Goal: Task Accomplishment & Management: Use online tool/utility

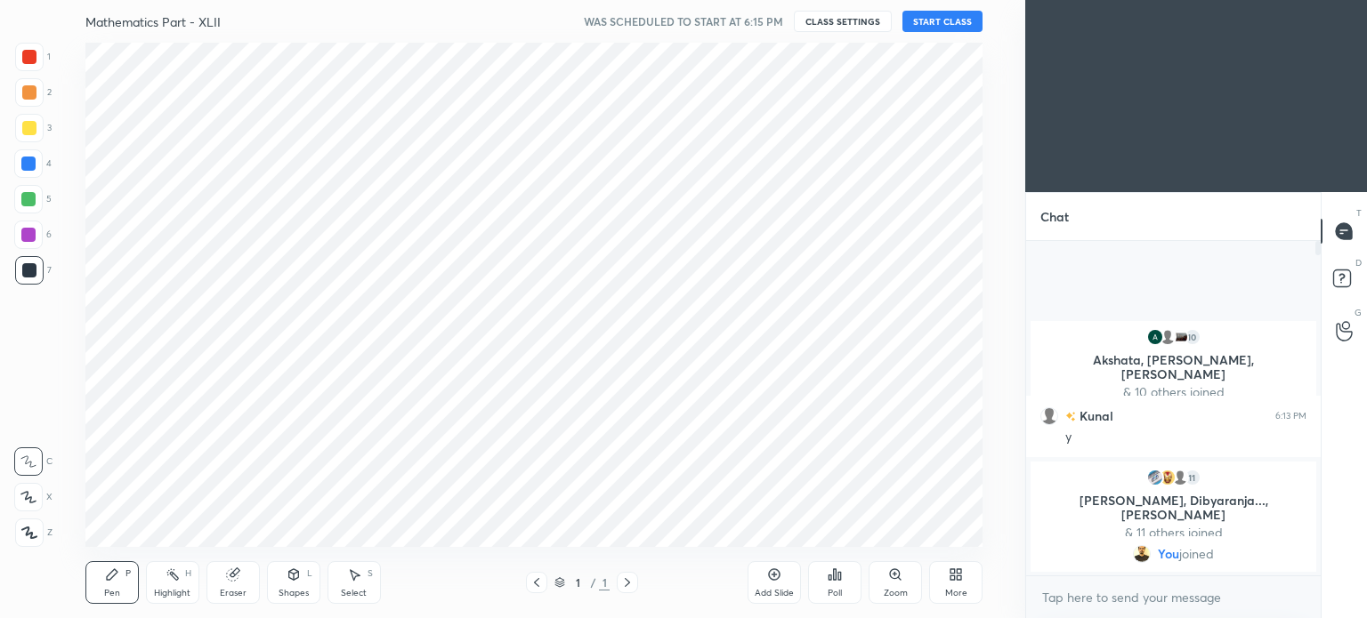
scroll to position [88461, 88013]
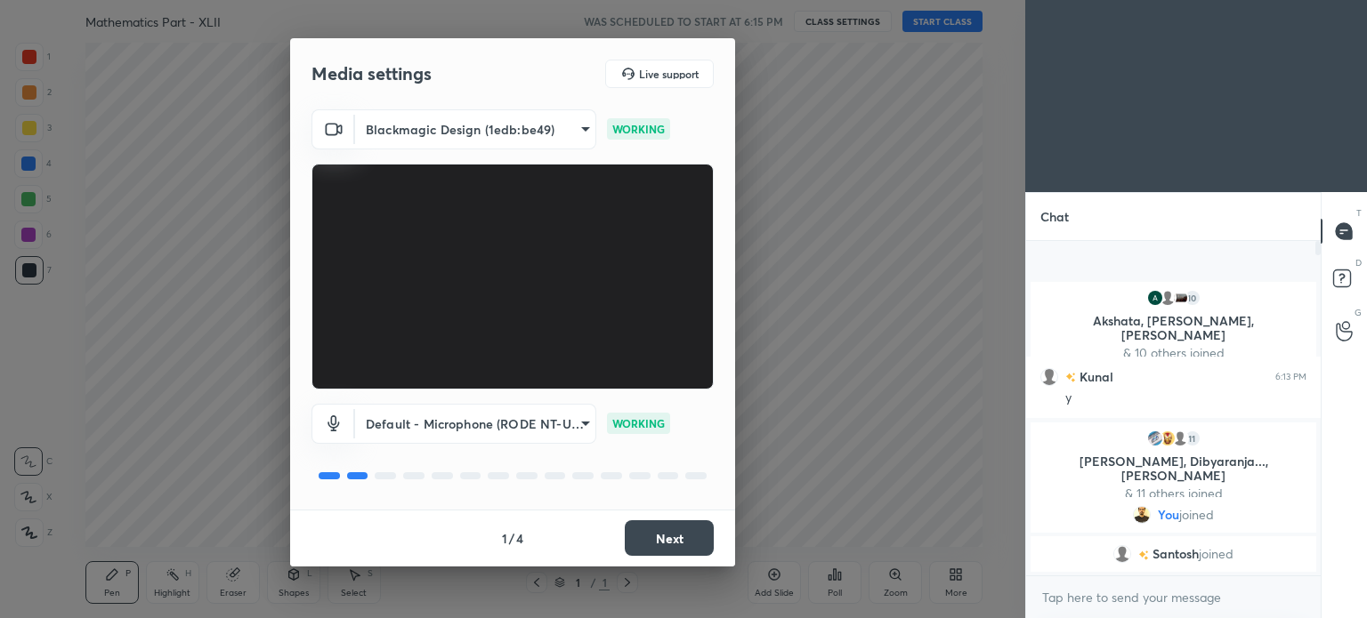
click at [682, 529] on button "Next" at bounding box center [669, 538] width 89 height 36
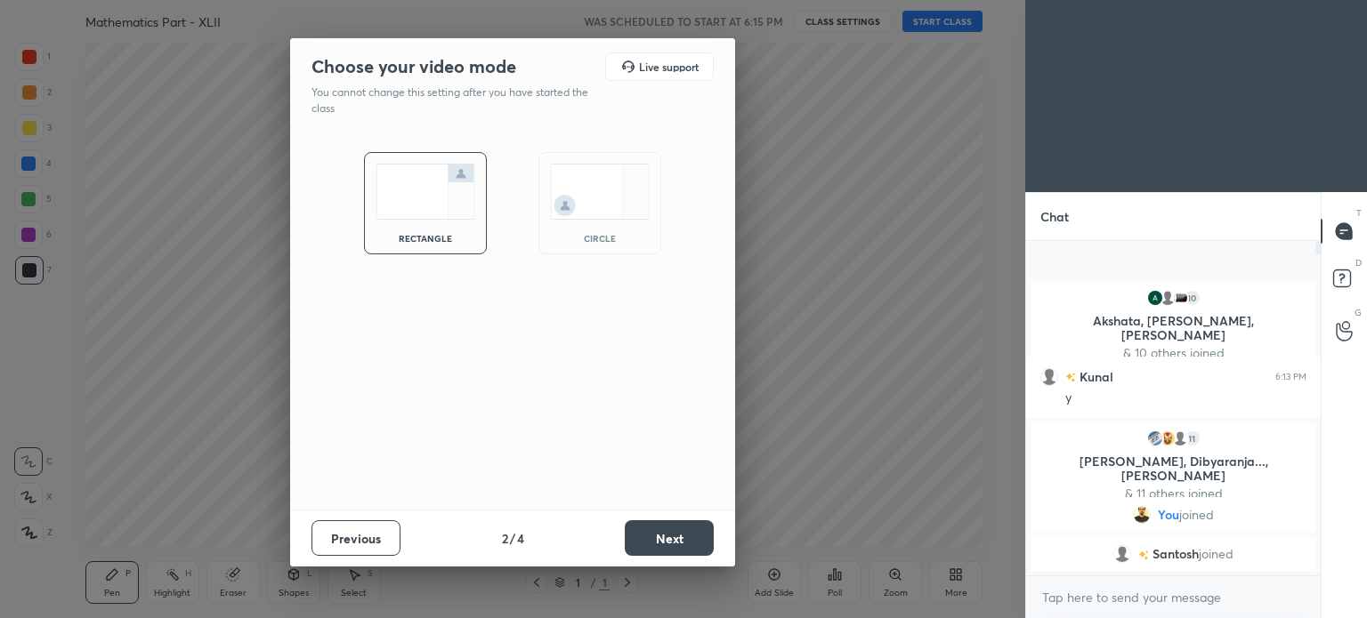
click at [682, 528] on button "Next" at bounding box center [669, 538] width 89 height 36
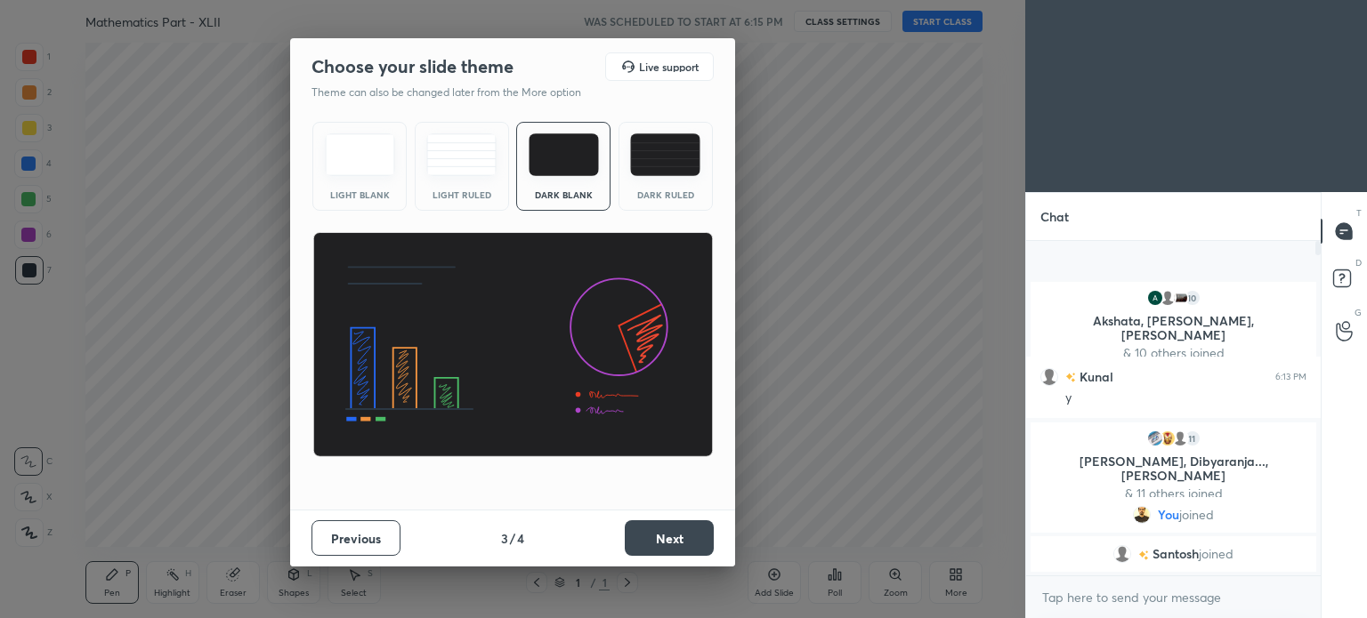
click at [682, 528] on button "Next" at bounding box center [669, 538] width 89 height 36
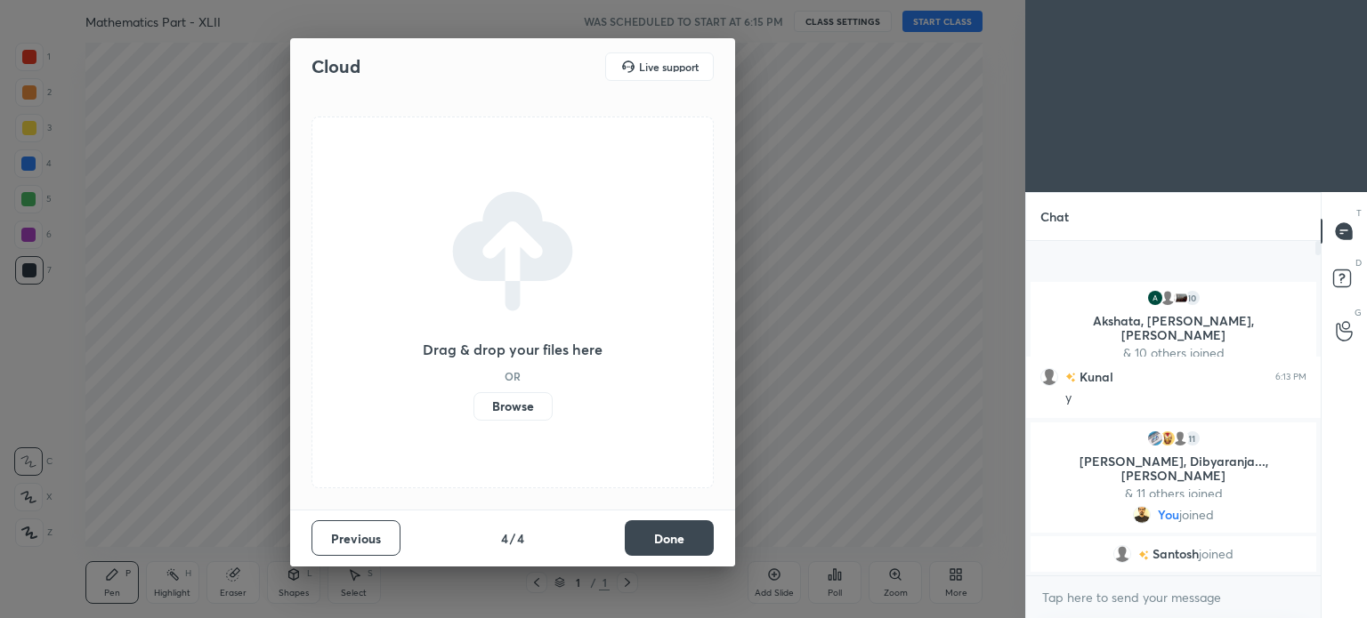
click at [682, 528] on button "Done" at bounding box center [669, 538] width 89 height 36
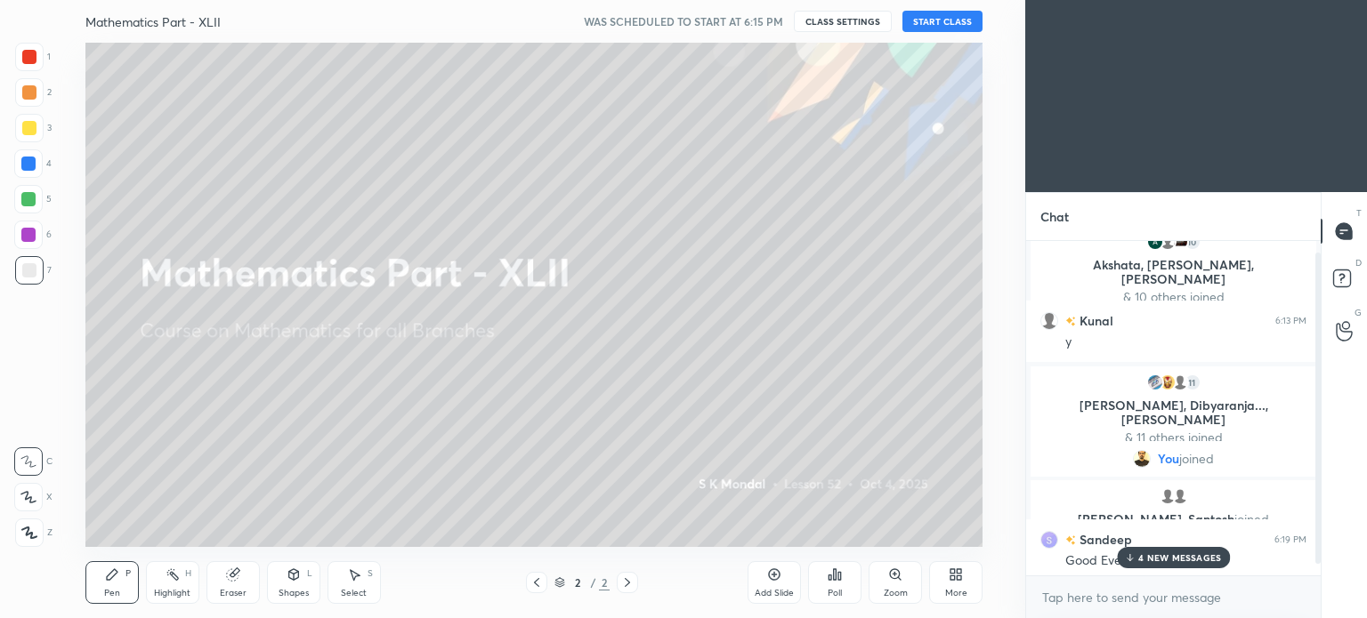
scroll to position [25, 0]
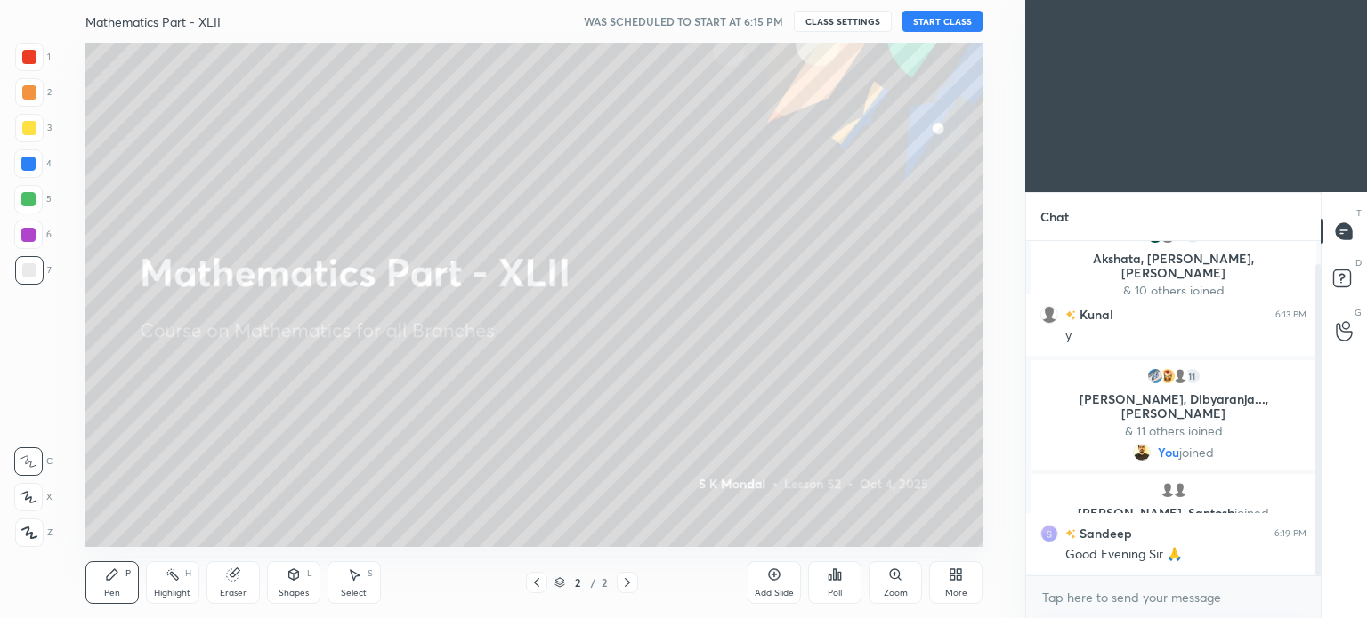
click at [939, 12] on button "START CLASS" at bounding box center [942, 21] width 80 height 21
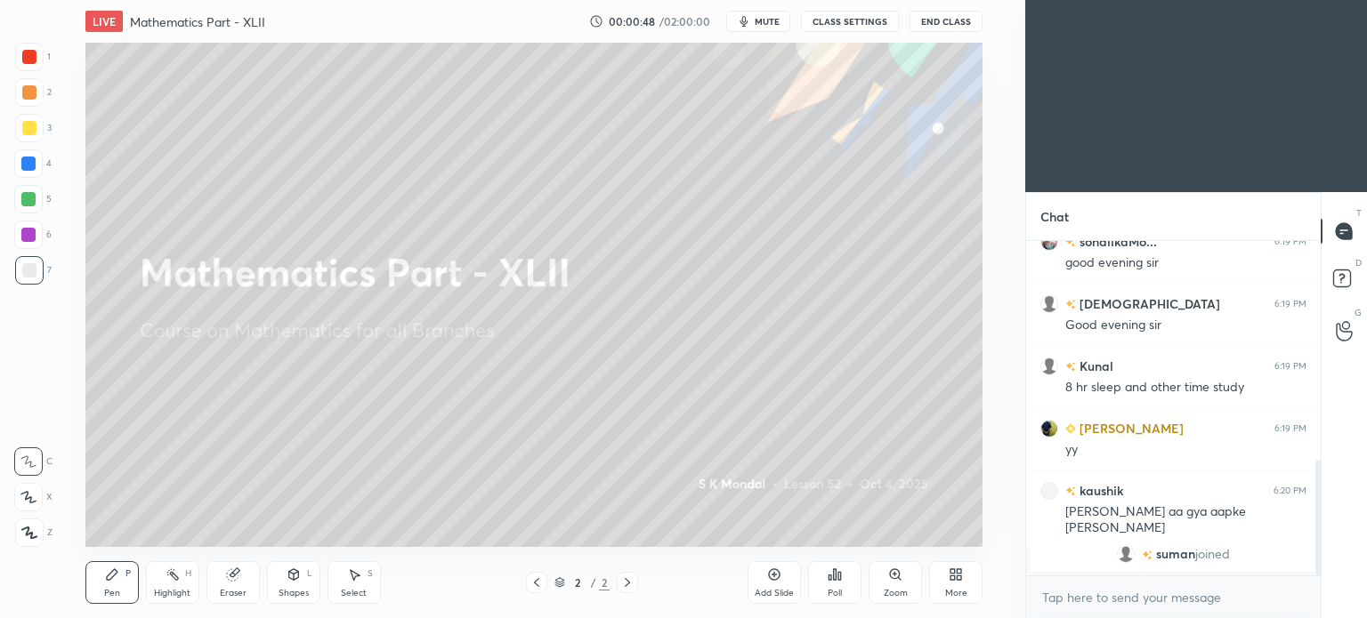
scroll to position [630, 0]
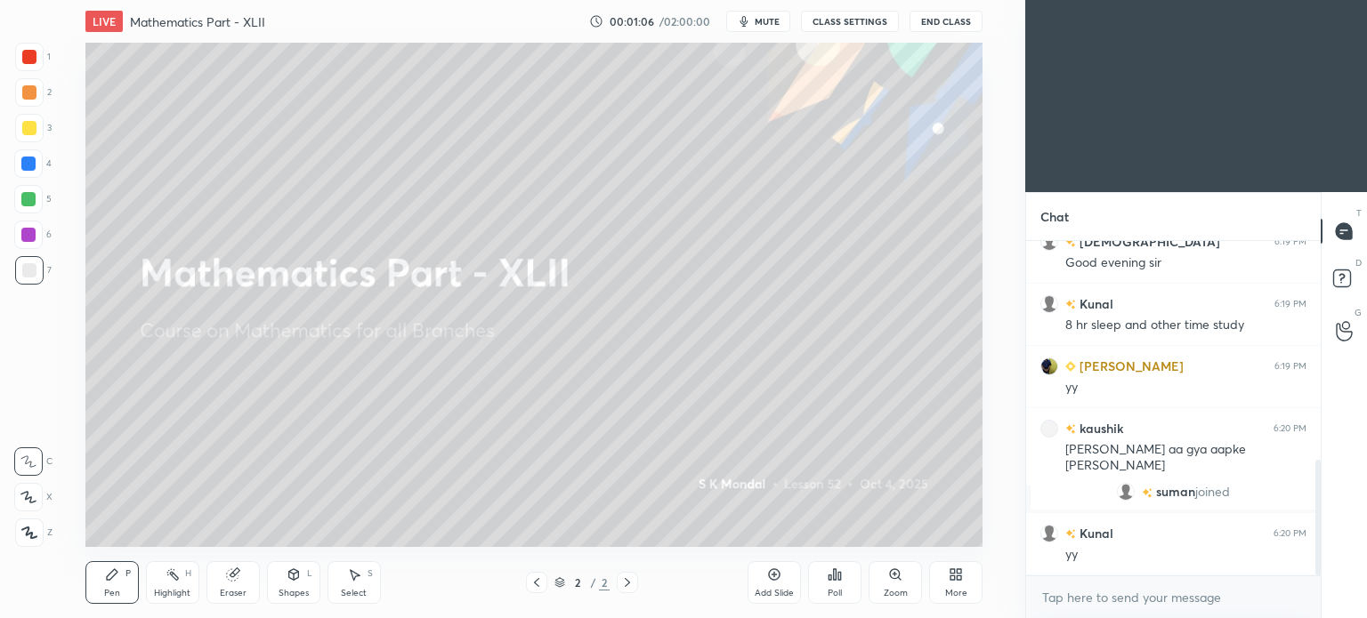
click at [532, 574] on div at bounding box center [536, 582] width 21 height 21
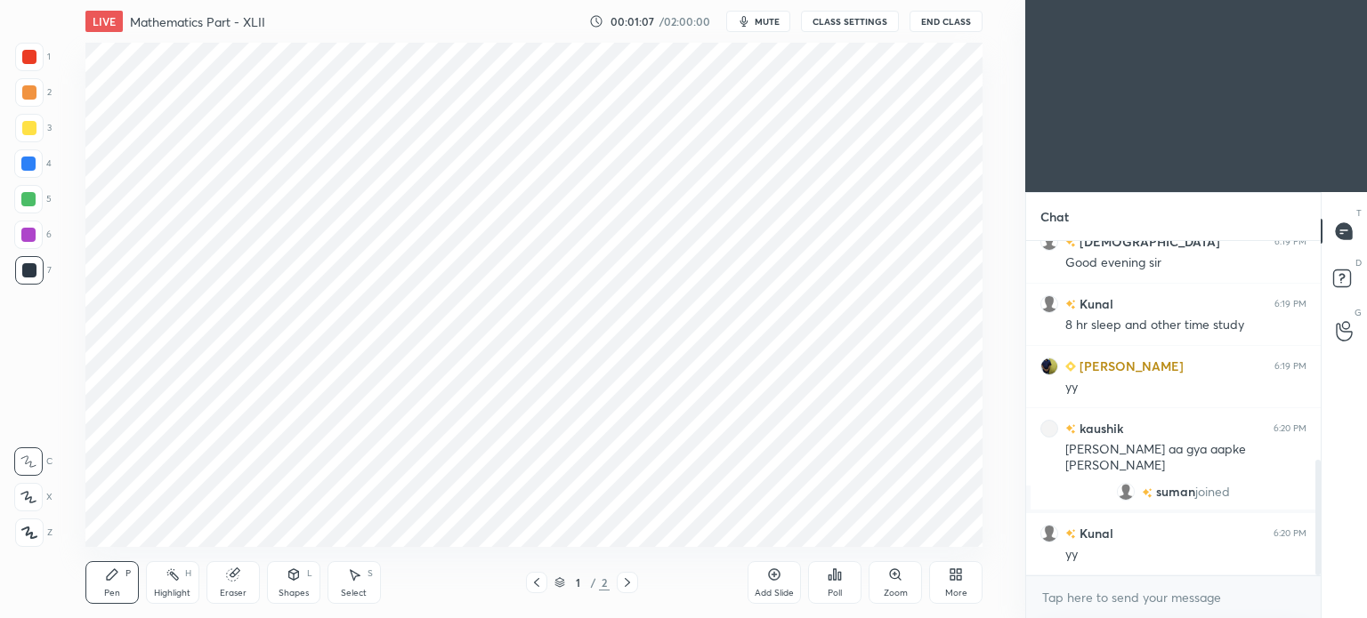
click at [965, 573] on div "More" at bounding box center [955, 582] width 53 height 43
click at [858, 389] on icon at bounding box center [856, 391] width 10 height 6
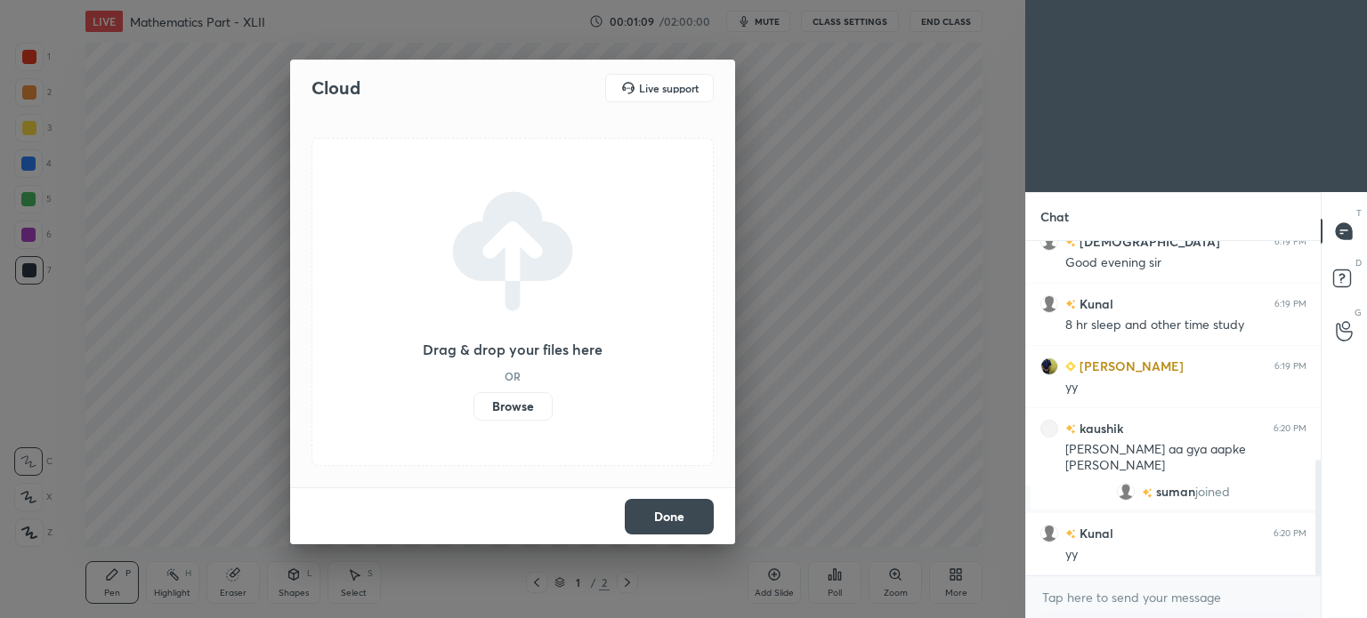
click at [518, 400] on label "Browse" at bounding box center [512, 406] width 79 height 28
click at [473, 400] on input "Browse" at bounding box center [473, 406] width 0 height 28
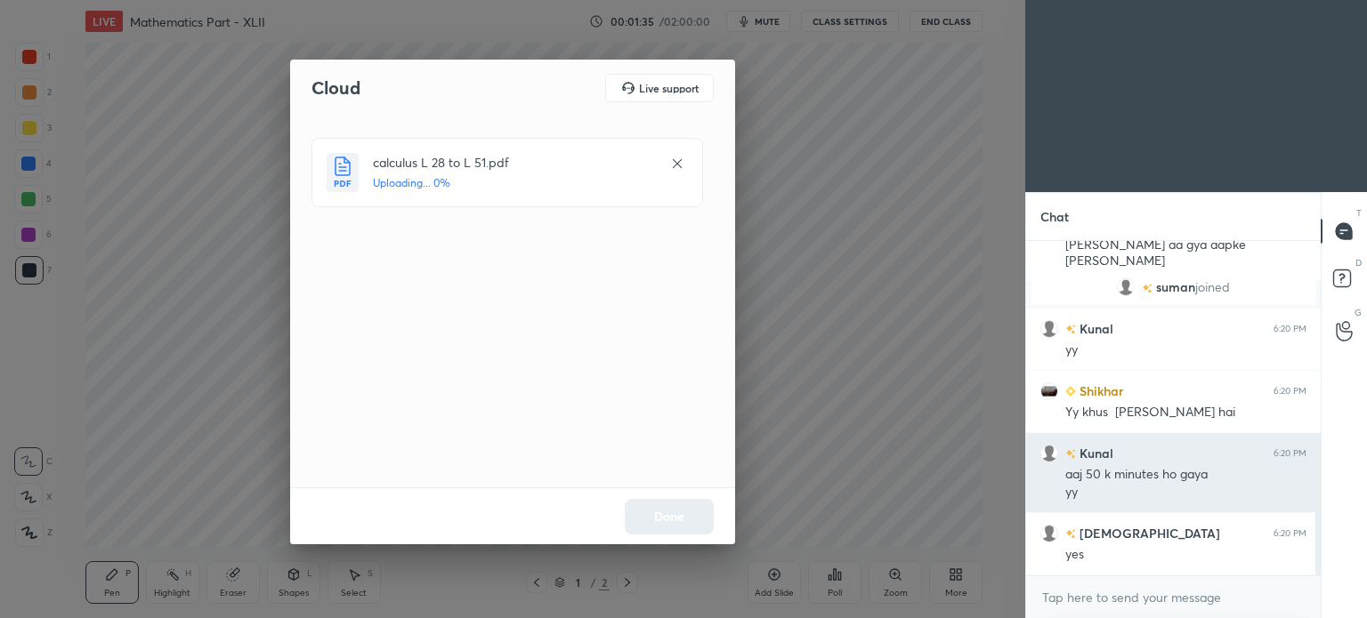
scroll to position [897, 0]
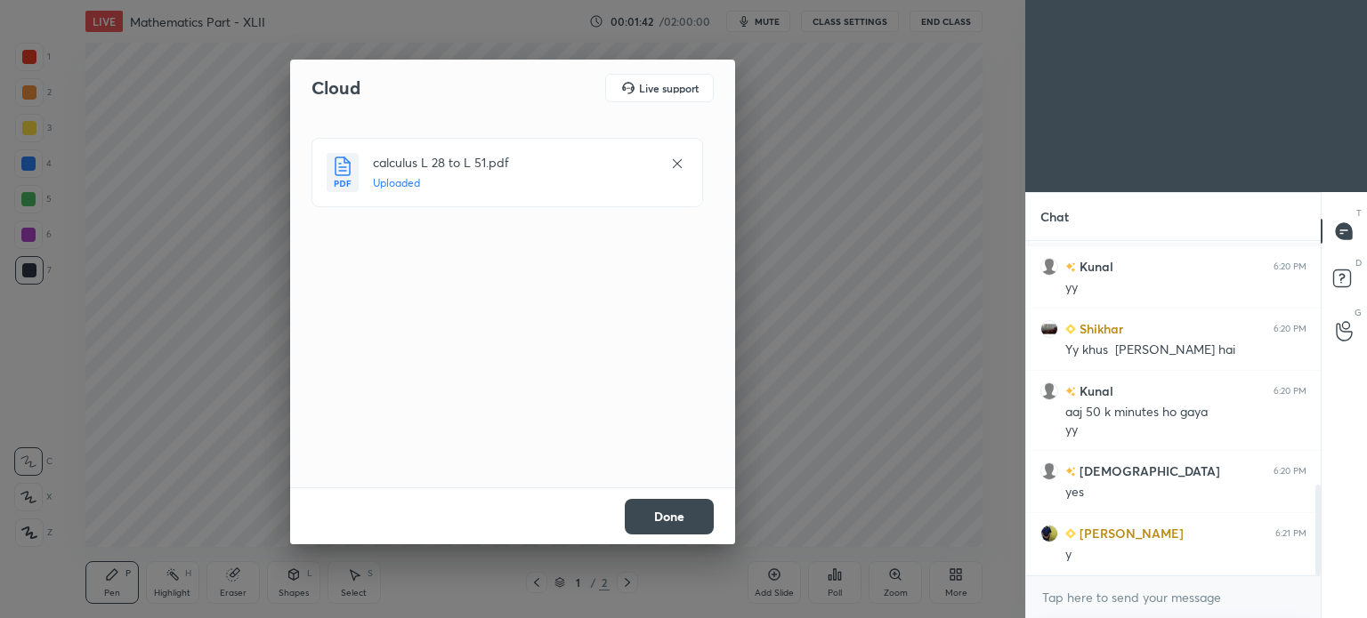
click at [645, 519] on button "Done" at bounding box center [669, 517] width 89 height 36
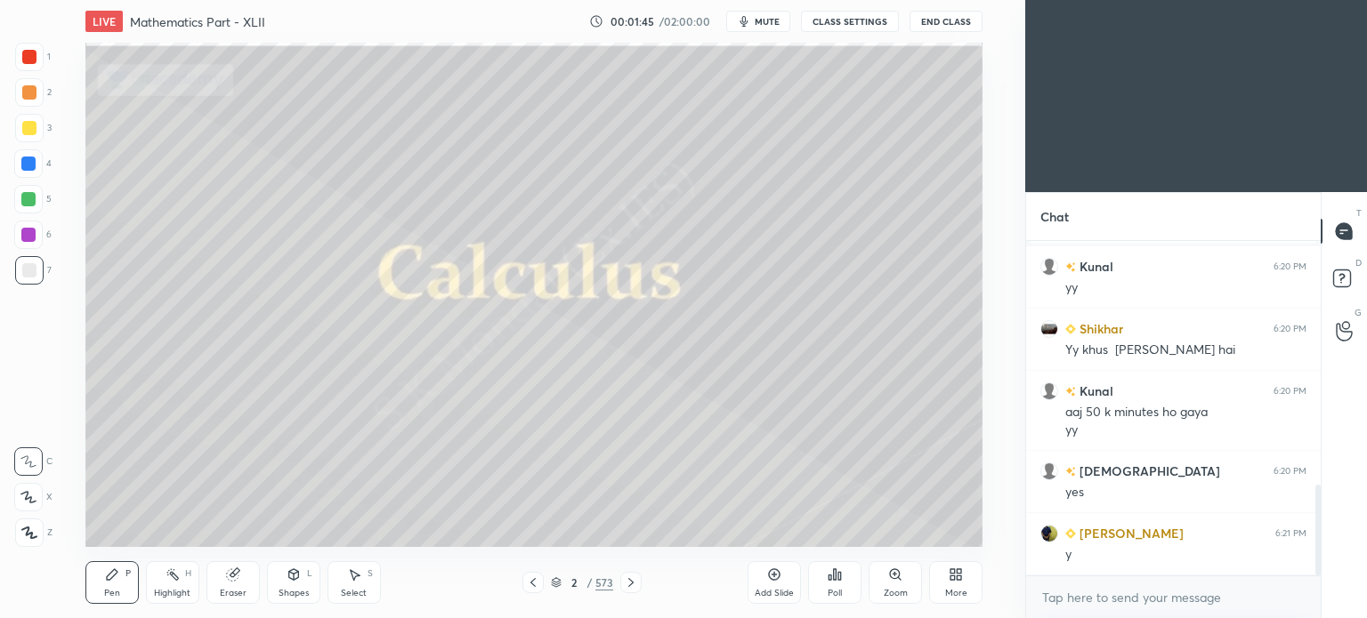
click at [552, 575] on div "2 / 573" at bounding box center [582, 583] width 62 height 16
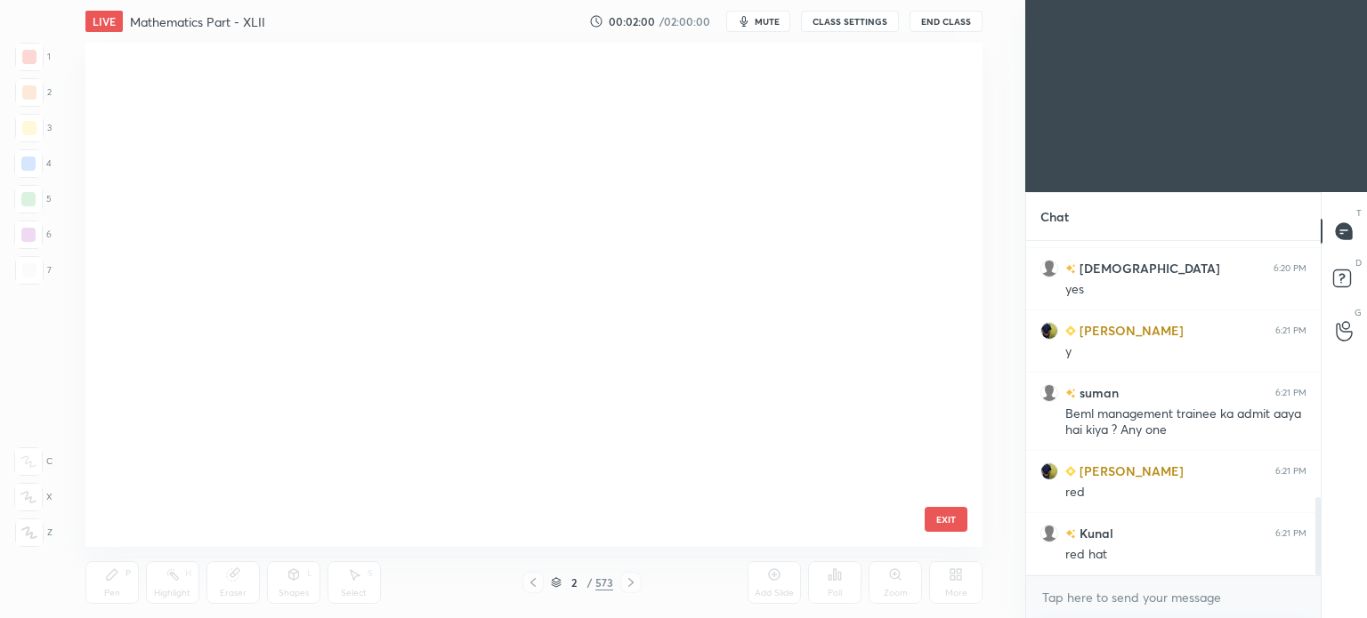
scroll to position [29063, 0]
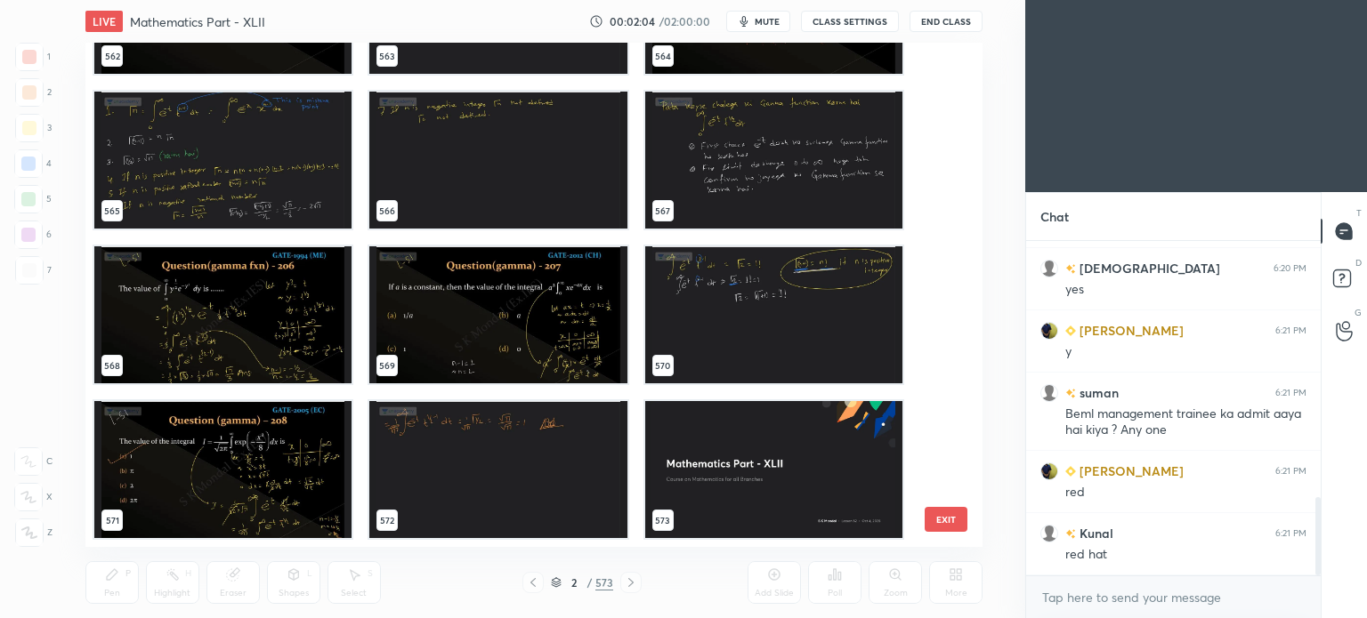
click at [517, 328] on img "grid" at bounding box center [497, 314] width 257 height 137
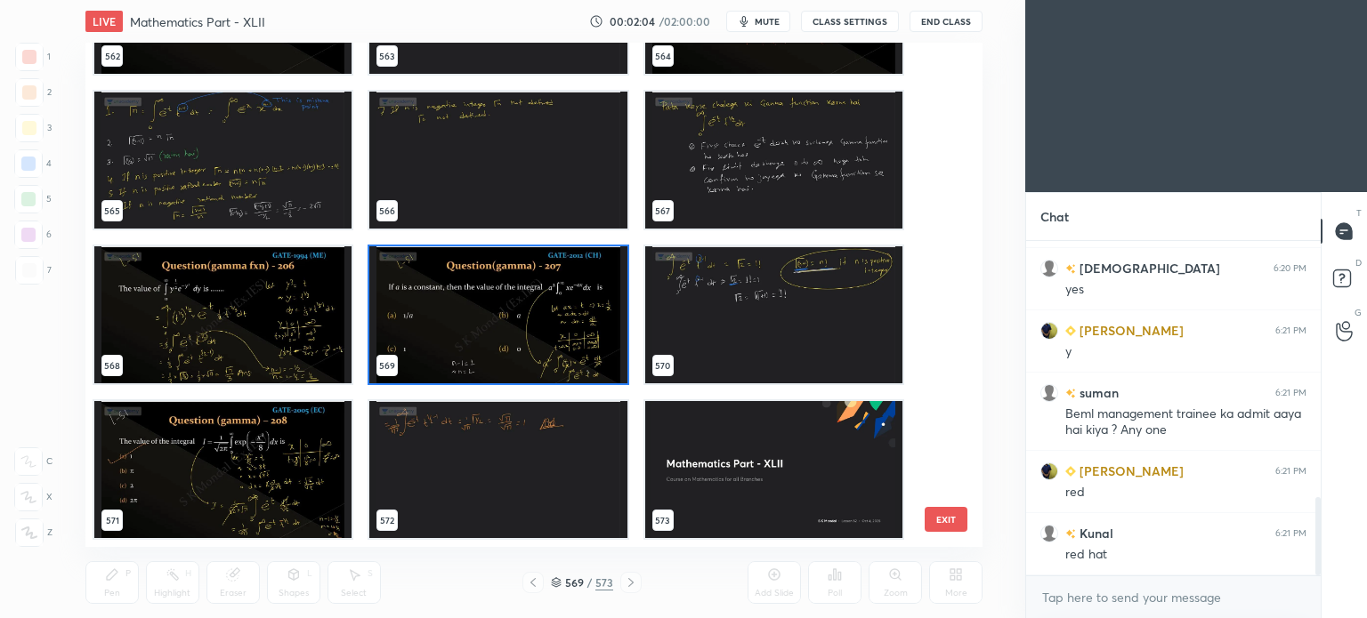
click at [517, 328] on img "grid" at bounding box center [497, 314] width 257 height 137
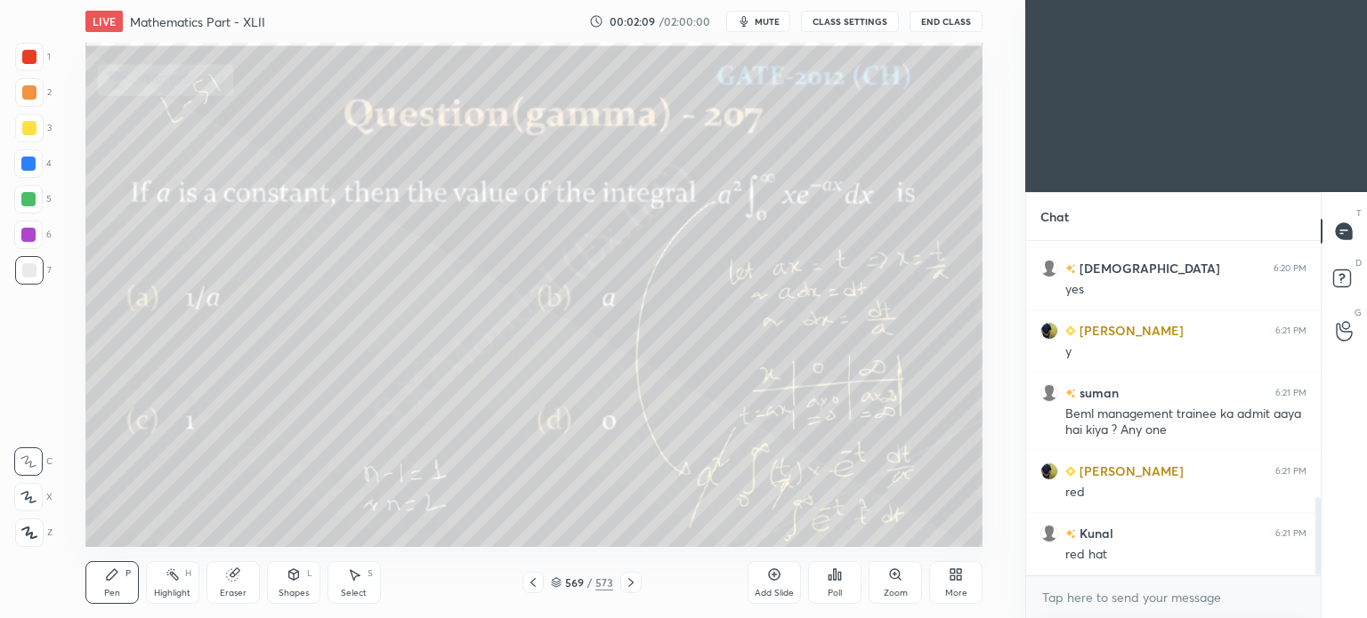
click at [538, 583] on icon at bounding box center [533, 583] width 14 height 14
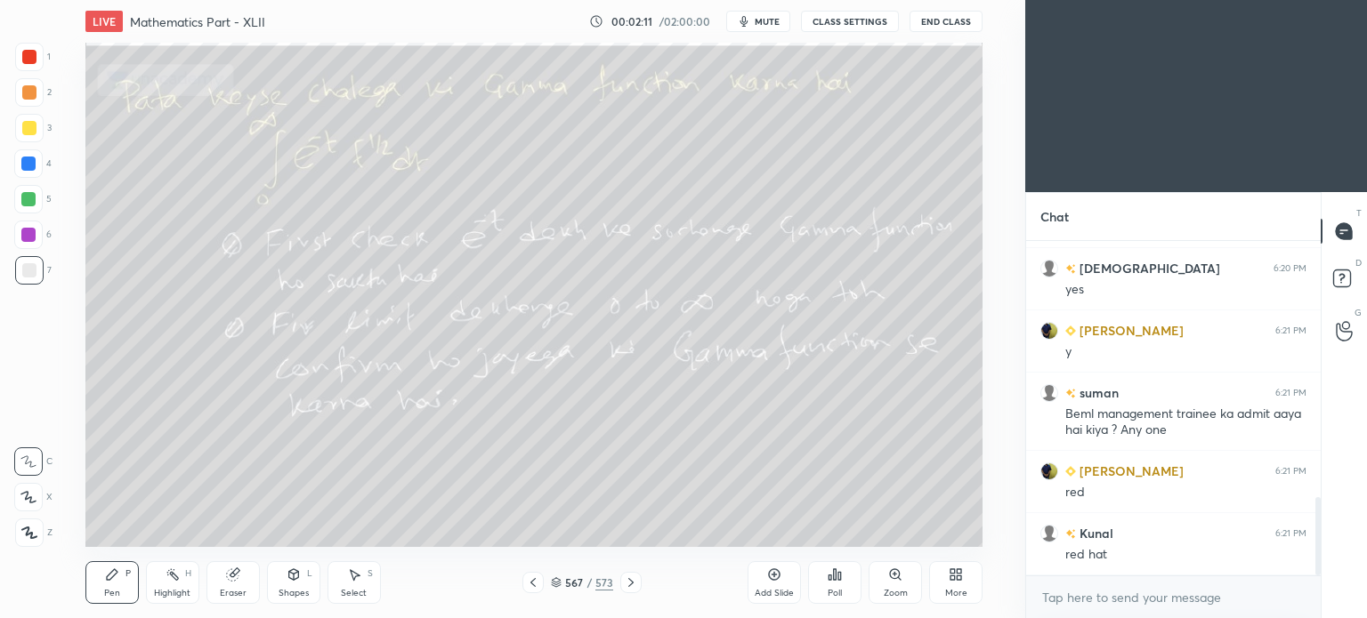
click at [538, 583] on icon at bounding box center [533, 583] width 14 height 14
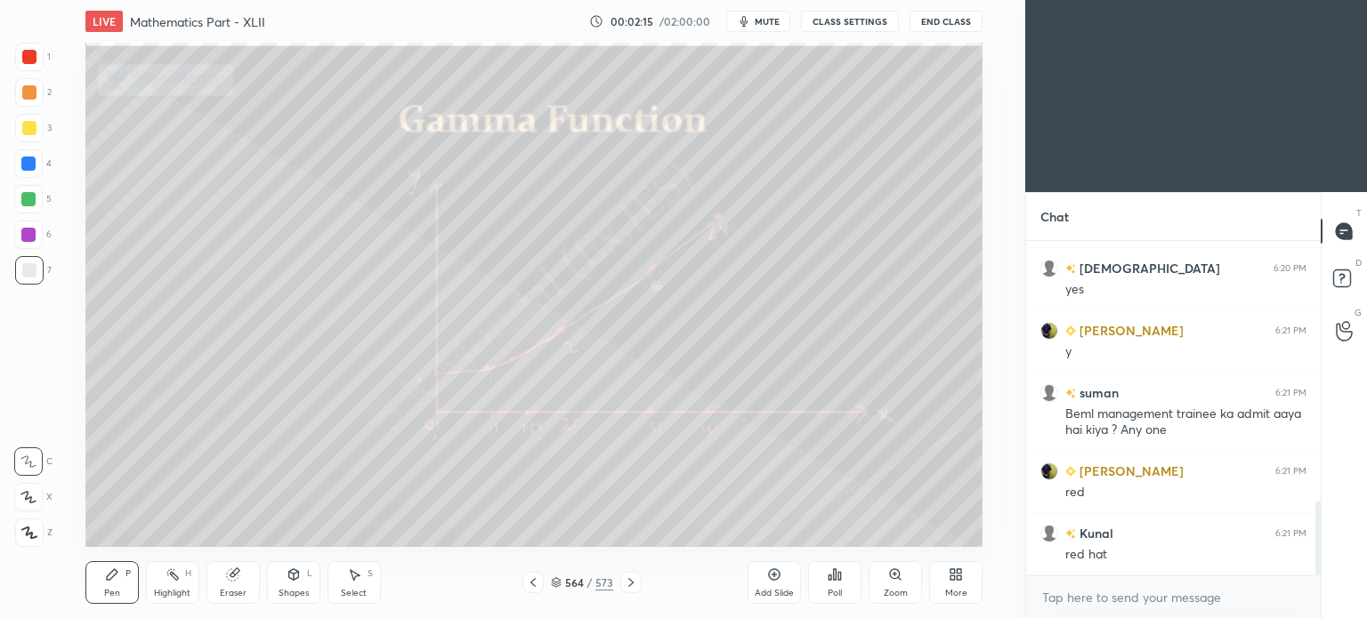
scroll to position [1162, 0]
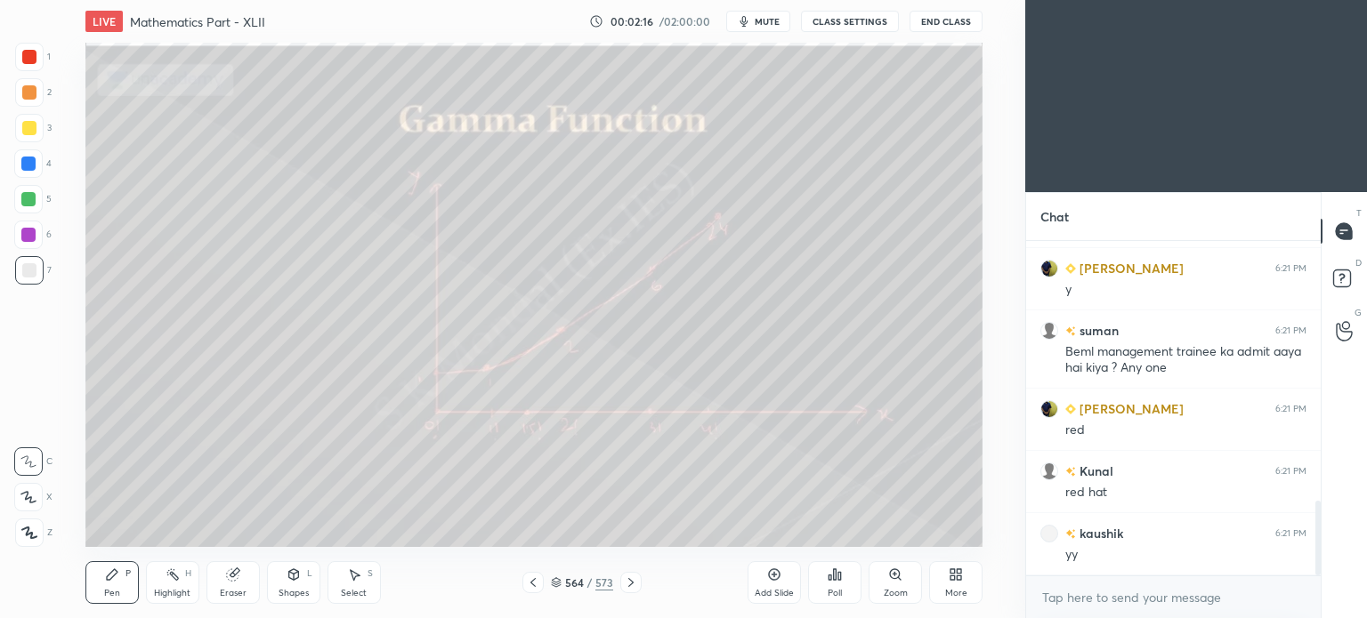
click at [538, 583] on icon at bounding box center [533, 583] width 14 height 14
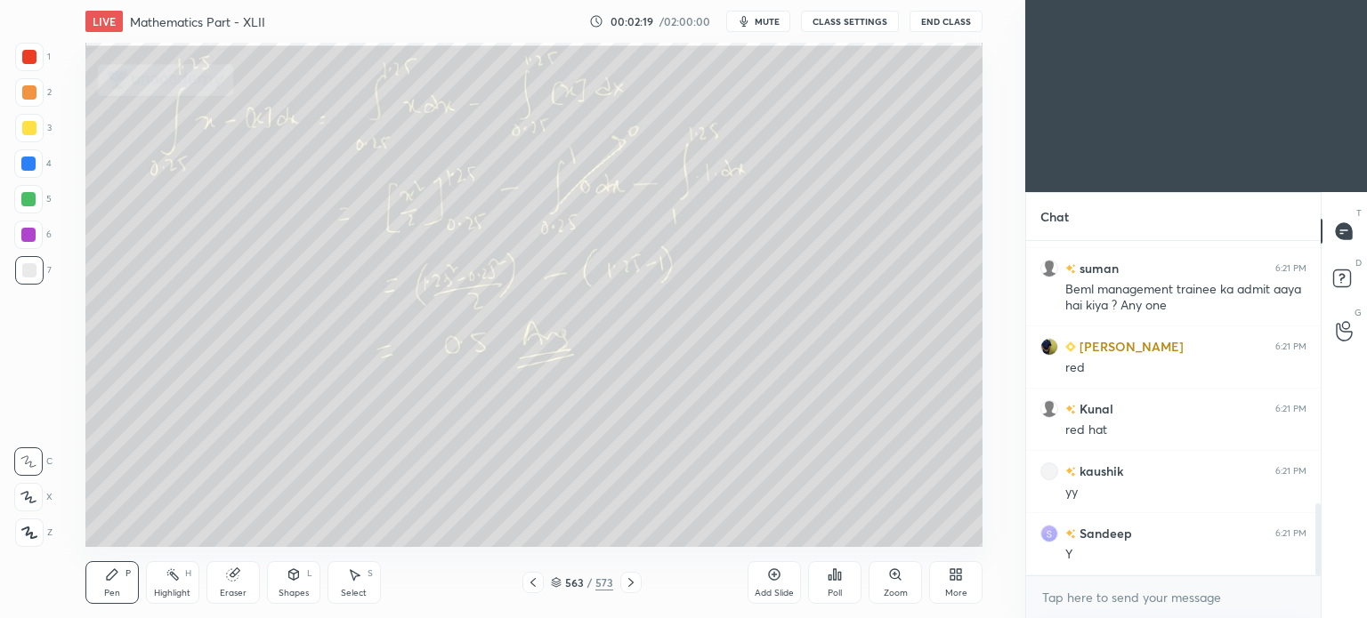
click at [626, 576] on icon at bounding box center [631, 583] width 14 height 14
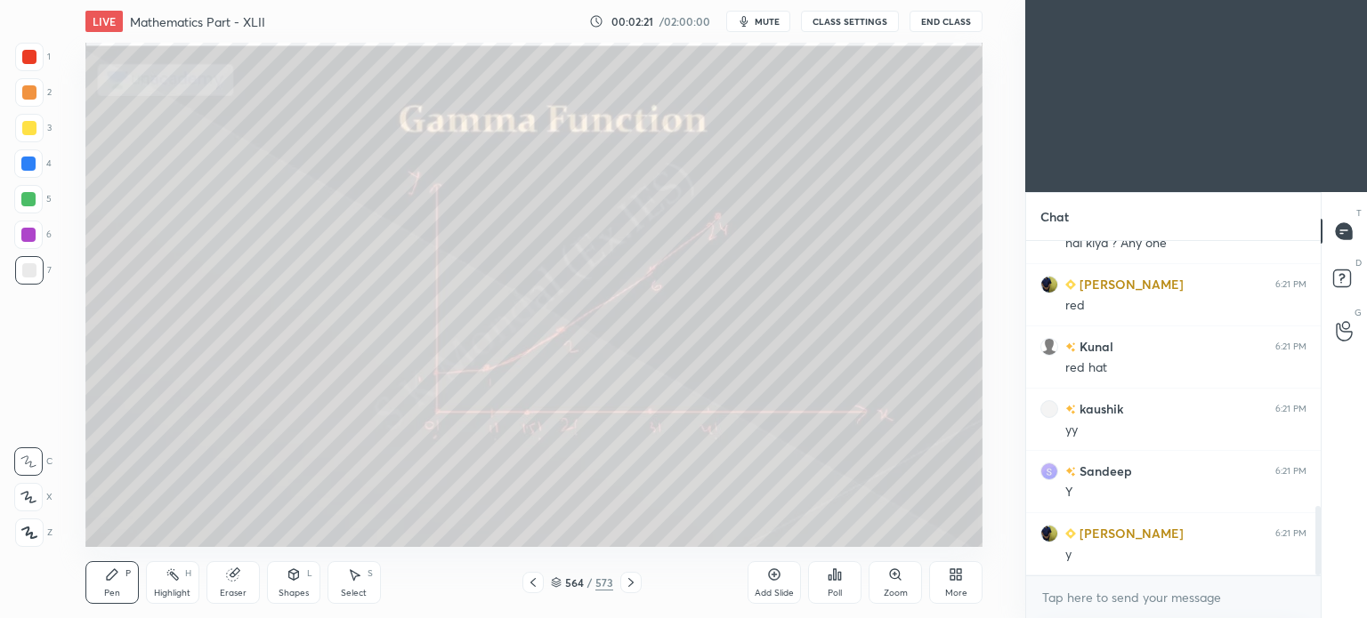
click at [626, 576] on icon at bounding box center [631, 583] width 14 height 14
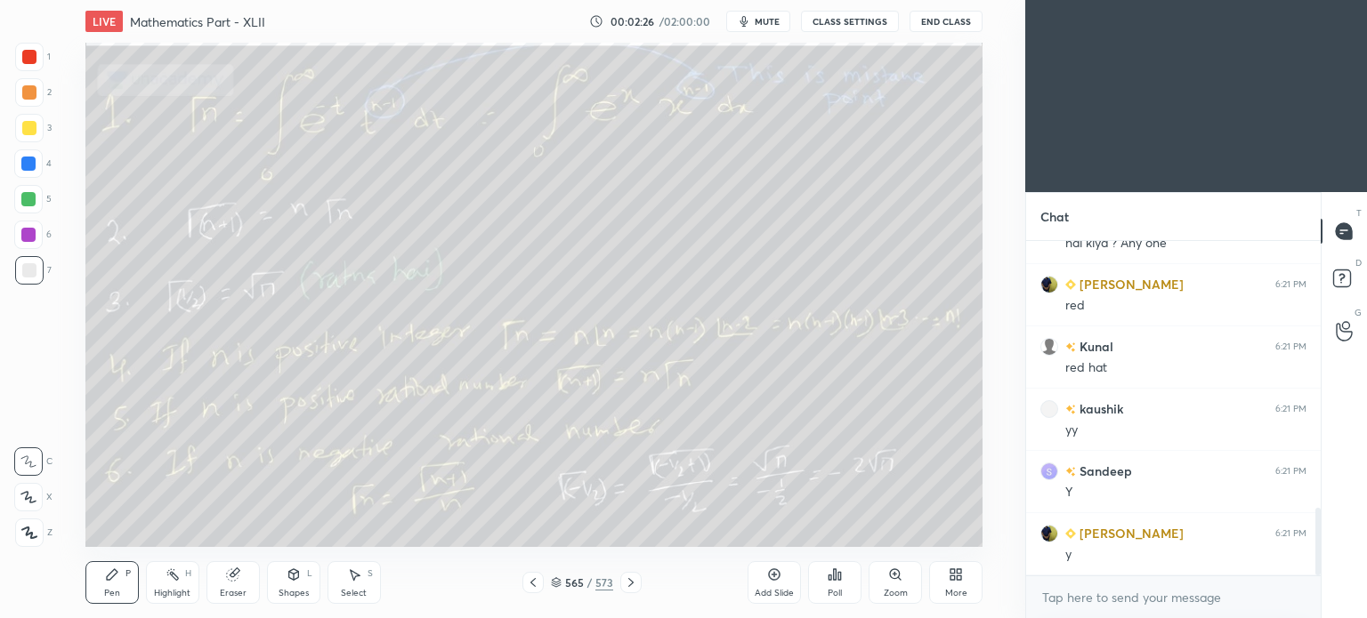
scroll to position [1329, 0]
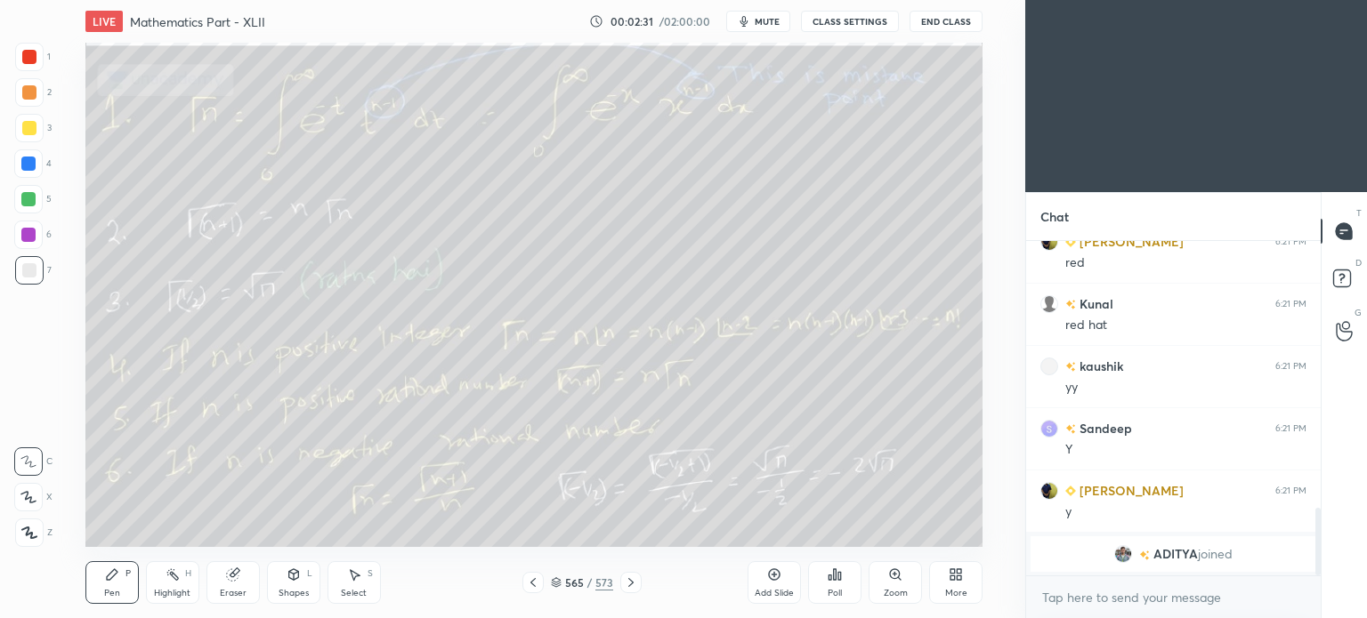
click at [626, 576] on icon at bounding box center [631, 583] width 14 height 14
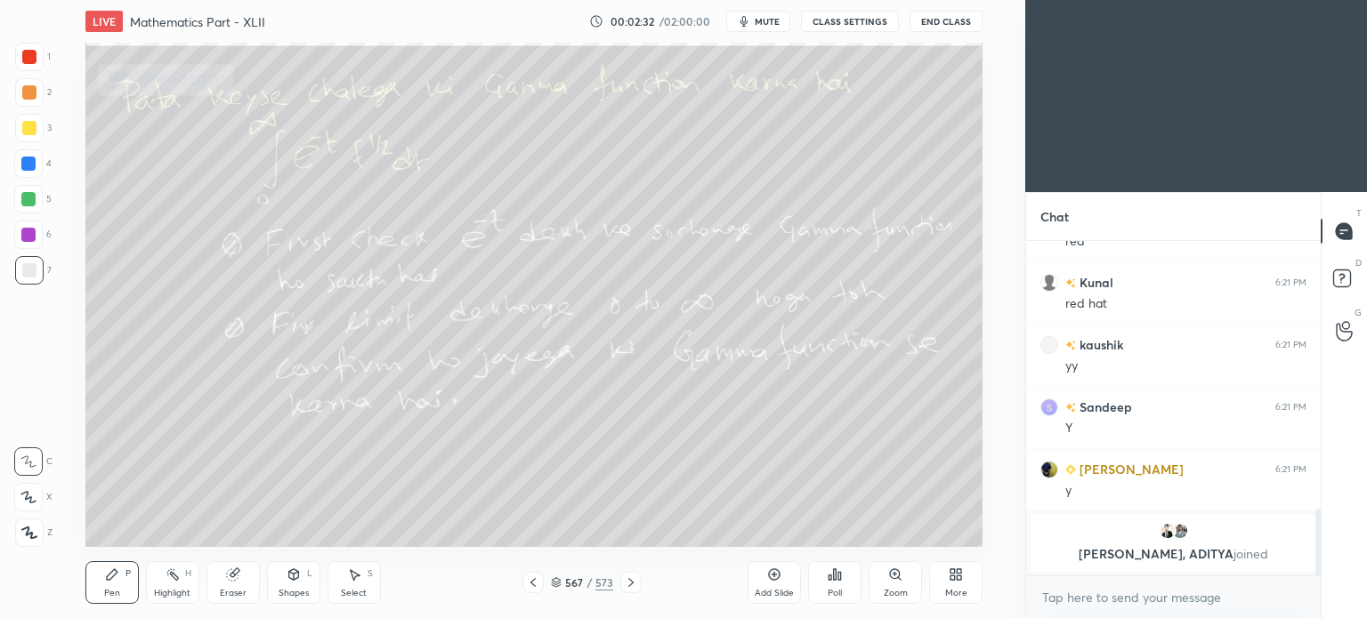
click at [626, 576] on icon at bounding box center [631, 583] width 14 height 14
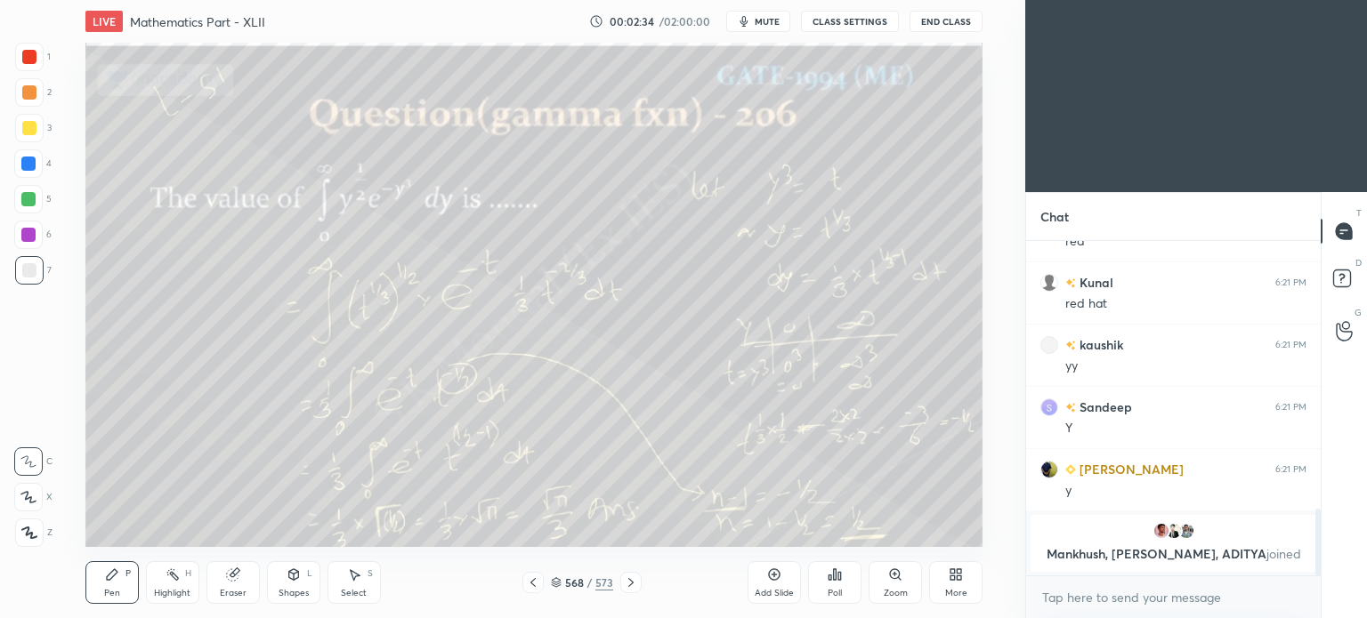
click at [626, 576] on icon at bounding box center [631, 583] width 14 height 14
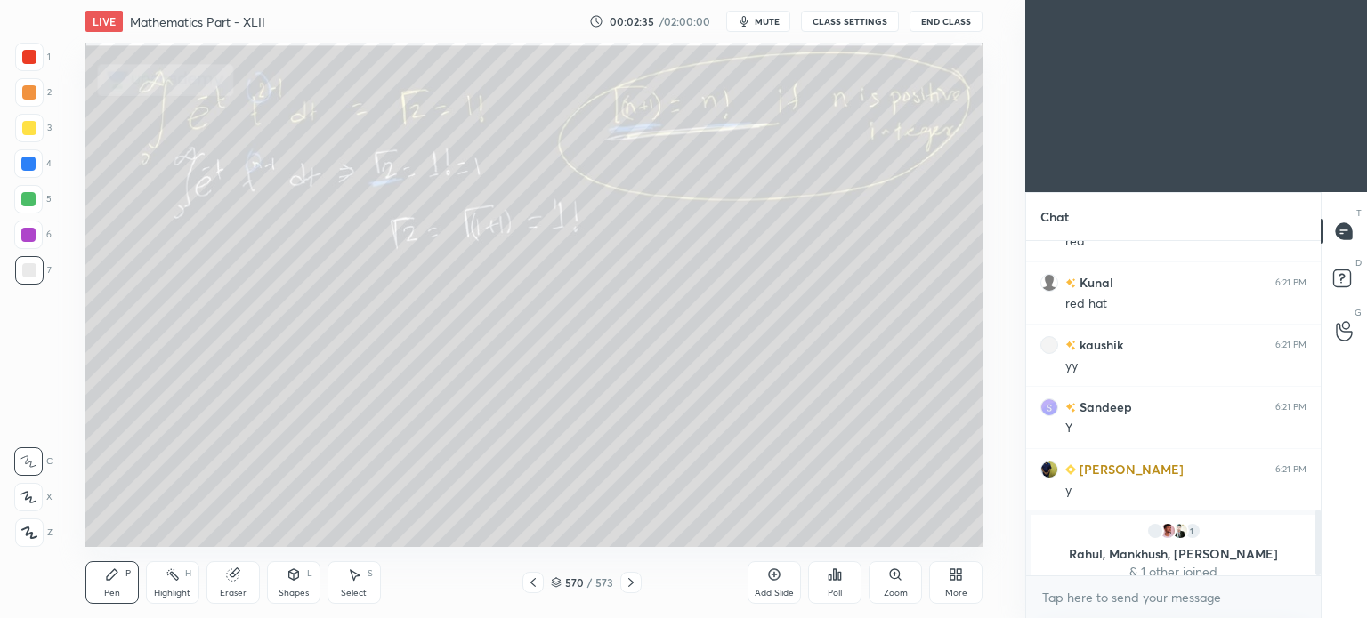
scroll to position [1365, 0]
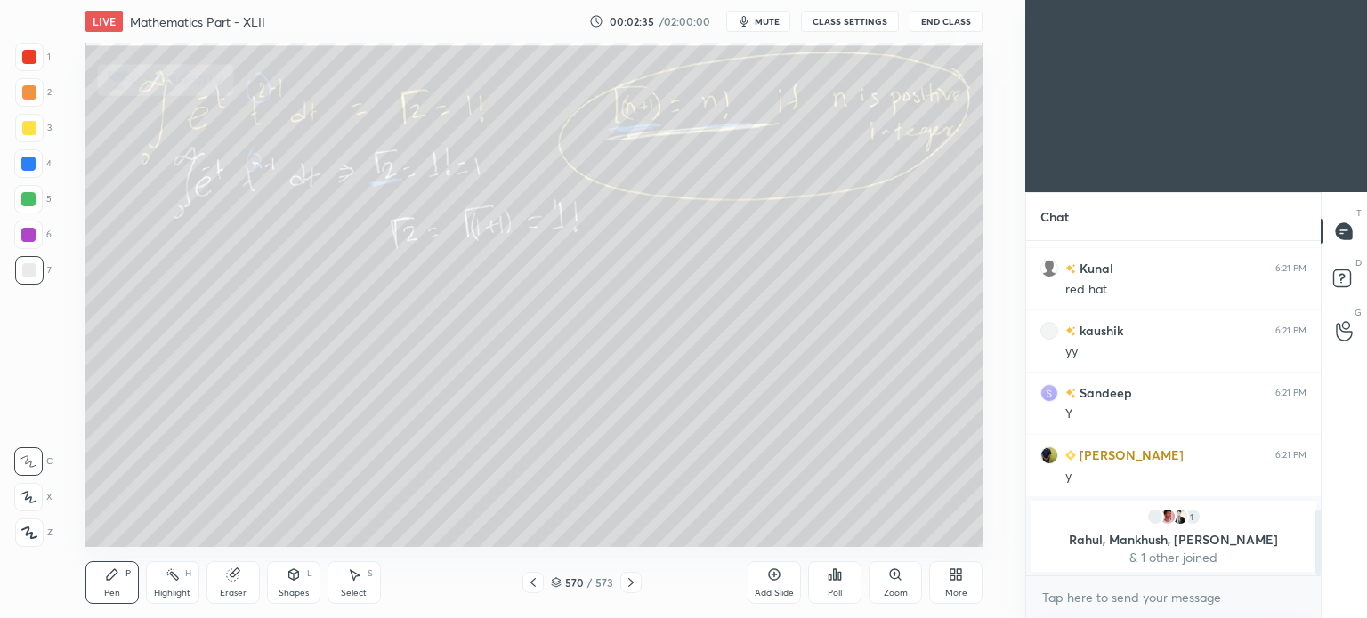
click at [626, 576] on icon at bounding box center [631, 583] width 14 height 14
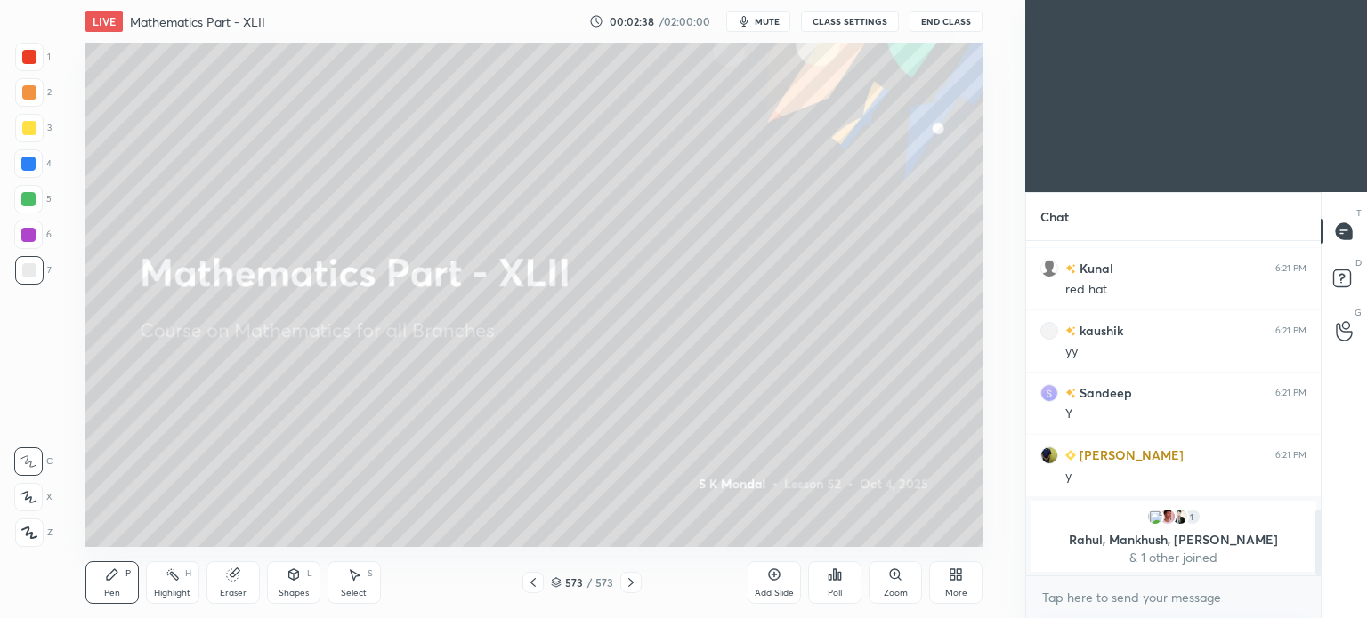
click at [626, 576] on icon at bounding box center [631, 583] width 14 height 14
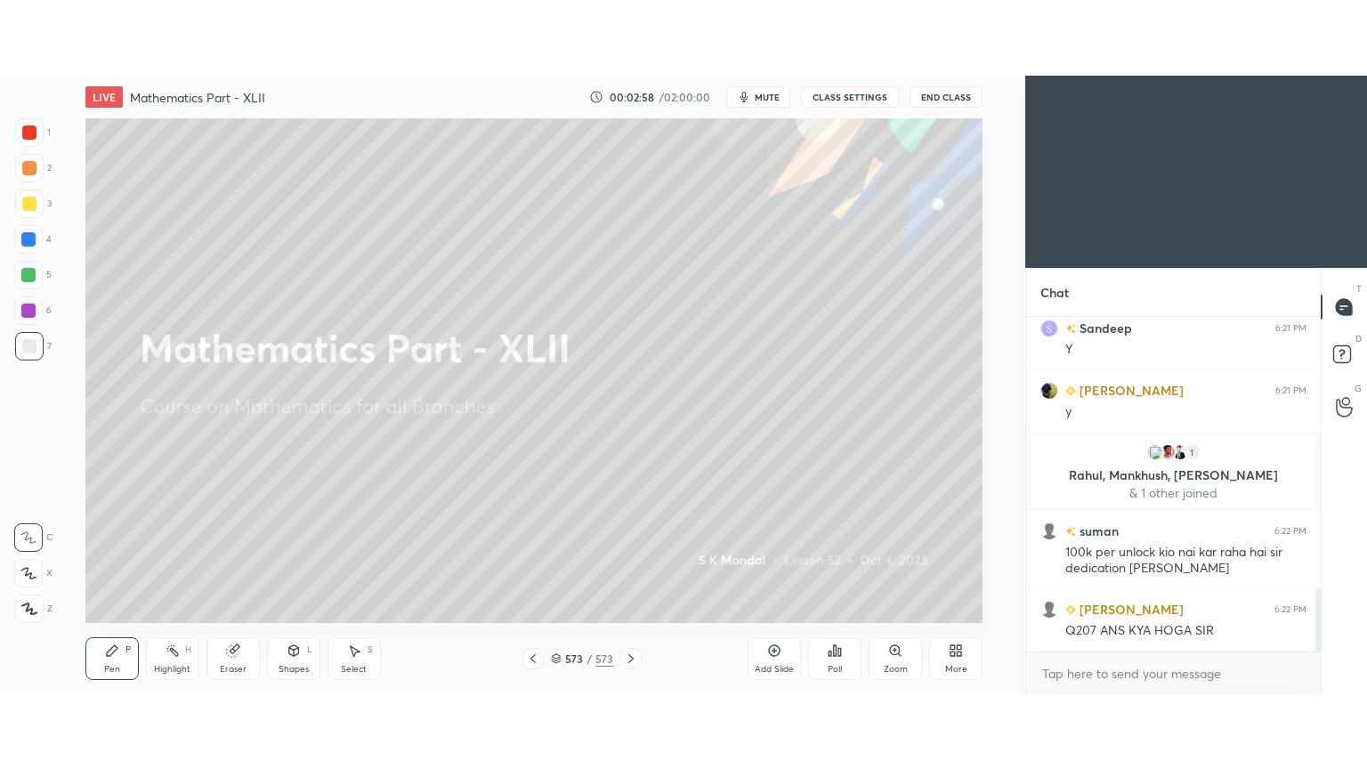
scroll to position [1402, 0]
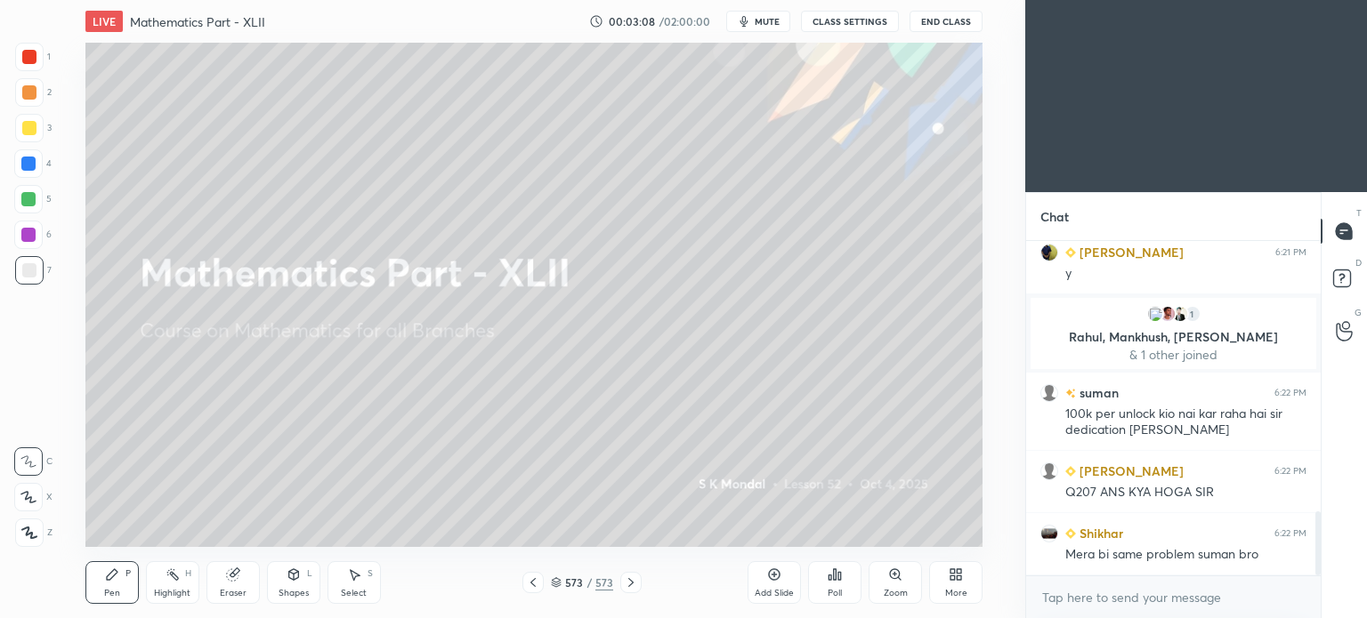
click at [631, 585] on icon at bounding box center [631, 583] width 14 height 14
click at [961, 574] on icon at bounding box center [959, 571] width 4 height 4
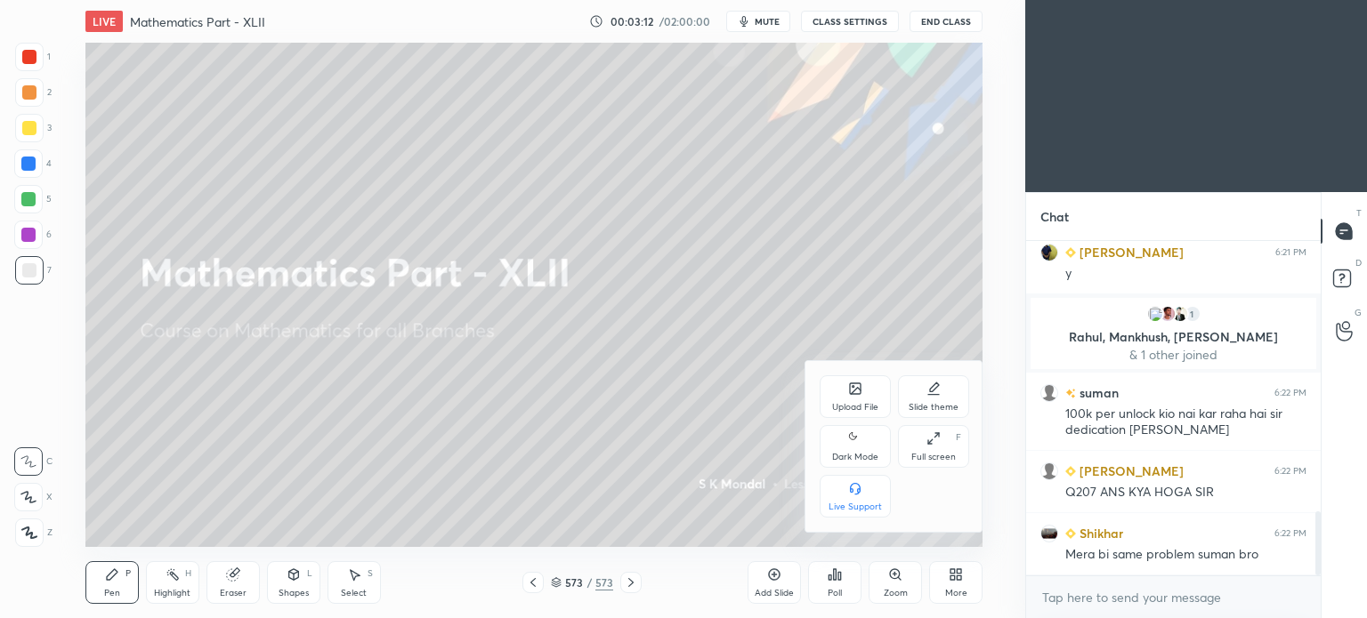
click at [938, 444] on icon at bounding box center [933, 438] width 14 height 14
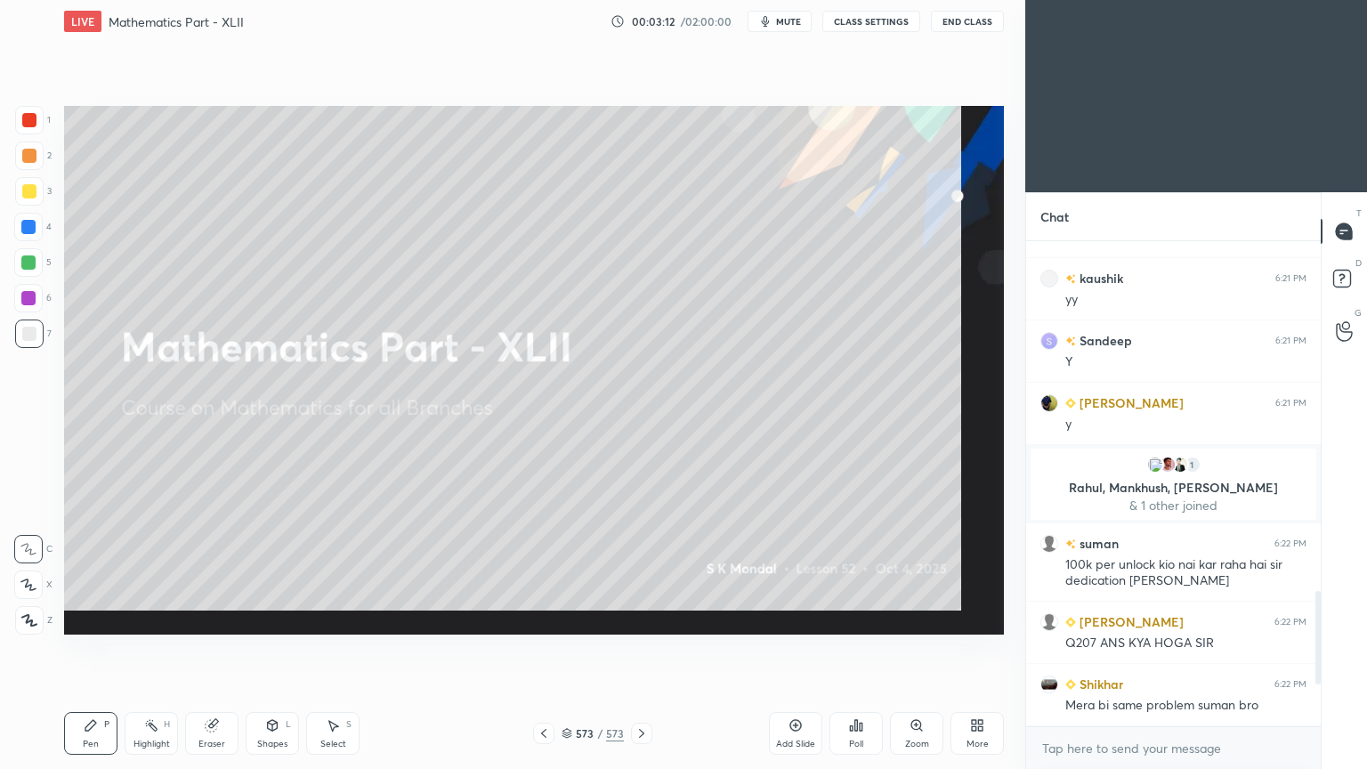
scroll to position [1252, 0]
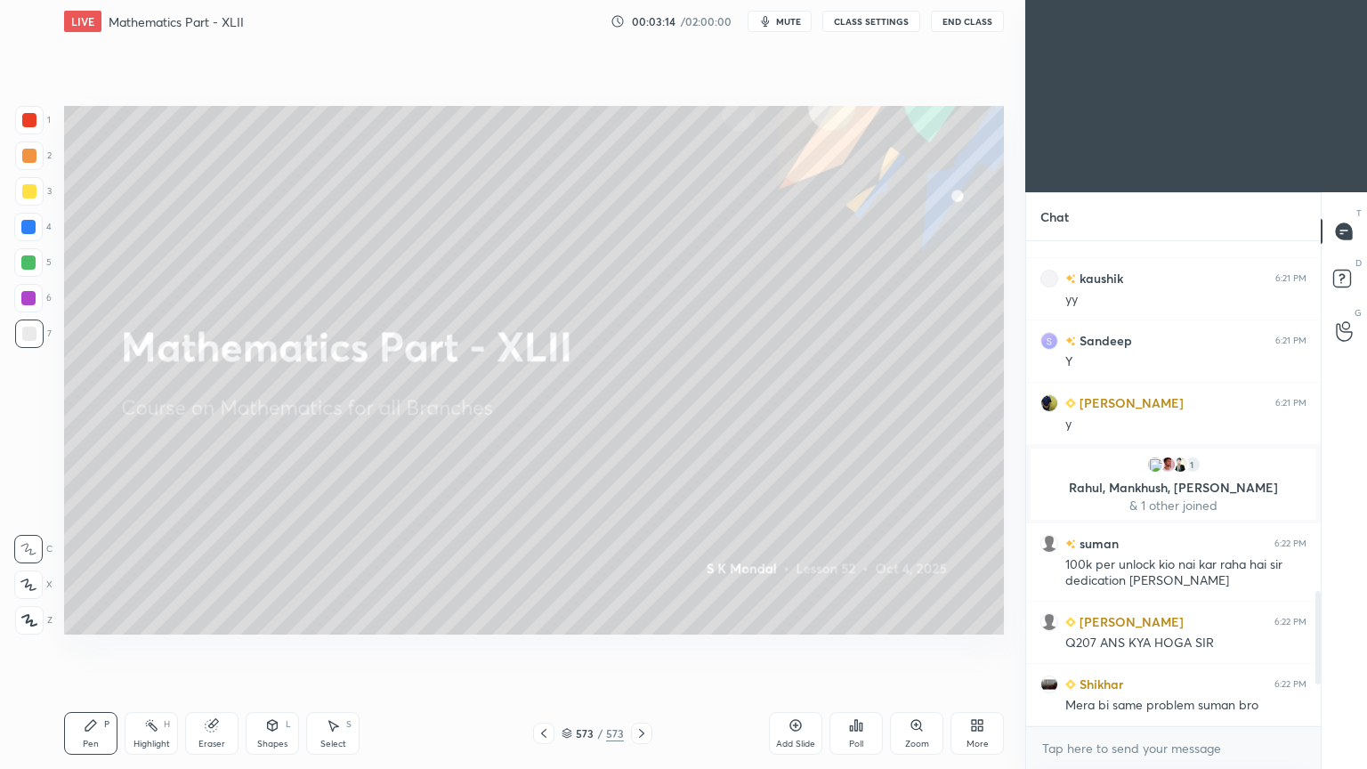
click at [985, 617] on div "More" at bounding box center [976, 733] width 53 height 43
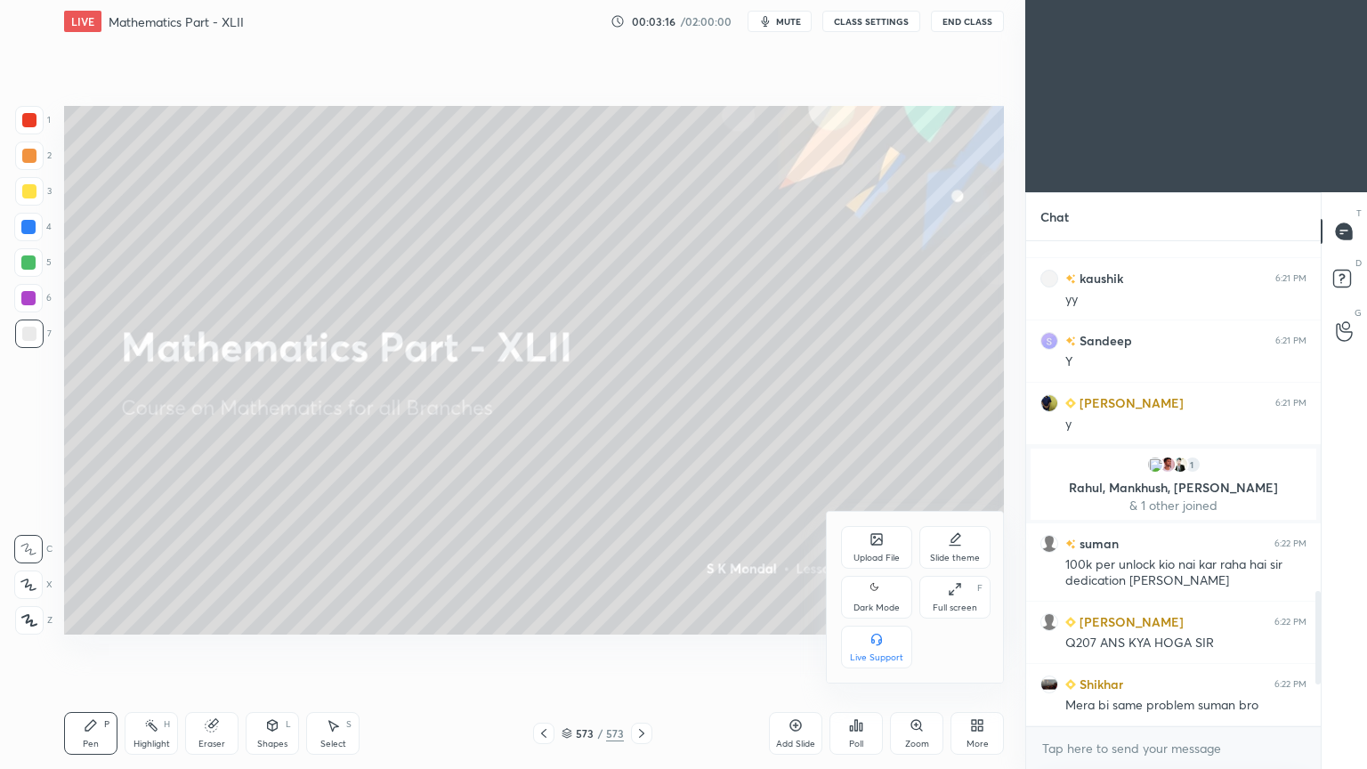
click at [861, 555] on div "Upload File" at bounding box center [876, 557] width 46 height 9
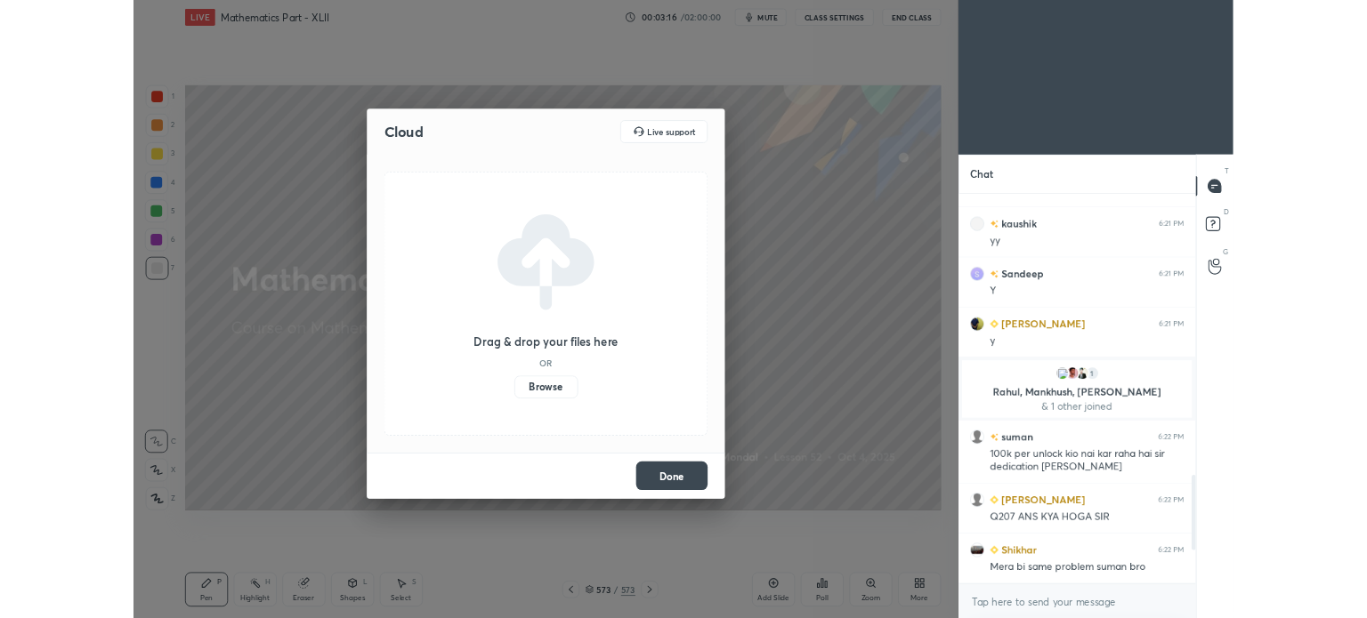
scroll to position [1270, 0]
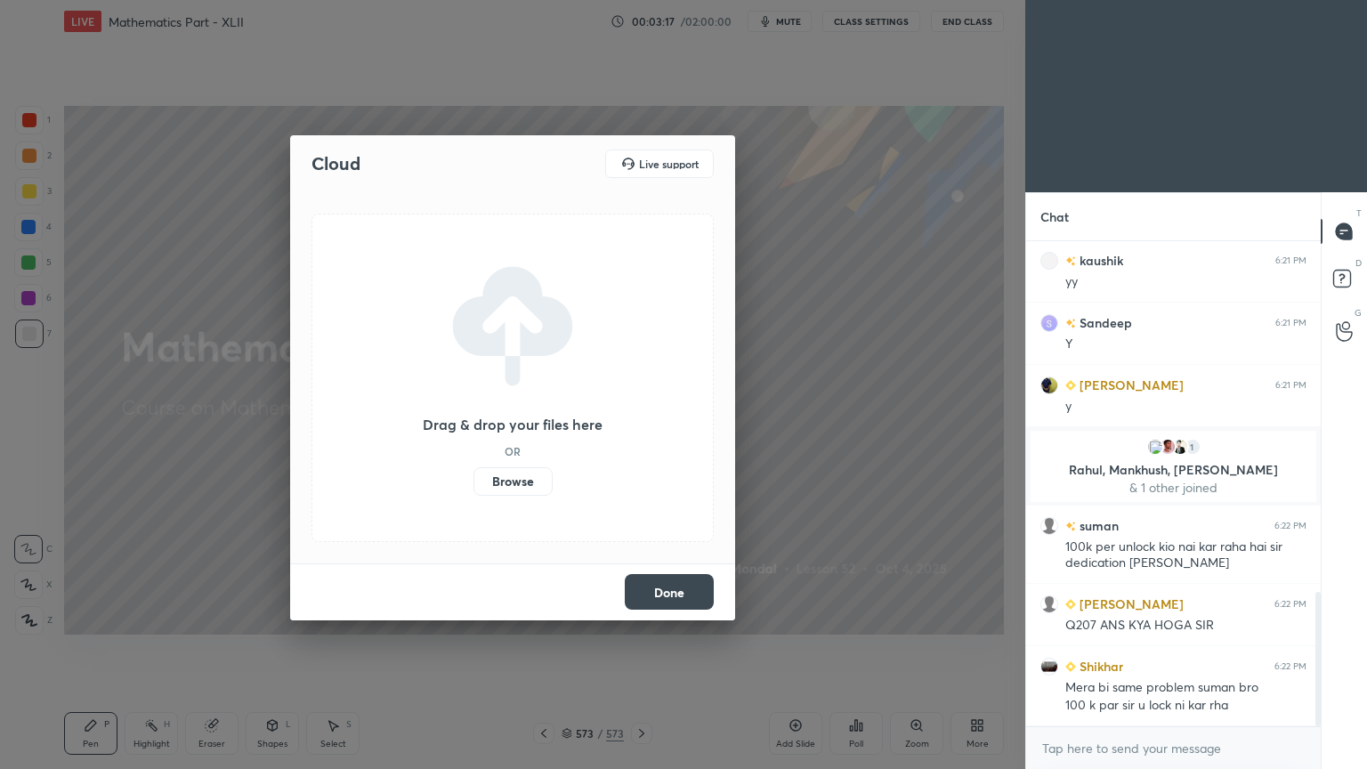
click at [521, 474] on label "Browse" at bounding box center [512, 481] width 79 height 28
click at [473, 474] on input "Browse" at bounding box center [473, 481] width 0 height 28
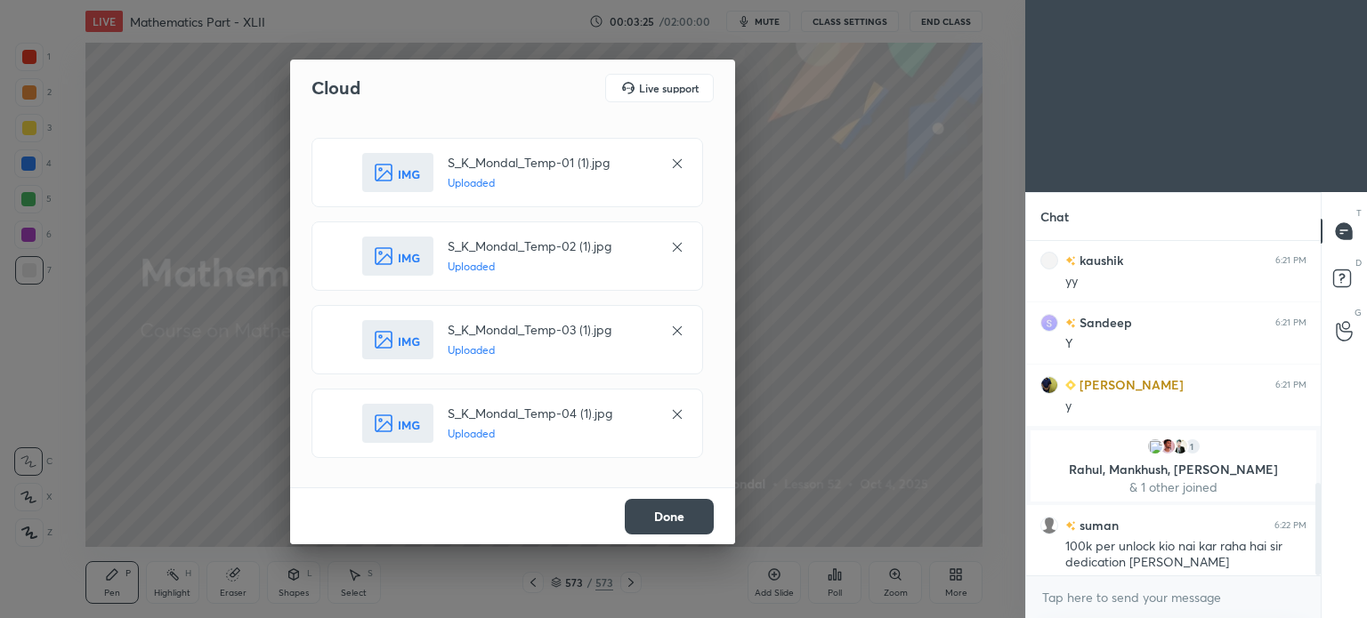
scroll to position [1482, 0]
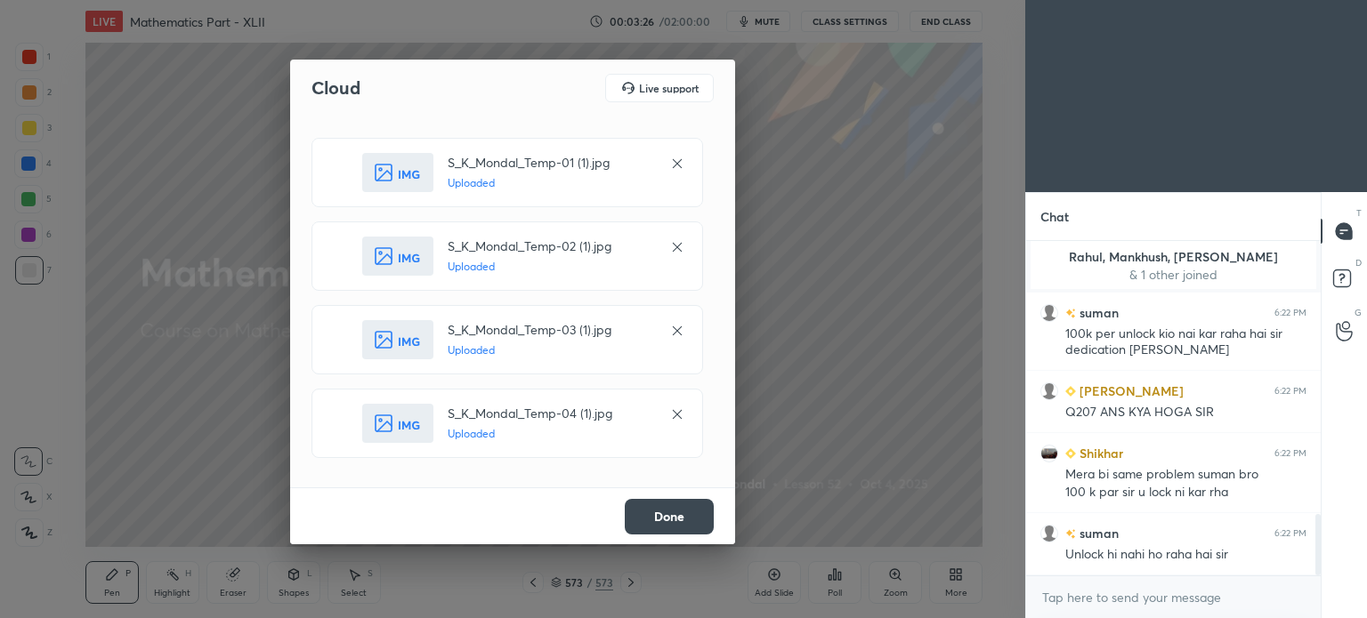
click at [658, 512] on button "Done" at bounding box center [669, 517] width 89 height 36
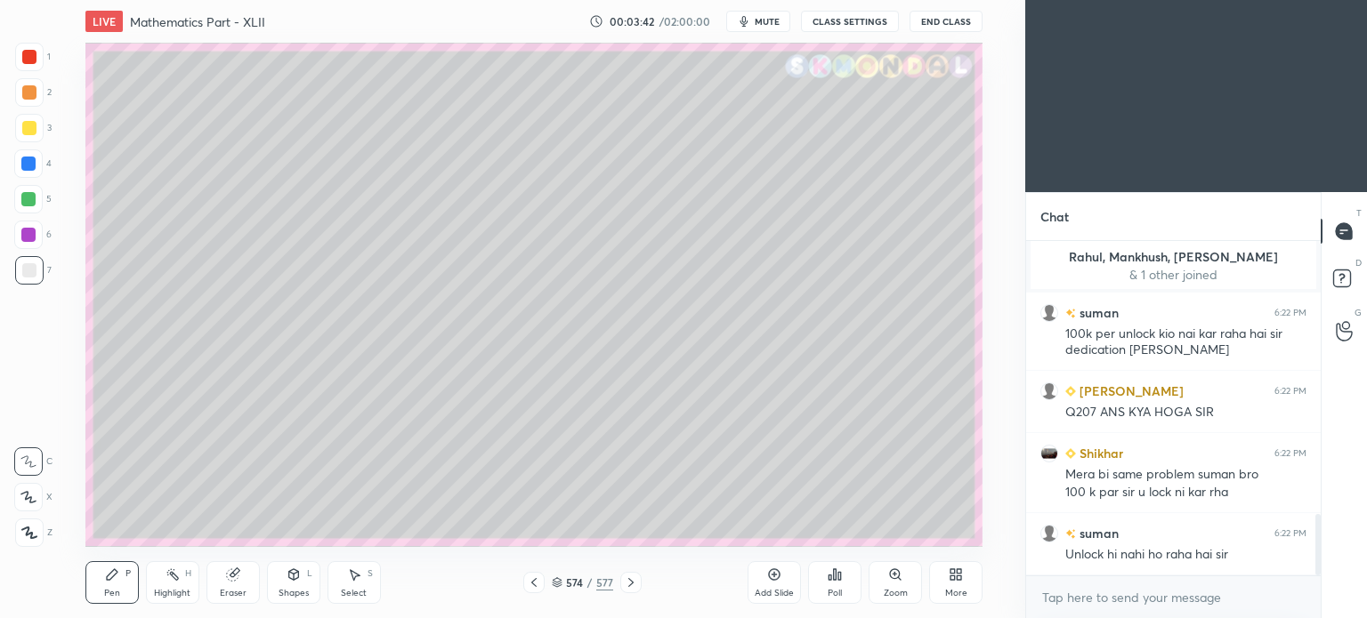
click at [557, 585] on icon at bounding box center [557, 582] width 11 height 11
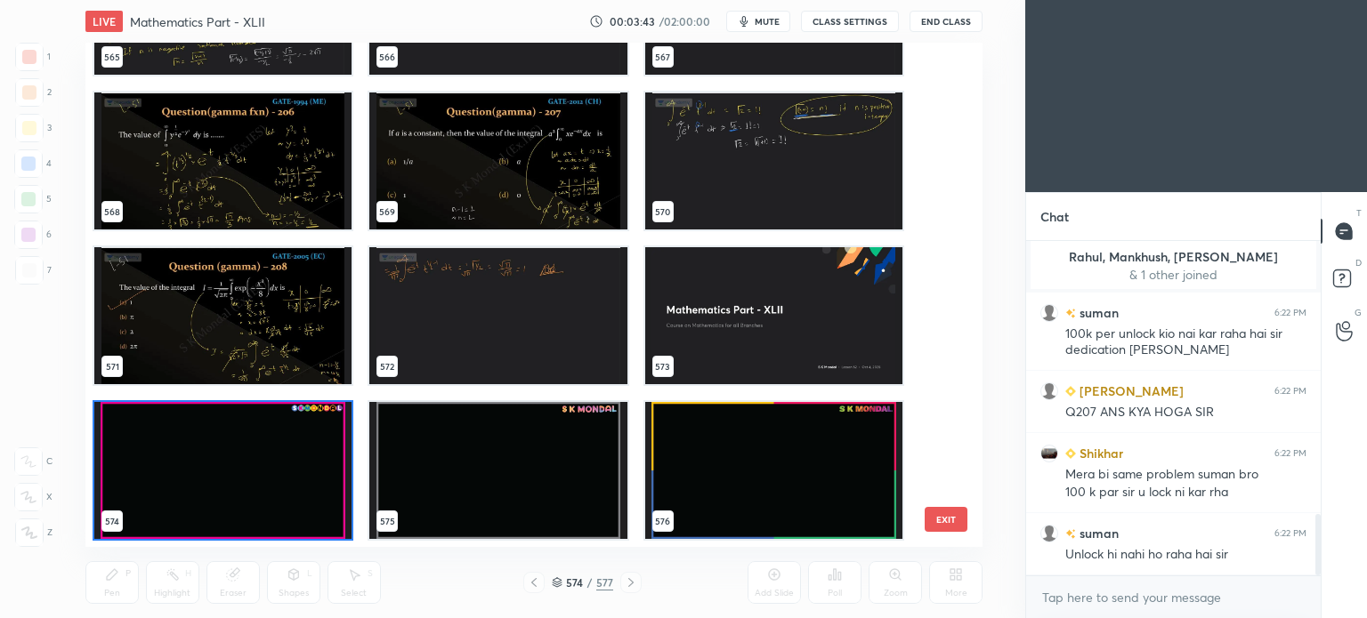
scroll to position [1544, 0]
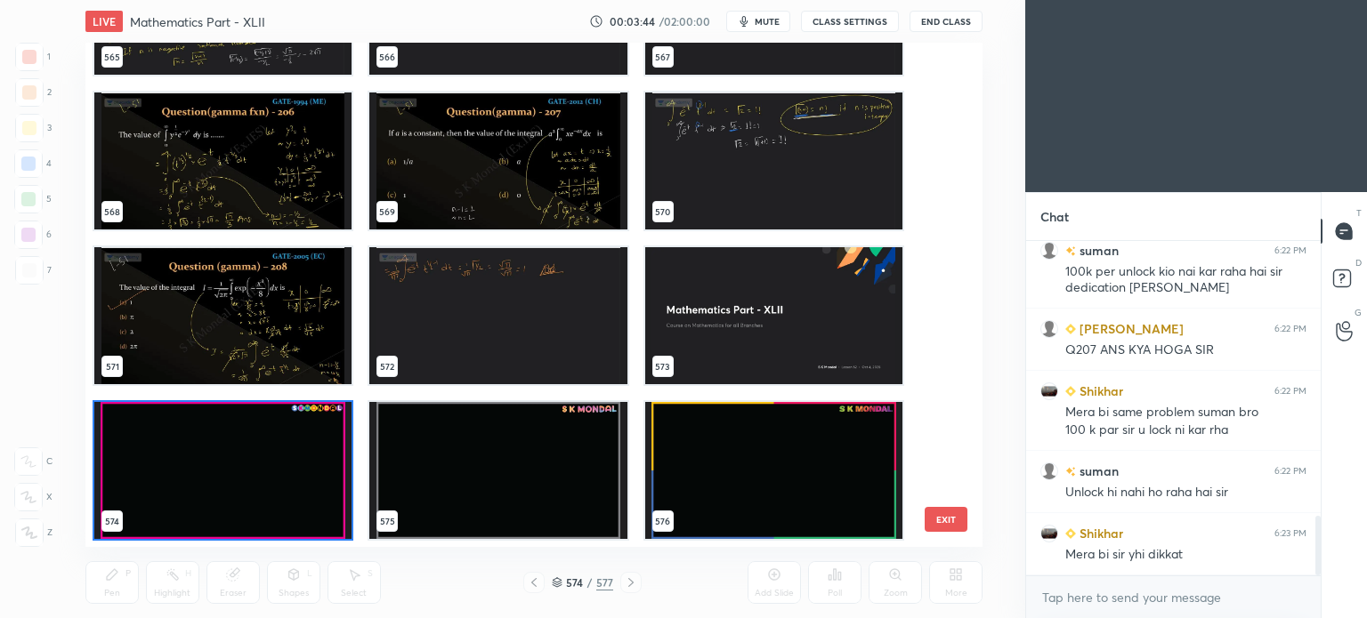
click at [513, 139] on img "grid" at bounding box center [497, 161] width 257 height 137
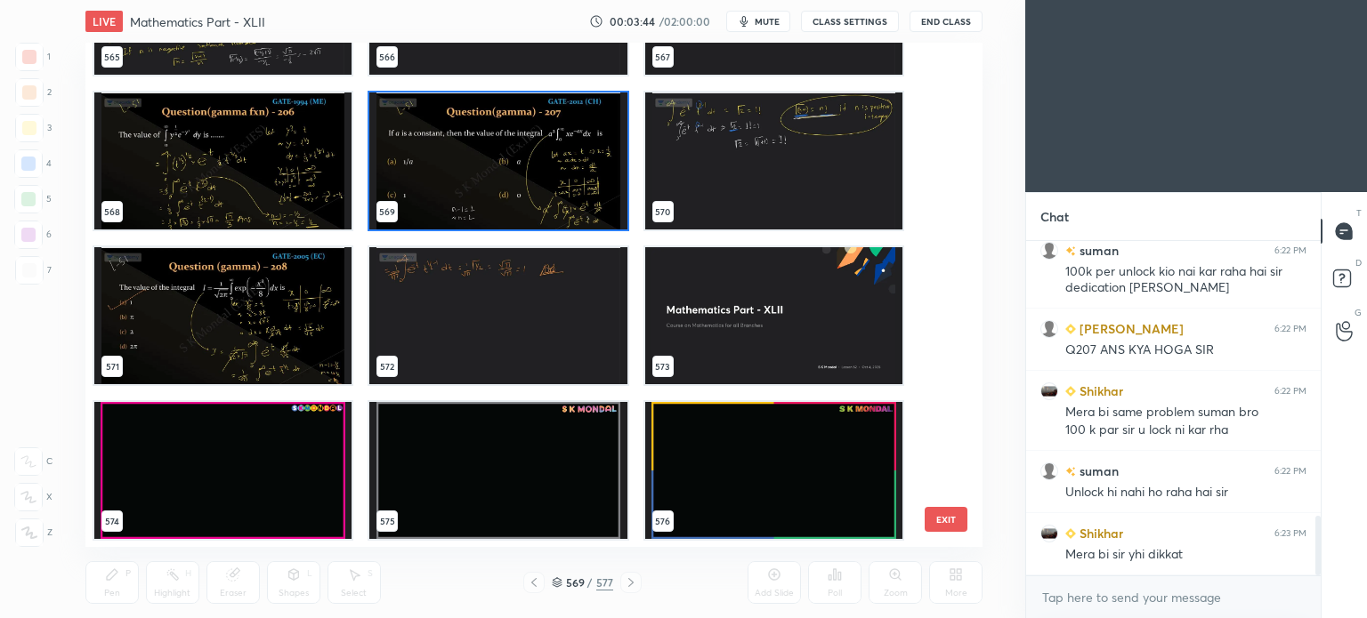
click at [516, 138] on img "grid" at bounding box center [497, 161] width 257 height 137
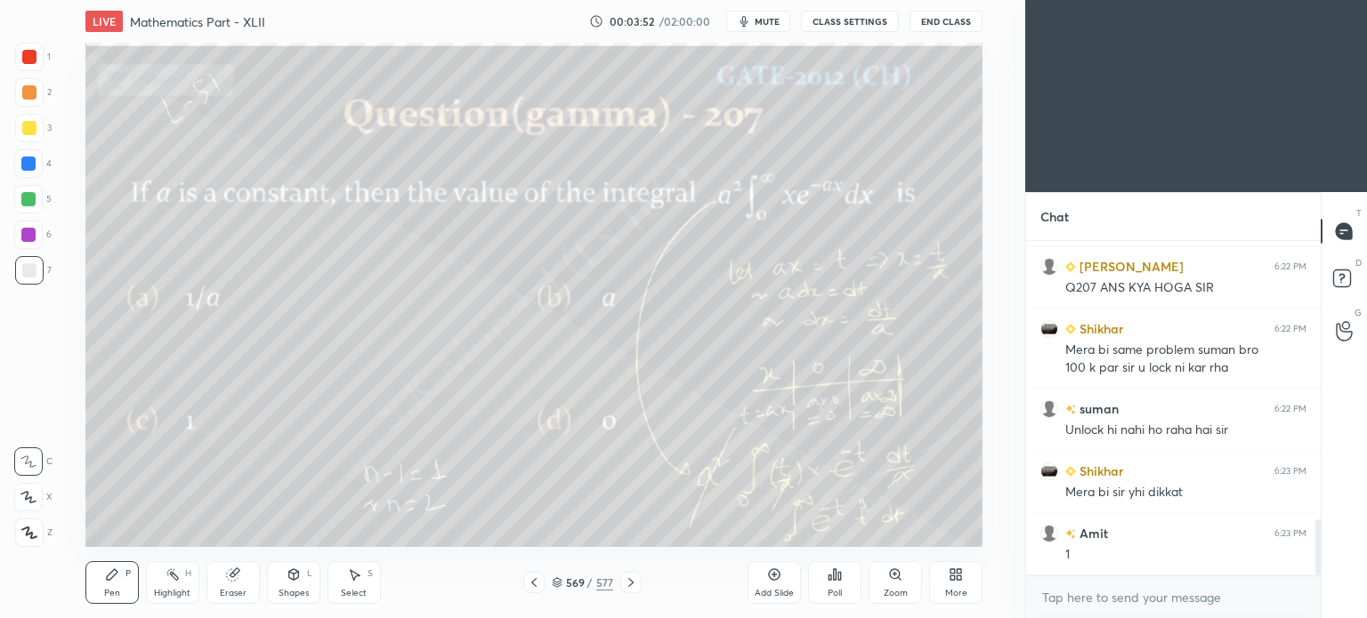
scroll to position [1669, 0]
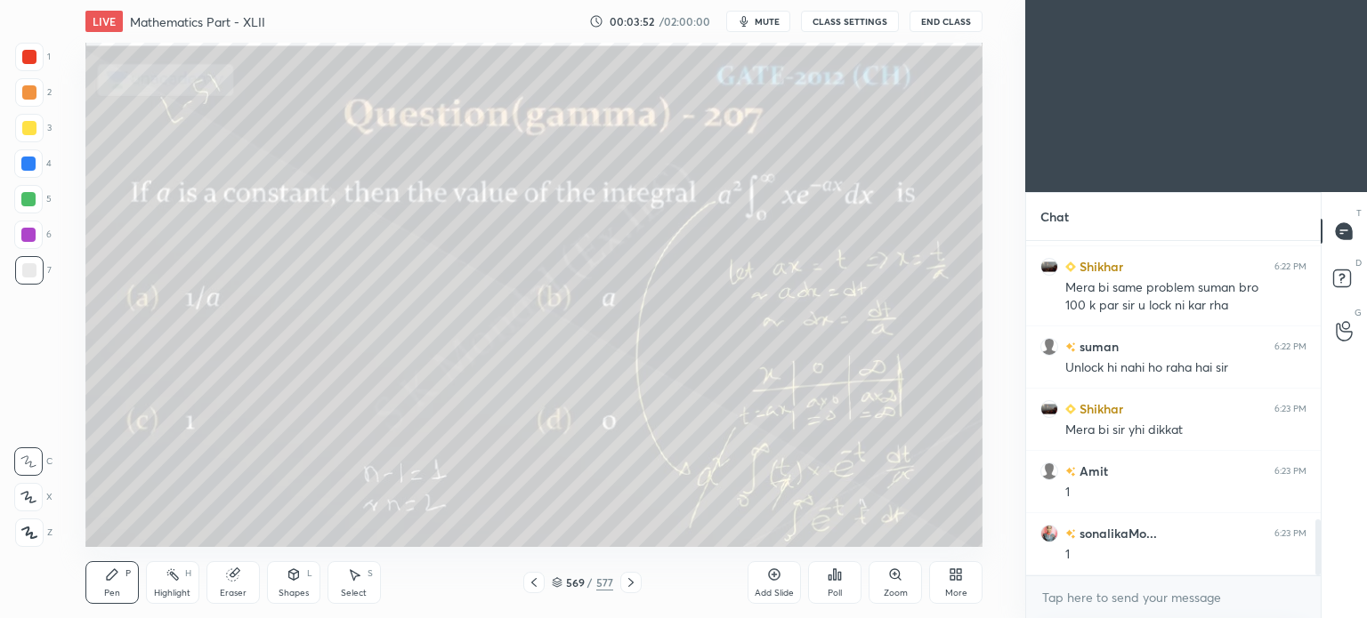
click at [22, 60] on div at bounding box center [29, 57] width 14 height 14
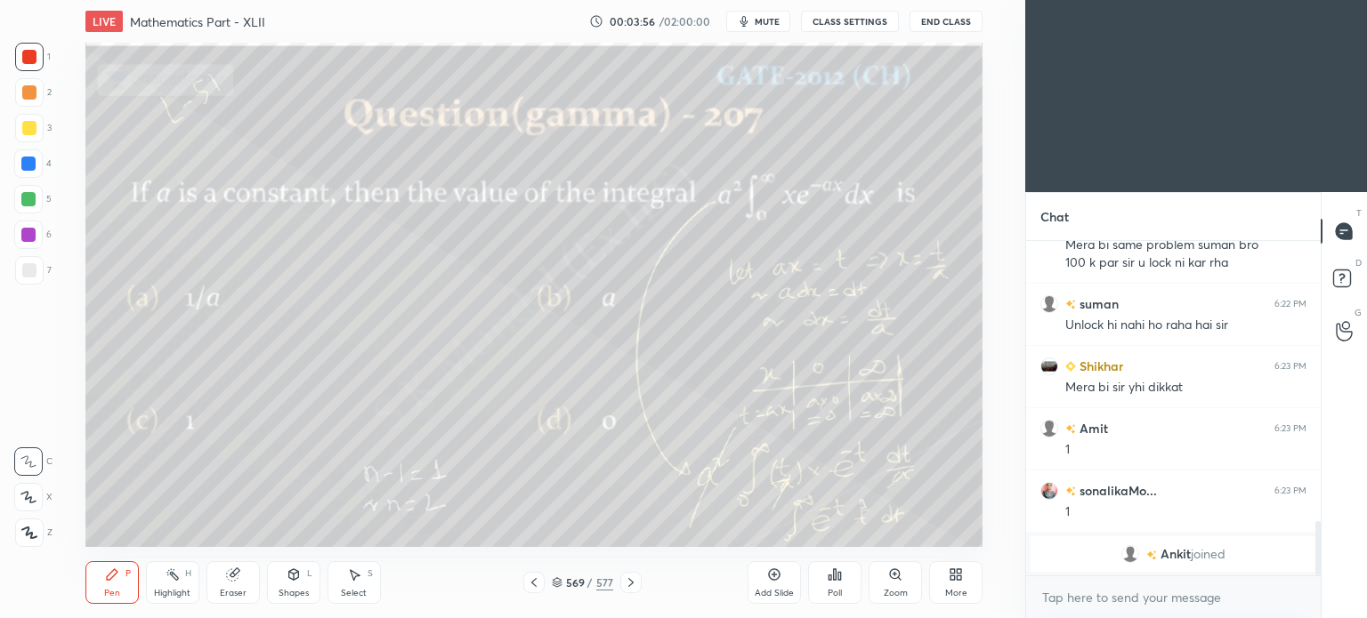
click at [633, 580] on icon at bounding box center [631, 583] width 14 height 14
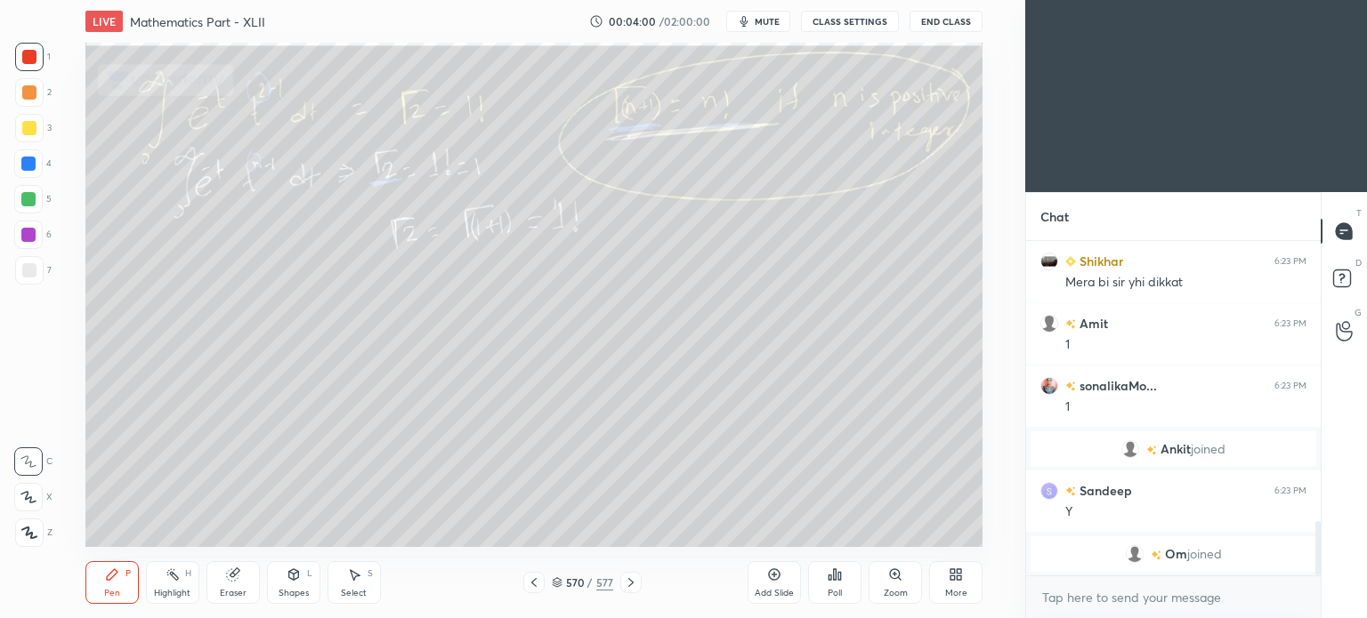
click at [625, 577] on icon at bounding box center [631, 583] width 14 height 14
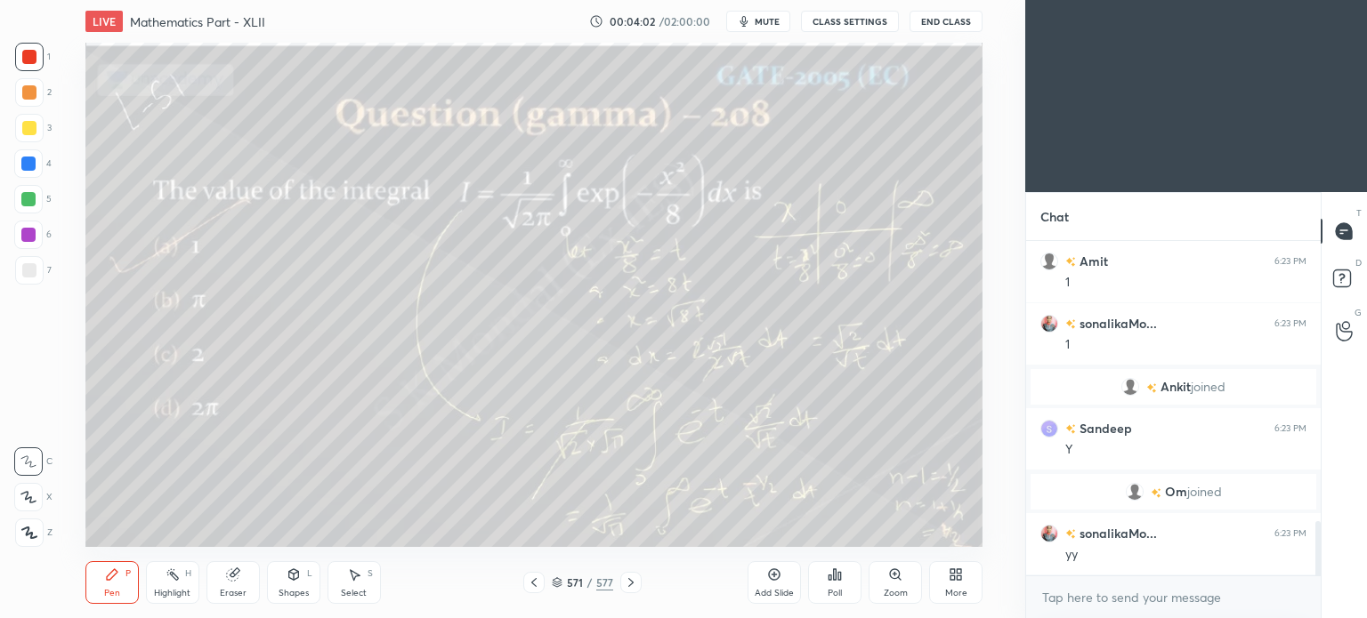
scroll to position [1801, 0]
click at [625, 577] on icon at bounding box center [631, 583] width 14 height 14
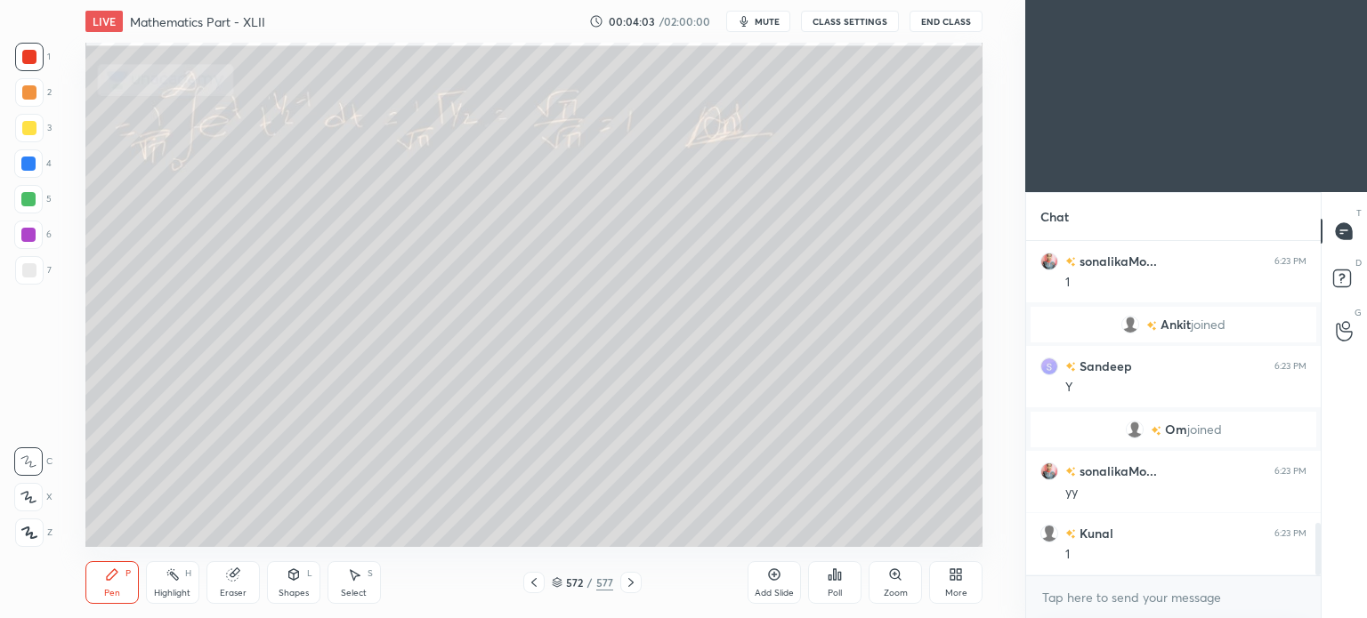
click at [625, 577] on icon at bounding box center [631, 583] width 14 height 14
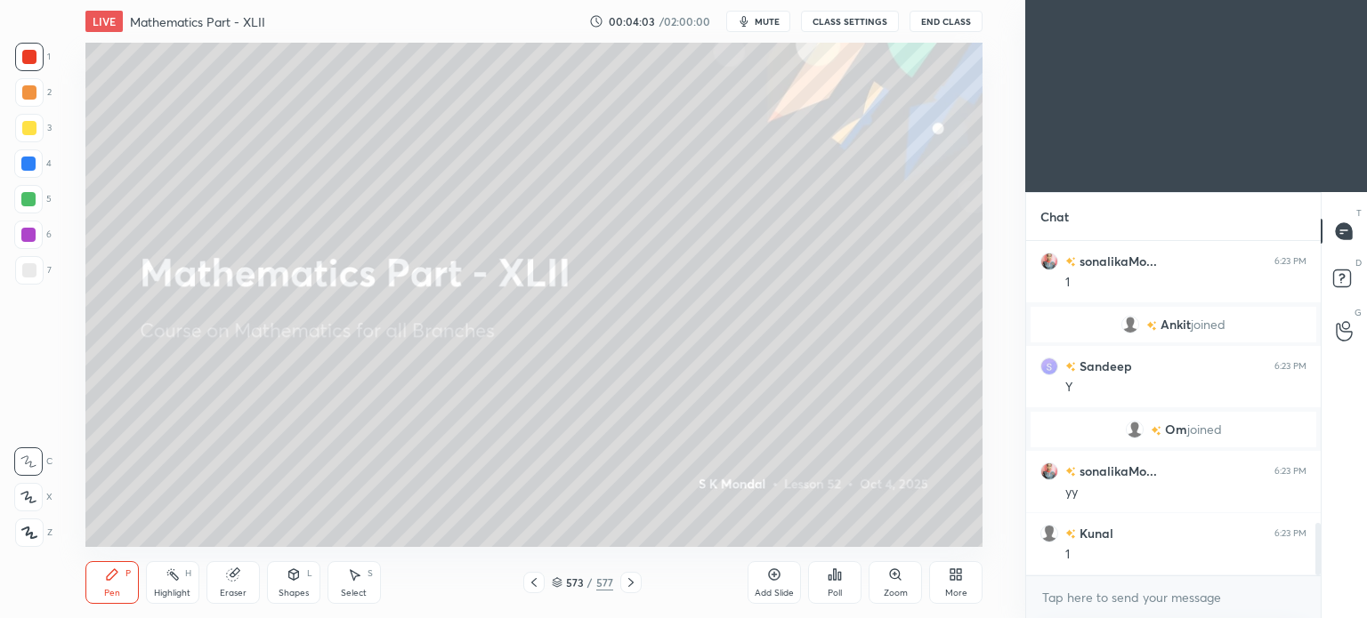
click at [625, 577] on icon at bounding box center [631, 583] width 14 height 14
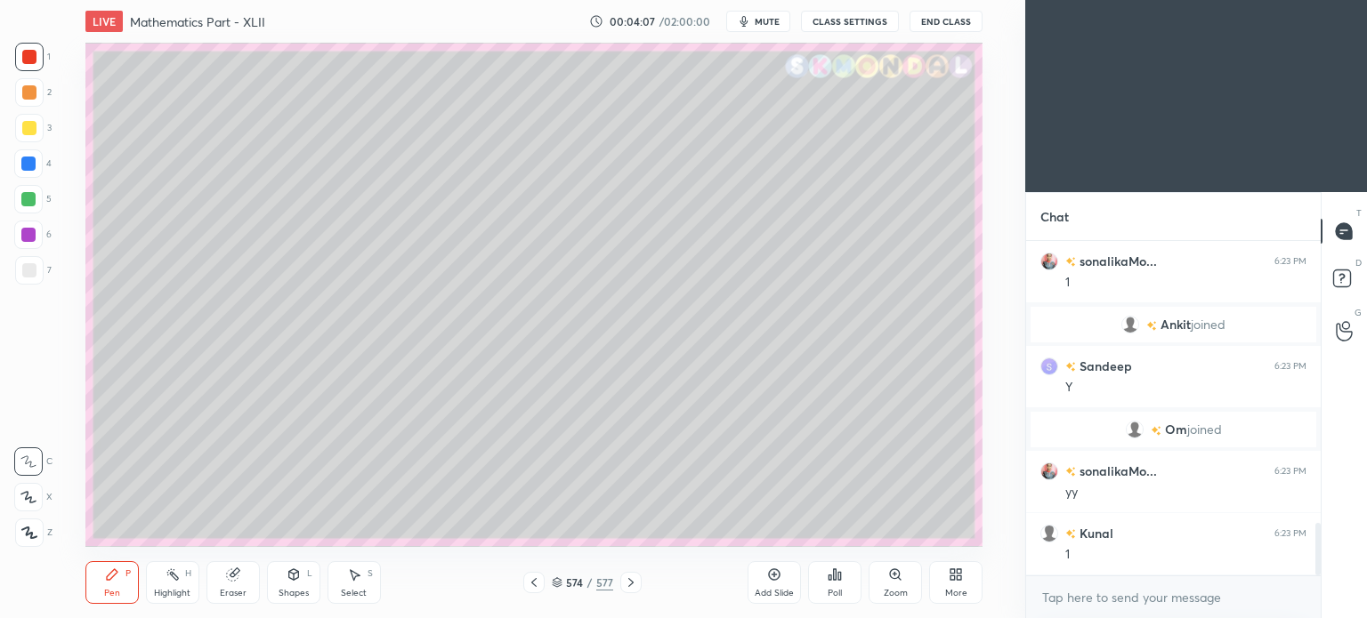
click at [532, 577] on icon at bounding box center [534, 583] width 14 height 14
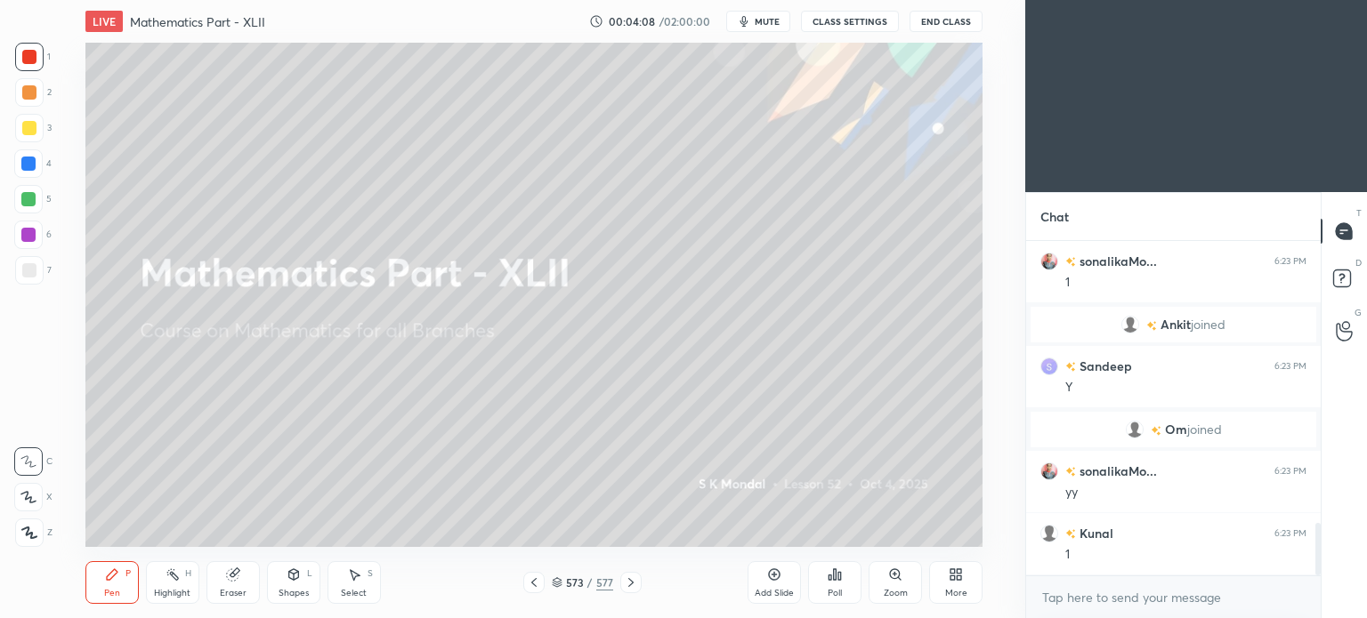
click at [953, 568] on icon at bounding box center [955, 575] width 14 height 14
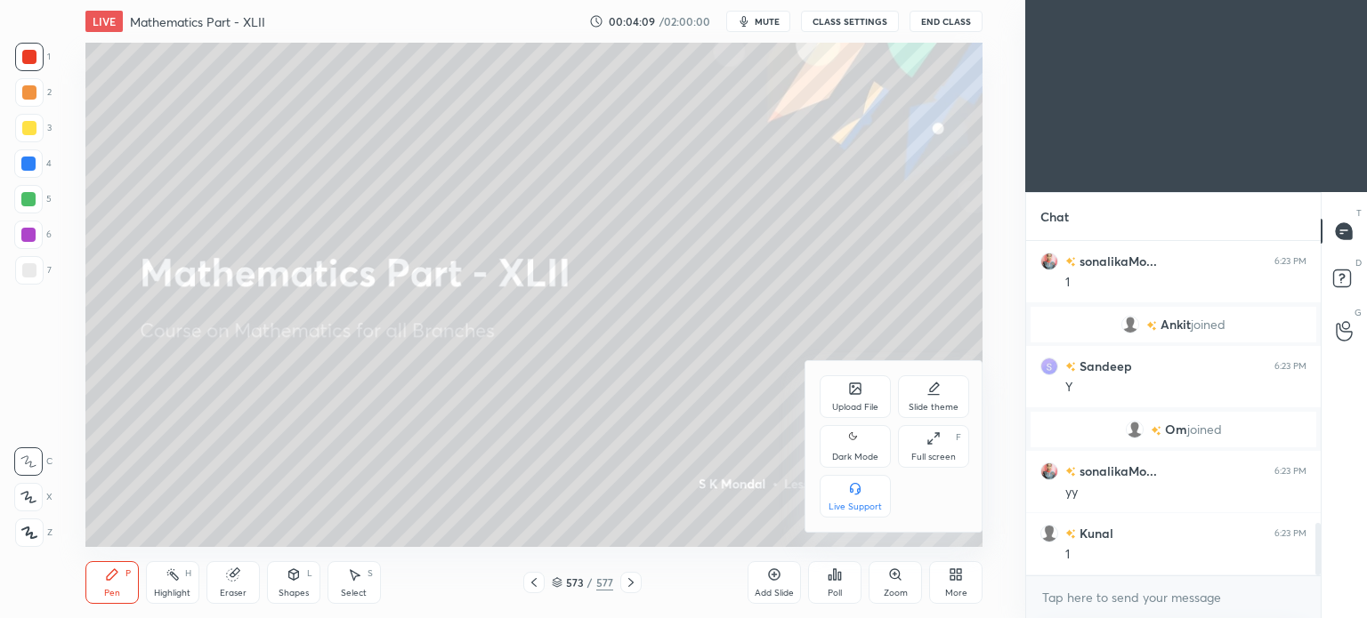
click at [851, 378] on div "Upload File" at bounding box center [854, 396] width 71 height 43
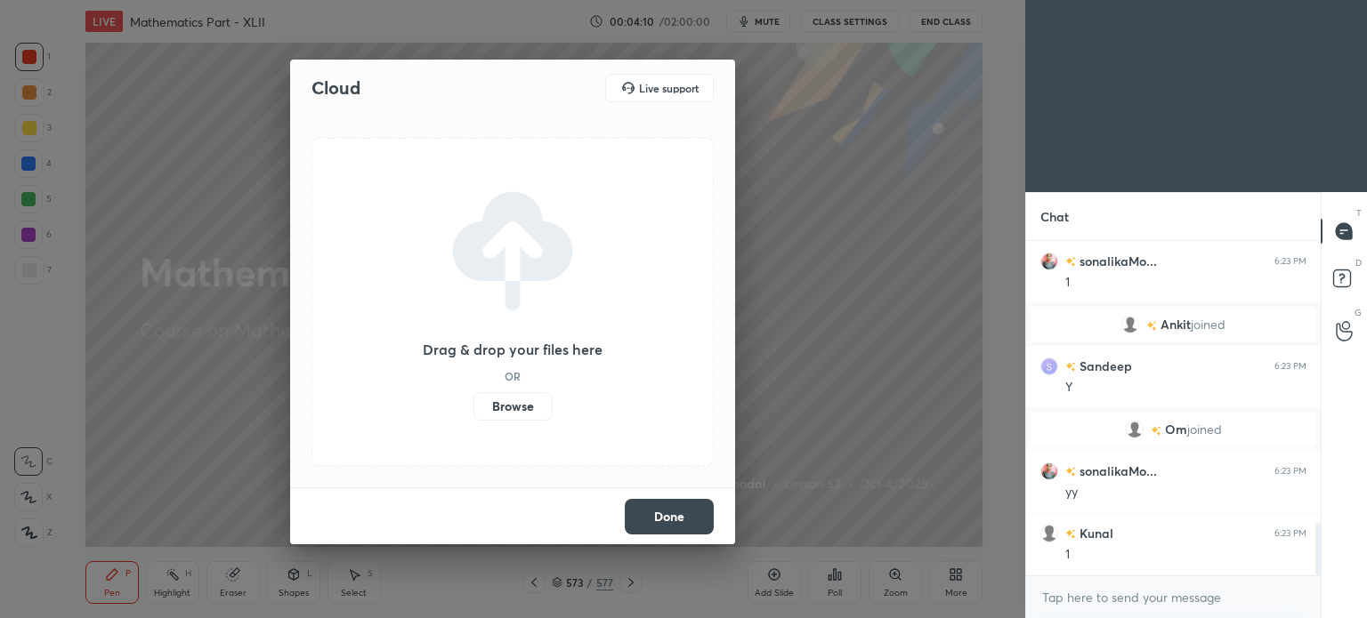
click at [522, 396] on label "Browse" at bounding box center [512, 406] width 79 height 28
click at [473, 396] on input "Browse" at bounding box center [473, 406] width 0 height 28
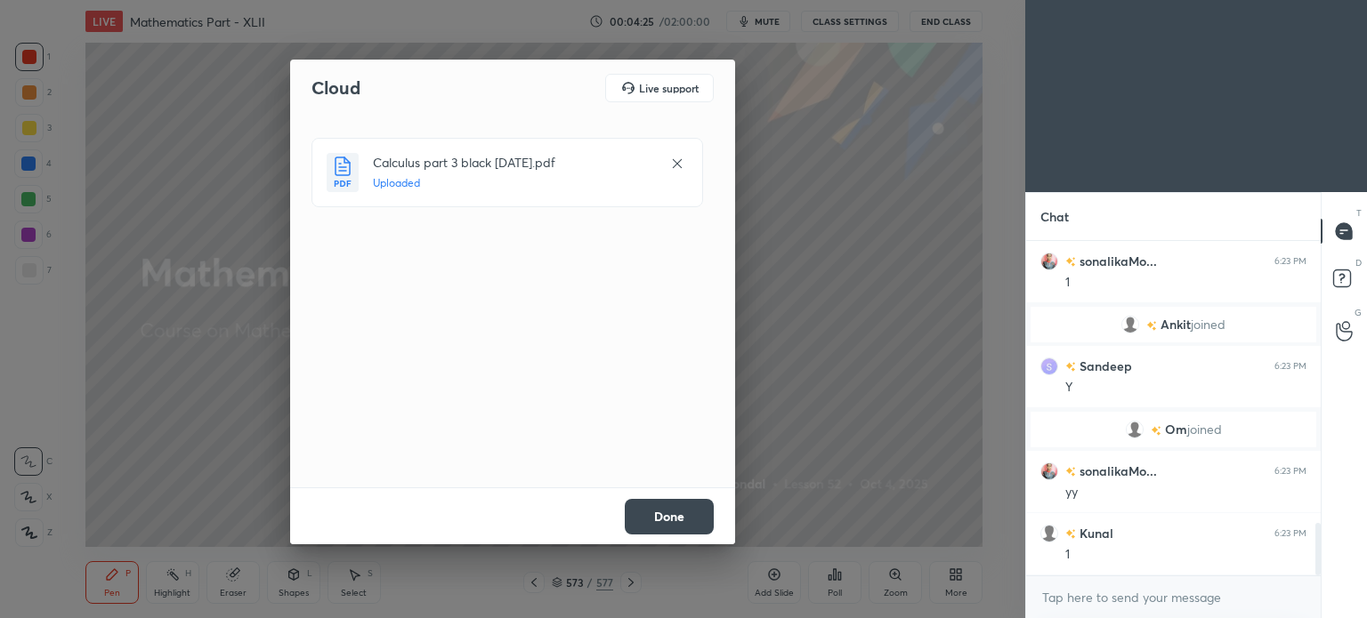
click at [665, 512] on button "Done" at bounding box center [669, 517] width 89 height 36
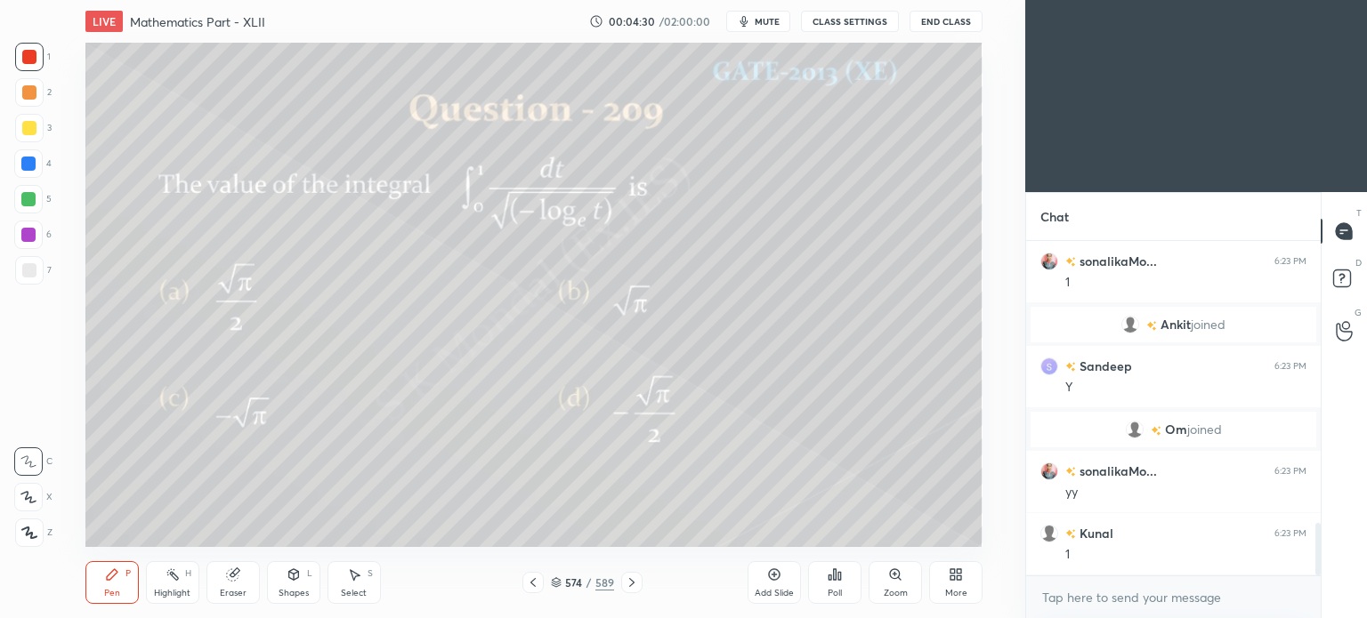
click at [25, 92] on div at bounding box center [29, 92] width 14 height 14
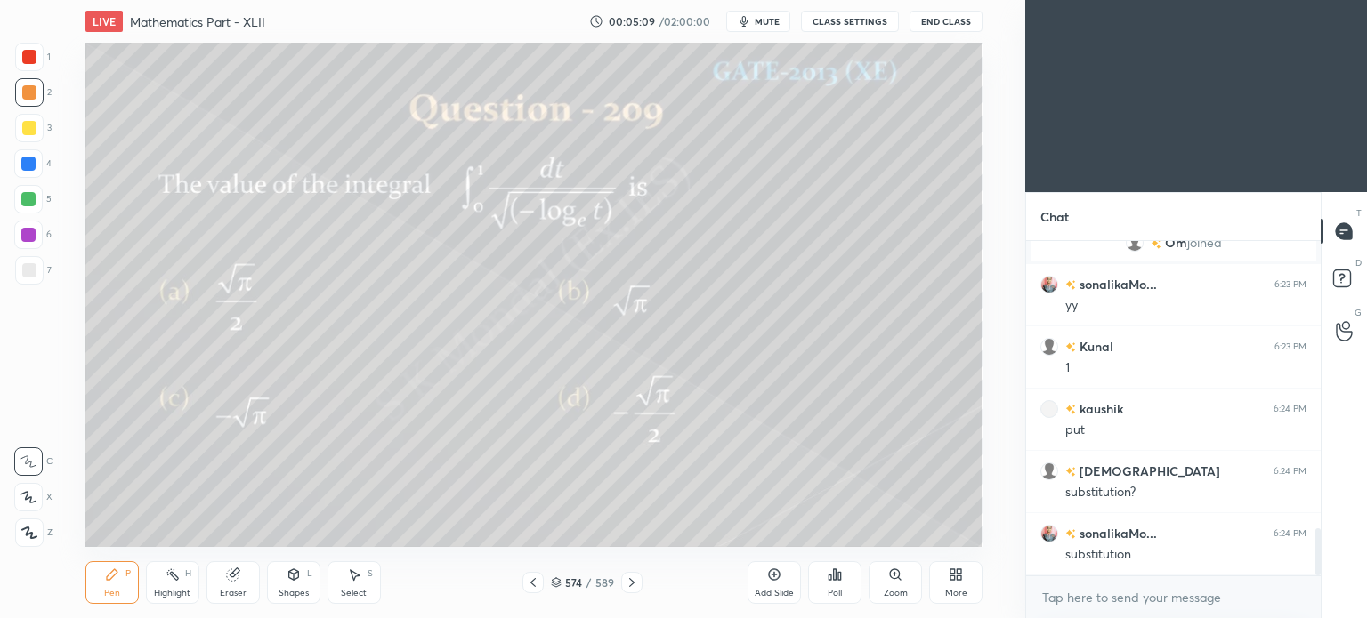
scroll to position [2050, 0]
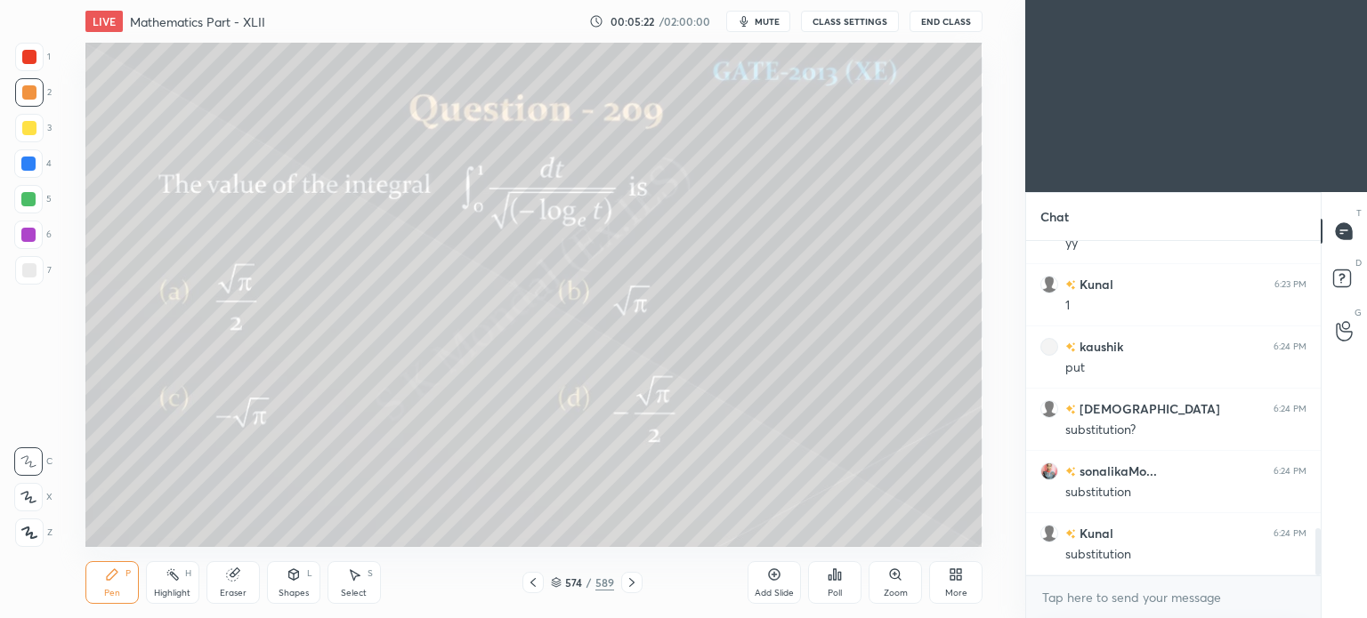
click at [28, 128] on div at bounding box center [29, 128] width 14 height 14
click at [26, 137] on div at bounding box center [29, 128] width 28 height 28
click at [99, 590] on div "Pen P" at bounding box center [111, 582] width 53 height 43
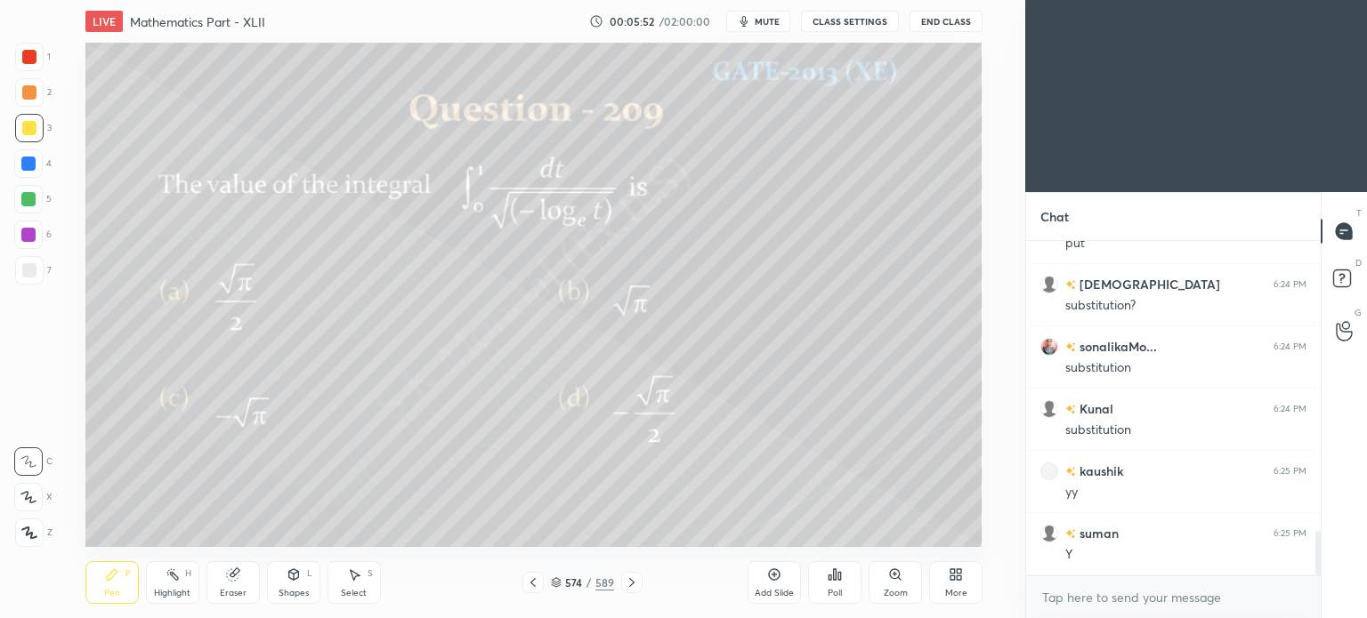
scroll to position [2237, 0]
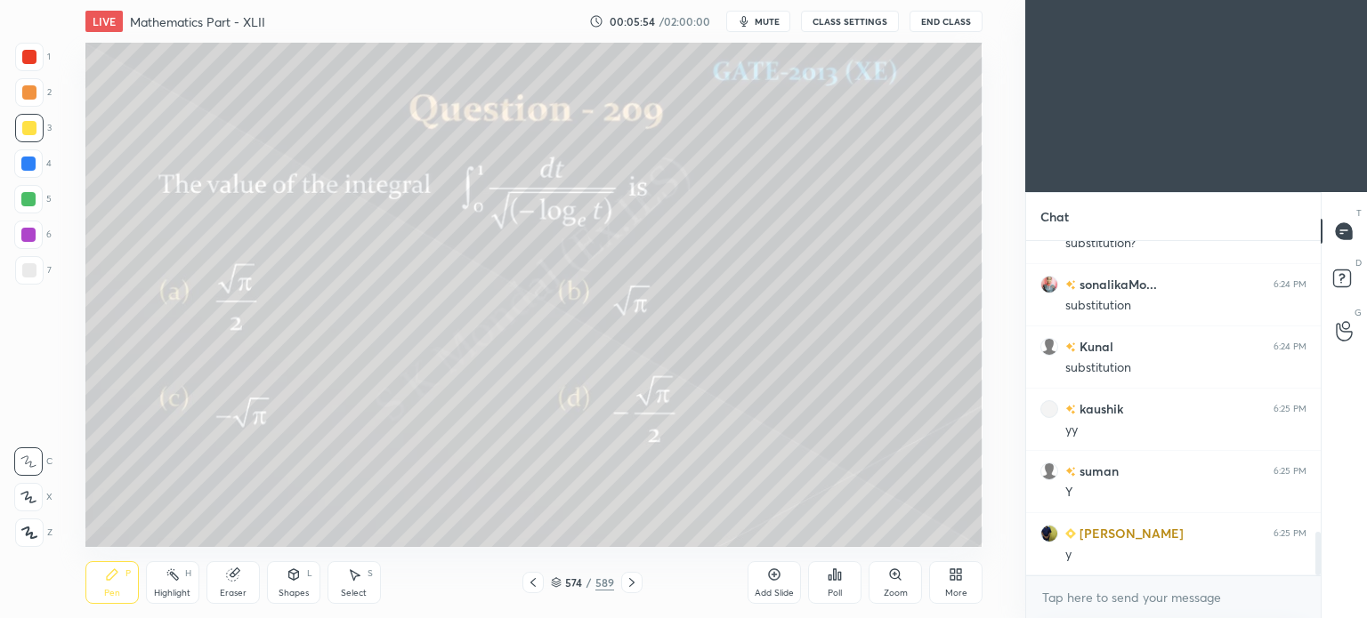
click at [28, 129] on div at bounding box center [29, 128] width 14 height 14
click at [118, 589] on div "Pen" at bounding box center [112, 593] width 16 height 9
click at [124, 592] on div "Pen P" at bounding box center [111, 582] width 53 height 43
click at [239, 593] on div "Eraser" at bounding box center [233, 593] width 27 height 9
click at [110, 593] on div "Pen" at bounding box center [112, 593] width 16 height 9
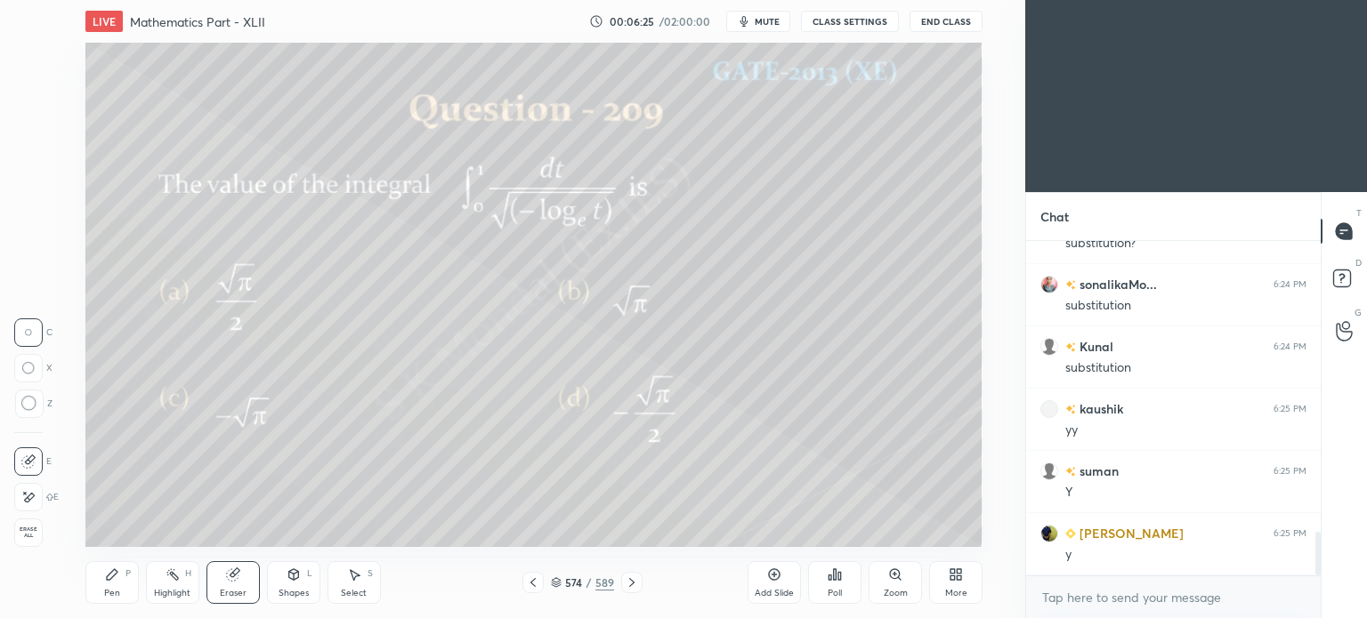
click at [117, 591] on div "Pen" at bounding box center [112, 593] width 16 height 9
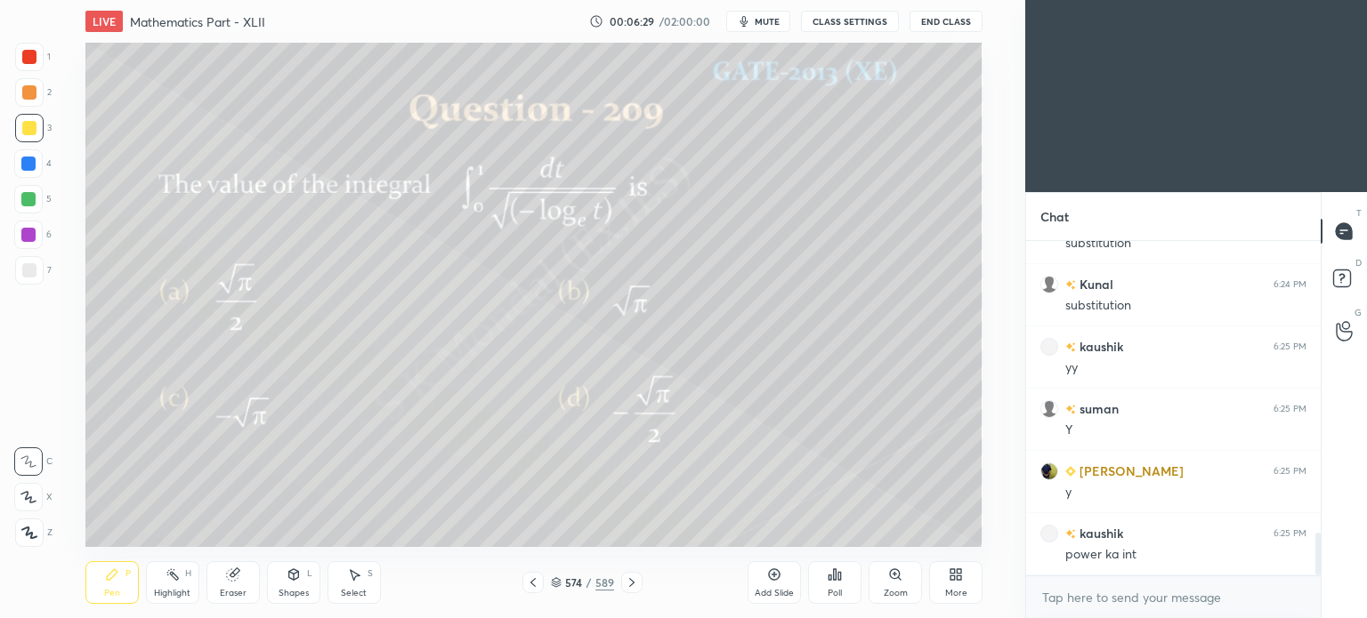
click at [183, 585] on div "Highlight H" at bounding box center [172, 582] width 53 height 43
click at [185, 587] on div "Highlight H" at bounding box center [172, 582] width 53 height 43
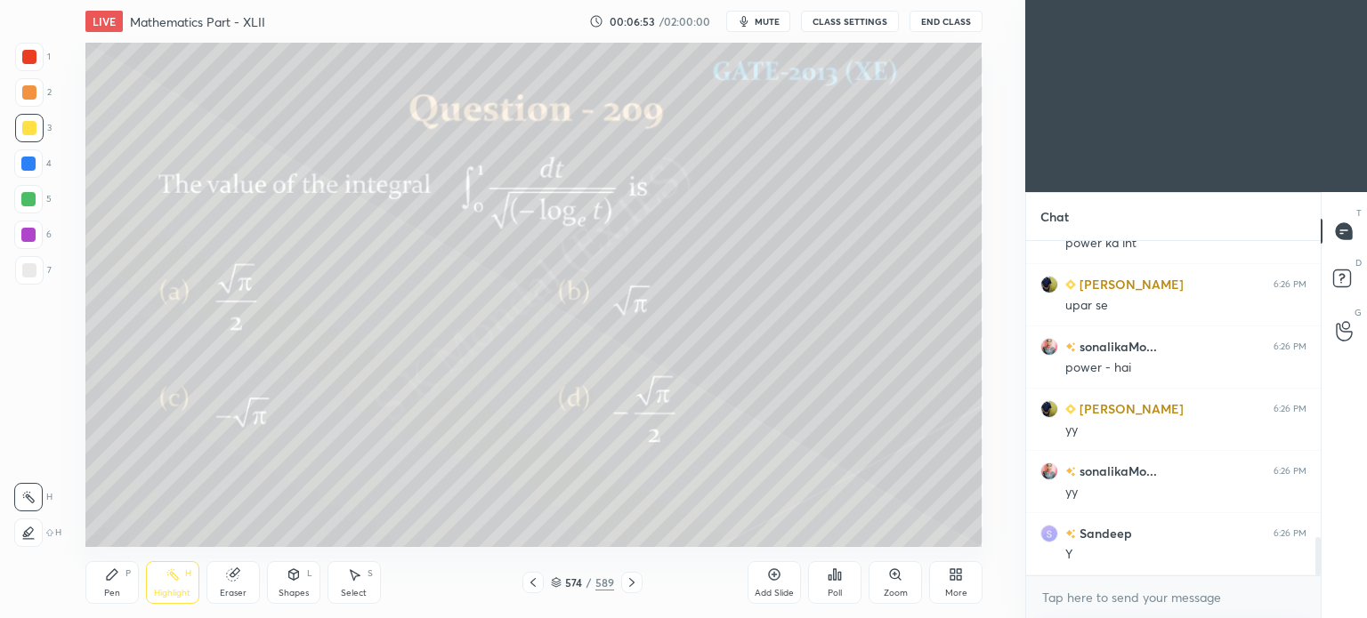
scroll to position [2673, 0]
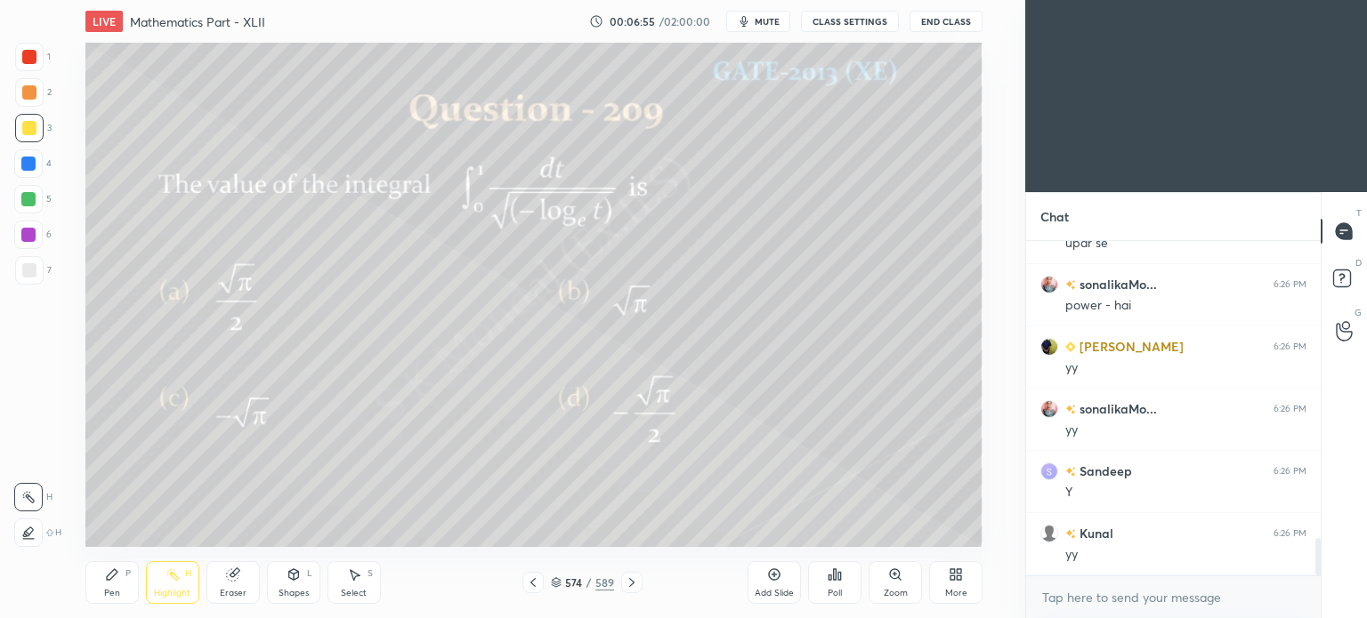
click at [123, 586] on div "Pen P" at bounding box center [111, 582] width 53 height 43
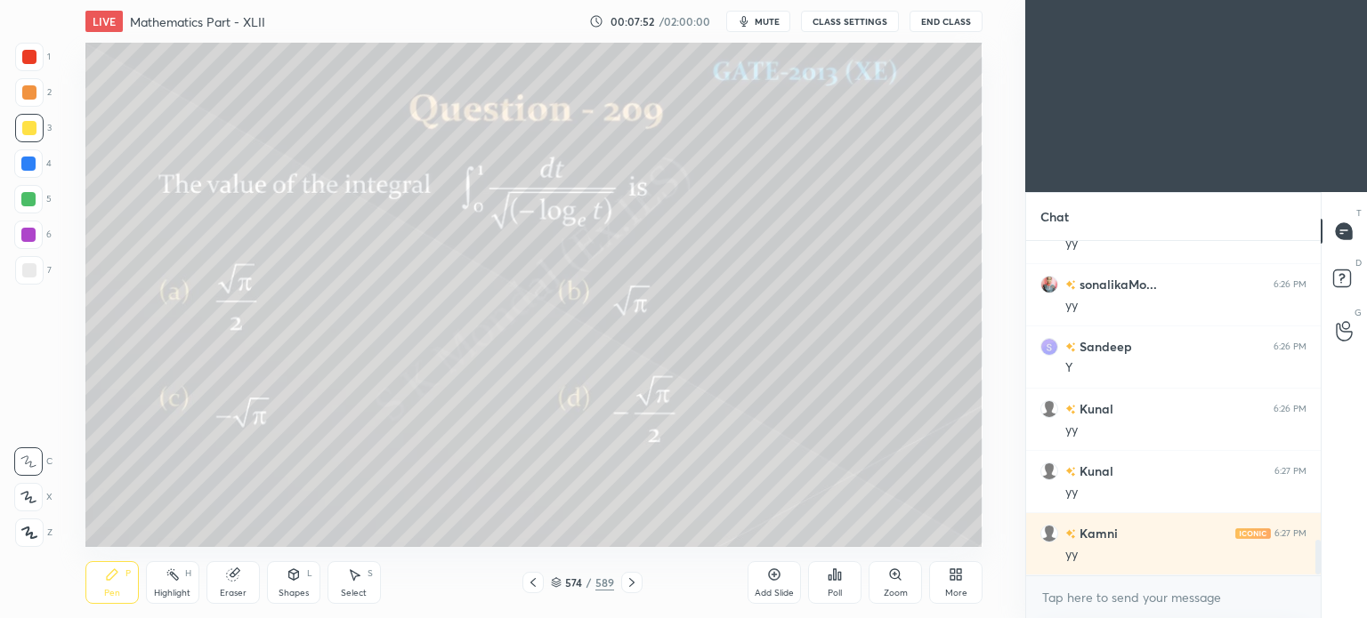
scroll to position [2859, 0]
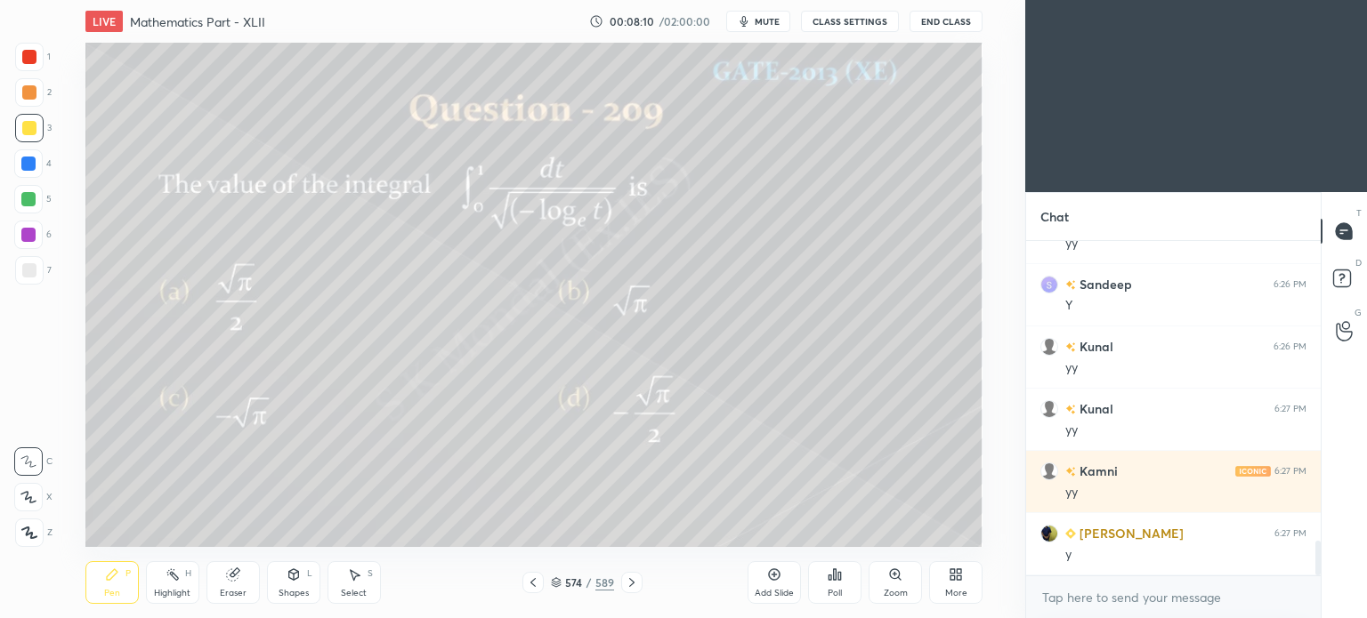
click at [633, 580] on icon at bounding box center [632, 583] width 14 height 14
click at [530, 588] on icon at bounding box center [533, 583] width 14 height 14
click at [757, 583] on div "Add Slide" at bounding box center [773, 582] width 53 height 43
click at [235, 585] on div "Eraser" at bounding box center [232, 582] width 53 height 43
click at [103, 601] on div "Pen P" at bounding box center [111, 582] width 53 height 43
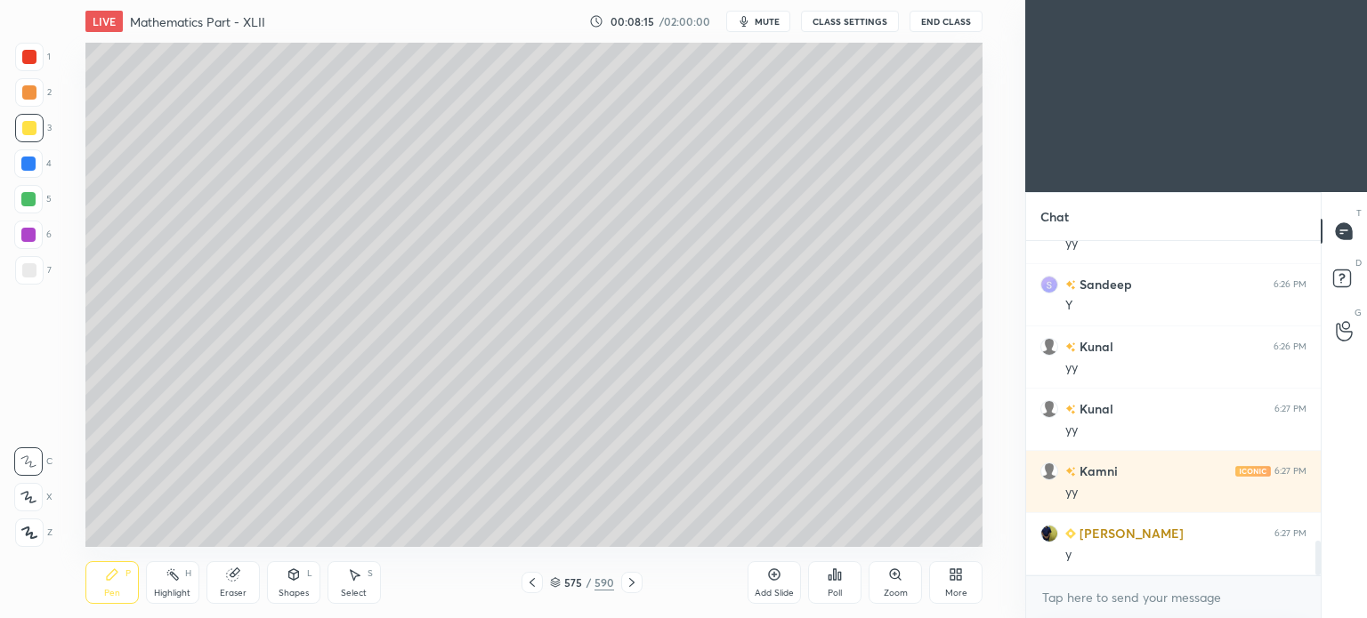
click at [109, 590] on div "Pen" at bounding box center [112, 593] width 16 height 9
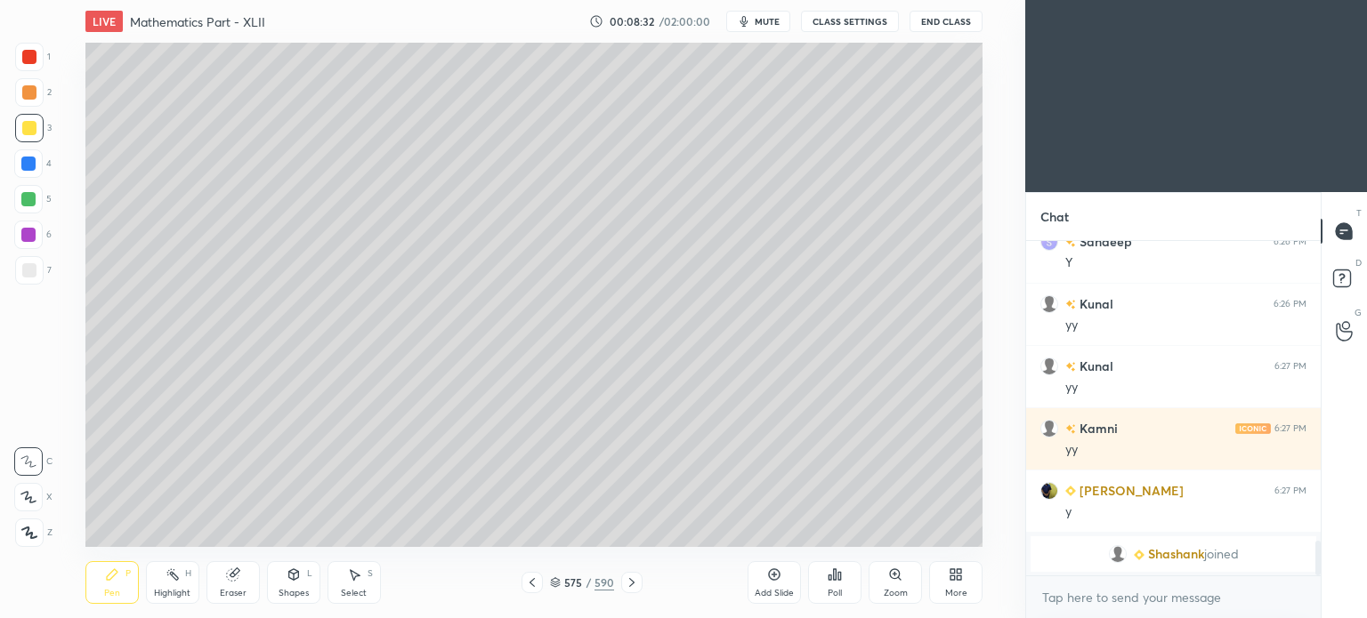
click at [531, 586] on icon at bounding box center [532, 583] width 14 height 14
click at [178, 597] on div "Highlight" at bounding box center [172, 593] width 36 height 9
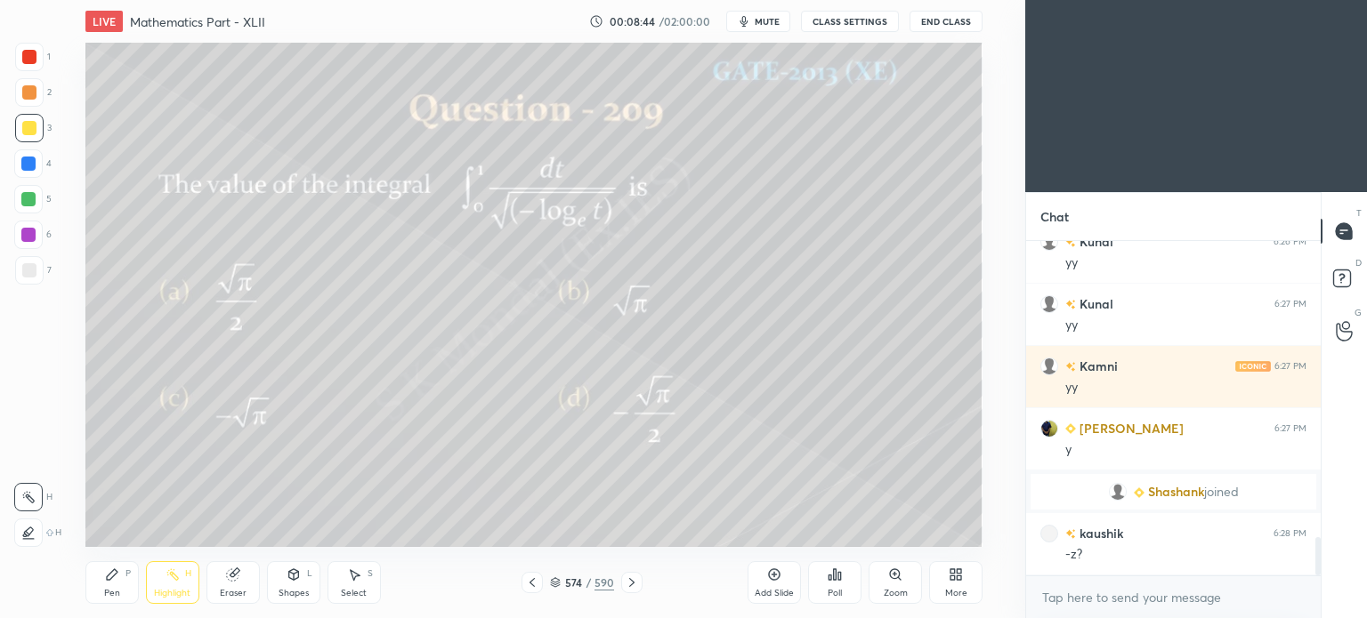
click at [637, 579] on icon at bounding box center [632, 583] width 14 height 14
click at [110, 587] on div "Pen P" at bounding box center [111, 582] width 53 height 43
click at [243, 577] on div "Eraser" at bounding box center [232, 582] width 53 height 43
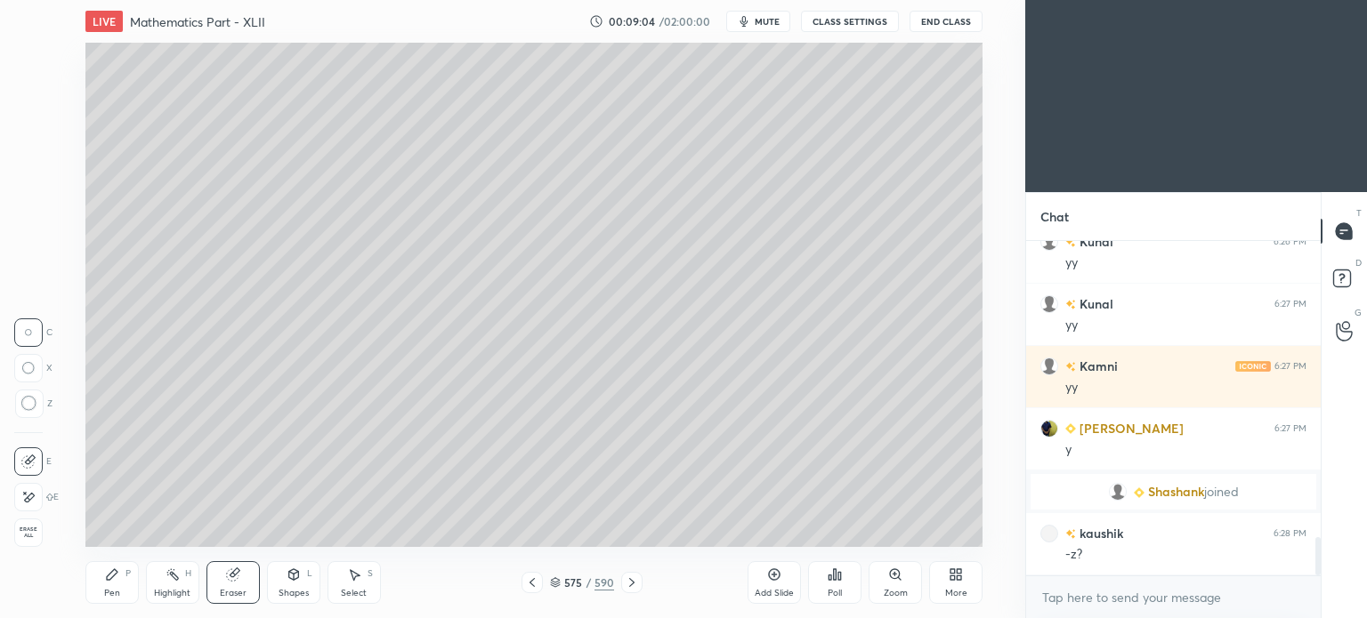
click at [105, 572] on icon at bounding box center [112, 575] width 14 height 14
click at [110, 577] on icon at bounding box center [112, 574] width 11 height 11
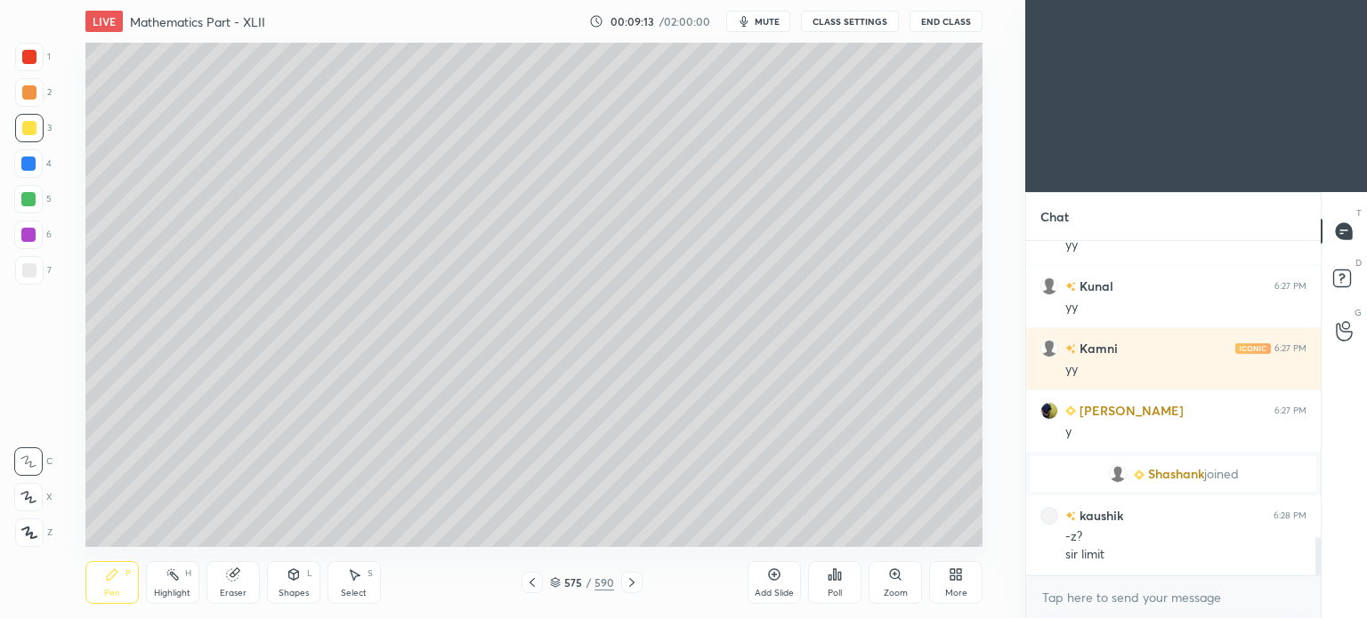
click at [174, 579] on rect at bounding box center [174, 576] width 9 height 9
click at [112, 594] on div "Pen" at bounding box center [112, 593] width 16 height 9
click at [114, 589] on div "Pen" at bounding box center [112, 593] width 16 height 9
click at [32, 168] on div at bounding box center [28, 164] width 14 height 14
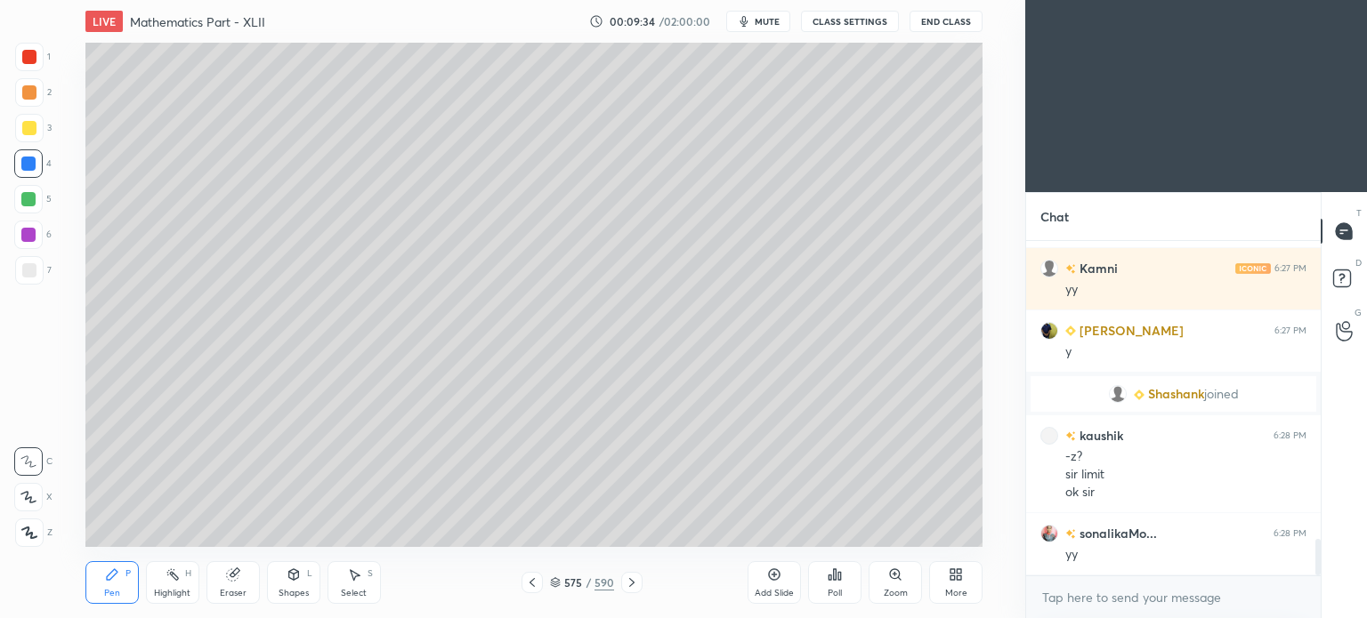
scroll to position [2724, 0]
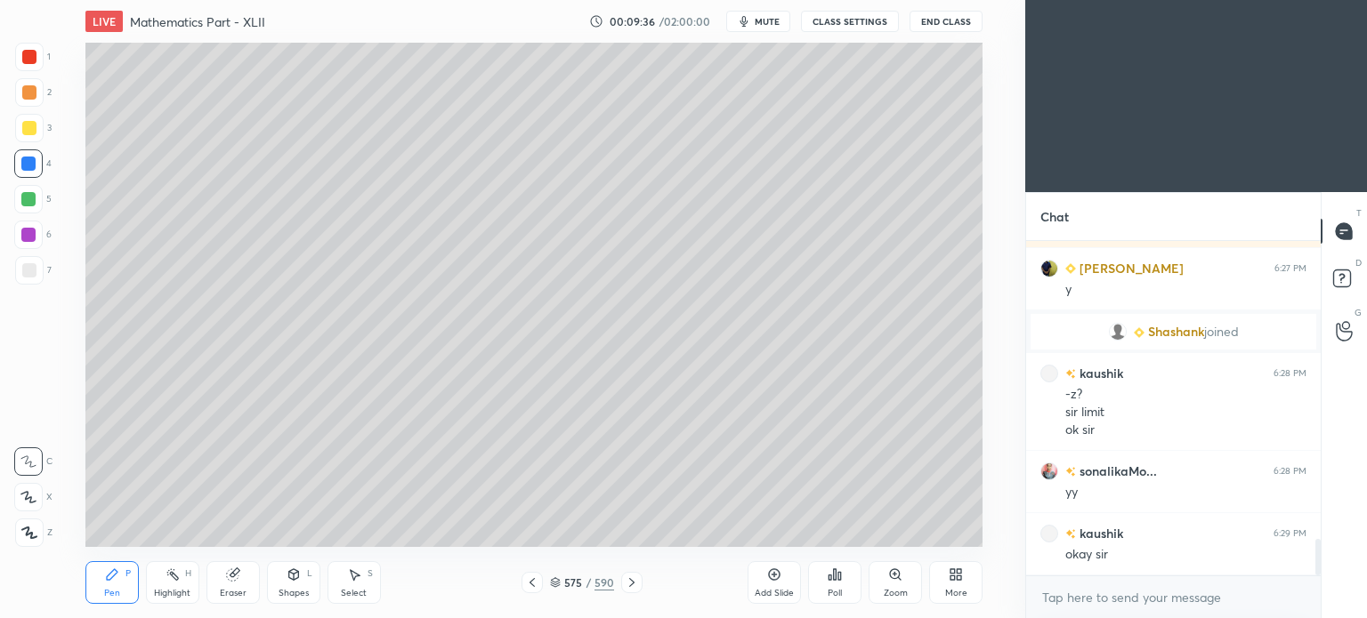
click at [181, 585] on div "Highlight H" at bounding box center [172, 582] width 53 height 43
click at [174, 590] on div "Highlight" at bounding box center [172, 593] width 36 height 9
click at [103, 583] on div "Pen P" at bounding box center [111, 582] width 53 height 43
click at [106, 593] on div "Pen" at bounding box center [112, 593] width 16 height 9
click at [29, 271] on div at bounding box center [29, 270] width 14 height 14
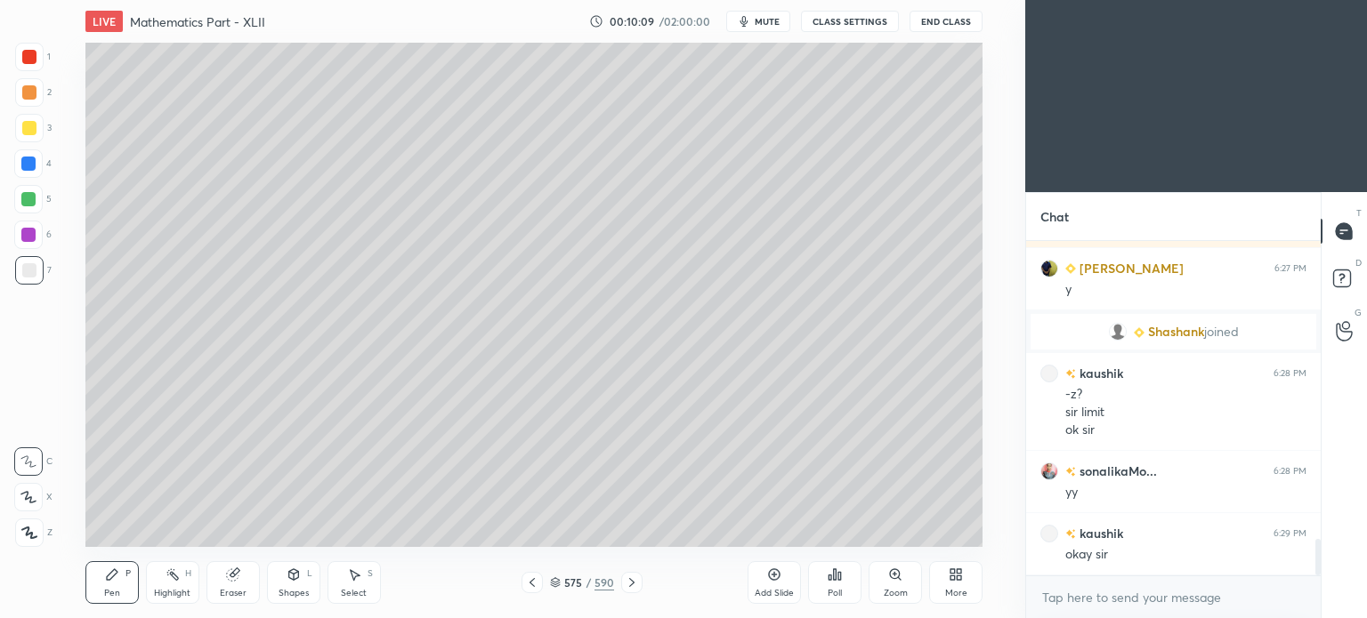
click at [530, 590] on icon at bounding box center [532, 583] width 14 height 14
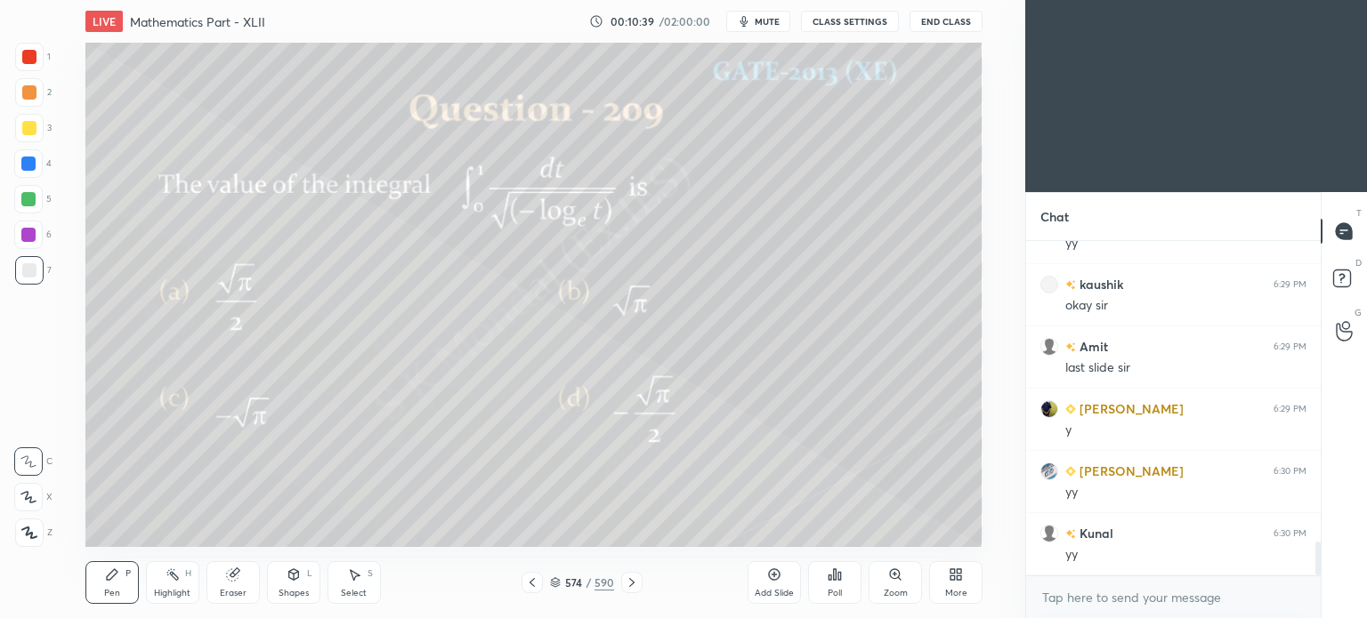
scroll to position [3036, 0]
click at [535, 583] on icon at bounding box center [532, 583] width 14 height 14
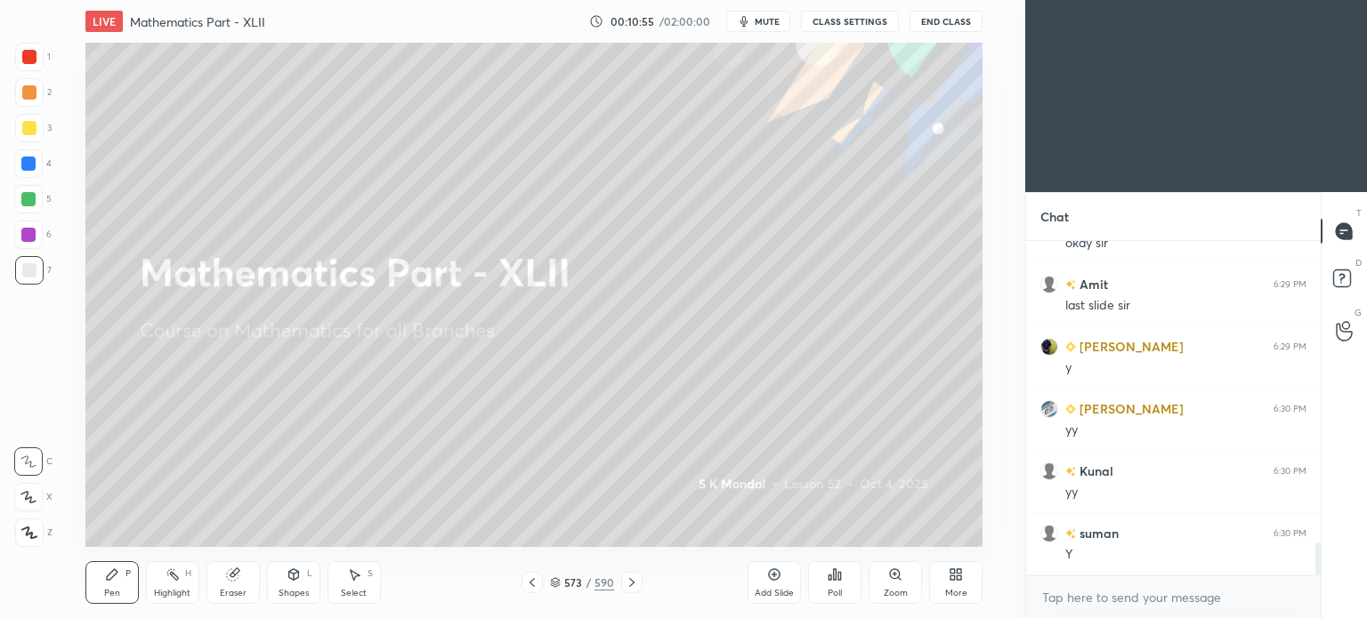
click at [535, 583] on icon at bounding box center [532, 583] width 14 height 14
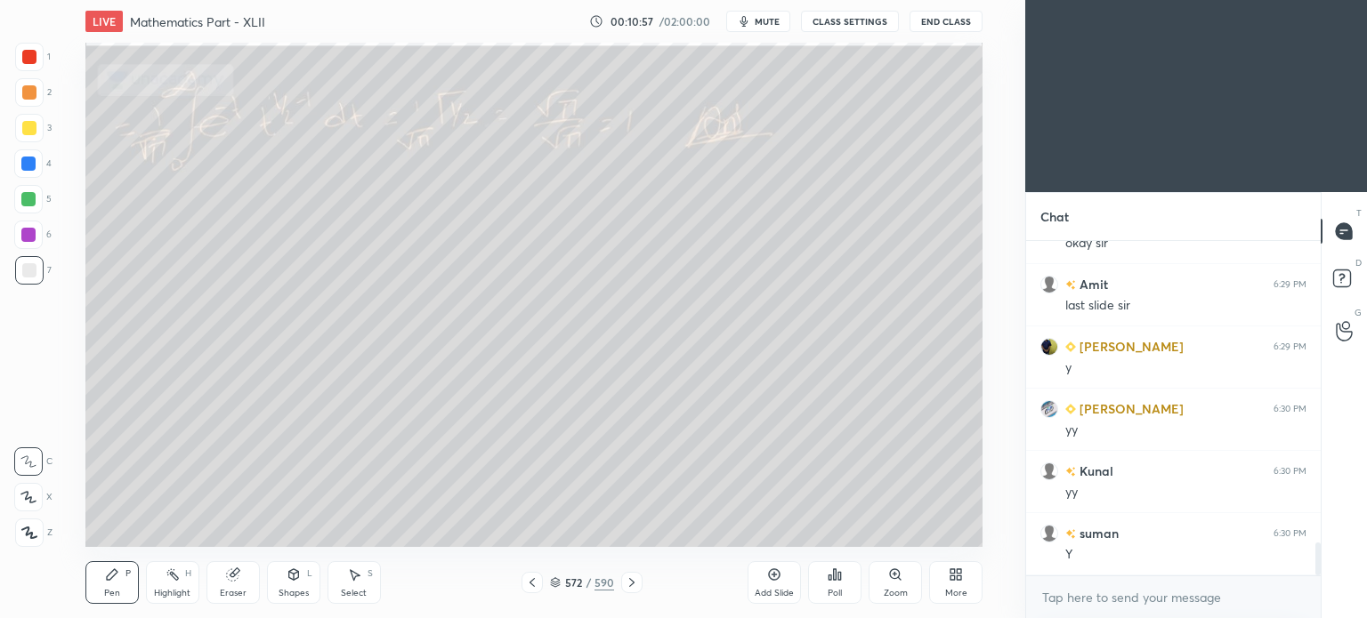
click at [535, 583] on icon at bounding box center [532, 583] width 14 height 14
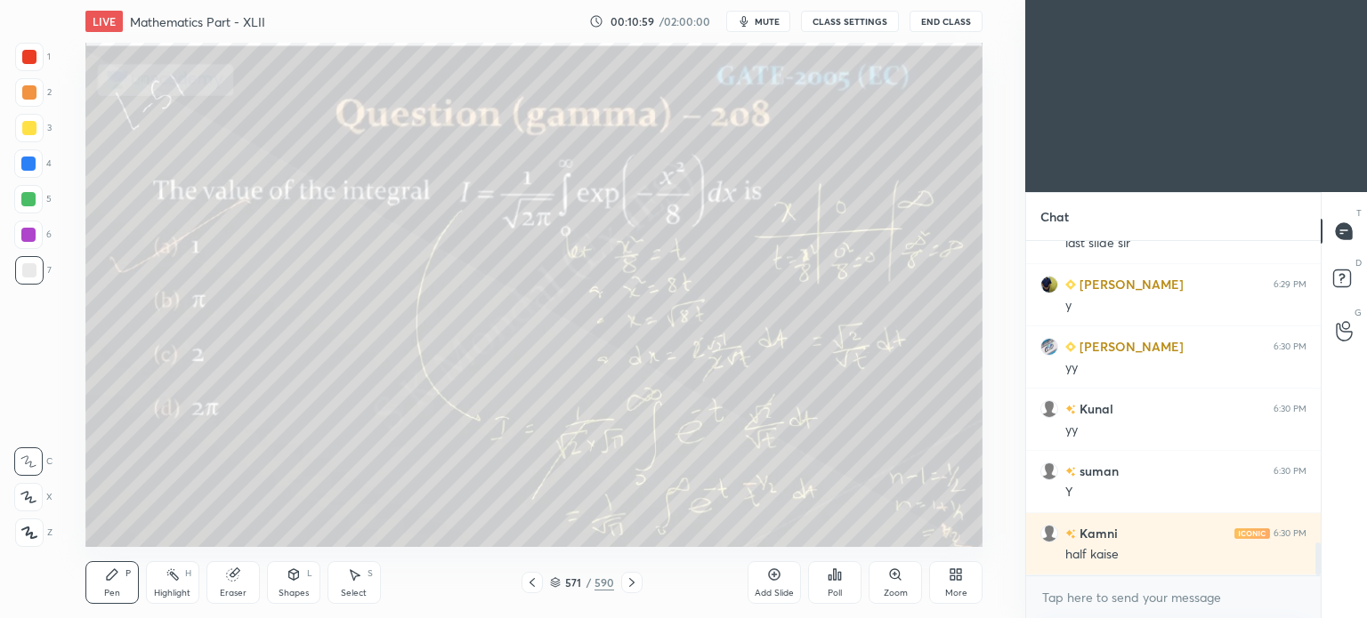
click at [535, 583] on icon at bounding box center [532, 583] width 14 height 14
click at [643, 583] on div "570 / 590" at bounding box center [581, 582] width 331 height 21
click at [544, 580] on div "570 / 590" at bounding box center [581, 582] width 121 height 21
click at [552, 581] on icon at bounding box center [555, 580] width 9 height 4
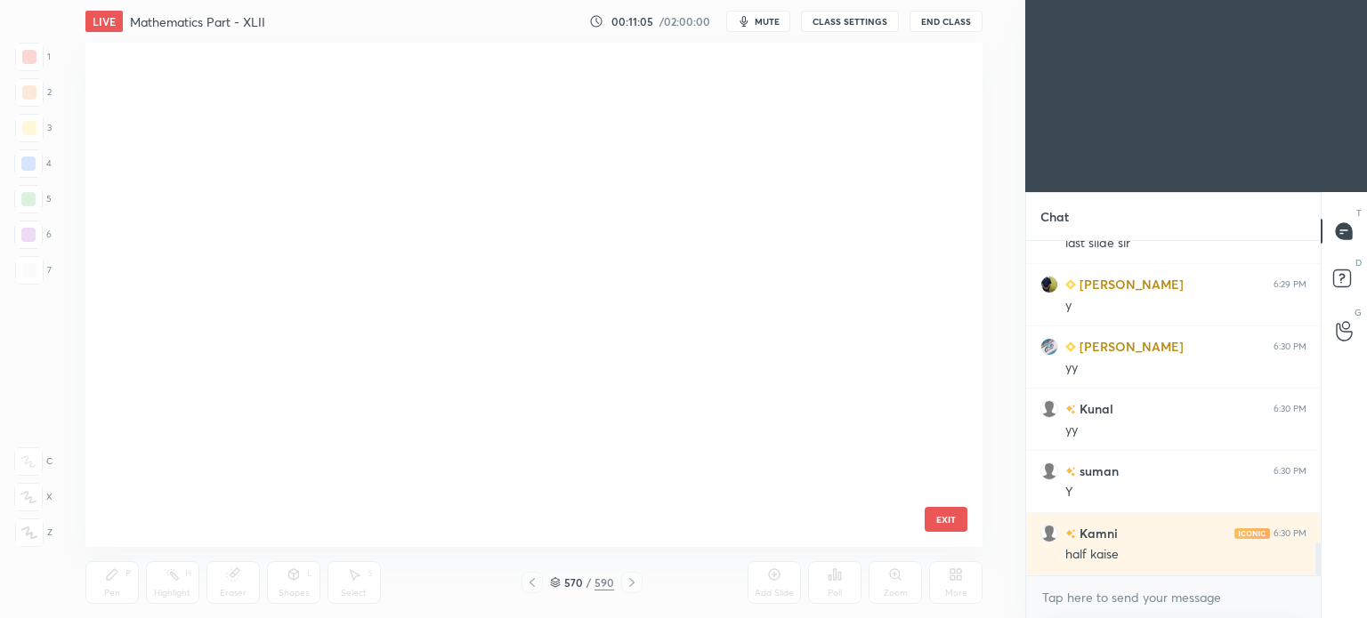
scroll to position [499, 889]
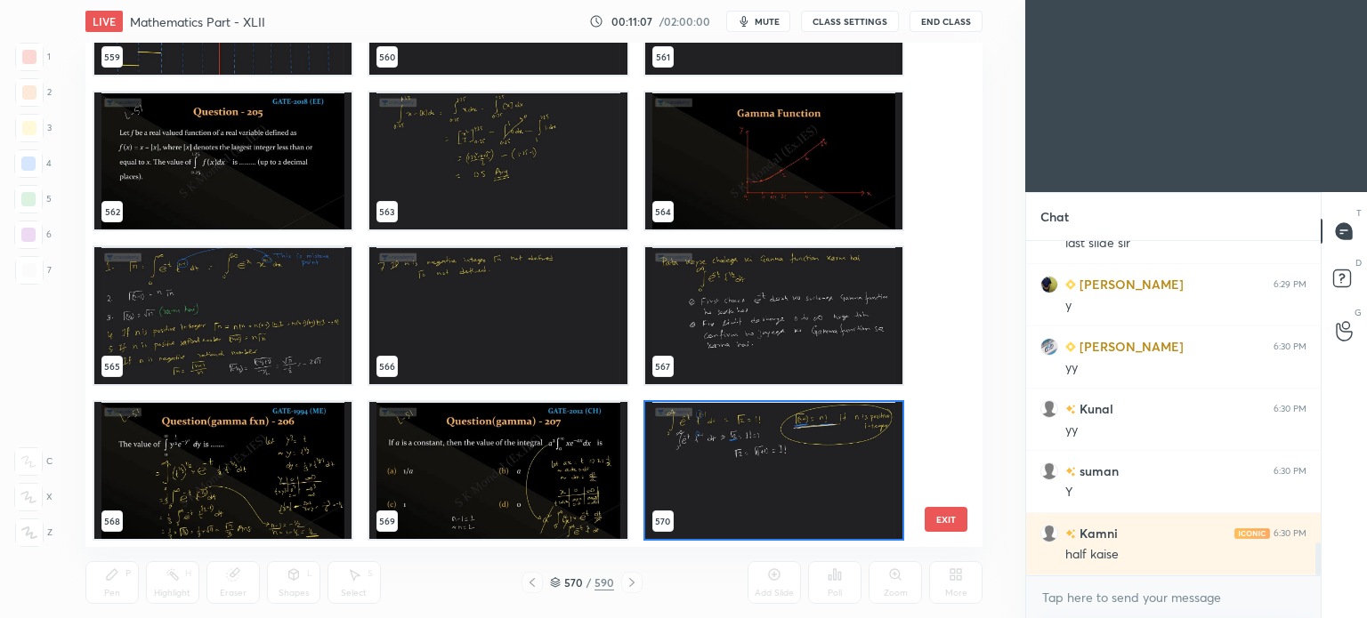
click at [73, 330] on div "Setting up your live class 556 557 558 559 560 561 562 563 564 565 566 567 568 …" at bounding box center [534, 295] width 954 height 504
click at [217, 305] on img "grid" at bounding box center [222, 315] width 257 height 137
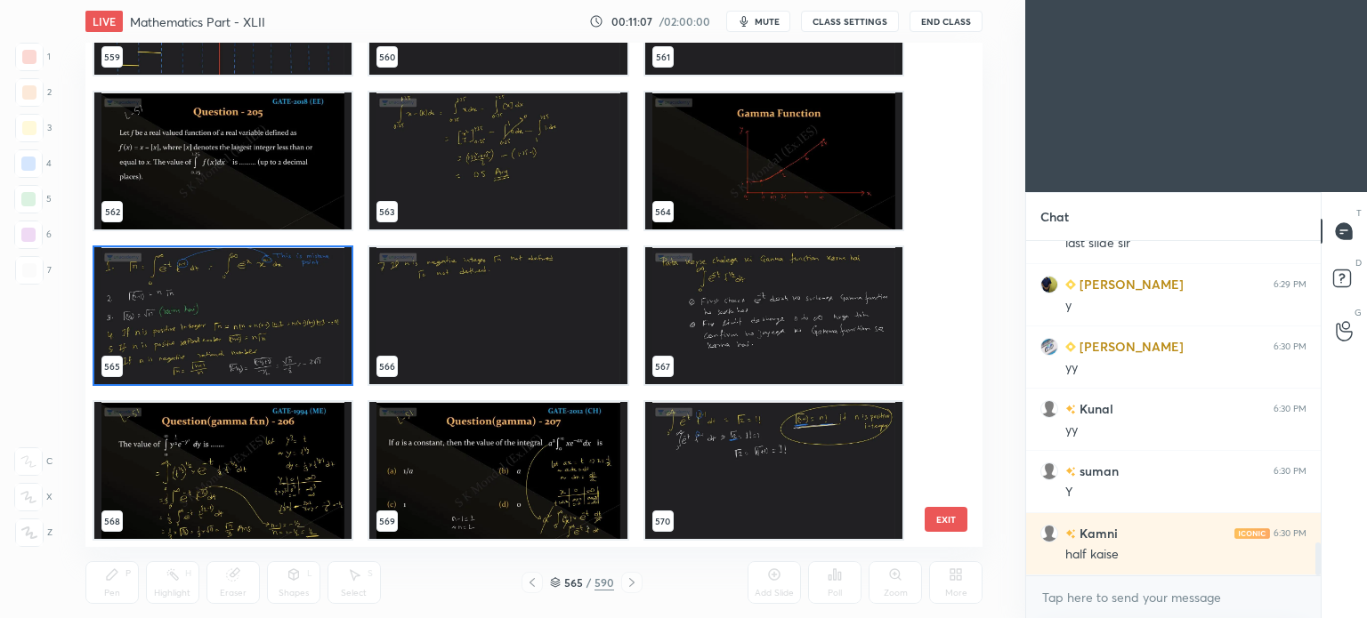
click at [217, 305] on img "grid" at bounding box center [222, 315] width 257 height 137
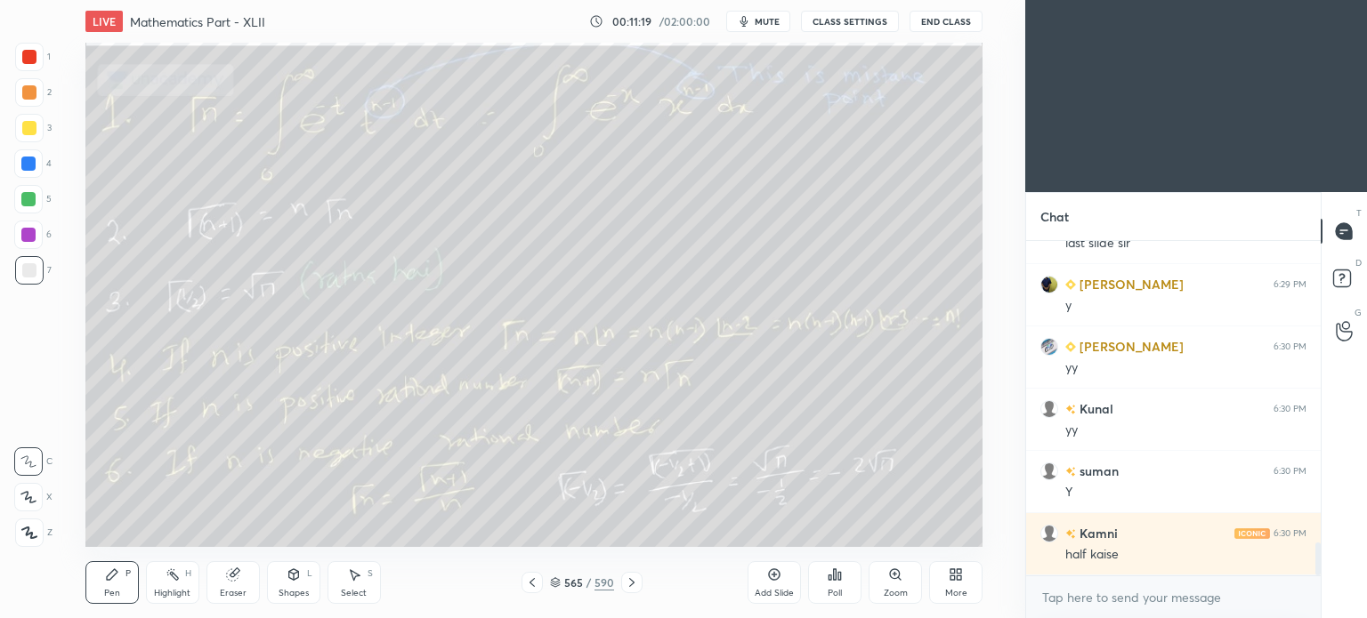
click at [625, 580] on icon at bounding box center [632, 583] width 14 height 14
click at [623, 580] on div at bounding box center [631, 582] width 21 height 21
click at [555, 579] on icon at bounding box center [555, 582] width 11 height 11
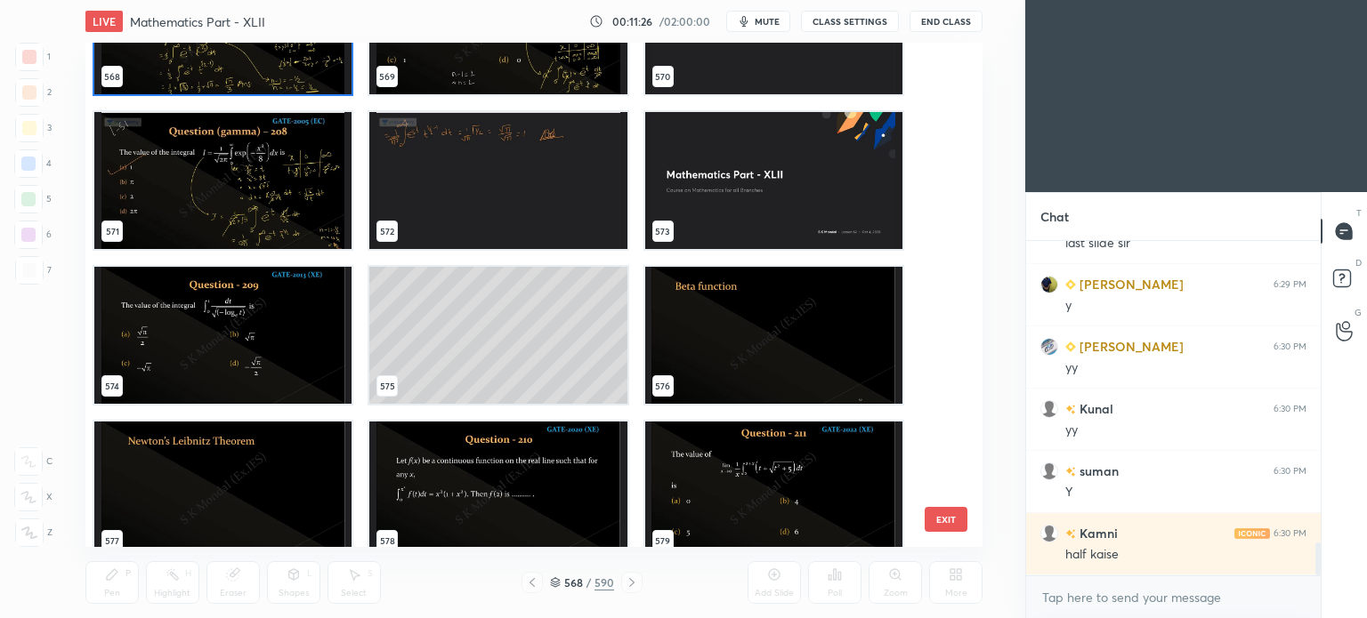
scroll to position [29441, 0]
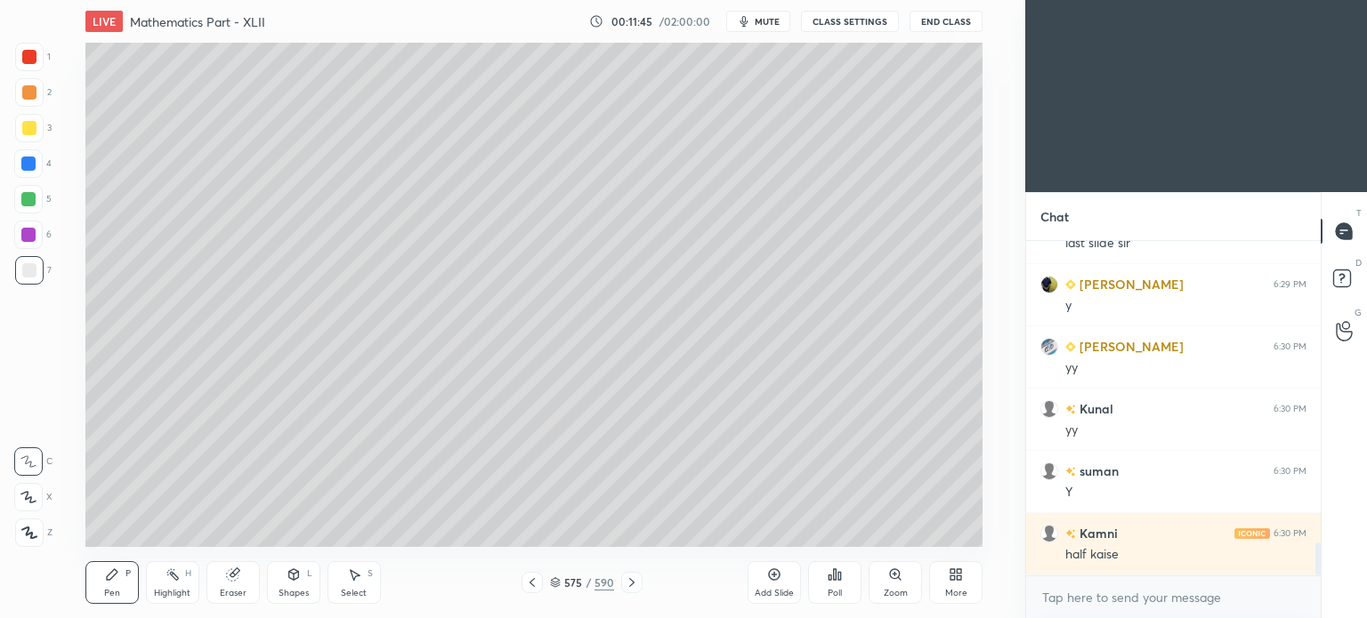
click at [115, 609] on div "Pen P Highlight H Eraser Shapes L Select S 575 / 590 Add Slide Poll Zoom More" at bounding box center [533, 582] width 897 height 71
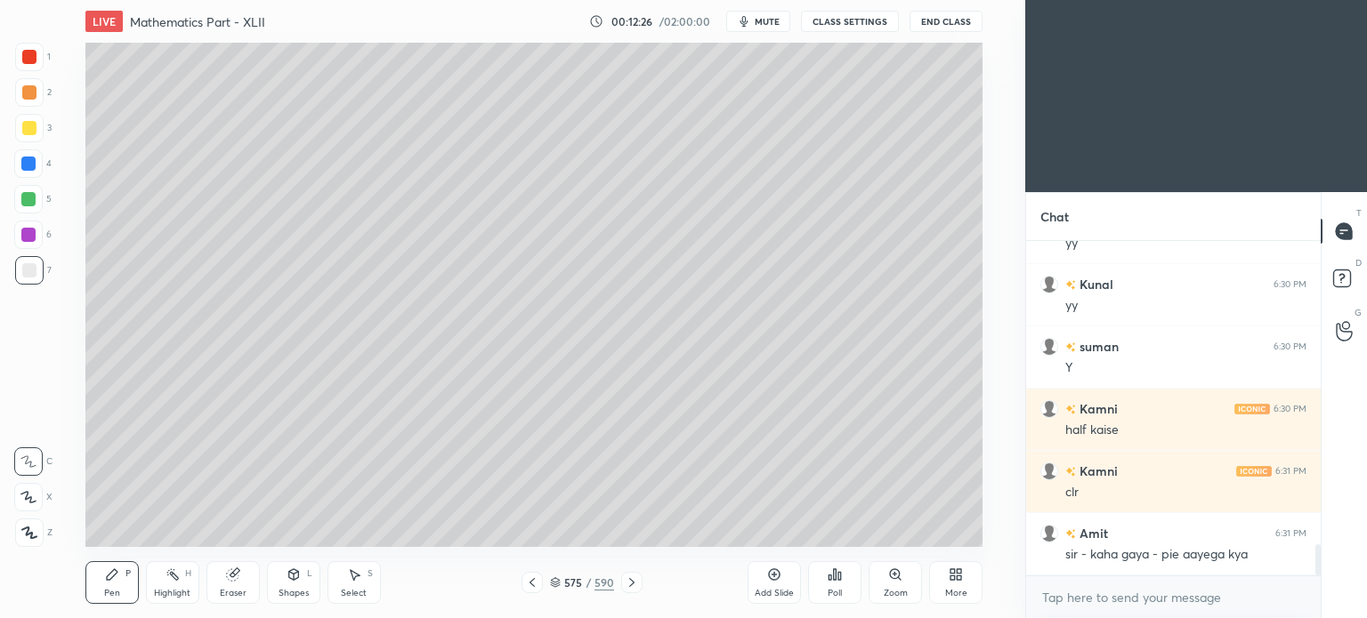
scroll to position [3285, 0]
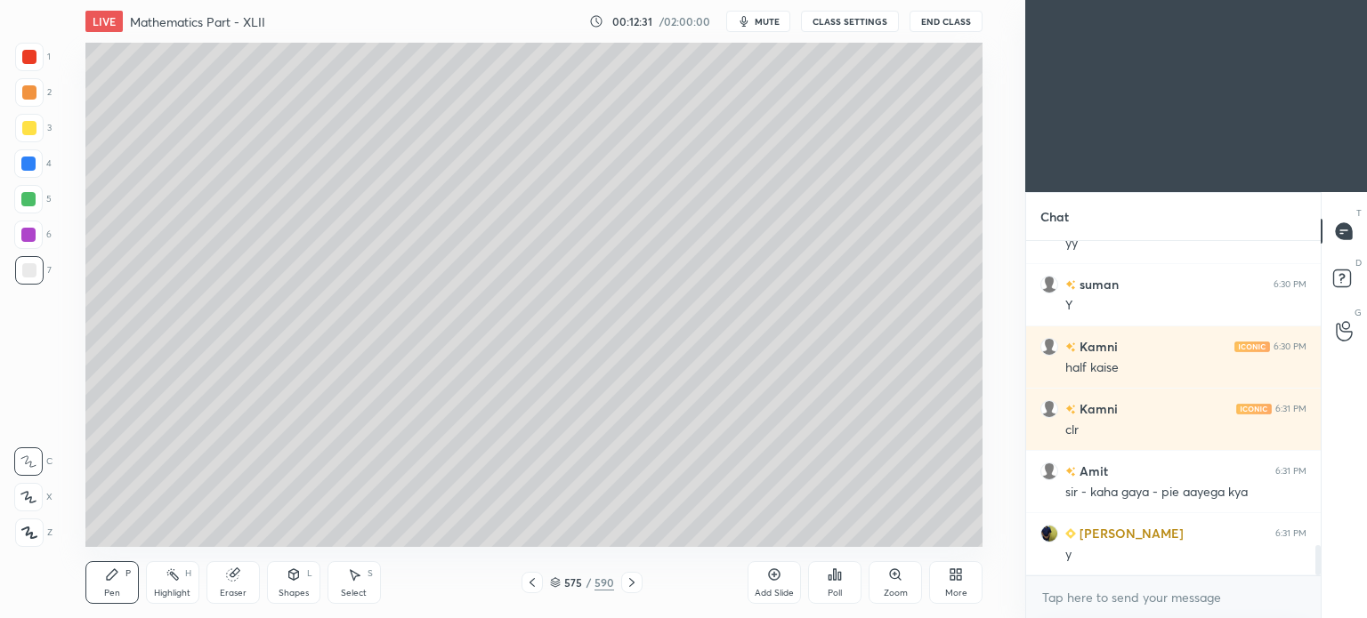
click at [550, 584] on icon at bounding box center [555, 582] width 11 height 11
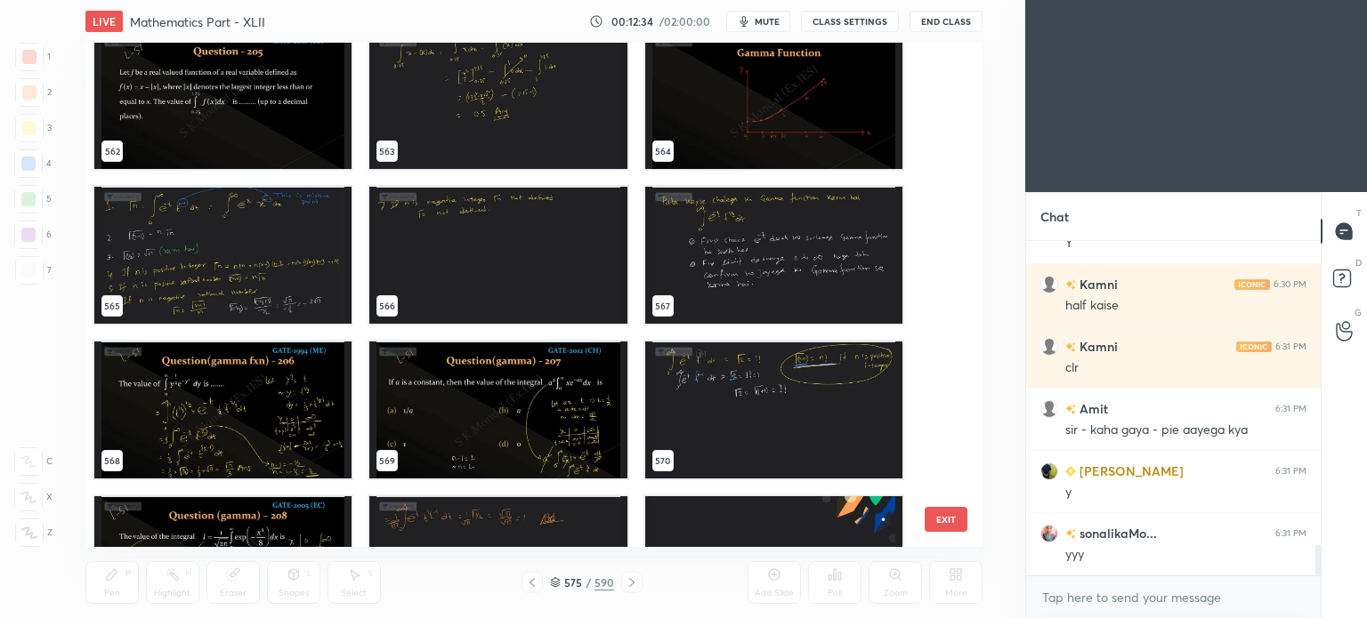
scroll to position [28950, 0]
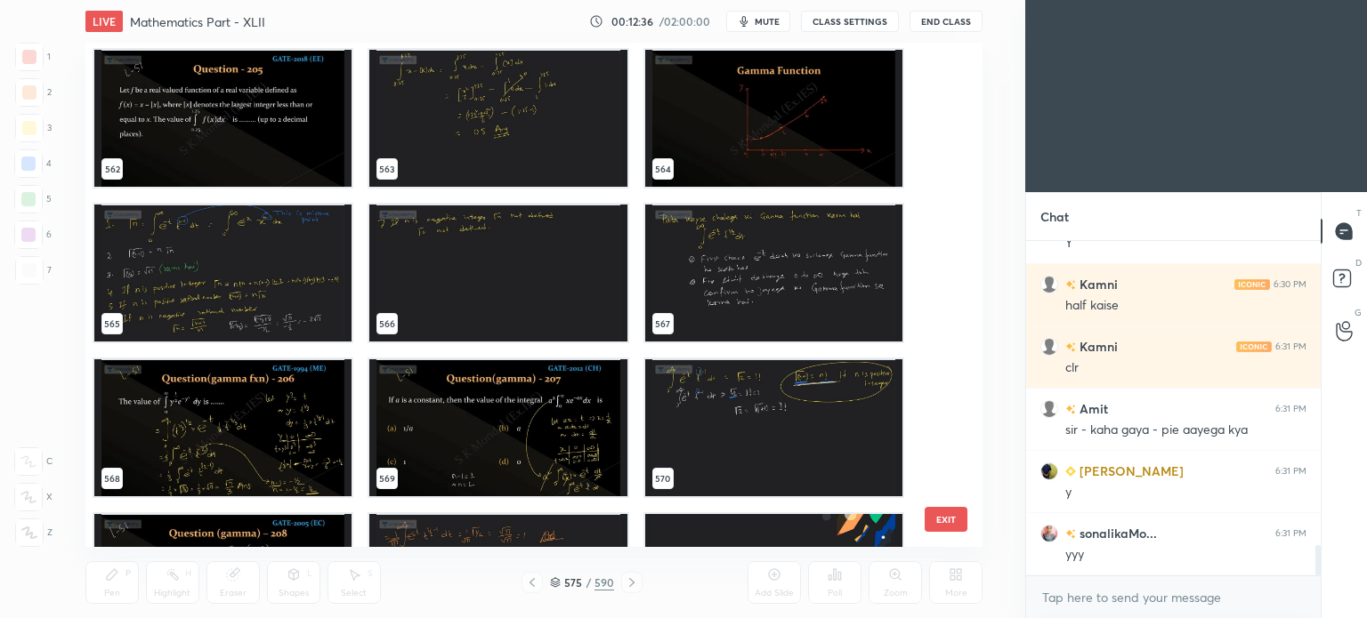
click at [201, 249] on img "grid" at bounding box center [222, 273] width 257 height 137
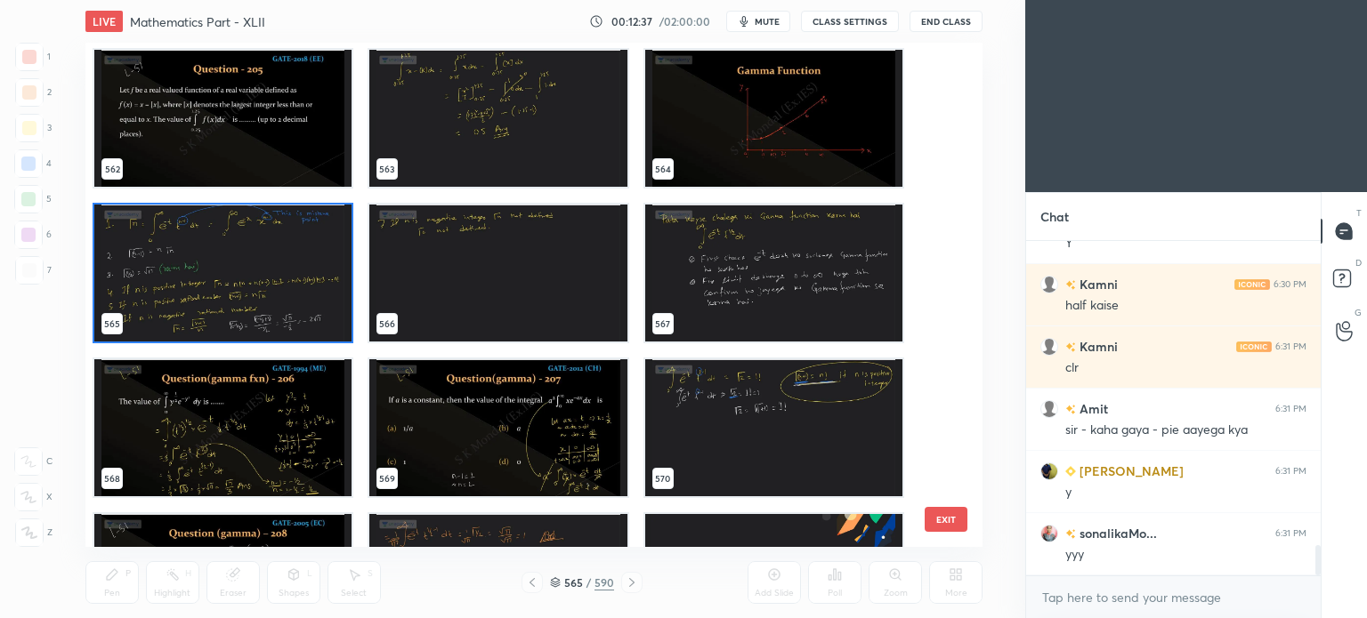
click at [201, 249] on img "grid" at bounding box center [222, 273] width 257 height 137
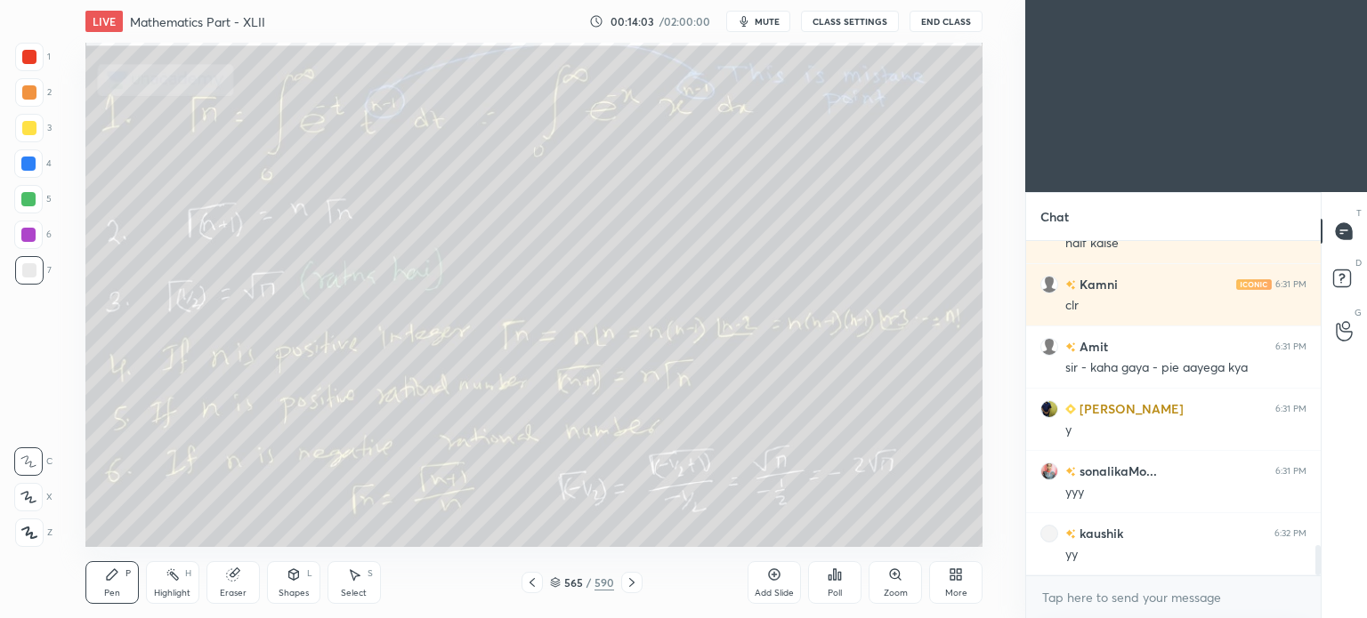
scroll to position [3471, 0]
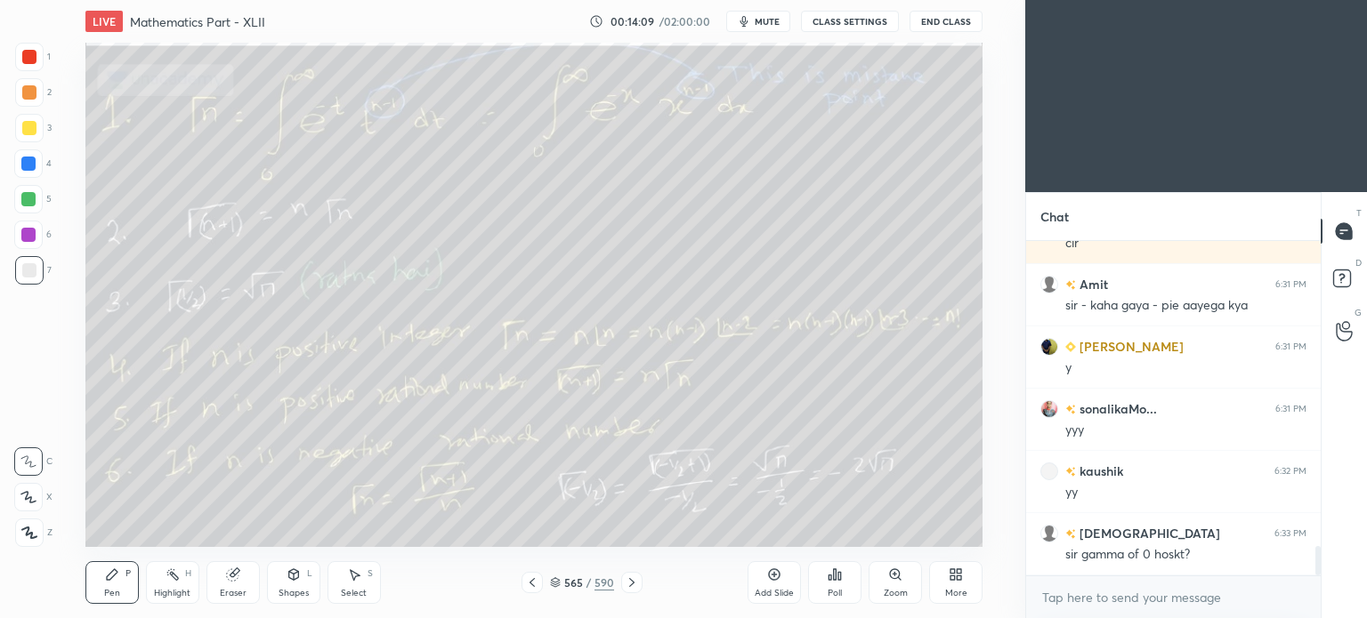
click at [629, 587] on icon at bounding box center [632, 583] width 14 height 14
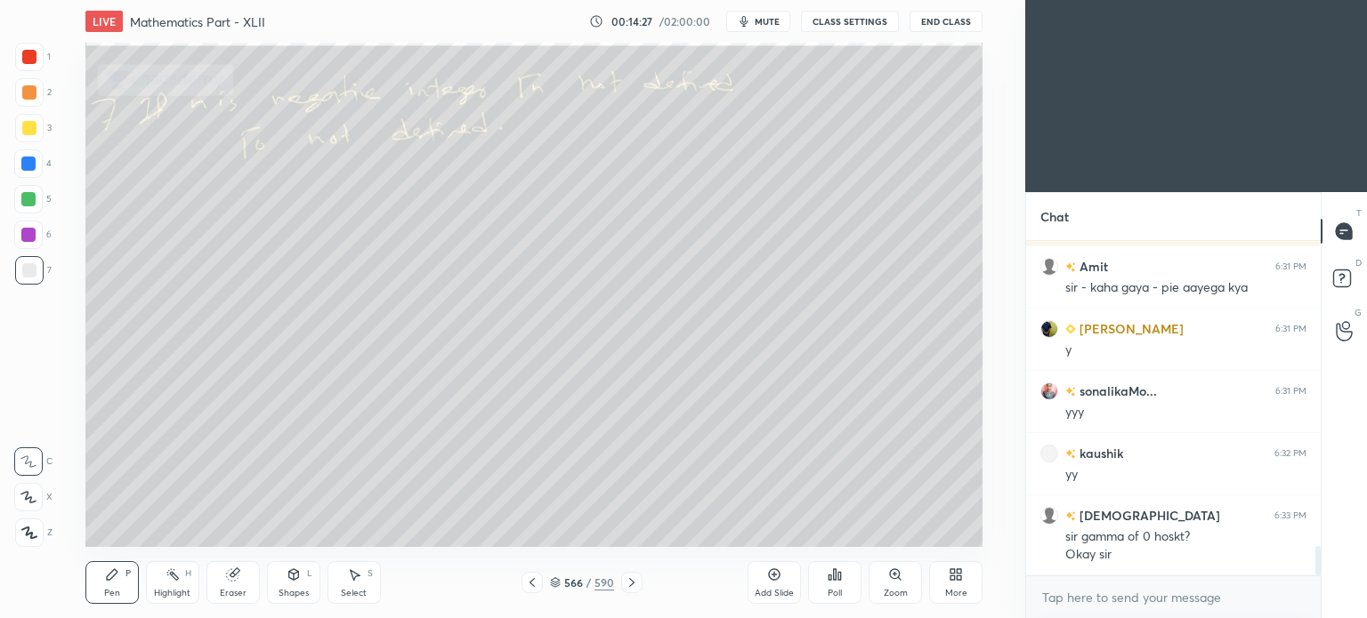
click at [534, 581] on icon at bounding box center [532, 583] width 14 height 14
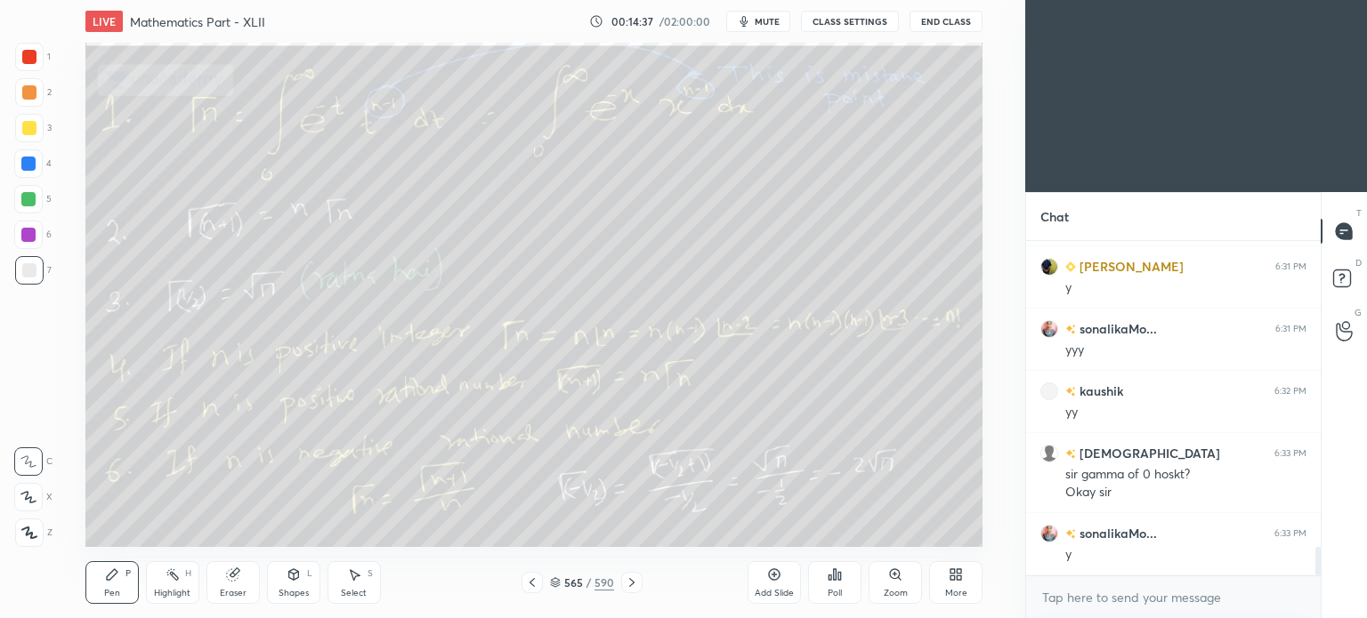
click at [635, 582] on icon at bounding box center [632, 583] width 14 height 14
click at [536, 583] on icon at bounding box center [532, 583] width 14 height 14
click at [633, 584] on icon at bounding box center [632, 583] width 14 height 14
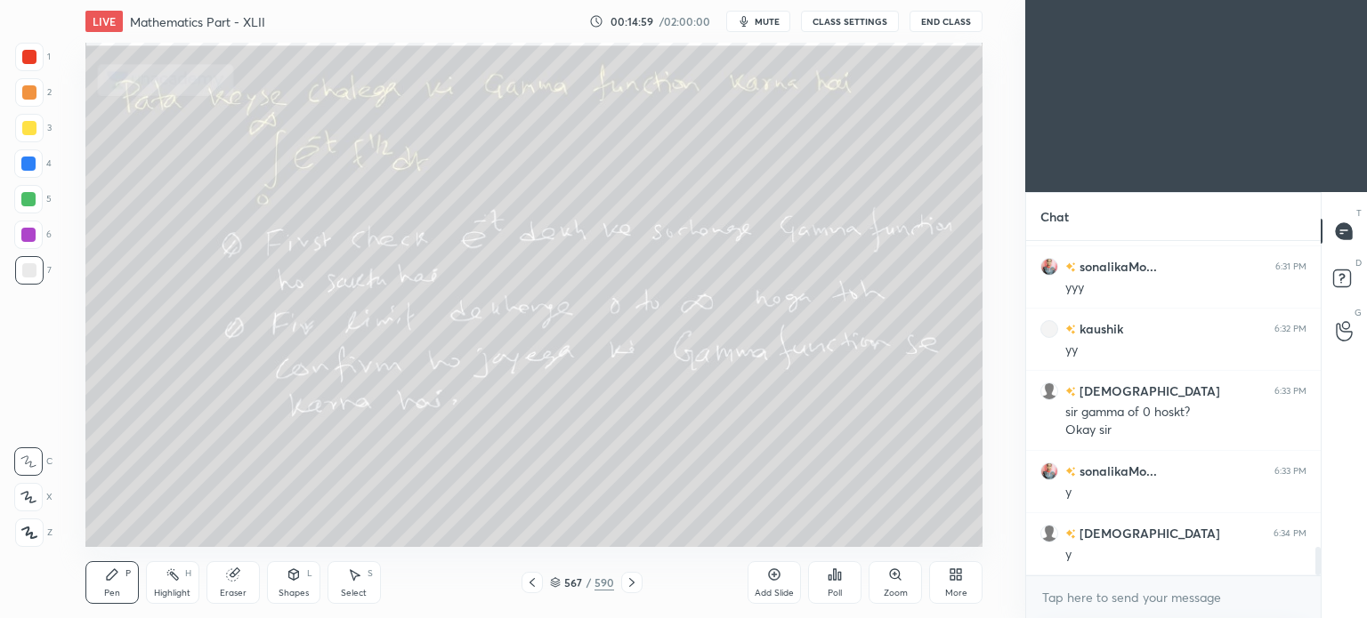
click at [633, 584] on icon at bounding box center [632, 583] width 14 height 14
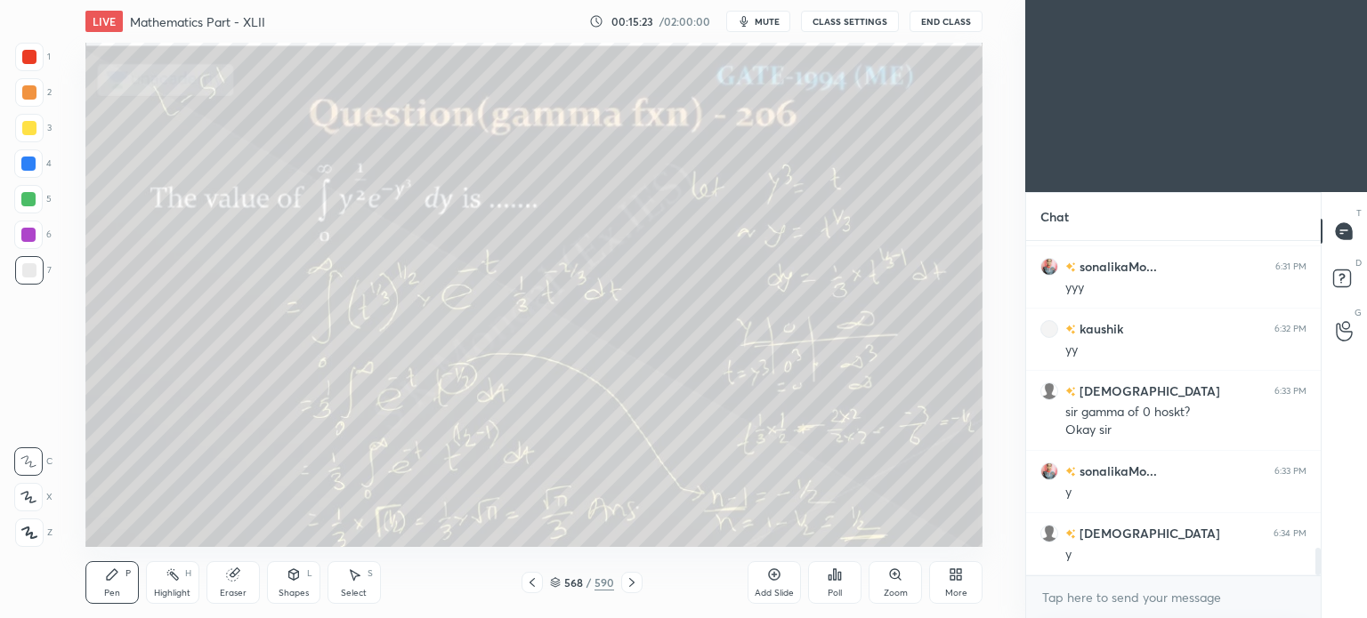
scroll to position [3676, 0]
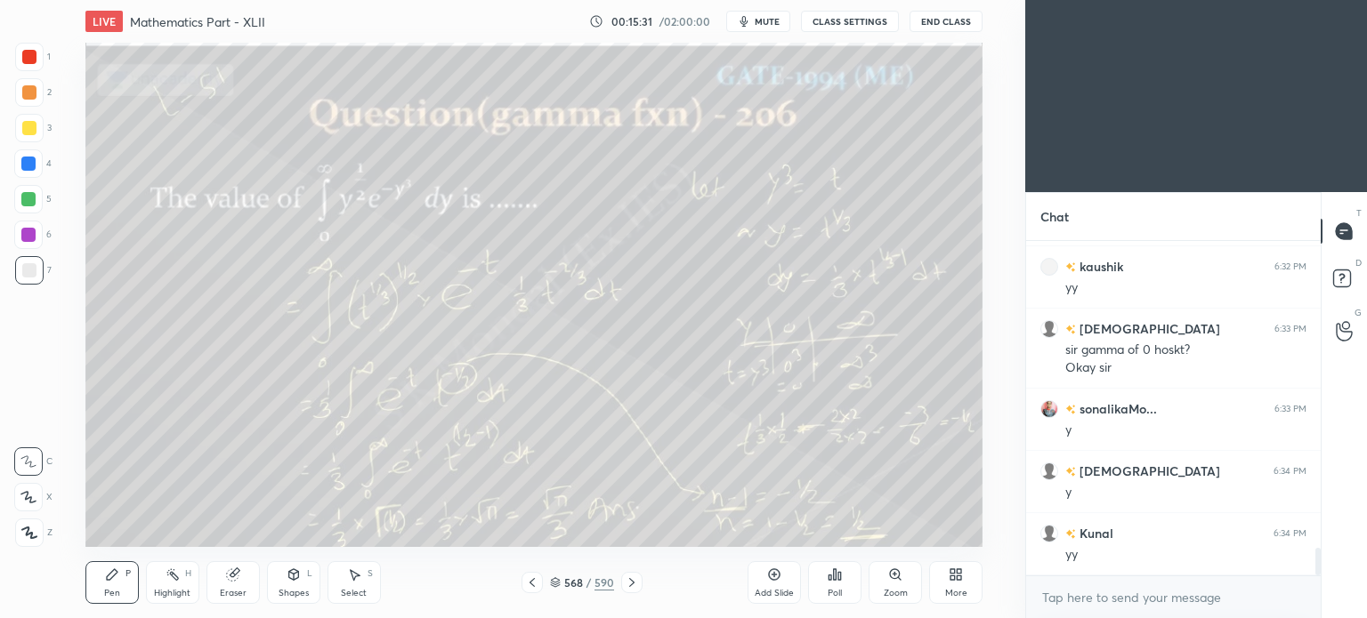
click at [44, 60] on div "1" at bounding box center [33, 57] width 36 height 28
click at [165, 589] on div "Highlight" at bounding box center [172, 593] width 36 height 9
click at [175, 587] on div "Highlight H" at bounding box center [172, 582] width 53 height 43
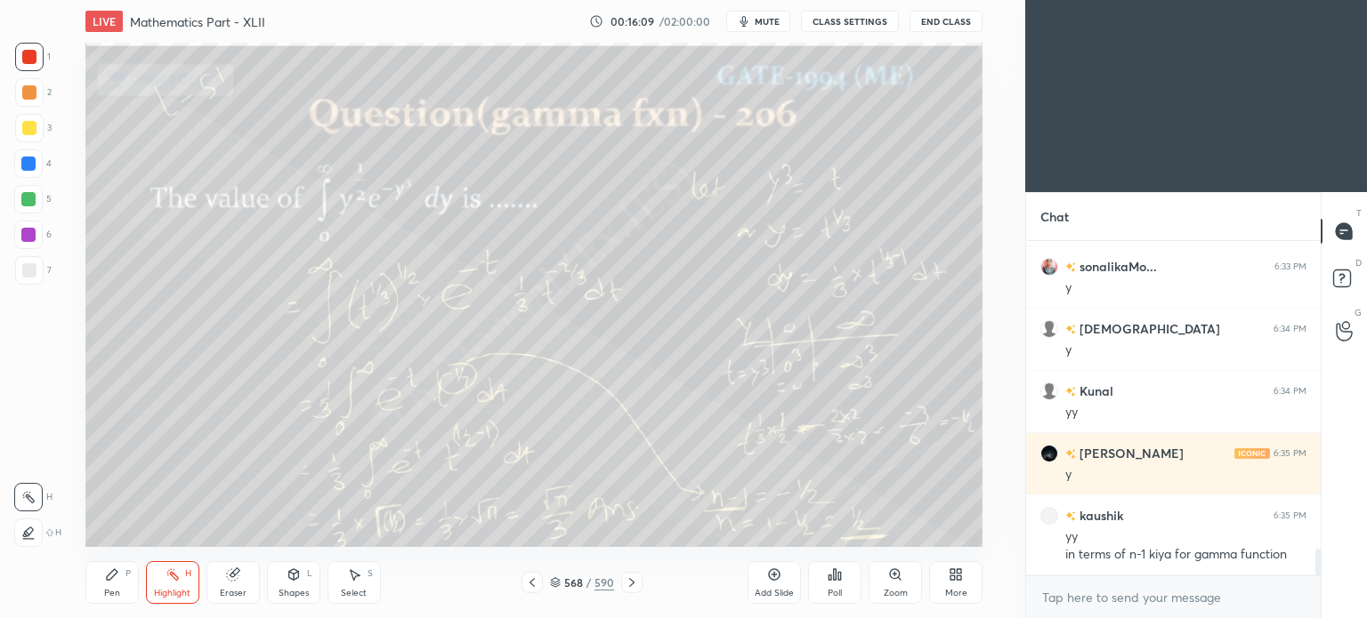
scroll to position [3881, 0]
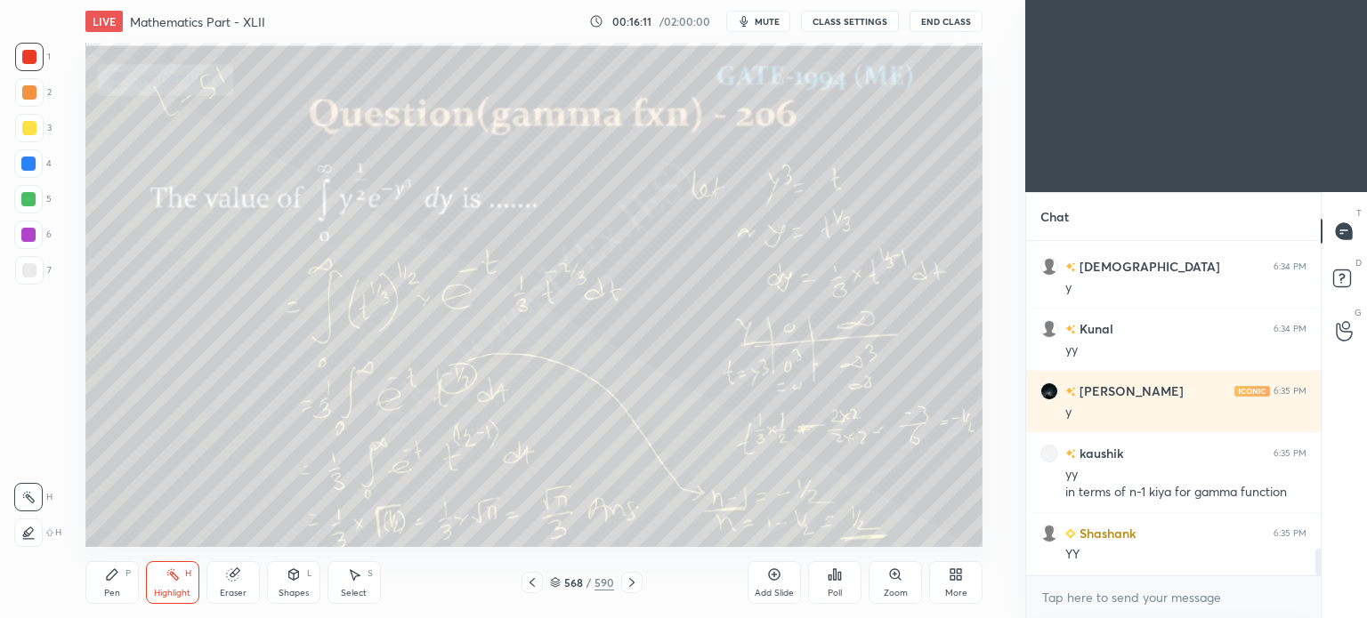
click at [189, 593] on div "Highlight" at bounding box center [172, 593] width 36 height 9
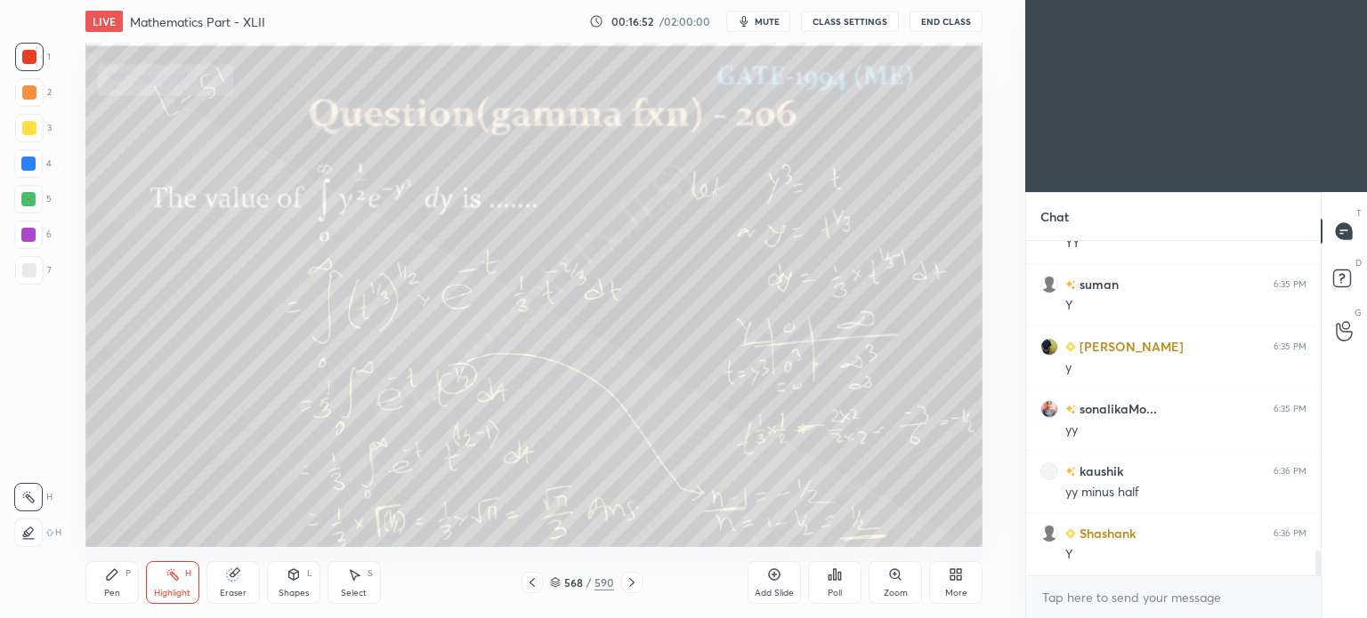
scroll to position [4210, 0]
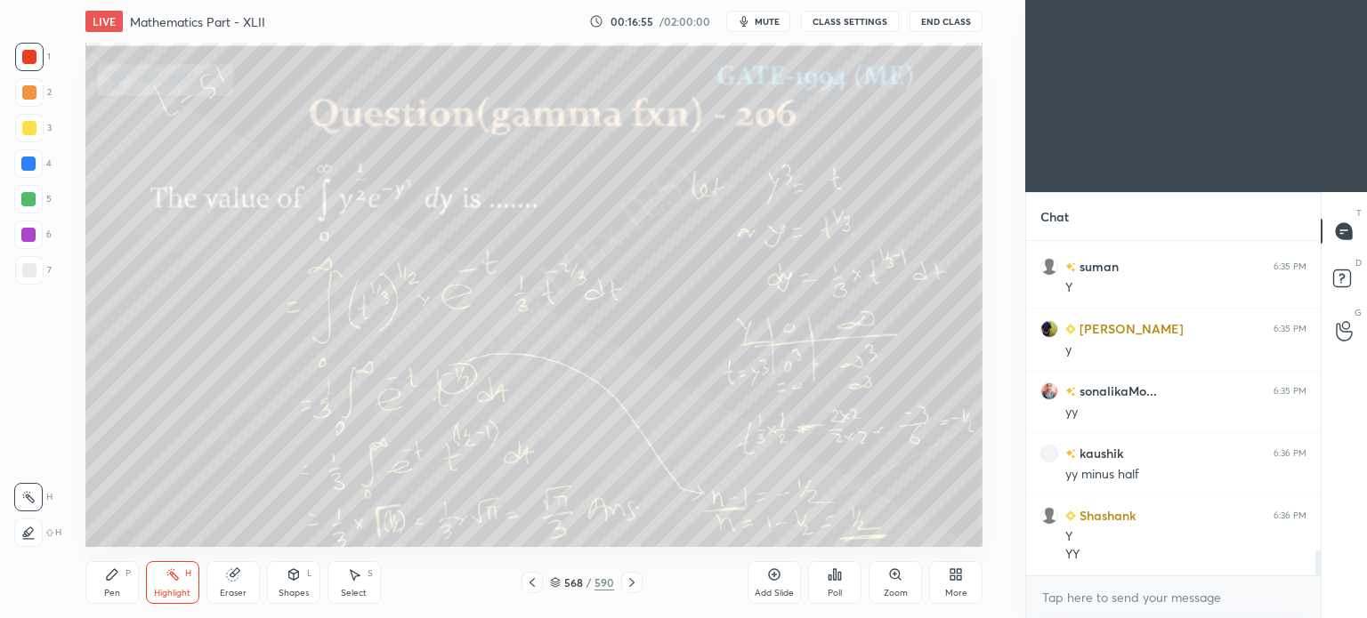
click at [629, 578] on icon at bounding box center [632, 583] width 14 height 14
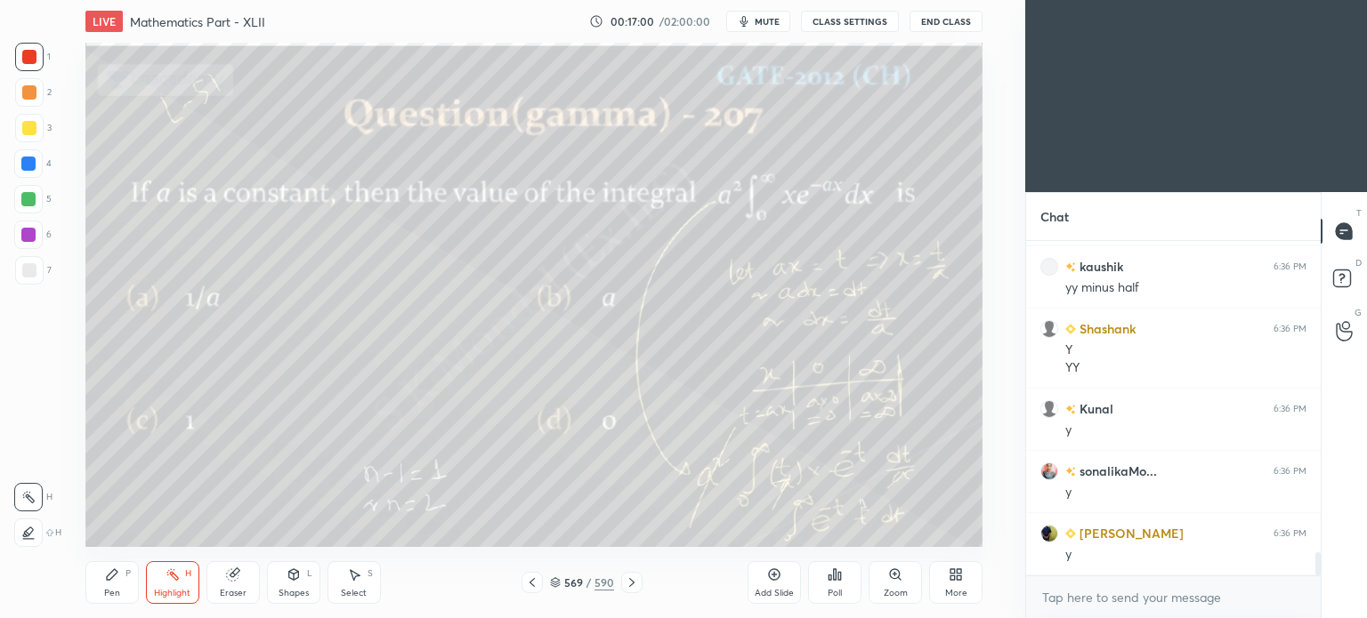
scroll to position [4459, 0]
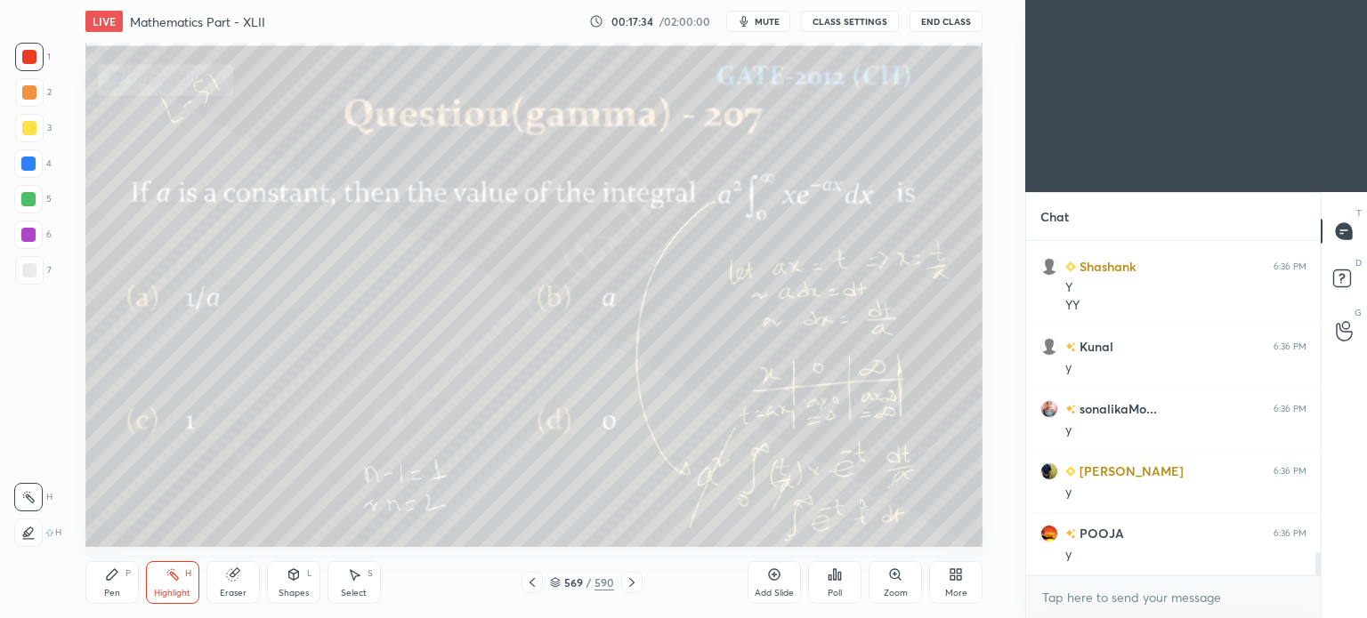
click at [637, 586] on icon at bounding box center [632, 583] width 14 height 14
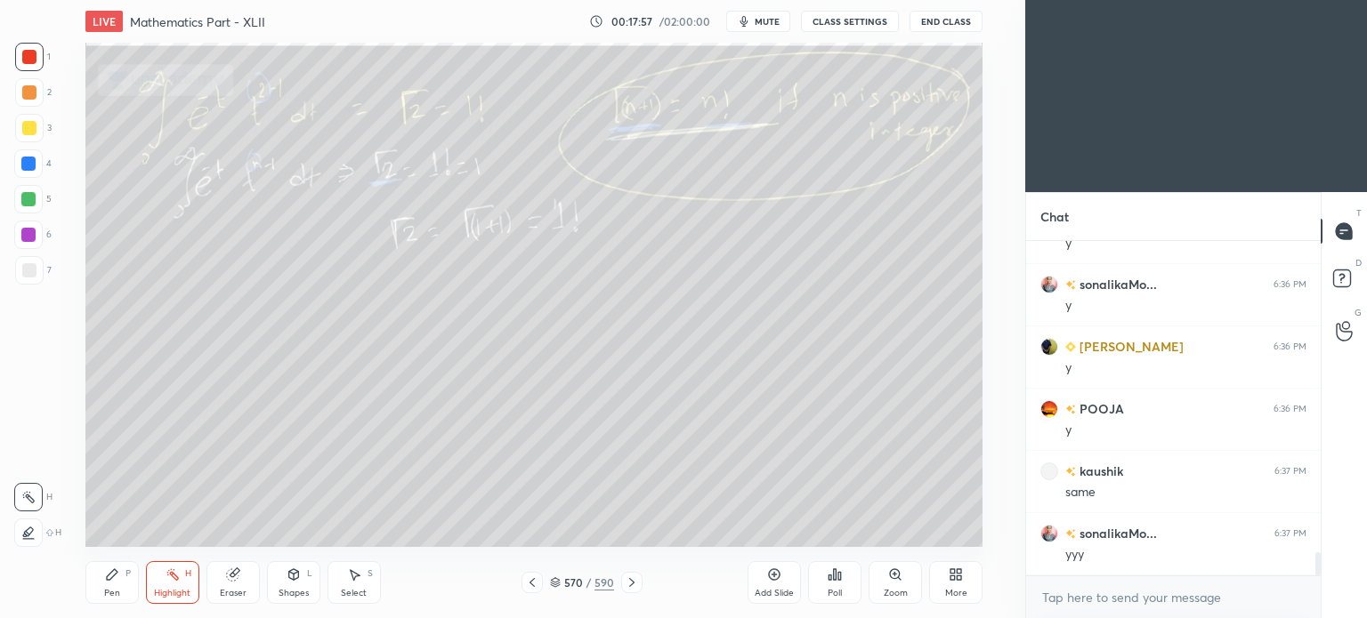
scroll to position [4646, 0]
click at [534, 599] on div "Pen P Highlight H Eraser Shapes L Select S 570 / 590 Add Slide Poll Zoom More" at bounding box center [533, 582] width 897 height 71
click at [534, 587] on icon at bounding box center [532, 583] width 14 height 14
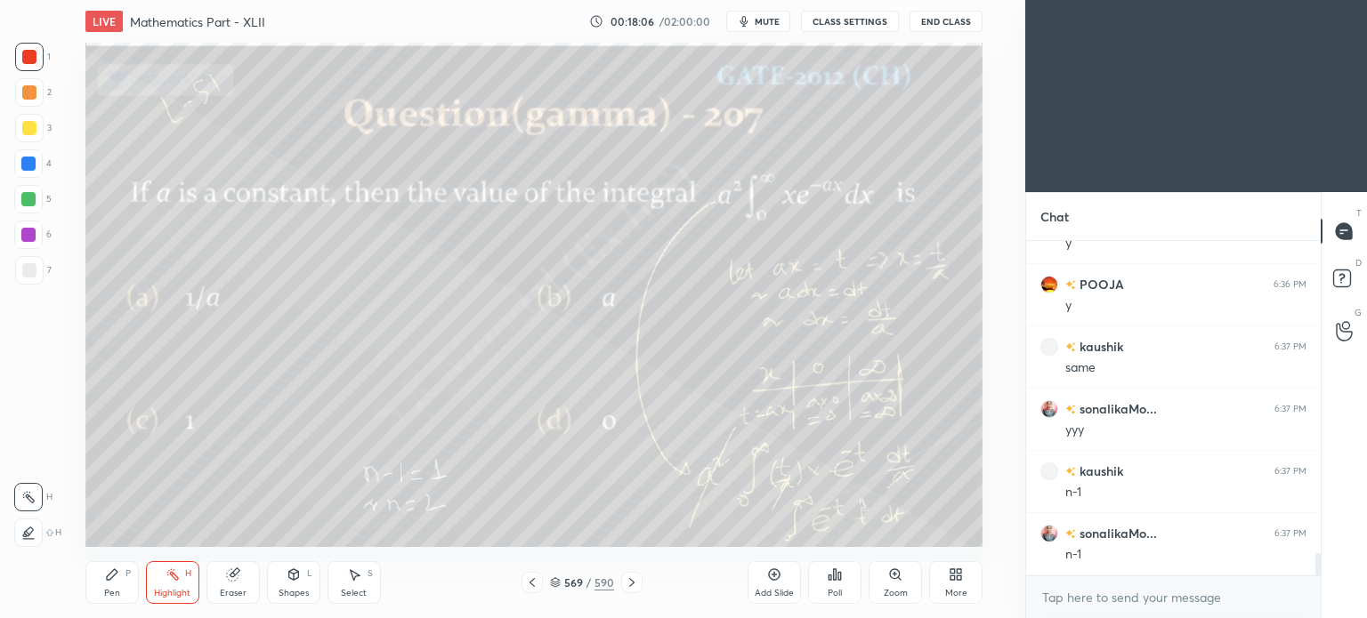
scroll to position [4770, 0]
click at [636, 588] on icon at bounding box center [632, 583] width 14 height 14
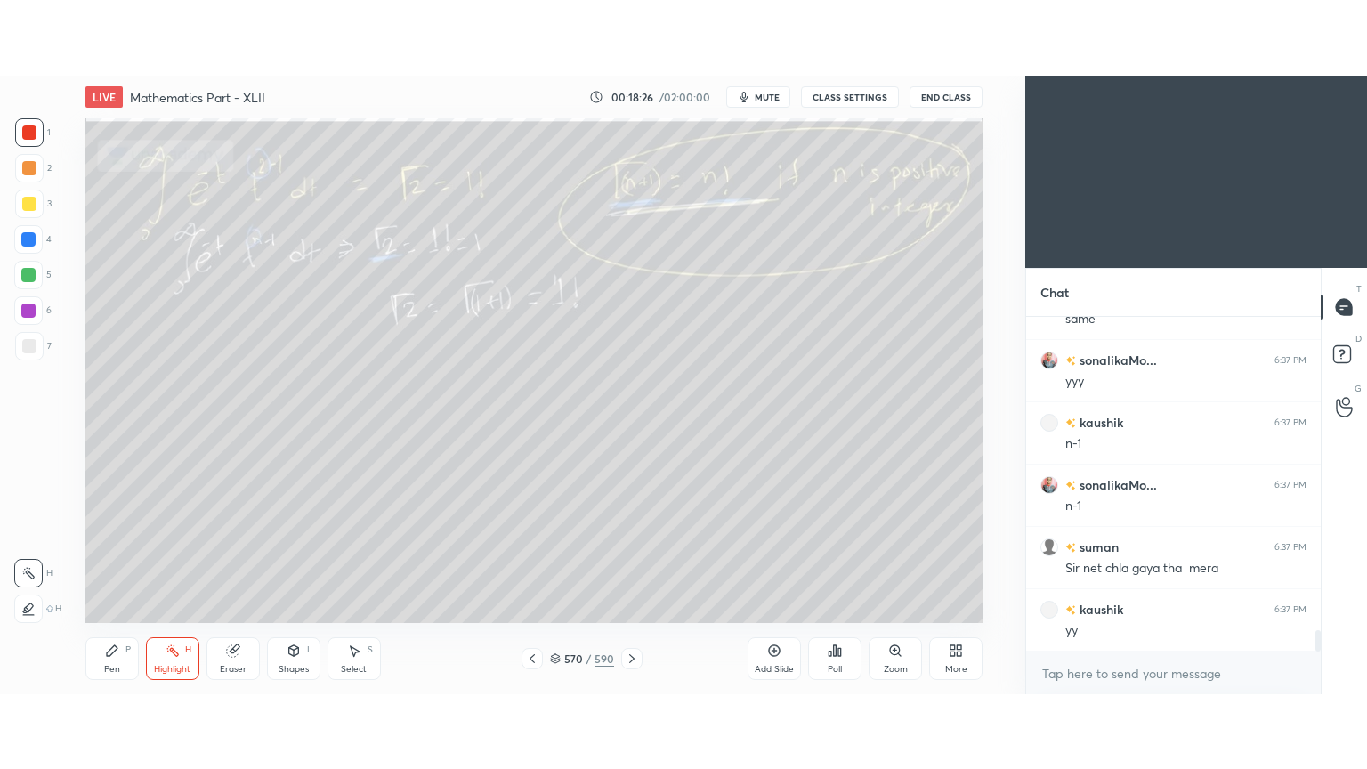
scroll to position [4895, 0]
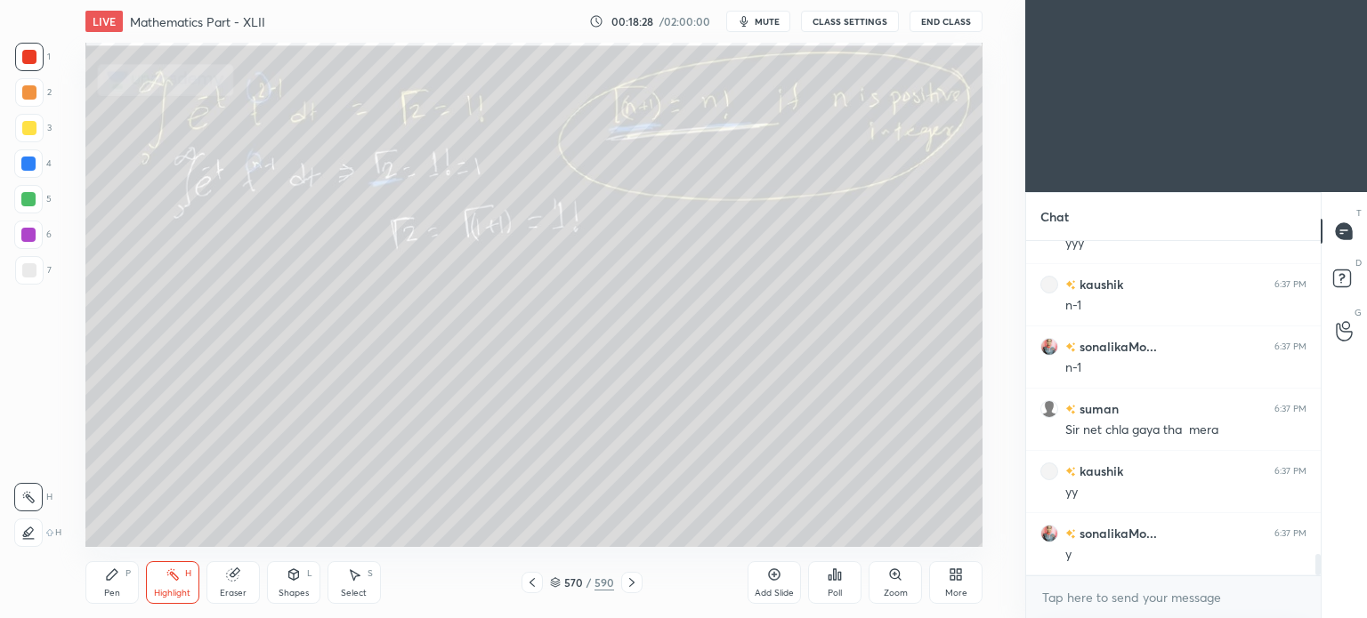
click at [964, 583] on div "More" at bounding box center [955, 582] width 53 height 43
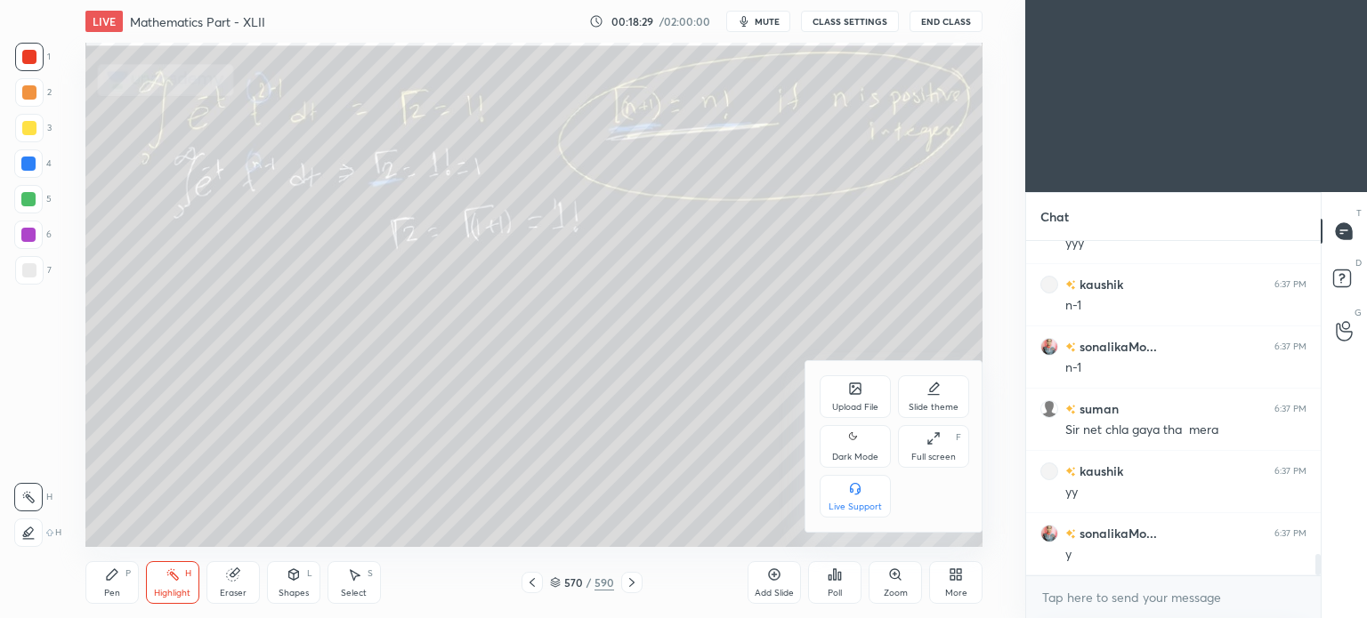
click at [928, 444] on icon at bounding box center [930, 441] width 4 height 4
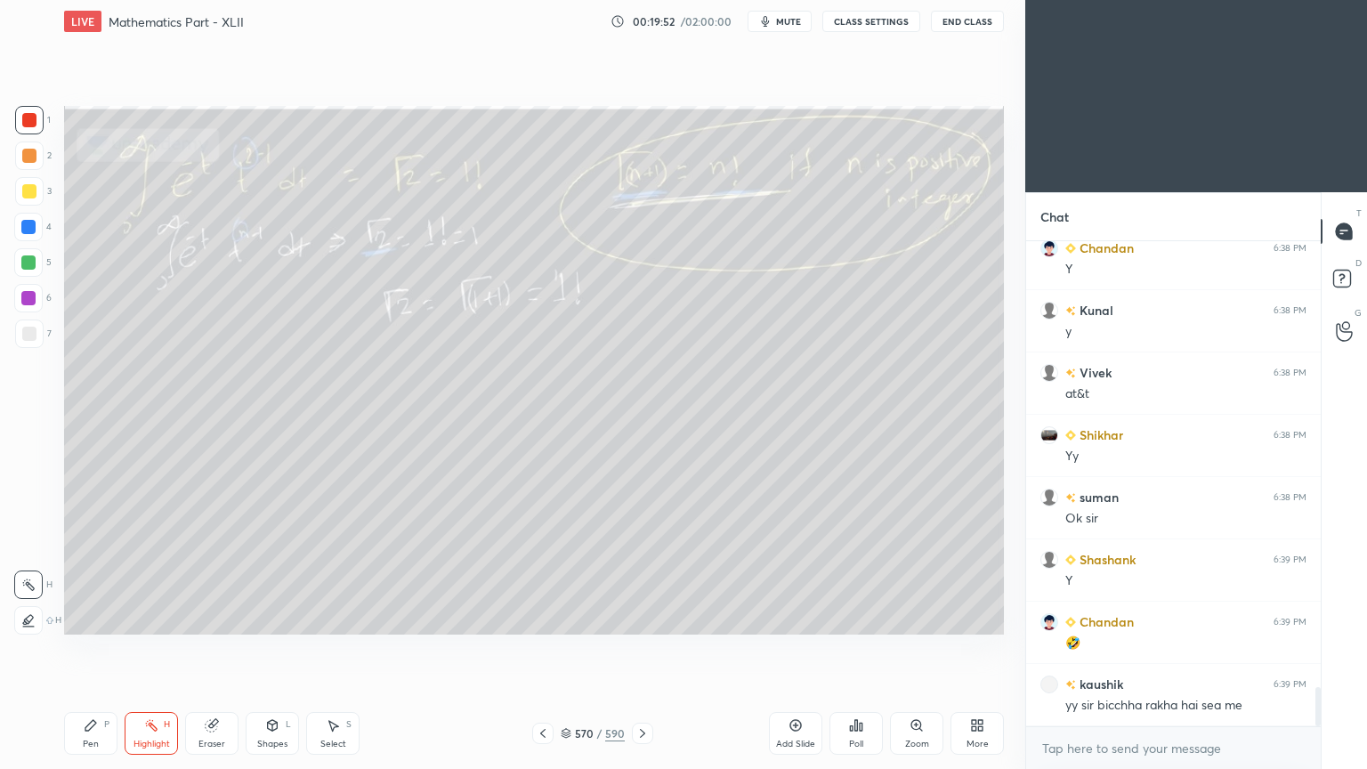
scroll to position [5632, 0]
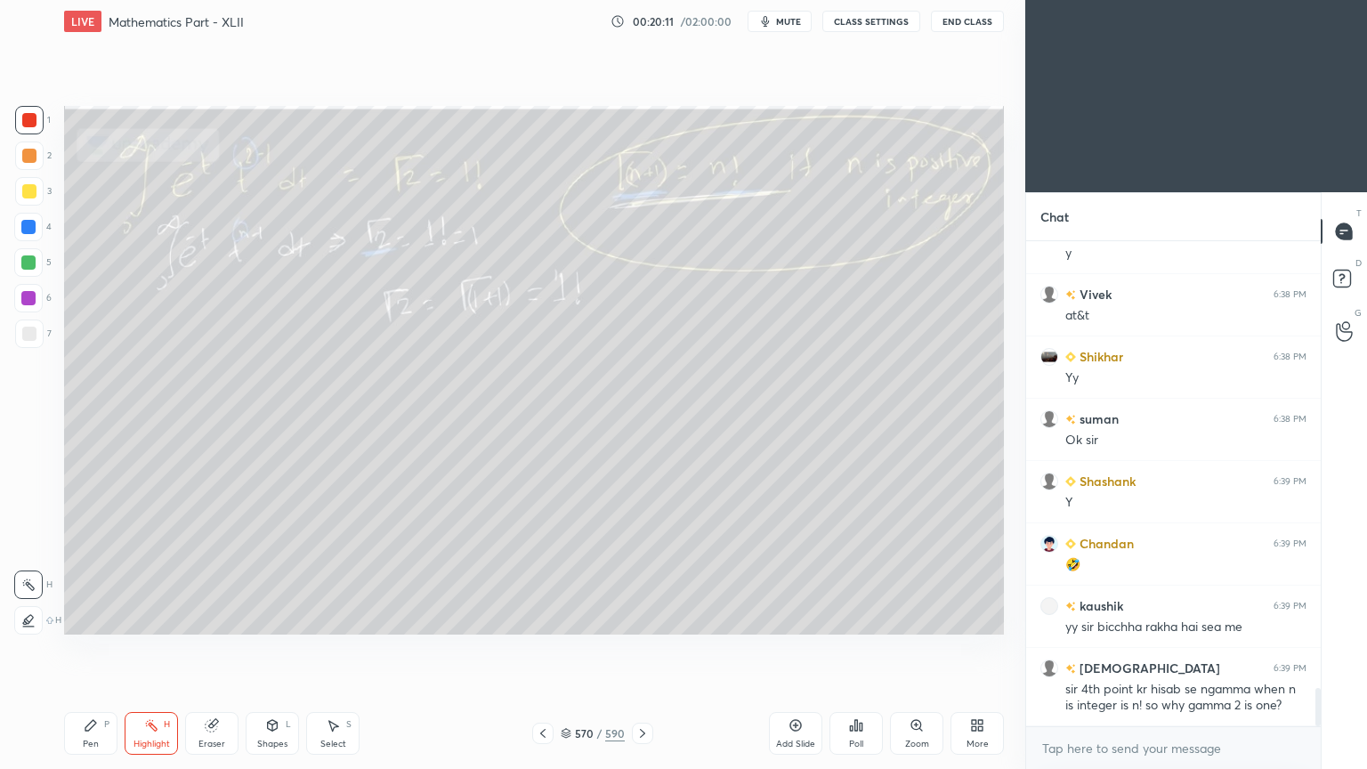
click at [543, 617] on icon at bounding box center [543, 733] width 14 height 14
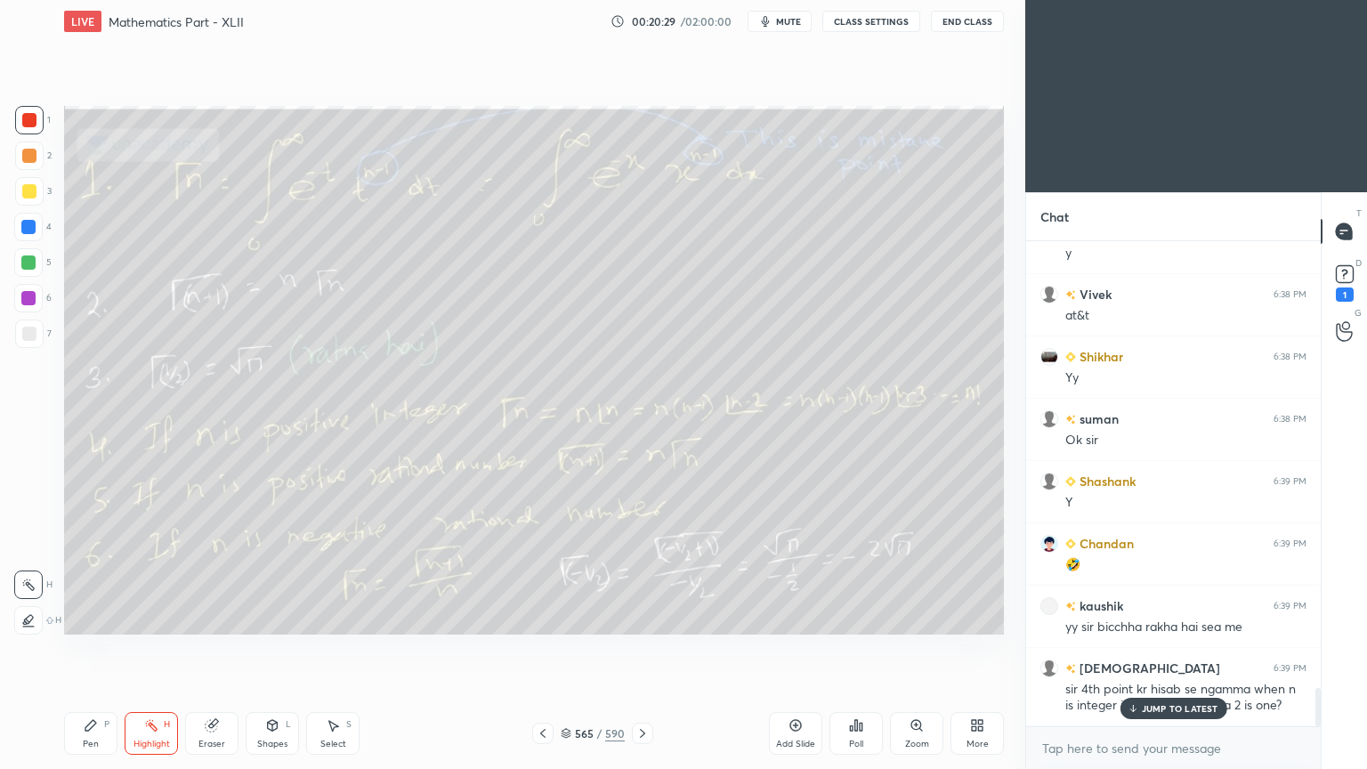
scroll to position [5708, 0]
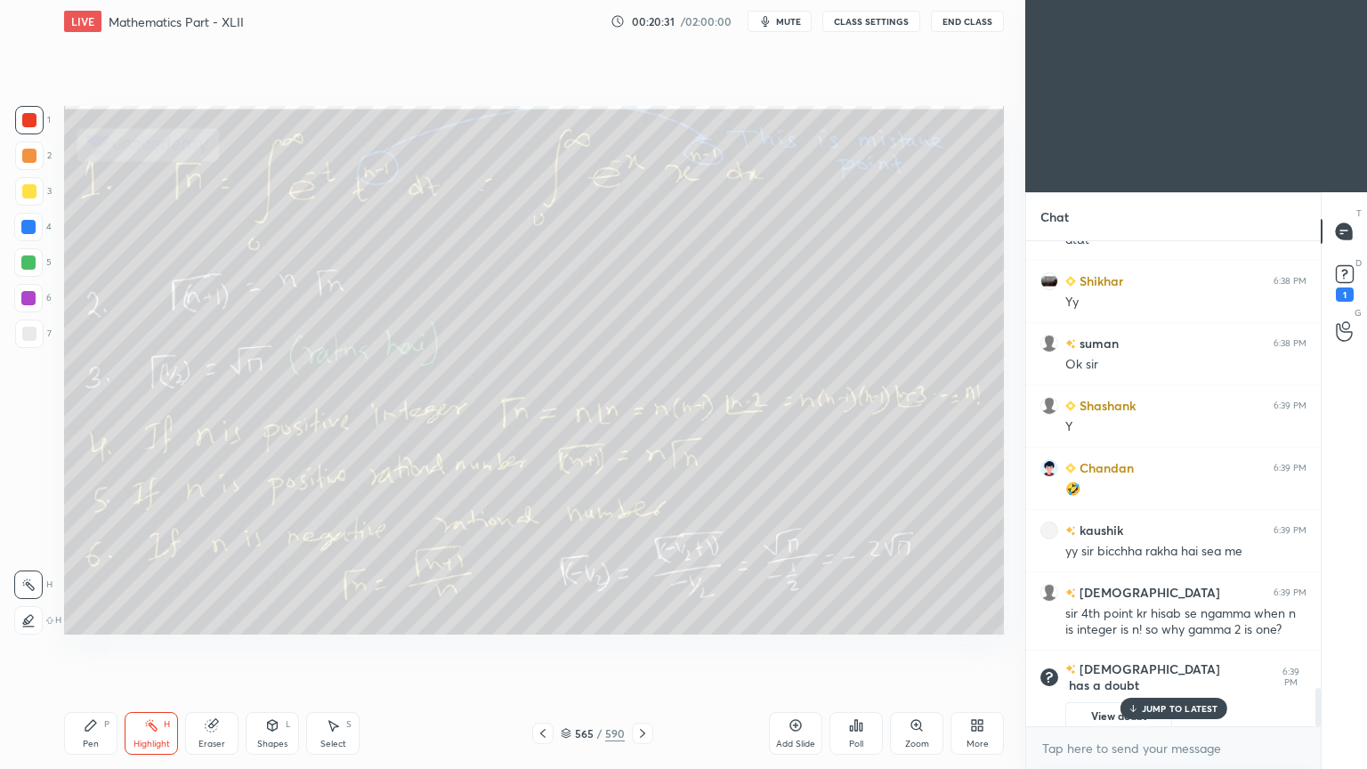
drag, startPoint x: 1170, startPoint y: 705, endPoint x: 580, endPoint y: 635, distance: 593.9
click at [1166, 617] on p "JUMP TO LATEST" at bounding box center [1179, 708] width 77 height 11
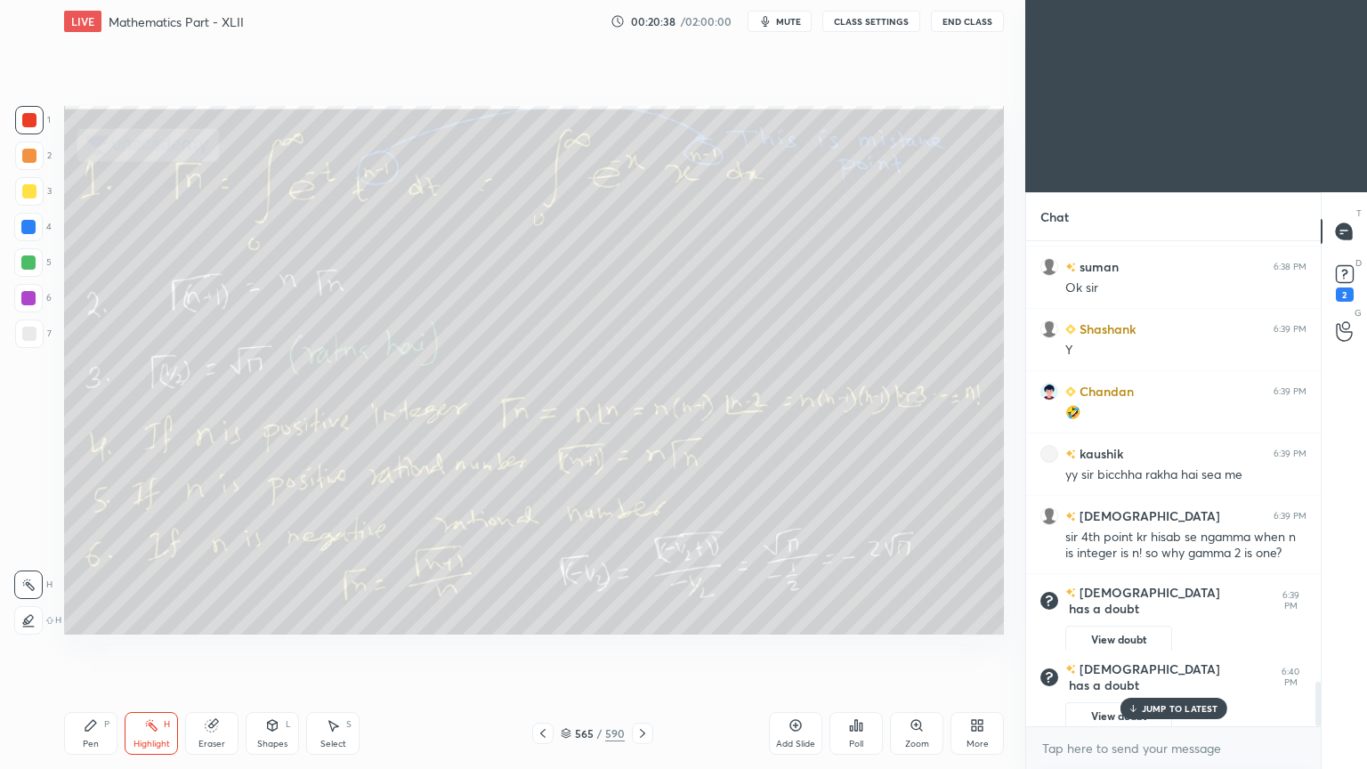
scroll to position [4835, 0]
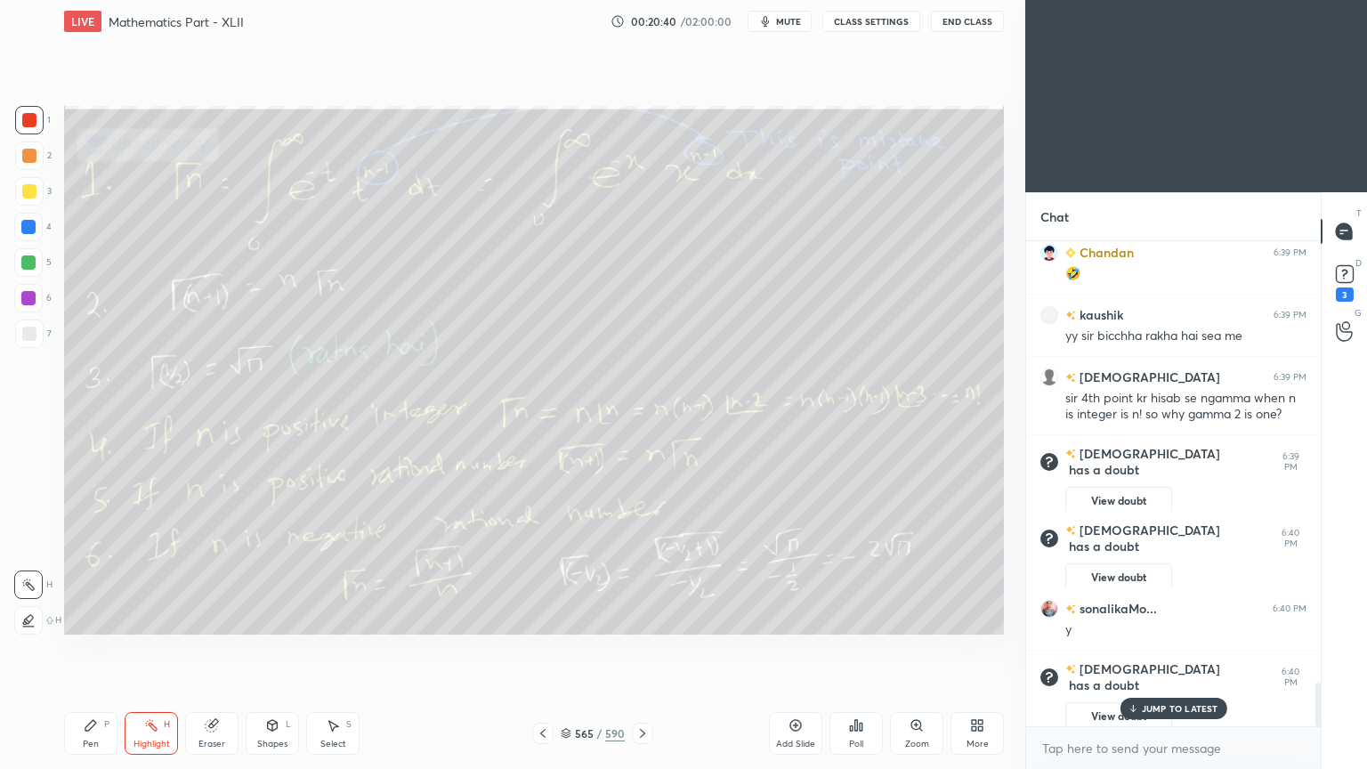
click at [28, 159] on div at bounding box center [29, 156] width 14 height 14
click at [87, 617] on div "Pen" at bounding box center [91, 743] width 16 height 9
click at [84, 617] on div "Pen" at bounding box center [91, 743] width 16 height 9
click at [215, 617] on div "Eraser" at bounding box center [211, 733] width 53 height 43
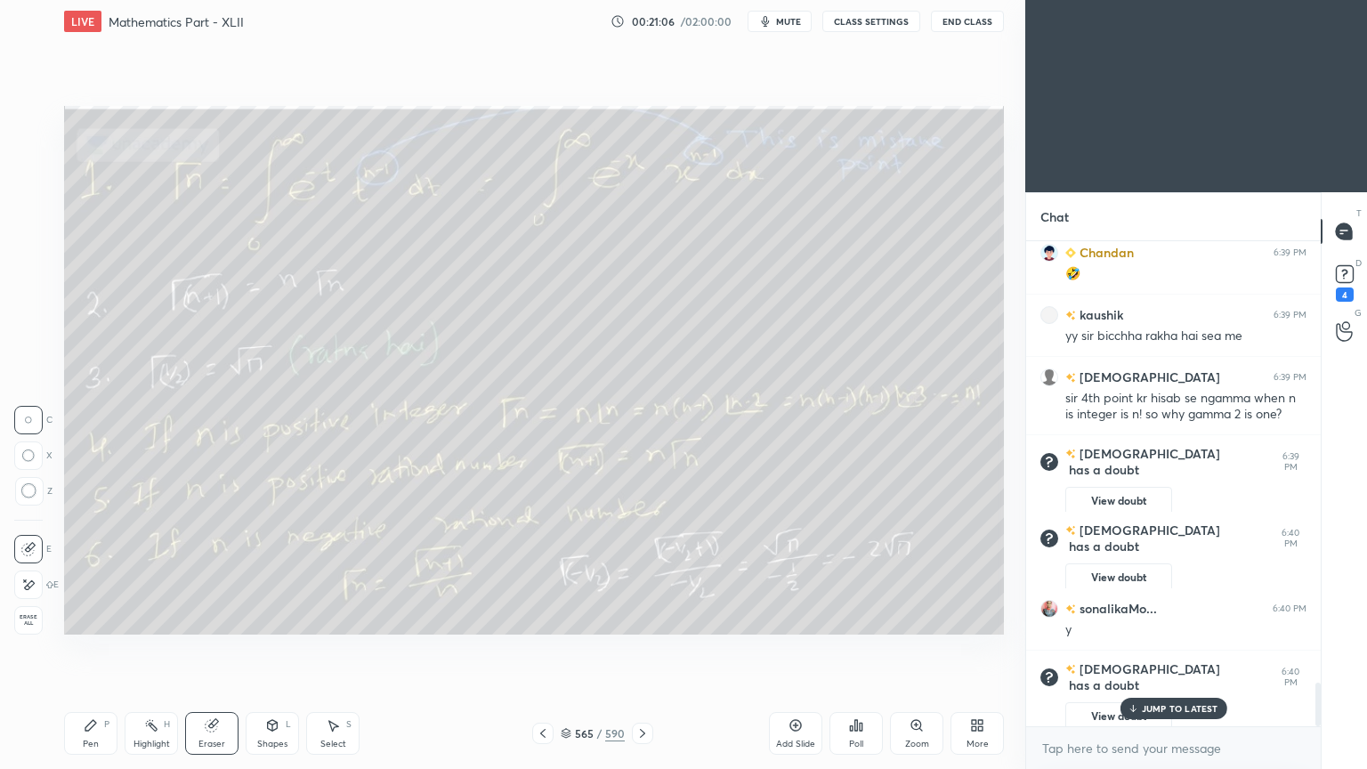
click at [93, 617] on div "Pen" at bounding box center [91, 743] width 16 height 9
click at [89, 617] on div "Pen" at bounding box center [91, 743] width 16 height 9
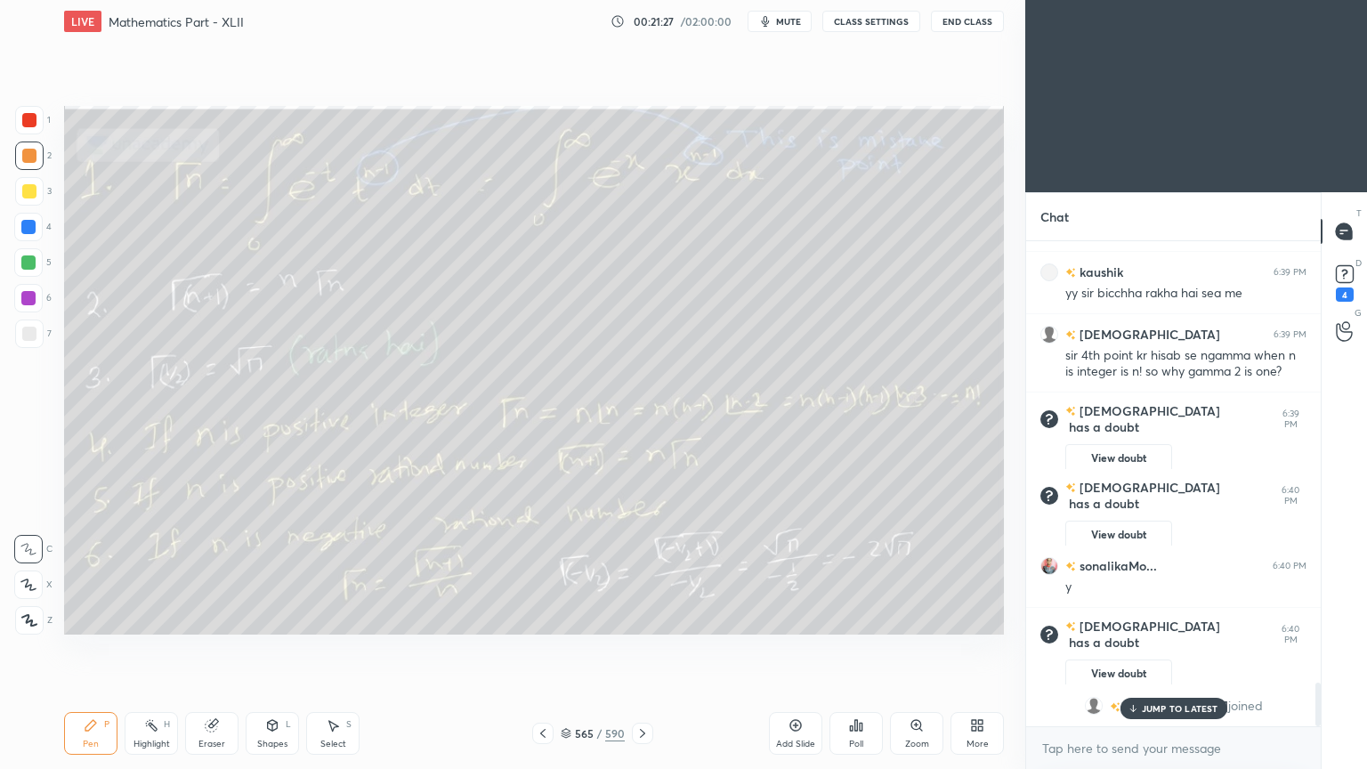
click at [1171, 617] on p "JUMP TO LATEST" at bounding box center [1179, 708] width 77 height 11
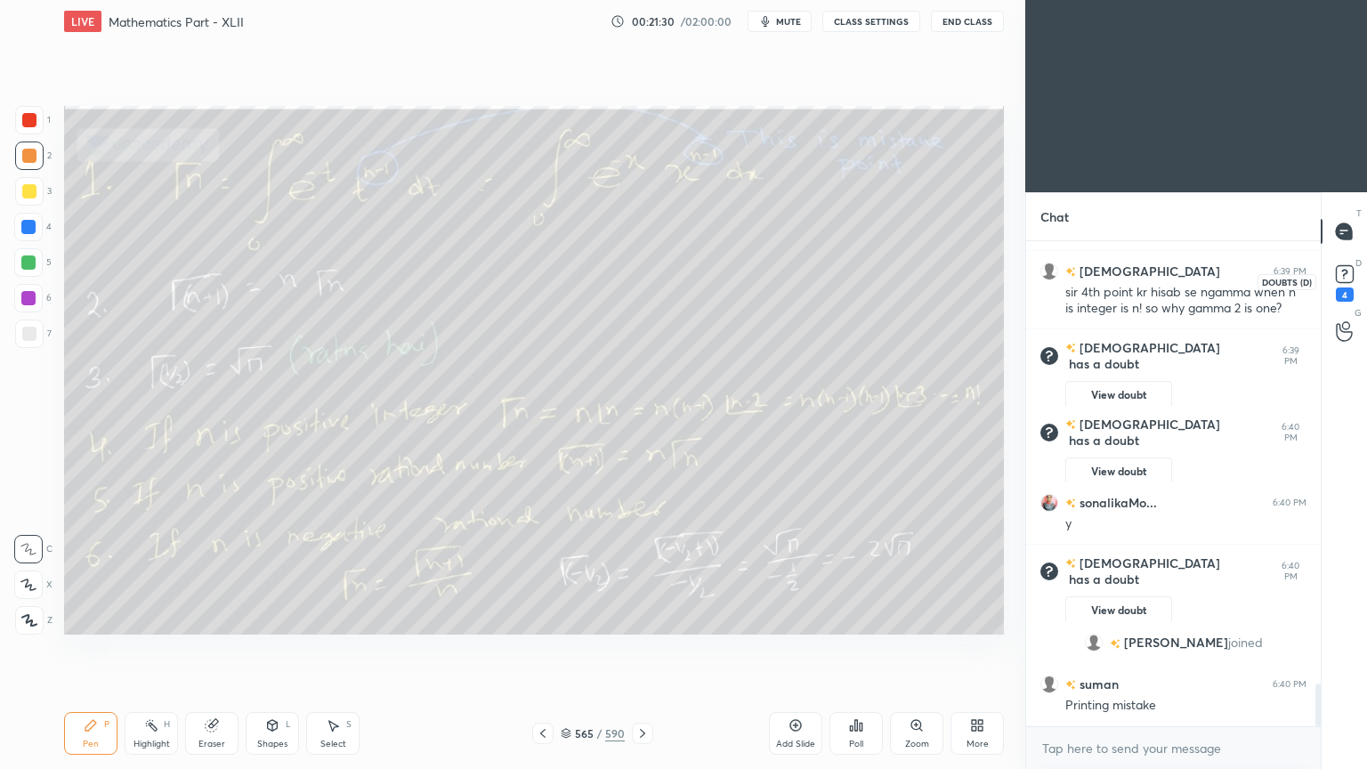
scroll to position [5025, 0]
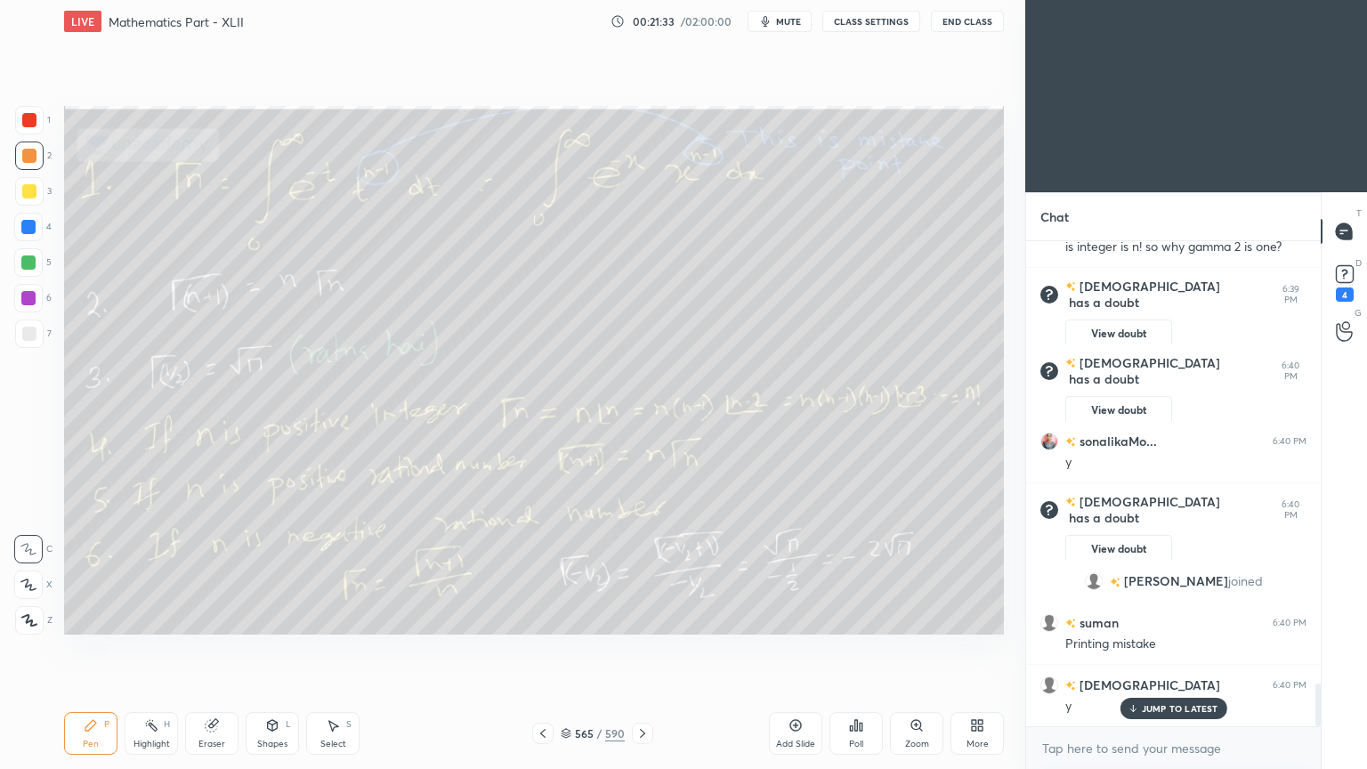
click at [1172, 617] on p "JUMP TO LATEST" at bounding box center [1179, 708] width 77 height 11
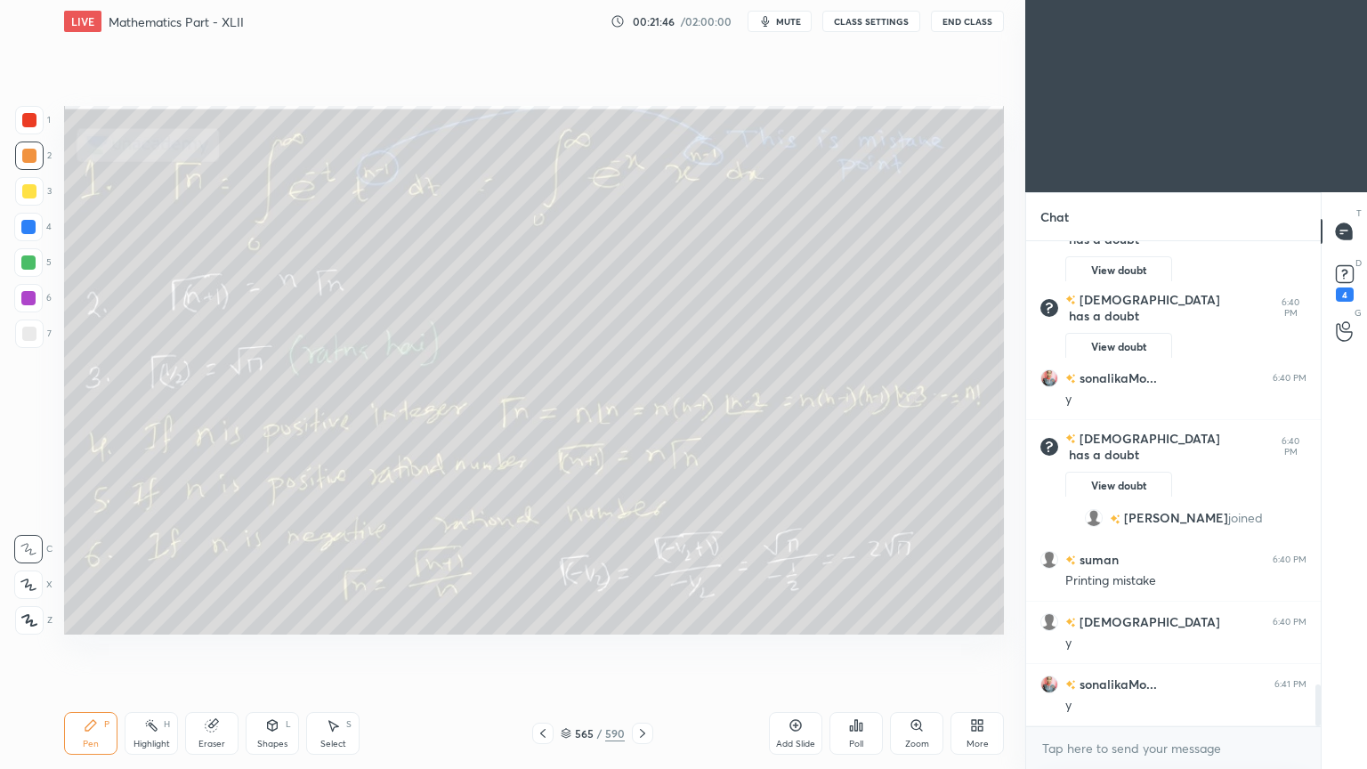
click at [641, 617] on icon at bounding box center [642, 733] width 5 height 9
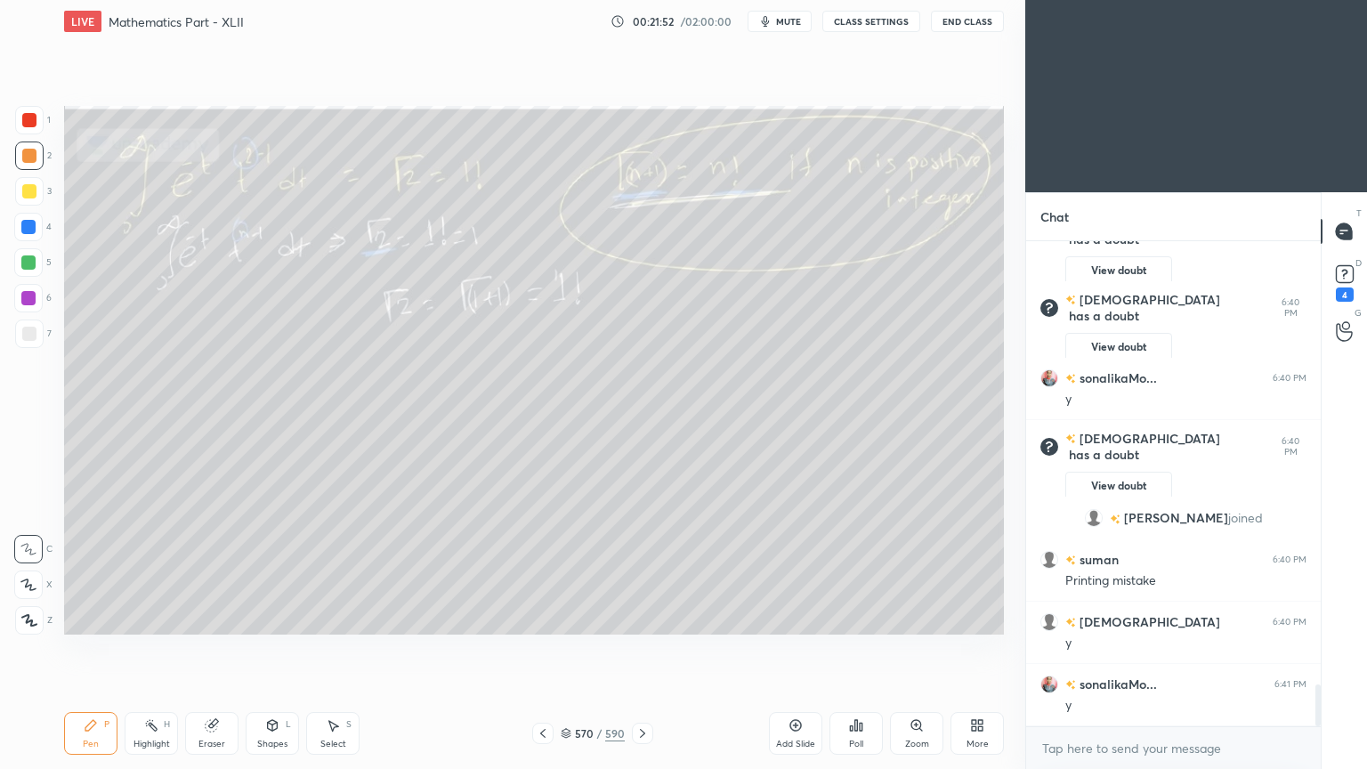
click at [641, 617] on icon at bounding box center [642, 733] width 5 height 9
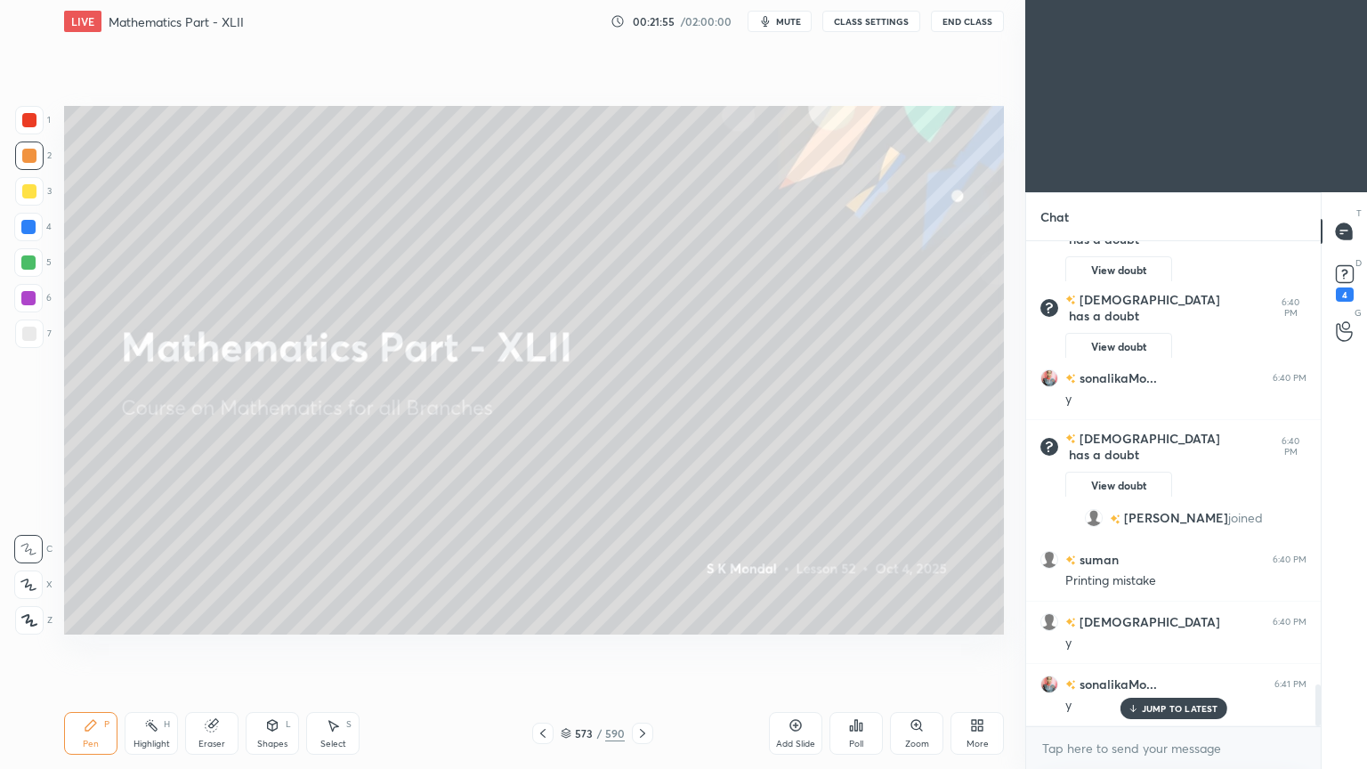
scroll to position [5149, 0]
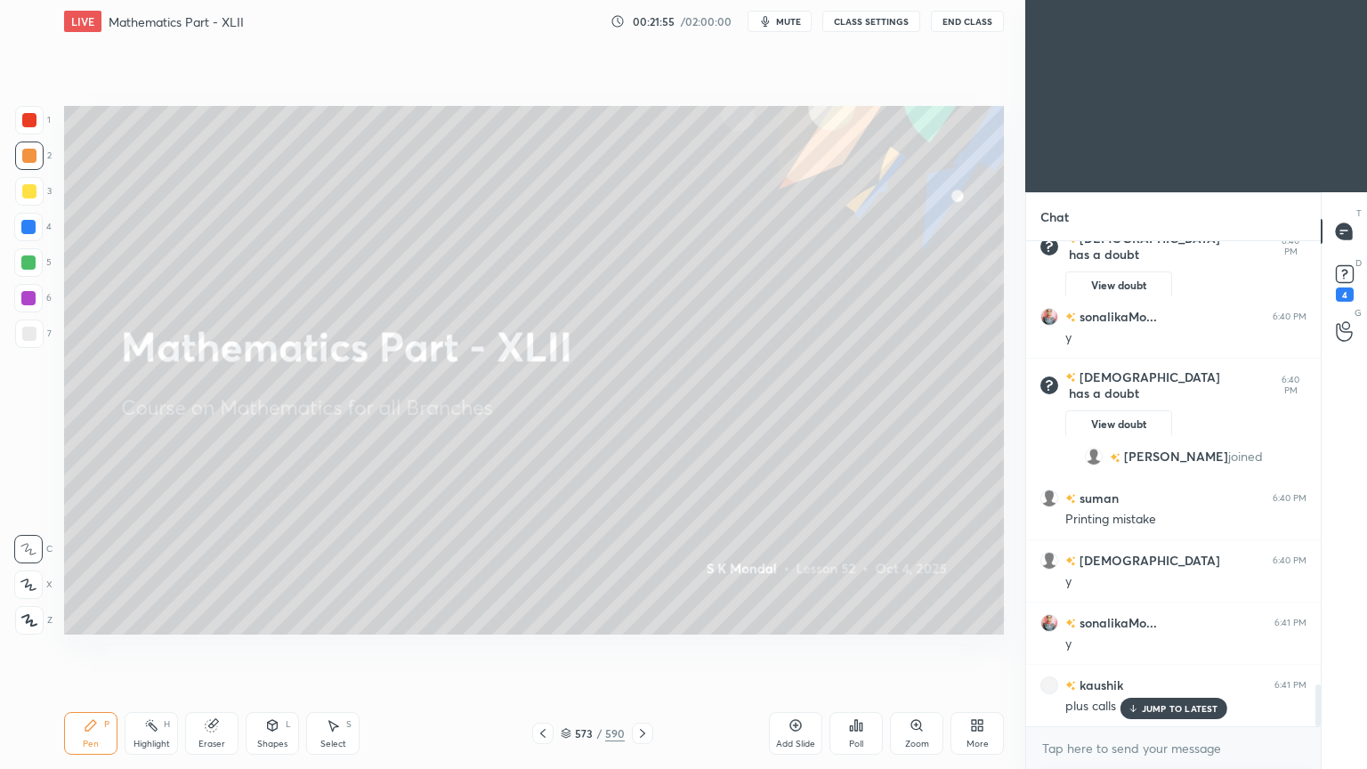
click at [641, 617] on icon at bounding box center [642, 733] width 5 height 9
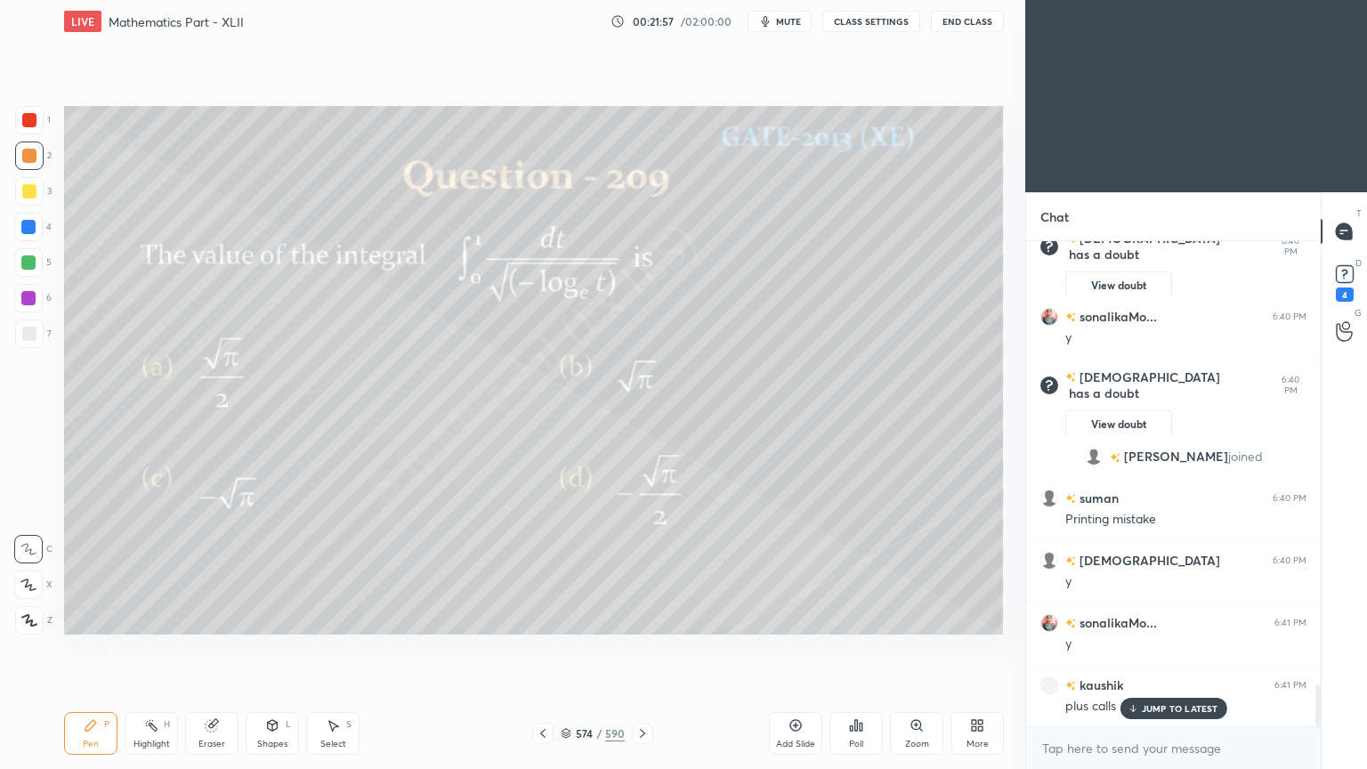
click at [641, 617] on icon at bounding box center [642, 733] width 5 height 9
click at [1170, 617] on p "JUMP TO LATEST" at bounding box center [1179, 708] width 77 height 11
click at [542, 617] on icon at bounding box center [543, 733] width 14 height 14
click at [637, 617] on icon at bounding box center [642, 733] width 14 height 14
drag, startPoint x: 1339, startPoint y: 277, endPoint x: 1273, endPoint y: 311, distance: 74.4
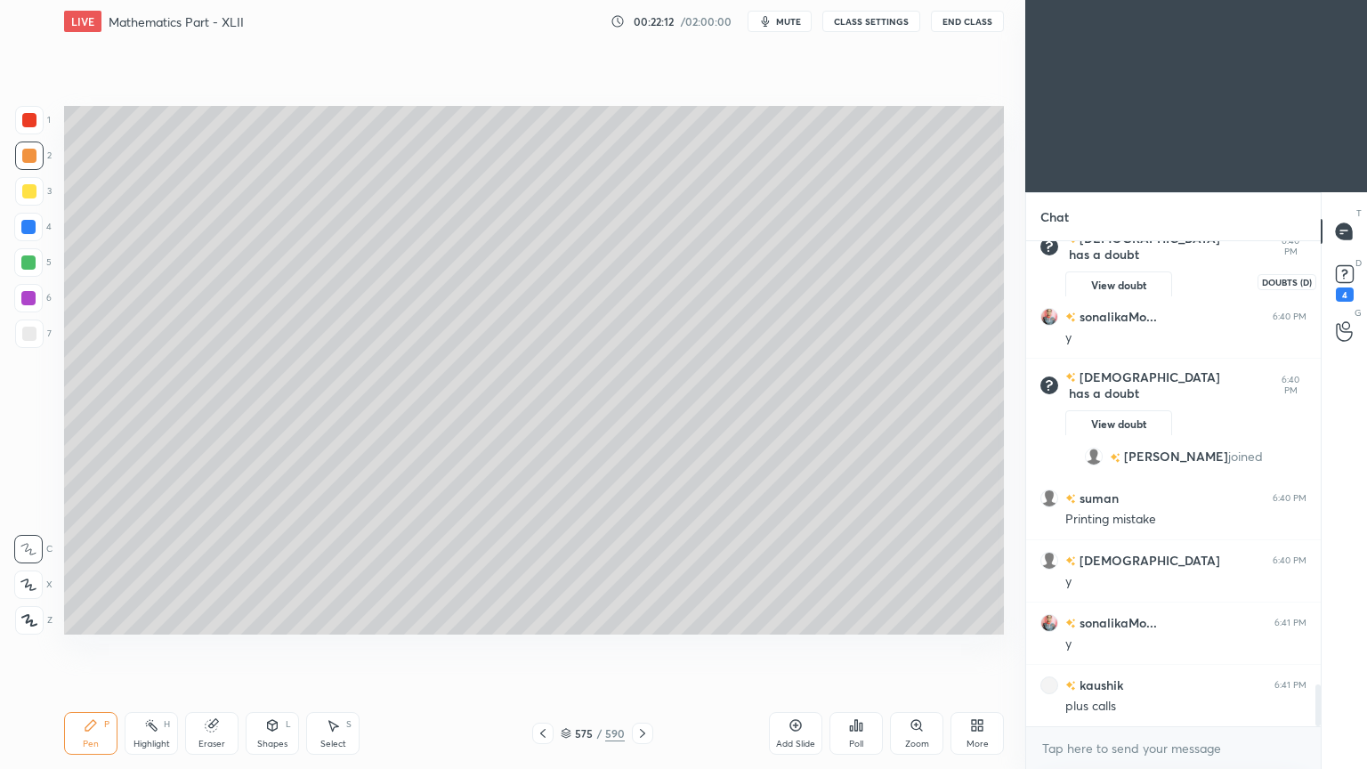
click at [1340, 277] on rect at bounding box center [1343, 274] width 17 height 17
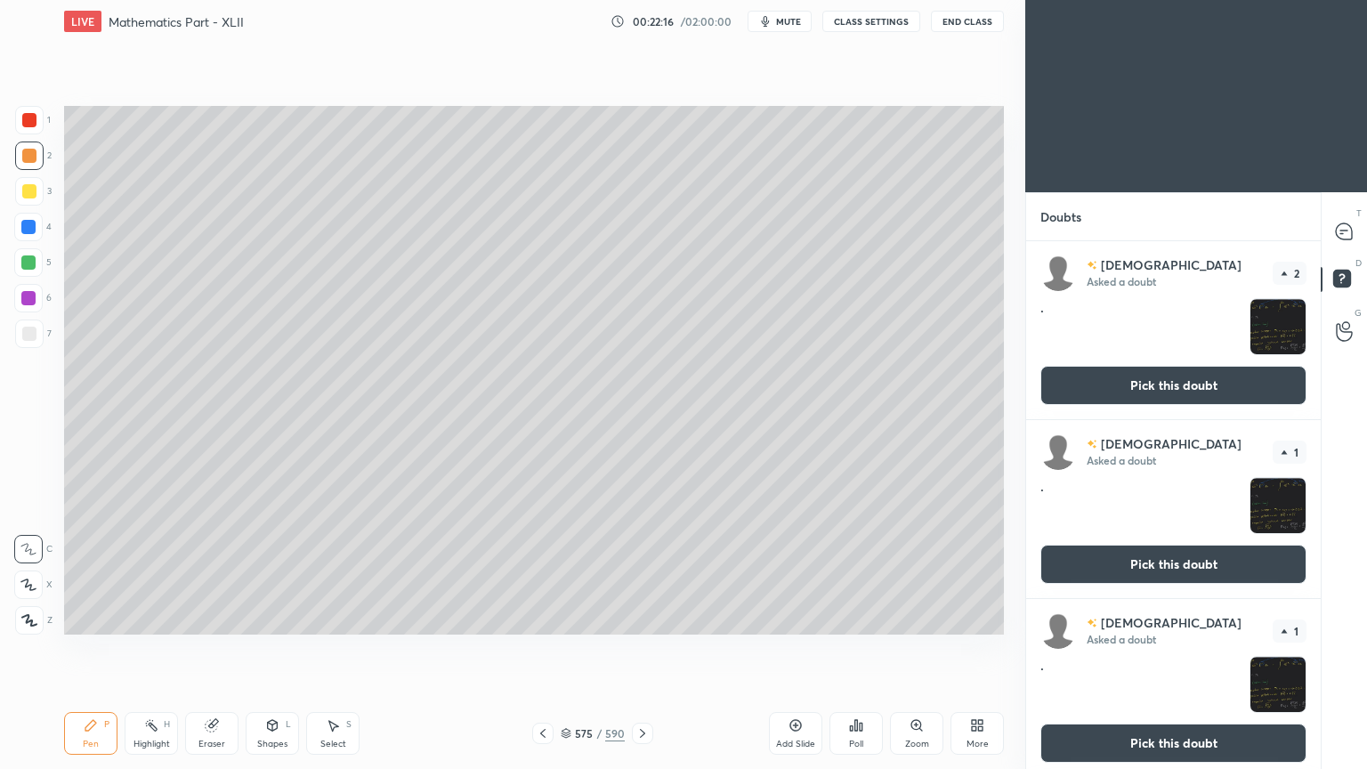
click at [642, 617] on icon at bounding box center [642, 733] width 14 height 14
click at [544, 617] on icon at bounding box center [543, 733] width 14 height 14
click at [1176, 383] on button "Pick this doubt" at bounding box center [1173, 385] width 266 height 39
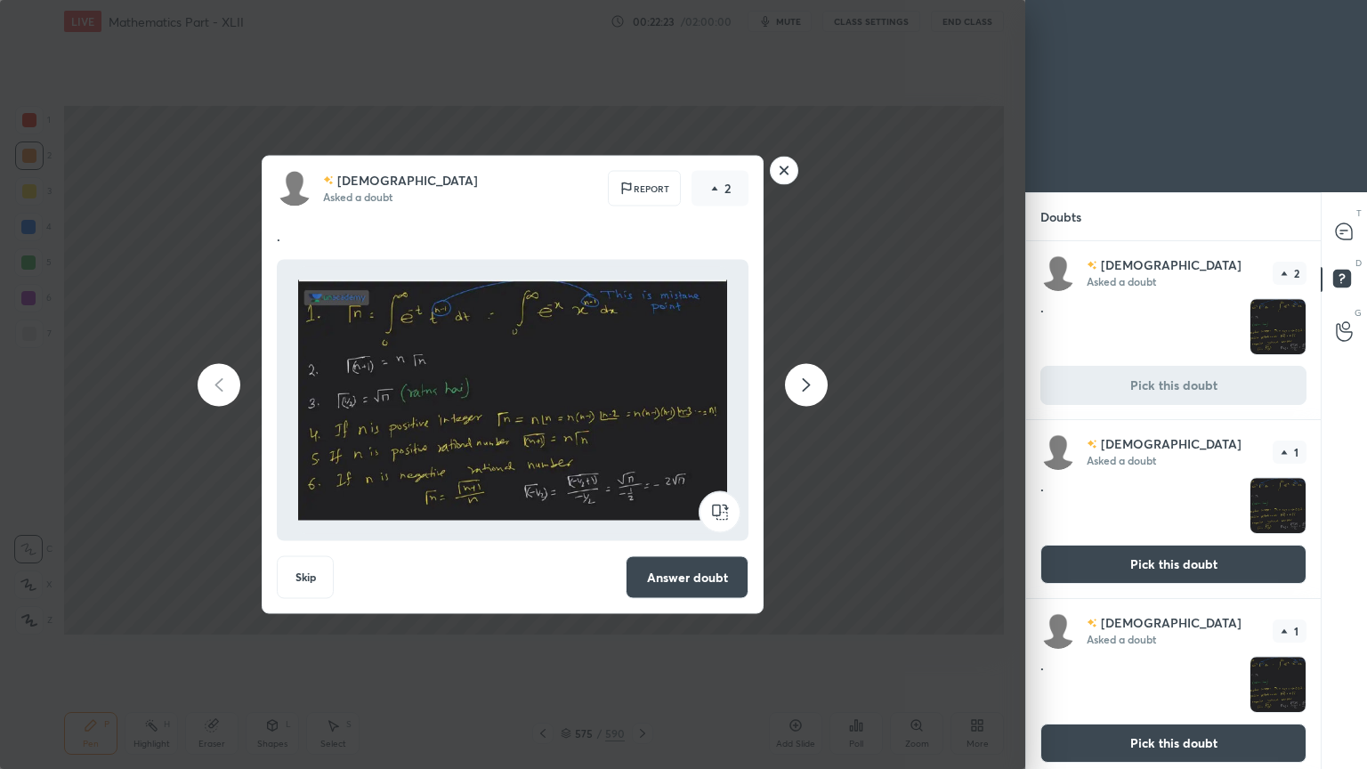
click at [310, 573] on button "Skip" at bounding box center [305, 577] width 57 height 43
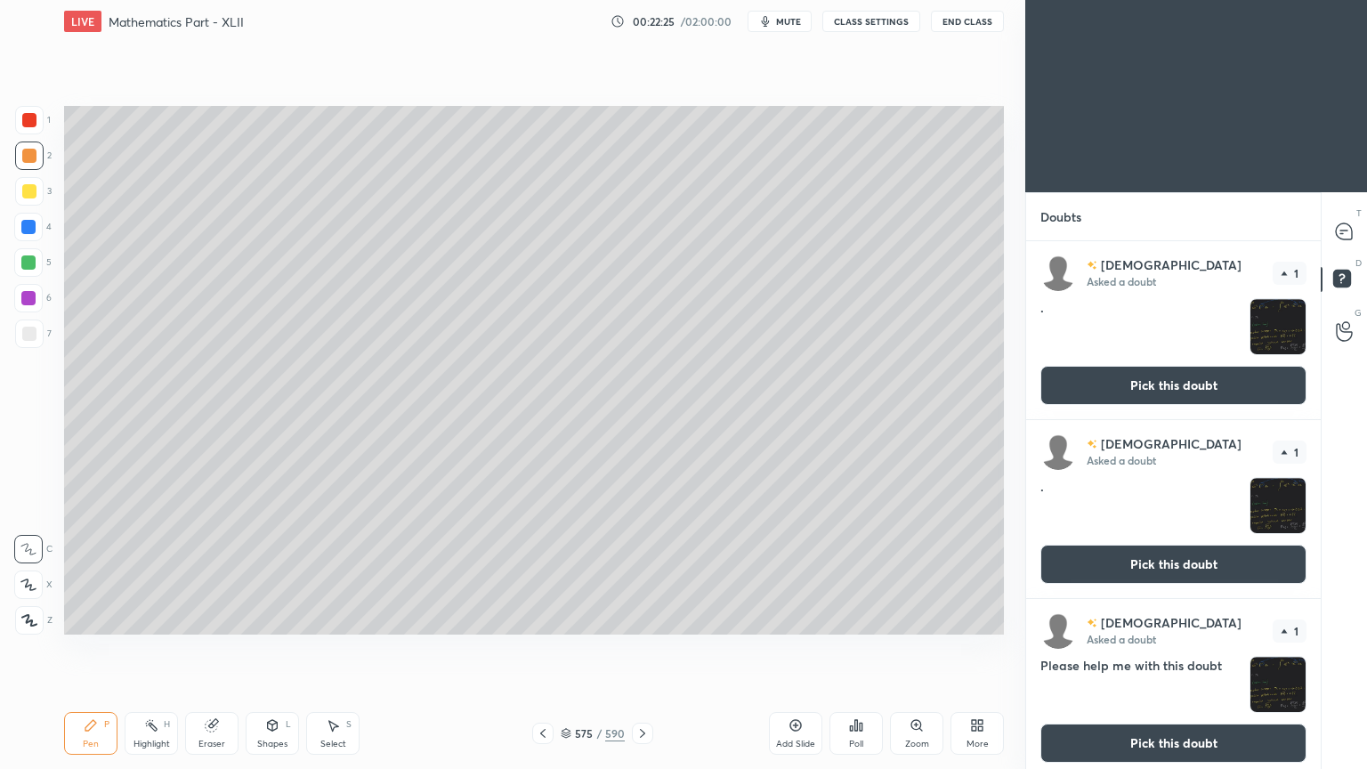
click at [1141, 389] on button "Pick this doubt" at bounding box center [1173, 385] width 266 height 39
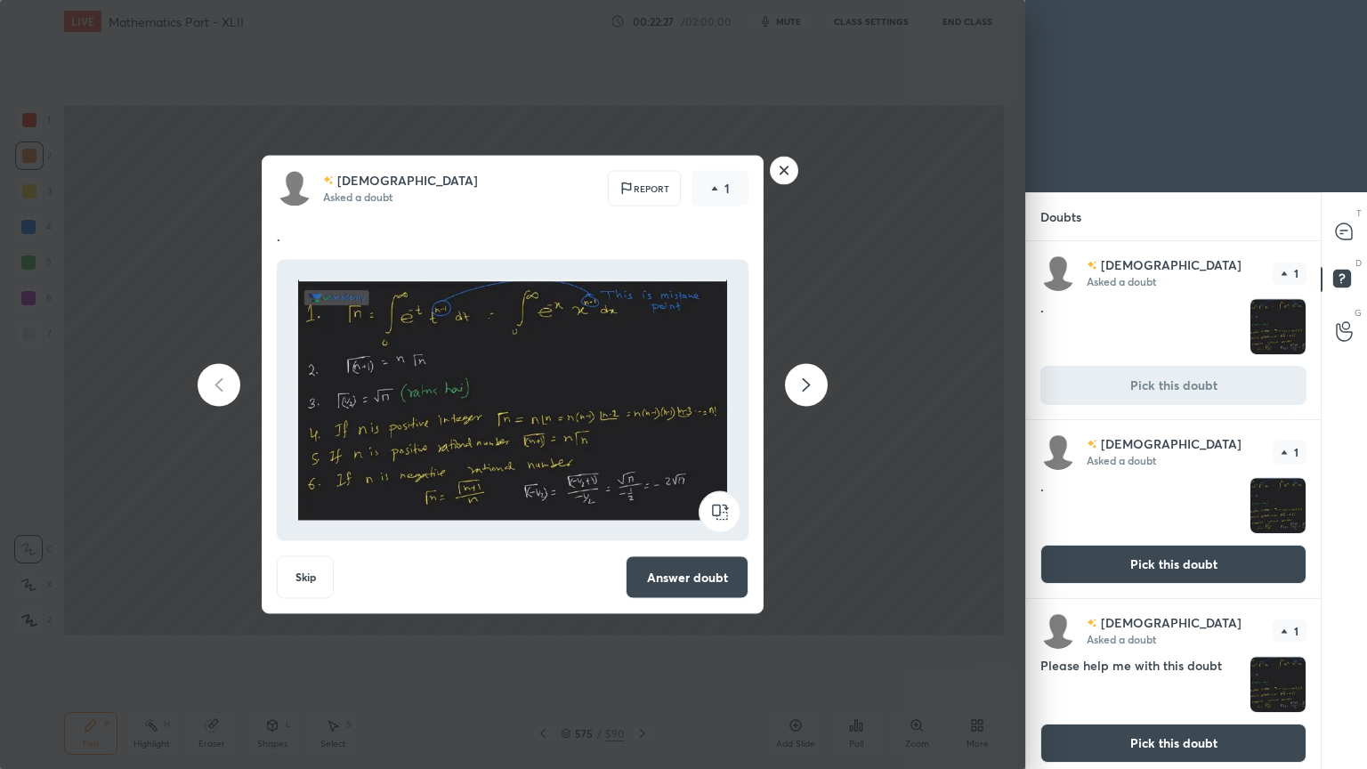
click at [293, 580] on button "Skip" at bounding box center [305, 577] width 57 height 43
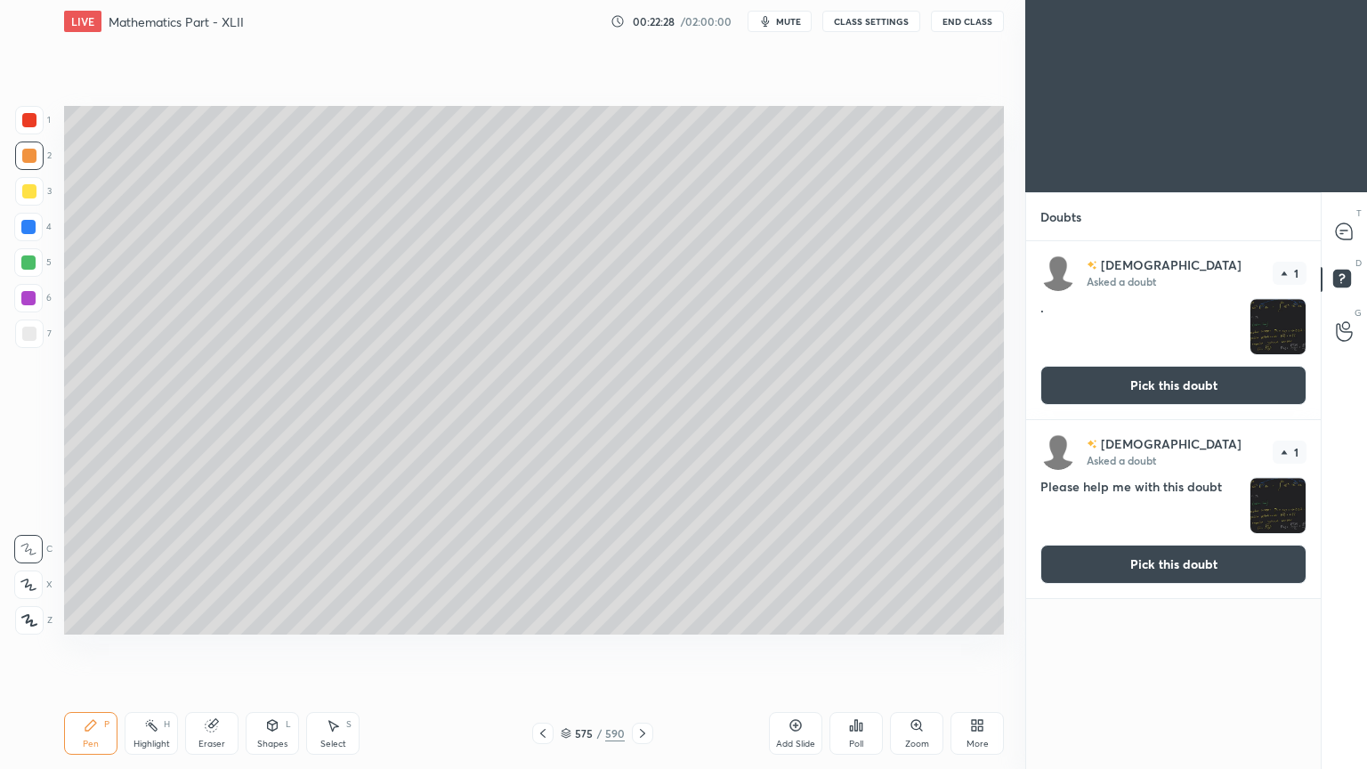
click at [1141, 377] on button "Pick this doubt" at bounding box center [1173, 385] width 266 height 39
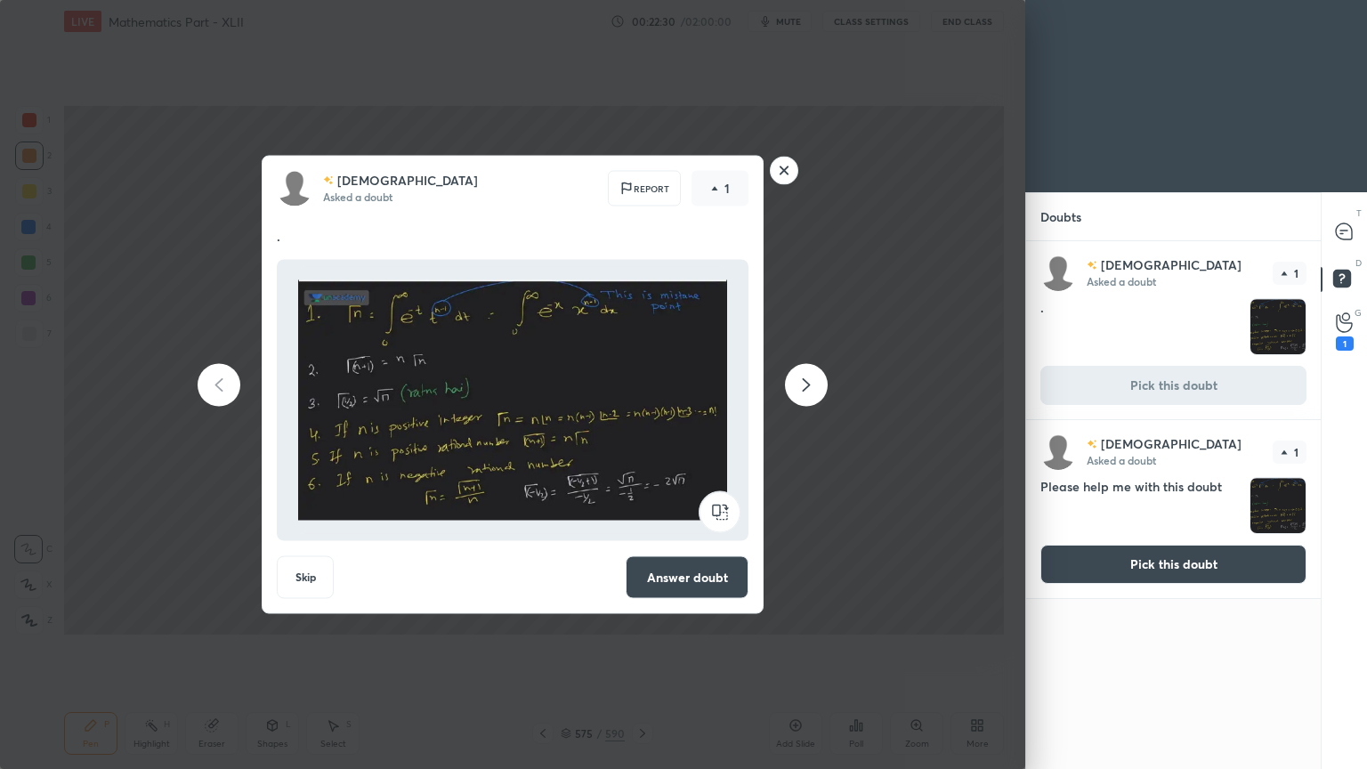
click at [310, 578] on button "Skip" at bounding box center [305, 577] width 57 height 43
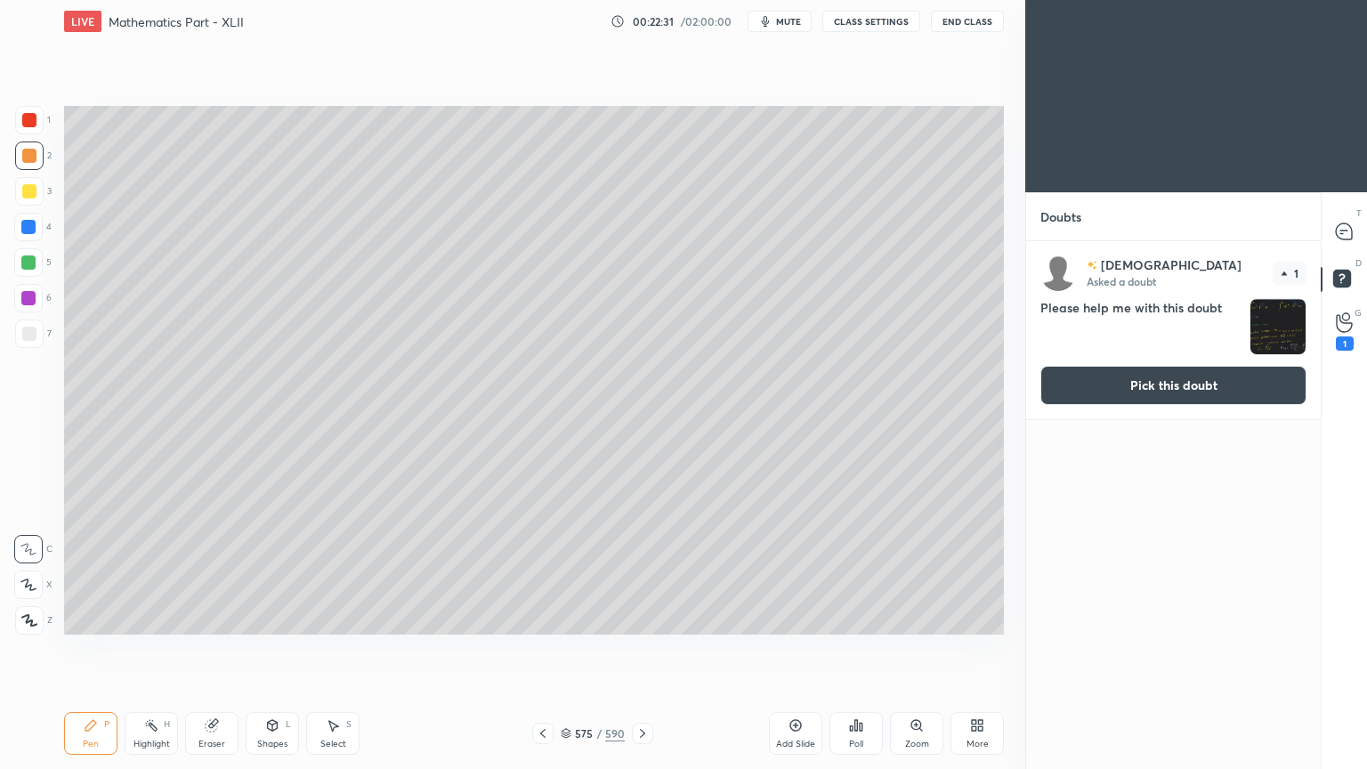
click at [1173, 390] on button "Pick this doubt" at bounding box center [1173, 385] width 266 height 39
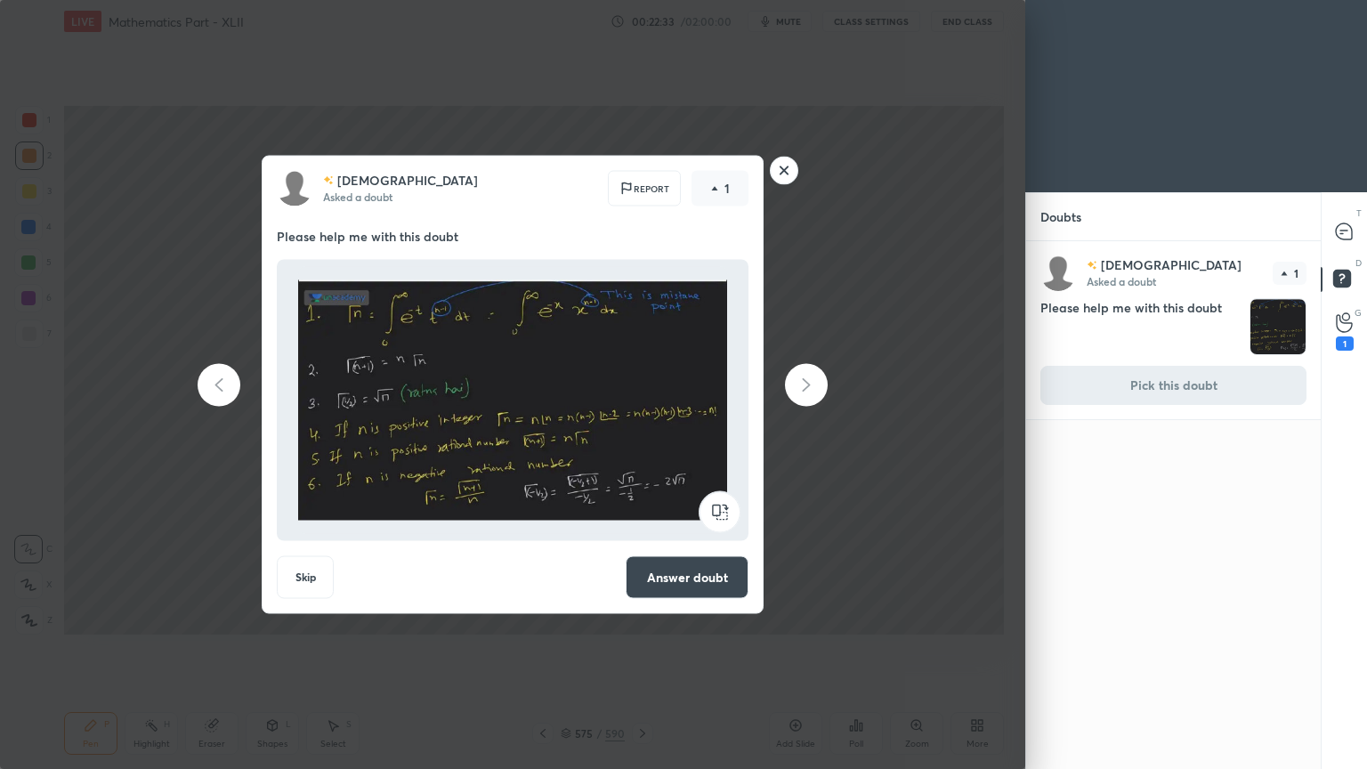
click at [302, 577] on button "Skip" at bounding box center [305, 577] width 57 height 43
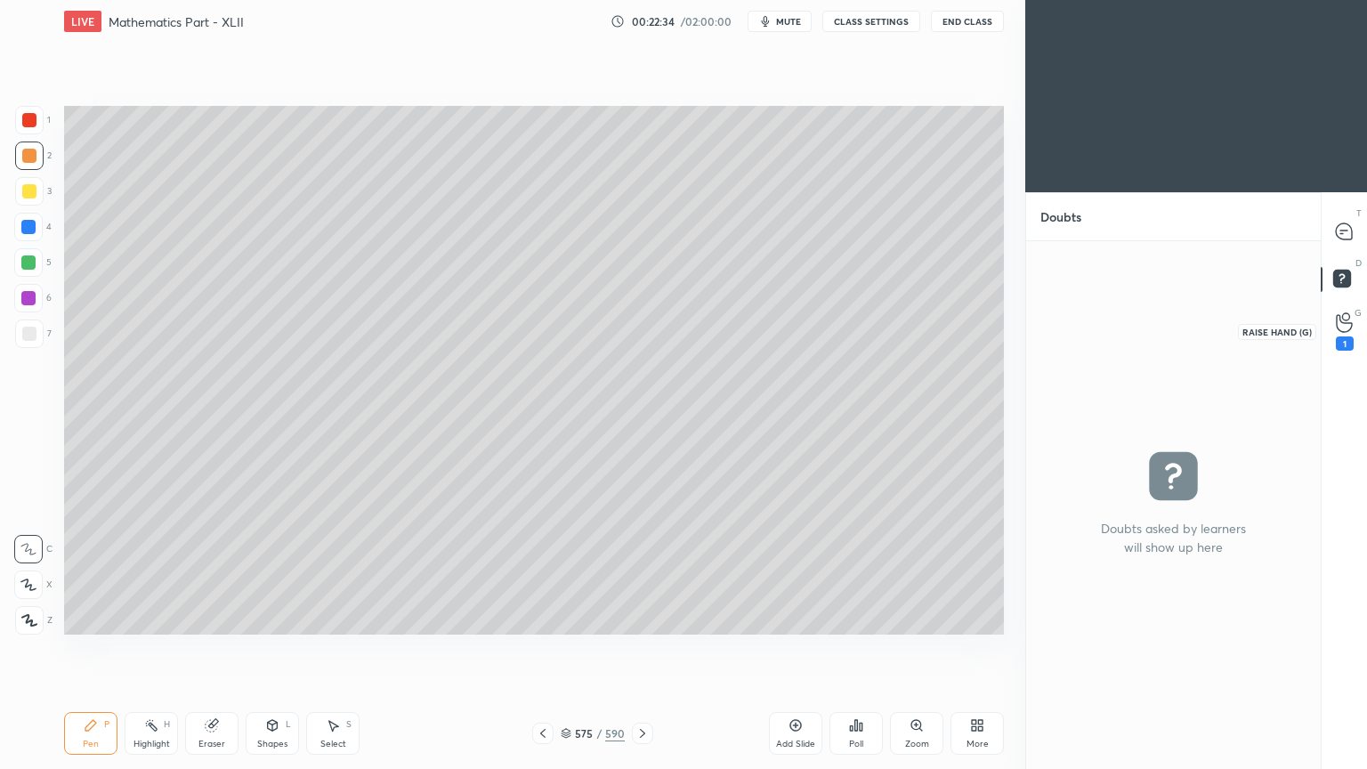
click at [1339, 327] on icon at bounding box center [1343, 322] width 17 height 20
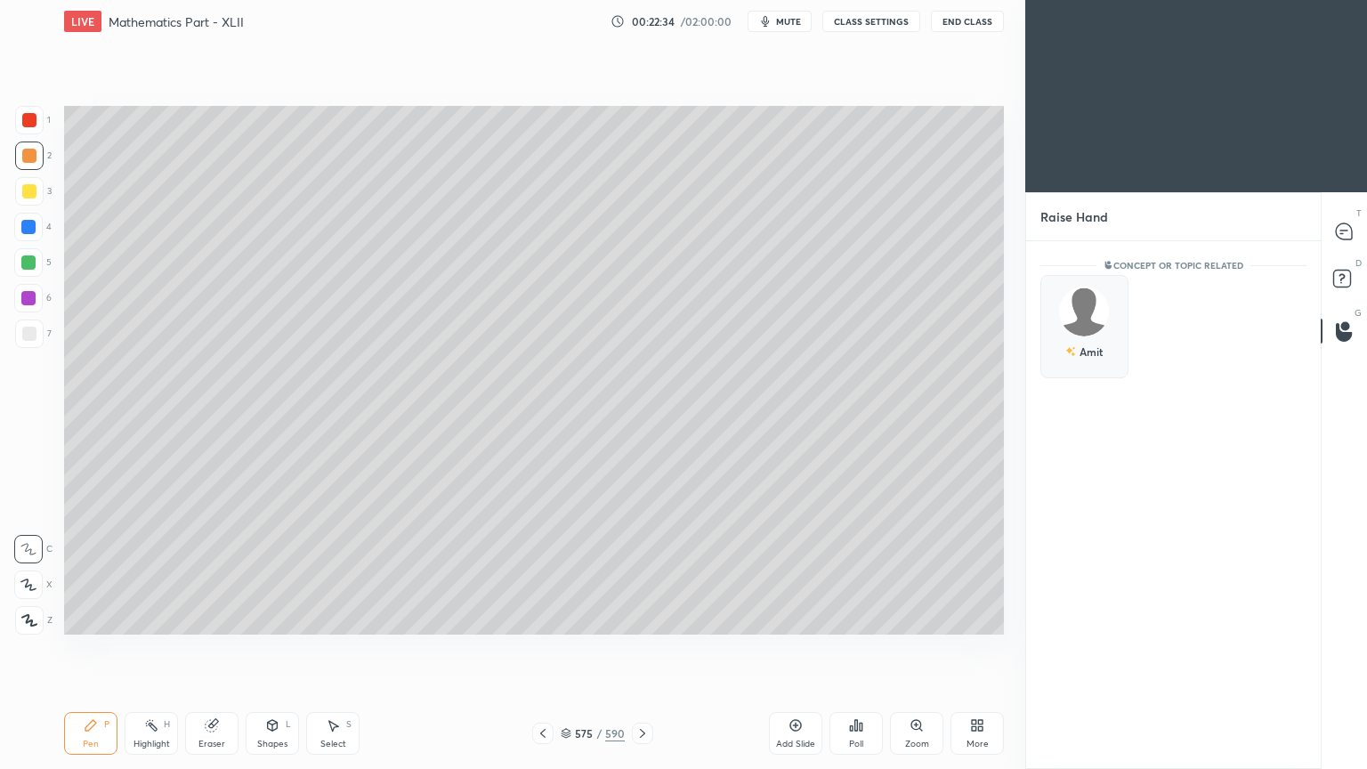
click at [1086, 344] on div "Amit" at bounding box center [1090, 351] width 23 height 16
click at [1090, 368] on button "INVITE" at bounding box center [1084, 363] width 72 height 23
click at [1339, 222] on icon at bounding box center [1343, 231] width 19 height 19
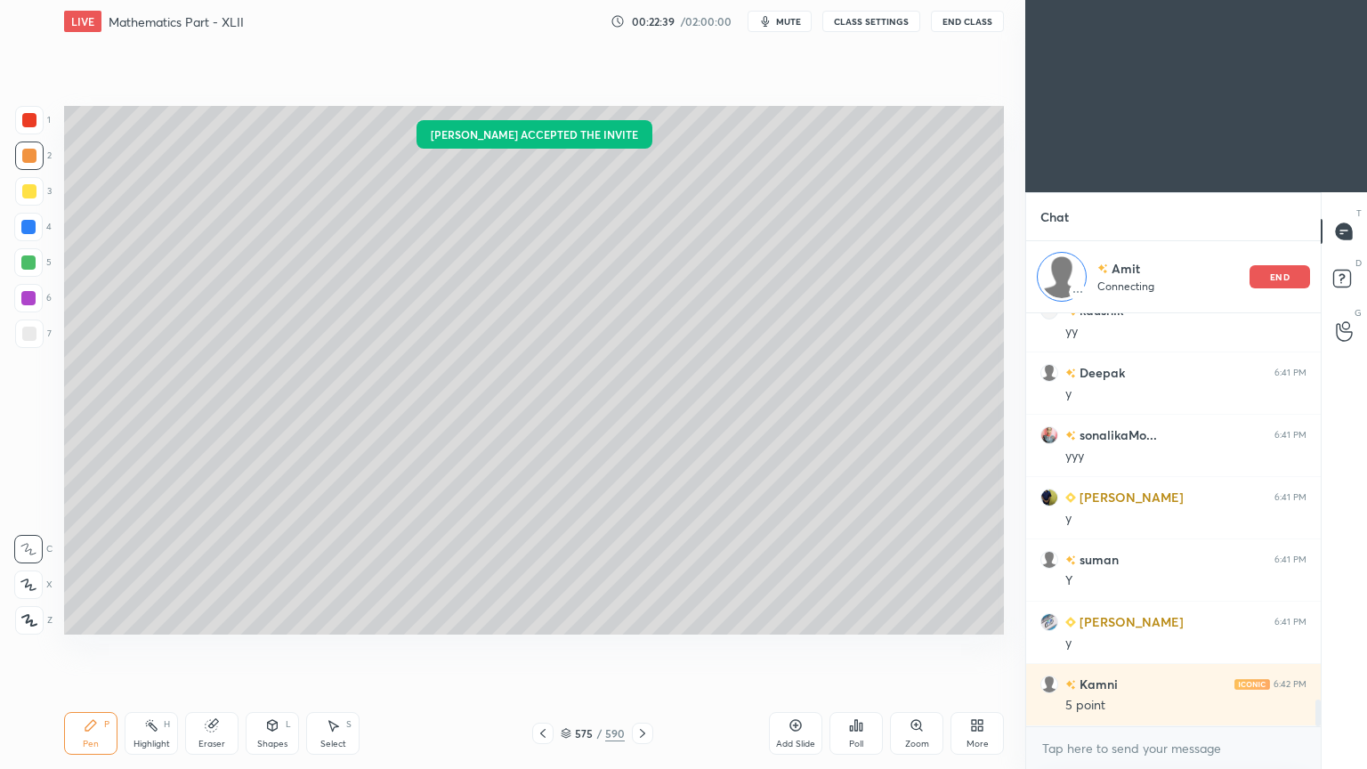
scroll to position [5957, 0]
click at [544, 617] on icon at bounding box center [542, 733] width 5 height 9
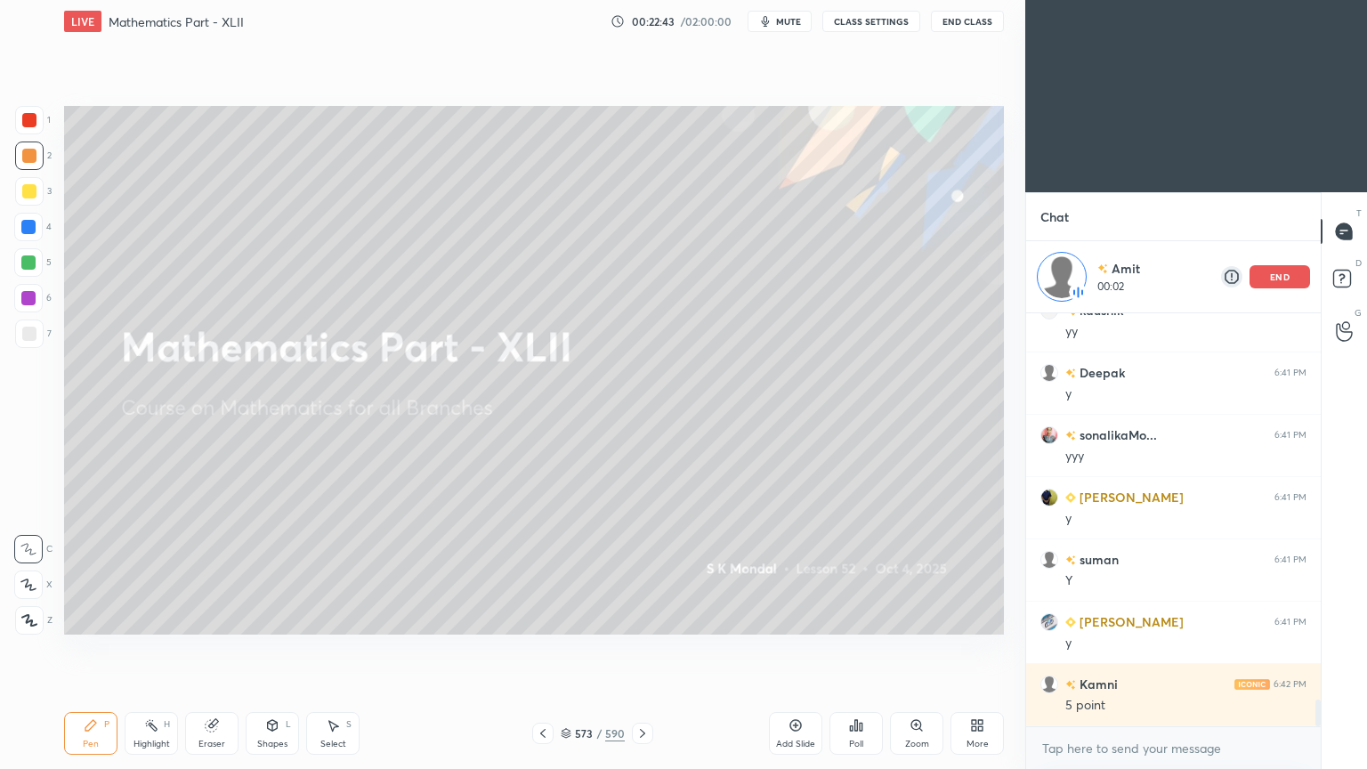
scroll to position [5885, 0]
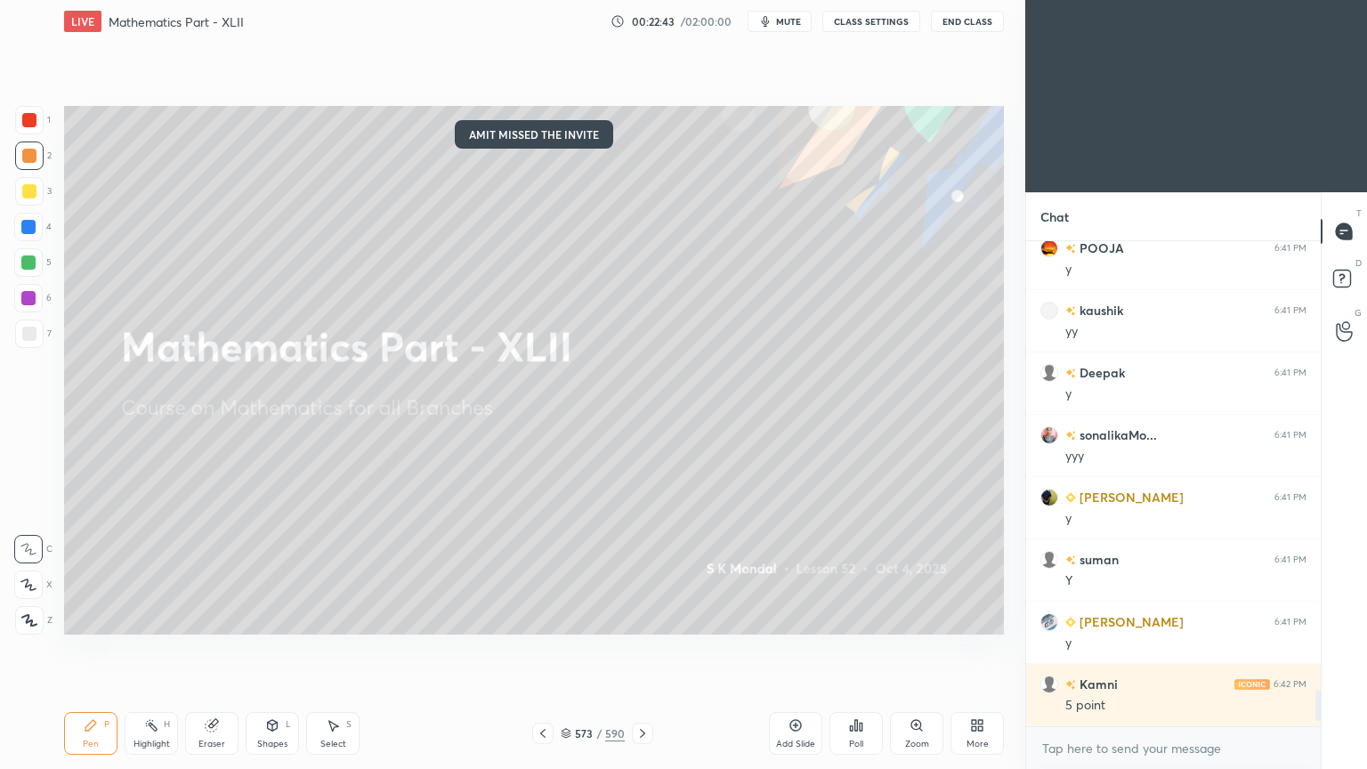
click at [544, 617] on icon at bounding box center [542, 733] width 5 height 9
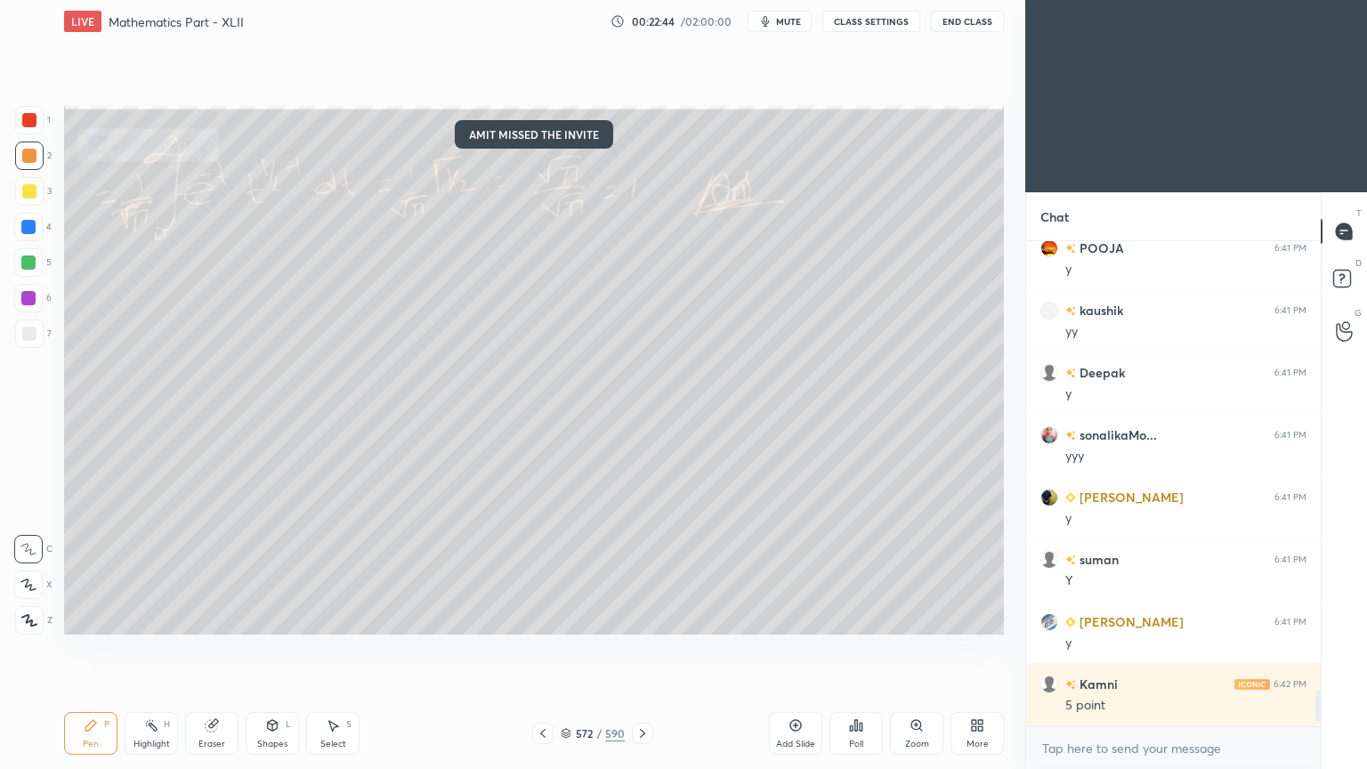
click at [544, 617] on icon at bounding box center [542, 733] width 5 height 9
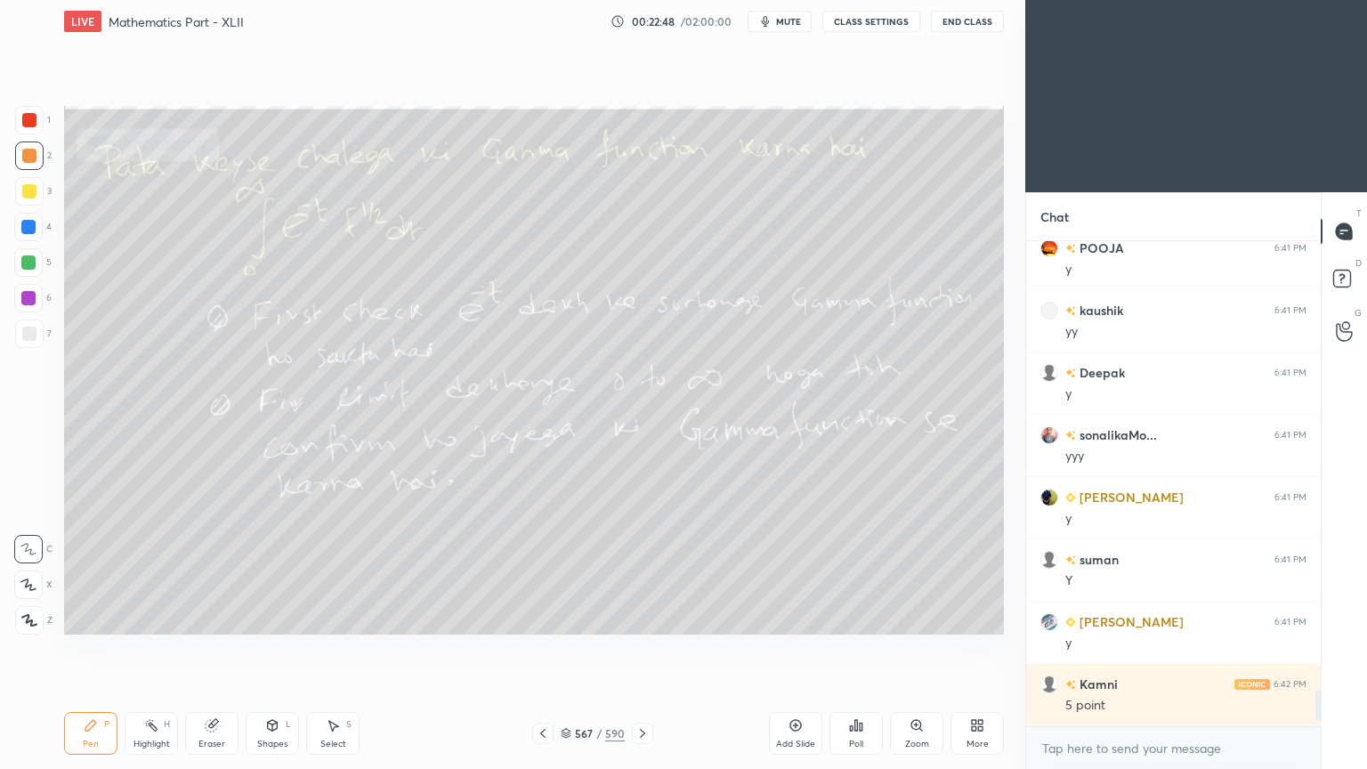
click at [544, 617] on icon at bounding box center [542, 733] width 5 height 9
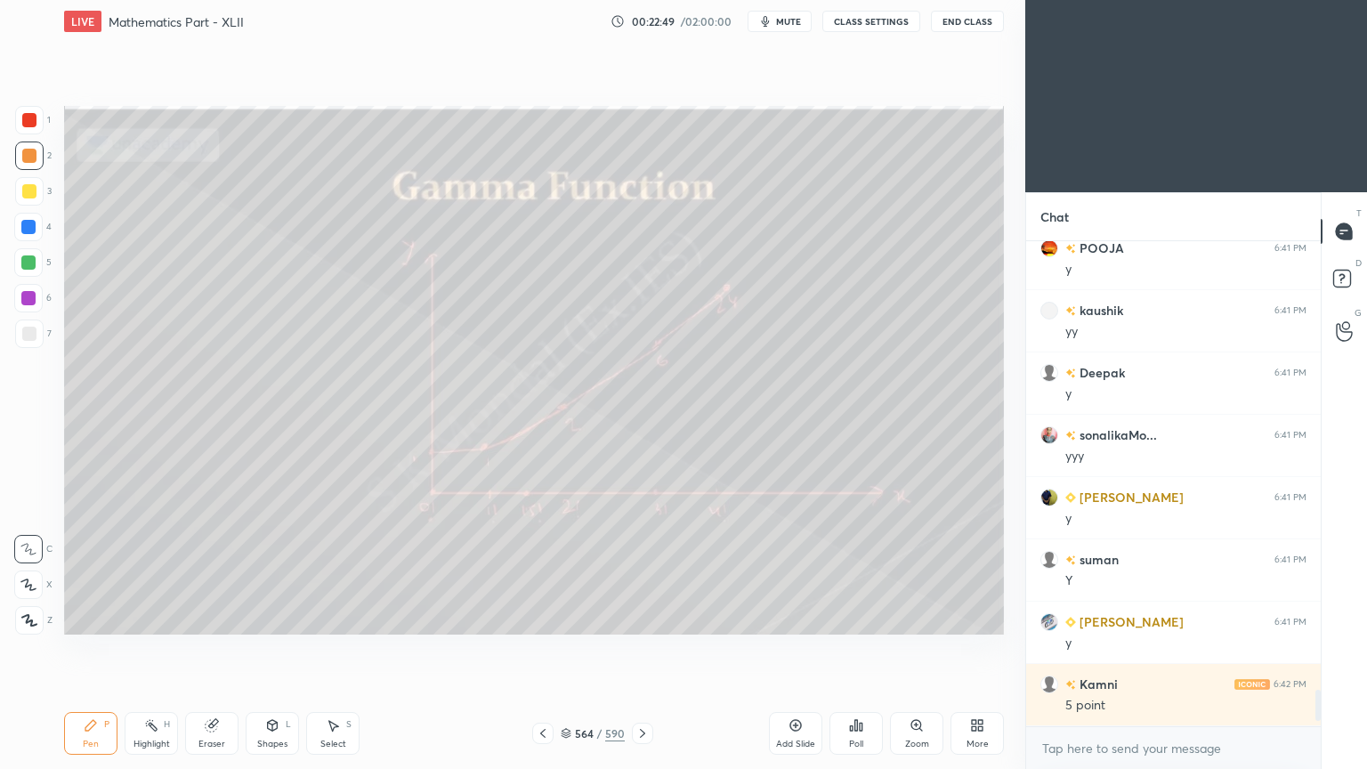
click at [544, 617] on icon at bounding box center [542, 733] width 5 height 9
click at [638, 617] on icon at bounding box center [642, 733] width 14 height 14
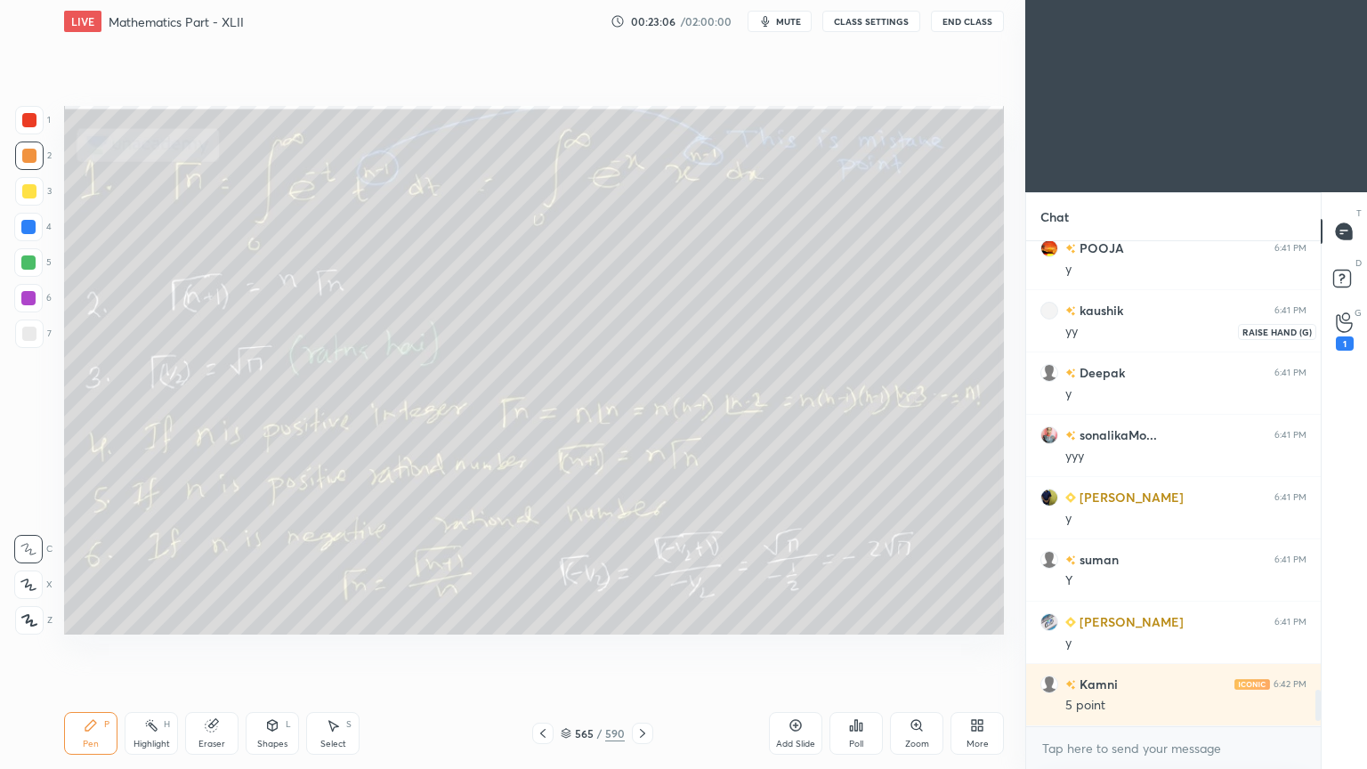
click at [1346, 330] on icon at bounding box center [1343, 323] width 16 height 18
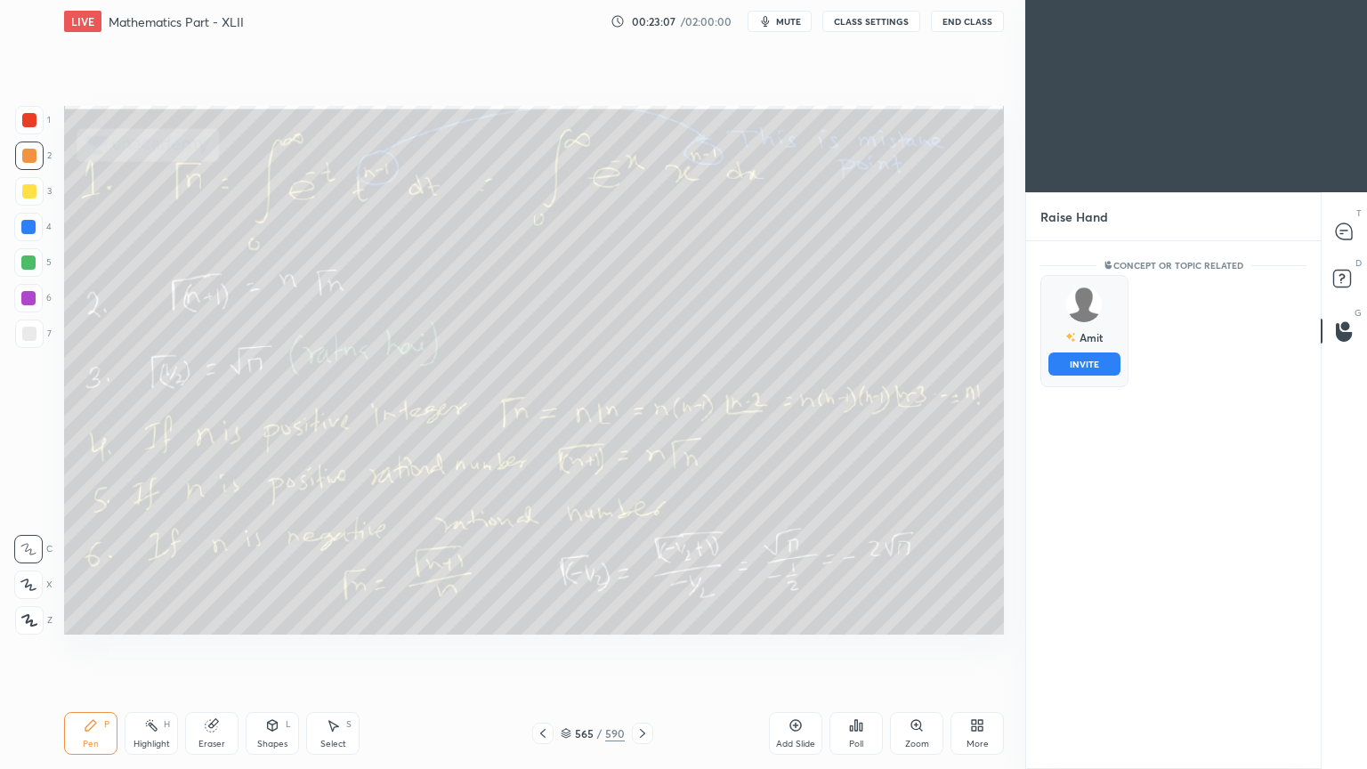
click at [1114, 334] on div "Amit INVITE" at bounding box center [1084, 331] width 88 height 112
drag, startPoint x: 1094, startPoint y: 358, endPoint x: 1039, endPoint y: 379, distance: 59.1
click at [1094, 359] on button "INVITE" at bounding box center [1084, 363] width 72 height 23
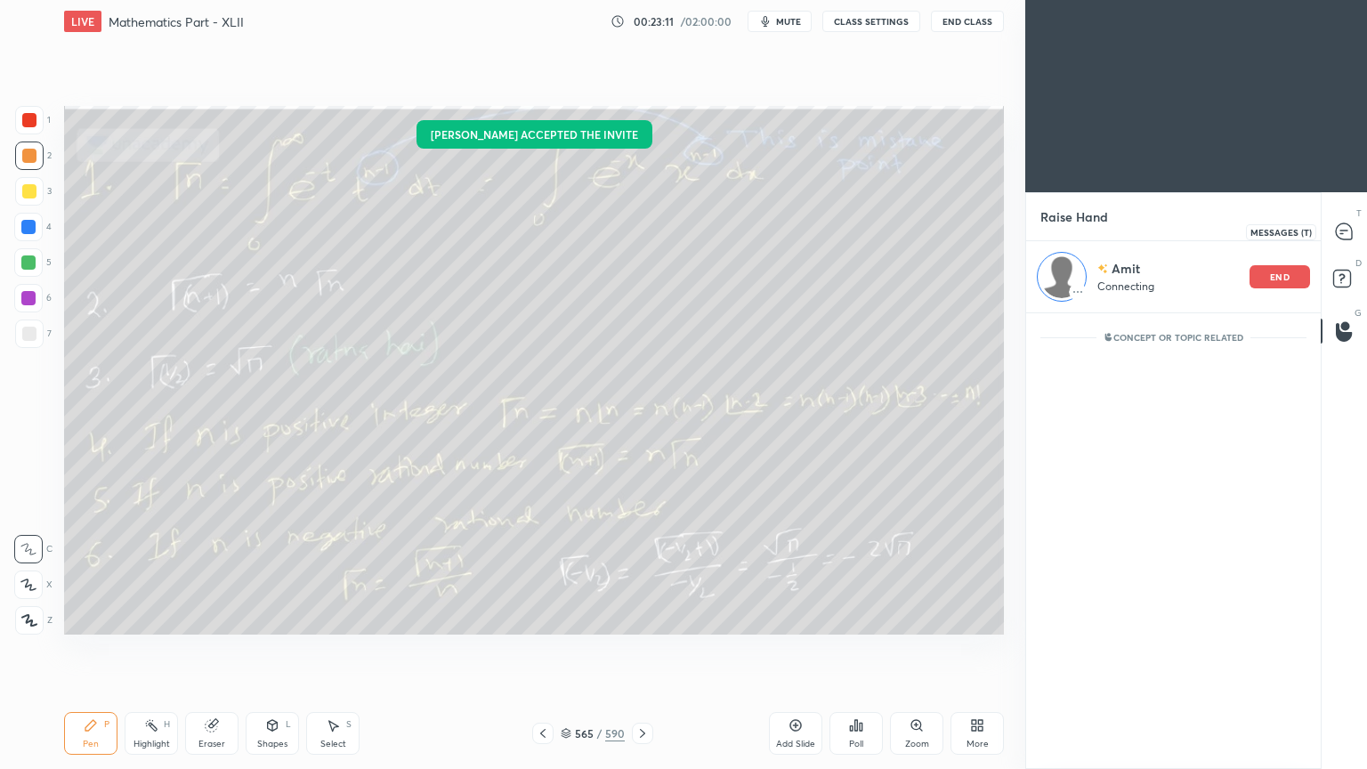
click at [1347, 226] on icon at bounding box center [1343, 231] width 16 height 16
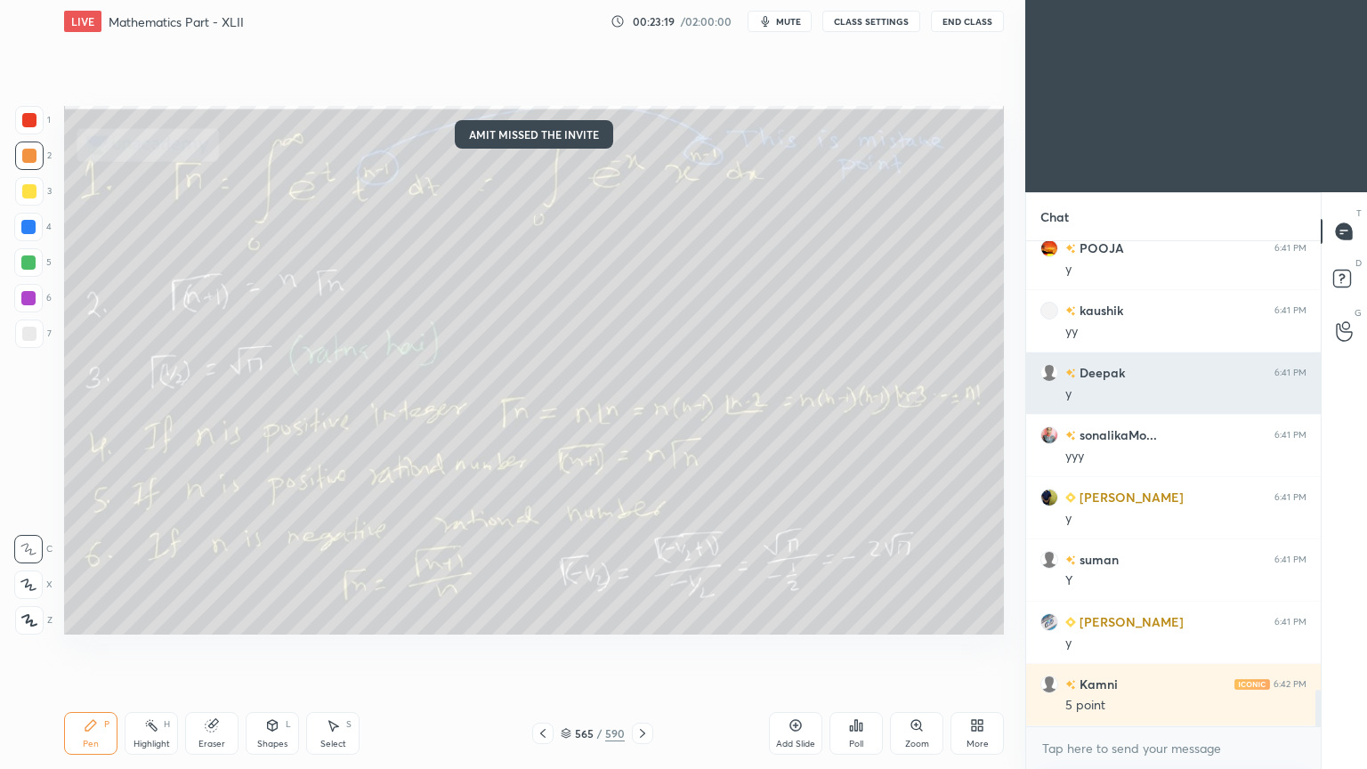
scroll to position [5903, 0]
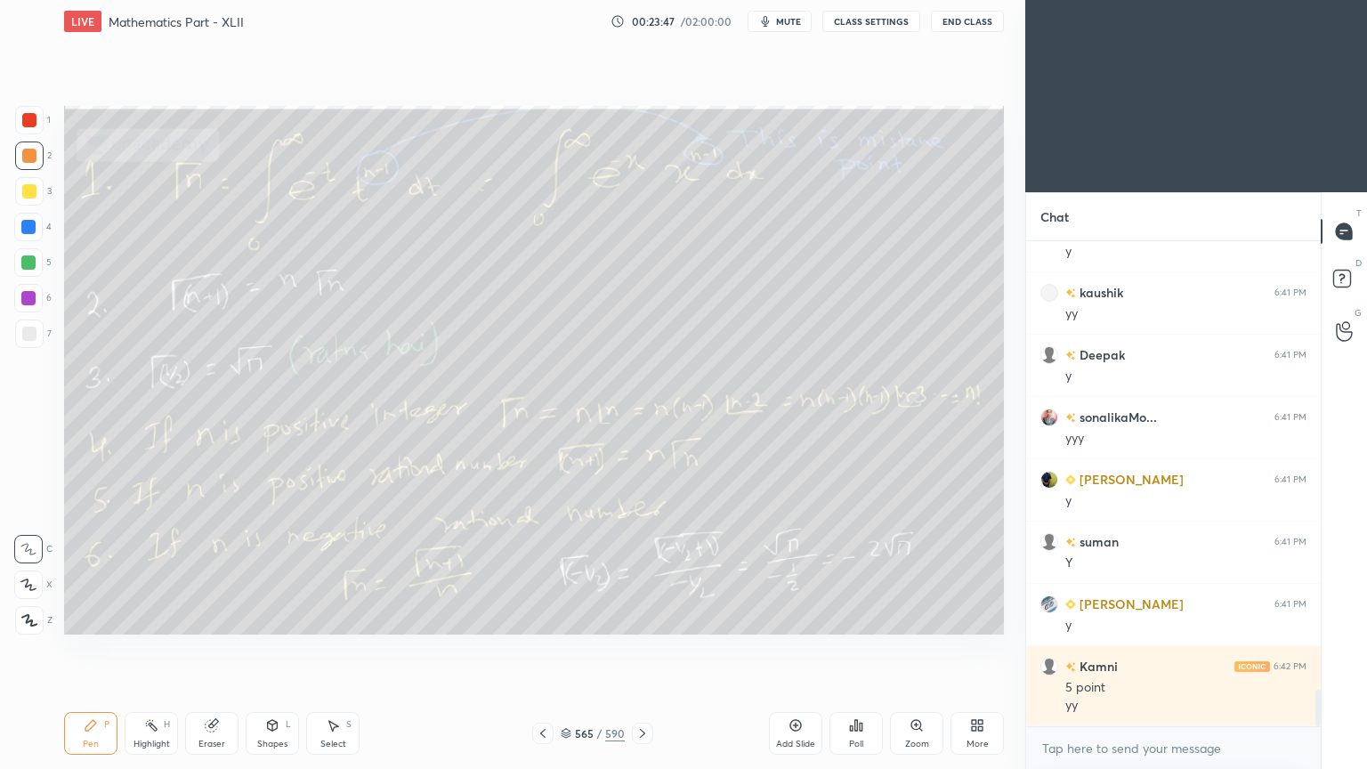
click at [142, 617] on div "Highlight H" at bounding box center [151, 733] width 53 height 43
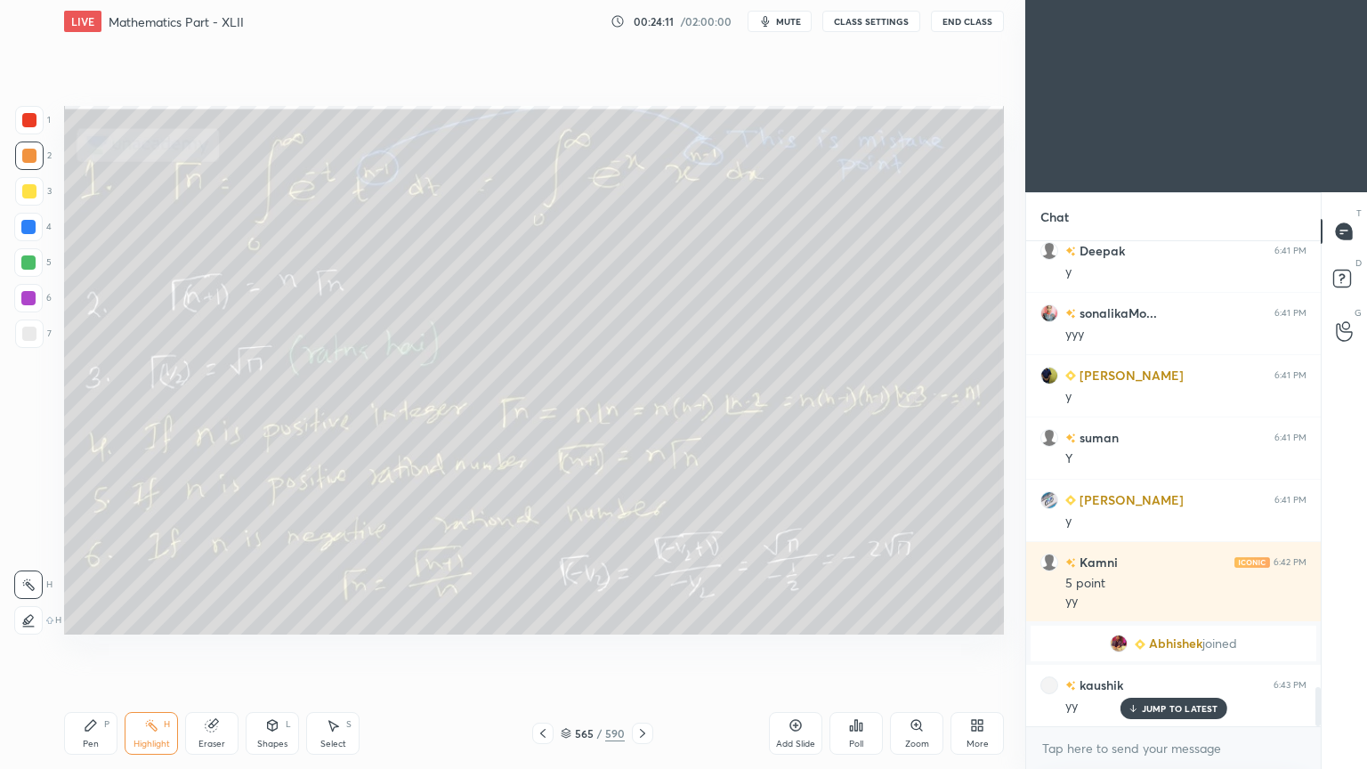
scroll to position [5551, 0]
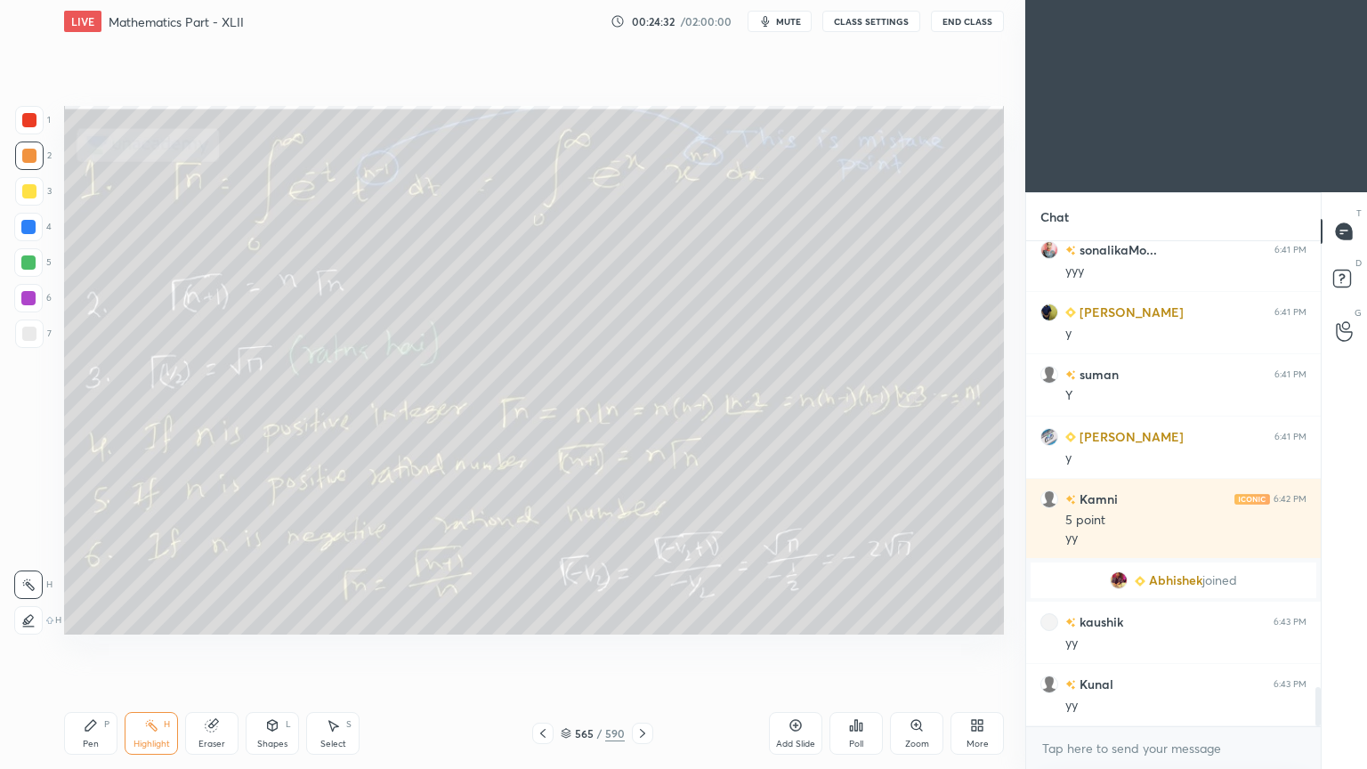
click at [640, 617] on icon at bounding box center [642, 733] width 14 height 14
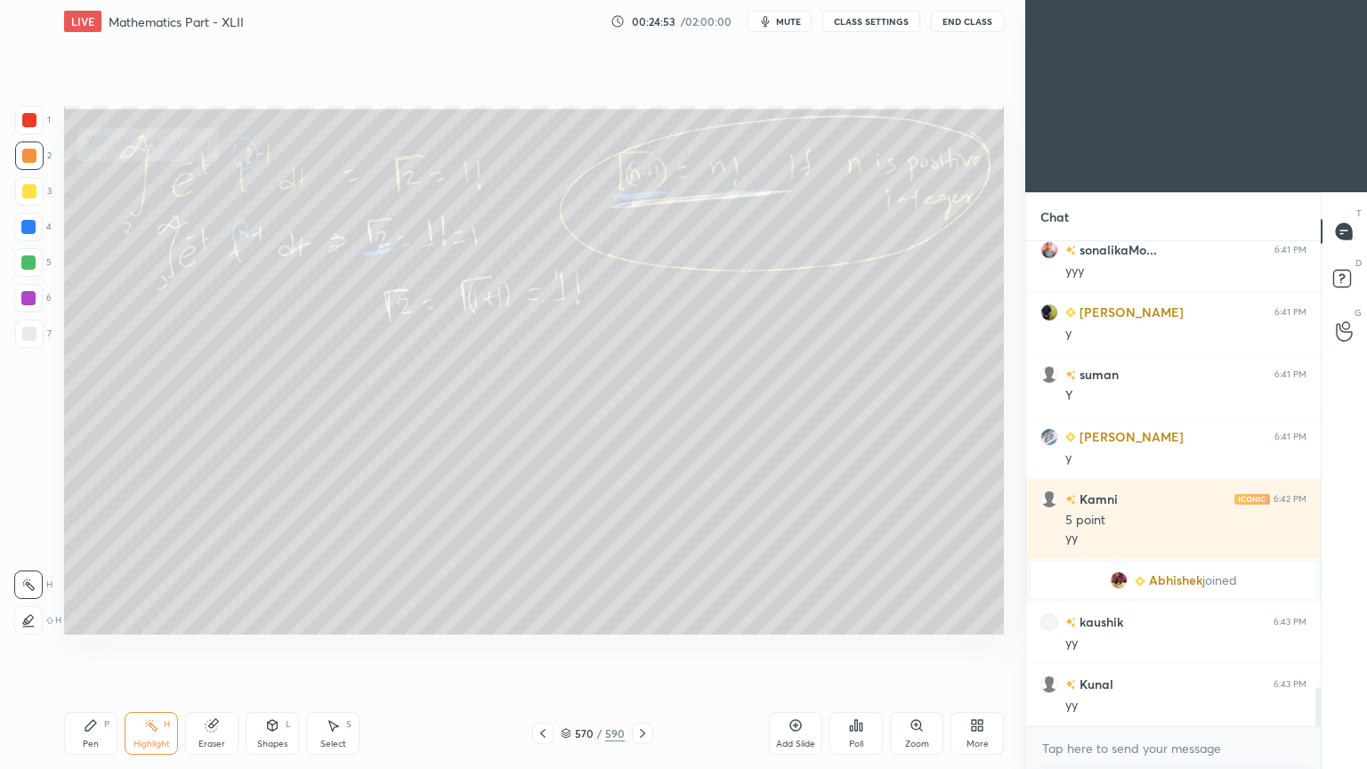
click at [548, 617] on icon at bounding box center [543, 733] width 14 height 14
click at [641, 617] on icon at bounding box center [642, 733] width 5 height 9
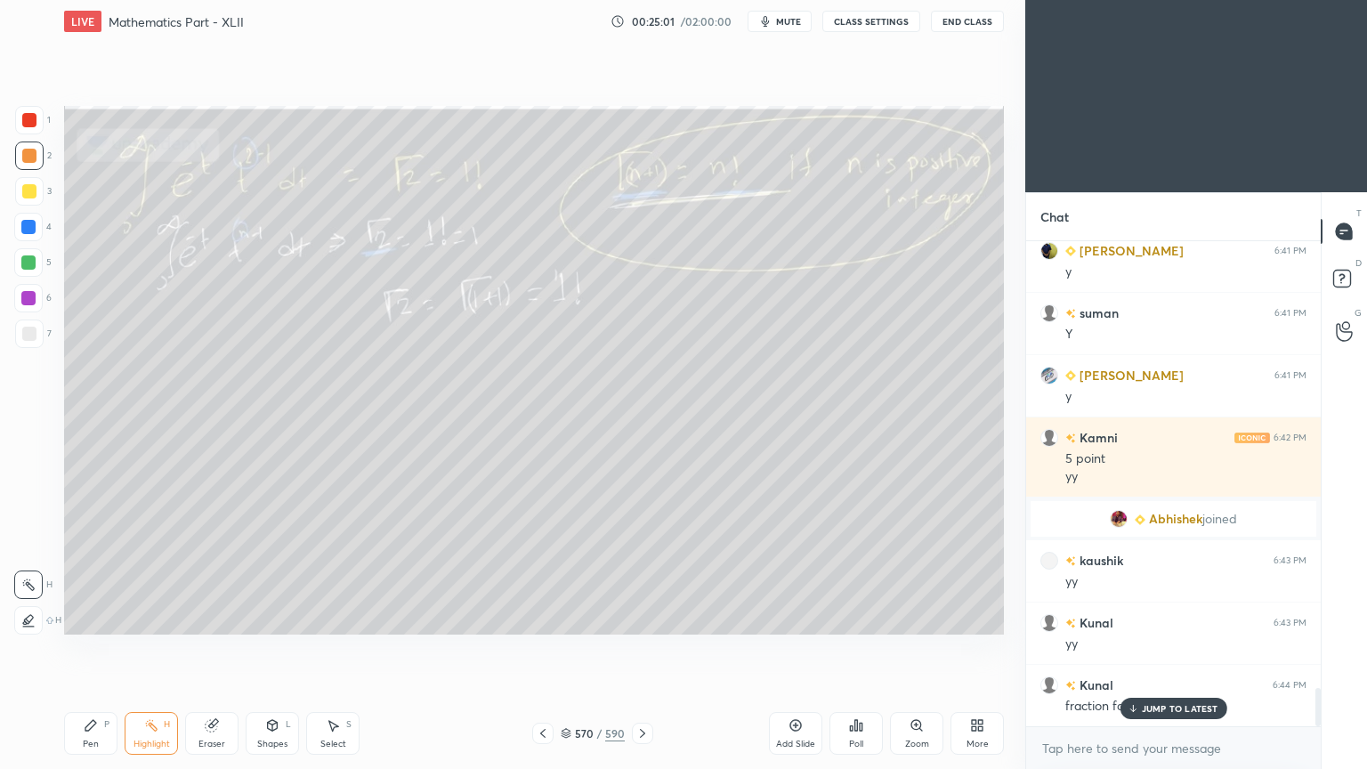
click at [641, 617] on icon at bounding box center [642, 733] width 5 height 9
click at [1196, 617] on div "JUMP TO LATEST" at bounding box center [1172, 707] width 107 height 21
click at [643, 617] on icon at bounding box center [642, 733] width 14 height 14
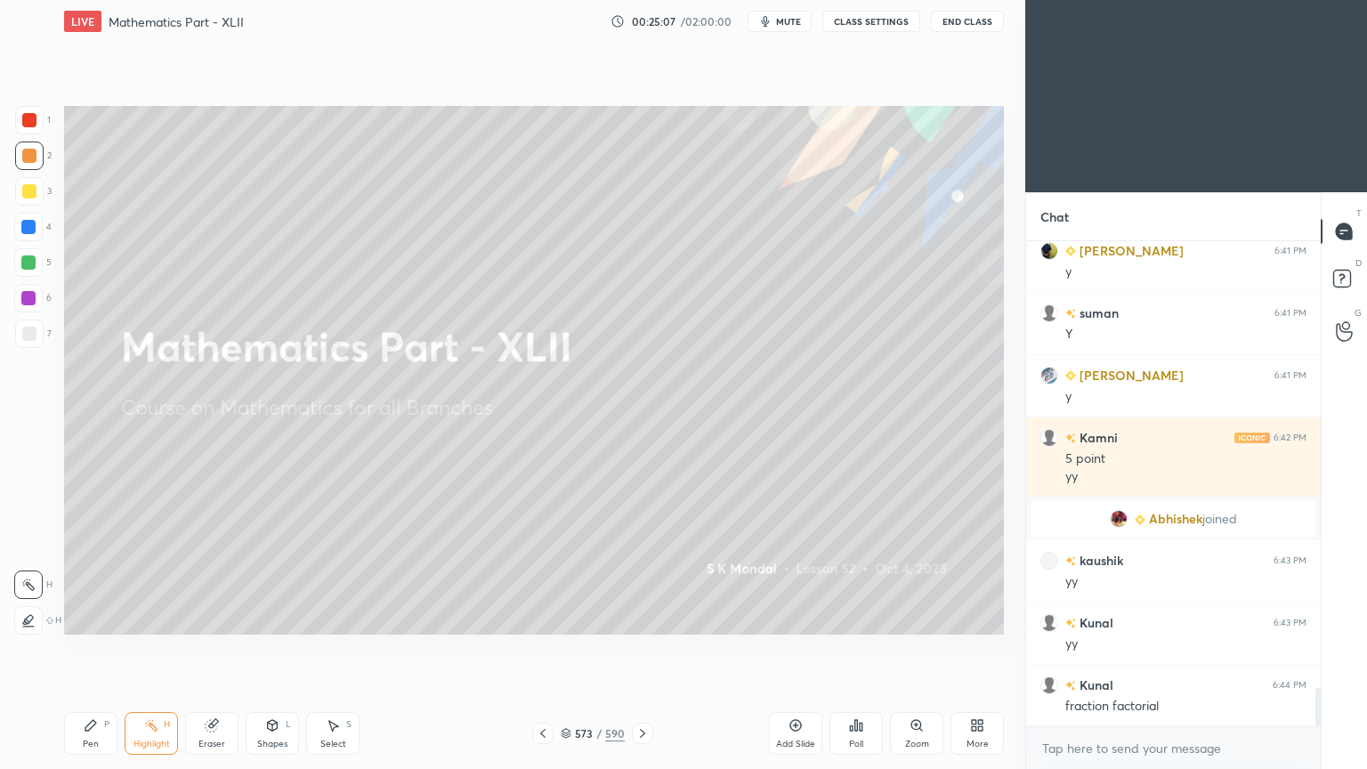
click at [643, 617] on icon at bounding box center [642, 733] width 14 height 14
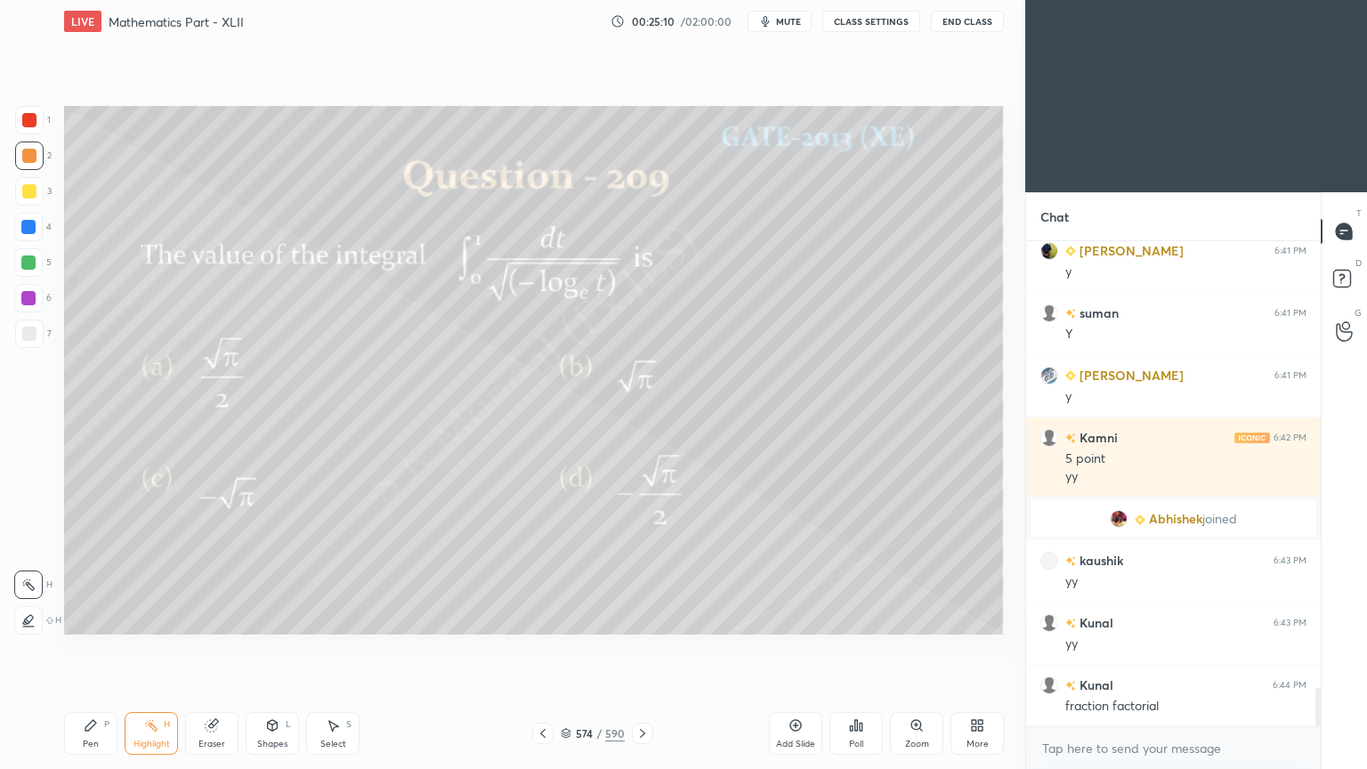
click at [643, 617] on icon at bounding box center [642, 733] width 14 height 14
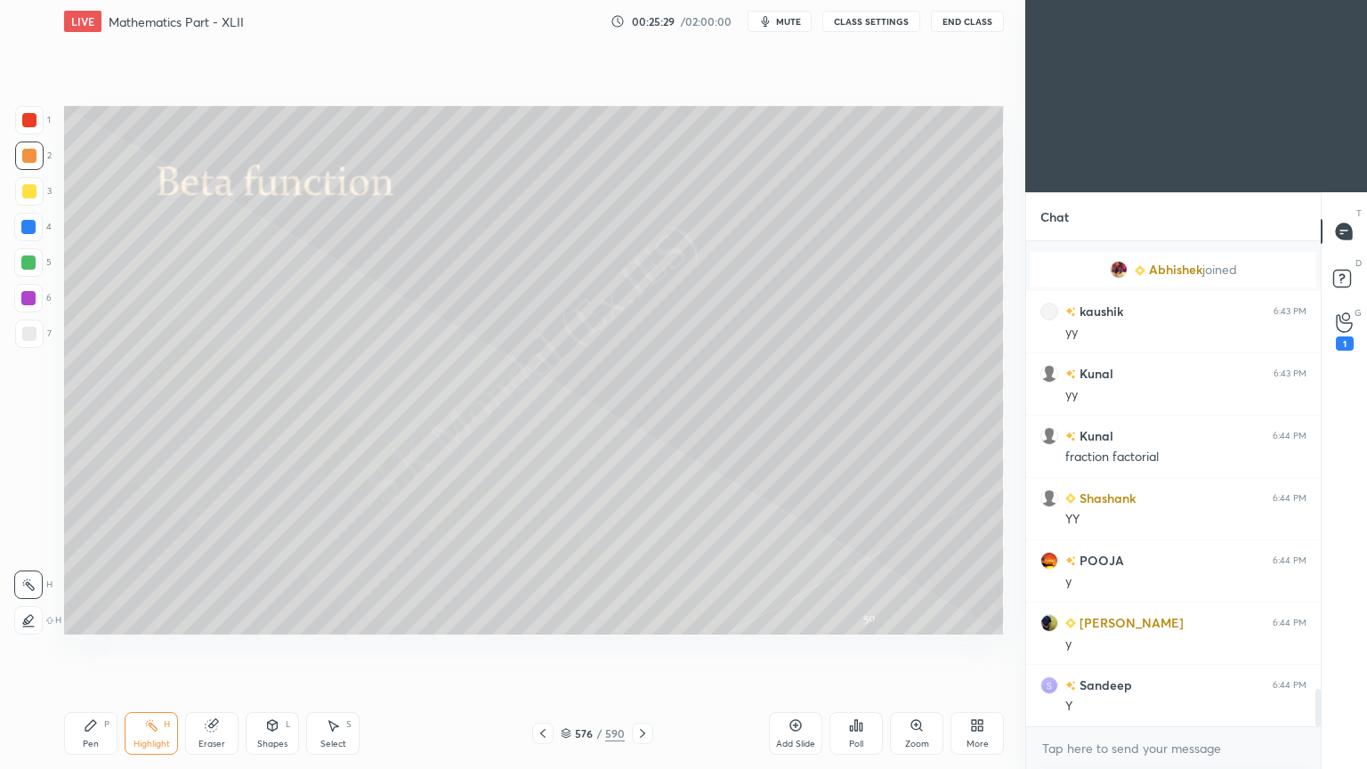
scroll to position [5924, 0]
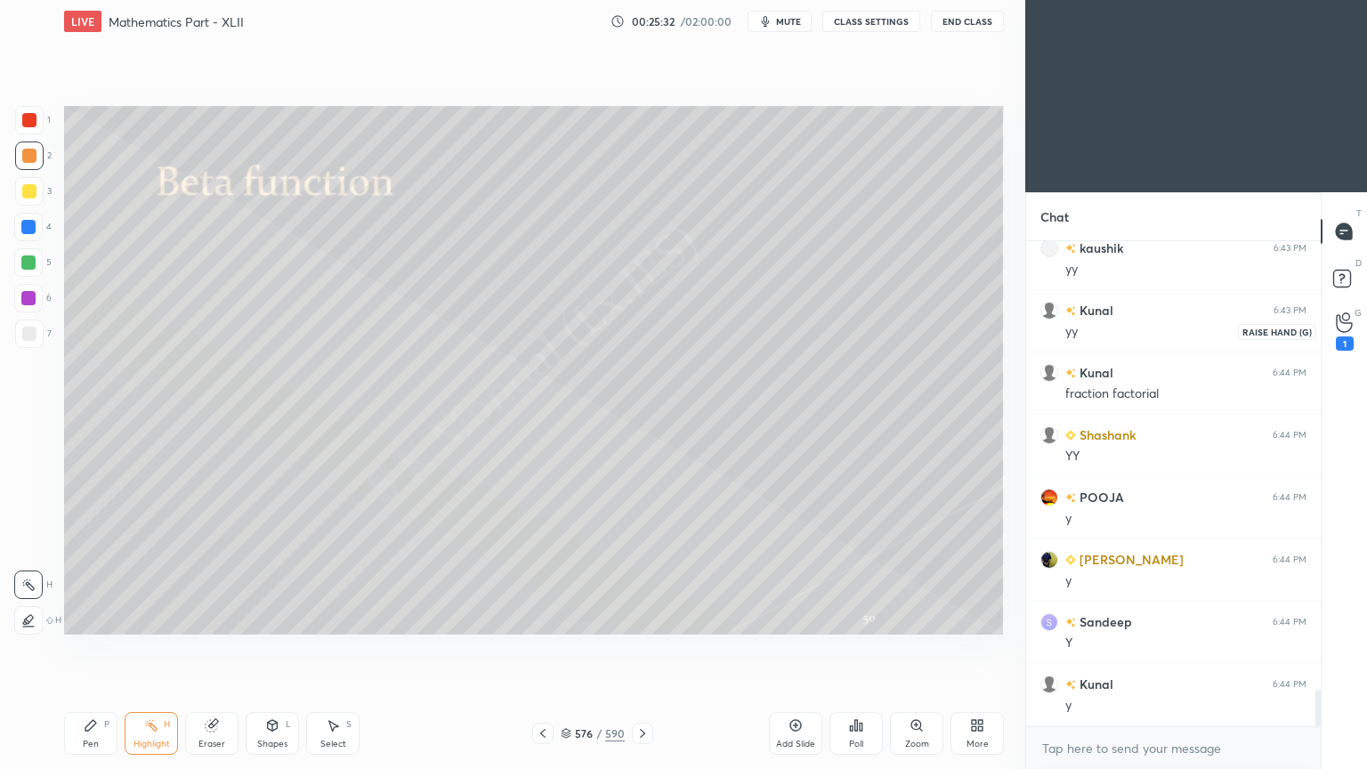
click at [1352, 327] on div "1" at bounding box center [1344, 331] width 36 height 32
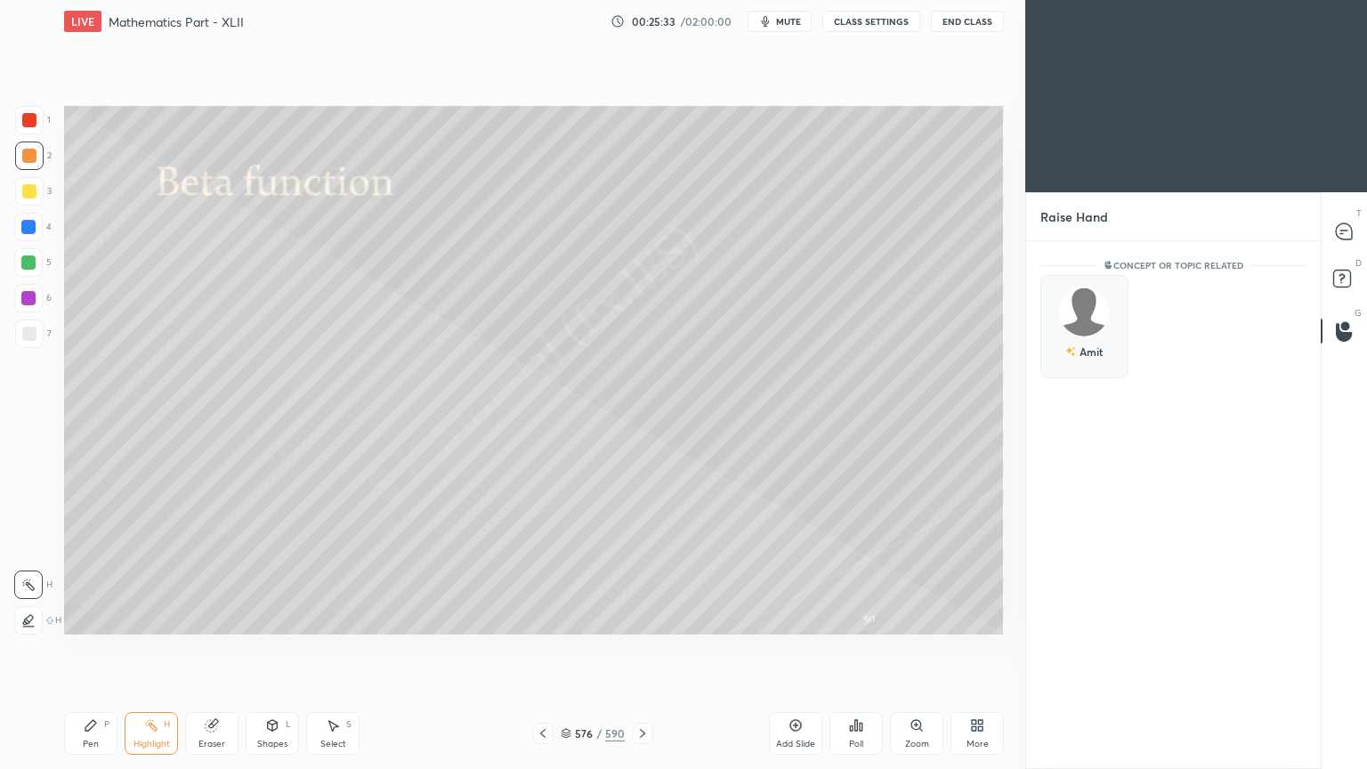
click at [1107, 335] on div "Amit" at bounding box center [1084, 326] width 88 height 103
drag, startPoint x: 1064, startPoint y: 381, endPoint x: 1075, endPoint y: 366, distance: 18.5
click at [1064, 381] on div "Amit INVITE" at bounding box center [1084, 331] width 88 height 112
click at [1076, 359] on button "INVITE" at bounding box center [1084, 363] width 72 height 23
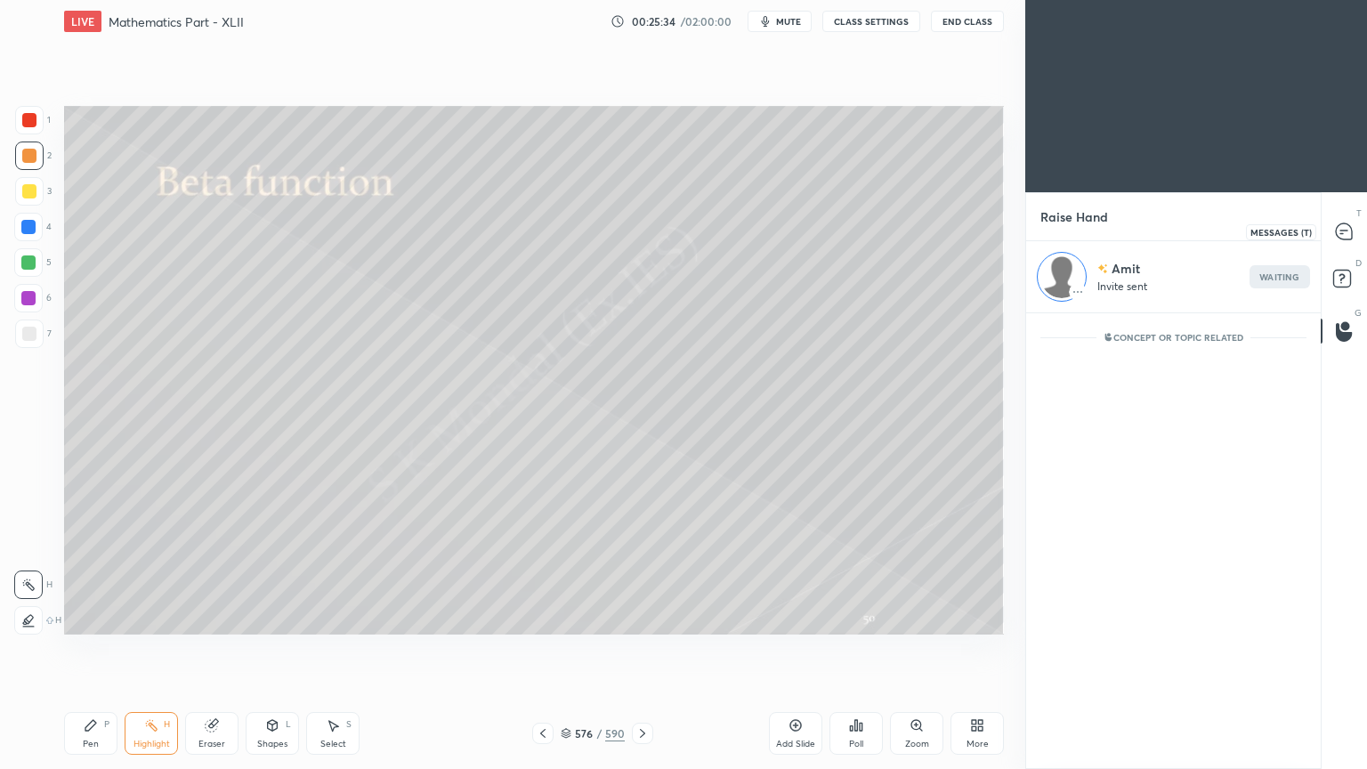
drag, startPoint x: 1345, startPoint y: 235, endPoint x: 1012, endPoint y: 402, distance: 373.2
click at [1347, 235] on icon at bounding box center [1343, 231] width 16 height 16
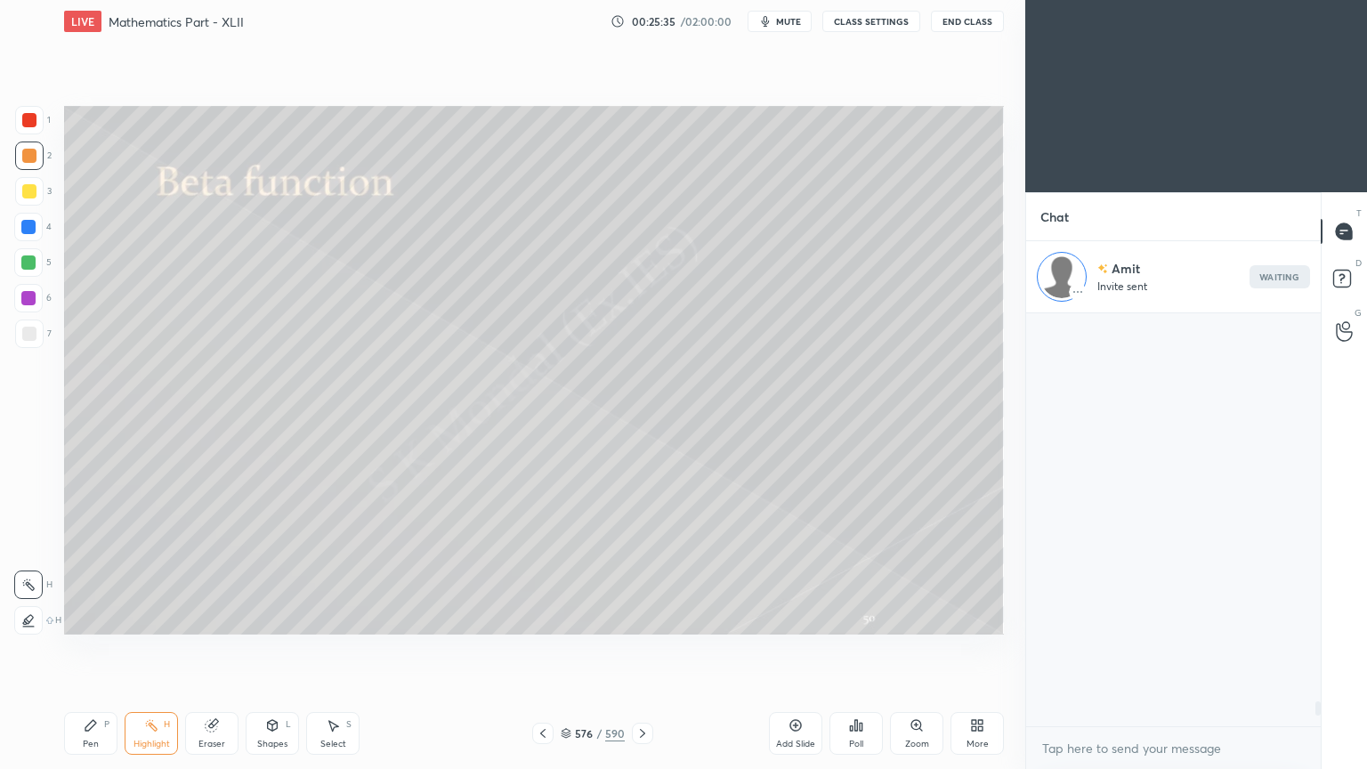
scroll to position [407, 289]
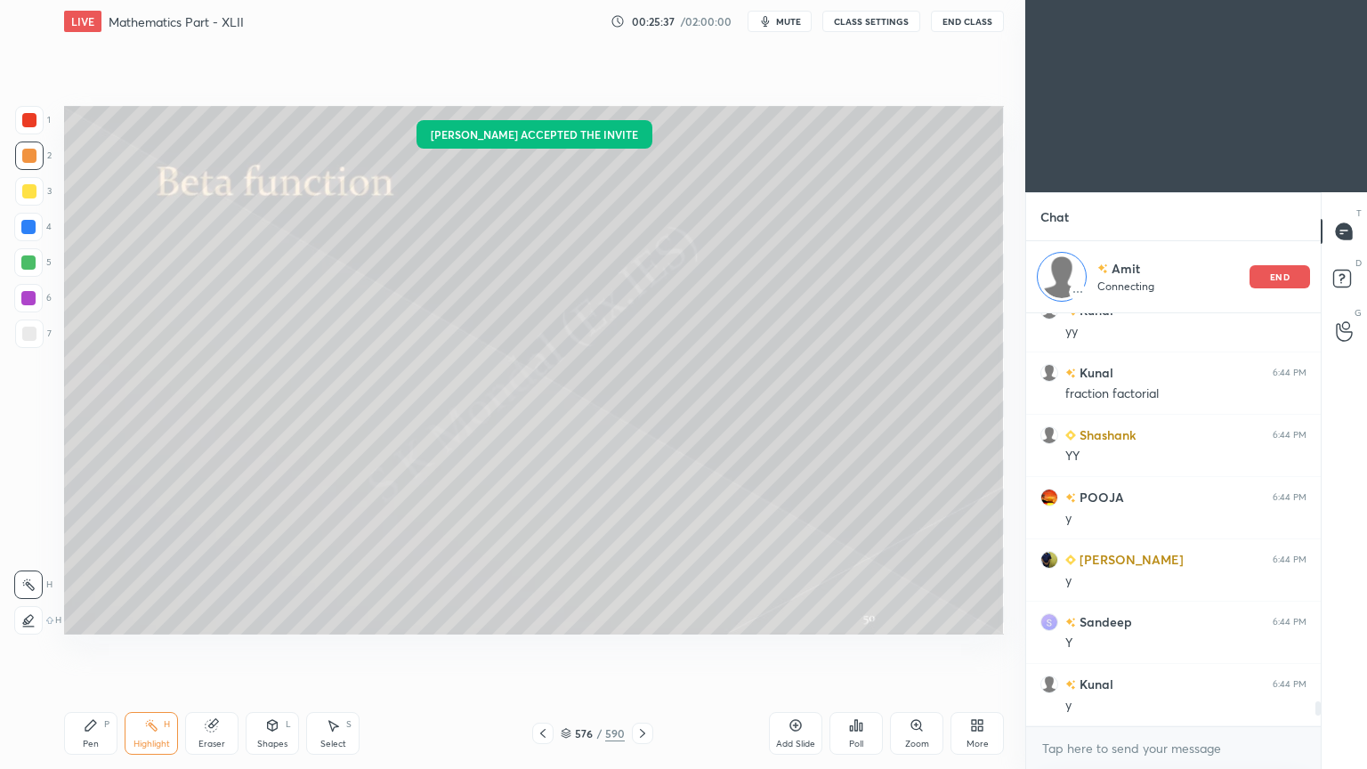
click at [24, 198] on div at bounding box center [29, 191] width 14 height 14
click at [92, 617] on div "Pen P" at bounding box center [90, 733] width 53 height 43
click at [90, 617] on div "Pen P" at bounding box center [90, 733] width 53 height 43
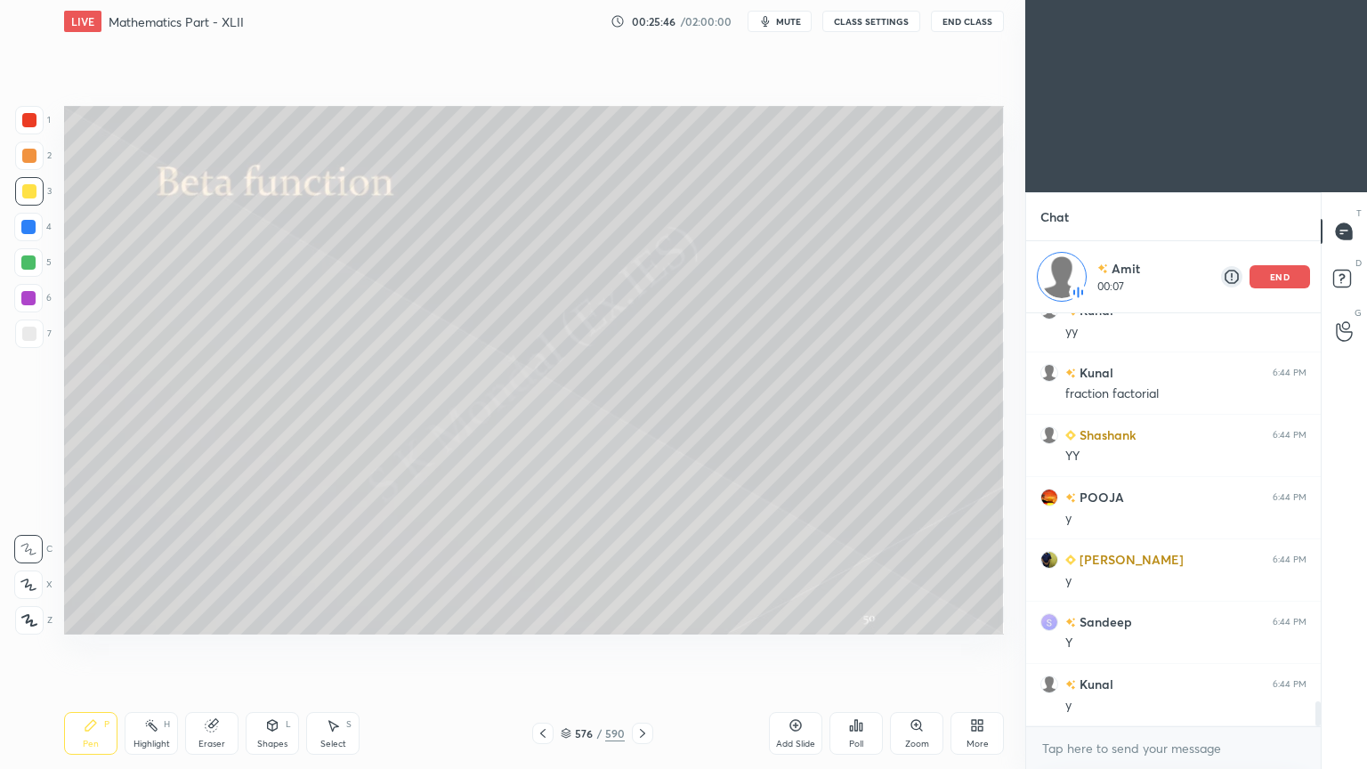
scroll to position [6381, 0]
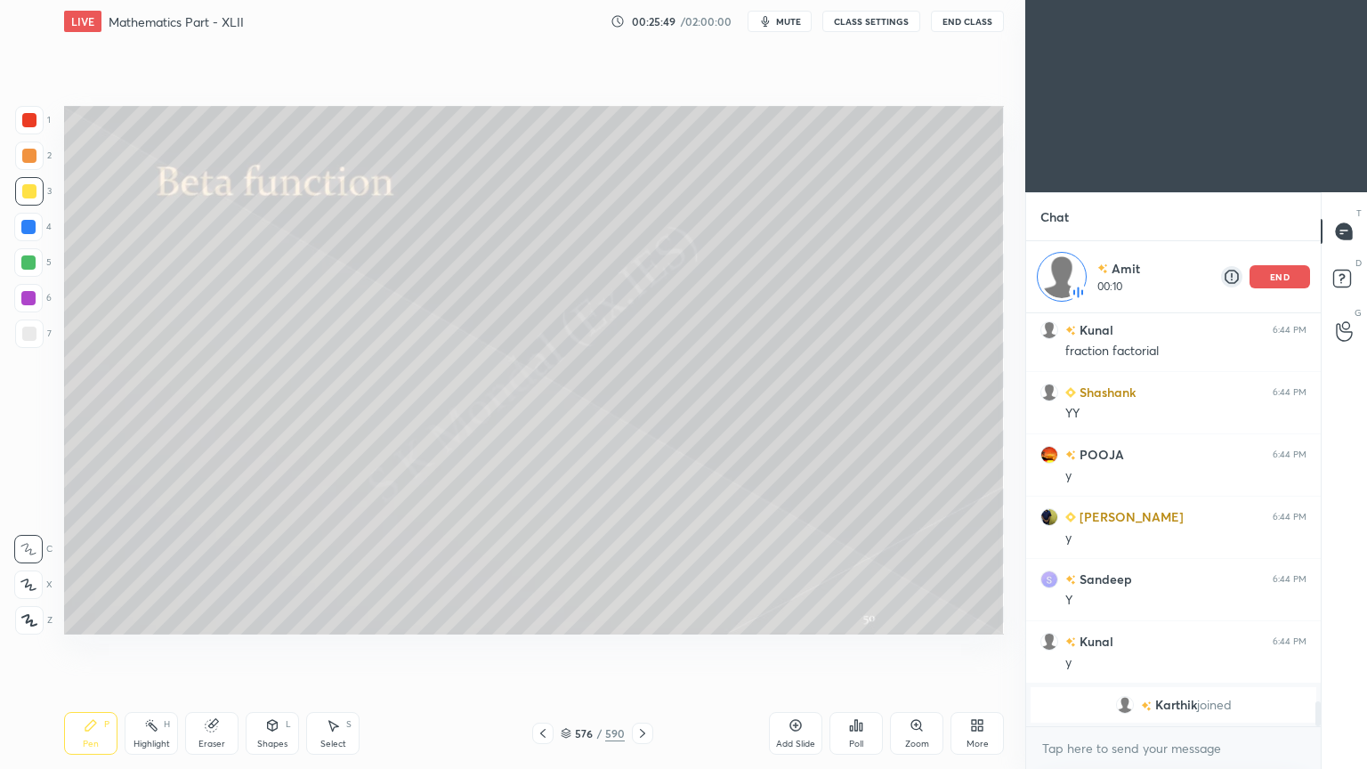
click at [563, 617] on icon at bounding box center [565, 733] width 11 height 11
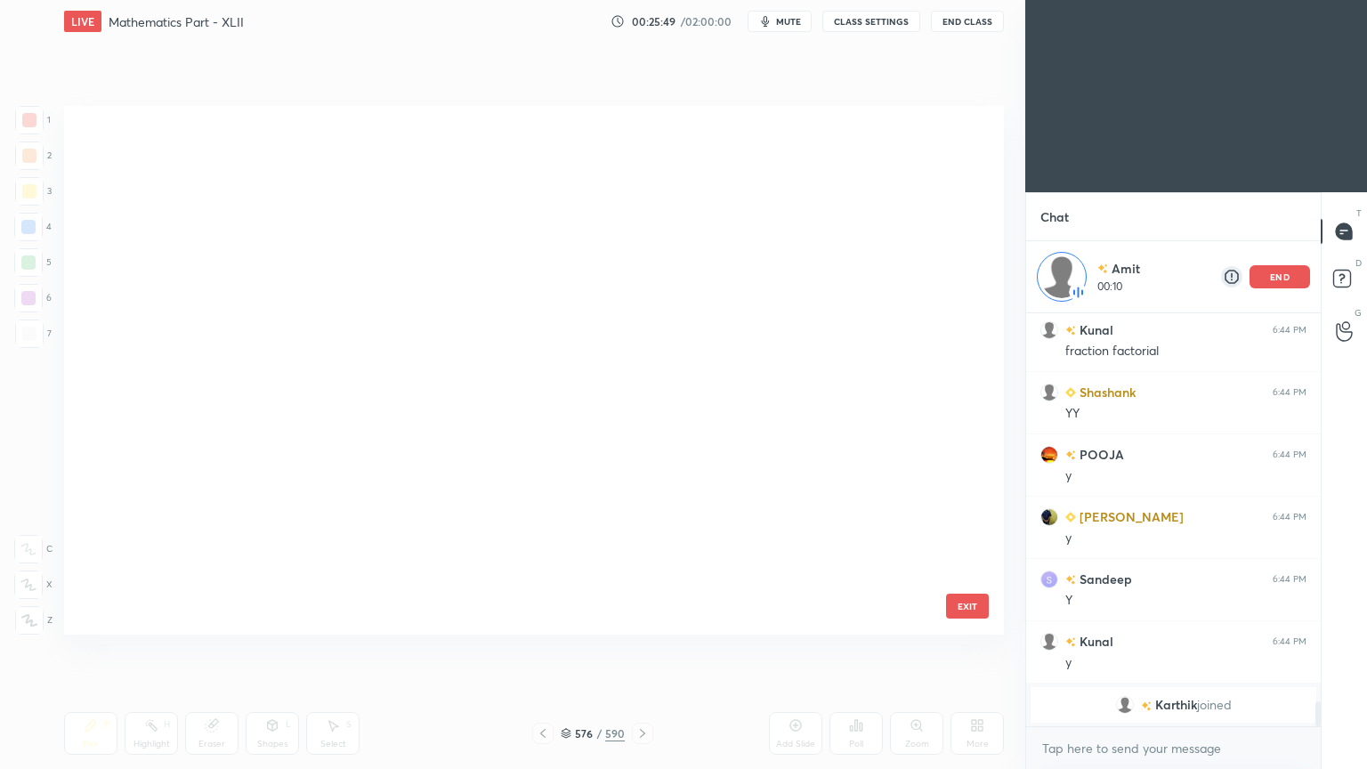
scroll to position [523, 931]
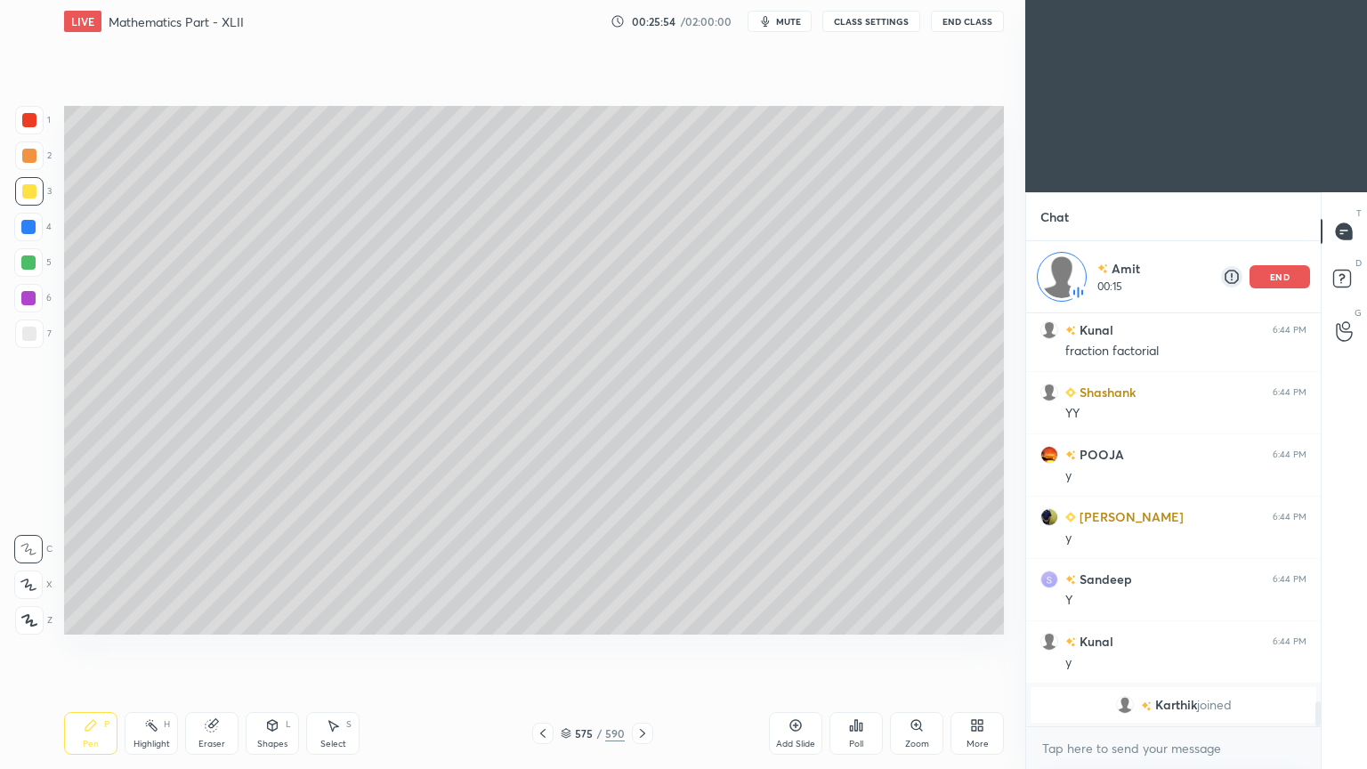
click at [160, 617] on div "Highlight H" at bounding box center [151, 733] width 53 height 43
click at [158, 617] on div "Highlight H" at bounding box center [151, 733] width 53 height 43
click at [90, 617] on div "Pen P" at bounding box center [90, 733] width 53 height 43
click at [92, 617] on div "Pen P" at bounding box center [90, 733] width 53 height 43
click at [1263, 276] on div "end" at bounding box center [1279, 276] width 60 height 23
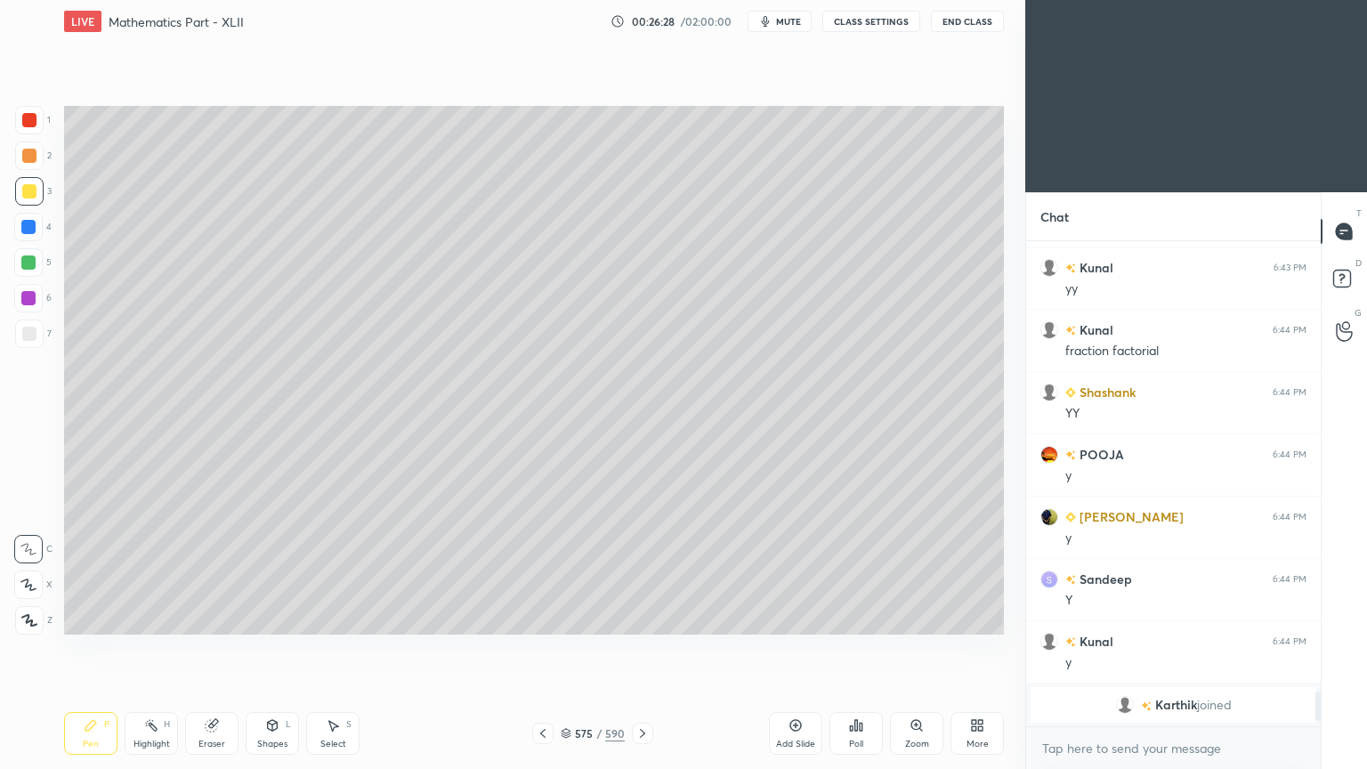
scroll to position [6309, 0]
click at [153, 617] on div "Highlight" at bounding box center [151, 743] width 36 height 9
click at [151, 617] on div "Highlight H" at bounding box center [151, 733] width 53 height 43
click at [643, 617] on icon at bounding box center [642, 733] width 14 height 14
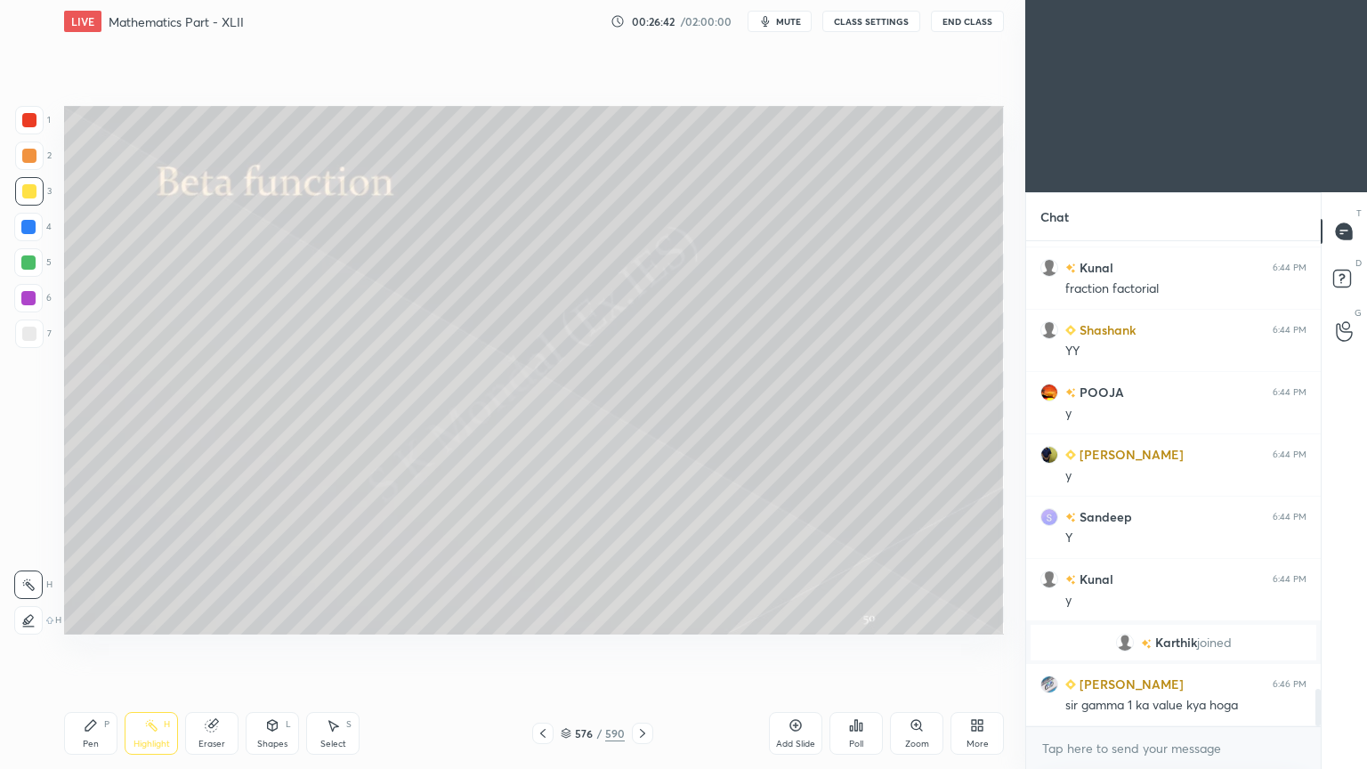
scroll to position [5854, 0]
click at [1129, 617] on icon at bounding box center [1132, 708] width 12 height 11
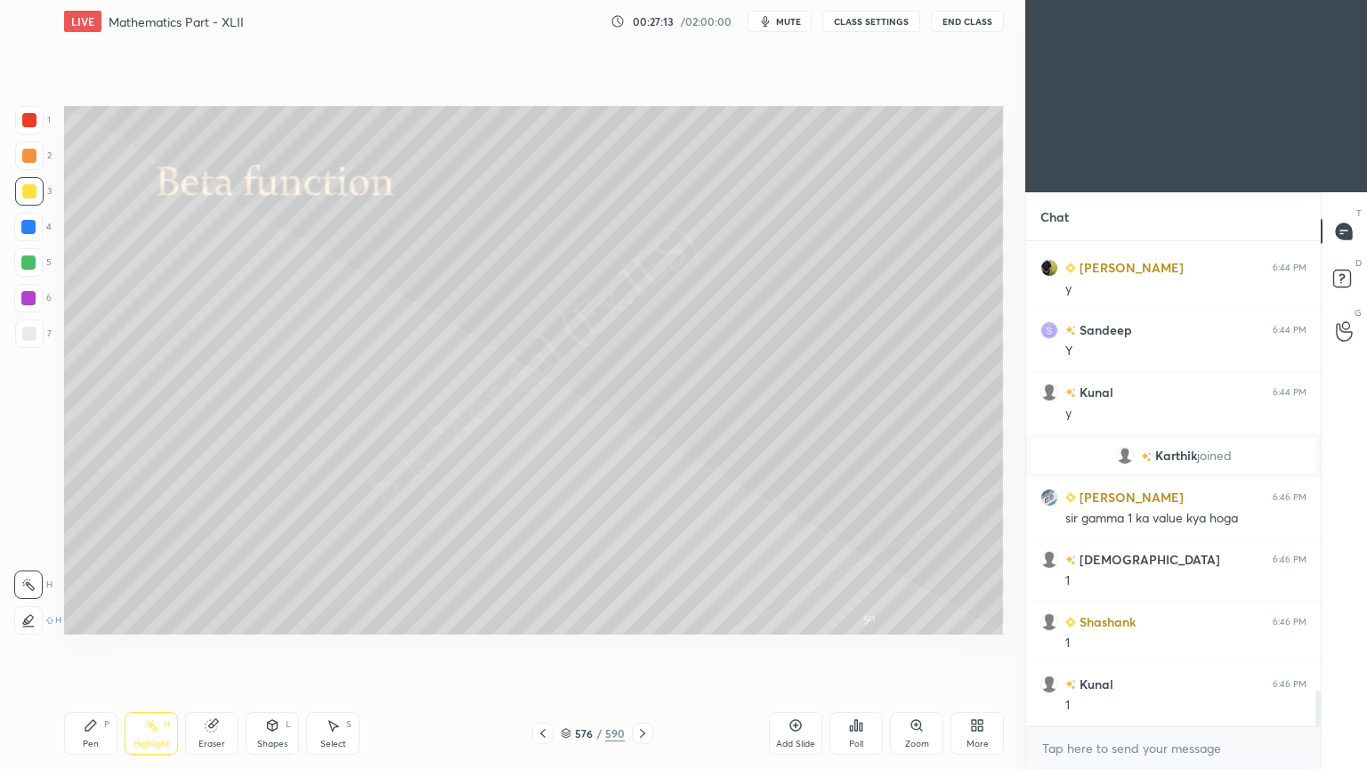
scroll to position [6103, 0]
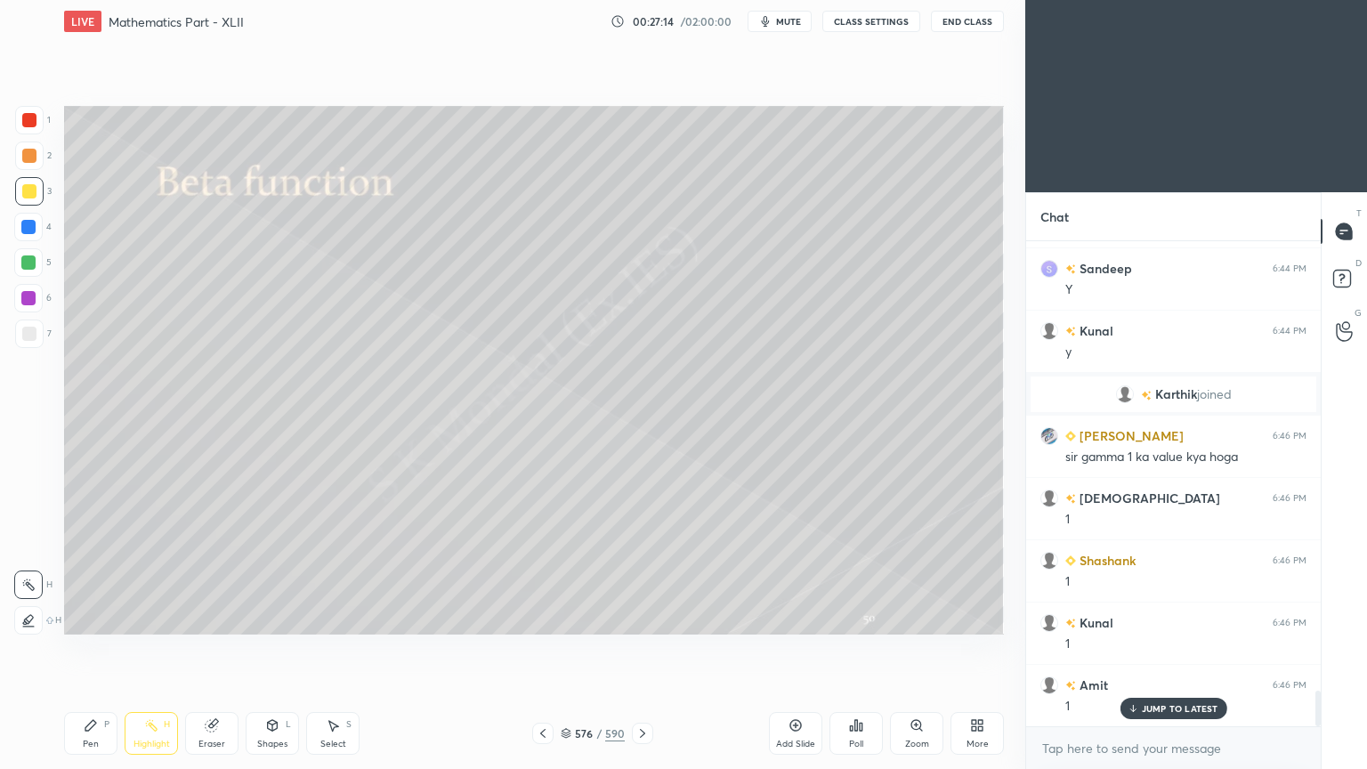
click at [542, 617] on icon at bounding box center [542, 733] width 5 height 9
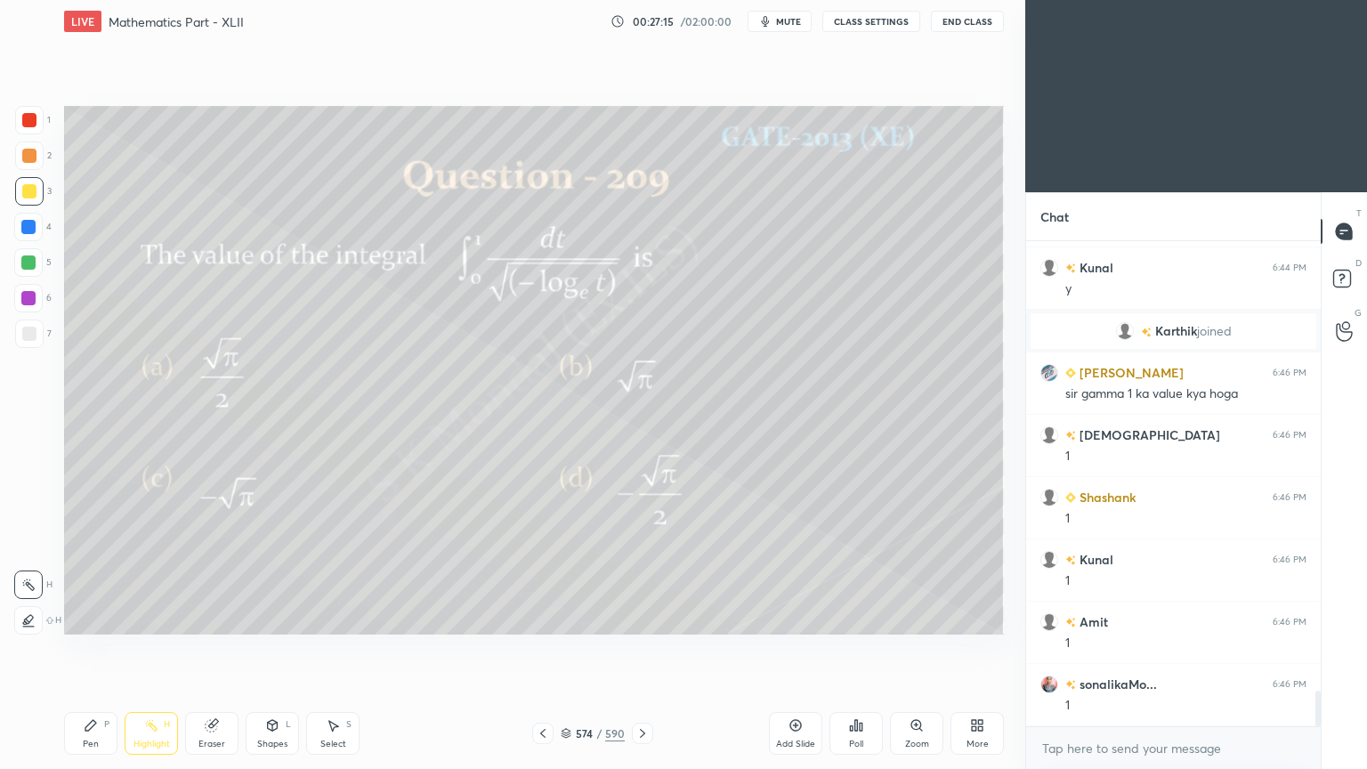
click at [542, 617] on icon at bounding box center [542, 733] width 5 height 9
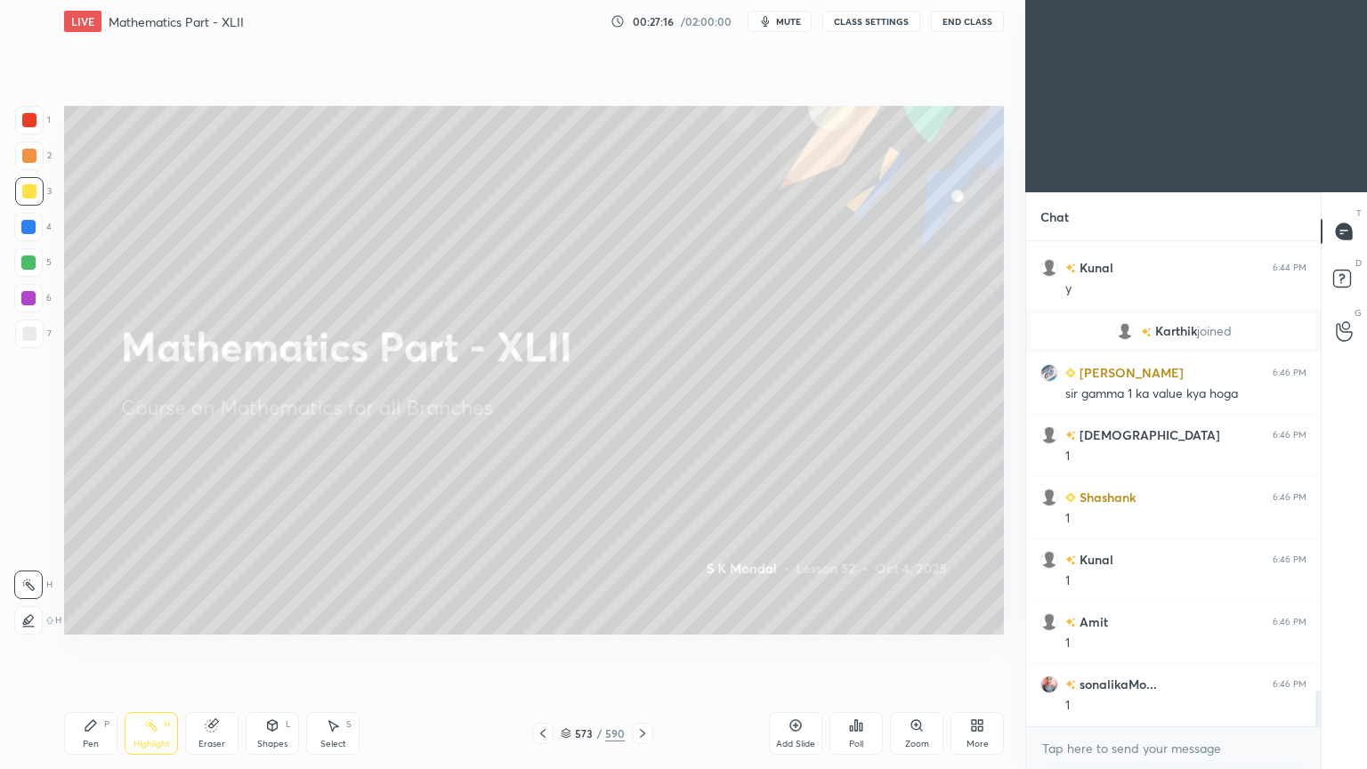
scroll to position [6228, 0]
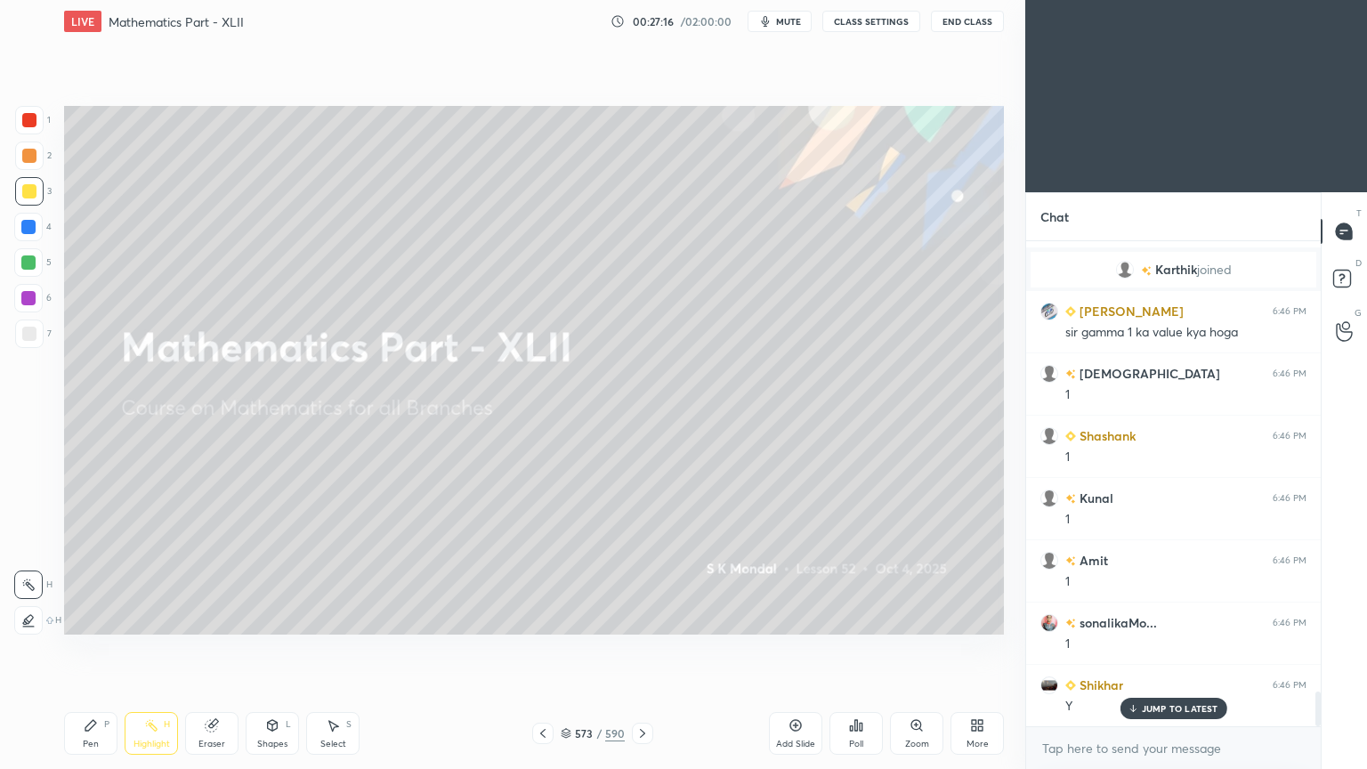
click at [542, 617] on icon at bounding box center [542, 733] width 5 height 9
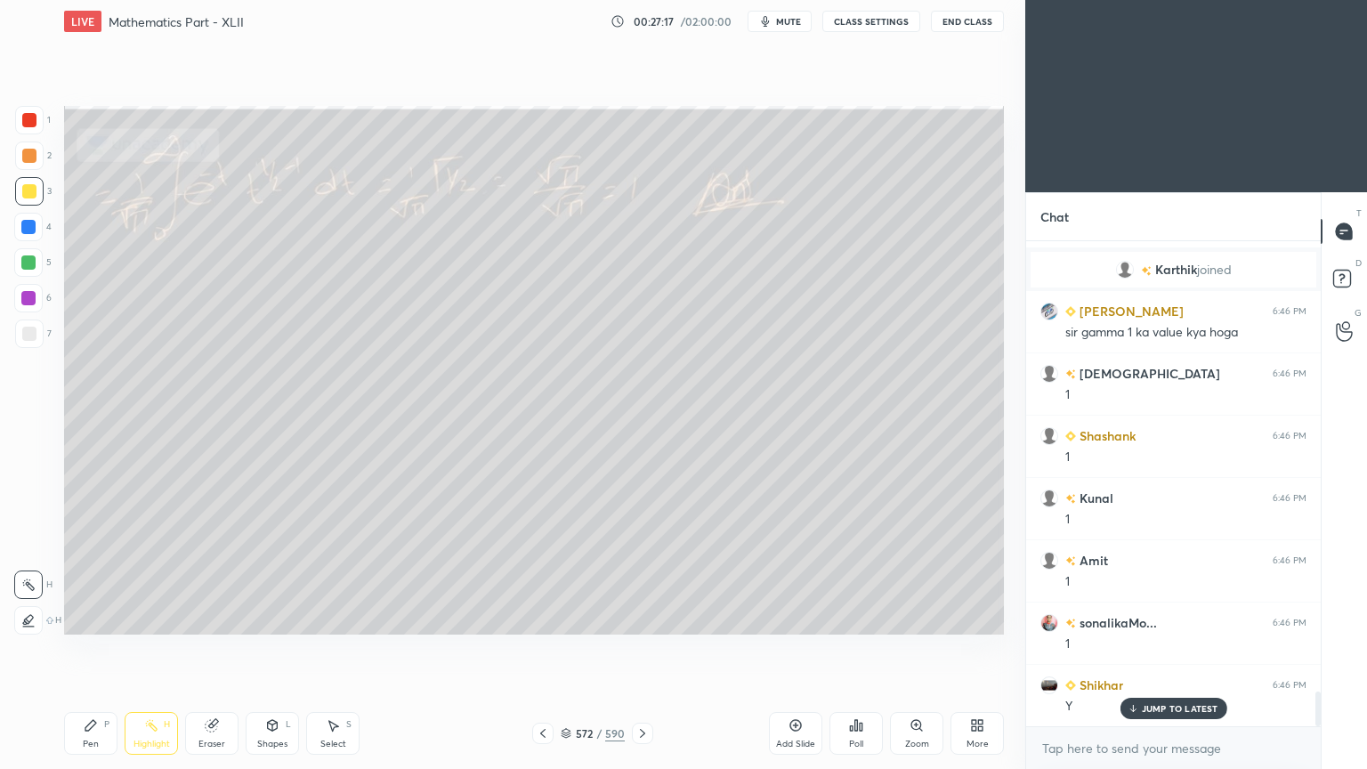
click at [542, 617] on icon at bounding box center [542, 733] width 5 height 9
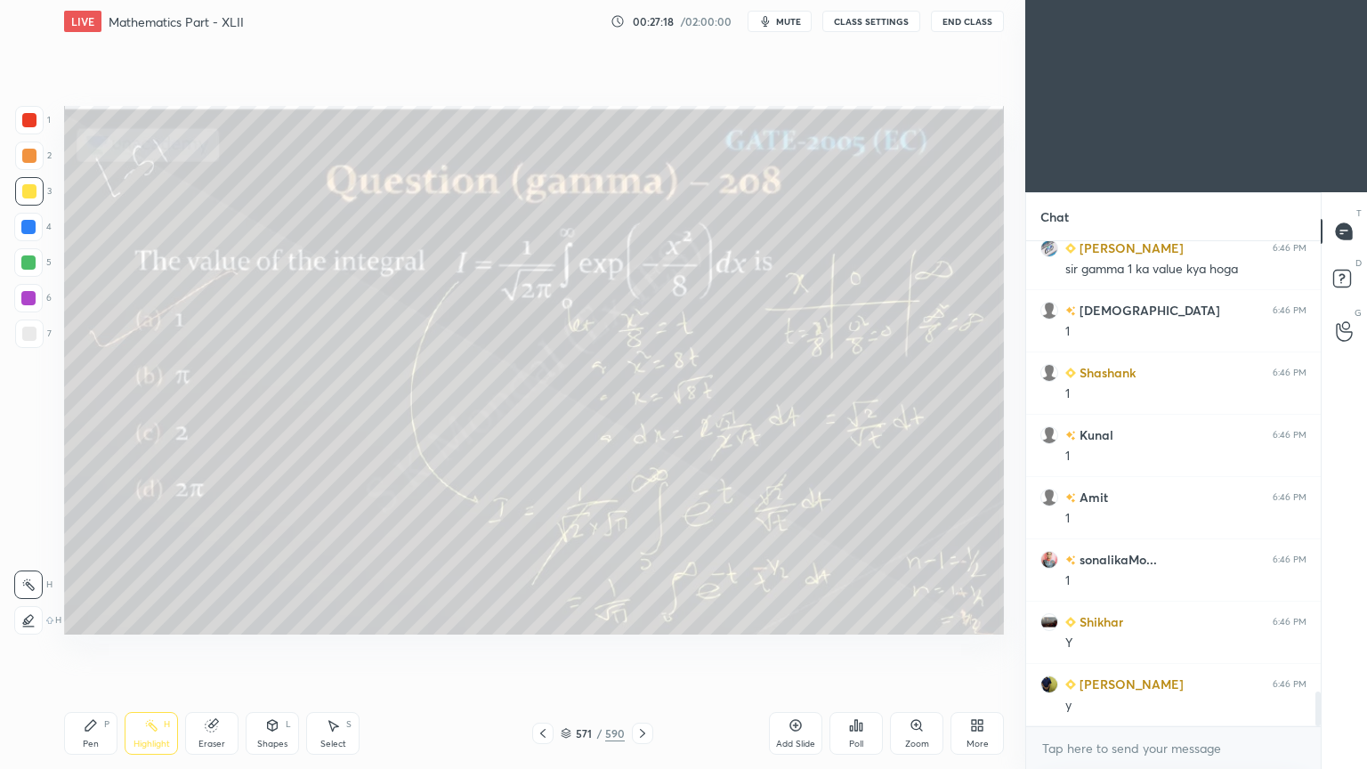
click at [542, 617] on icon at bounding box center [542, 733] width 5 height 9
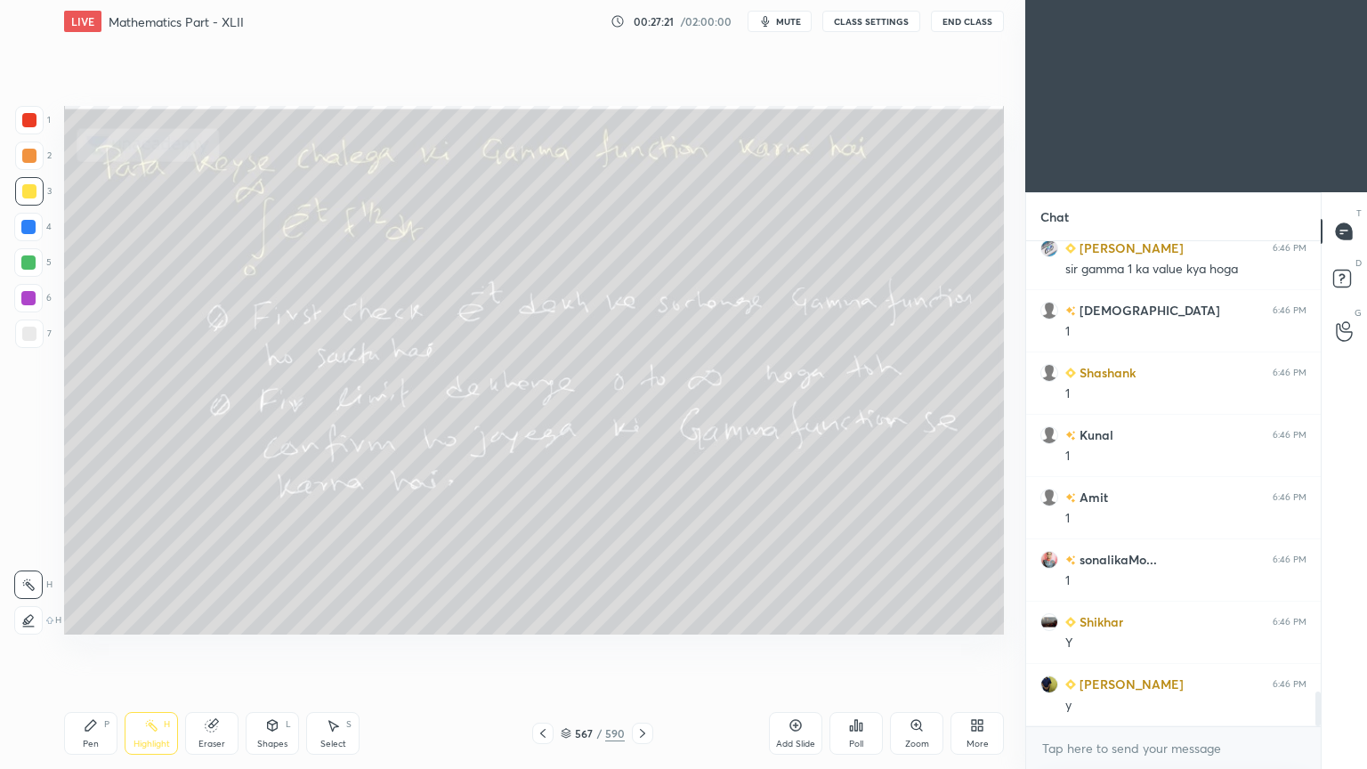
click at [542, 617] on icon at bounding box center [542, 733] width 5 height 9
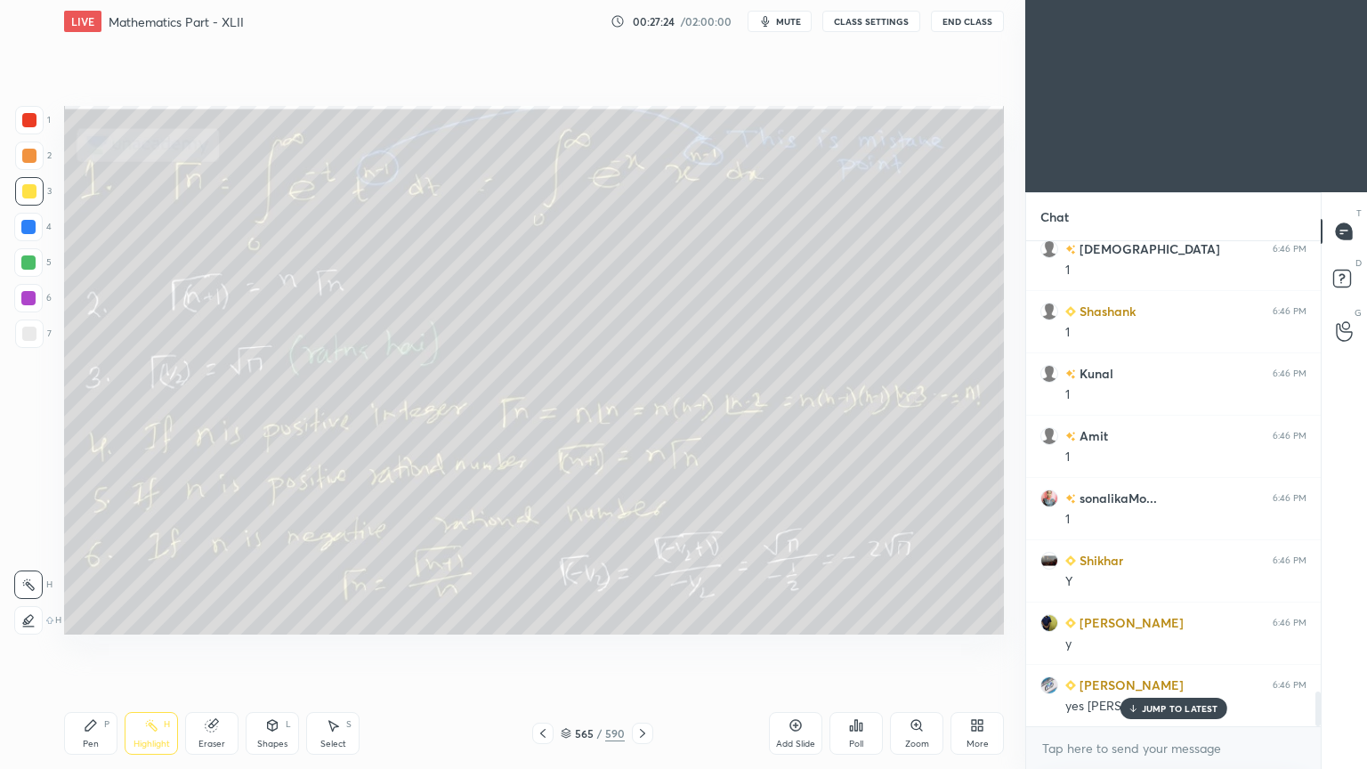
click at [97, 617] on div "Pen" at bounding box center [91, 743] width 16 height 9
click at [215, 617] on div "Eraser" at bounding box center [211, 733] width 53 height 43
click at [100, 617] on div "Pen P" at bounding box center [90, 733] width 53 height 43
click at [96, 617] on div "Pen" at bounding box center [91, 743] width 16 height 9
click at [1150, 617] on p "JUMP TO LATEST" at bounding box center [1179, 708] width 77 height 11
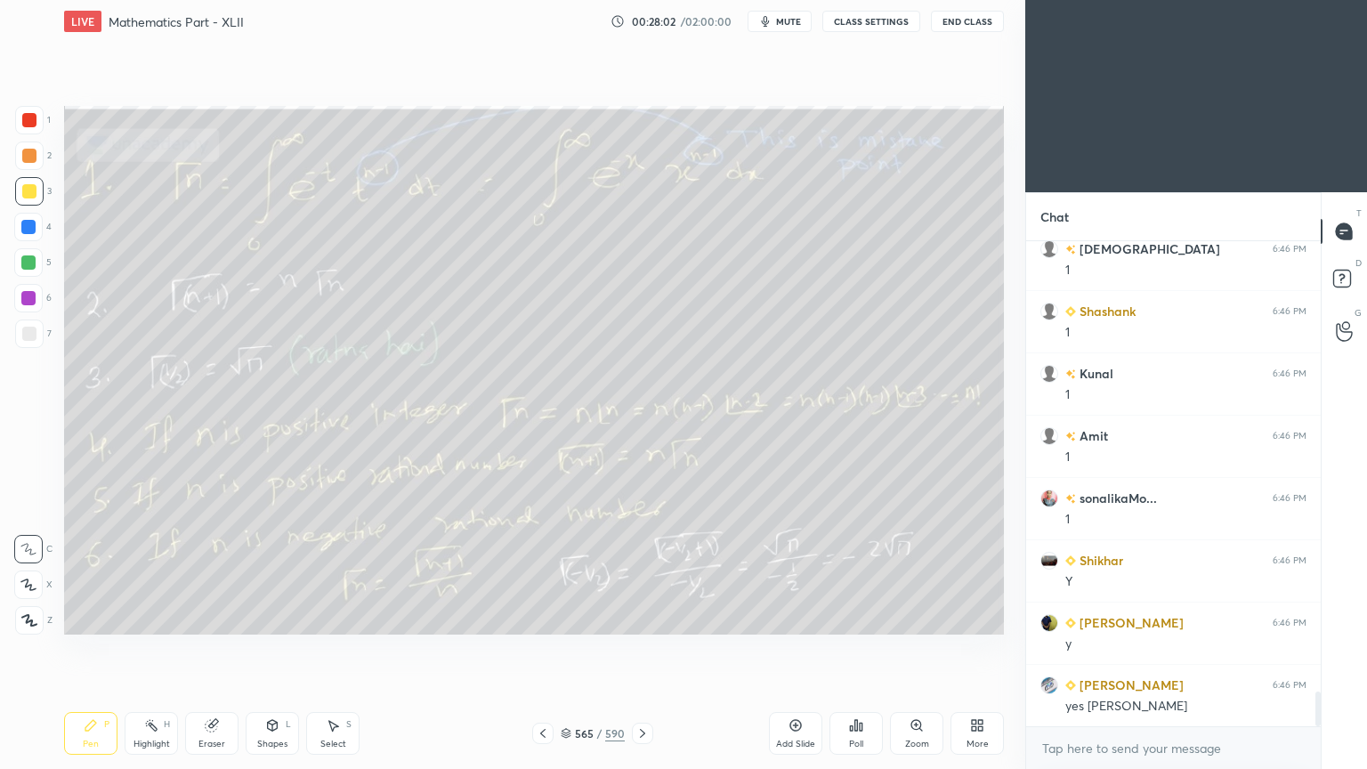
click at [324, 617] on div "Select S" at bounding box center [332, 733] width 53 height 43
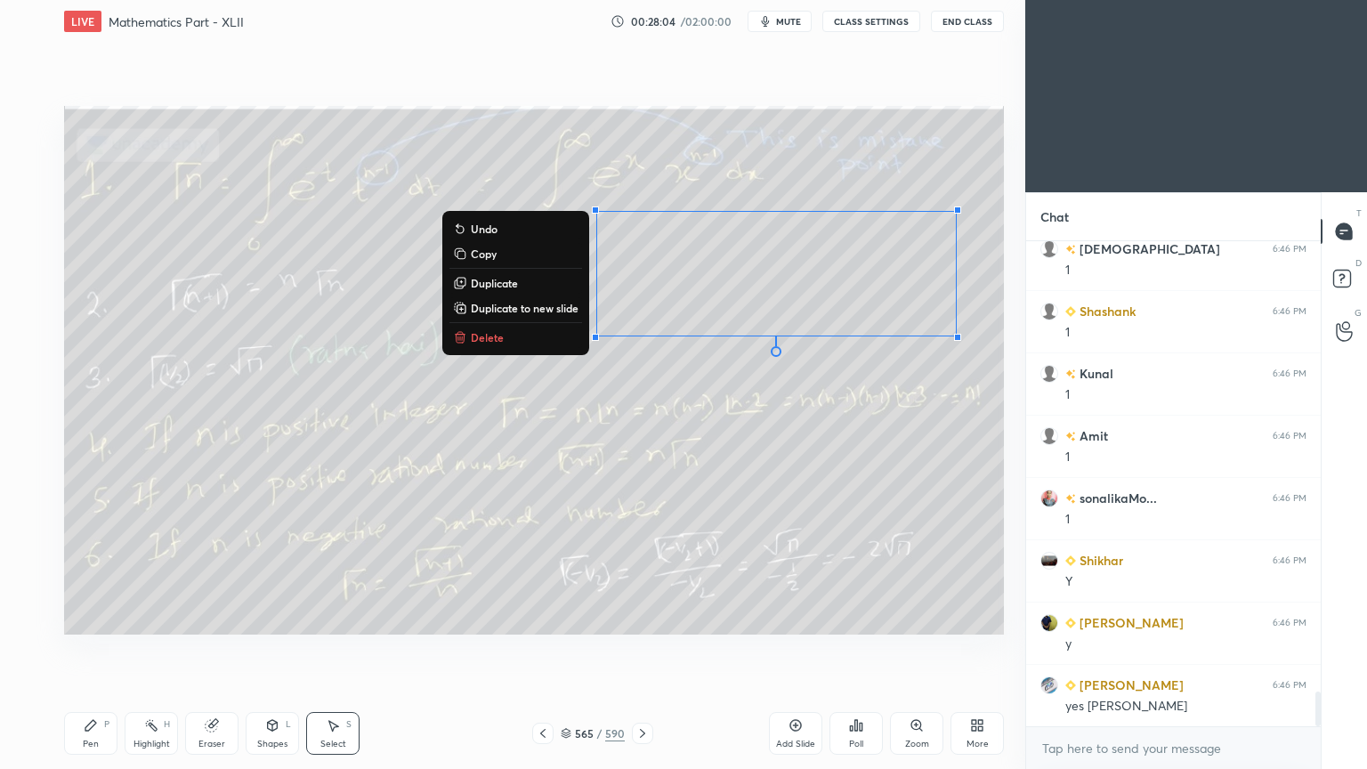
drag, startPoint x: 510, startPoint y: 187, endPoint x: 1020, endPoint y: 377, distance: 544.2
click at [1020, 377] on div "1 2 3 4 5 6 7 C X Z C X Z E E Erase all H H LIVE Mathematics Part - XLII 00:28:…" at bounding box center [512, 384] width 1025 height 769
click at [496, 335] on p "Delete" at bounding box center [487, 337] width 33 height 14
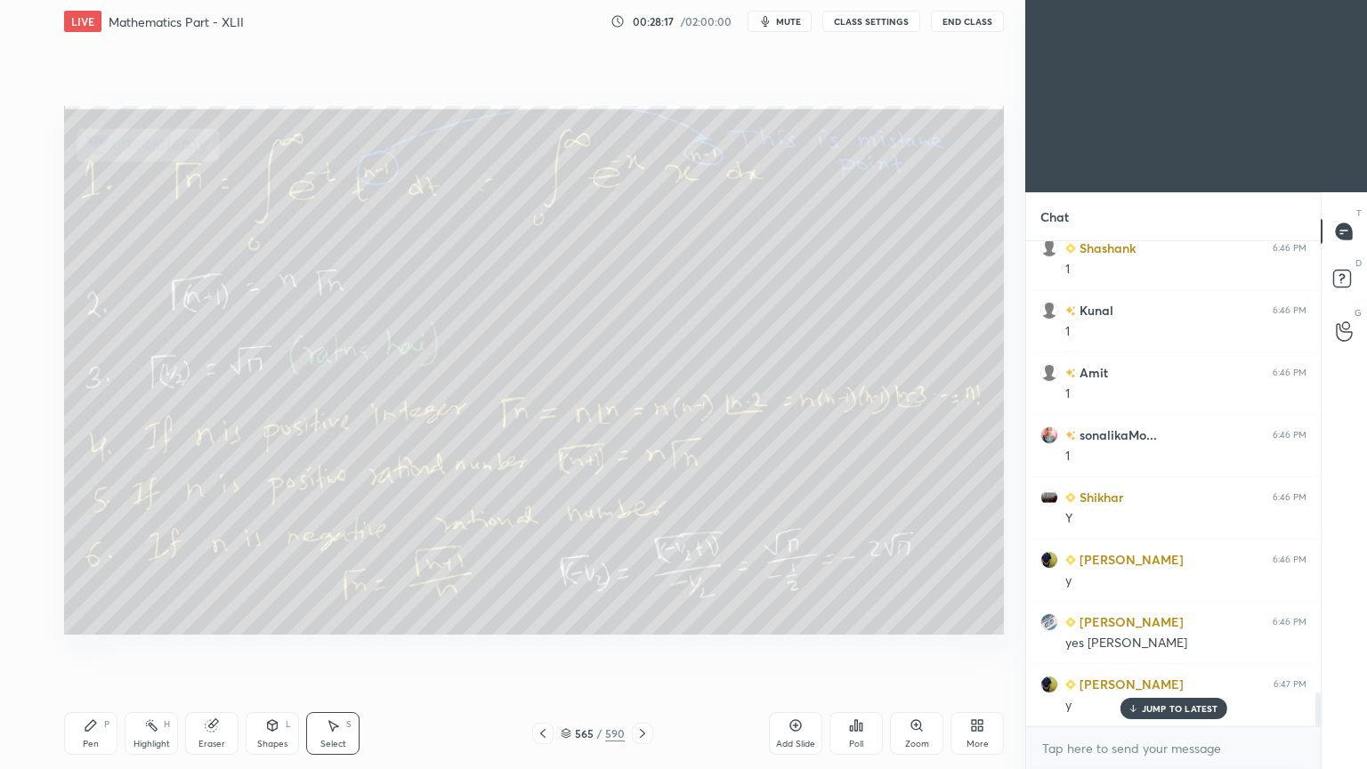
scroll to position [6477, 0]
click at [1173, 617] on p "JUMP TO LATEST" at bounding box center [1179, 708] width 77 height 11
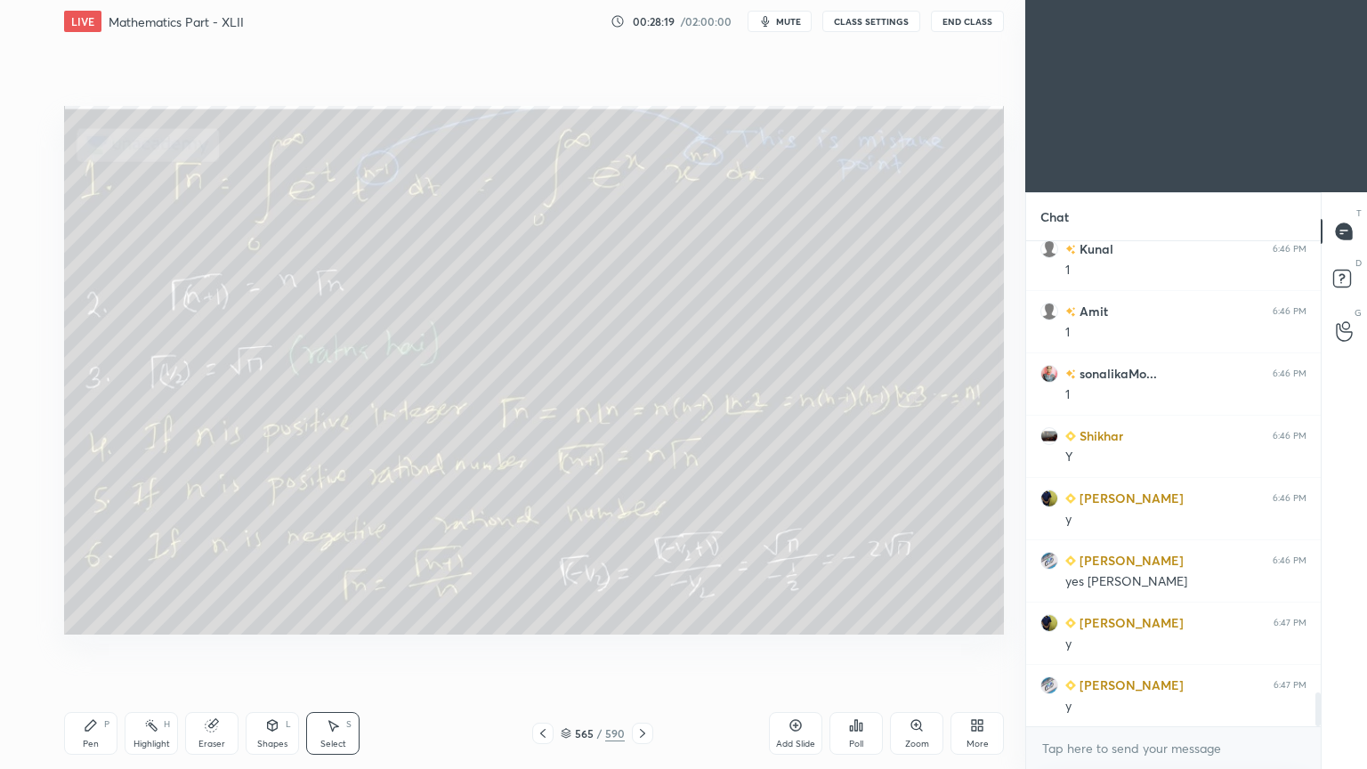
scroll to position [5, 5]
click at [566, 617] on icon at bounding box center [565, 733] width 11 height 11
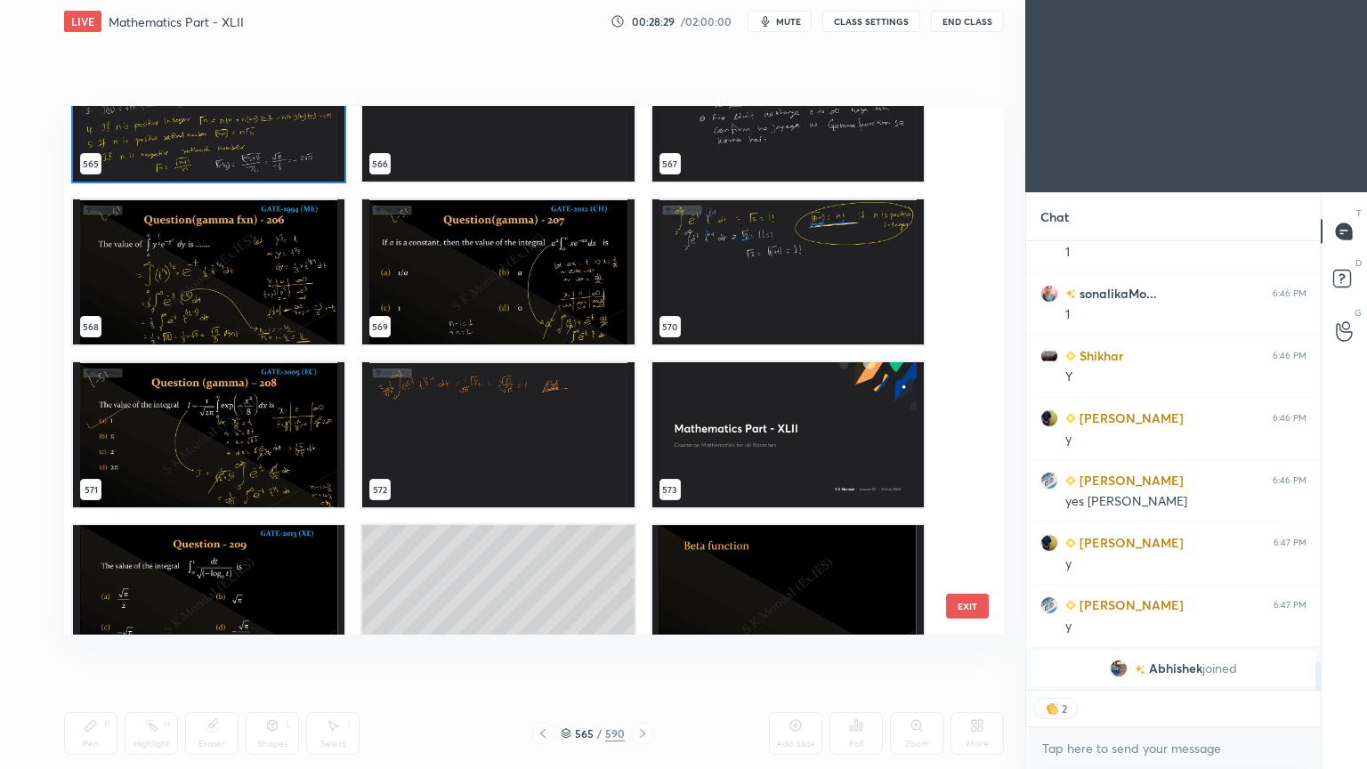
scroll to position [30864, 0]
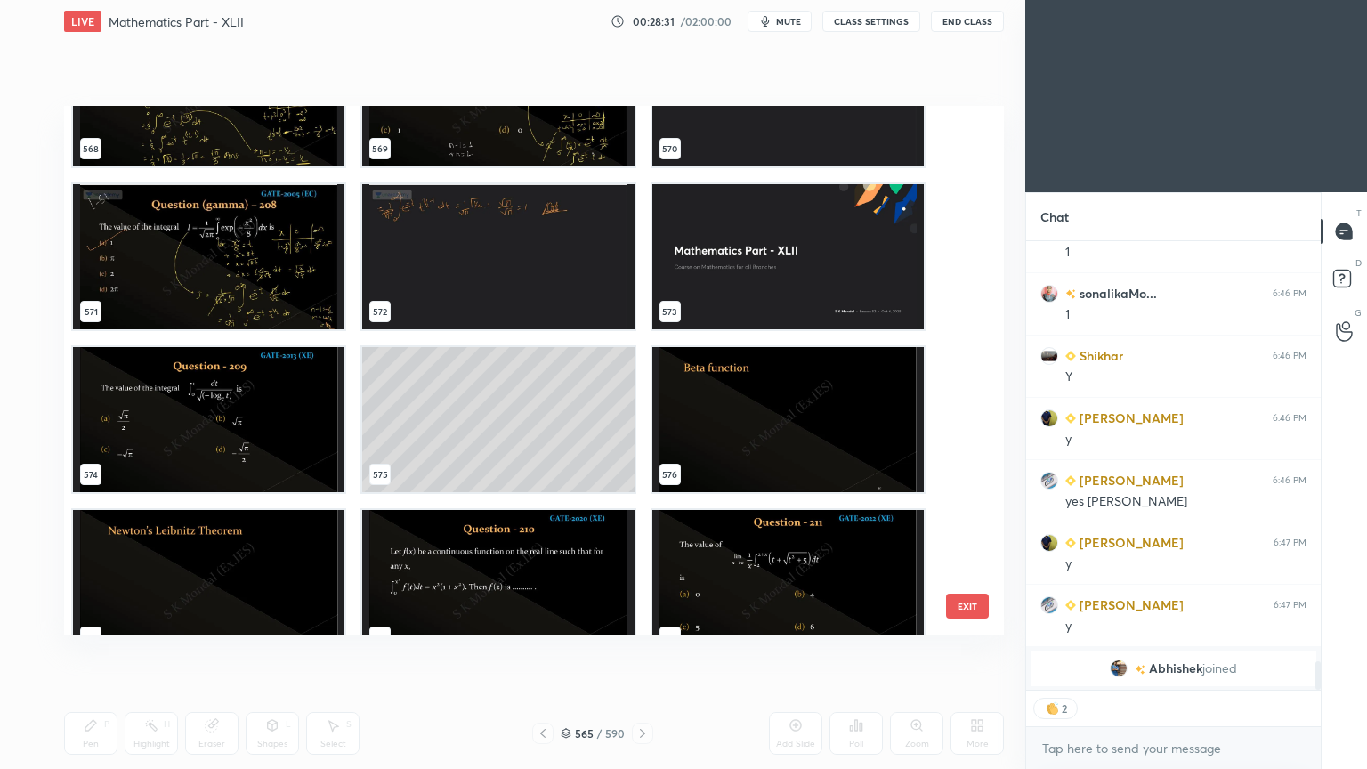
click at [740, 367] on img "grid" at bounding box center [787, 419] width 271 height 145
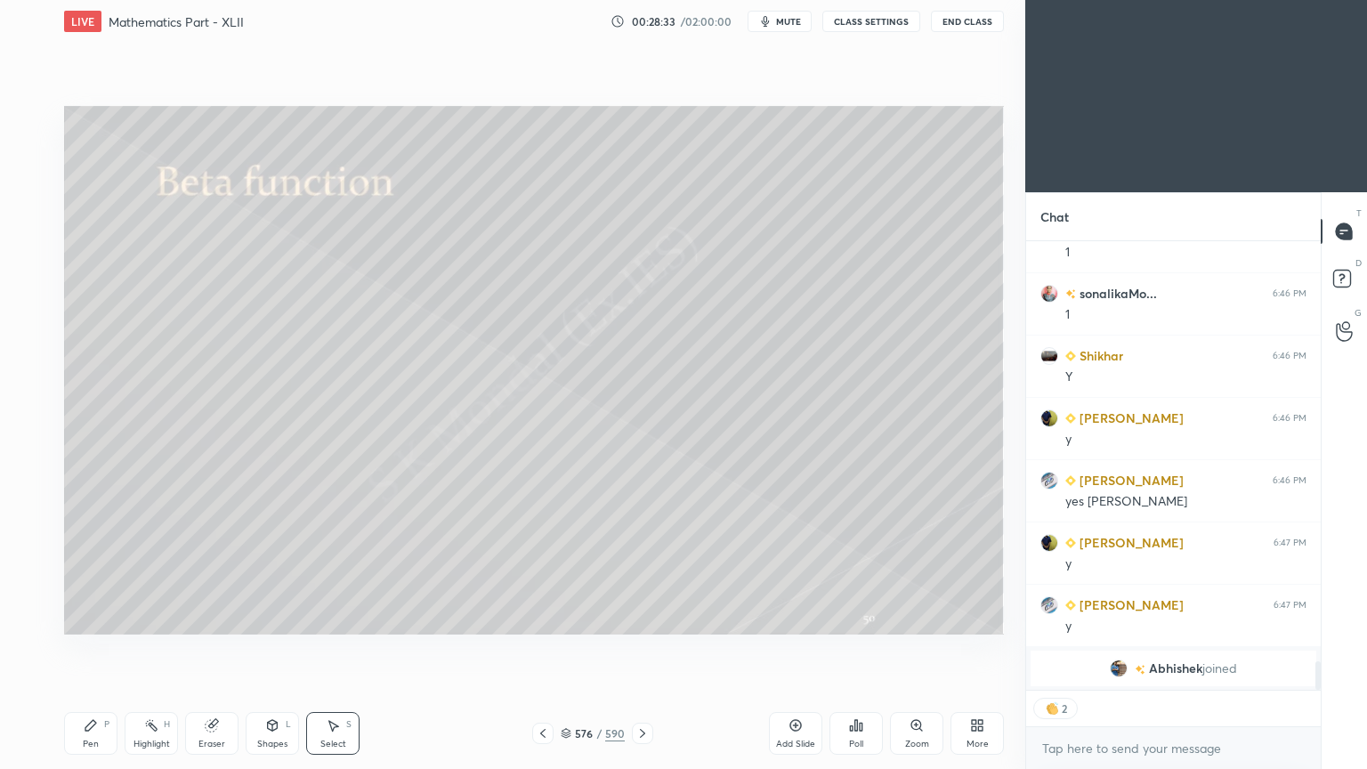
click at [78, 617] on div "Pen P" at bounding box center [90, 733] width 53 height 43
click at [86, 617] on div "Pen" at bounding box center [91, 743] width 16 height 9
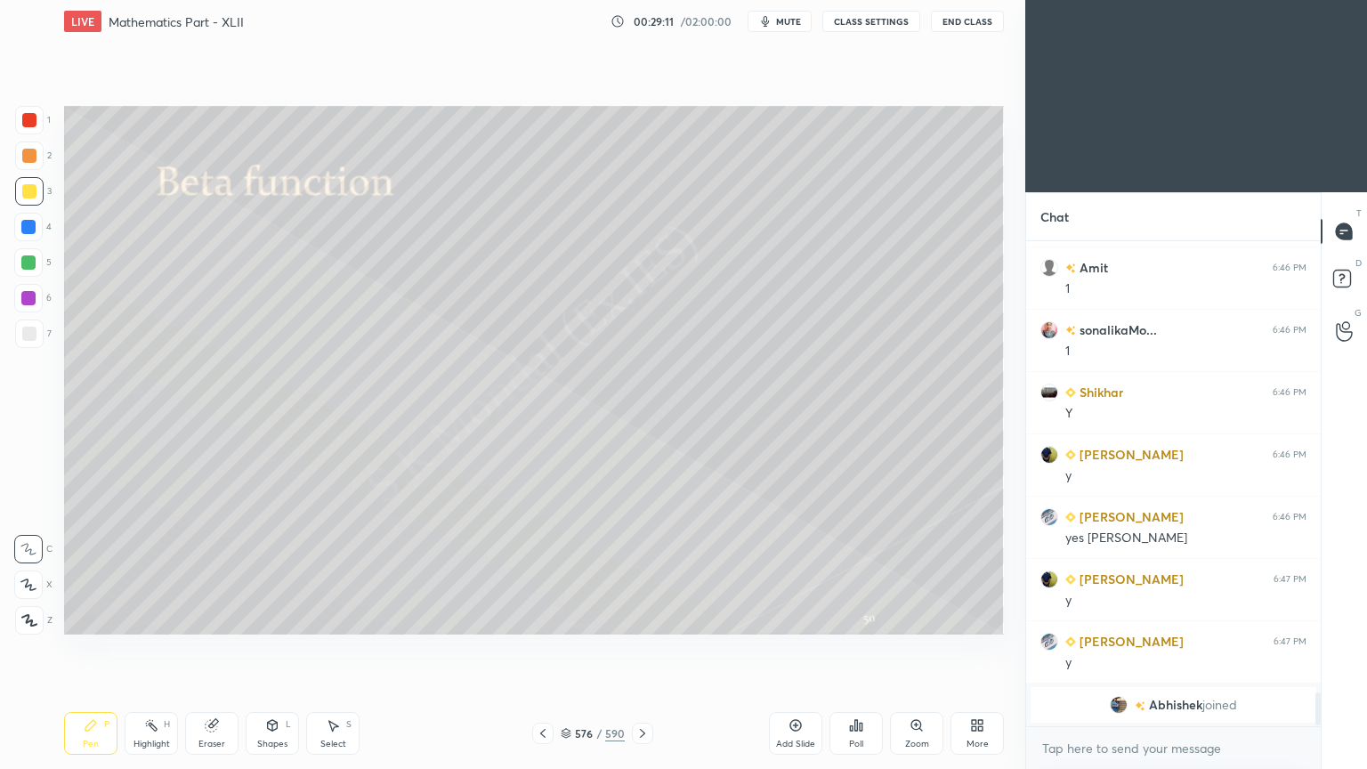
click at [29, 302] on div at bounding box center [28, 298] width 14 height 14
click at [36, 333] on div at bounding box center [29, 333] width 28 height 28
click at [29, 164] on div at bounding box center [29, 155] width 28 height 28
click at [214, 617] on div "Eraser" at bounding box center [211, 733] width 53 height 43
click at [80, 617] on div "Pen P" at bounding box center [90, 733] width 53 height 43
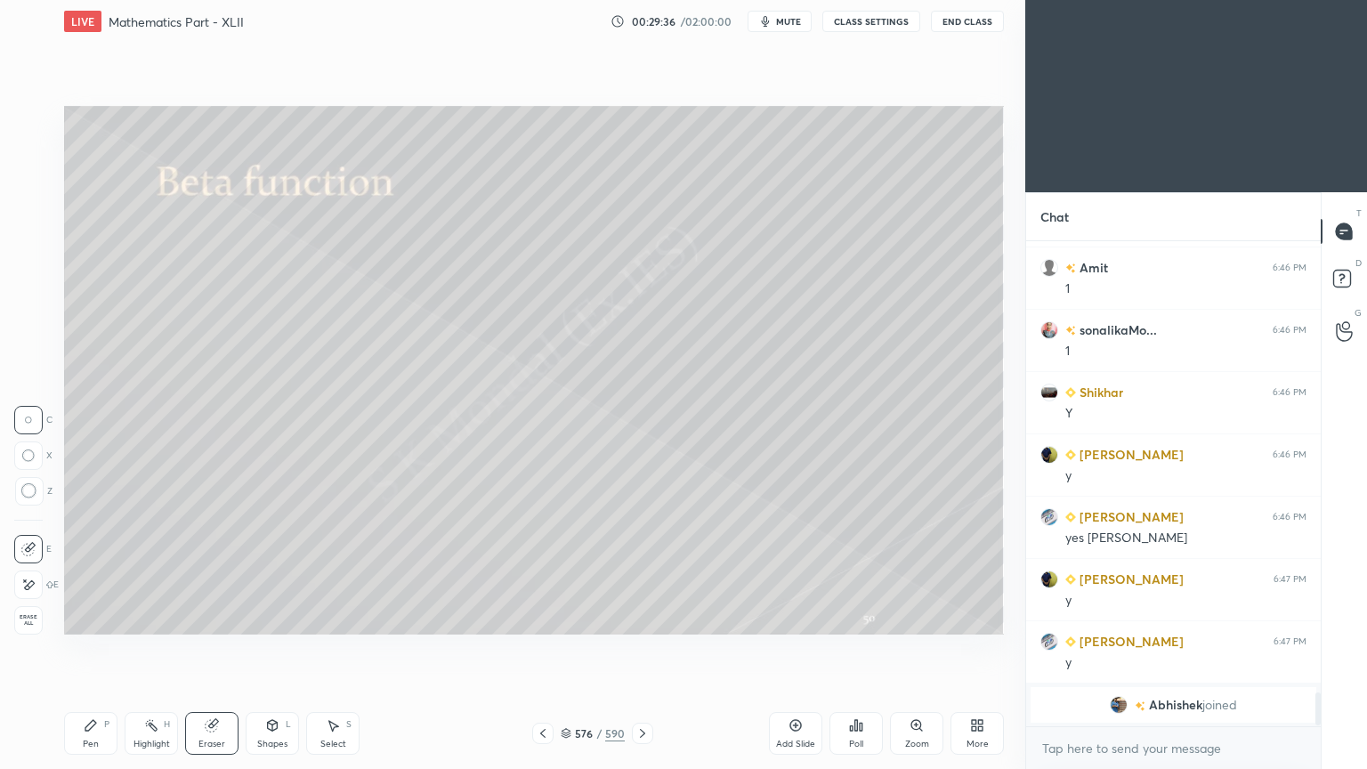
click at [90, 617] on div "Pen" at bounding box center [91, 743] width 16 height 9
click at [31, 336] on div at bounding box center [29, 334] width 14 height 14
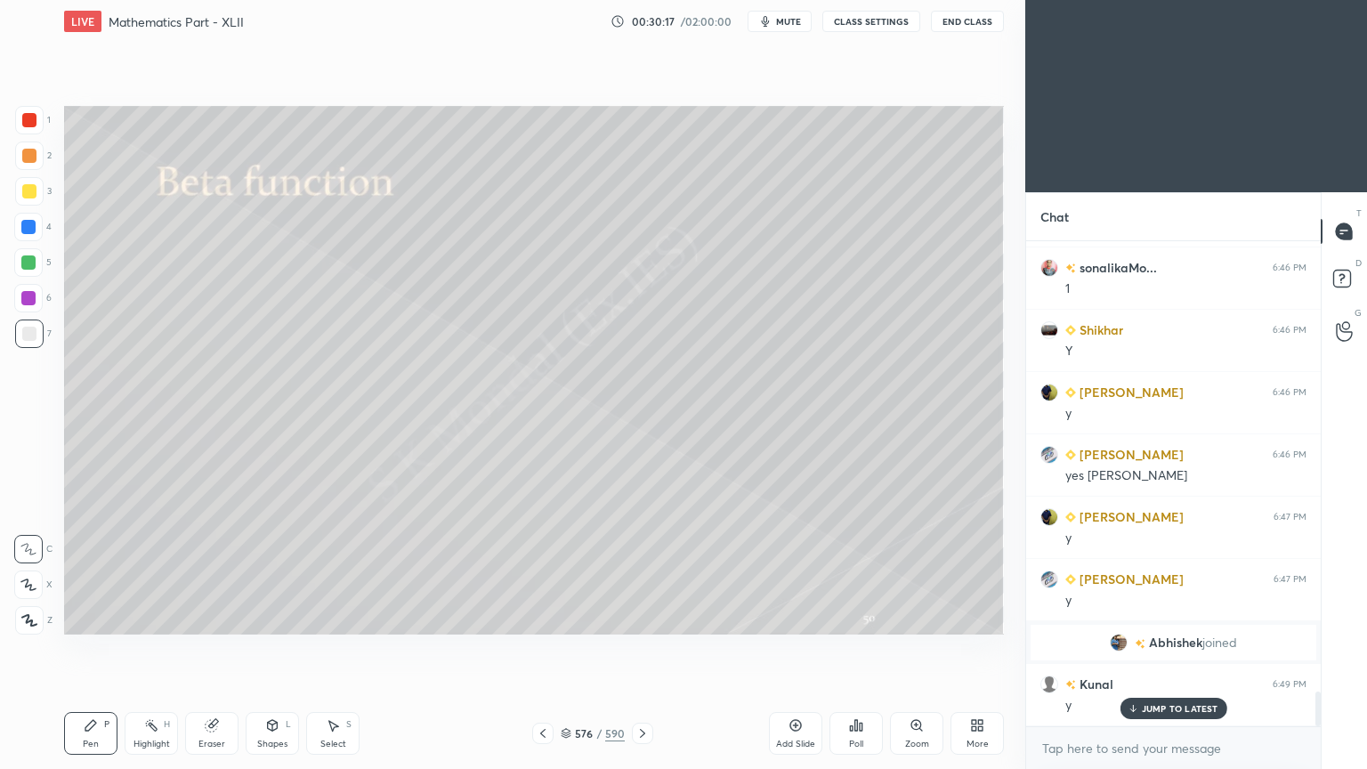
scroll to position [6370, 0]
click at [1164, 617] on p "JUMP TO LATEST" at bounding box center [1179, 708] width 77 height 11
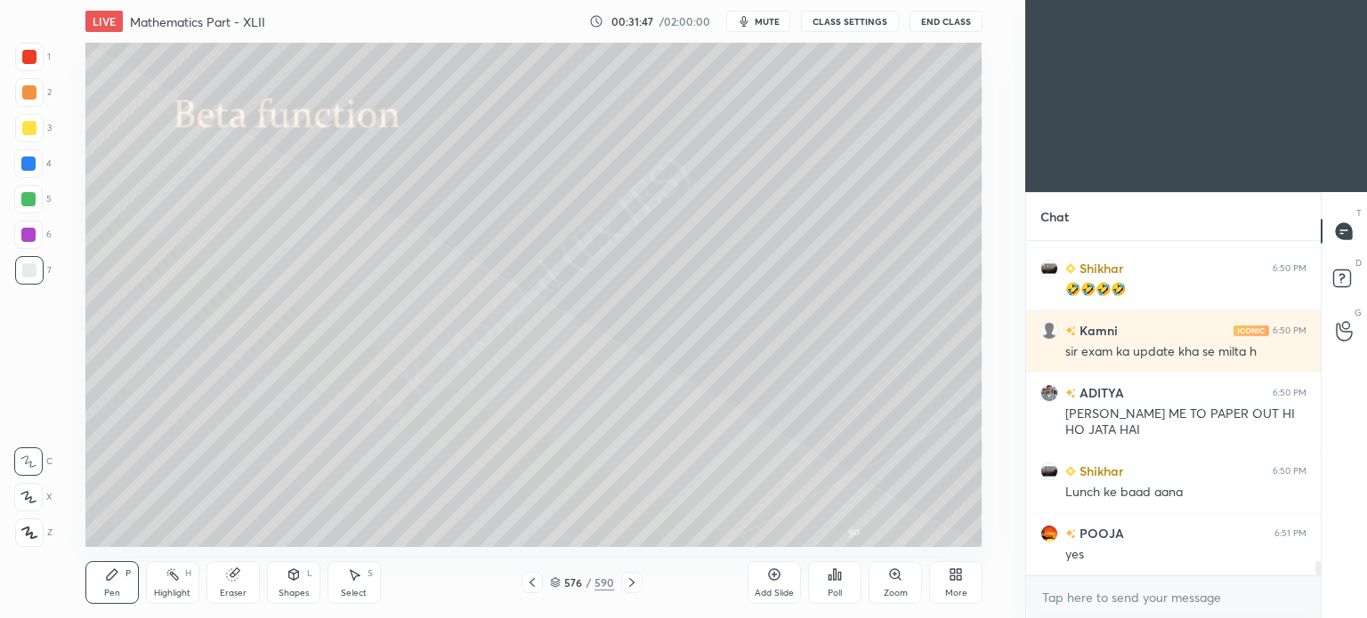
scroll to position [7427, 0]
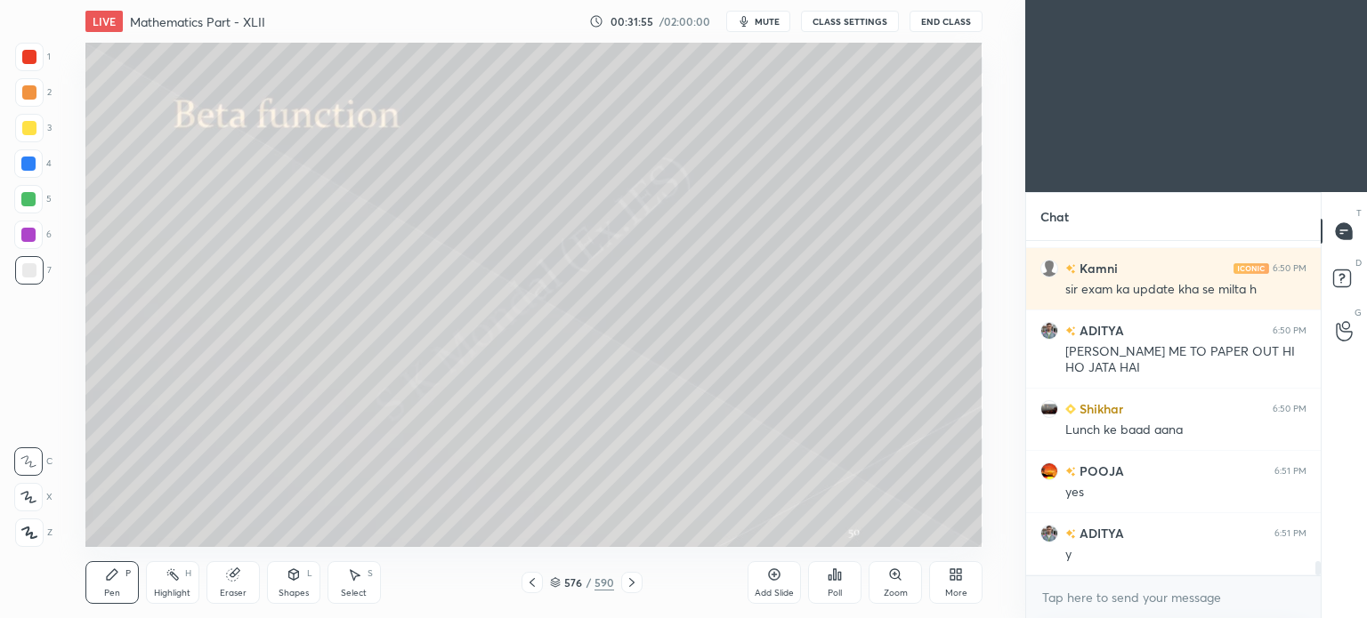
click at [957, 583] on div "More" at bounding box center [955, 582] width 53 height 43
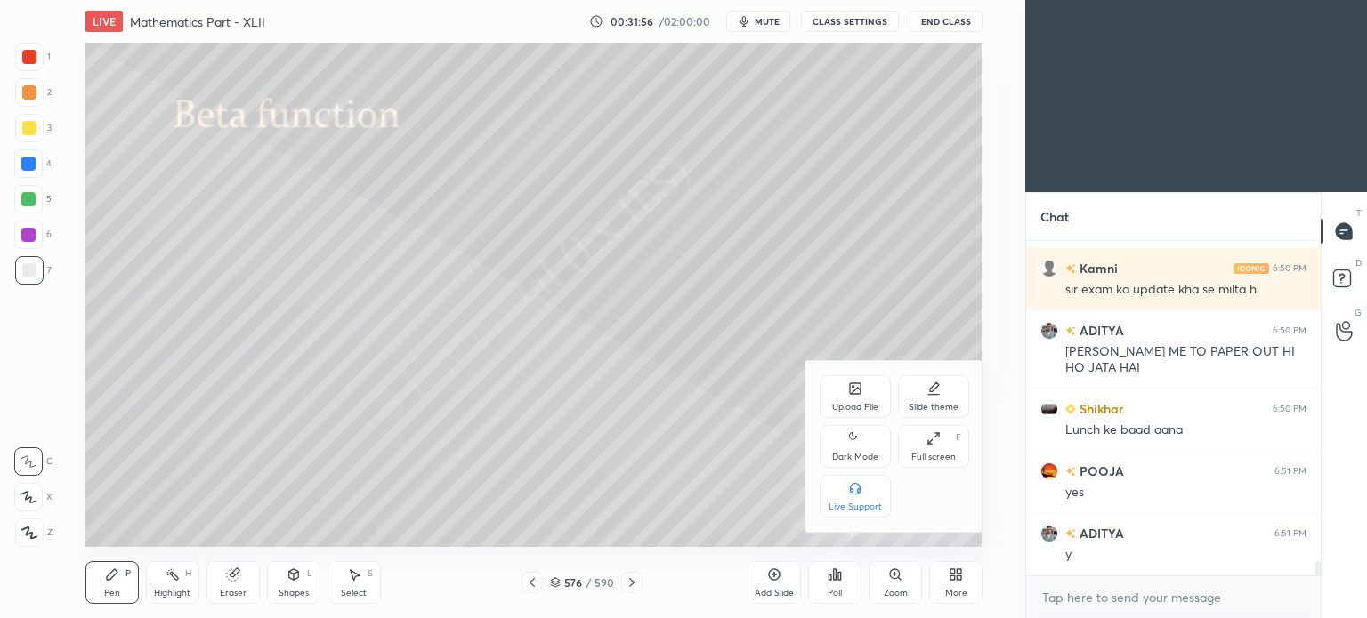
click at [855, 408] on div "Upload File" at bounding box center [855, 407] width 46 height 9
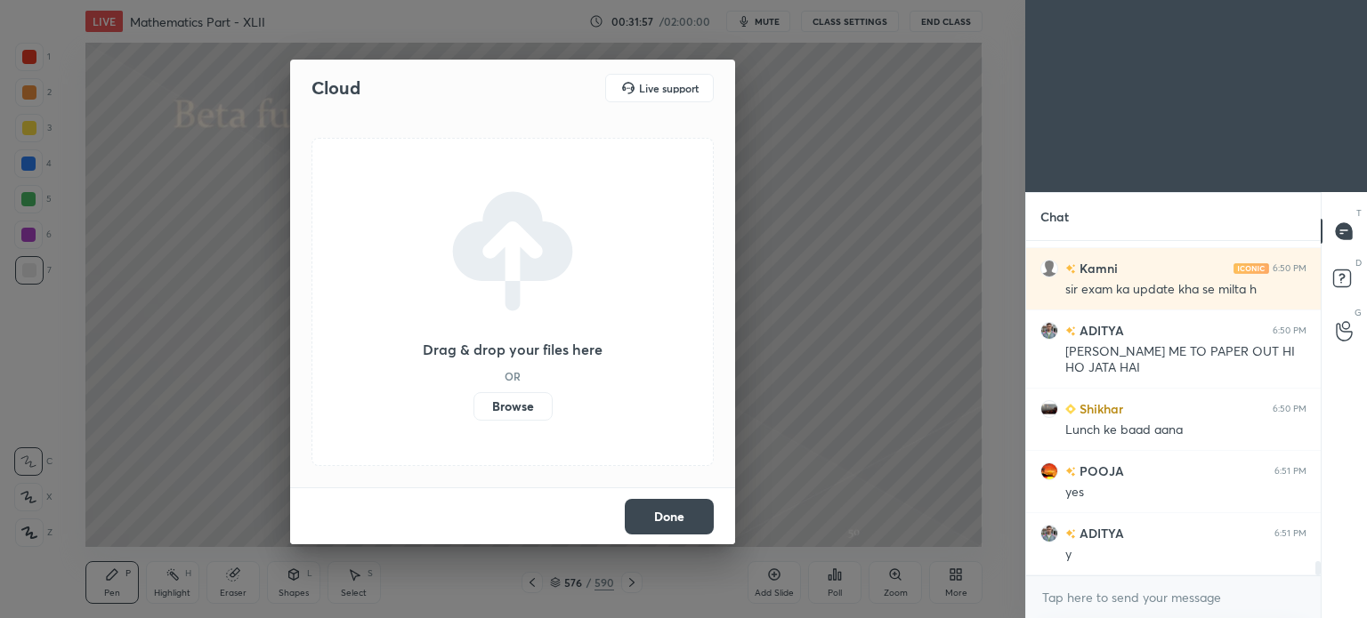
scroll to position [7489, 0]
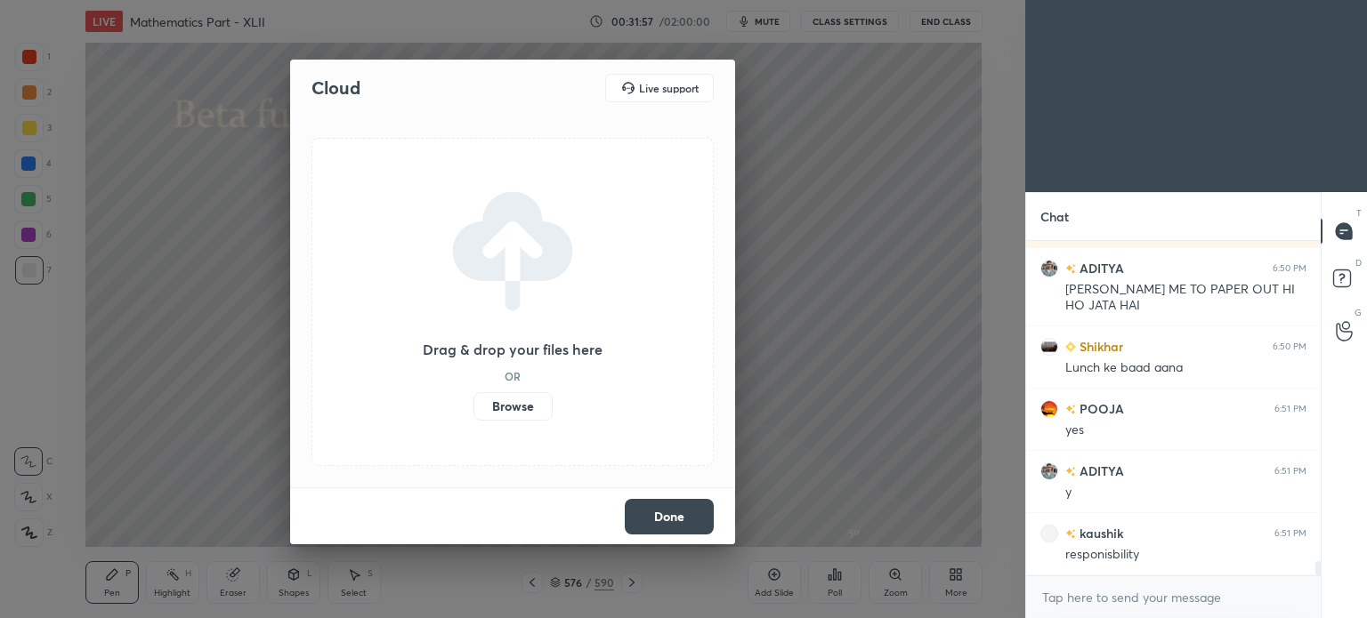
click at [527, 405] on label "Browse" at bounding box center [512, 406] width 79 height 28
click at [473, 405] on input "Browse" at bounding box center [473, 406] width 0 height 28
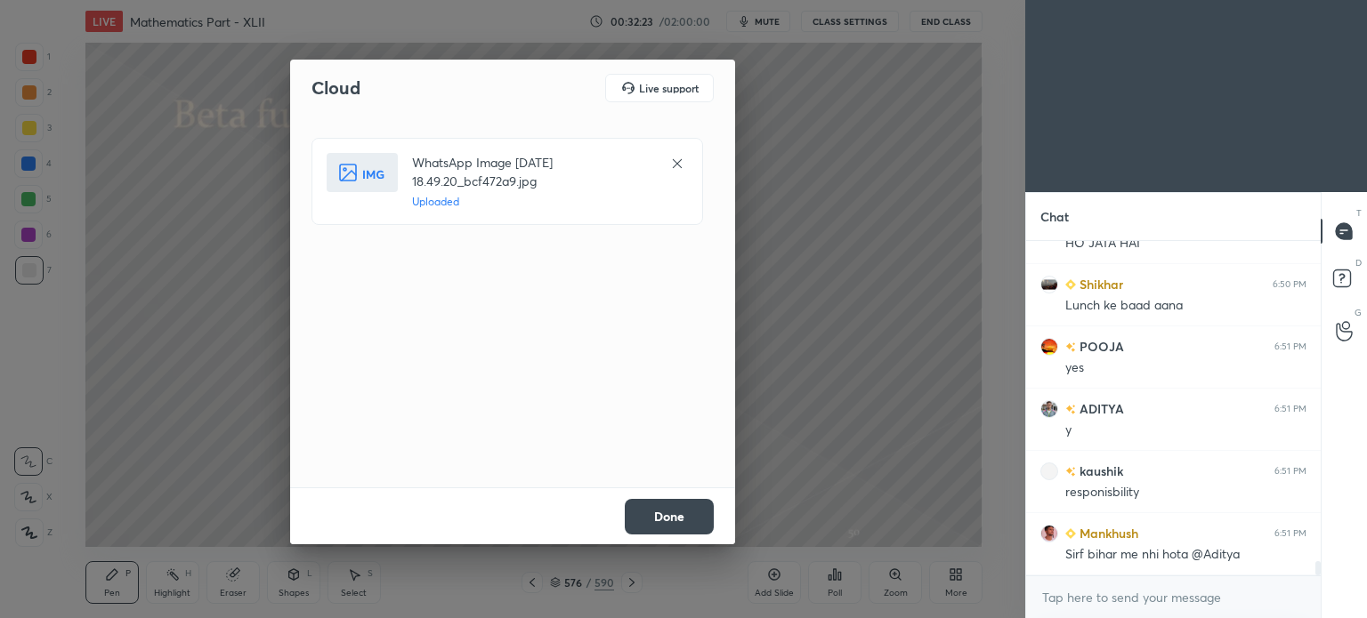
click at [670, 512] on button "Done" at bounding box center [669, 517] width 89 height 36
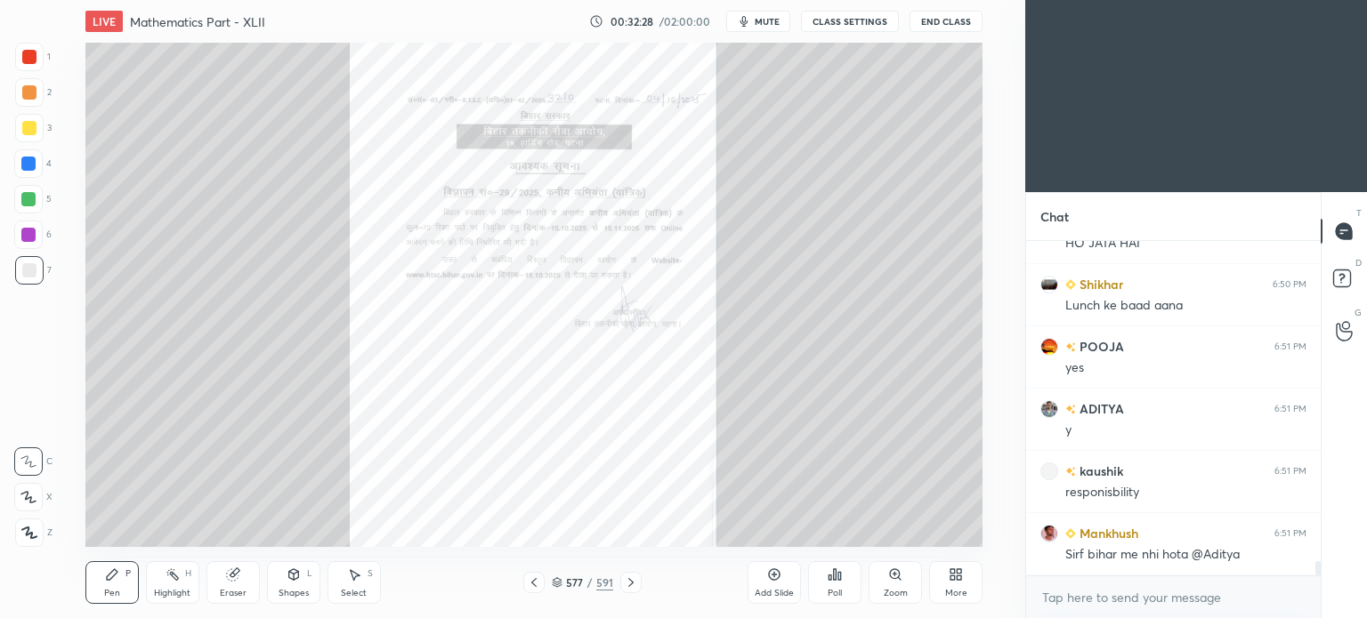
click at [896, 578] on icon at bounding box center [895, 574] width 10 height 10
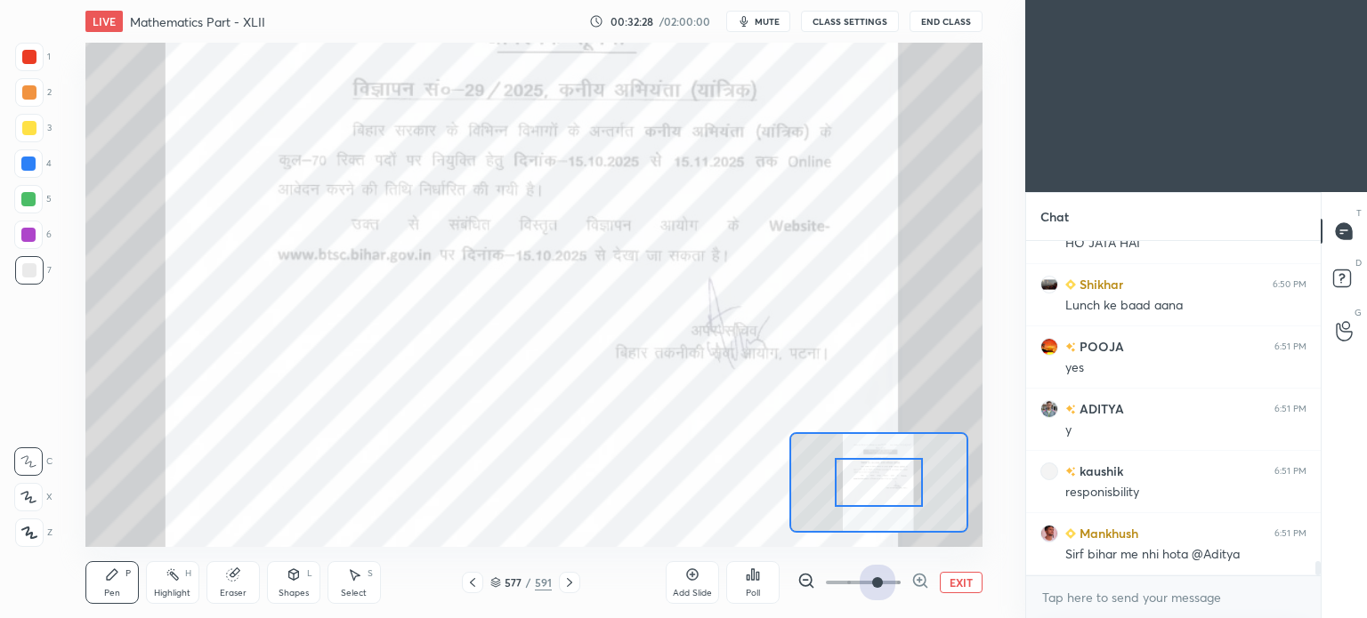
click at [876, 576] on span at bounding box center [863, 582] width 75 height 27
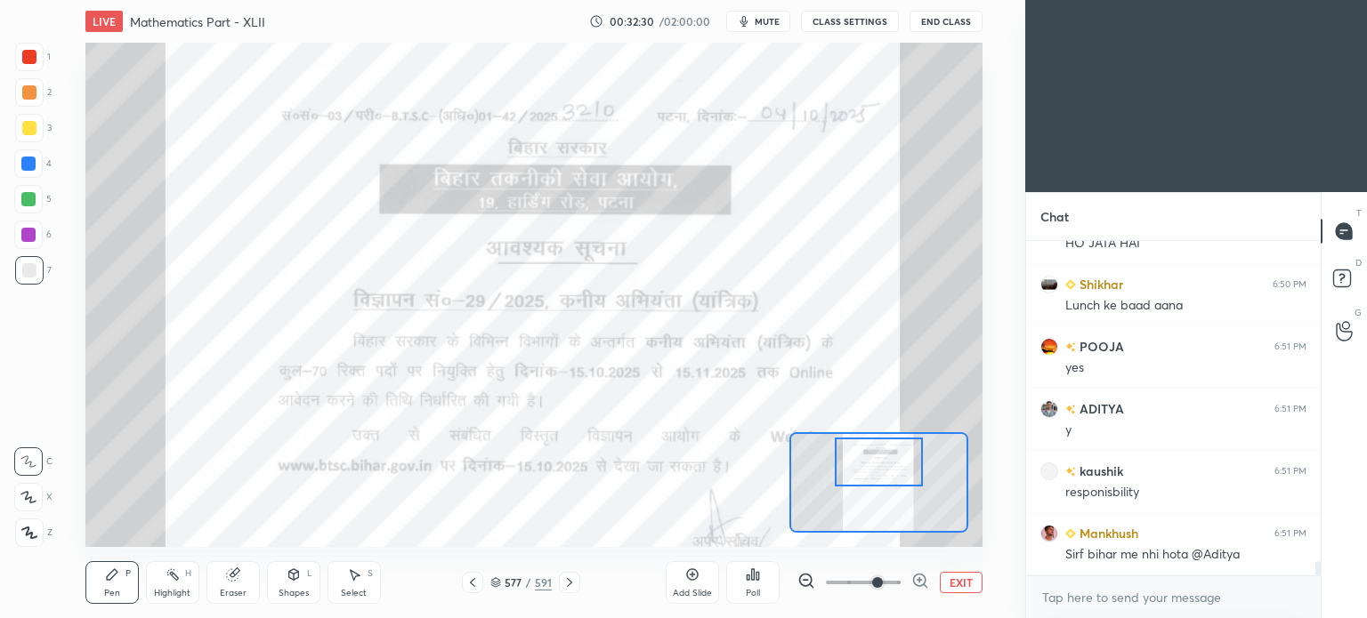
scroll to position [7614, 0]
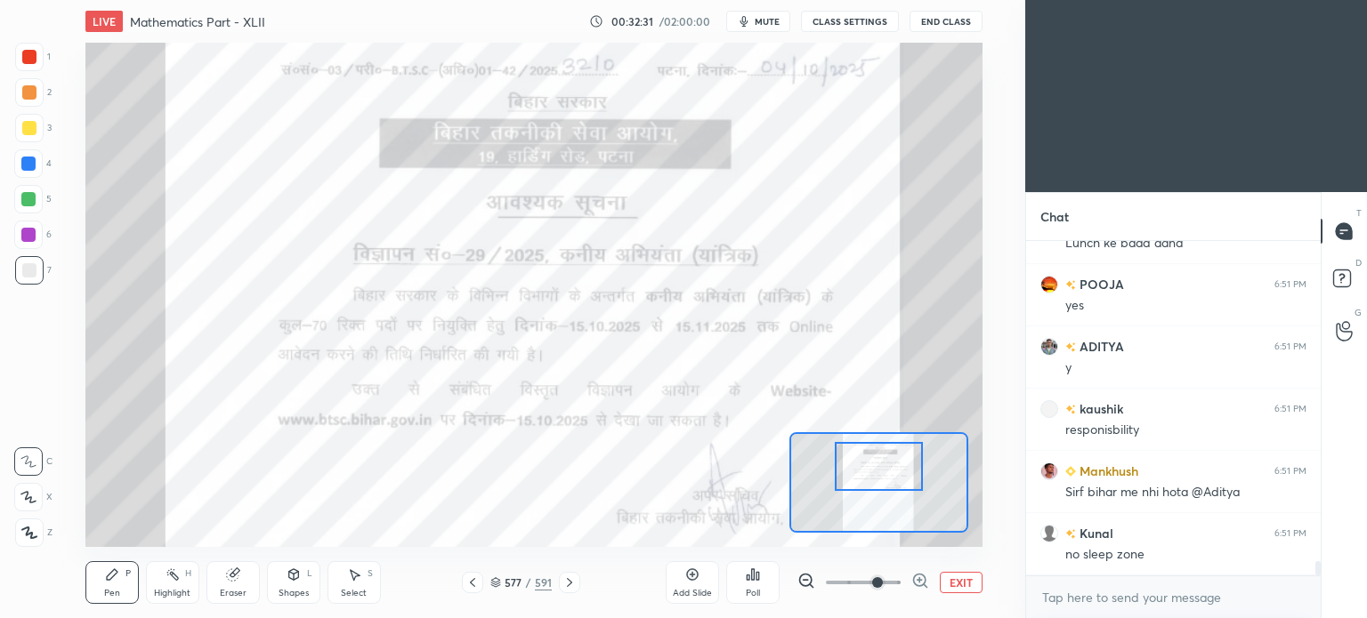
drag, startPoint x: 874, startPoint y: 478, endPoint x: 874, endPoint y: 462, distance: 16.0
click at [874, 462] on div at bounding box center [879, 466] width 88 height 49
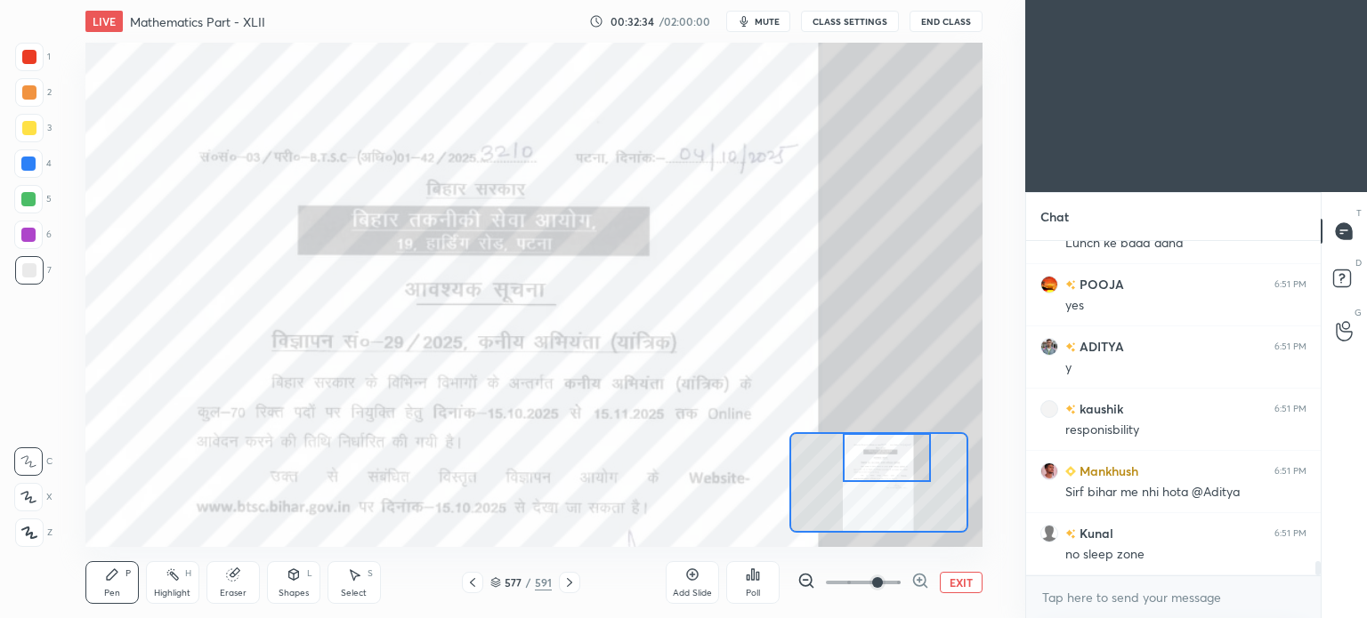
scroll to position [7656, 0]
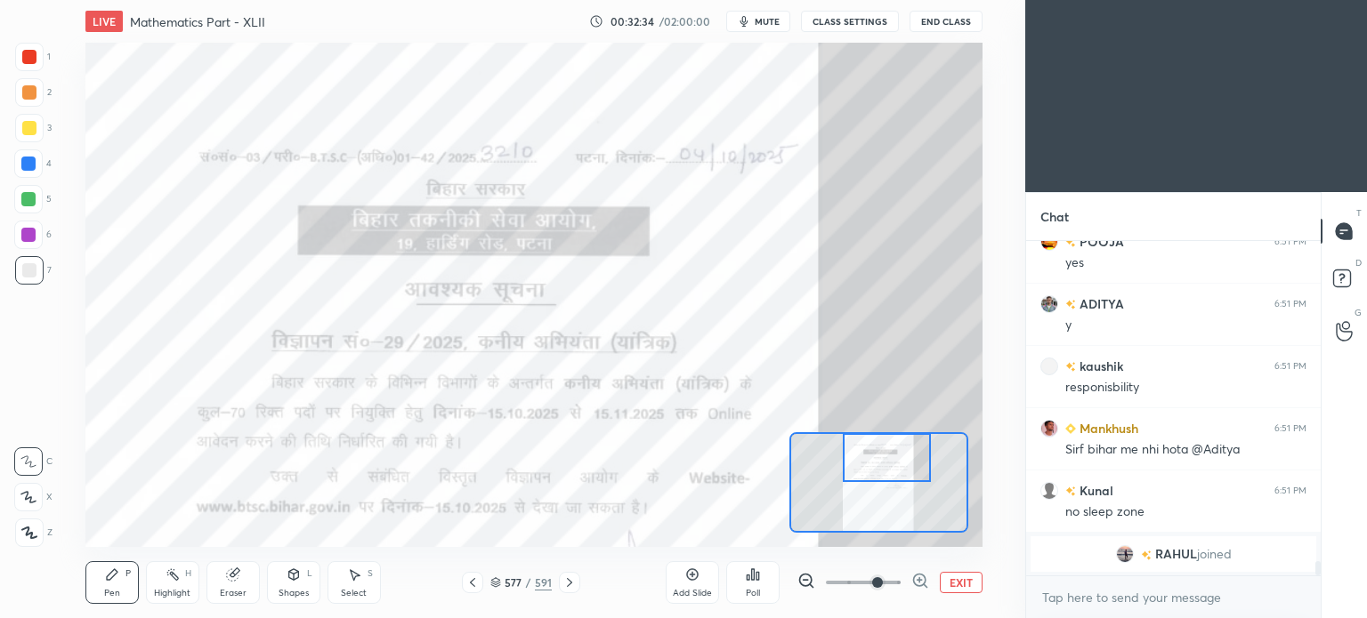
drag, startPoint x: 874, startPoint y: 462, endPoint x: 882, endPoint y: 444, distance: 19.5
click at [882, 444] on div at bounding box center [887, 457] width 88 height 49
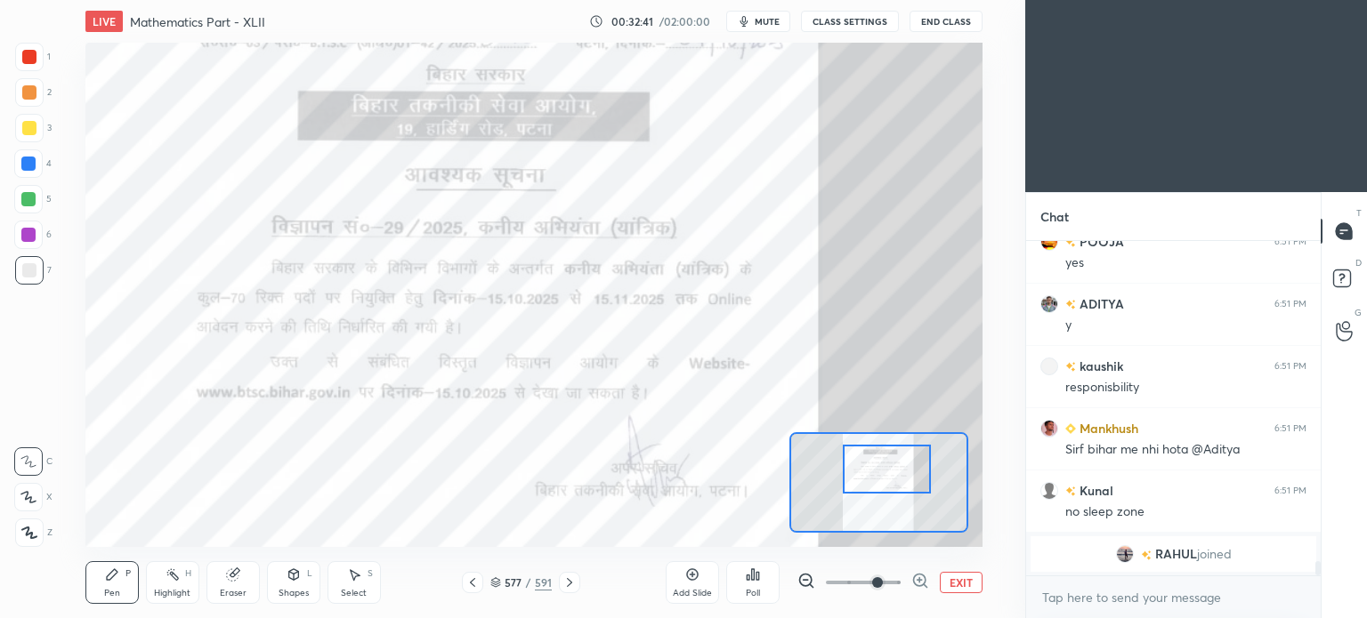
drag, startPoint x: 873, startPoint y: 473, endPoint x: 873, endPoint y: 485, distance: 11.6
click at [873, 485] on div at bounding box center [887, 469] width 88 height 49
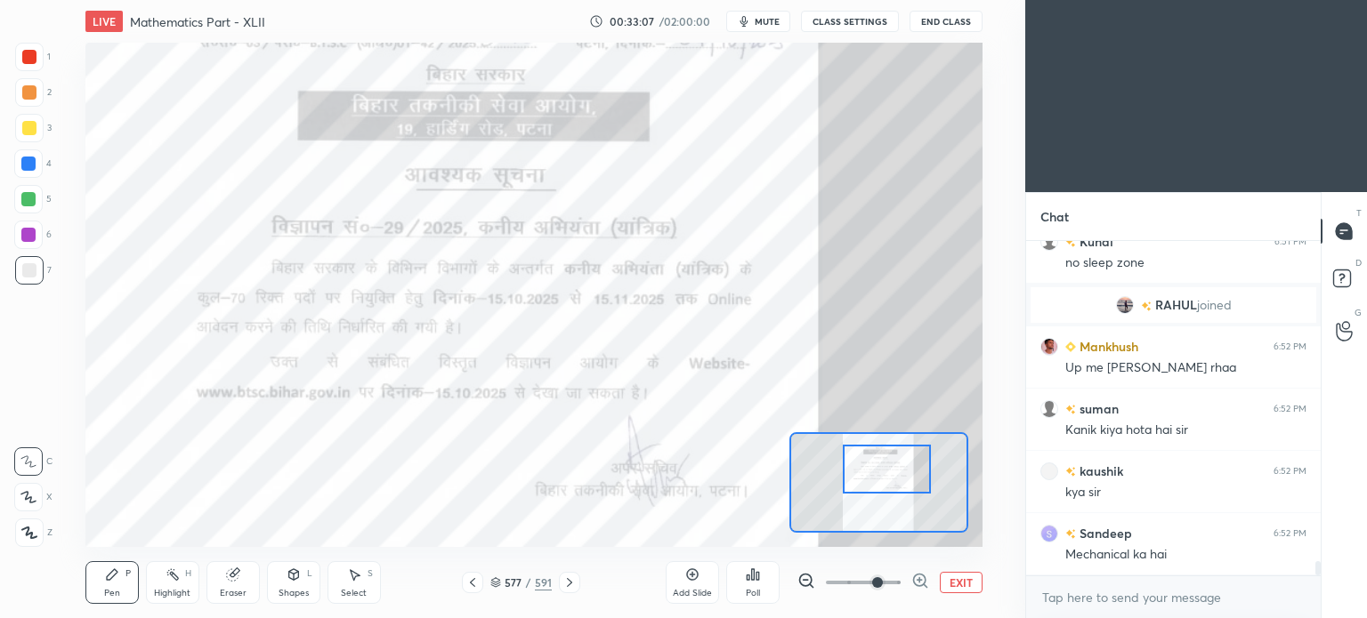
scroll to position [7651, 0]
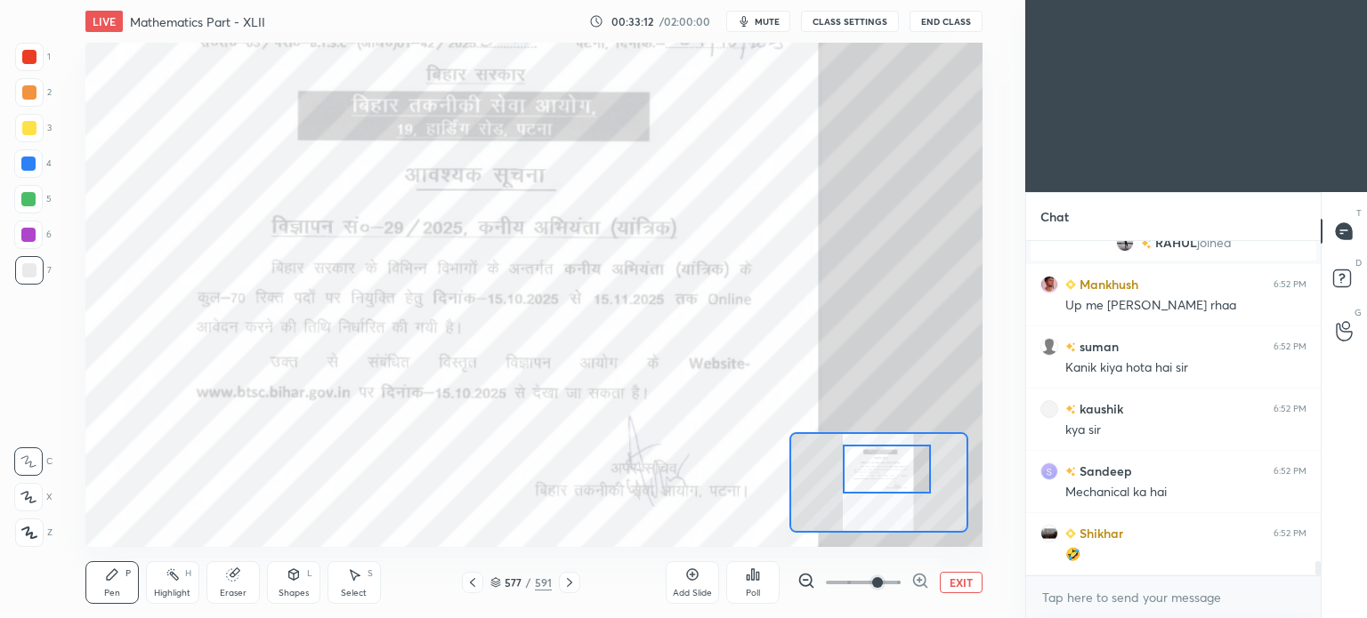
click at [964, 583] on button "EXIT" at bounding box center [960, 582] width 43 height 21
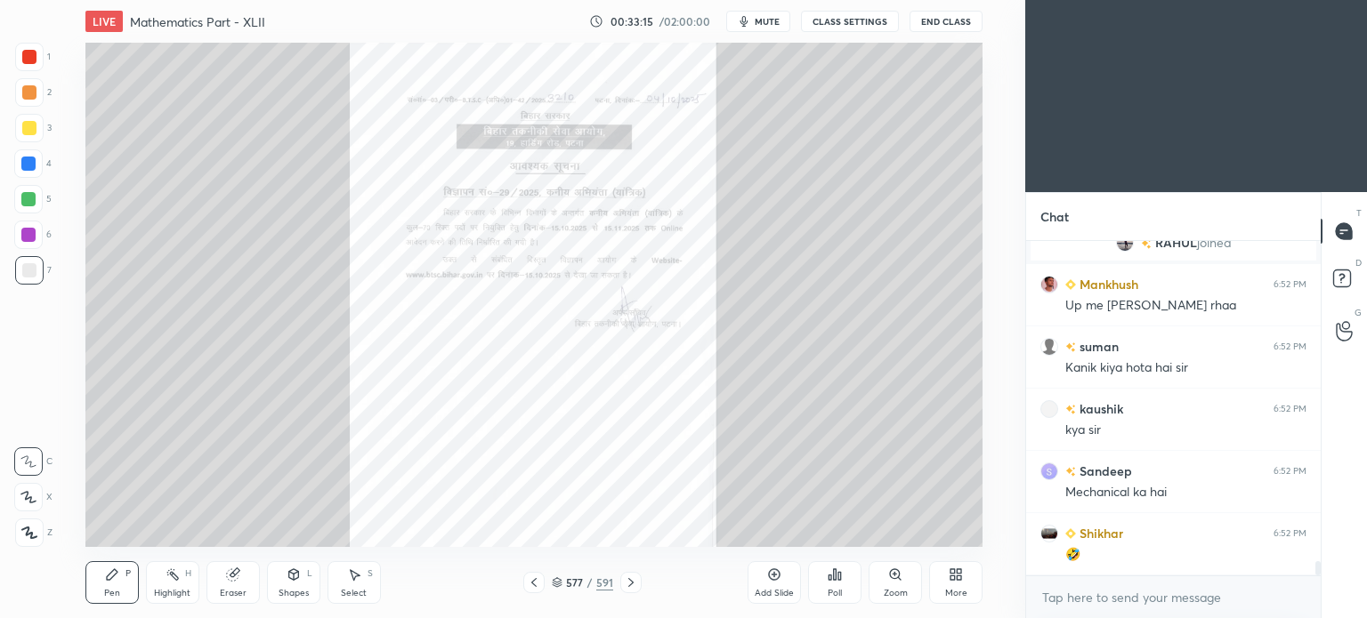
click at [33, 64] on div at bounding box center [29, 57] width 28 height 28
click at [126, 594] on div "Pen P" at bounding box center [111, 582] width 53 height 43
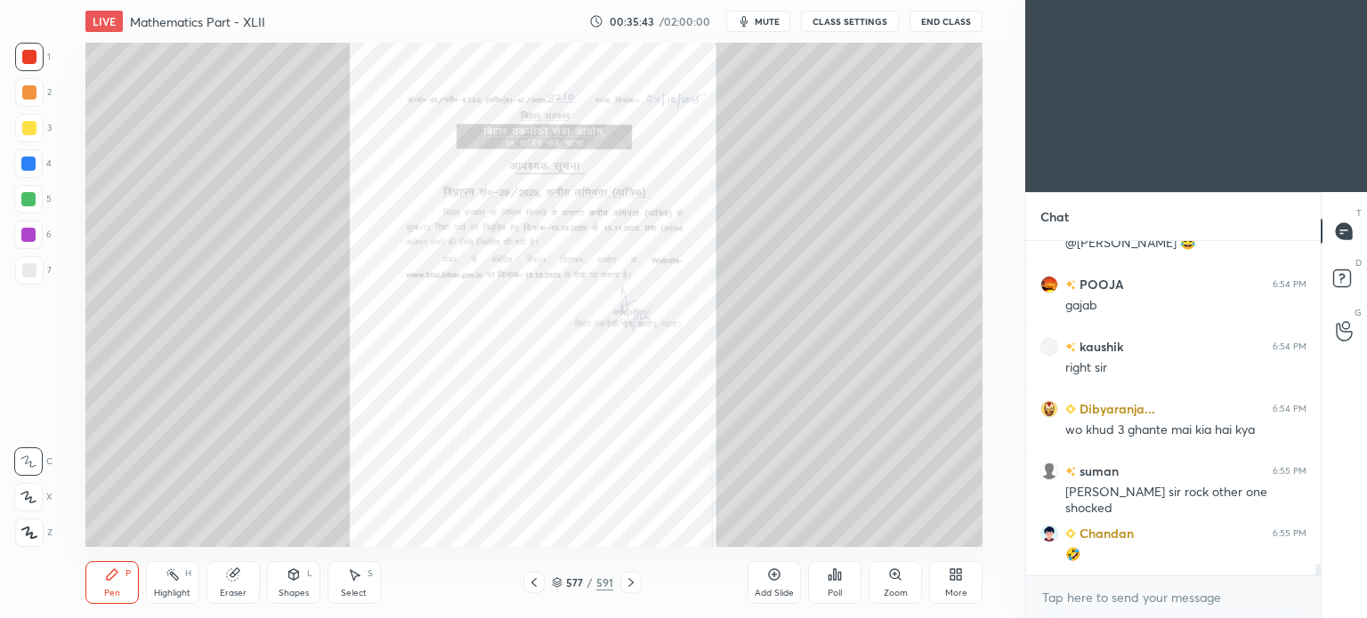
scroll to position [9180, 0]
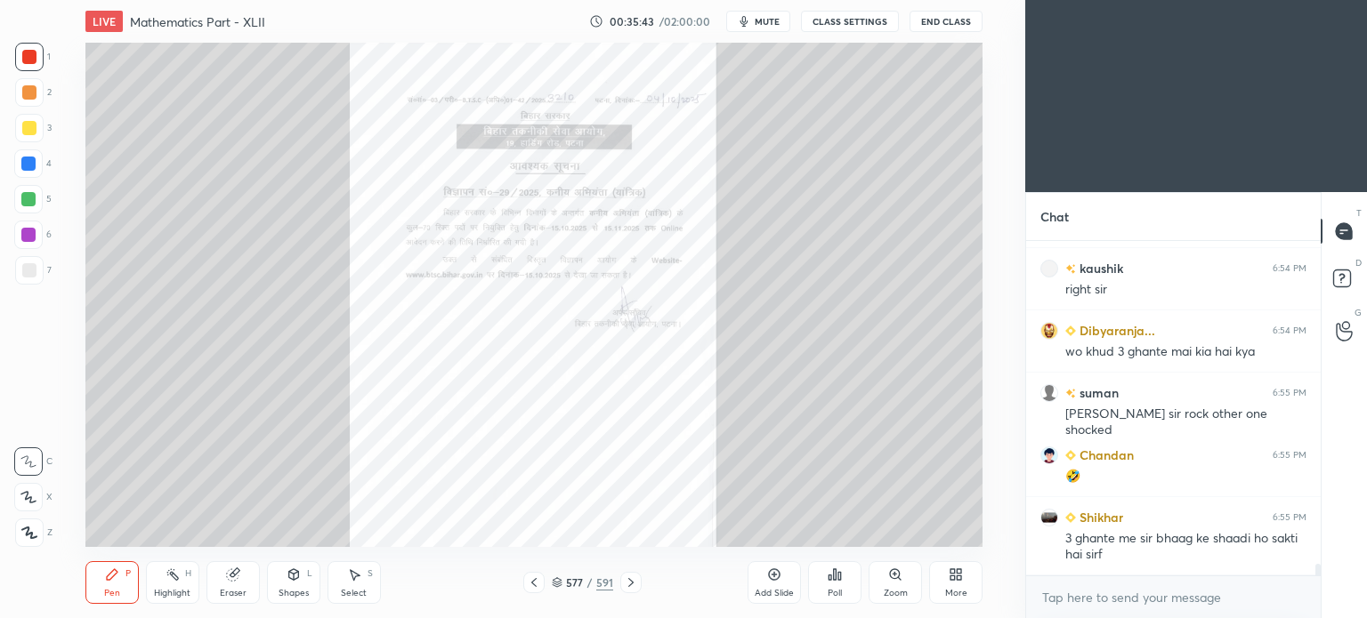
click at [634, 583] on icon at bounding box center [631, 583] width 14 height 14
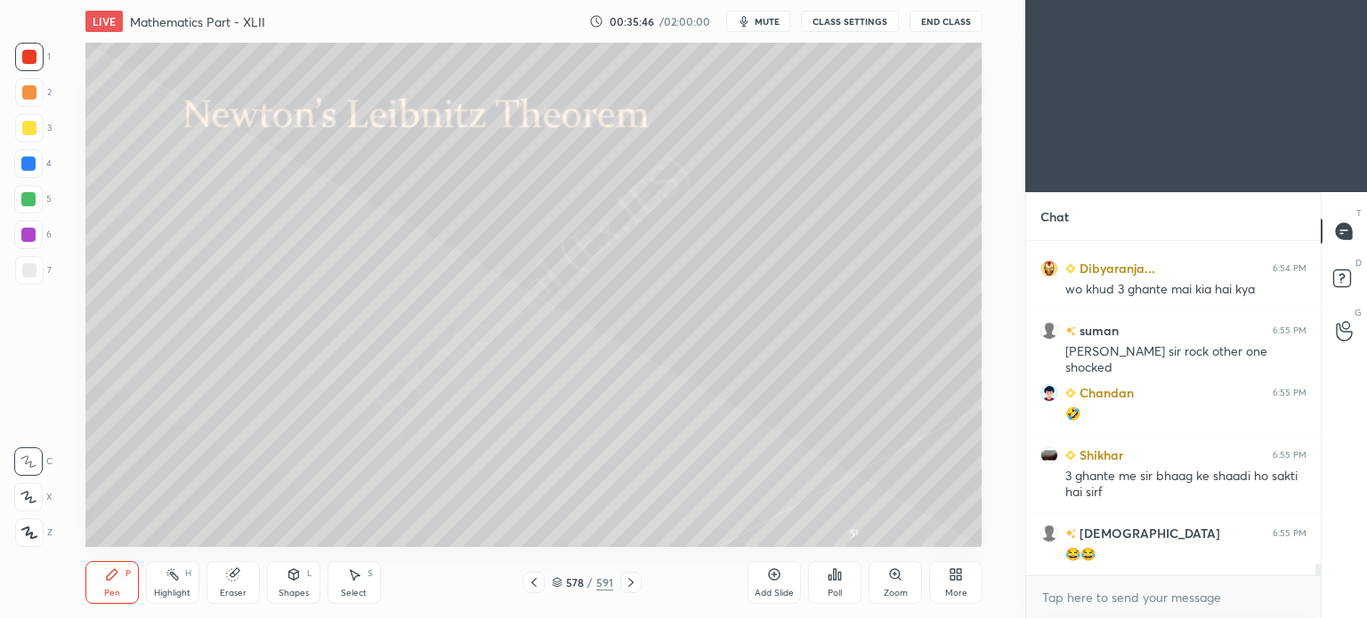
scroll to position [9304, 0]
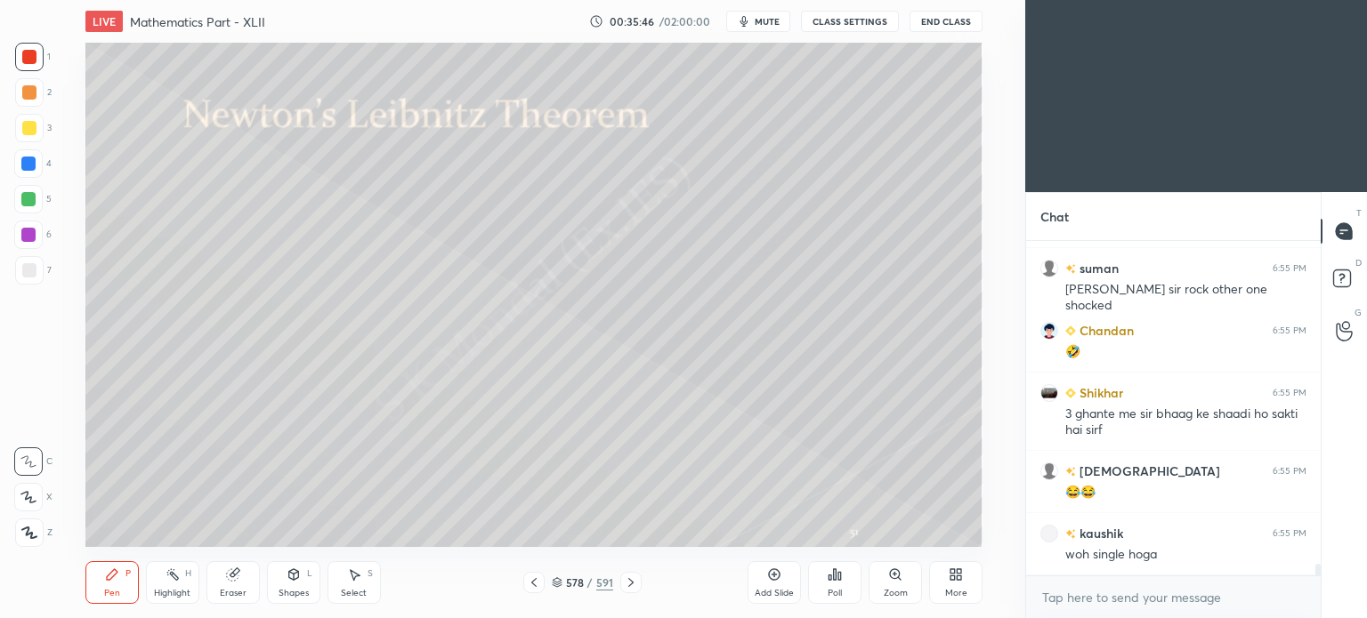
click at [529, 585] on icon at bounding box center [534, 583] width 14 height 14
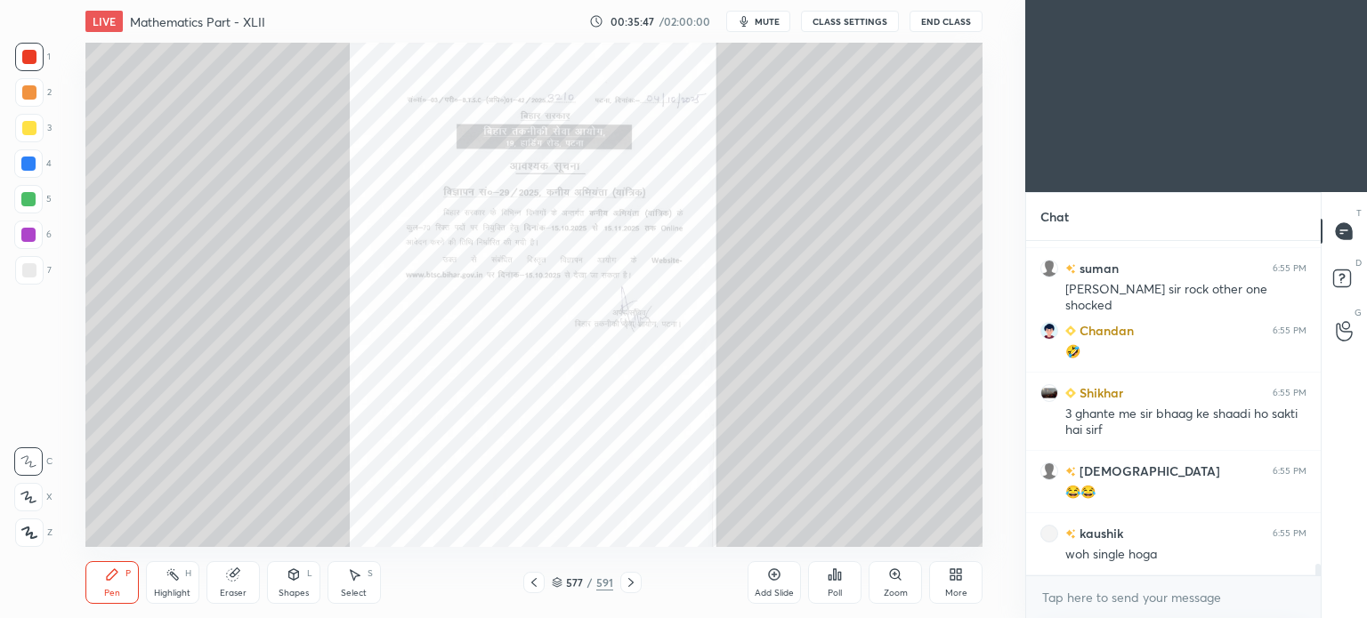
click at [529, 585] on icon at bounding box center [534, 583] width 14 height 14
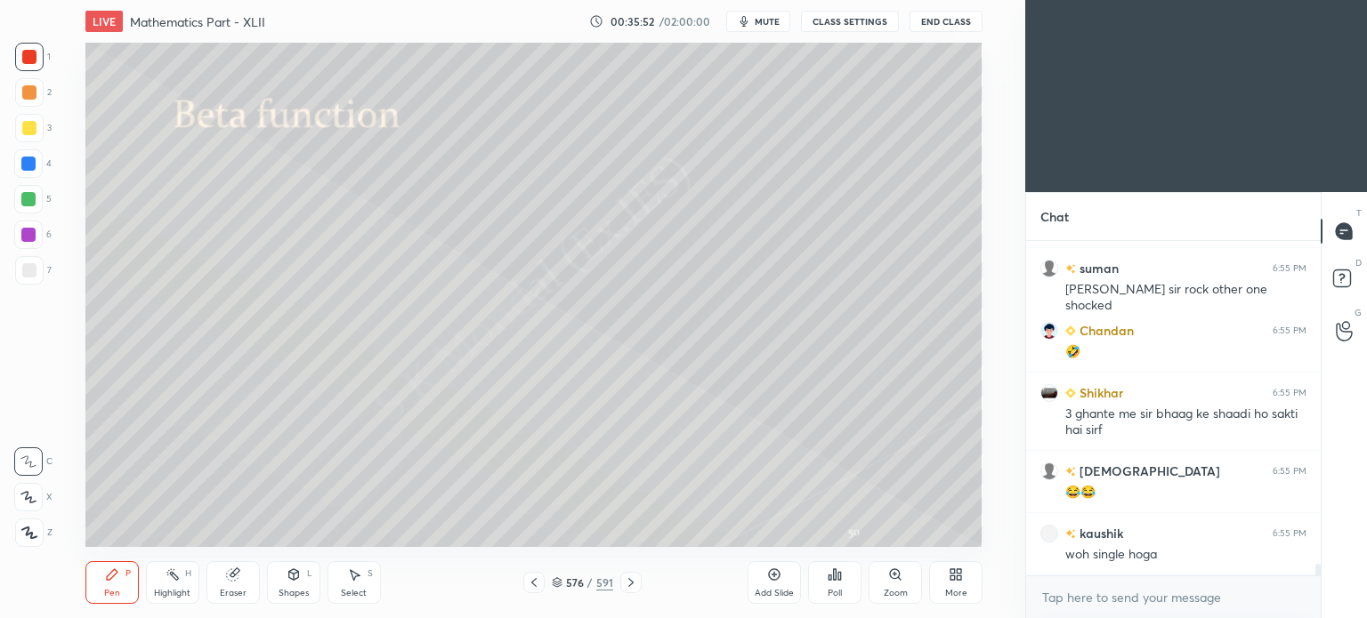
click at [28, 272] on div at bounding box center [29, 270] width 14 height 14
click at [108, 583] on div "Pen P" at bounding box center [111, 582] width 53 height 43
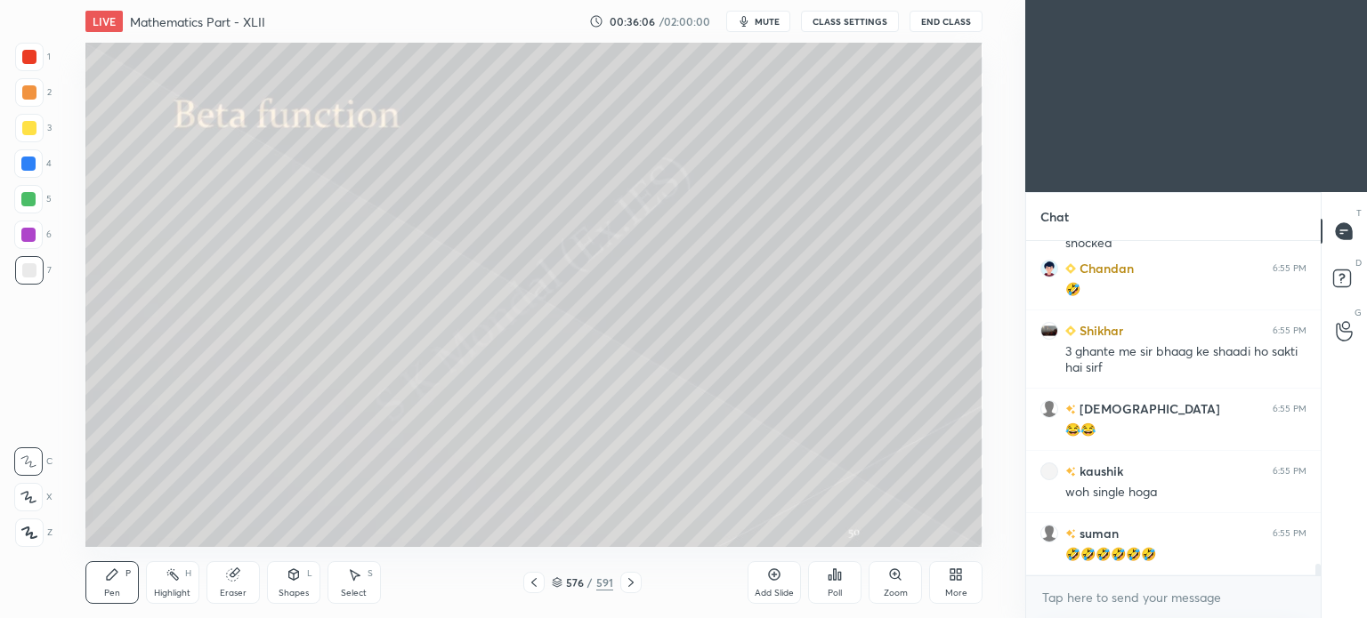
click at [281, 592] on div "Shapes" at bounding box center [293, 593] width 30 height 9
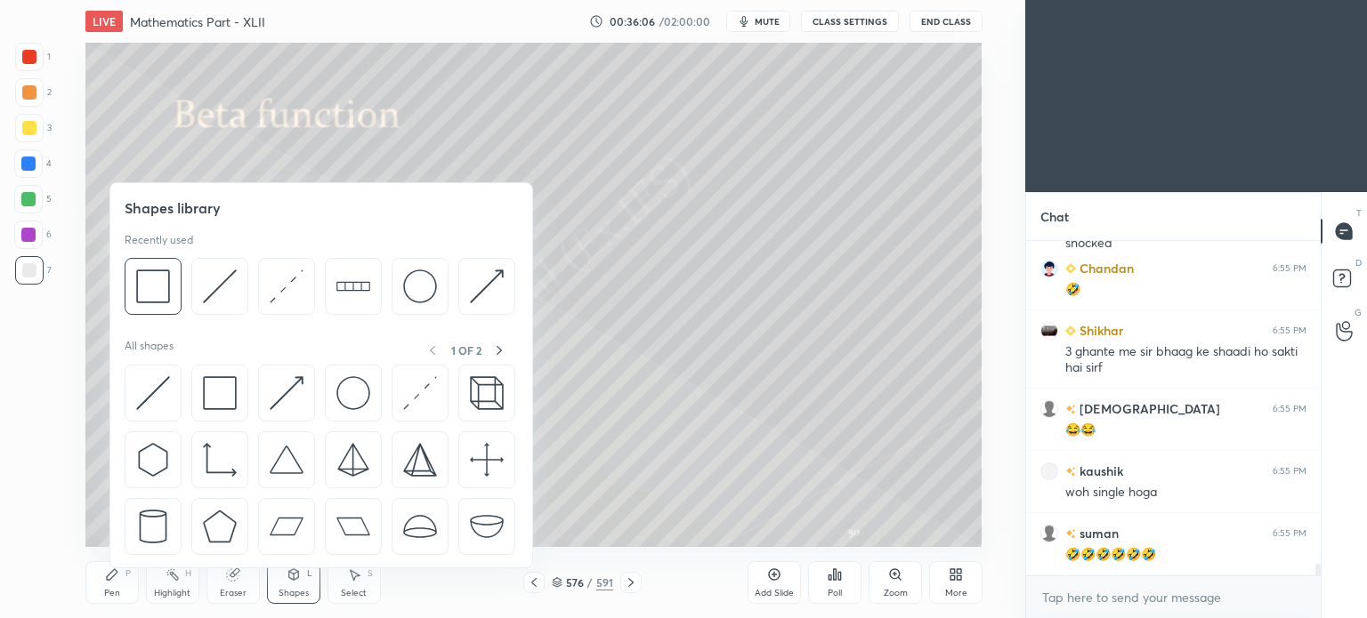
click at [231, 585] on div "Eraser" at bounding box center [232, 582] width 53 height 43
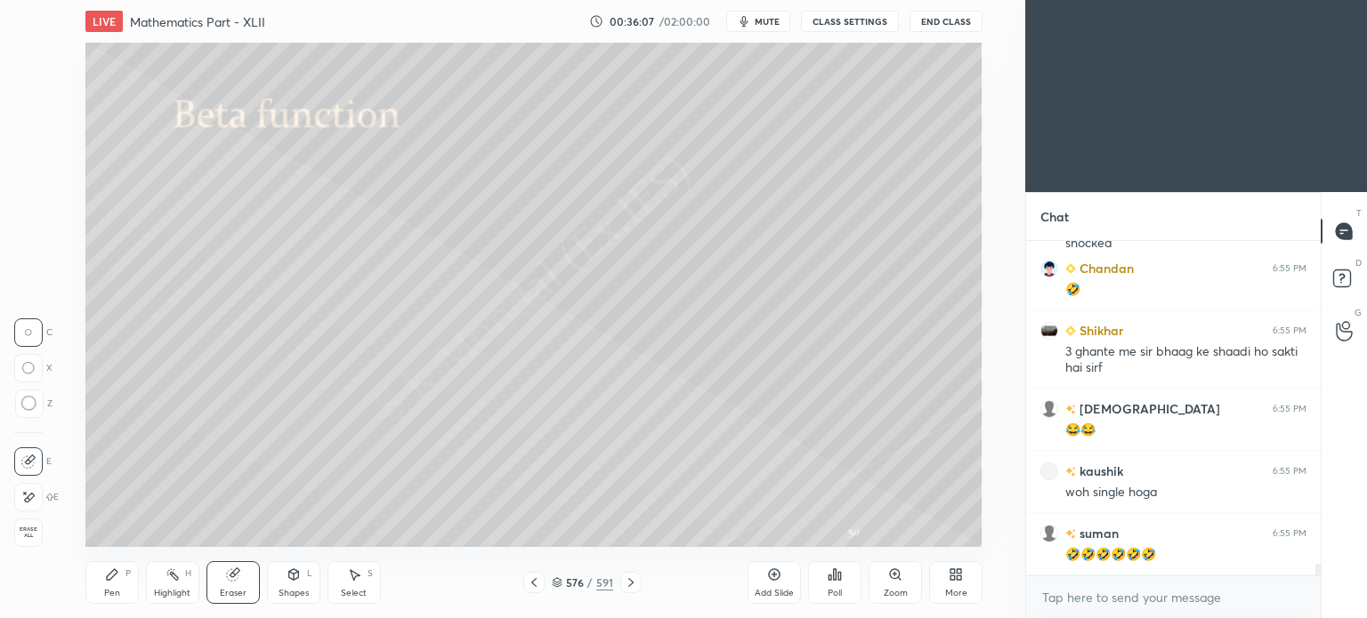
click at [41, 500] on div at bounding box center [28, 497] width 28 height 28
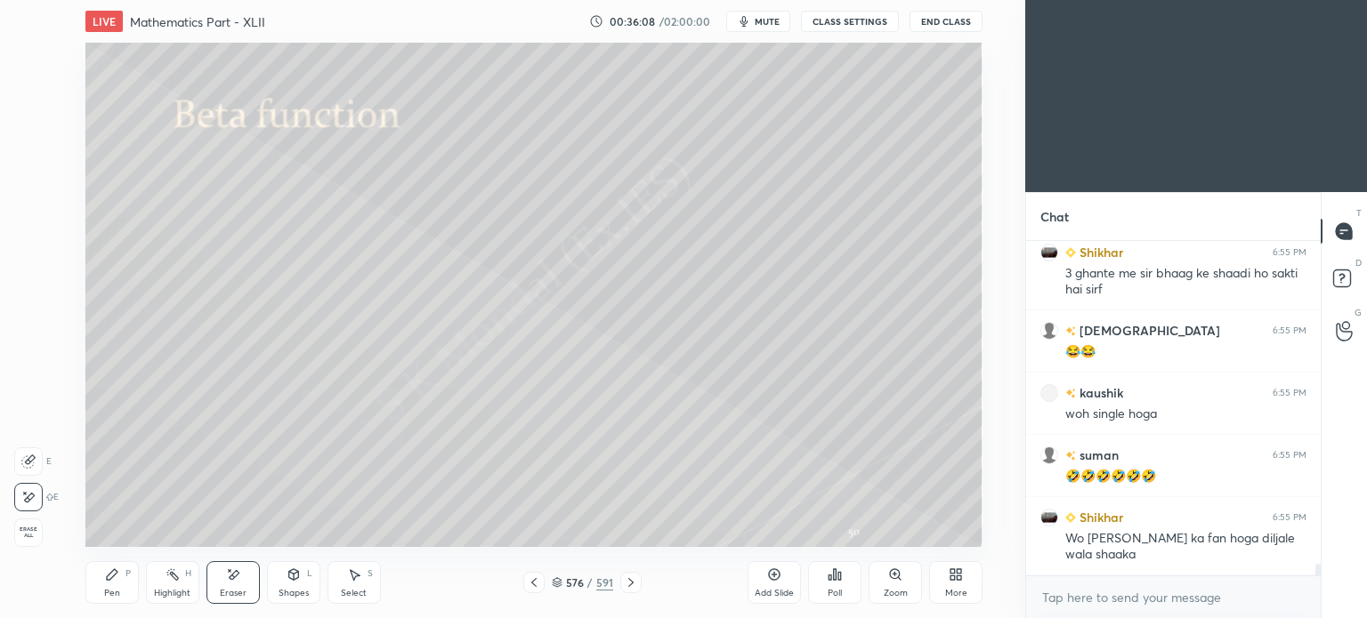
click at [100, 590] on div "Pen P" at bounding box center [111, 582] width 53 height 43
click at [114, 589] on div "Pen" at bounding box center [112, 593] width 16 height 9
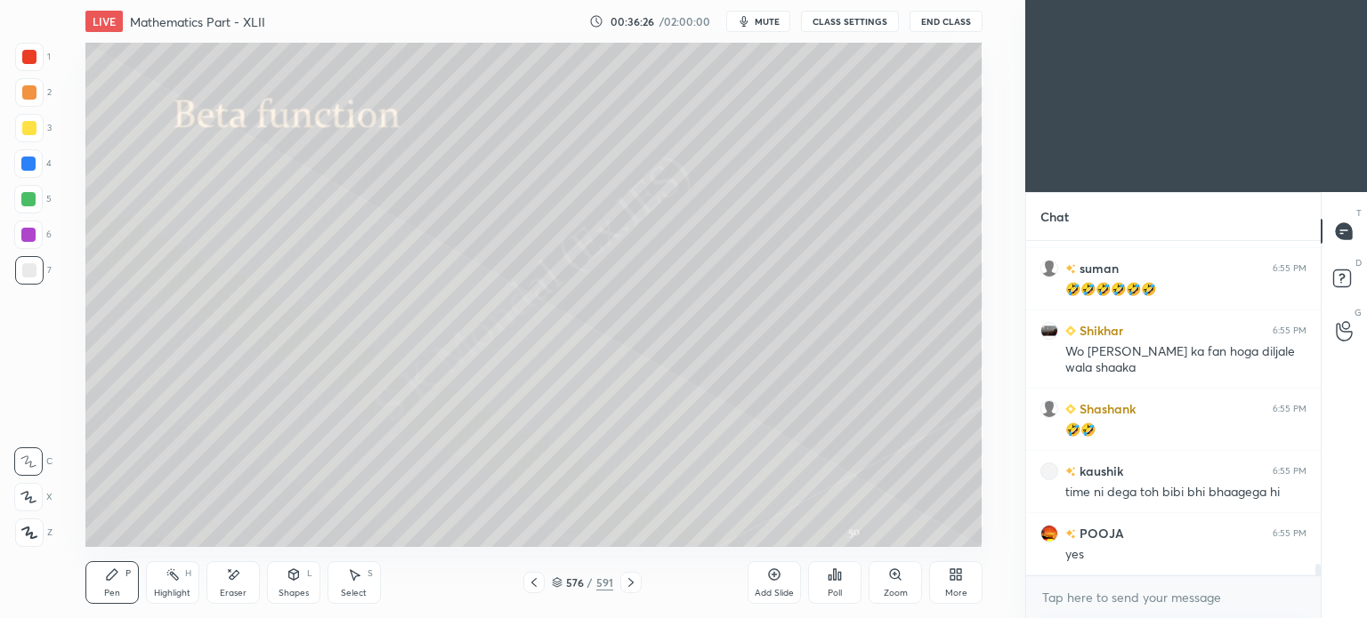
scroll to position [9694, 0]
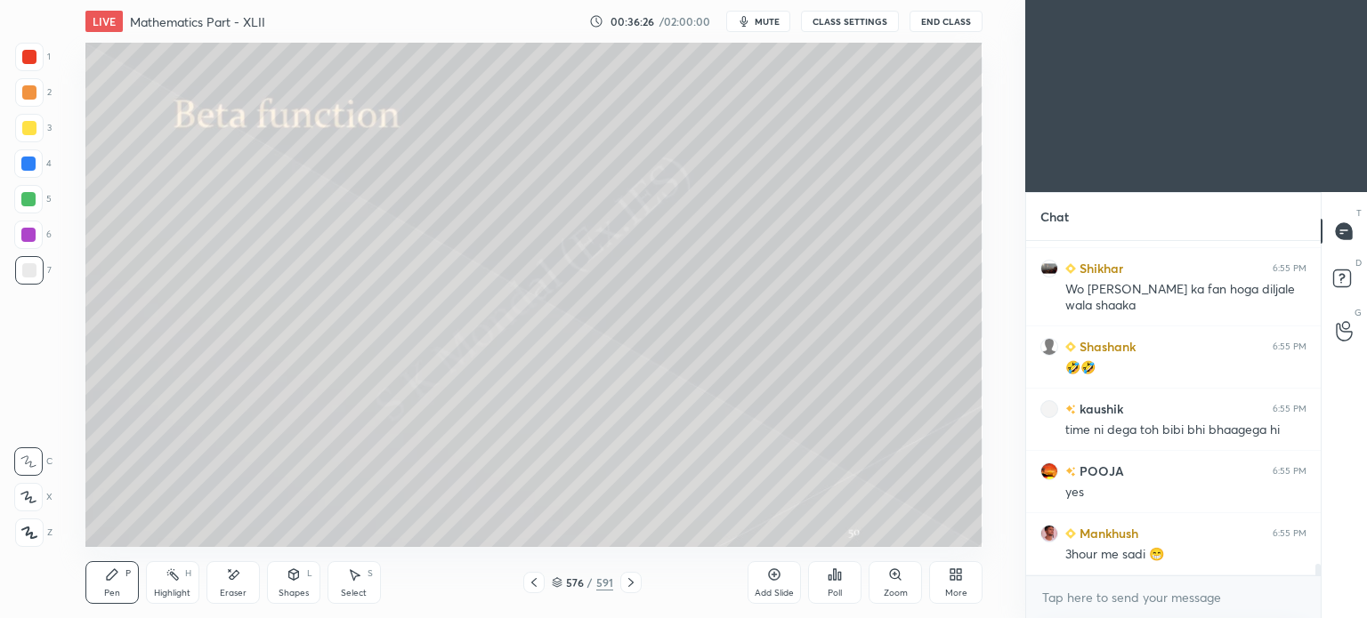
click at [633, 583] on icon at bounding box center [631, 583] width 14 height 14
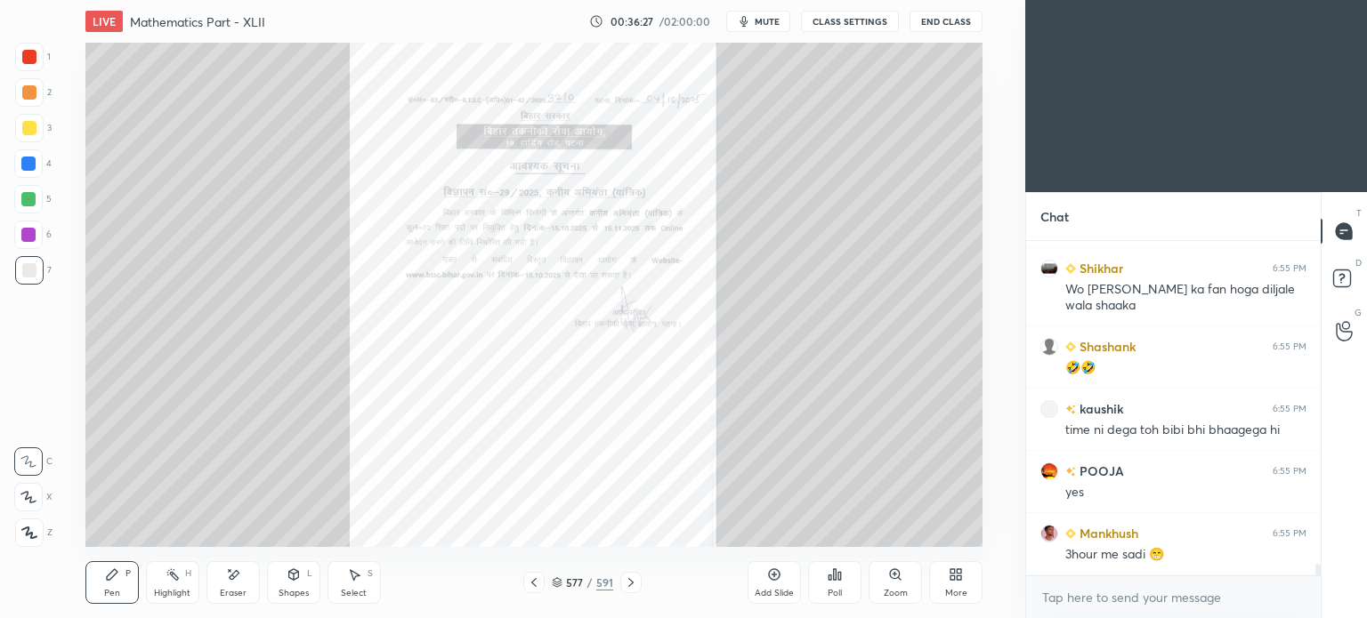
click at [633, 583] on icon at bounding box center [631, 583] width 14 height 14
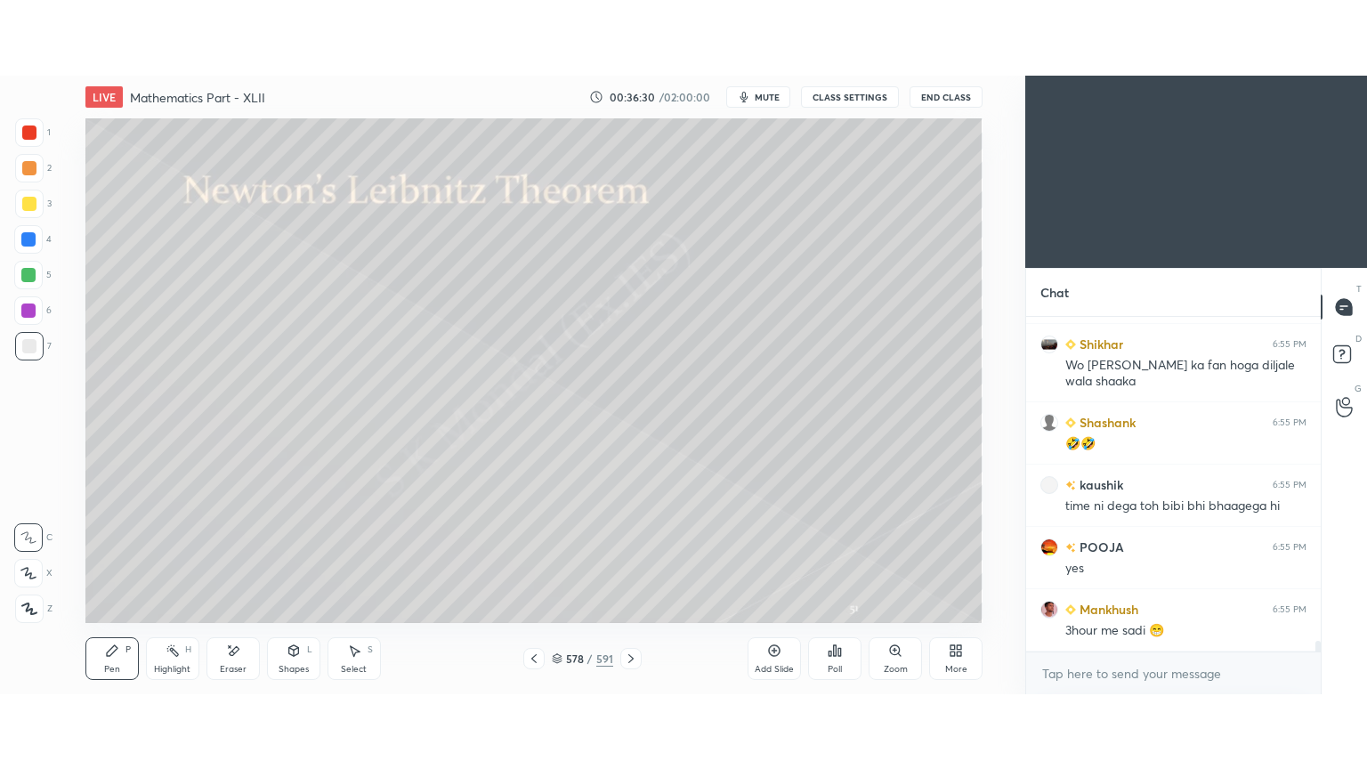
scroll to position [9756, 0]
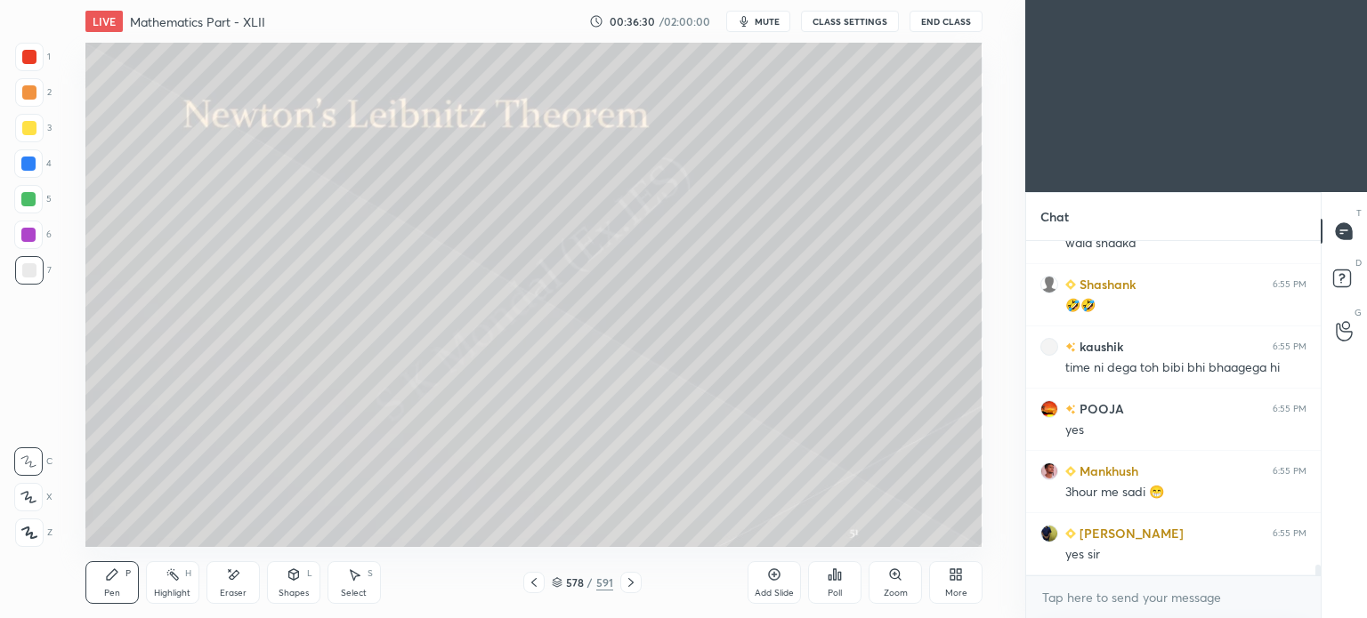
click at [948, 581] on icon at bounding box center [955, 575] width 14 height 14
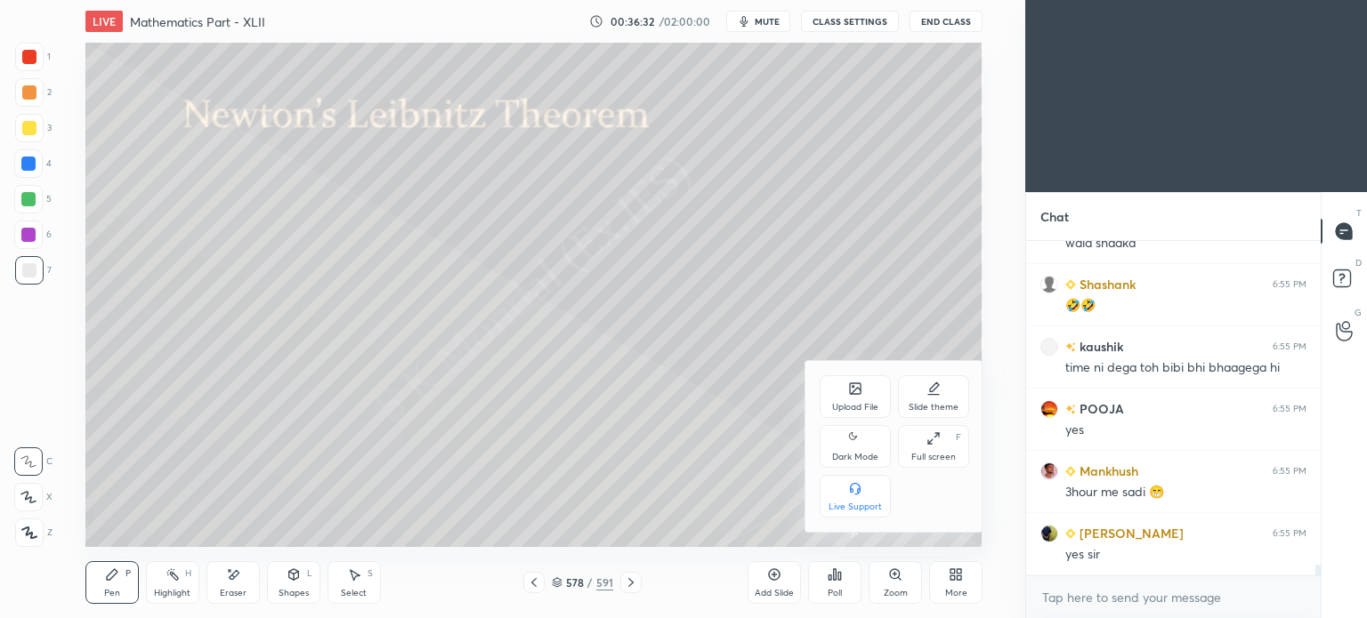
click at [939, 444] on icon at bounding box center [933, 438] width 14 height 14
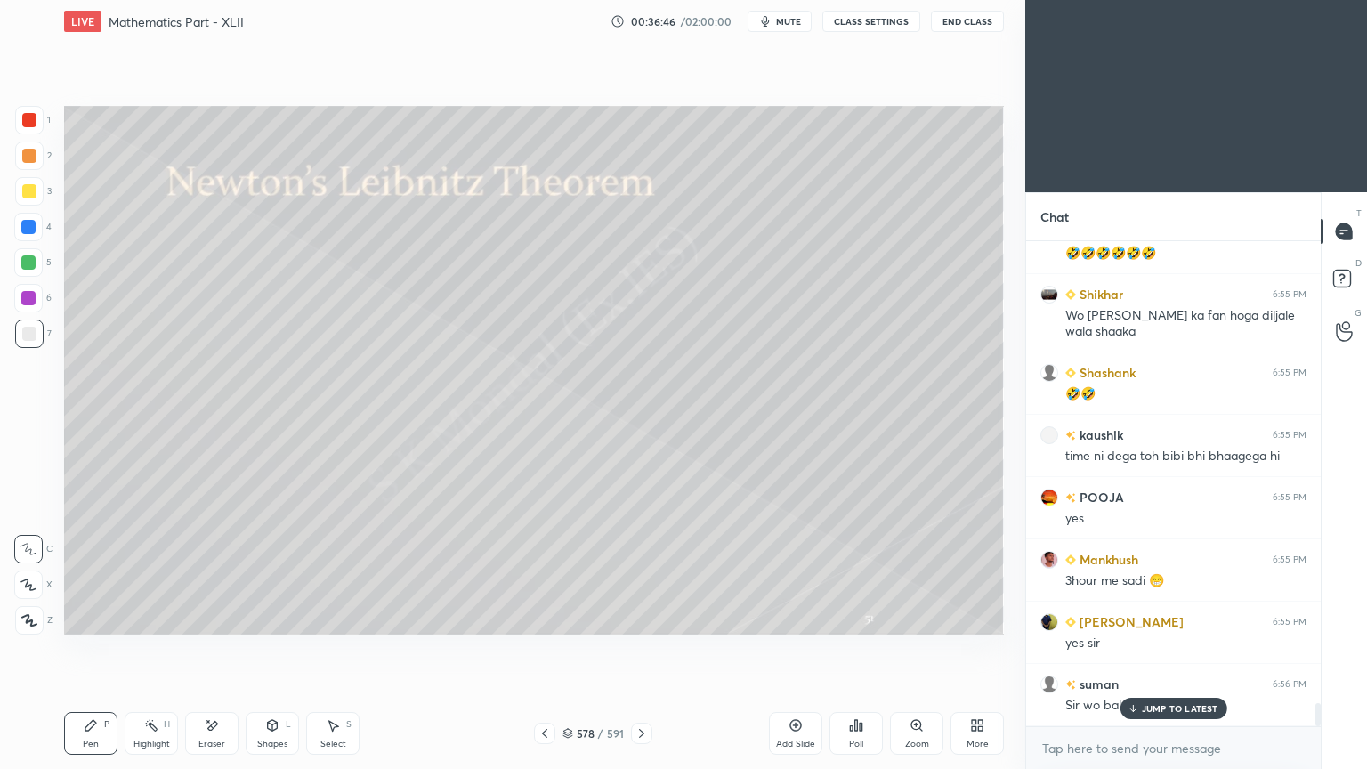
scroll to position [9729, 0]
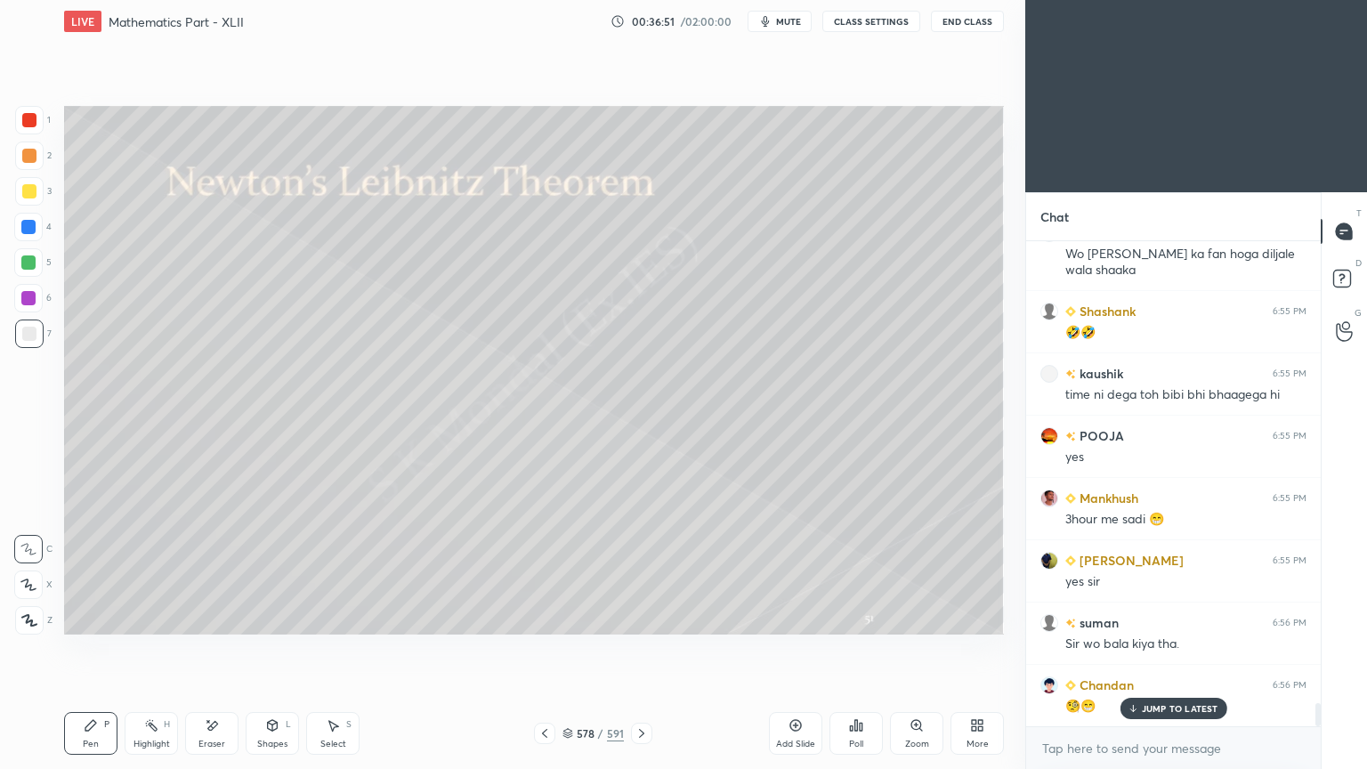
click at [1142, 617] on p "JUMP TO LATEST" at bounding box center [1179, 708] width 77 height 11
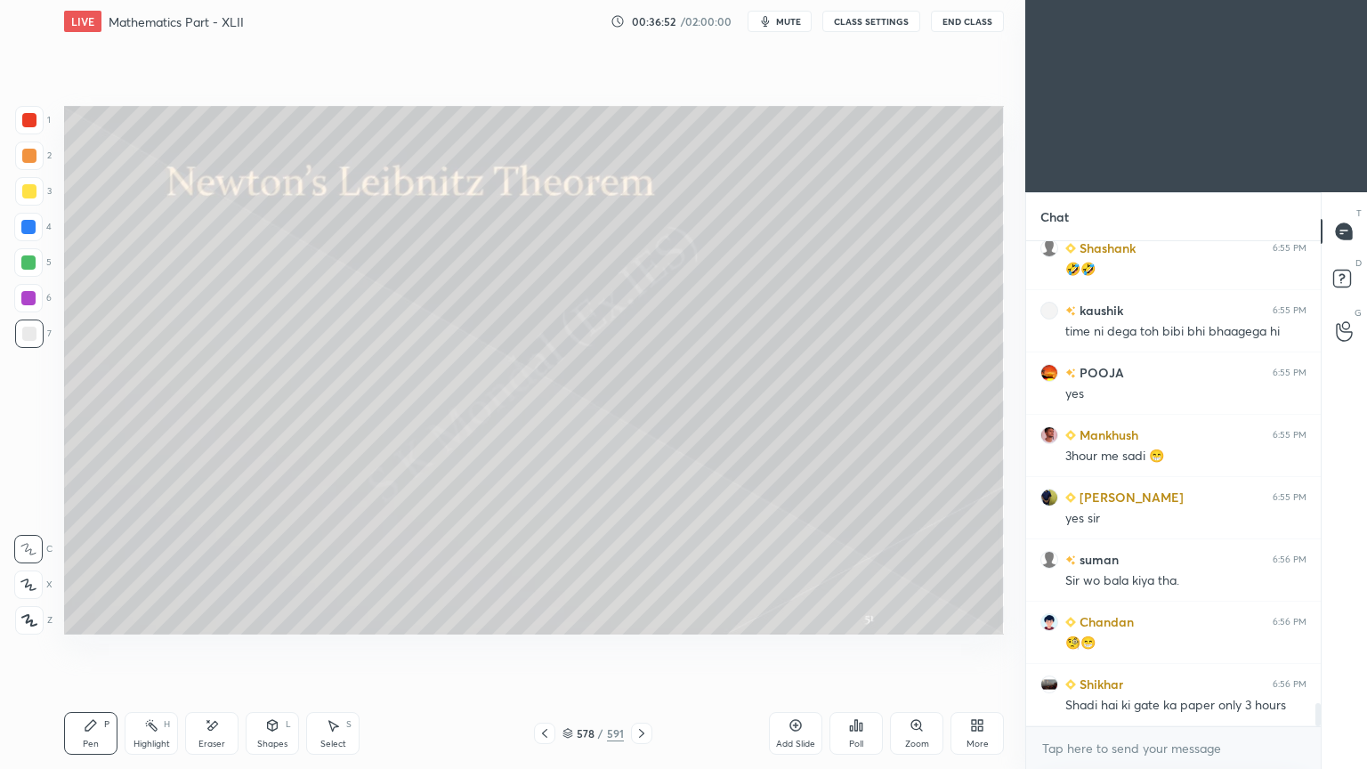
scroll to position [9854, 0]
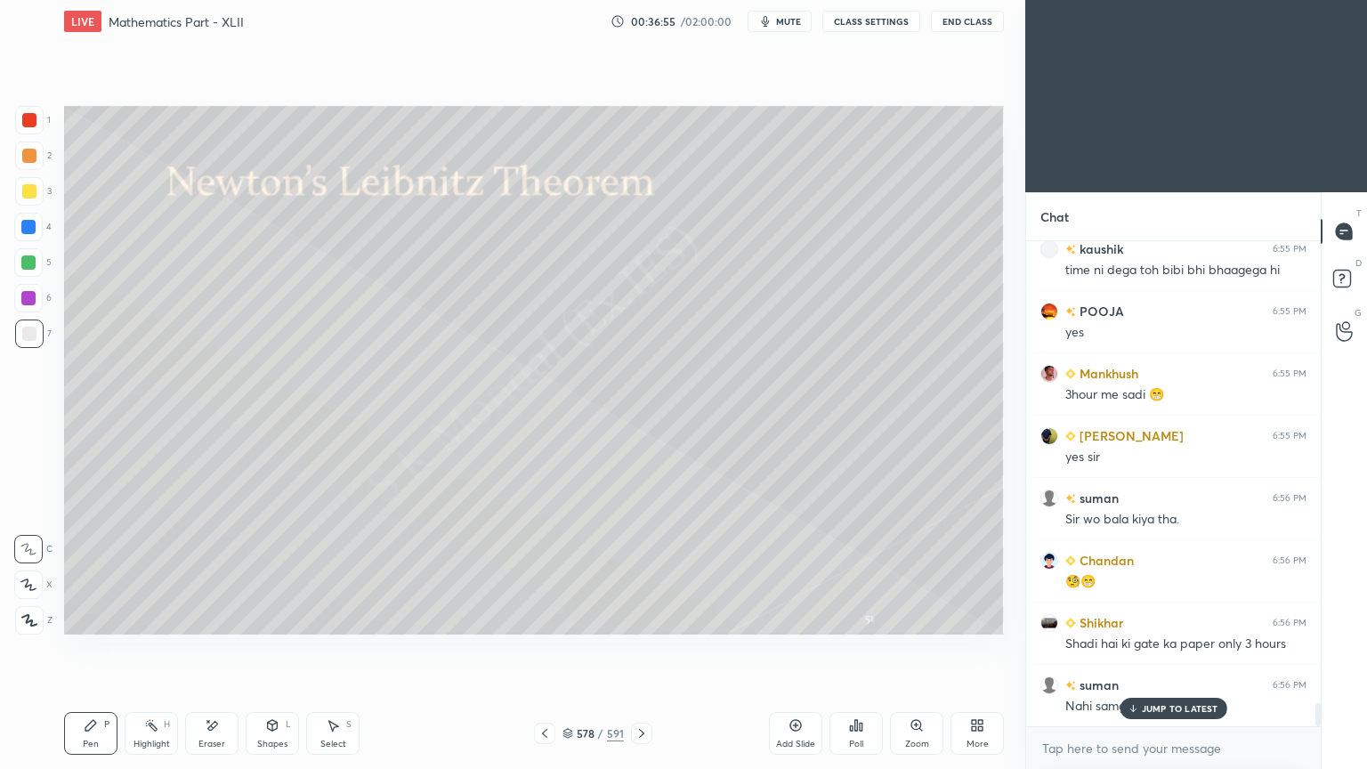
click at [1165, 617] on p "JUMP TO LATEST" at bounding box center [1179, 708] width 77 height 11
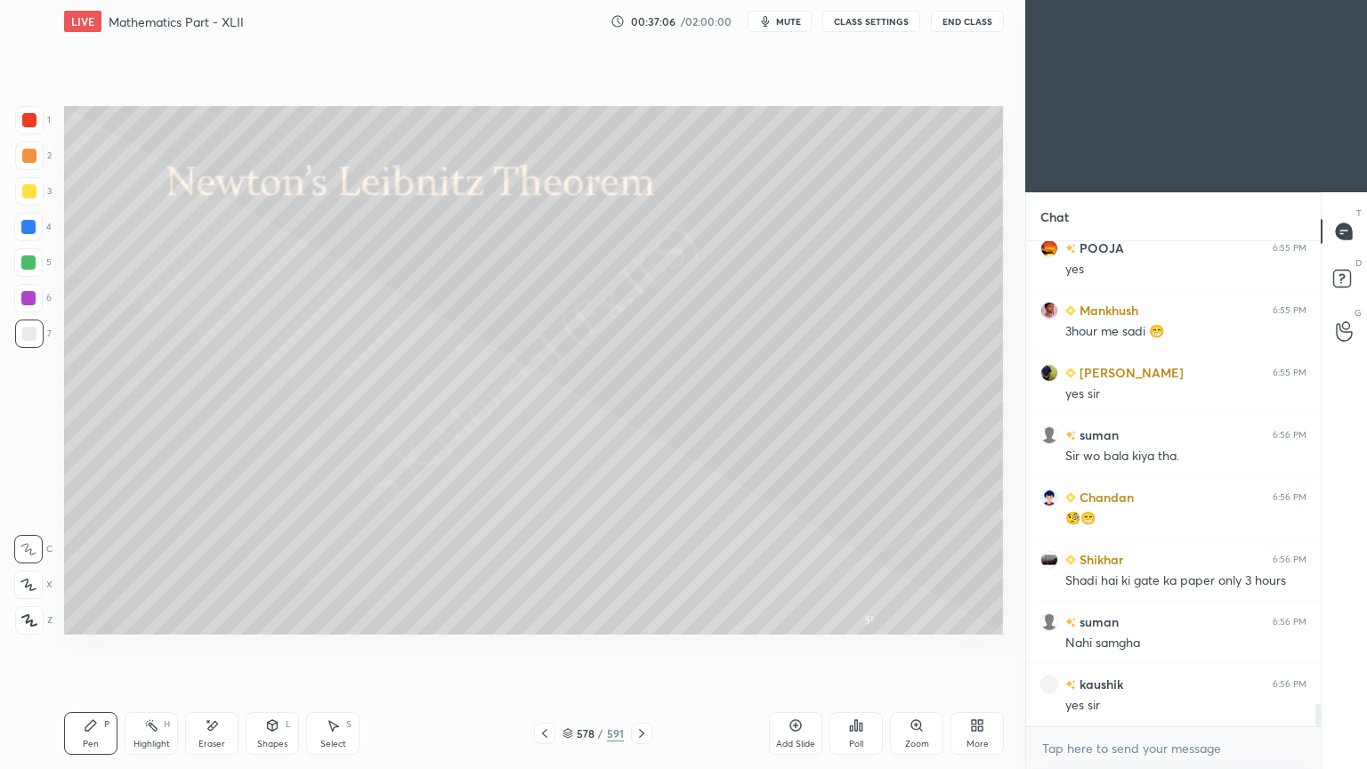
click at [27, 196] on div at bounding box center [29, 191] width 14 height 14
click at [85, 617] on icon at bounding box center [91, 725] width 14 height 14
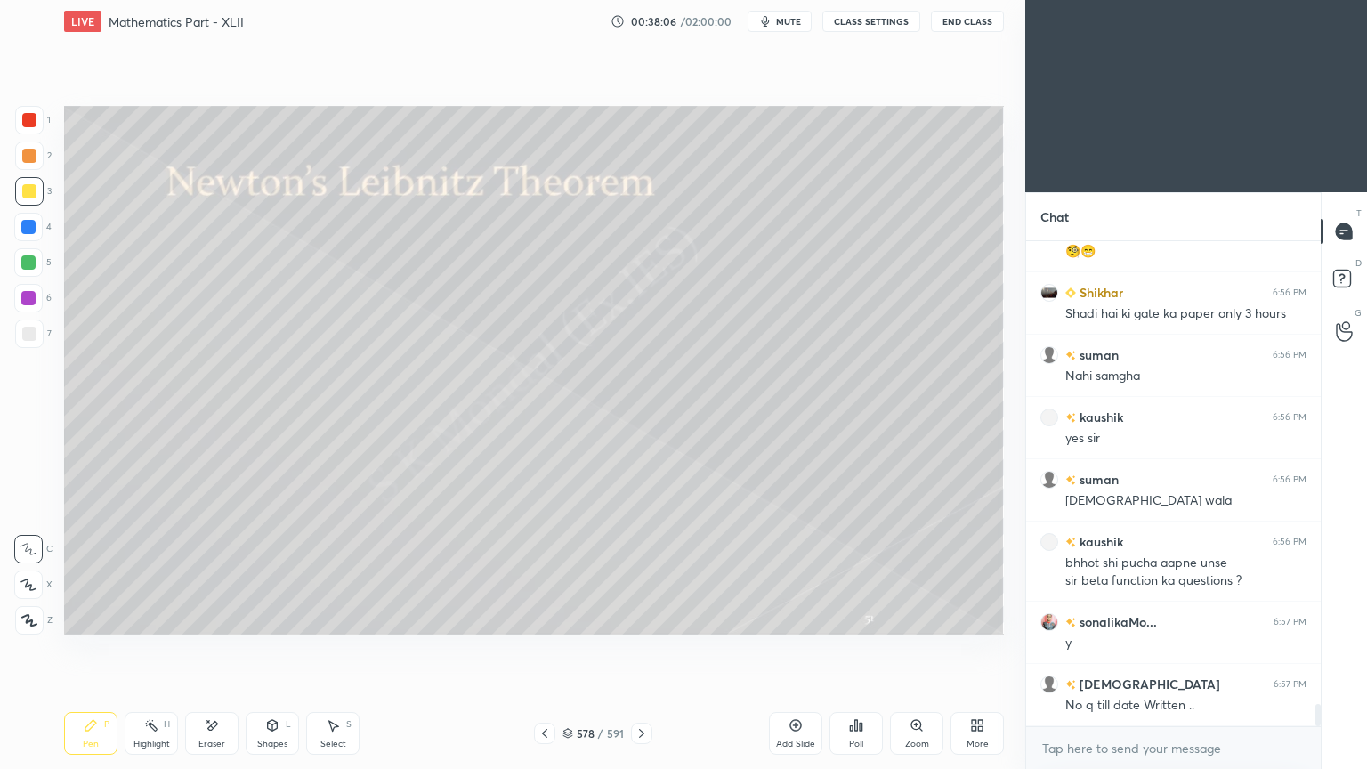
scroll to position [10245, 0]
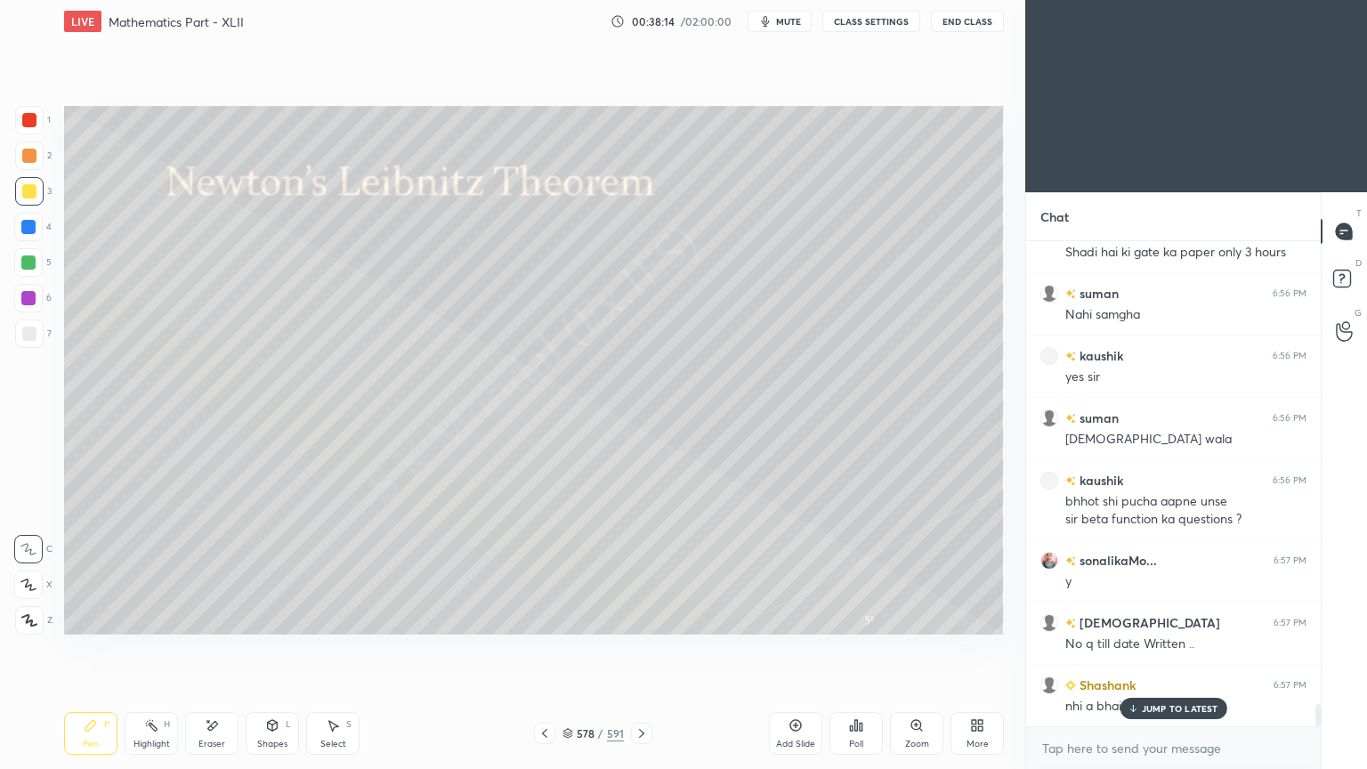
click at [156, 617] on div "Highlight H" at bounding box center [151, 733] width 53 height 43
click at [155, 617] on div "Highlight" at bounding box center [151, 743] width 36 height 9
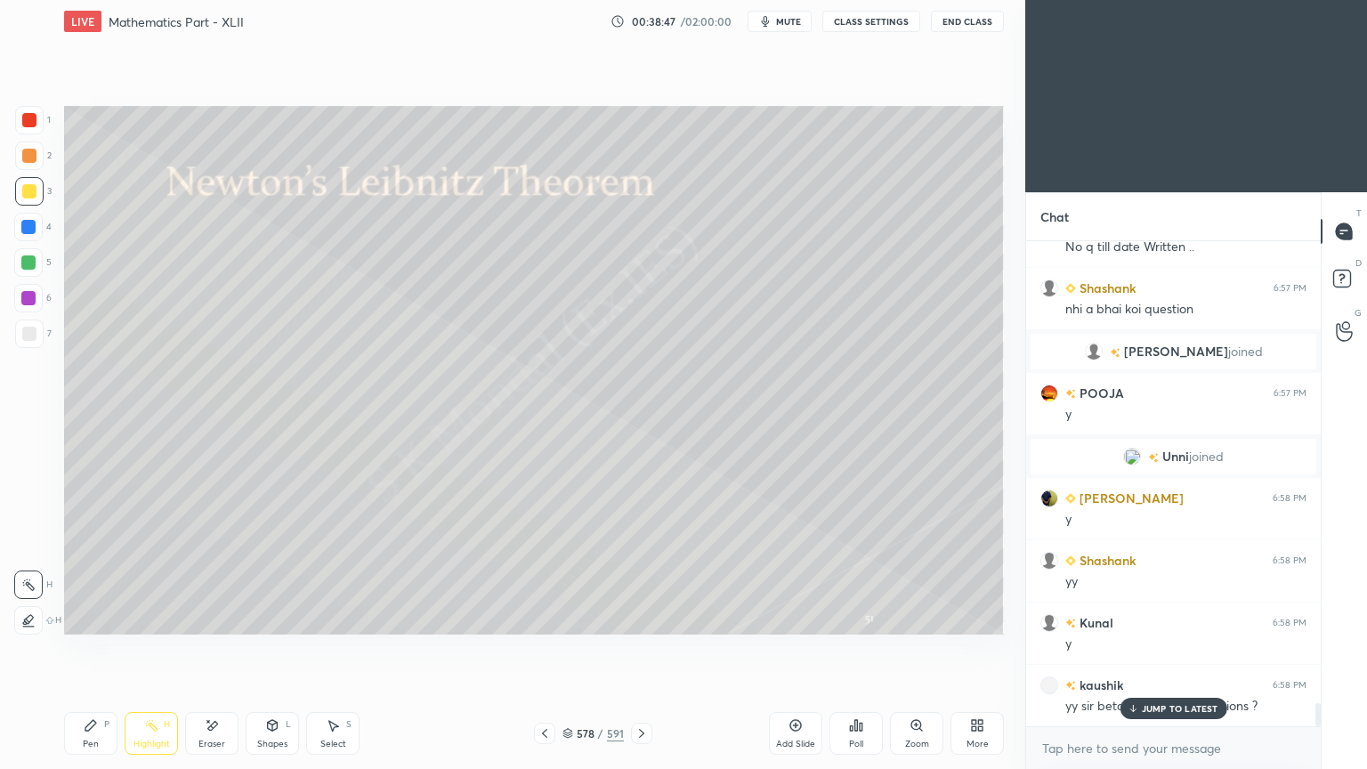
scroll to position [9803, 0]
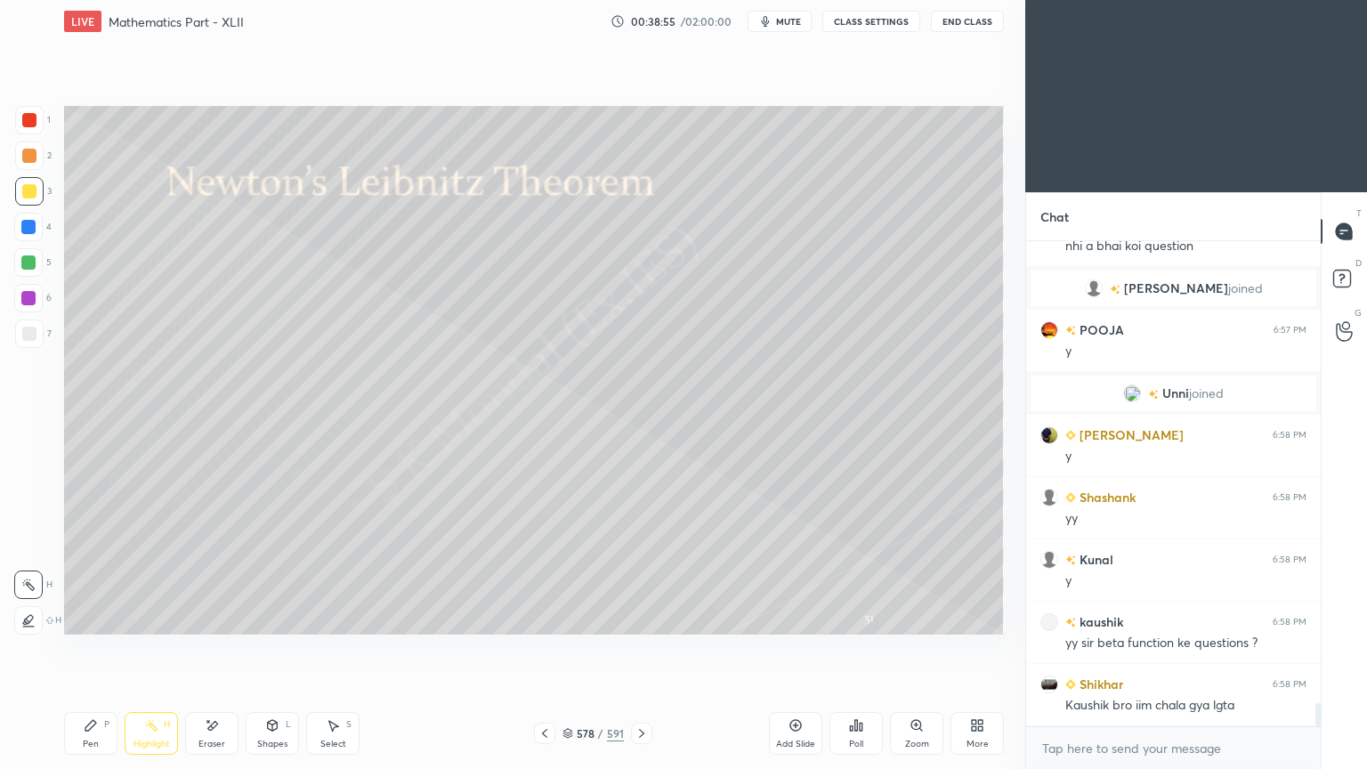
click at [85, 617] on div "Pen P" at bounding box center [90, 733] width 53 height 43
click at [87, 617] on icon at bounding box center [90, 725] width 11 height 11
click at [139, 617] on div "Highlight" at bounding box center [151, 743] width 36 height 9
click at [141, 617] on div "Highlight H" at bounding box center [151, 733] width 53 height 43
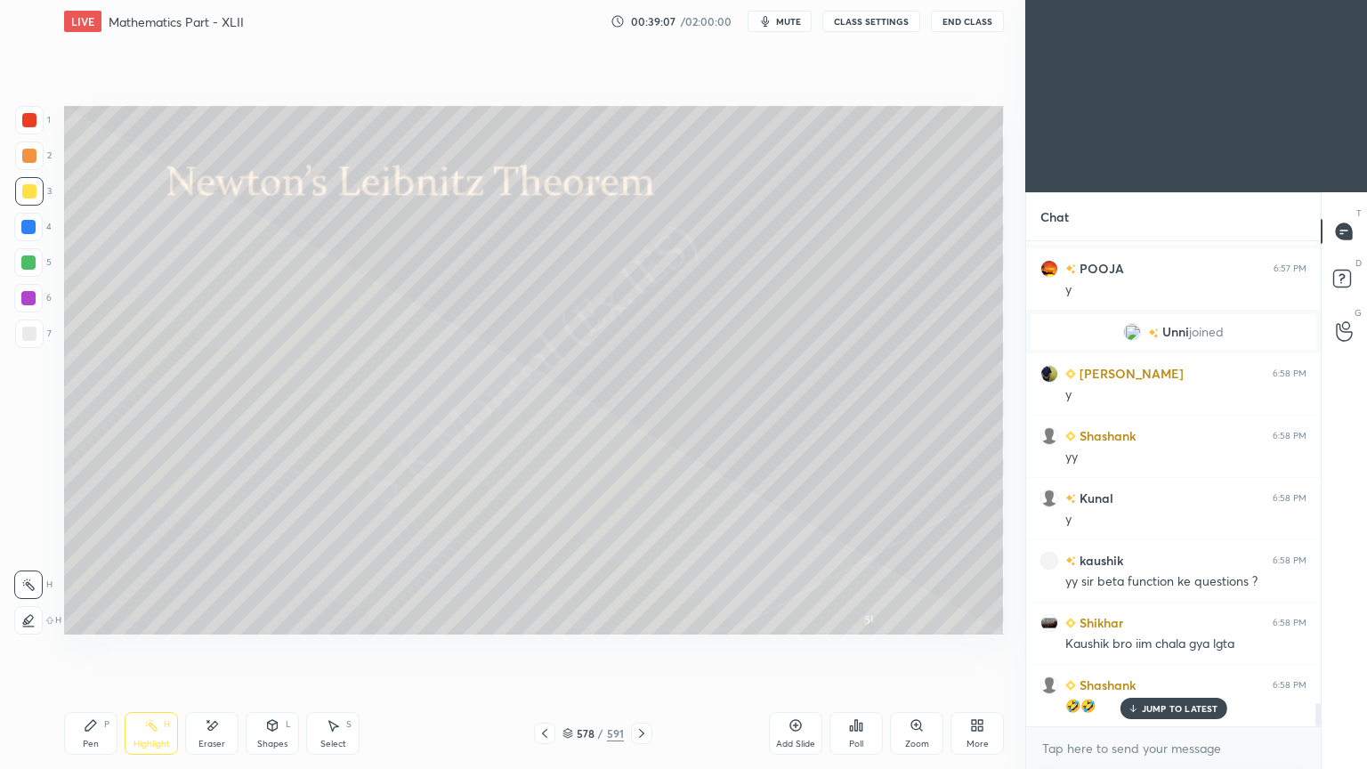
click at [83, 617] on div "Pen" at bounding box center [91, 743] width 16 height 9
click at [206, 617] on div "Eraser" at bounding box center [211, 733] width 53 height 43
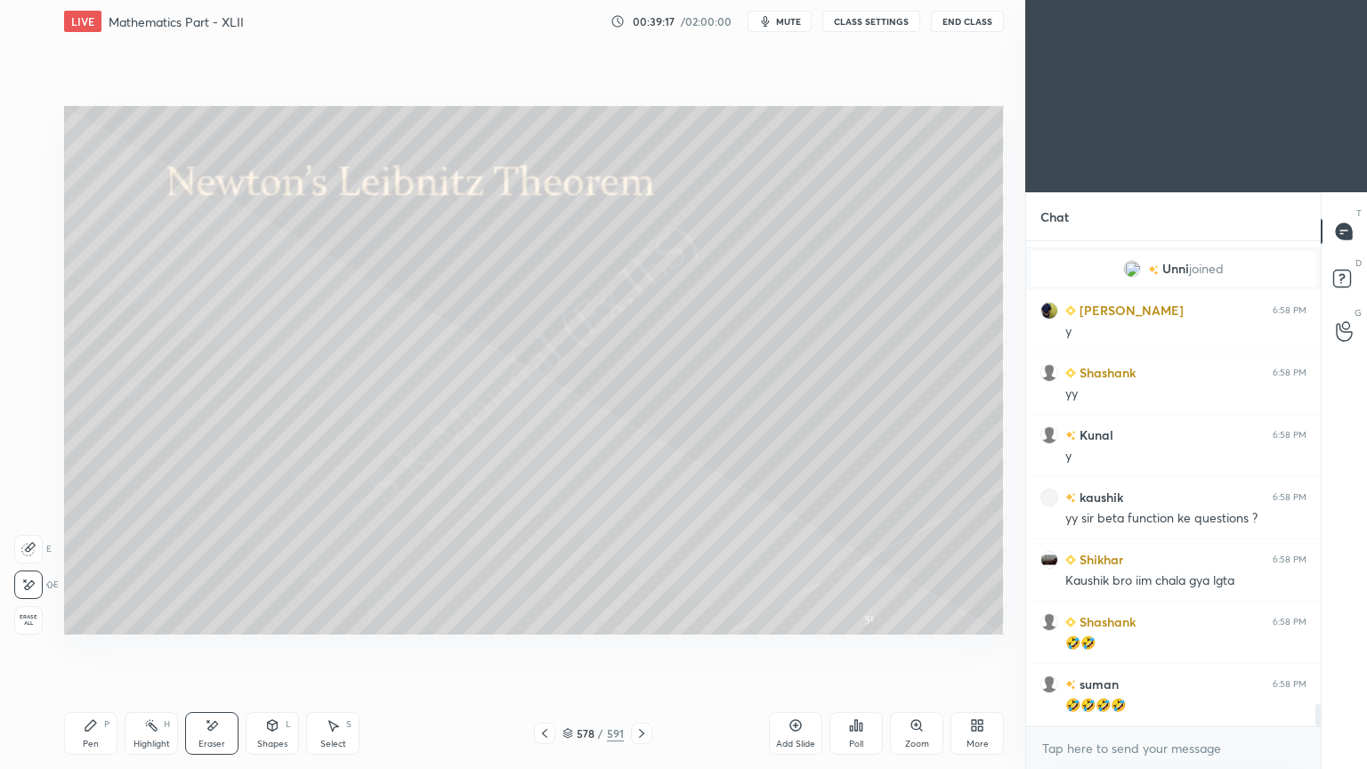
click at [101, 617] on div "Pen P" at bounding box center [90, 733] width 53 height 43
click at [100, 617] on div "Pen P" at bounding box center [90, 733] width 53 height 43
click at [214, 617] on div "Eraser" at bounding box center [211, 733] width 53 height 43
click at [80, 617] on div "Pen P" at bounding box center [90, 733] width 53 height 43
click at [78, 617] on div "Pen P" at bounding box center [90, 733] width 53 height 43
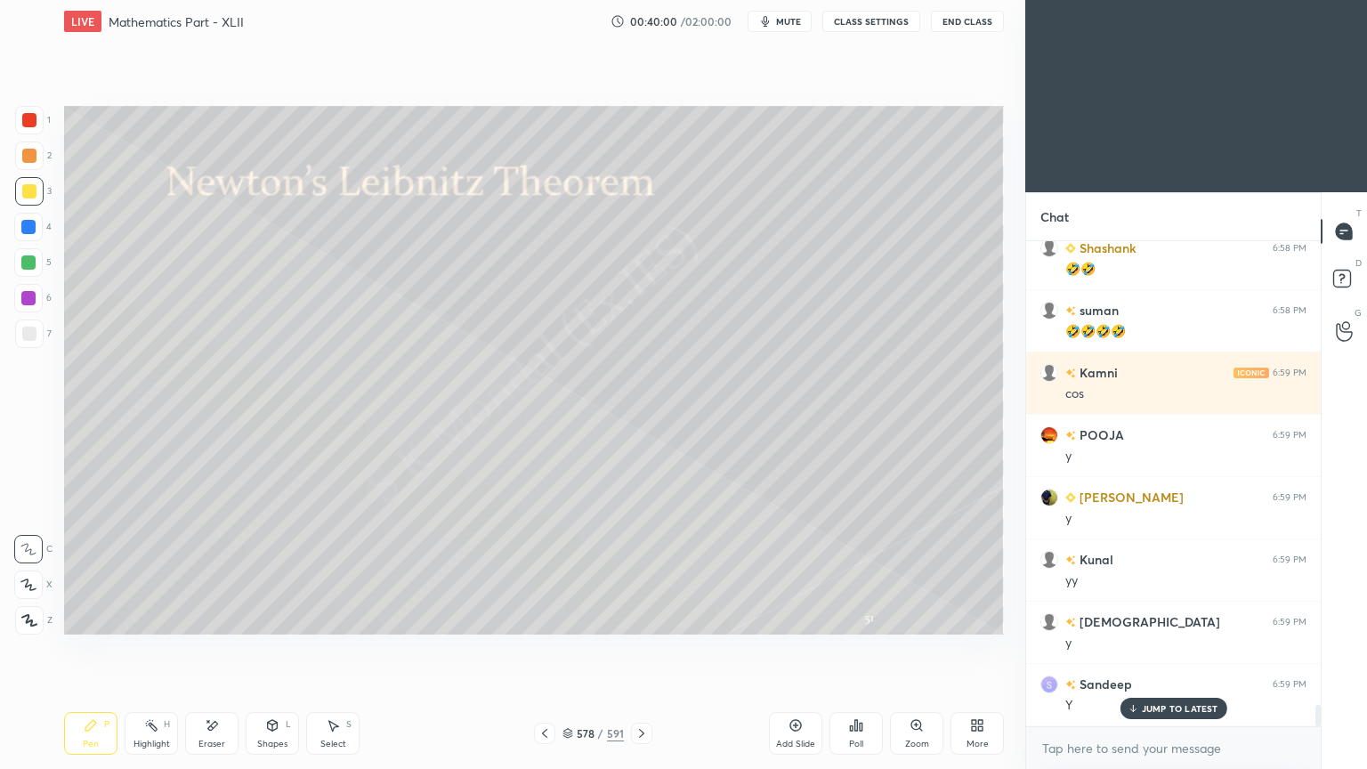
scroll to position [10363, 0]
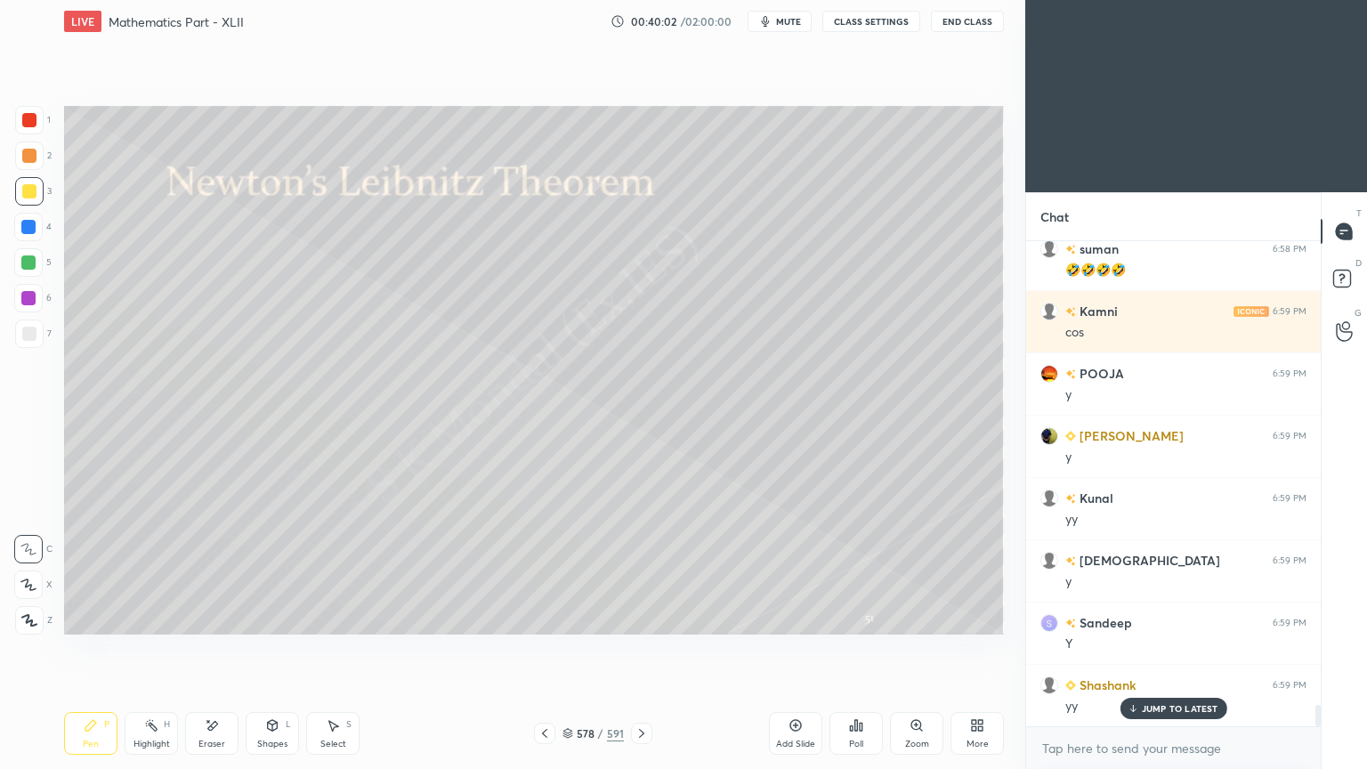
click at [335, 617] on icon at bounding box center [334, 726] width 10 height 11
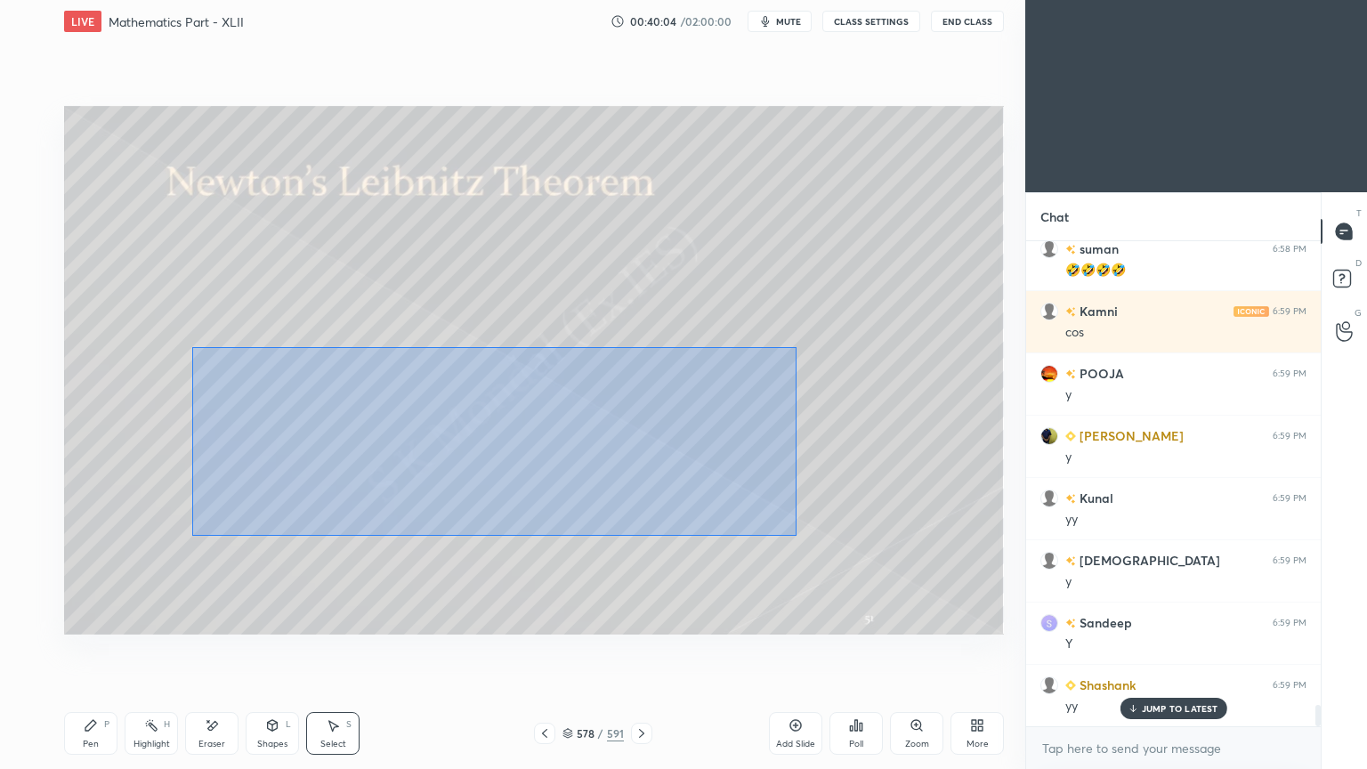
drag, startPoint x: 192, startPoint y: 347, endPoint x: 796, endPoint y: 536, distance: 632.8
click at [796, 536] on div "0 ° Undo Copy Duplicate Duplicate to new slide Delete" at bounding box center [533, 370] width 939 height 528
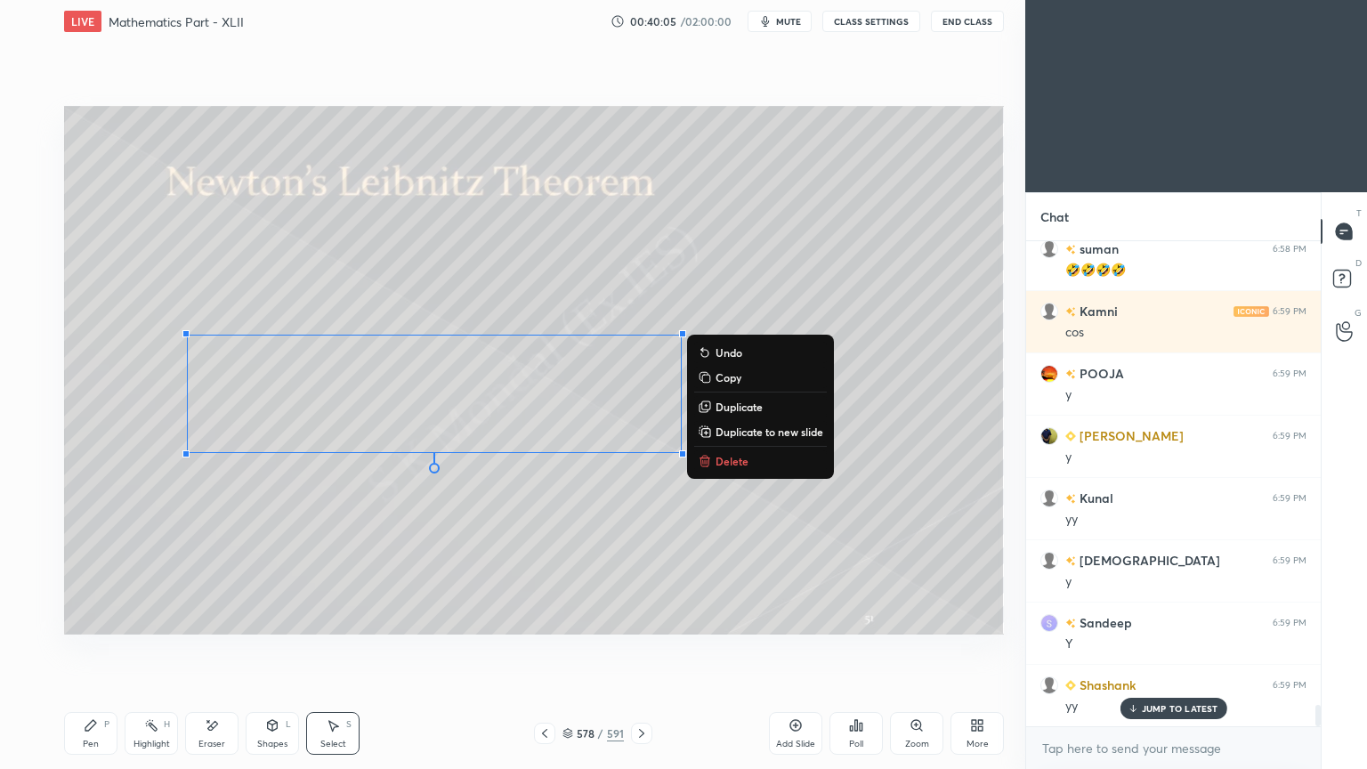
click at [714, 463] on button "Delete" at bounding box center [760, 460] width 133 height 21
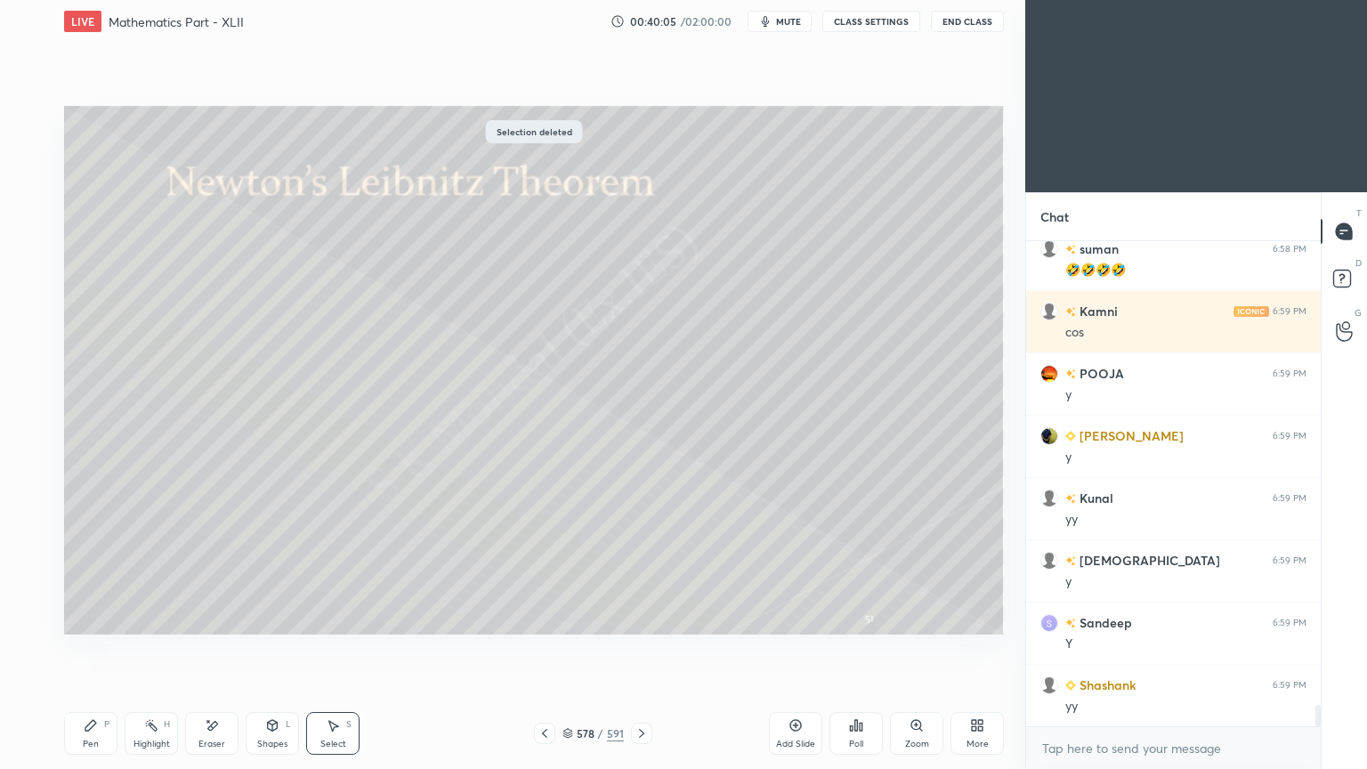
scroll to position [10426, 0]
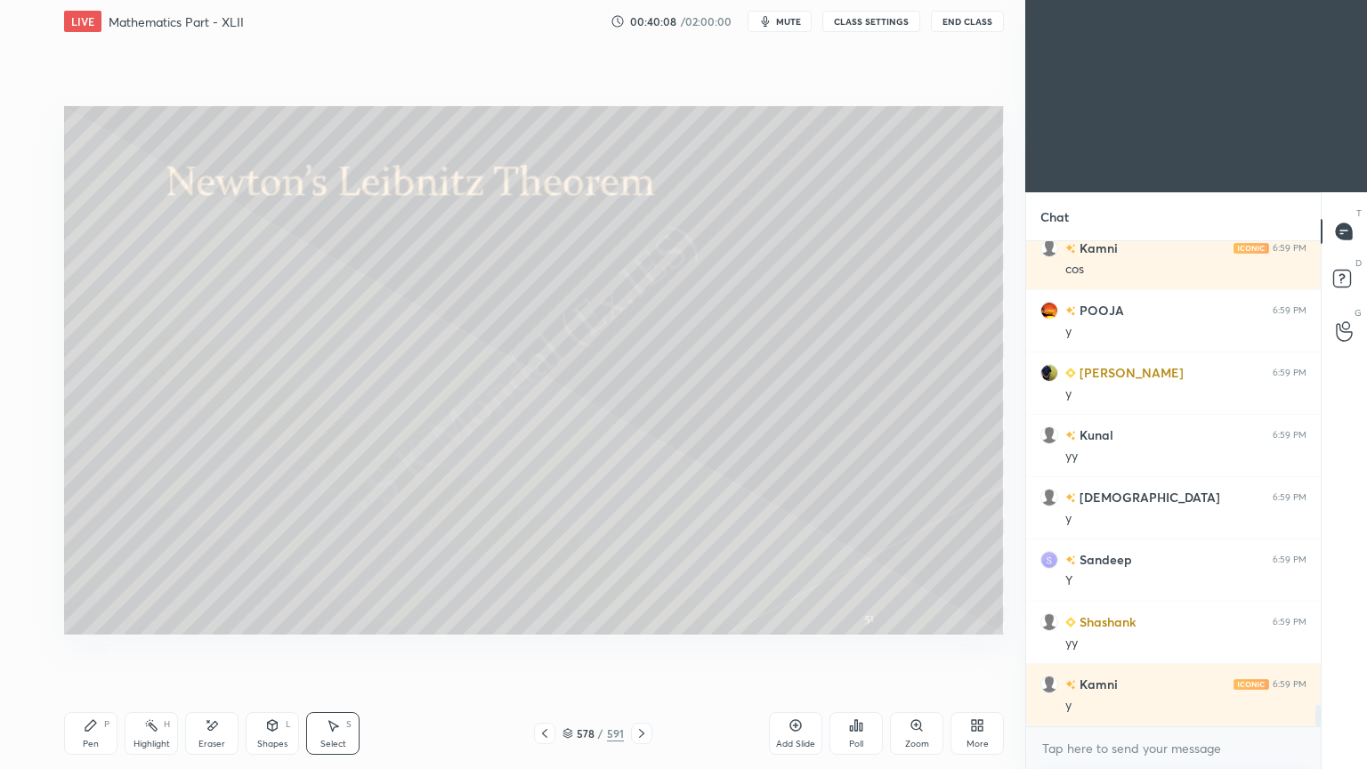
click at [154, 617] on div "Highlight H" at bounding box center [151, 733] width 53 height 43
click at [91, 617] on div "Pen" at bounding box center [91, 743] width 16 height 9
click at [92, 617] on div "Pen" at bounding box center [91, 743] width 16 height 9
click at [156, 617] on rect at bounding box center [153, 726] width 9 height 9
click at [157, 617] on rect at bounding box center [153, 726] width 9 height 9
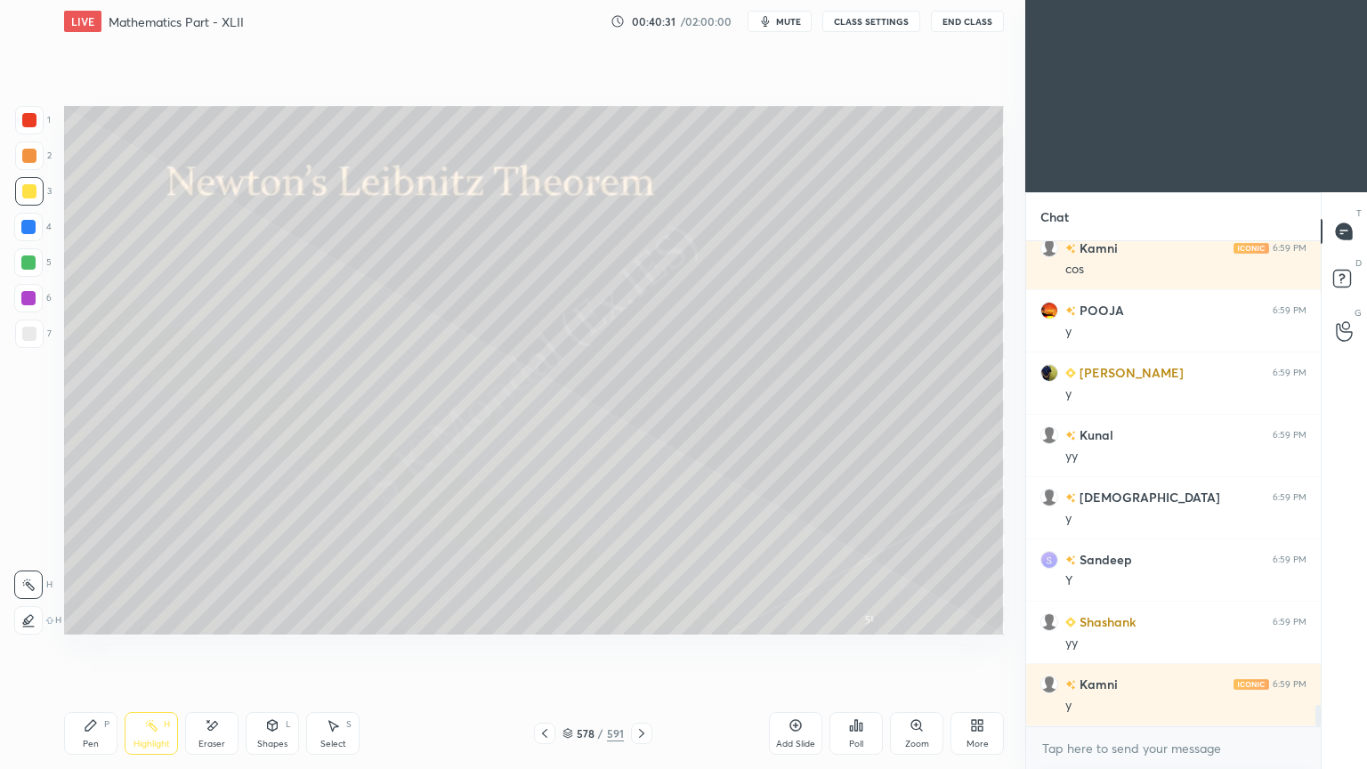
click at [93, 617] on div "Pen" at bounding box center [91, 743] width 16 height 9
click at [96, 617] on div "Pen" at bounding box center [91, 743] width 16 height 9
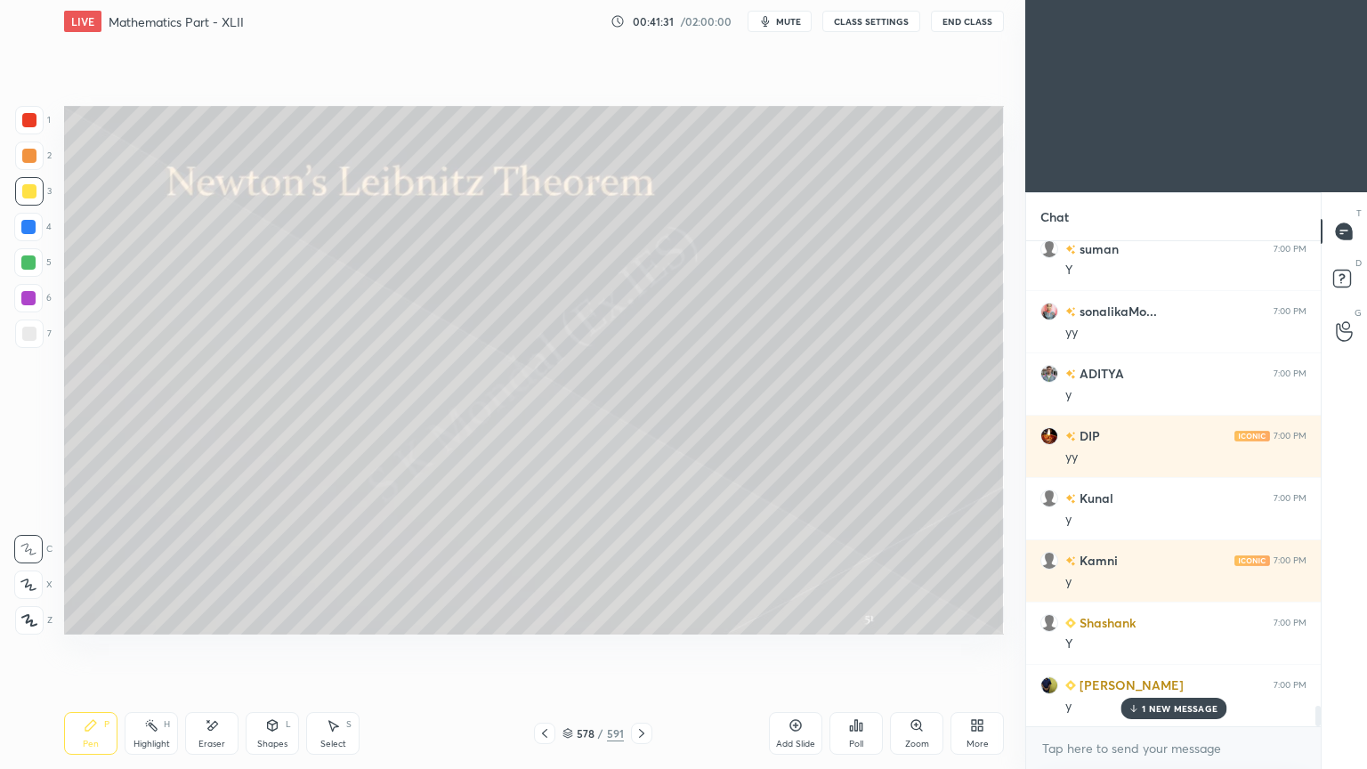
scroll to position [11298, 0]
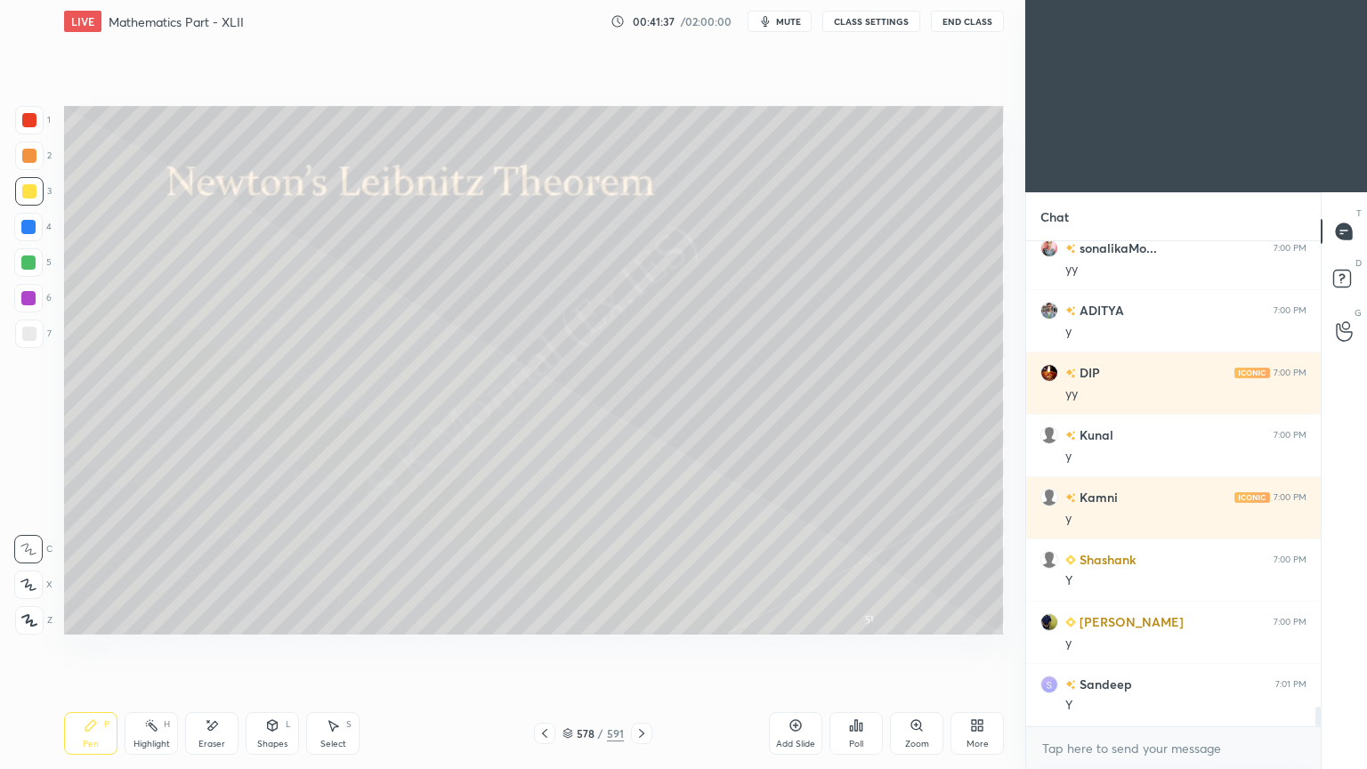
click at [139, 617] on div "Highlight" at bounding box center [151, 743] width 36 height 9
click at [133, 617] on div "Highlight H" at bounding box center [151, 733] width 53 height 43
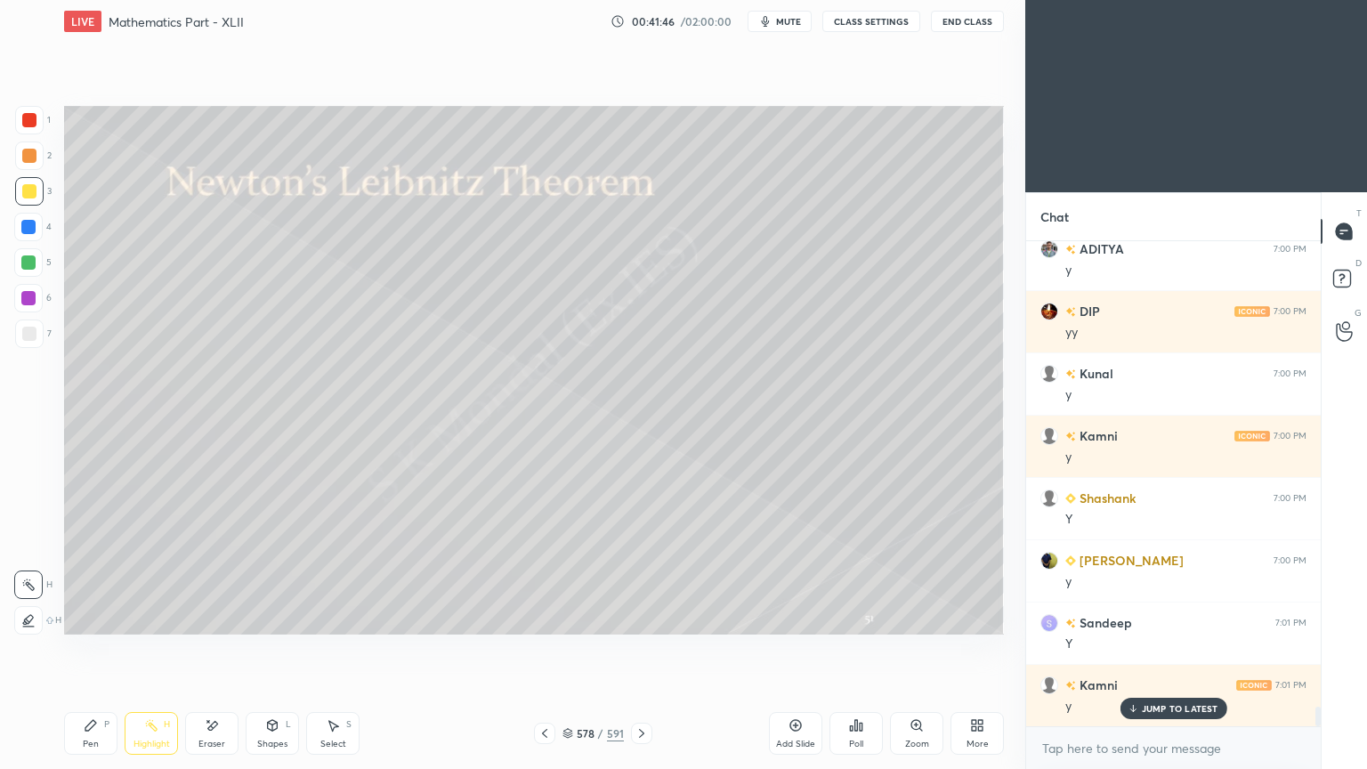
click at [90, 617] on div "Pen" at bounding box center [91, 743] width 16 height 9
click at [94, 617] on div "Pen" at bounding box center [91, 743] width 16 height 9
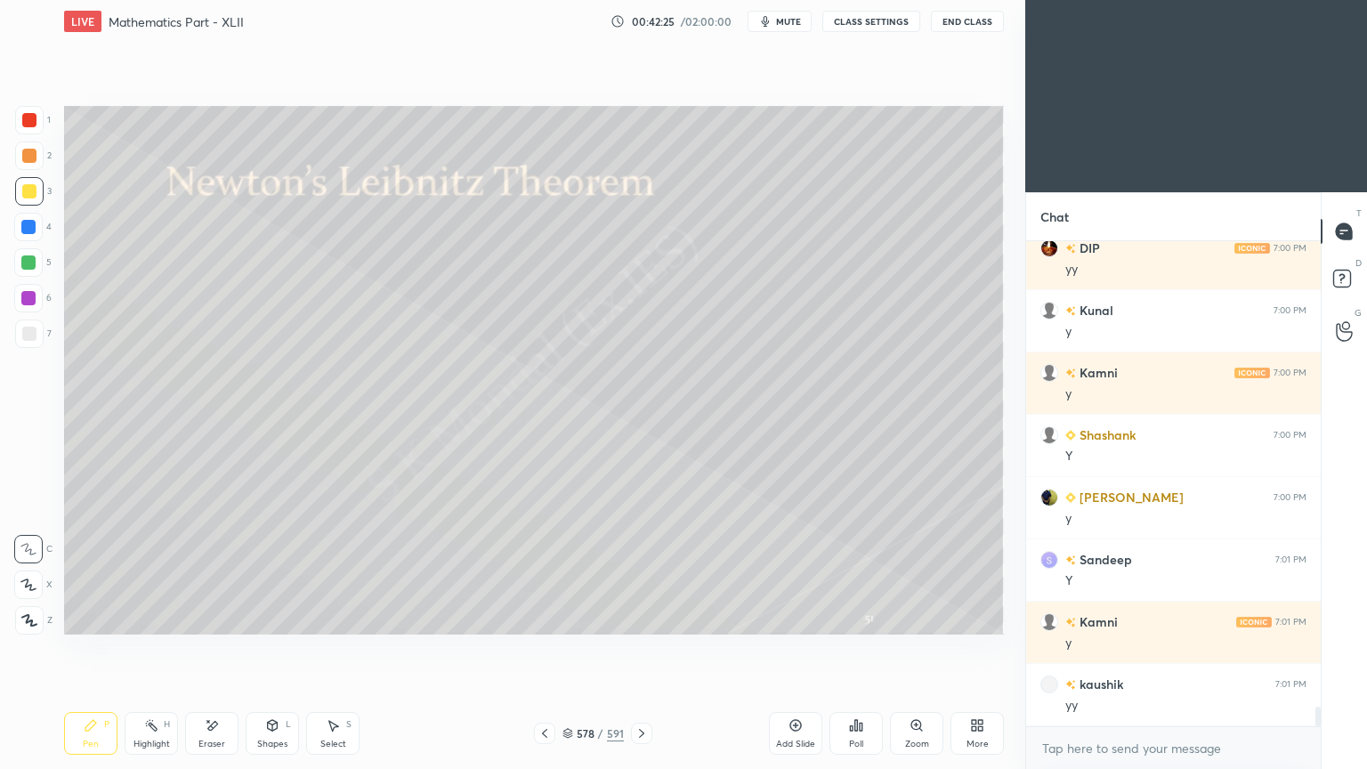
click at [32, 336] on div at bounding box center [29, 334] width 14 height 14
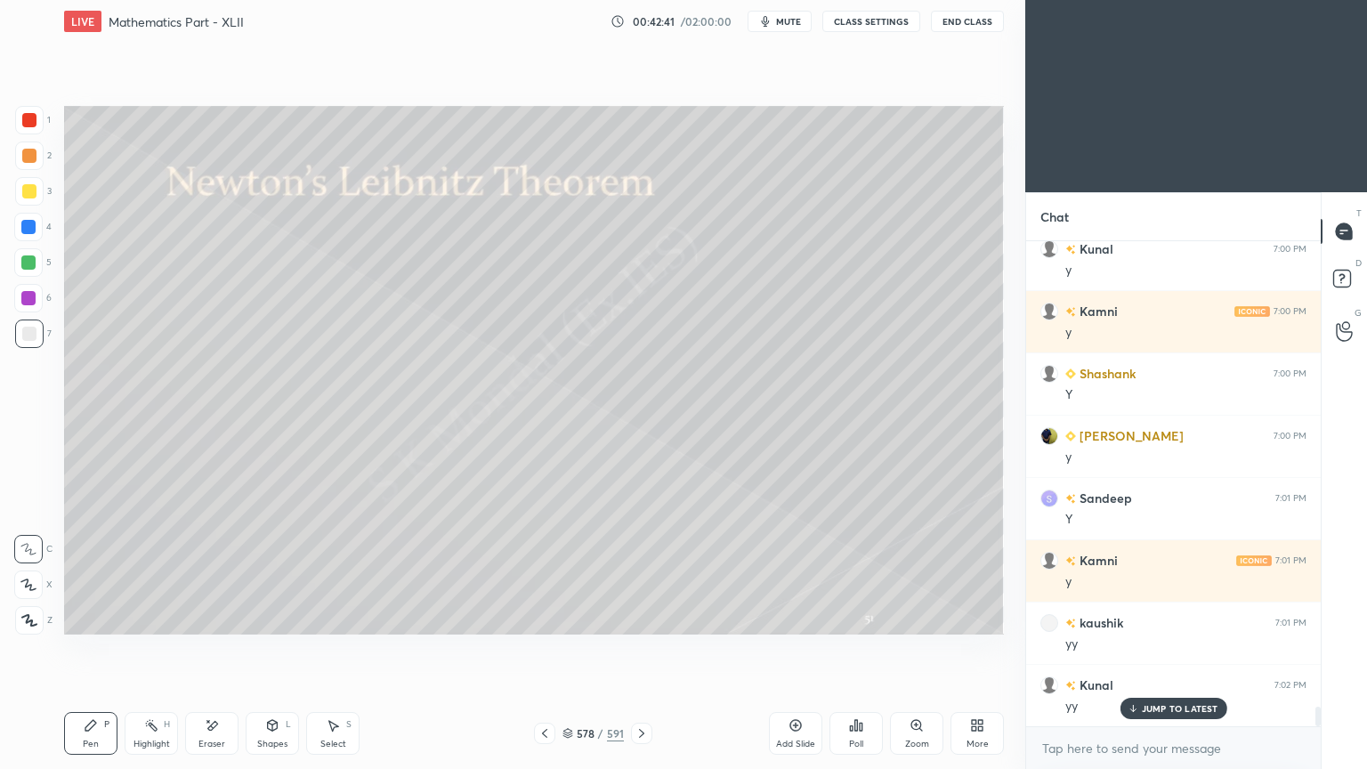
scroll to position [11527, 0]
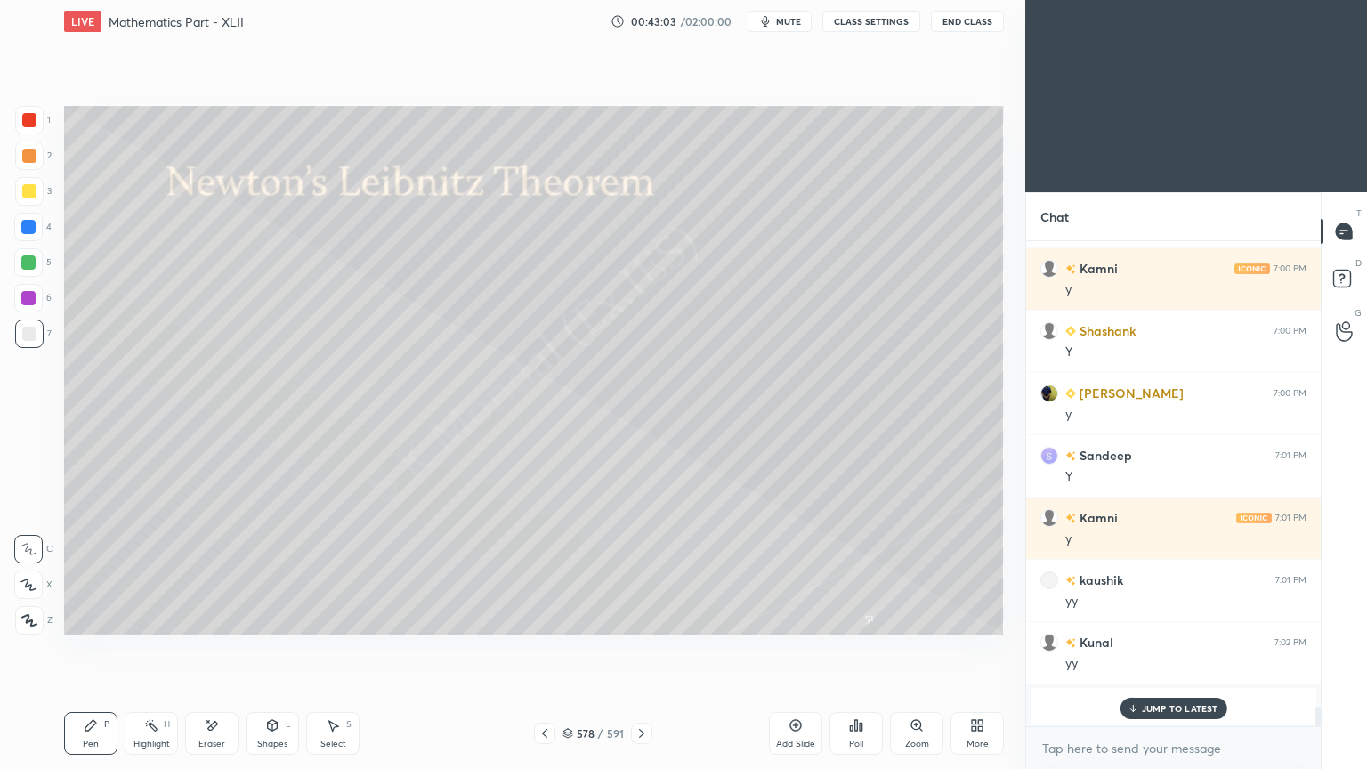
drag, startPoint x: 1169, startPoint y: 702, endPoint x: 879, endPoint y: 682, distance: 290.7
click at [1169, 617] on p "JUMP TO LATEST" at bounding box center [1179, 708] width 77 height 11
click at [641, 617] on icon at bounding box center [641, 733] width 14 height 14
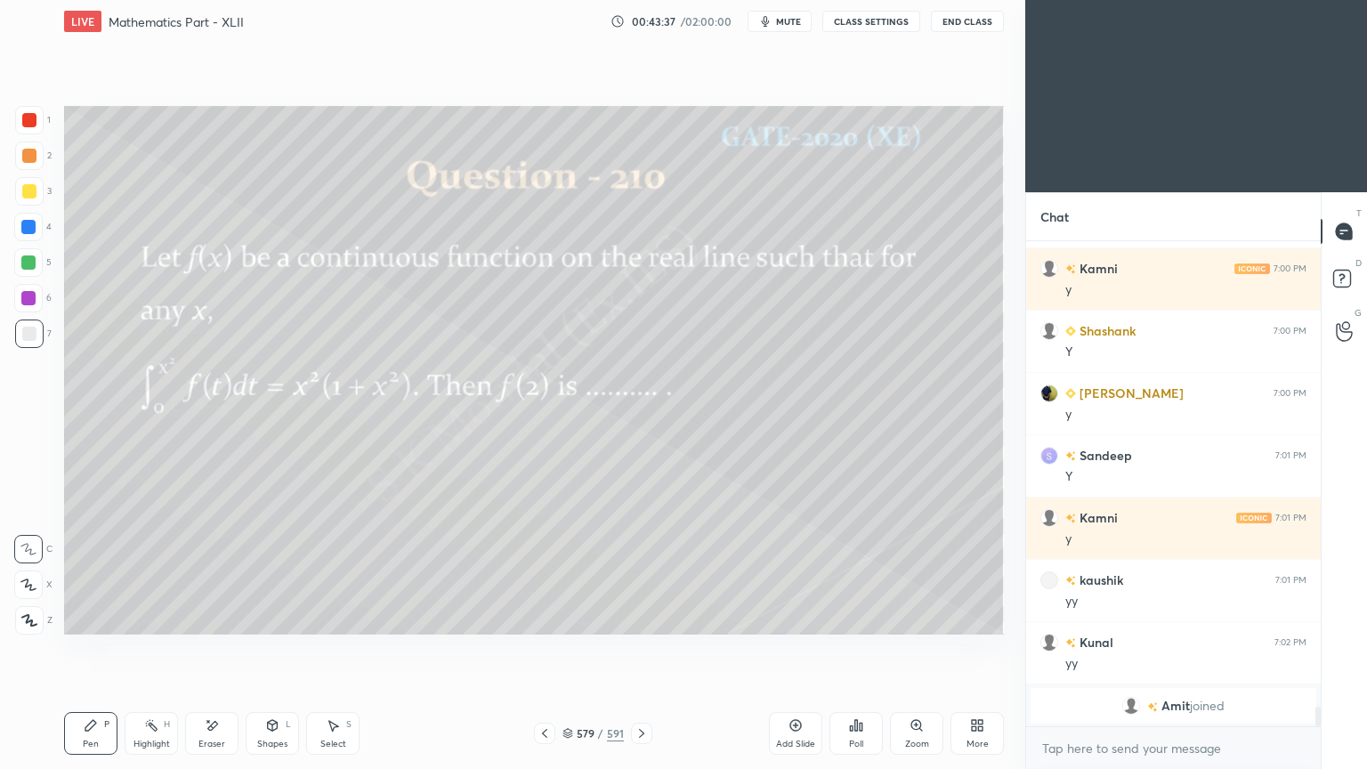
click at [28, 193] on div at bounding box center [29, 191] width 14 height 14
click at [30, 196] on div at bounding box center [29, 191] width 14 height 14
click at [149, 617] on icon at bounding box center [151, 725] width 14 height 14
click at [154, 617] on icon at bounding box center [151, 725] width 14 height 14
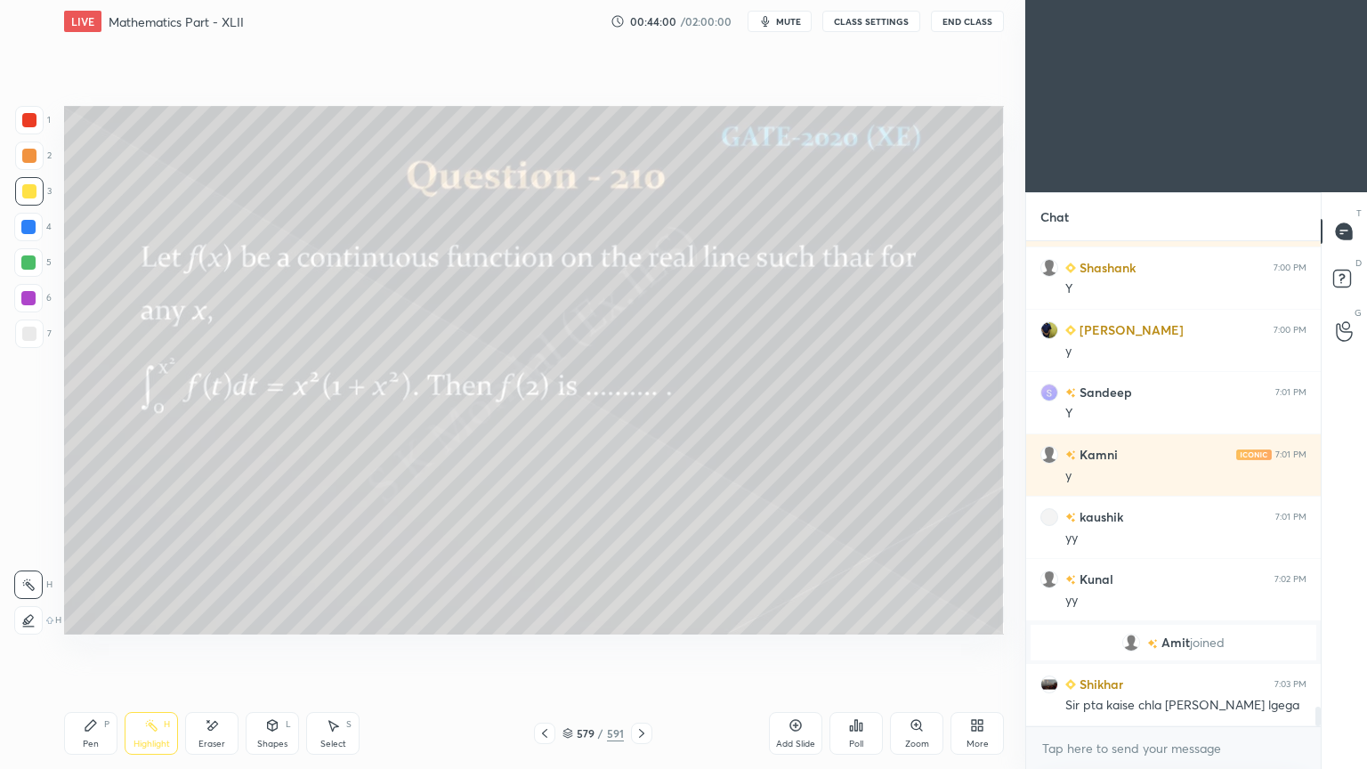
click at [89, 617] on div "Pen" at bounding box center [91, 743] width 16 height 9
click at [90, 617] on div "Pen" at bounding box center [91, 743] width 16 height 9
click at [151, 617] on div "Highlight" at bounding box center [151, 743] width 36 height 9
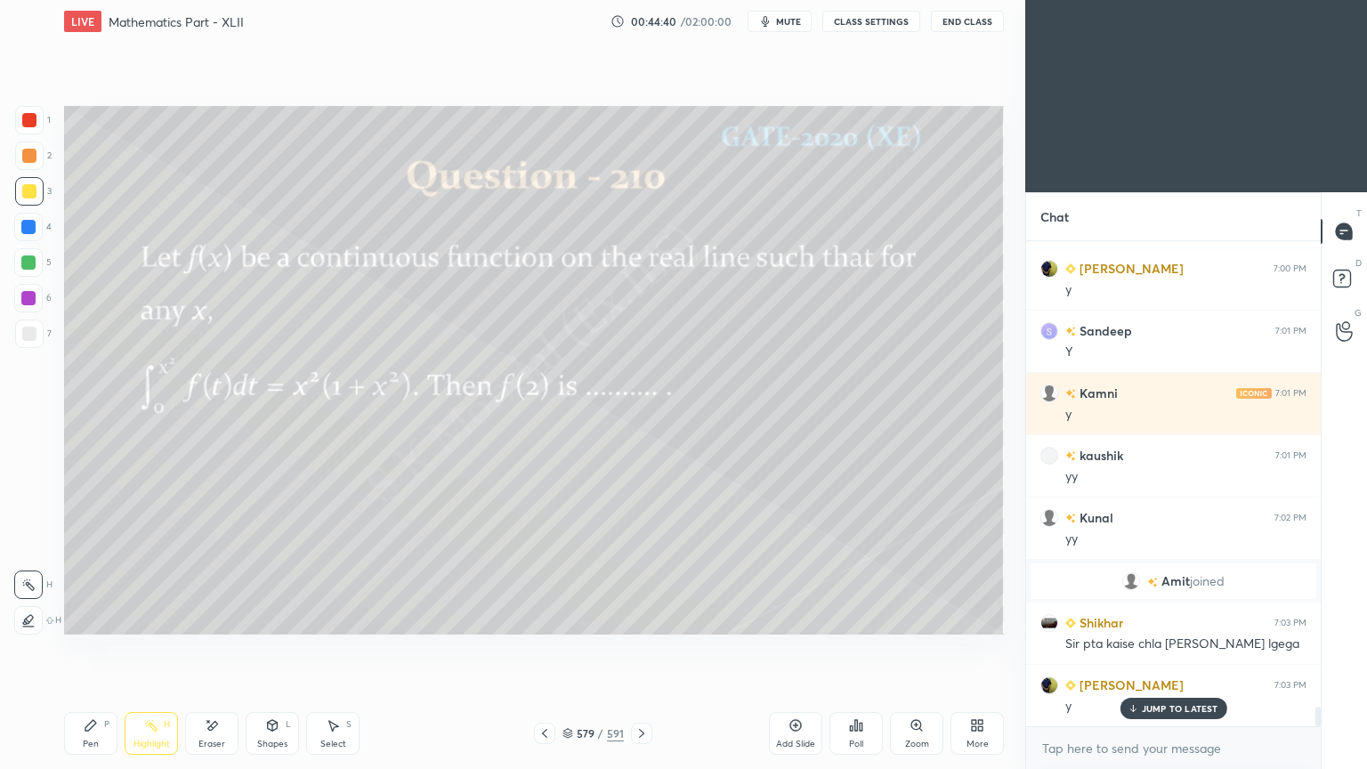
click at [89, 617] on div "Pen P" at bounding box center [90, 733] width 53 height 43
click at [93, 617] on div "Pen P" at bounding box center [90, 733] width 53 height 43
click at [36, 350] on div "7" at bounding box center [33, 337] width 36 height 36
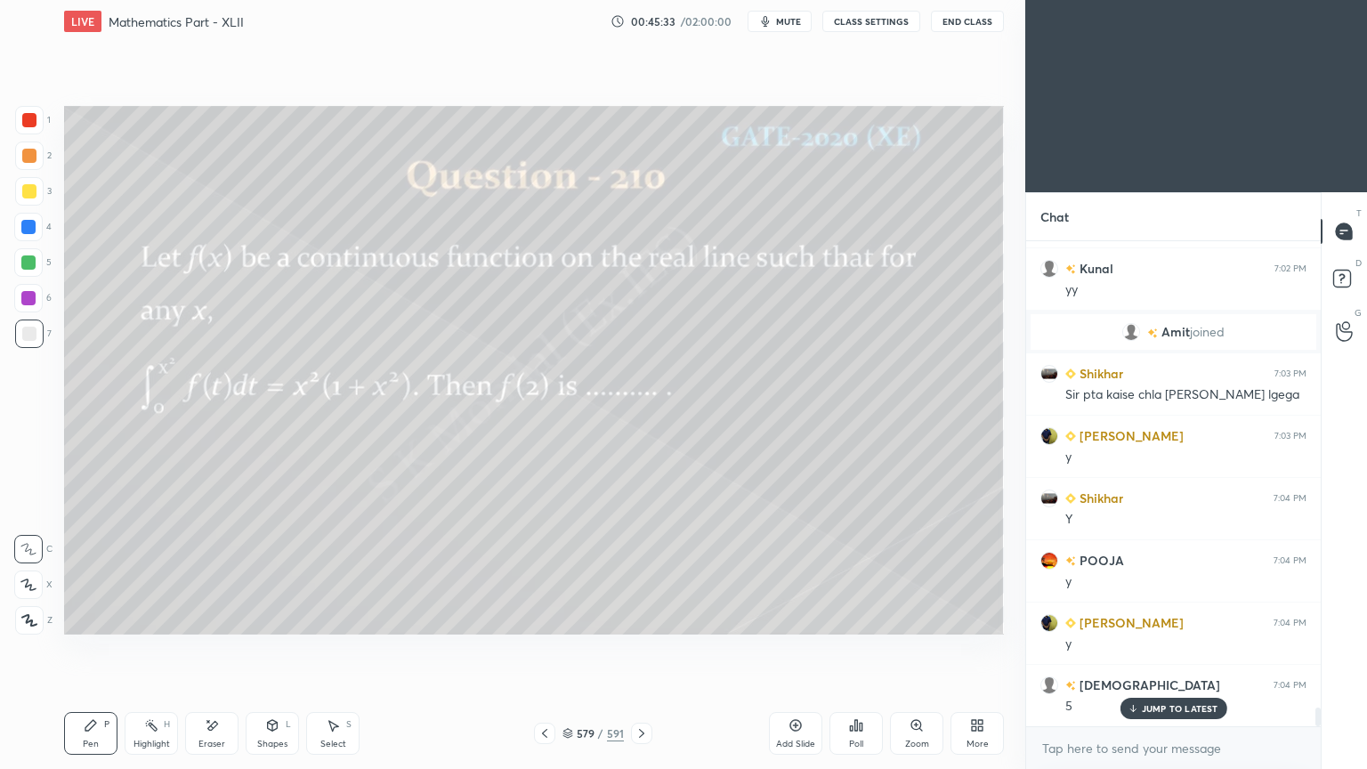
scroll to position [11963, 0]
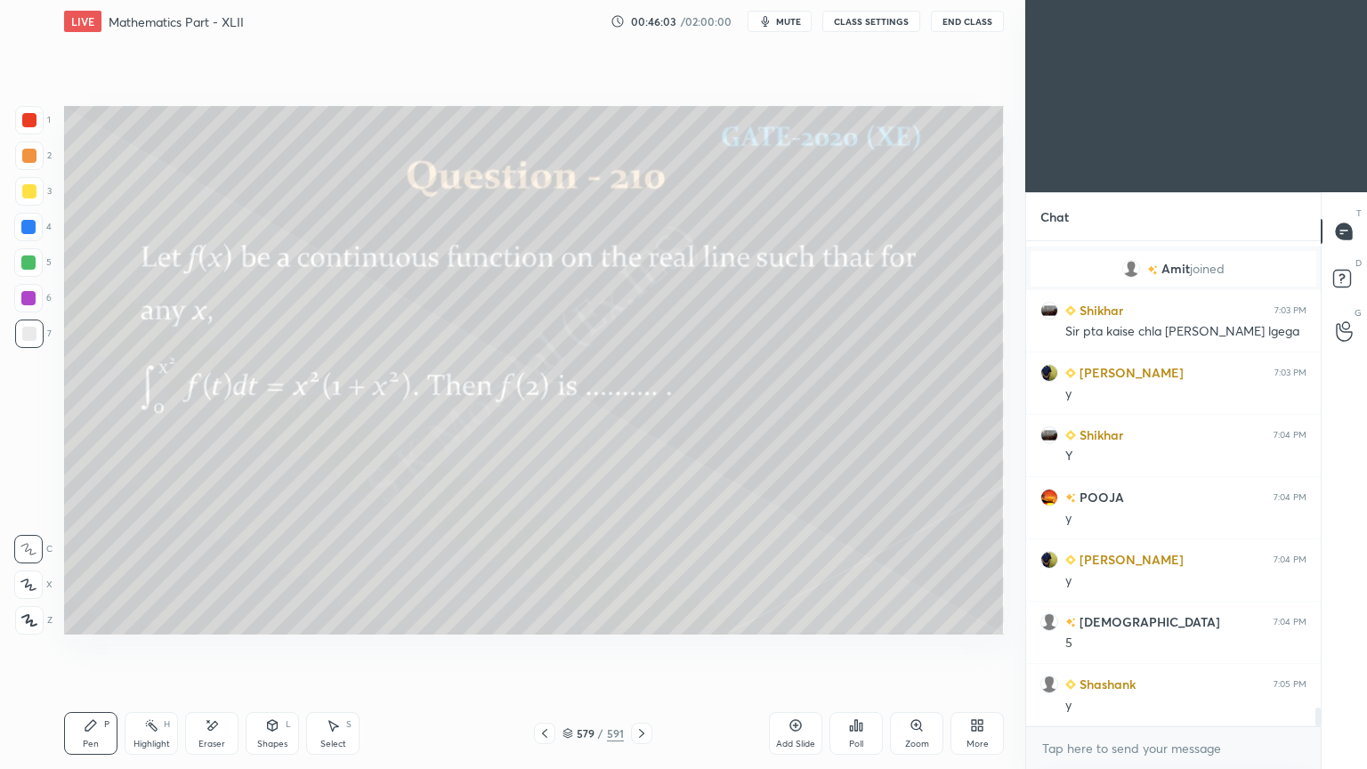
click at [142, 617] on div "Highlight H" at bounding box center [151, 733] width 53 height 43
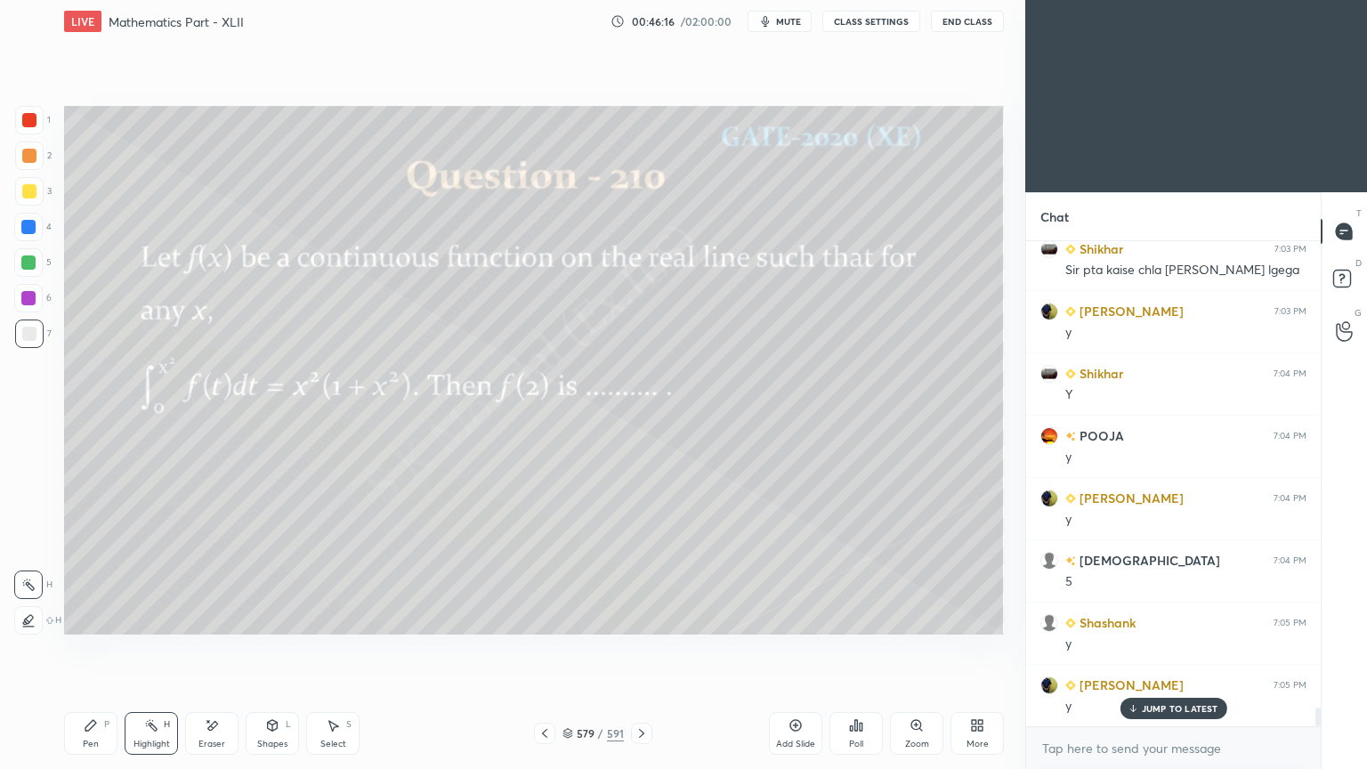
click at [99, 617] on div "Pen P" at bounding box center [90, 733] width 53 height 43
click at [100, 617] on div "Pen P" at bounding box center [90, 733] width 53 height 43
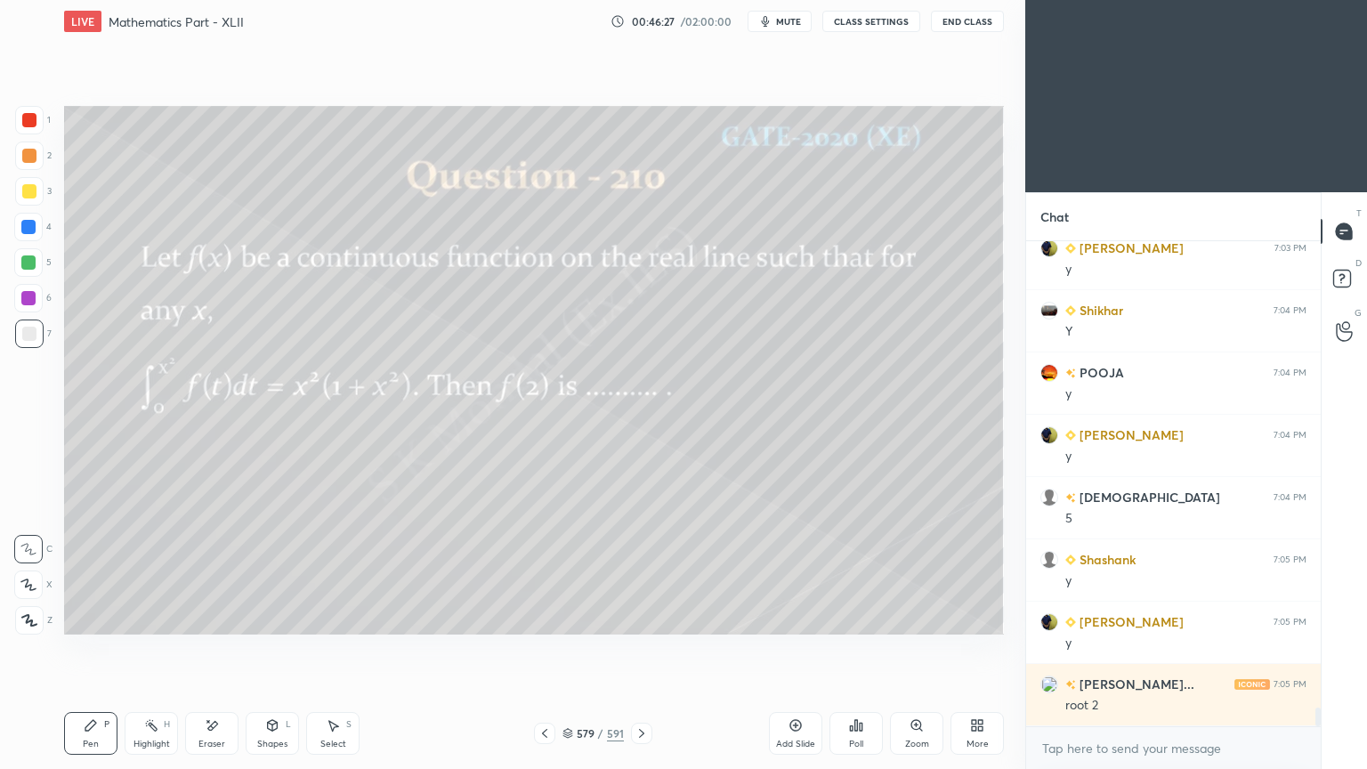
click at [25, 228] on div at bounding box center [28, 227] width 14 height 14
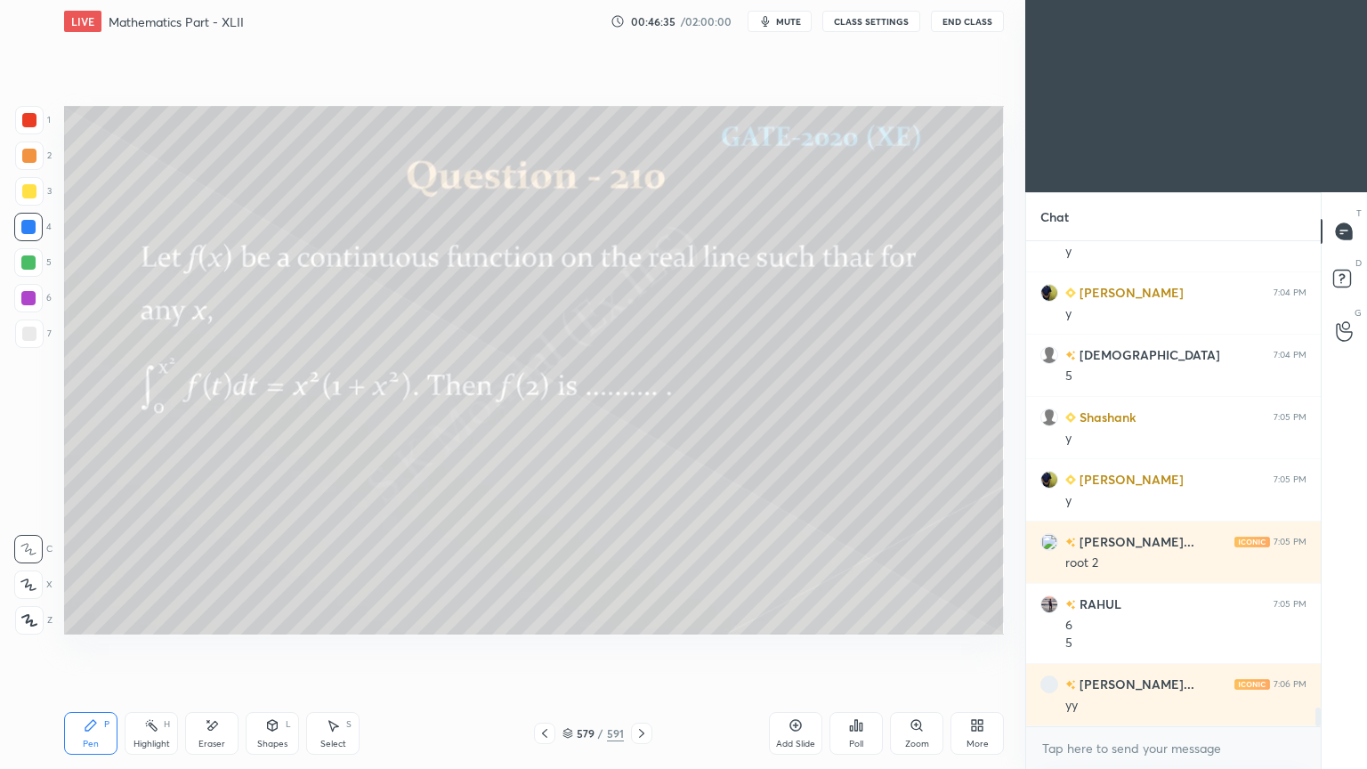
scroll to position [12292, 0]
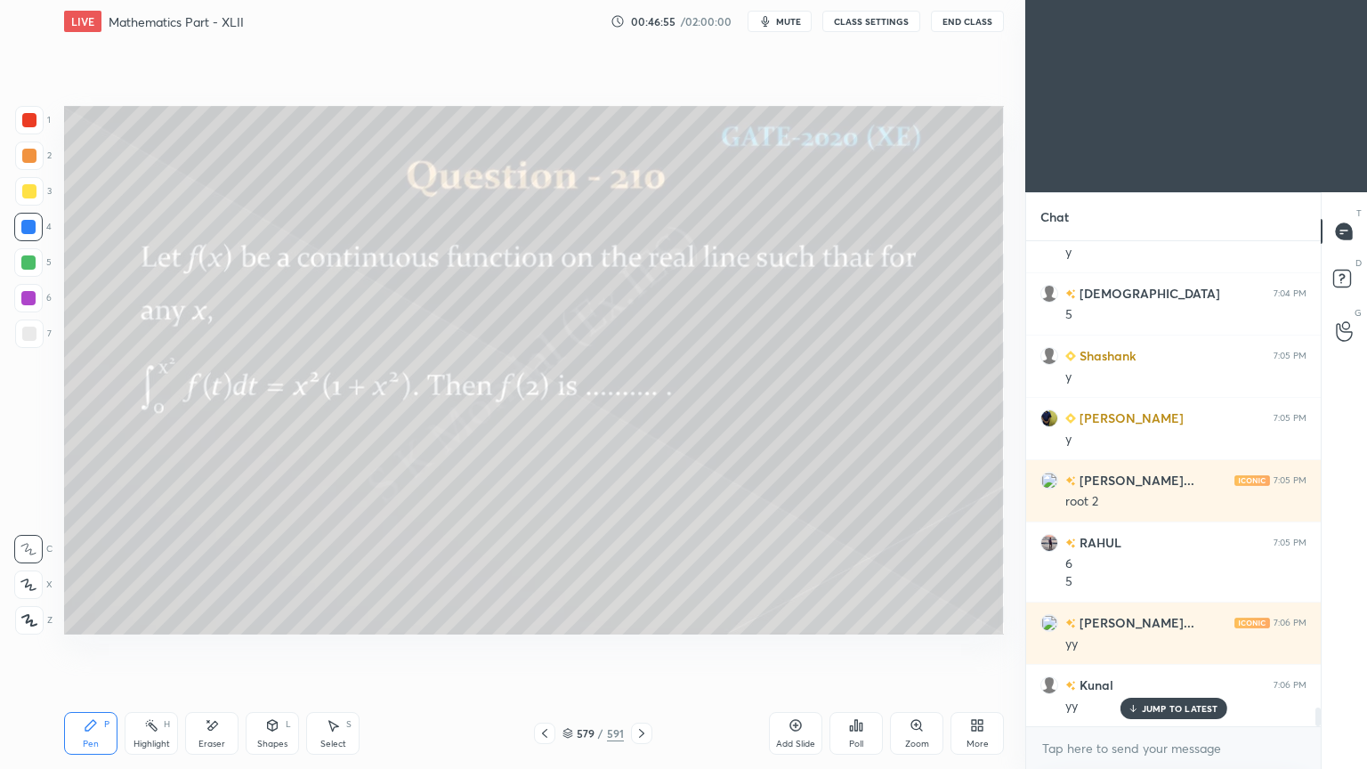
click at [1155, 617] on p "JUMP TO LATEST" at bounding box center [1179, 708] width 77 height 11
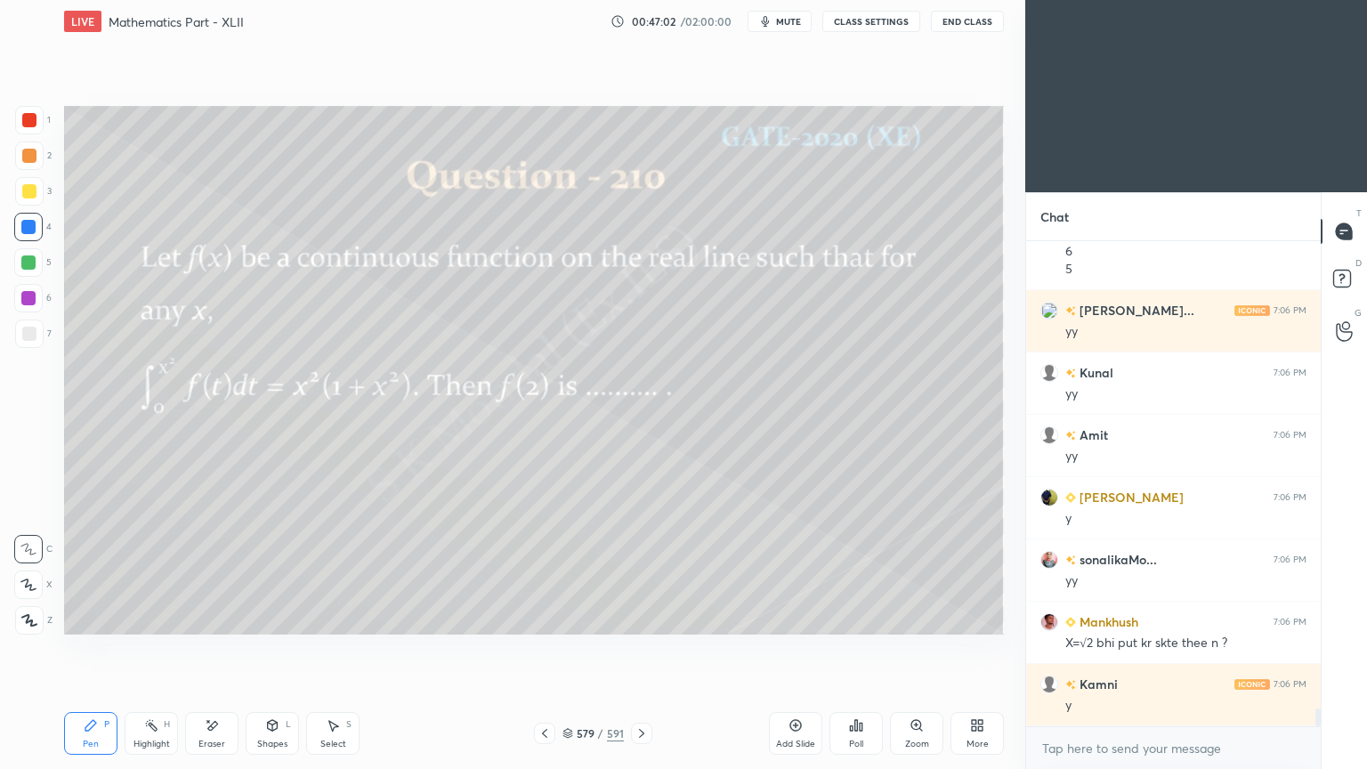
scroll to position [12665, 0]
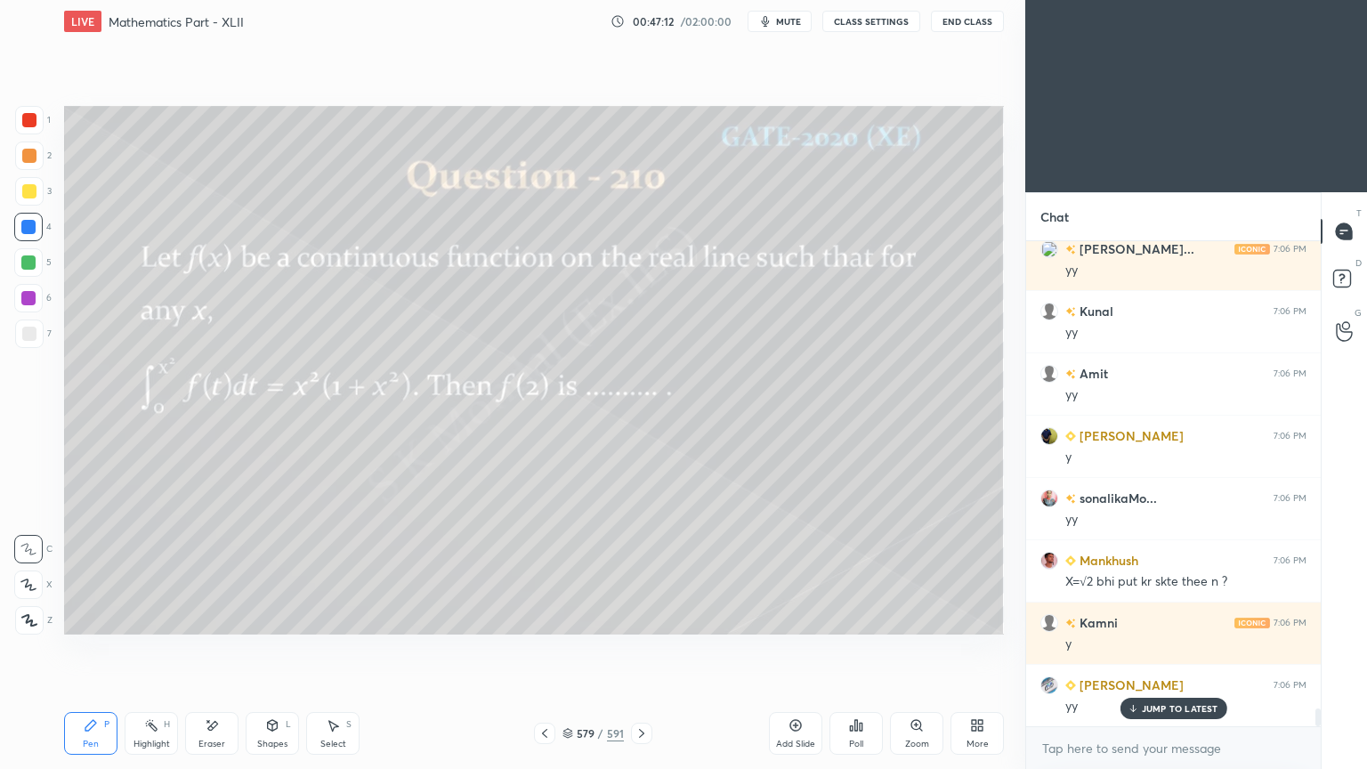
click at [1188, 617] on div "JUMP TO LATEST" at bounding box center [1172, 707] width 107 height 21
click at [154, 617] on div "Highlight" at bounding box center [151, 743] width 36 height 9
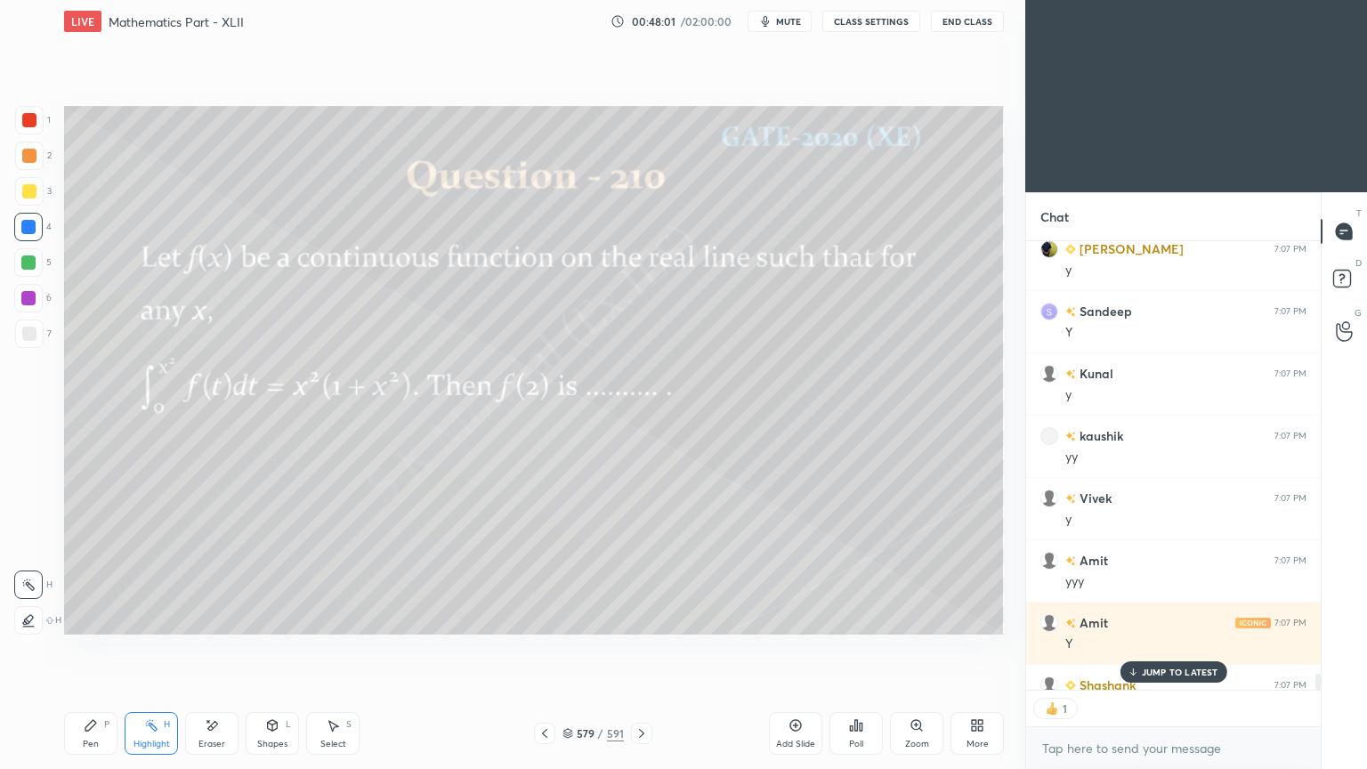
scroll to position [5, 5]
click at [1160, 617] on div "JUMP TO LATEST" at bounding box center [1172, 671] width 107 height 21
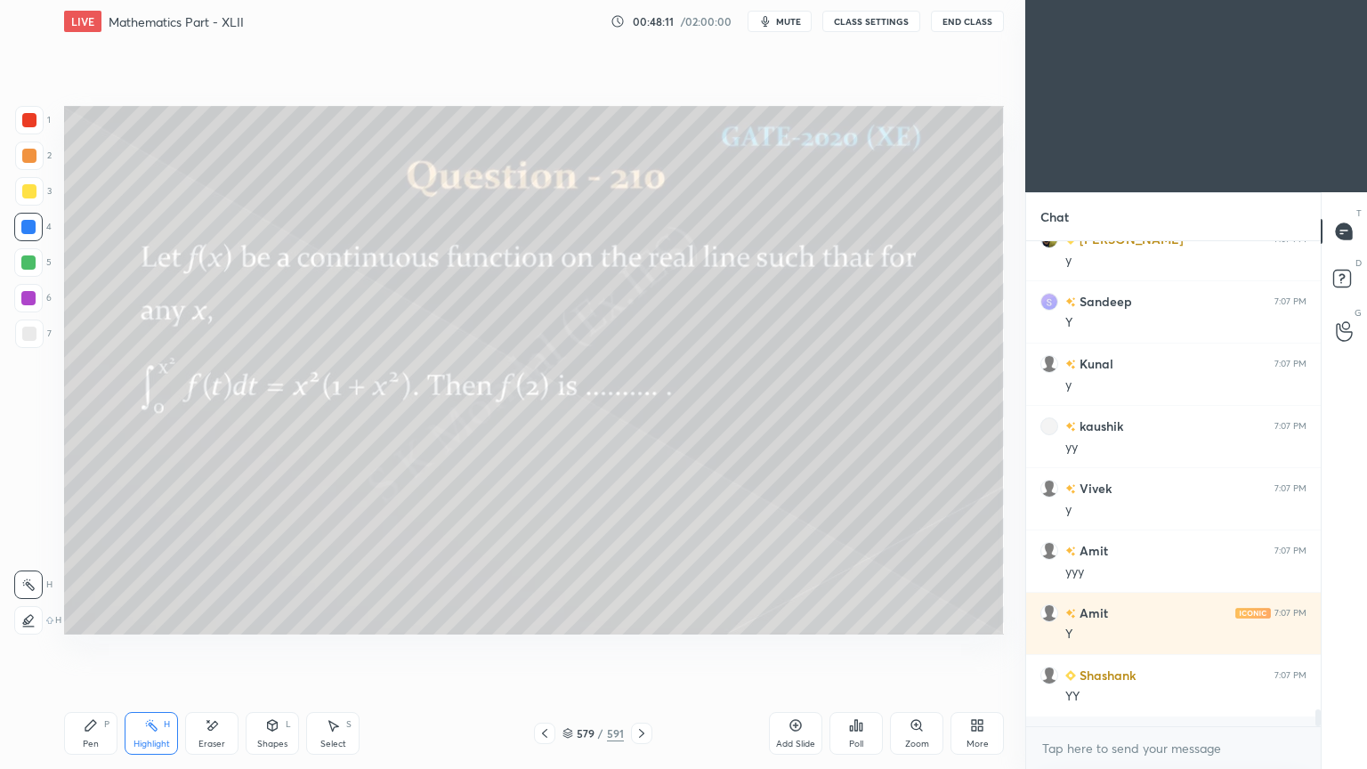
scroll to position [480, 289]
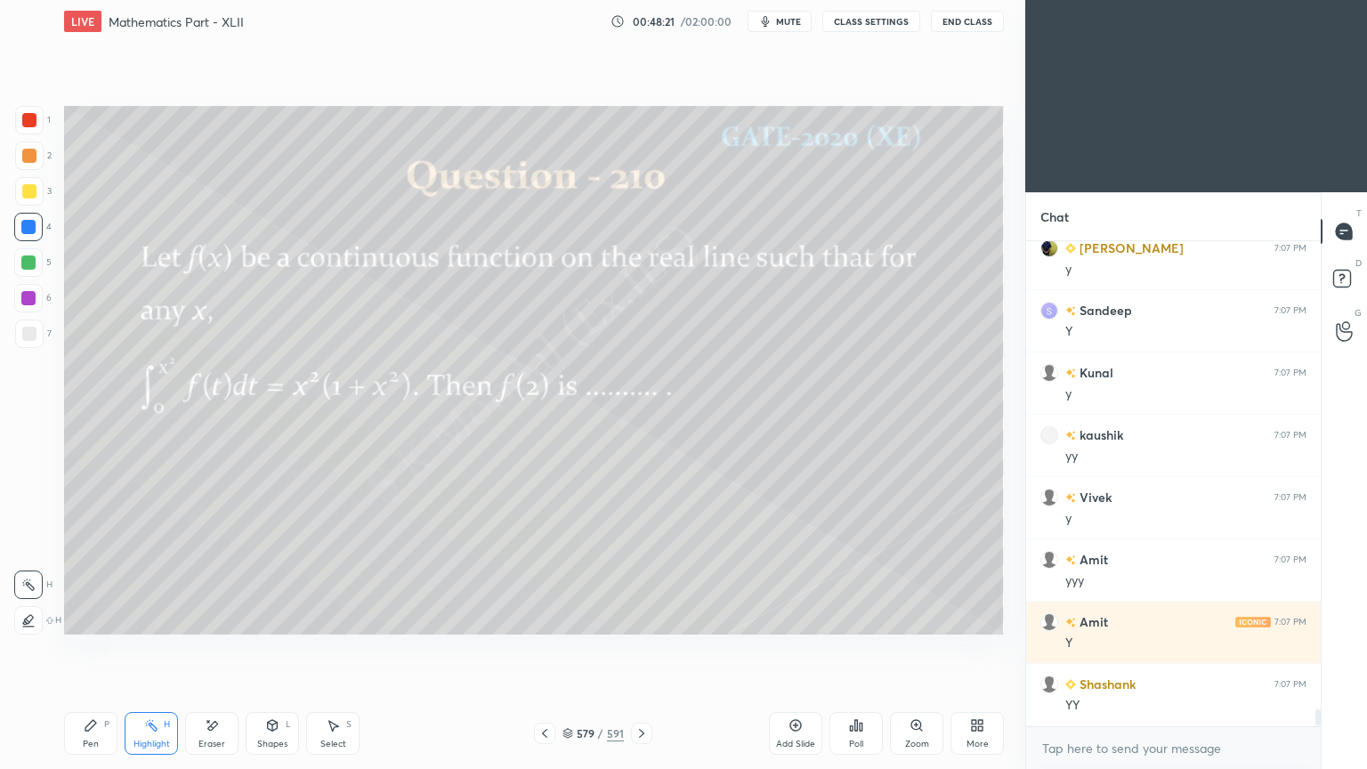
click at [648, 617] on icon at bounding box center [641, 733] width 14 height 14
click at [11, 196] on div "1 2 3 4 5 6 7 C X Z E E Erase all H H" at bounding box center [28, 370] width 57 height 528
click at [96, 617] on div "Pen P" at bounding box center [90, 733] width 53 height 43
click at [98, 617] on div "Pen P" at bounding box center [90, 733] width 53 height 43
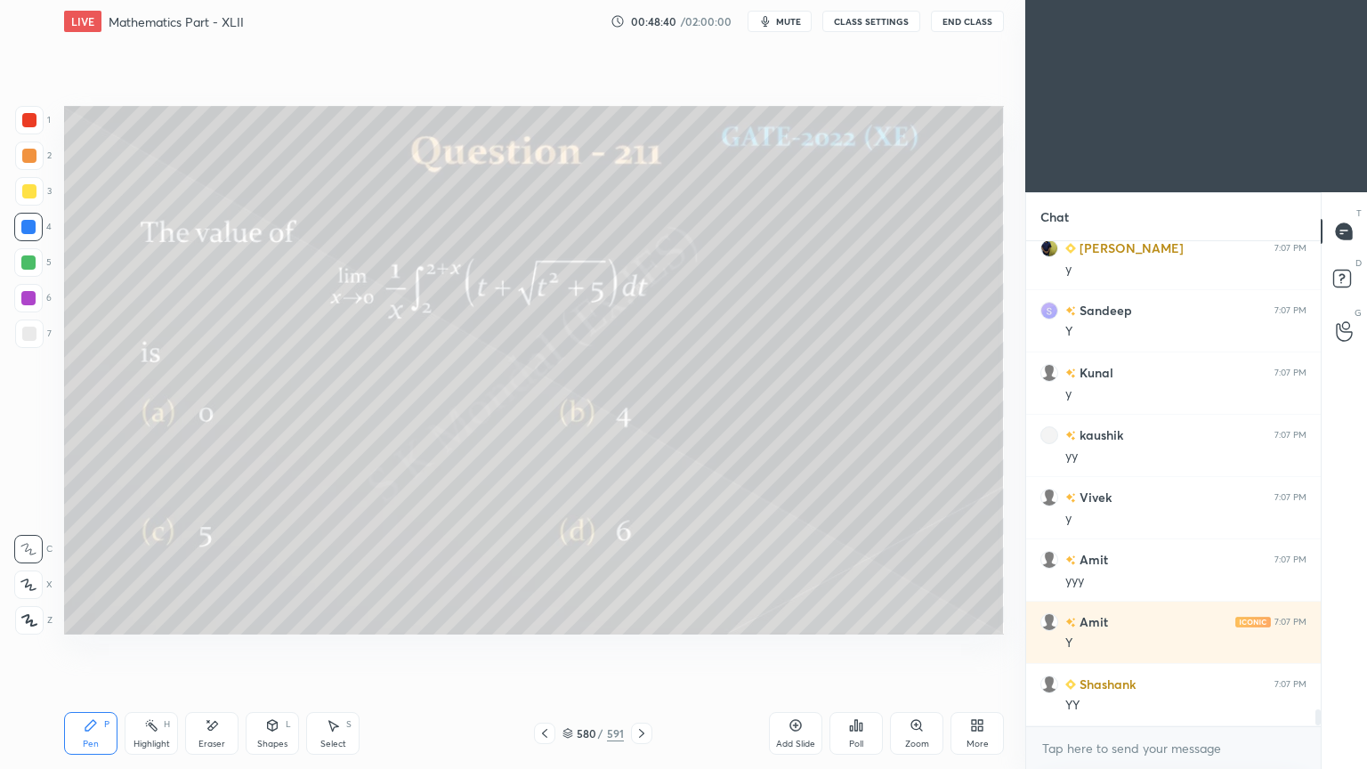
click at [35, 155] on div at bounding box center [29, 156] width 14 height 14
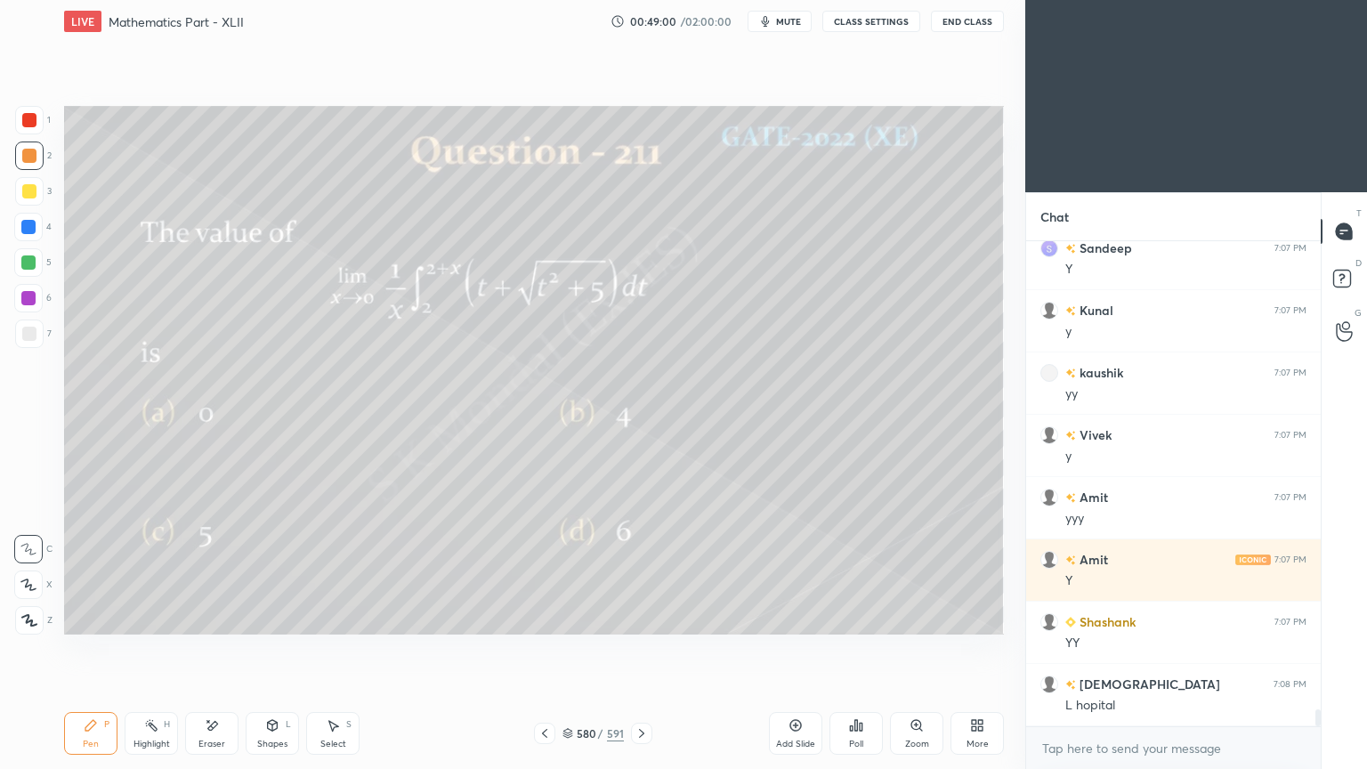
click at [159, 617] on div "Highlight H" at bounding box center [151, 733] width 53 height 43
click at [98, 617] on div "Pen P" at bounding box center [90, 733] width 53 height 43
click at [32, 227] on div at bounding box center [28, 227] width 14 height 14
click at [89, 617] on div "Pen P" at bounding box center [90, 733] width 53 height 43
click at [24, 194] on div at bounding box center [29, 191] width 14 height 14
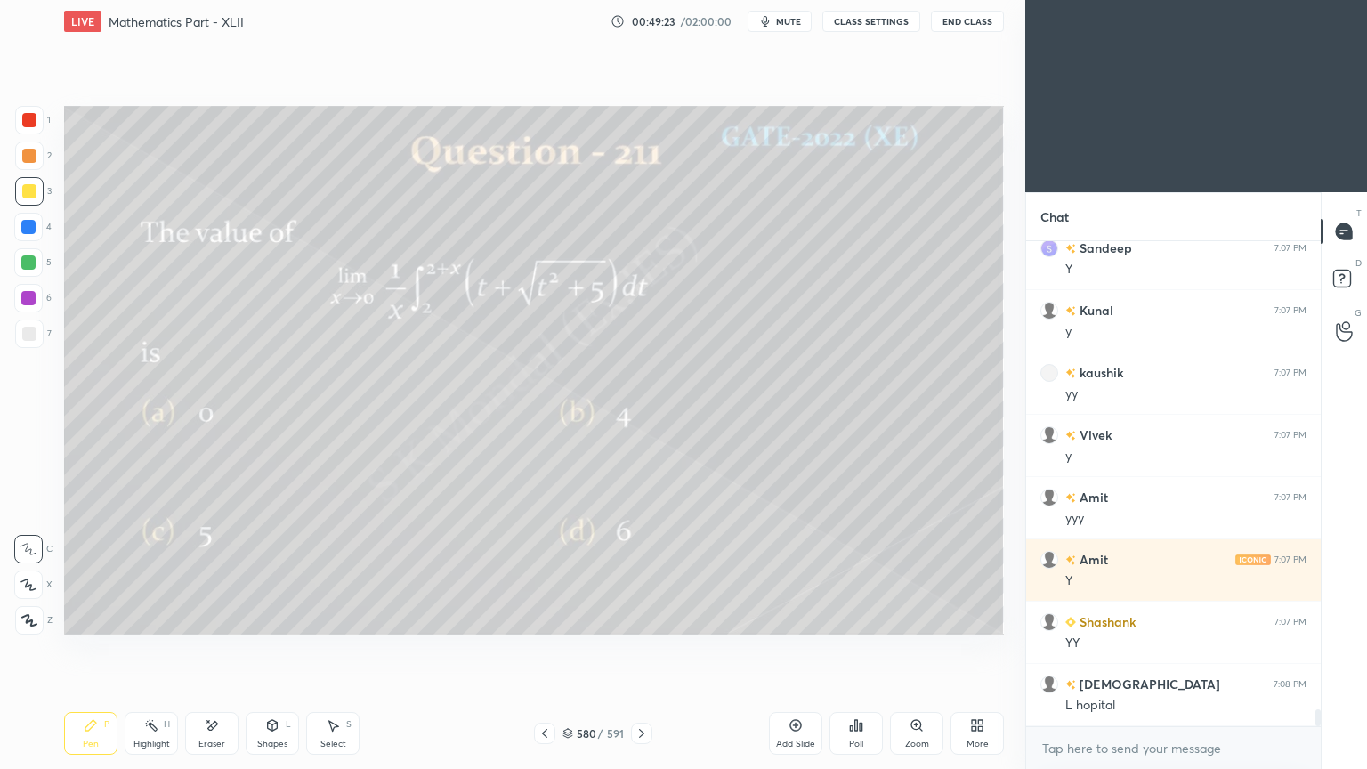
click at [89, 617] on div "Pen P" at bounding box center [90, 733] width 53 height 43
click at [89, 617] on div "Pen" at bounding box center [91, 743] width 16 height 9
click at [641, 617] on icon at bounding box center [641, 733] width 5 height 9
click at [550, 617] on icon at bounding box center [544, 733] width 14 height 14
click at [780, 617] on div "Add Slide" at bounding box center [795, 733] width 53 height 43
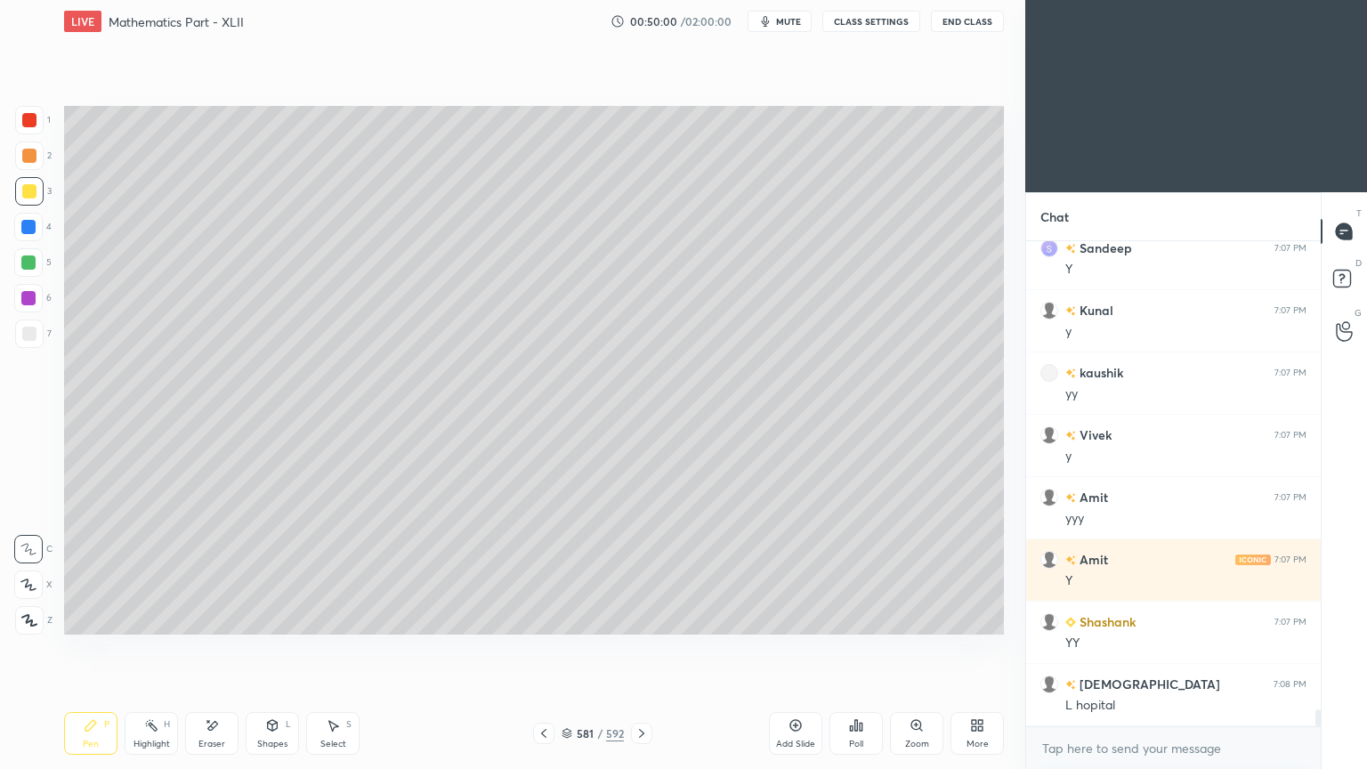
click at [32, 185] on div at bounding box center [29, 191] width 14 height 14
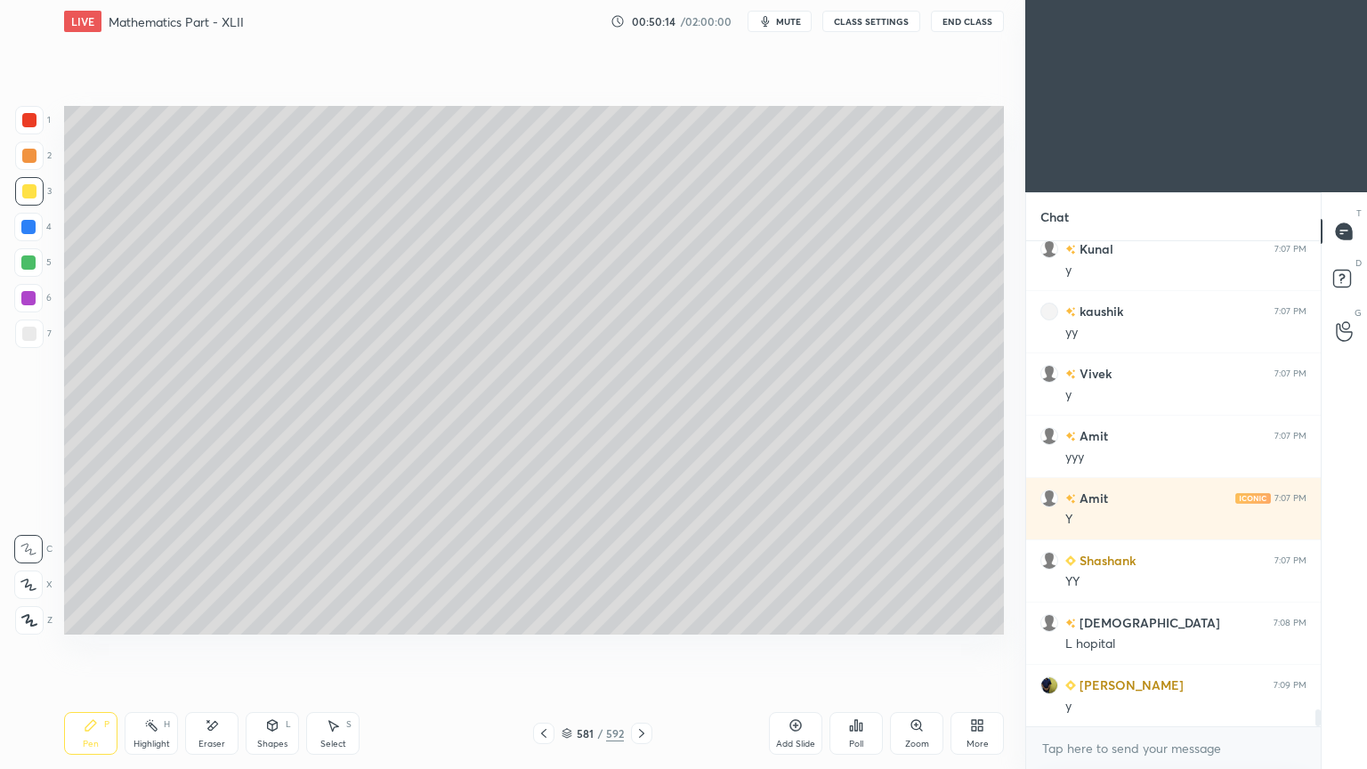
click at [539, 617] on icon at bounding box center [543, 733] width 14 height 14
click at [159, 617] on div "Highlight" at bounding box center [151, 743] width 36 height 9
click at [158, 617] on div "Highlight" at bounding box center [151, 743] width 36 height 9
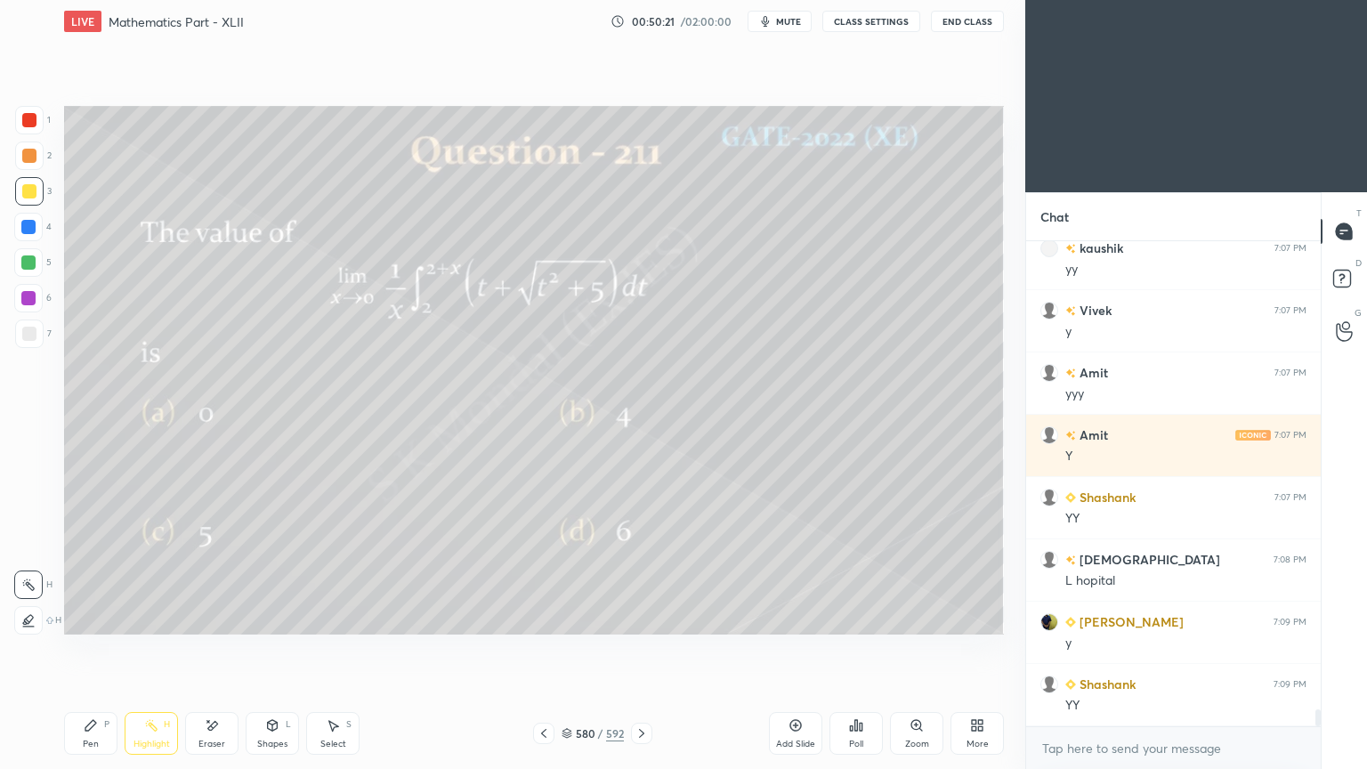
scroll to position [13537, 0]
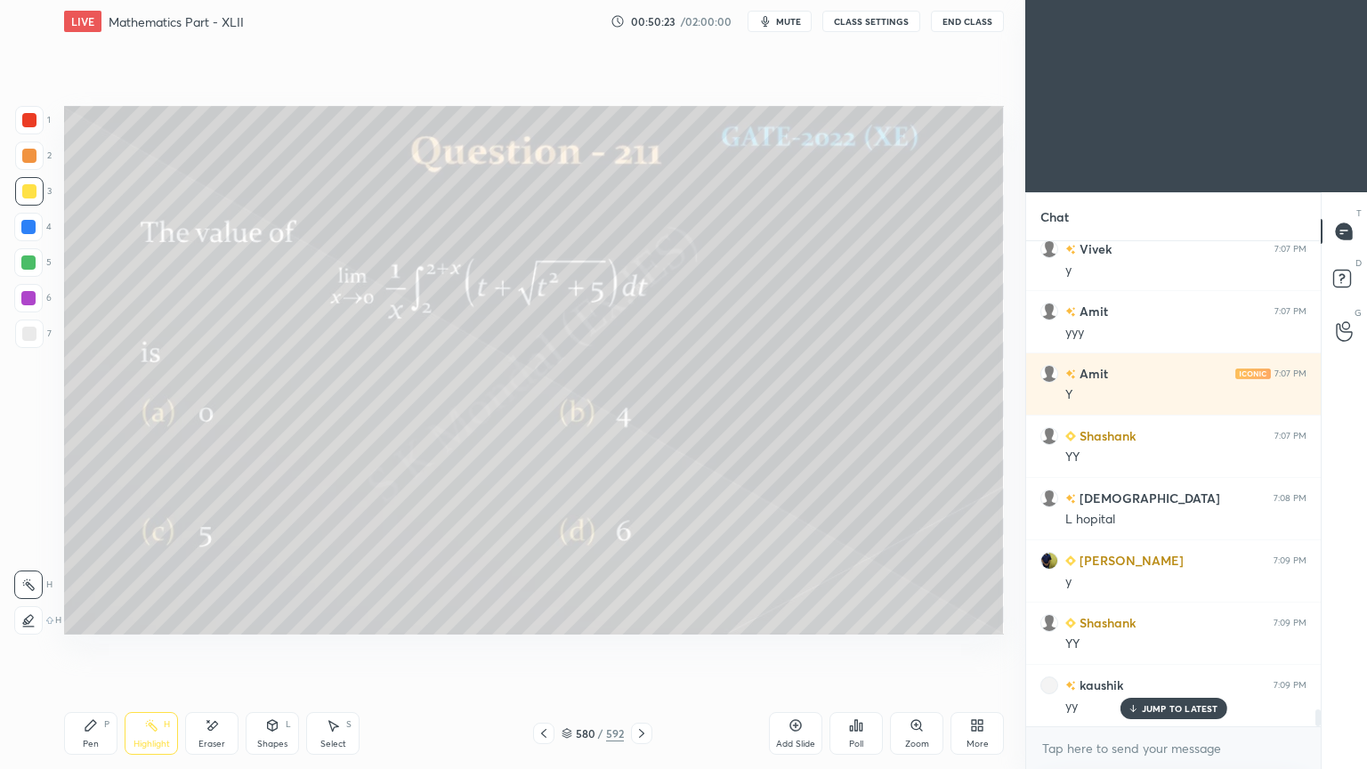
click at [645, 617] on icon at bounding box center [641, 733] width 14 height 14
click at [85, 617] on div "Pen P" at bounding box center [90, 733] width 53 height 43
click at [87, 617] on div "Pen P" at bounding box center [90, 733] width 53 height 43
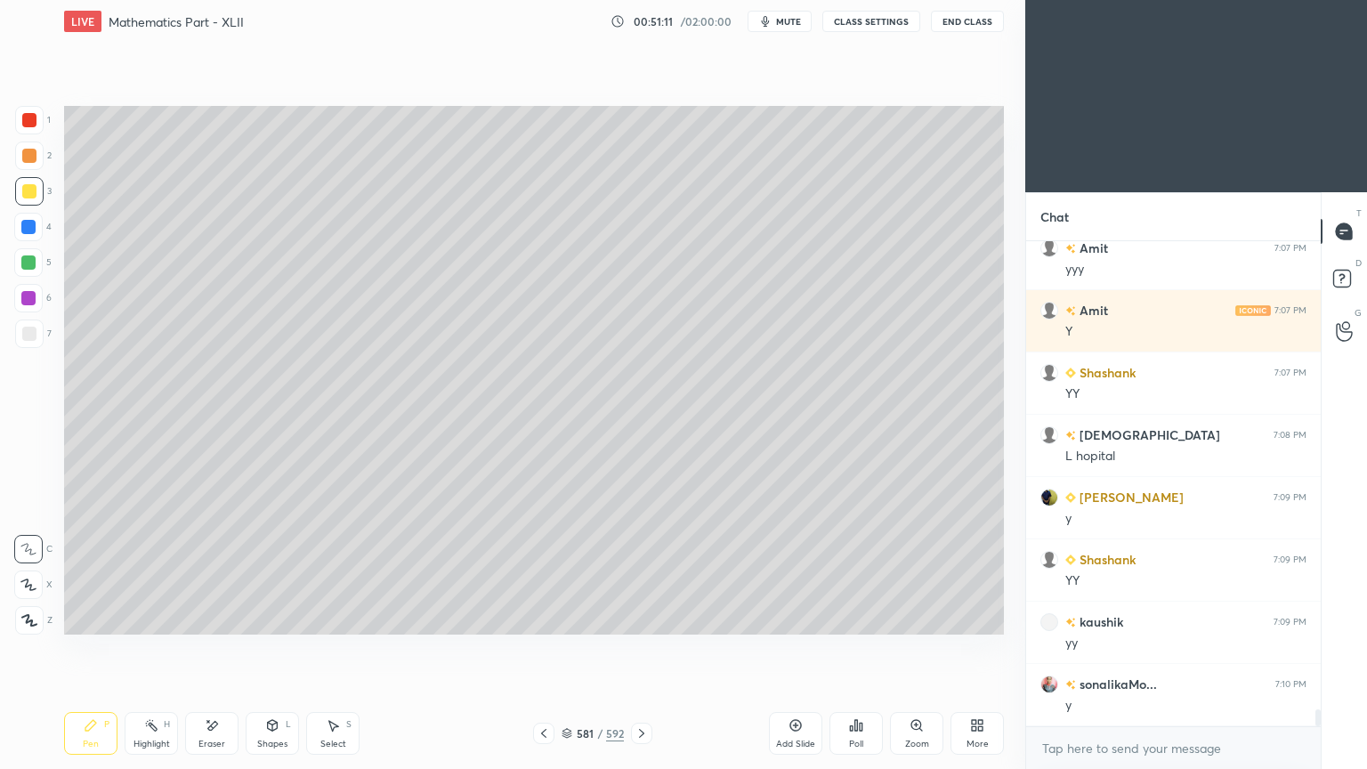
click at [31, 343] on div at bounding box center [29, 333] width 28 height 28
click at [30, 196] on div at bounding box center [29, 191] width 14 height 14
click at [73, 617] on div "Pen P" at bounding box center [90, 733] width 53 height 43
click at [75, 617] on div "Pen P" at bounding box center [90, 733] width 53 height 43
click at [152, 617] on div "Highlight" at bounding box center [151, 743] width 36 height 9
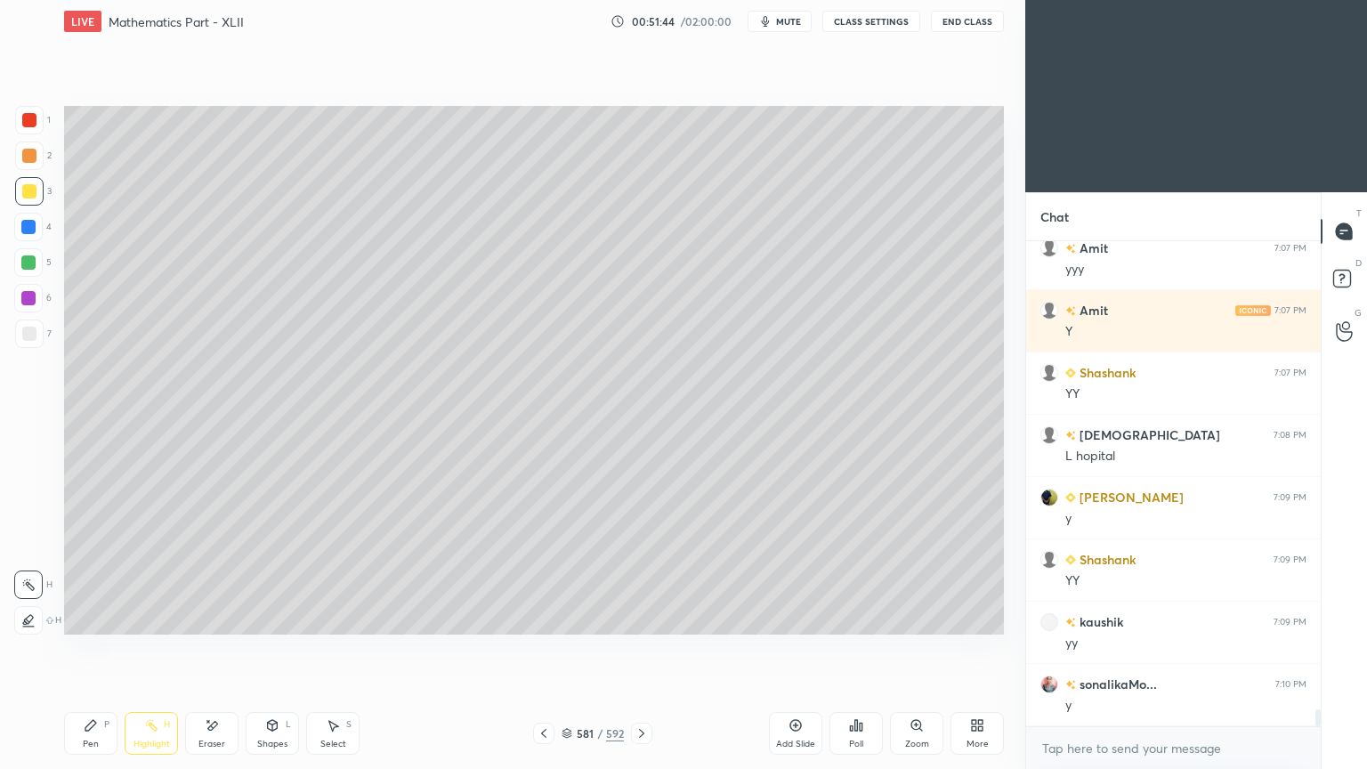
click at [197, 617] on div "Eraser" at bounding box center [211, 733] width 53 height 43
click at [78, 617] on div "Pen P" at bounding box center [90, 733] width 53 height 43
click at [89, 617] on div "Pen P" at bounding box center [90, 733] width 53 height 43
click at [149, 617] on div "Highlight H" at bounding box center [151, 733] width 53 height 43
click at [147, 617] on icon at bounding box center [151, 725] width 14 height 14
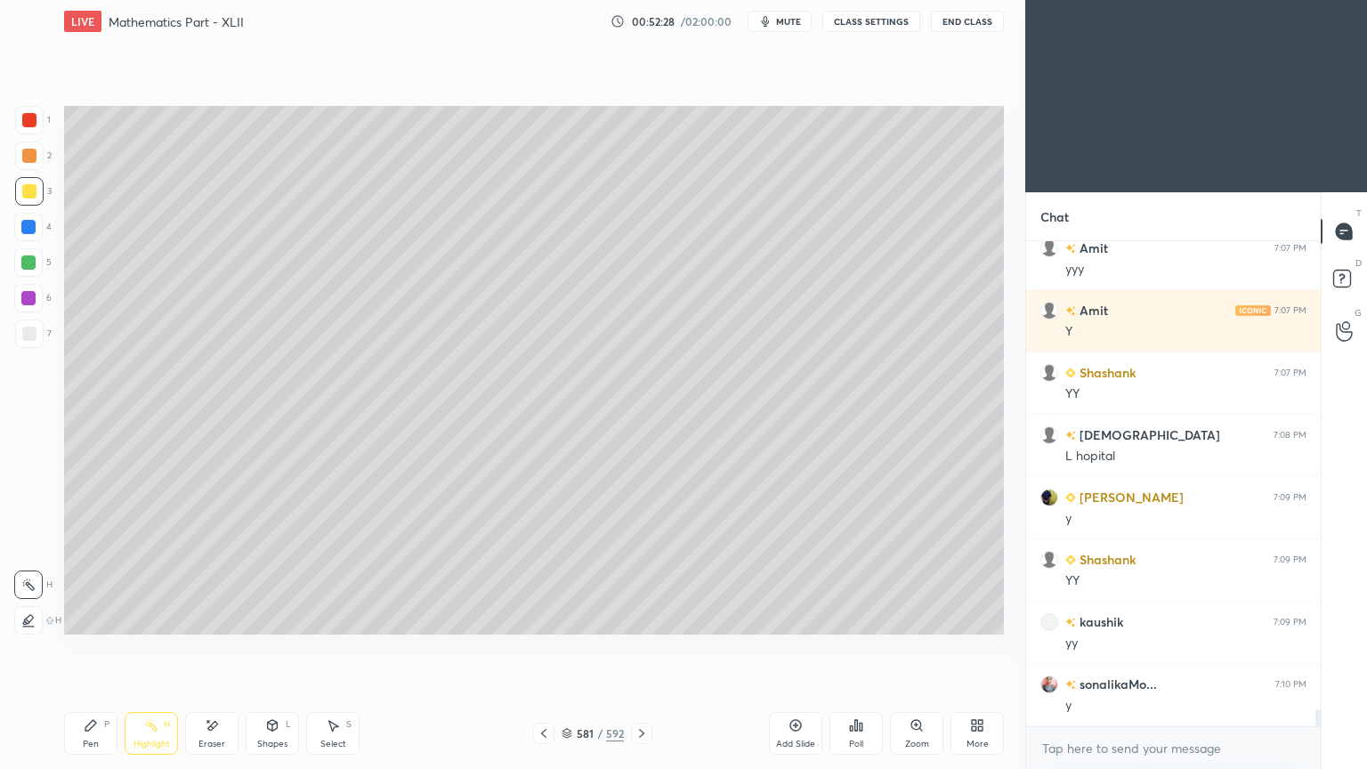
click at [75, 617] on div "Pen P" at bounding box center [90, 733] width 53 height 43
click at [83, 617] on div "Pen" at bounding box center [91, 743] width 16 height 9
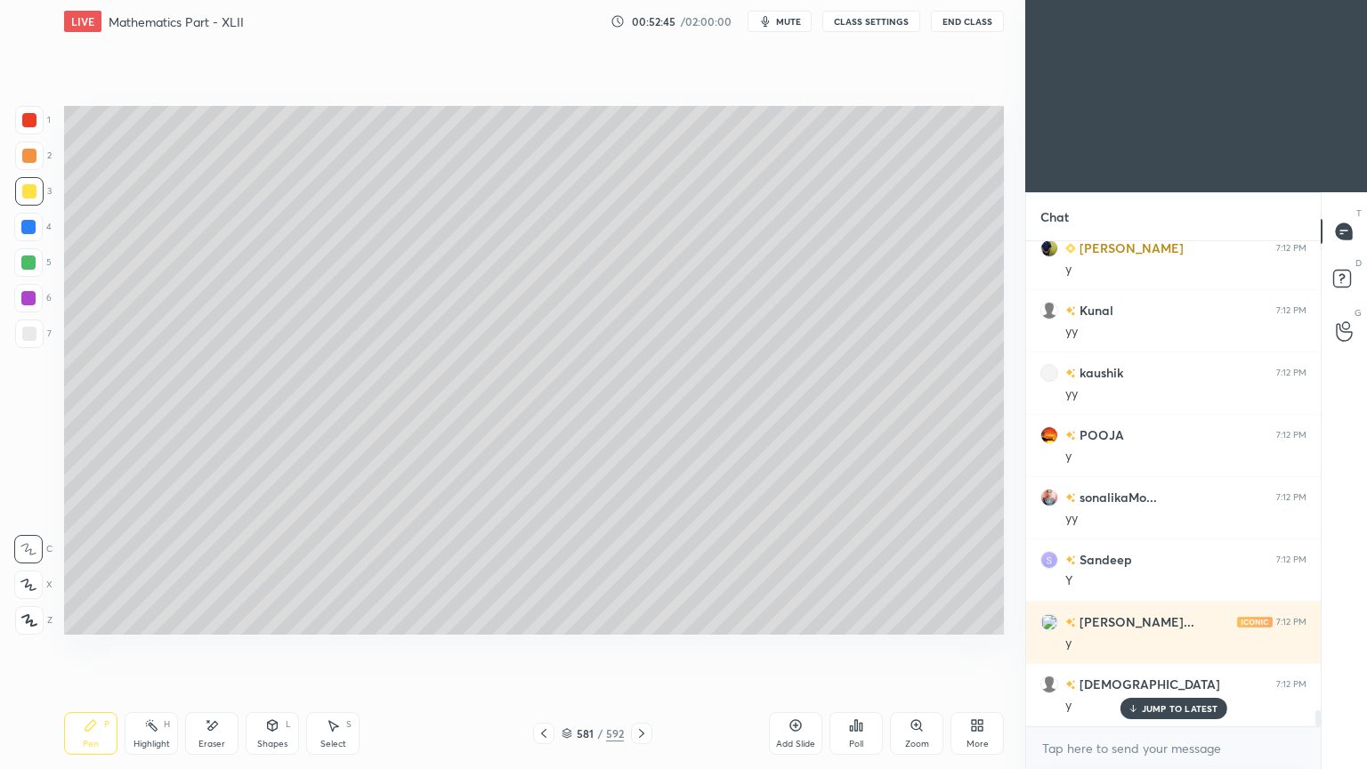
scroll to position [14160, 0]
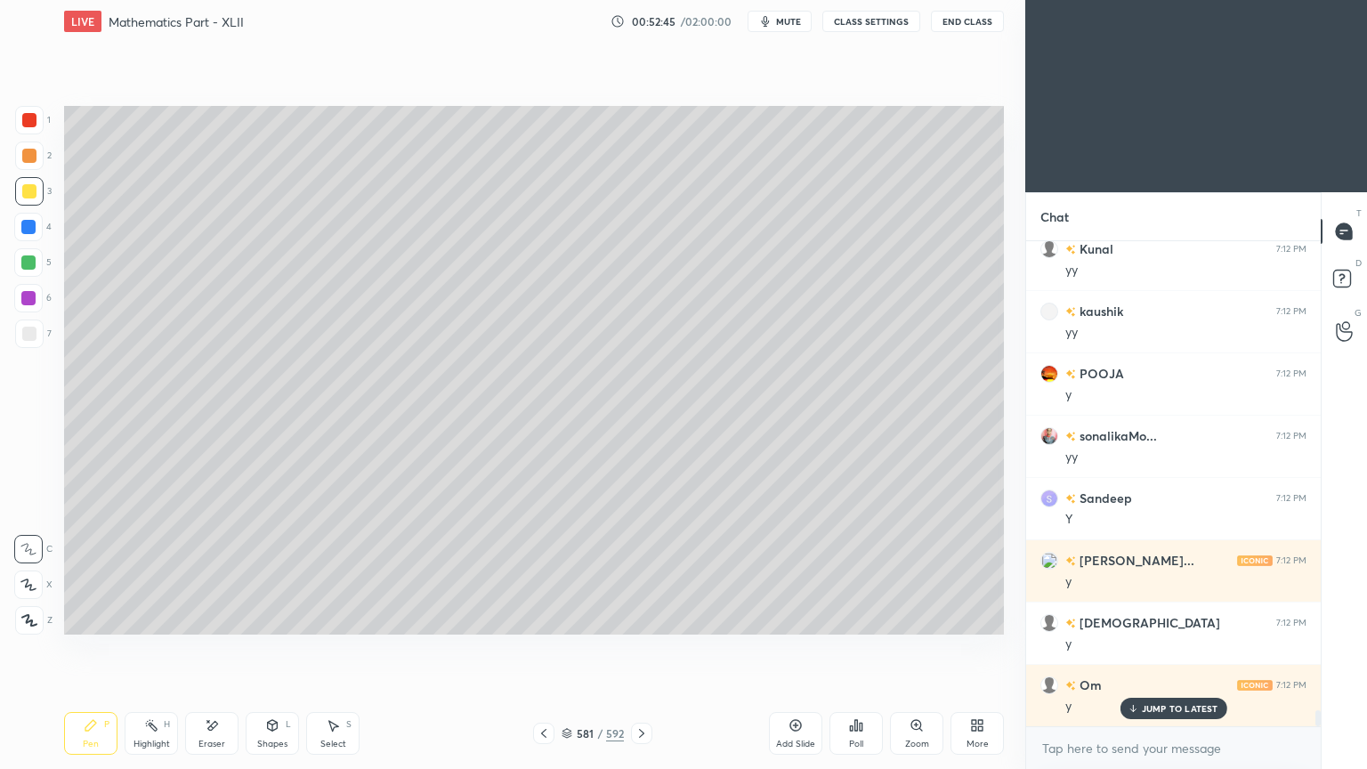
click at [154, 617] on div "Highlight" at bounding box center [151, 743] width 36 height 9
click at [92, 617] on div "Pen P" at bounding box center [90, 733] width 53 height 43
click at [89, 617] on div "Pen P" at bounding box center [90, 733] width 53 height 43
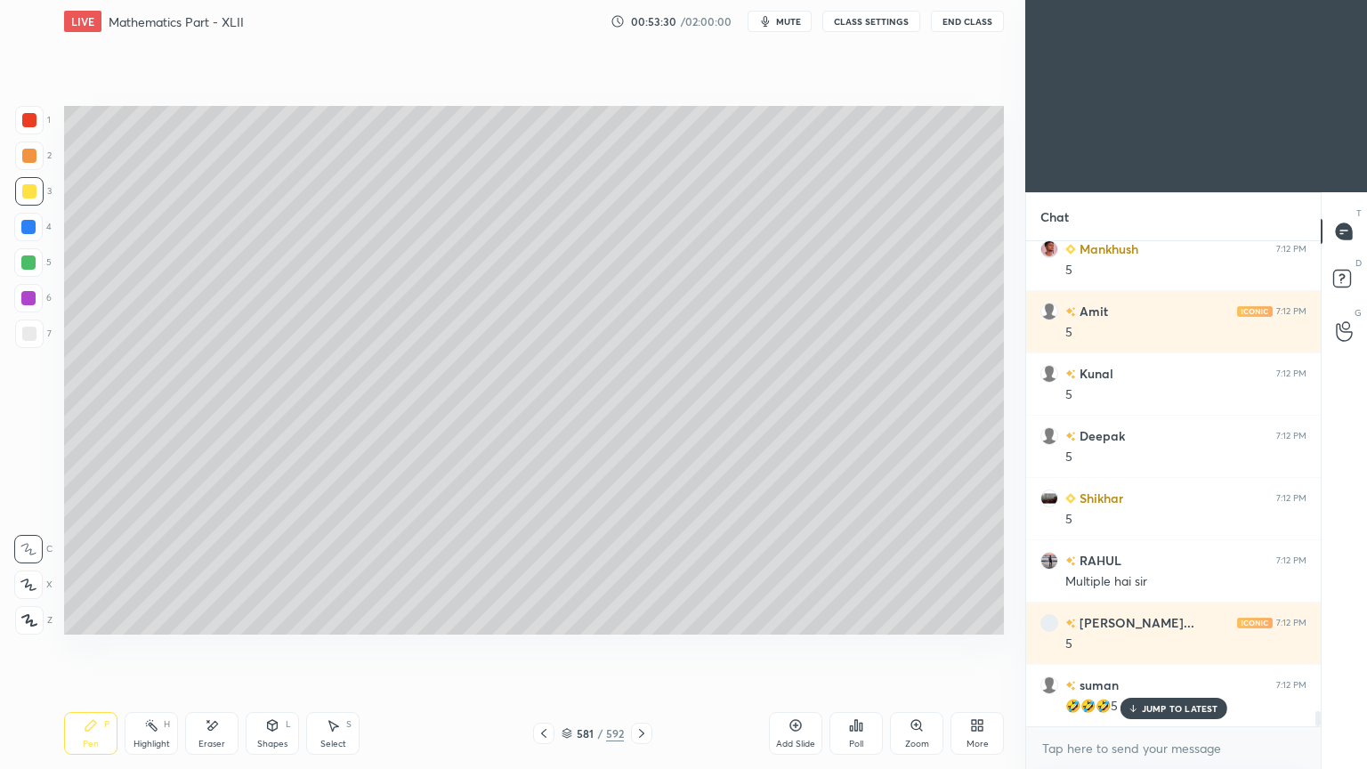
scroll to position [14846, 0]
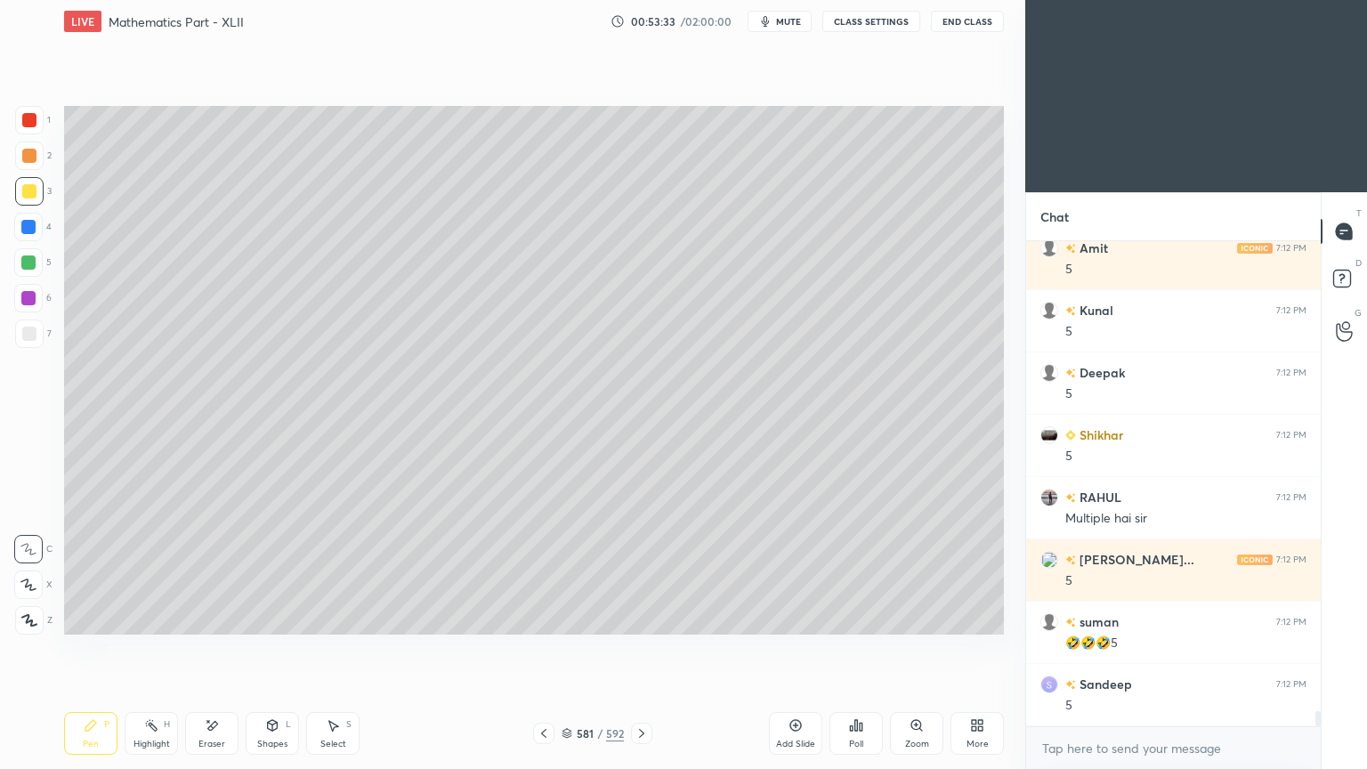
click at [156, 617] on div "Highlight H" at bounding box center [151, 733] width 53 height 43
click at [154, 617] on rect at bounding box center [153, 726] width 9 height 9
click at [88, 617] on div "Pen P" at bounding box center [90, 733] width 53 height 43
click at [86, 617] on div "Pen P" at bounding box center [90, 733] width 53 height 43
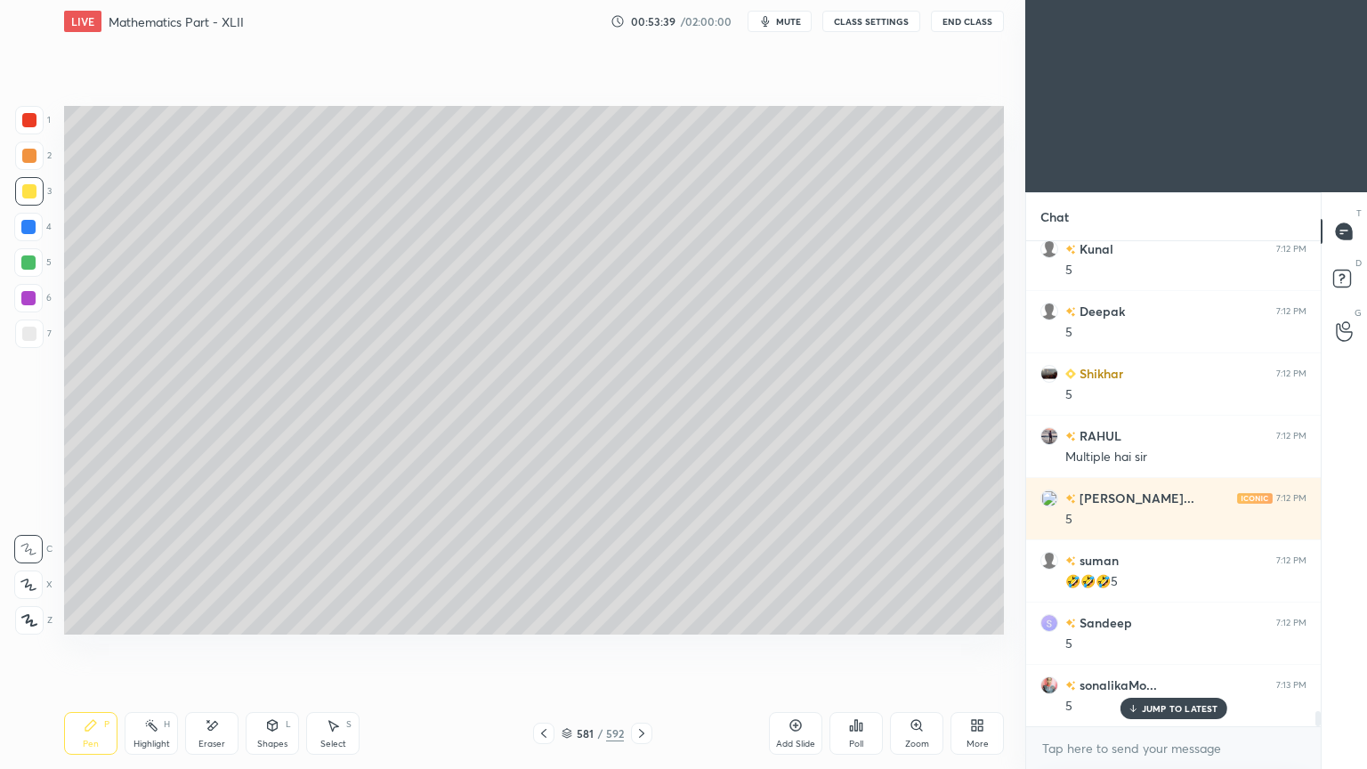
click at [542, 617] on icon at bounding box center [543, 733] width 14 height 14
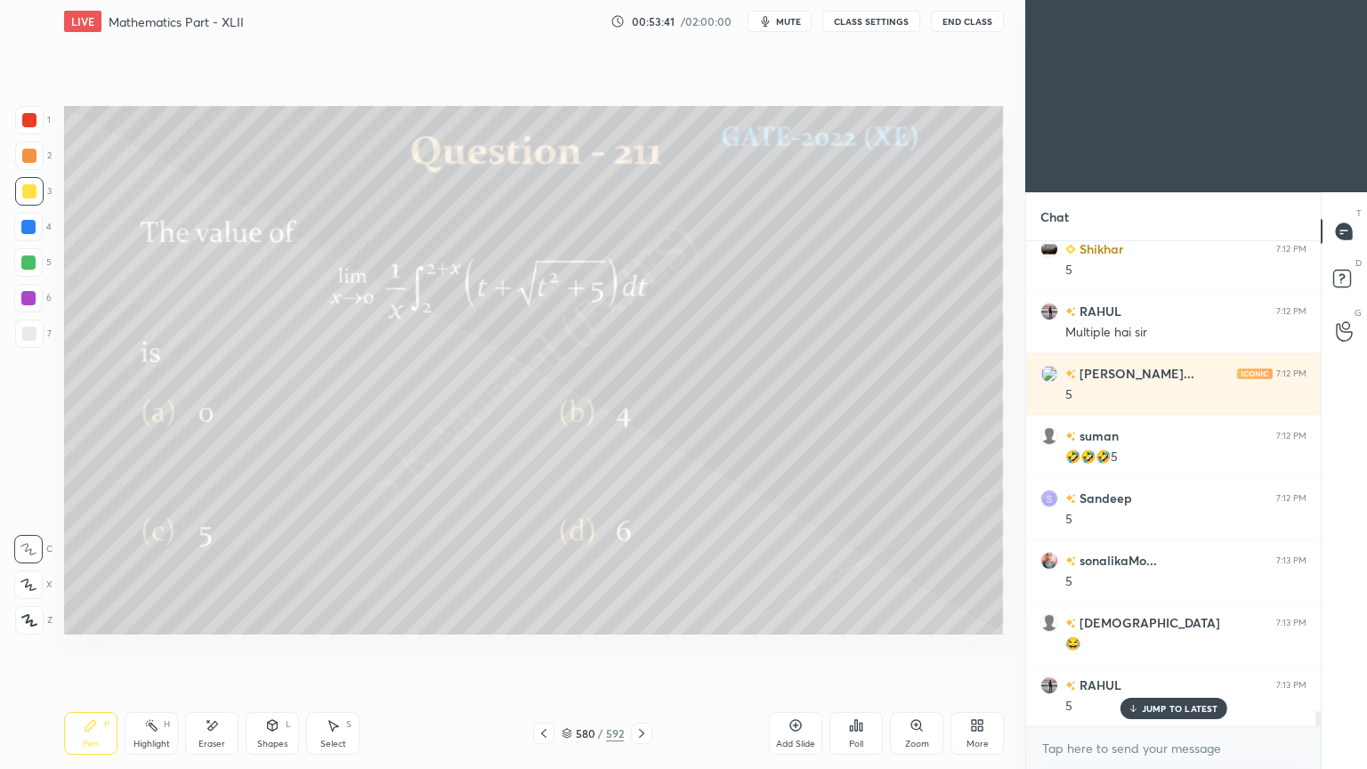
scroll to position [15095, 0]
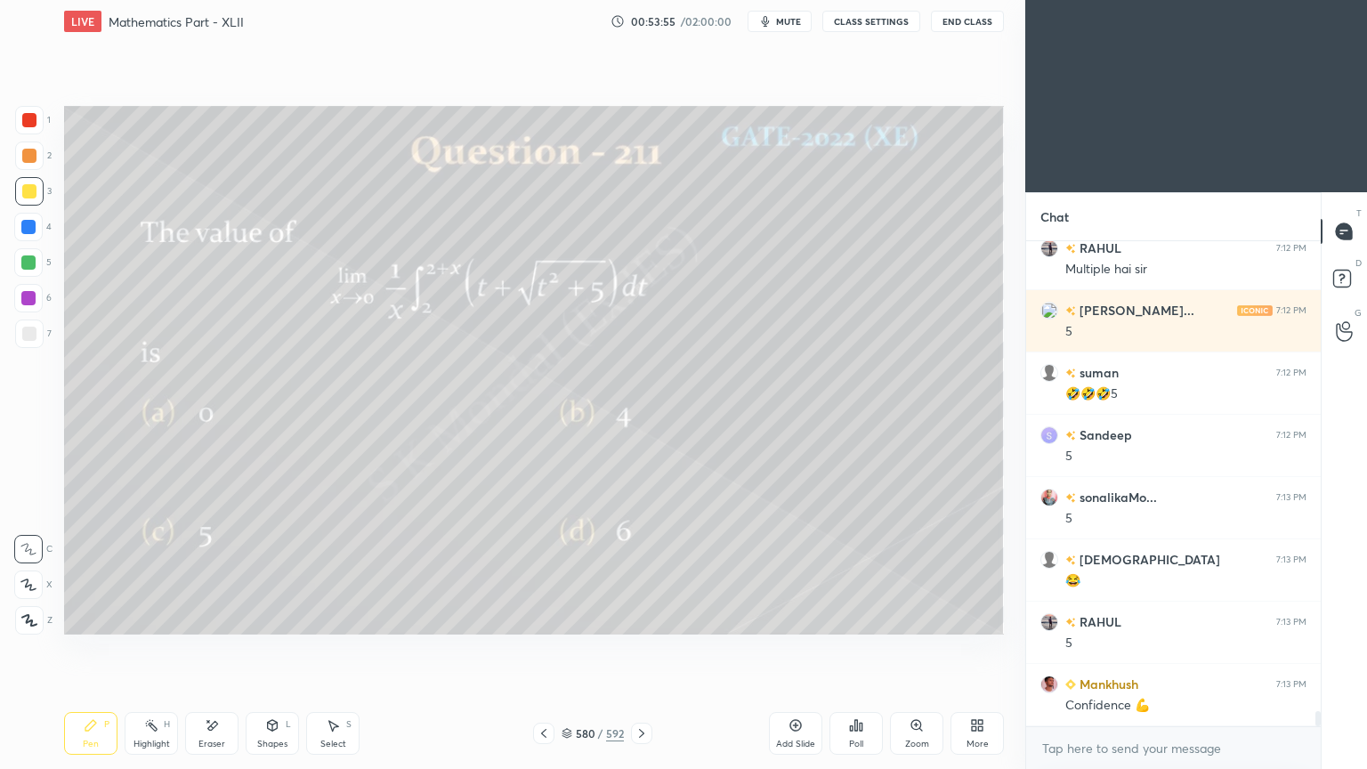
click at [643, 617] on icon at bounding box center [641, 733] width 14 height 14
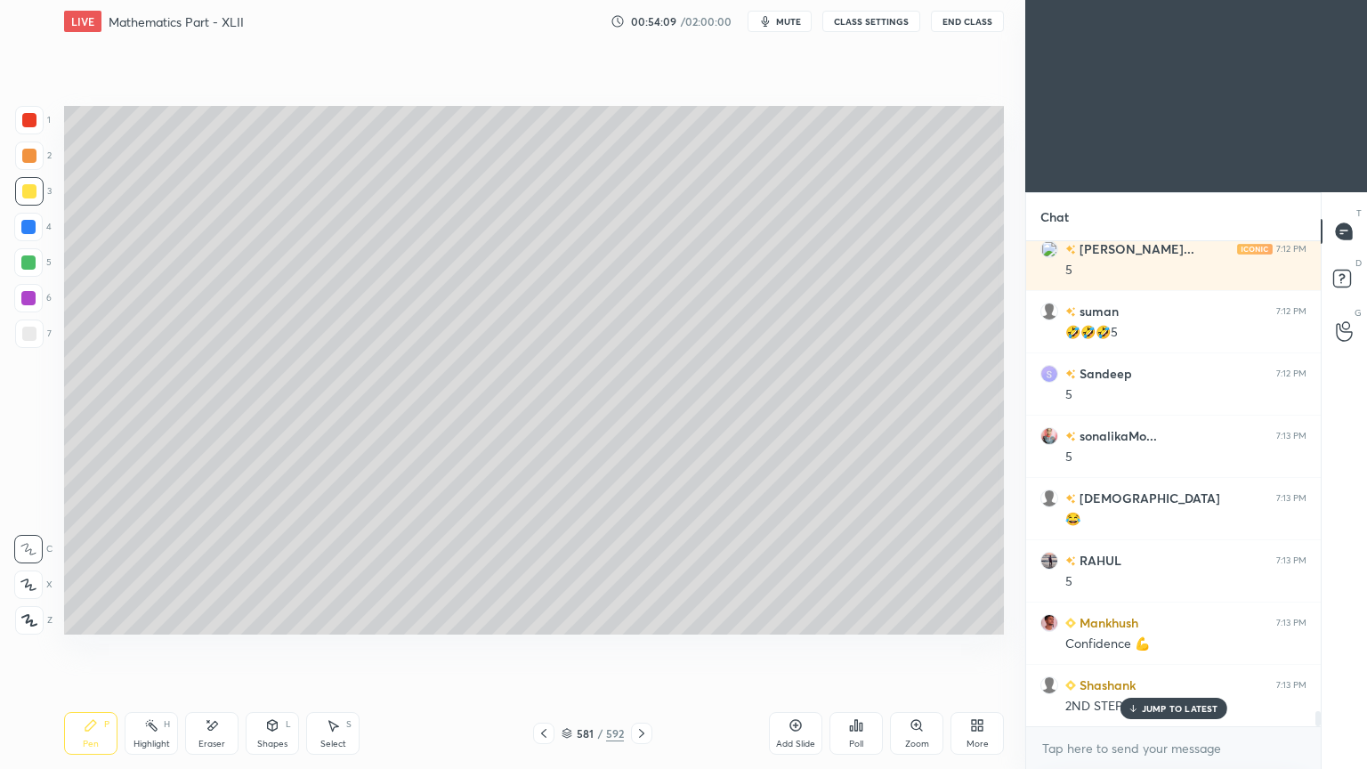
click at [32, 235] on div at bounding box center [28, 227] width 28 height 28
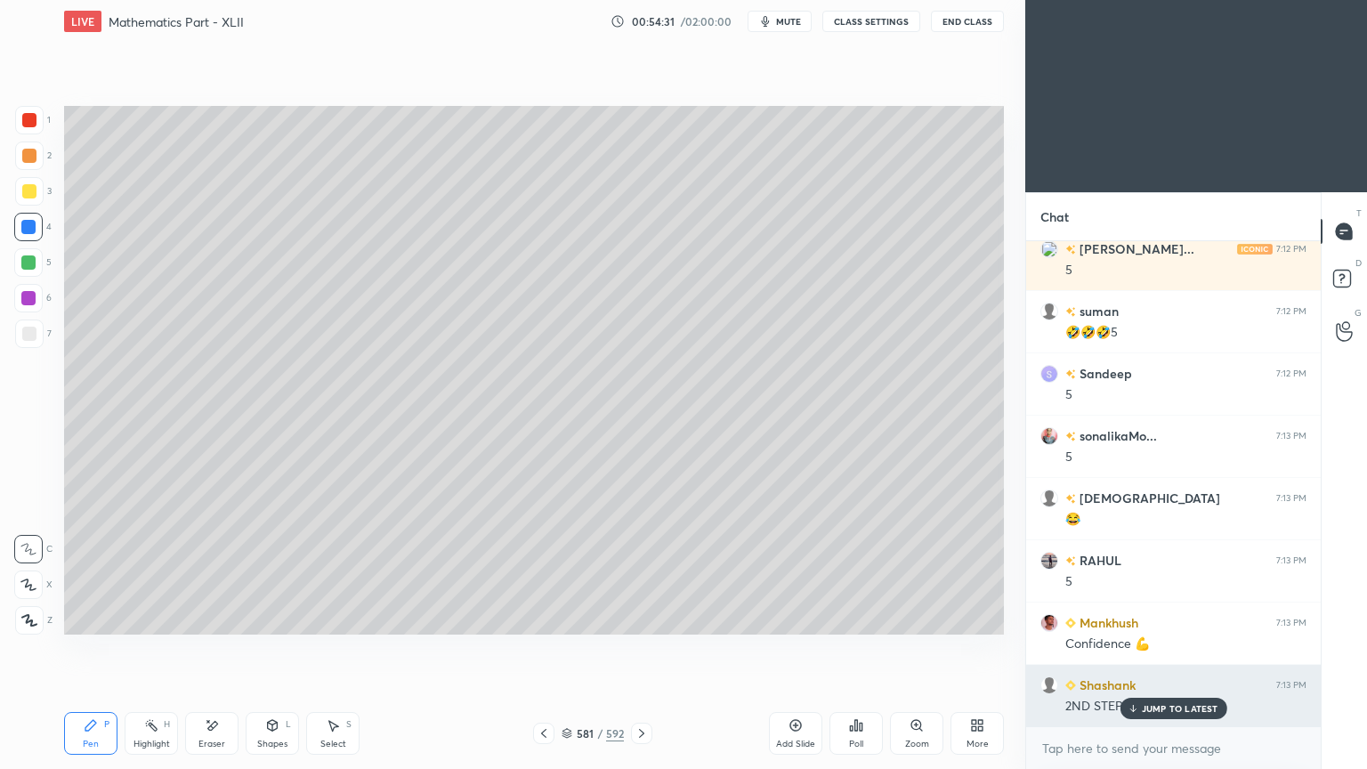
drag, startPoint x: 1189, startPoint y: 701, endPoint x: 1112, endPoint y: 665, distance: 84.4
click at [1187, 617] on div "JUMP TO LATEST" at bounding box center [1172, 707] width 107 height 21
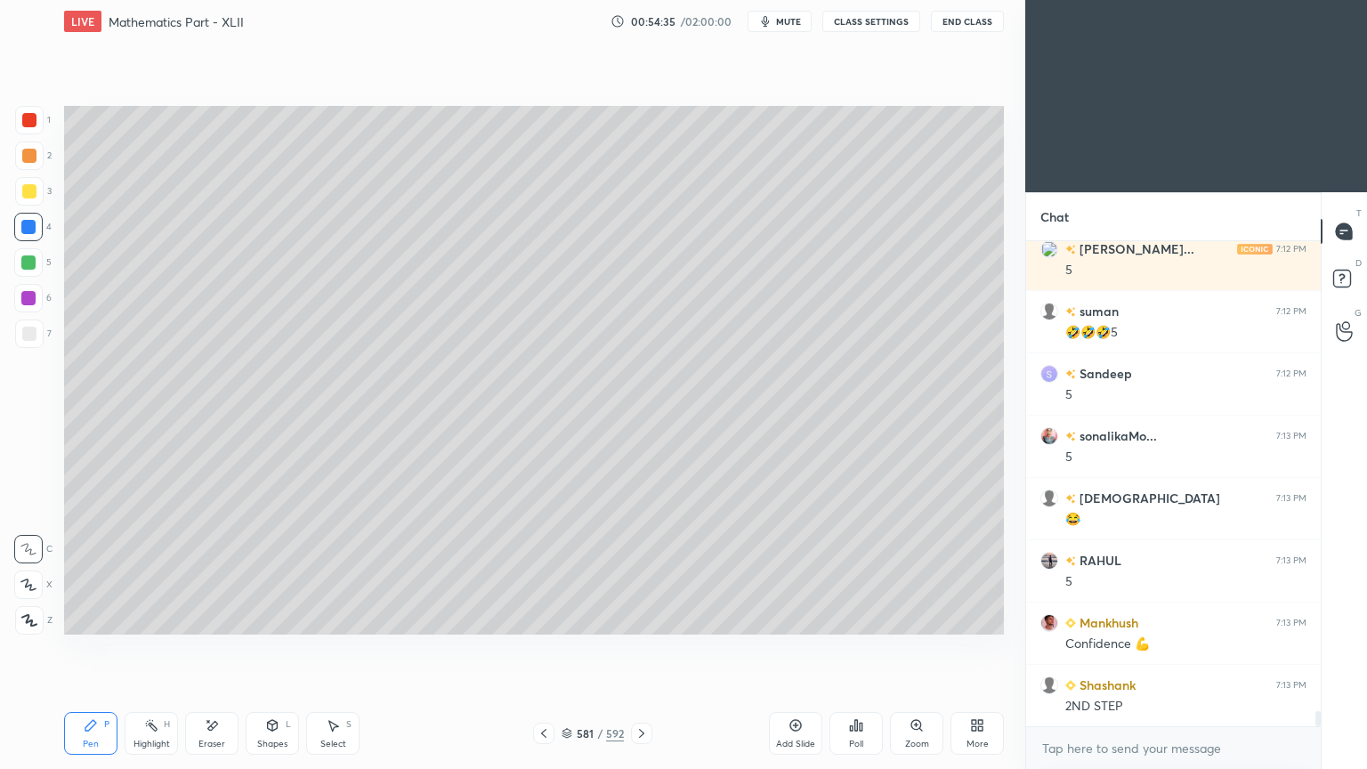
click at [542, 617] on icon at bounding box center [543, 733] width 14 height 14
click at [545, 617] on icon at bounding box center [543, 733] width 14 height 14
click at [149, 617] on div "Highlight" at bounding box center [151, 743] width 36 height 9
click at [153, 617] on div "Highlight" at bounding box center [151, 743] width 36 height 9
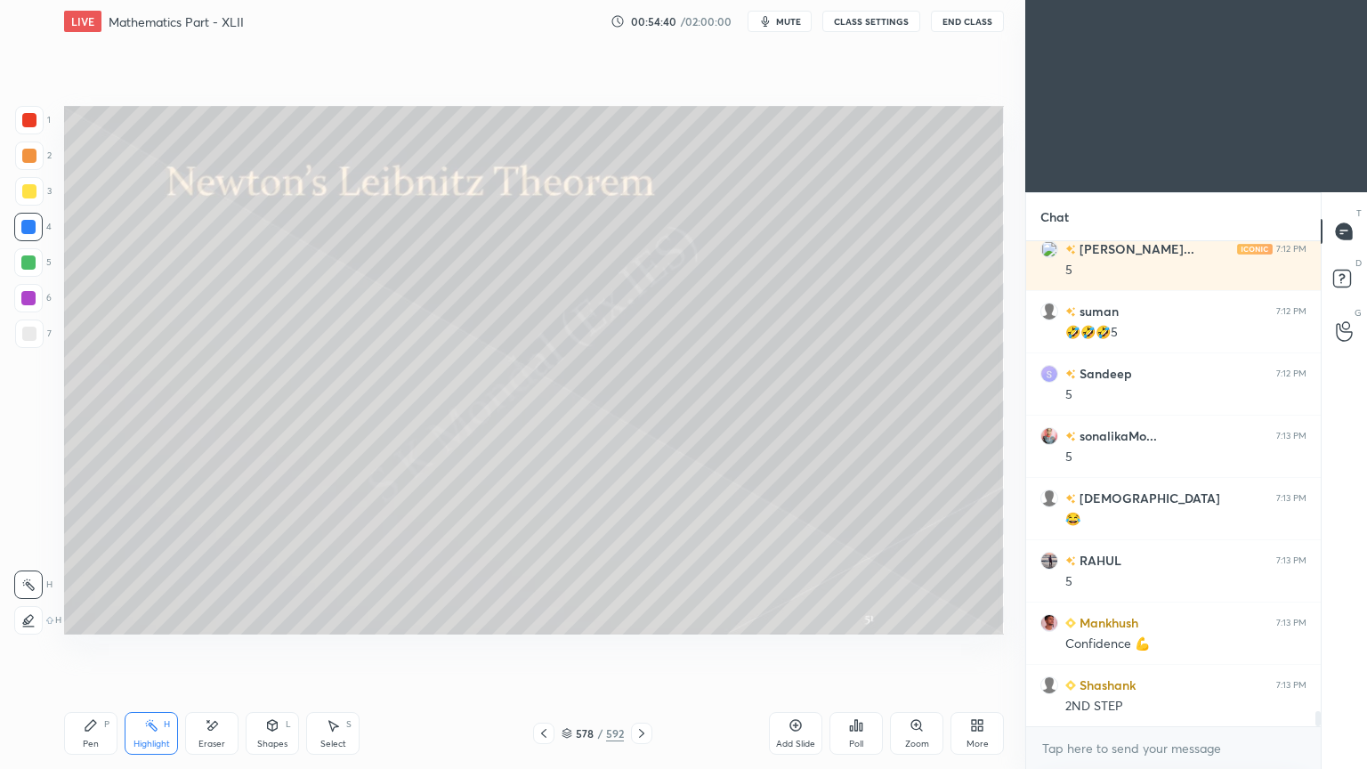
scroll to position [15220, 0]
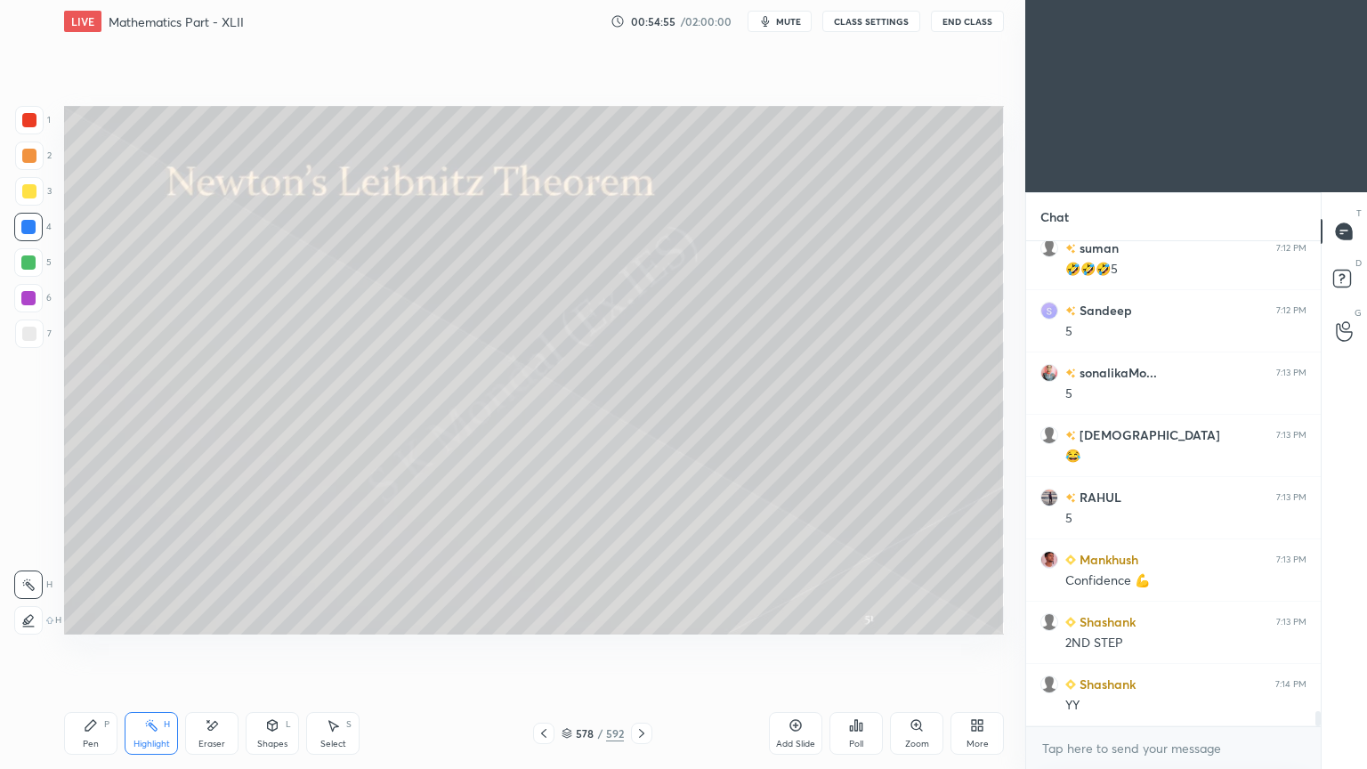
click at [642, 617] on icon at bounding box center [641, 733] width 14 height 14
click at [644, 617] on icon at bounding box center [641, 733] width 14 height 14
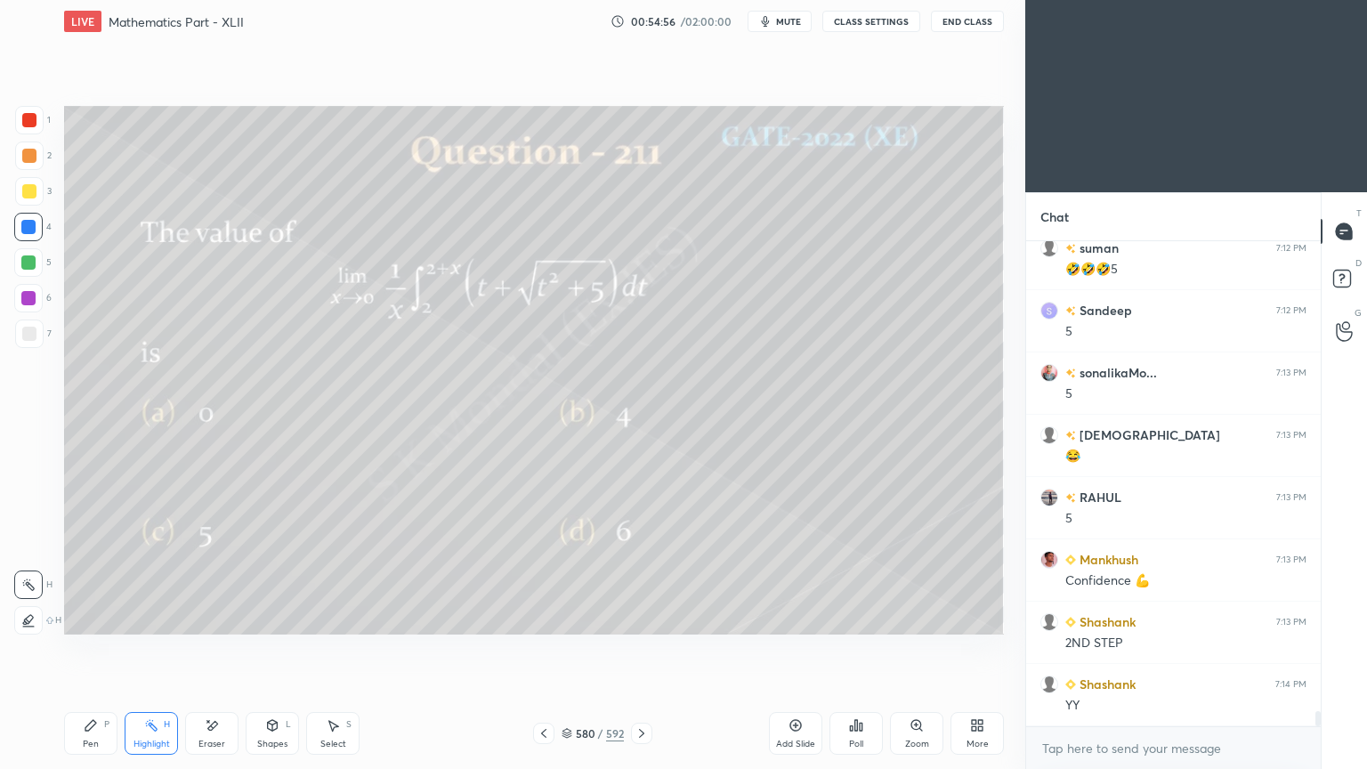
click at [647, 617] on icon at bounding box center [641, 733] width 14 height 14
click at [85, 617] on div "Pen P" at bounding box center [90, 733] width 53 height 43
click at [89, 617] on icon at bounding box center [90, 725] width 11 height 11
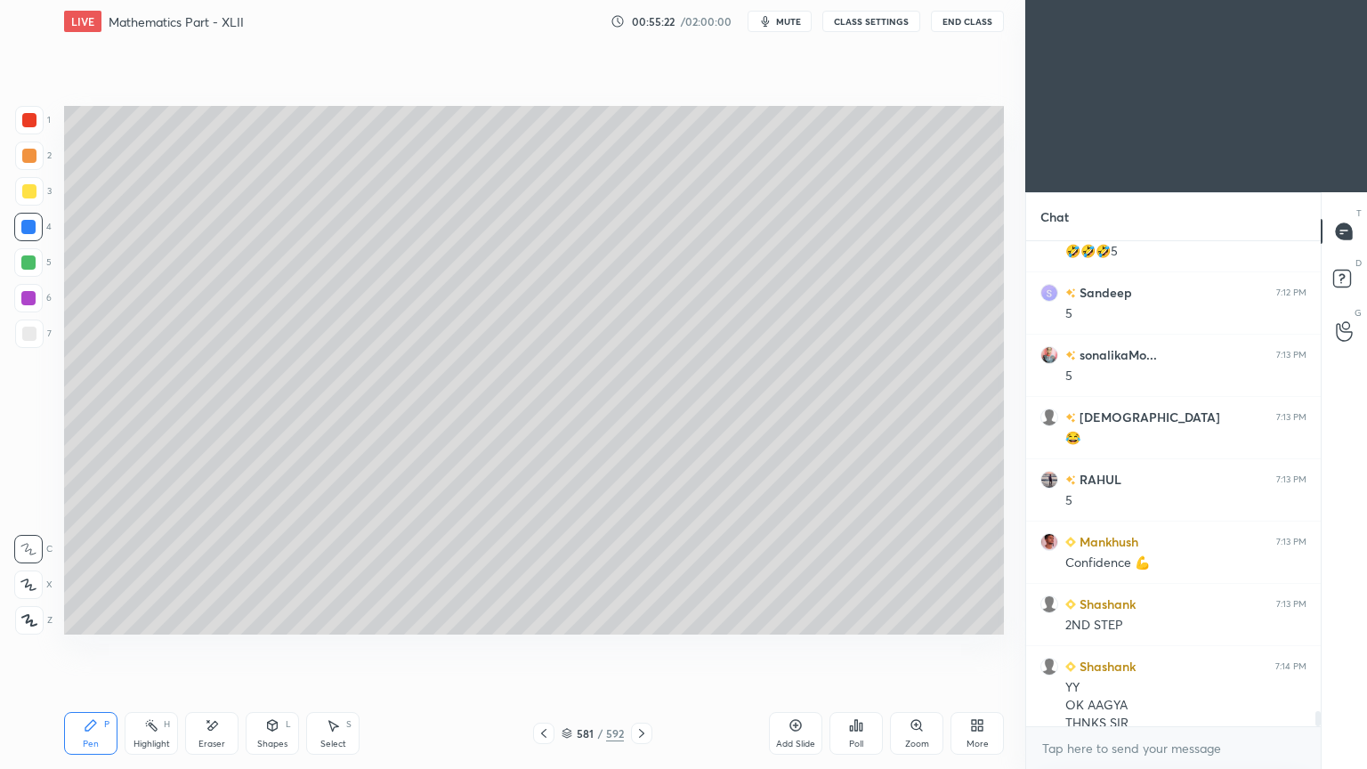
scroll to position [15255, 0]
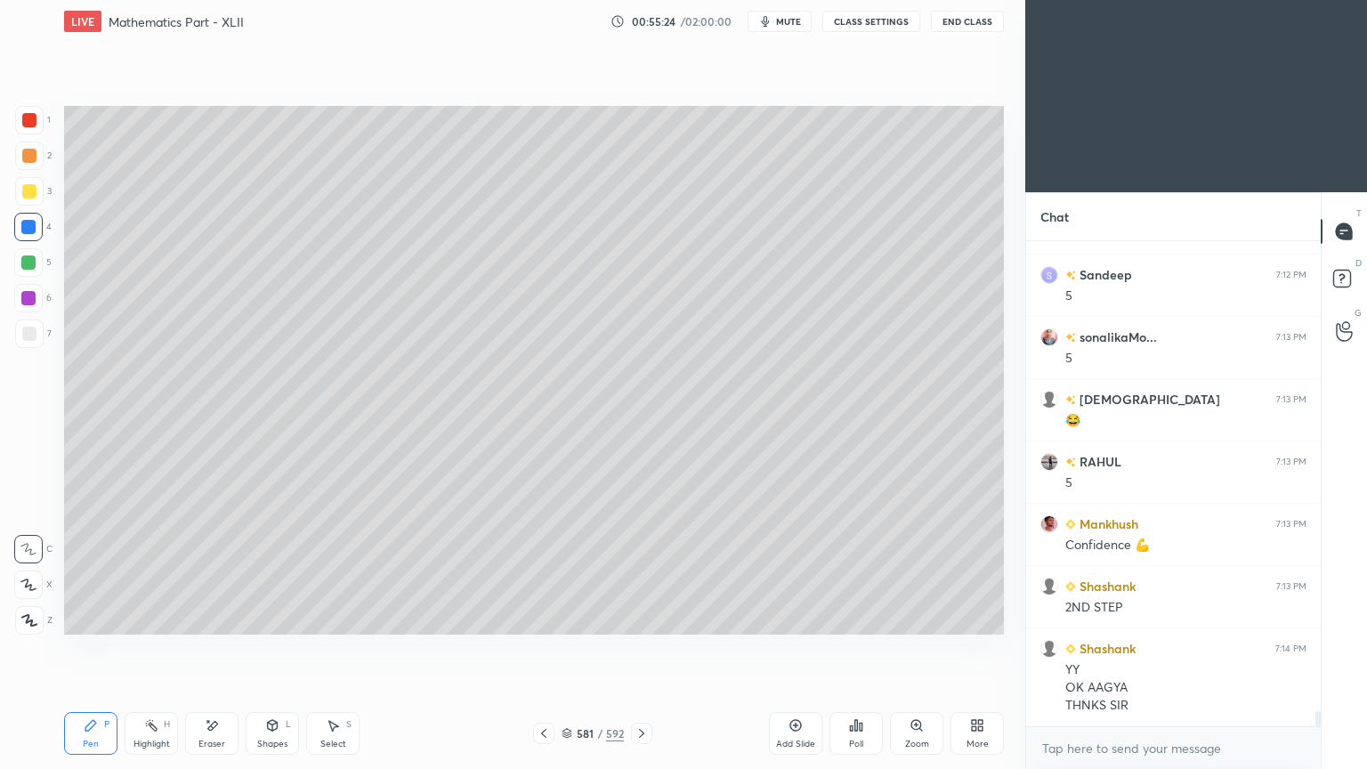
click at [164, 617] on div "Highlight H" at bounding box center [151, 733] width 53 height 43
click at [166, 617] on div "Highlight H" at bounding box center [151, 733] width 53 height 43
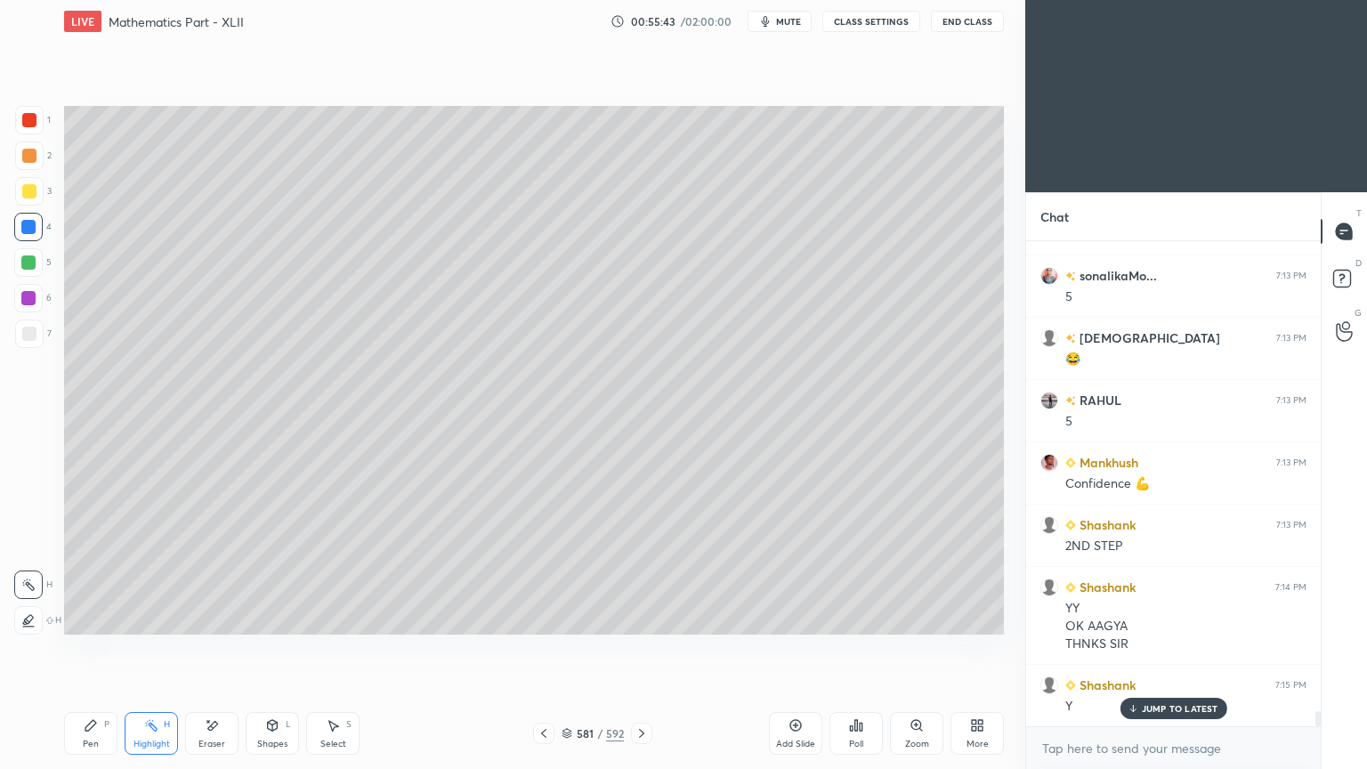
scroll to position [15395, 0]
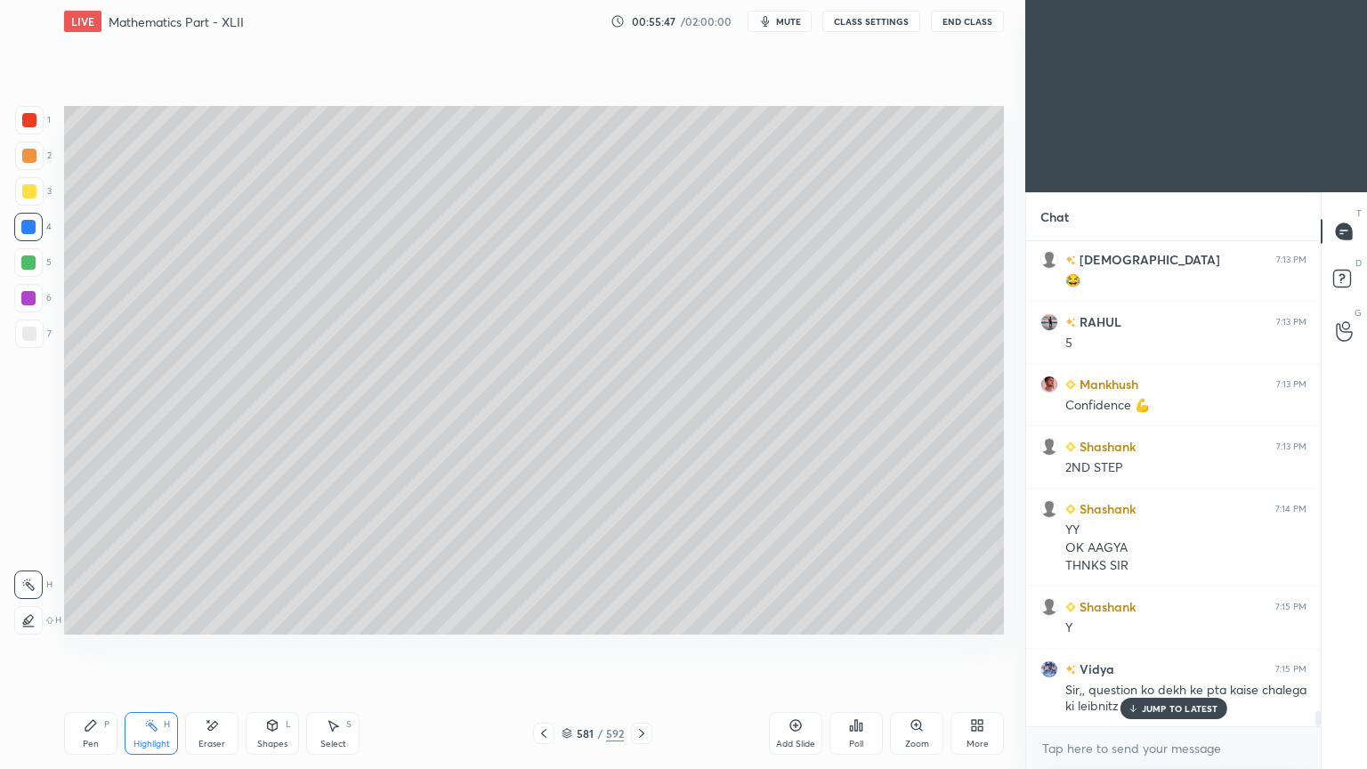
click at [1194, 617] on p "JUMP TO LATEST" at bounding box center [1179, 708] width 77 height 11
click at [544, 617] on icon at bounding box center [543, 733] width 14 height 14
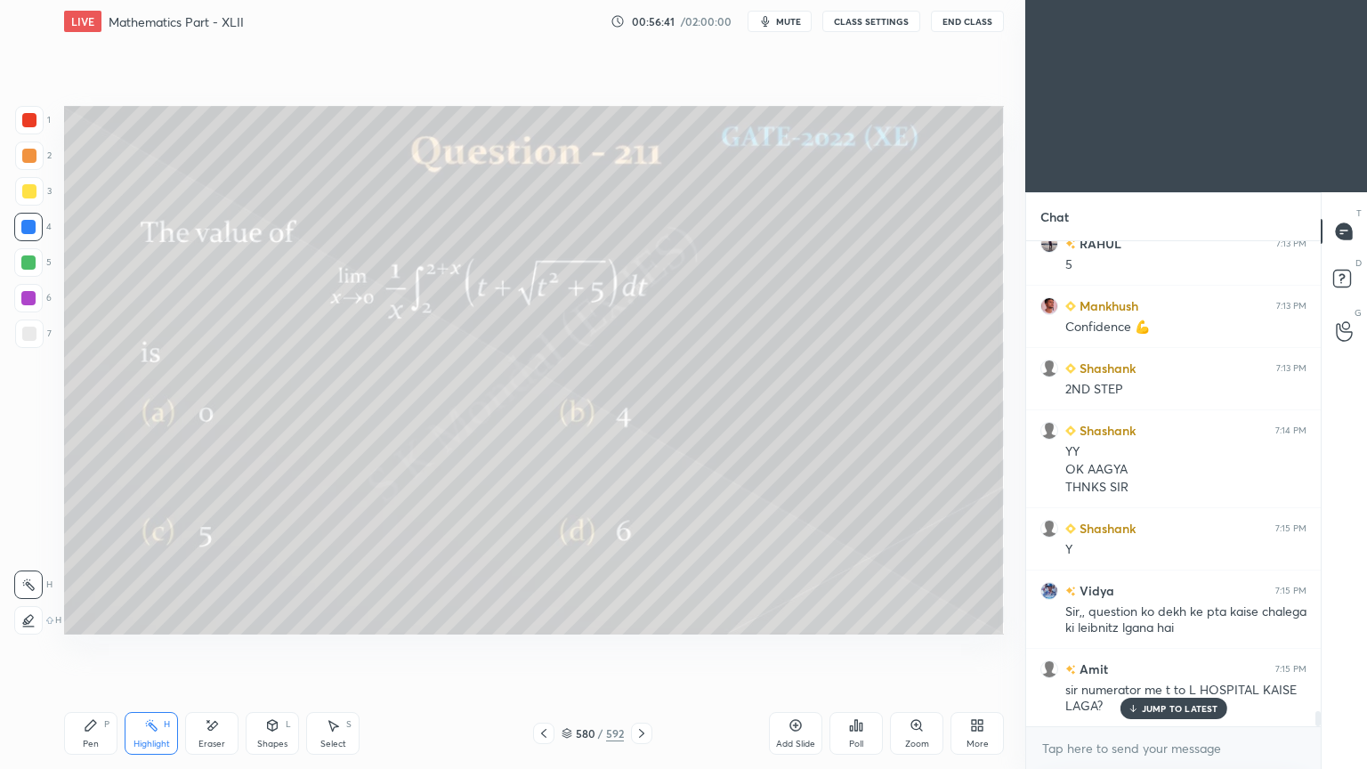
click at [94, 617] on div "Pen P" at bounding box center [90, 733] width 53 height 43
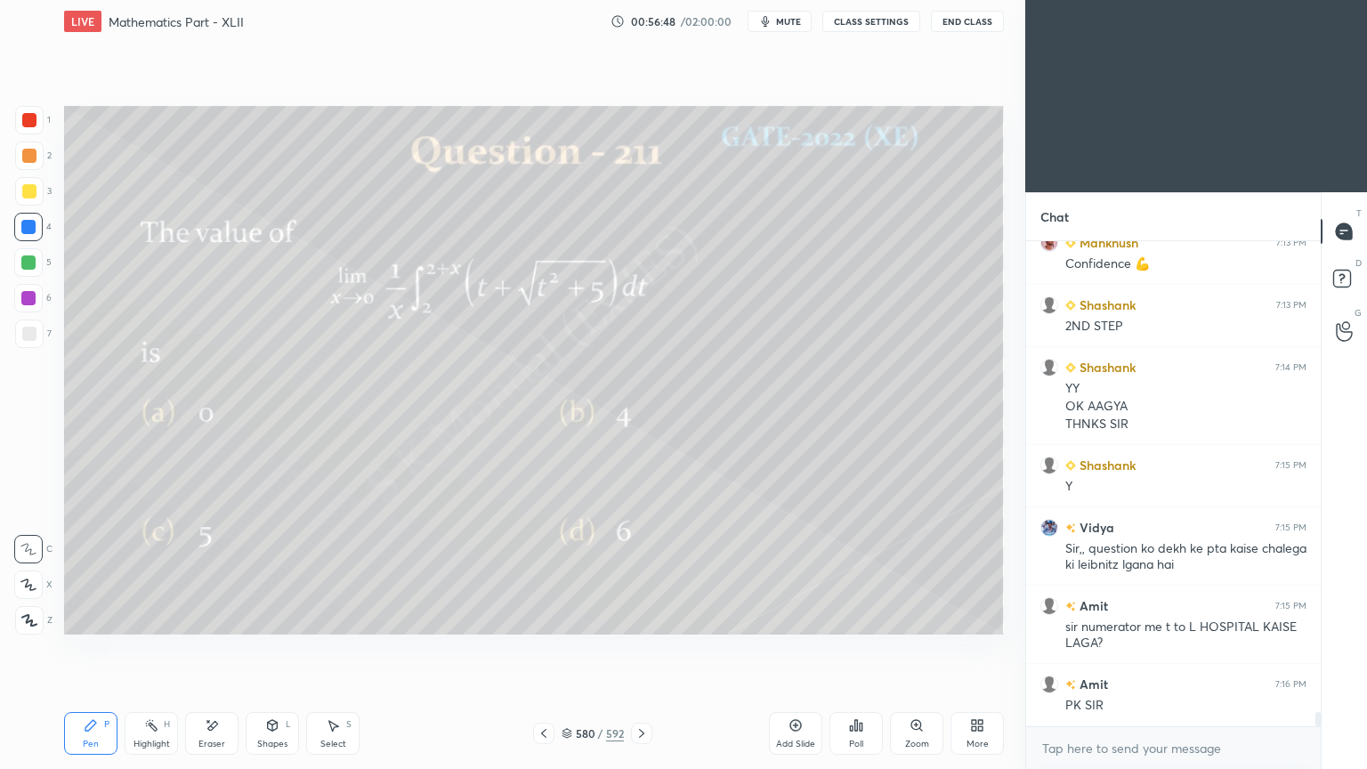
click at [153, 617] on rect at bounding box center [153, 726] width 9 height 9
click at [153, 617] on icon at bounding box center [151, 725] width 14 height 14
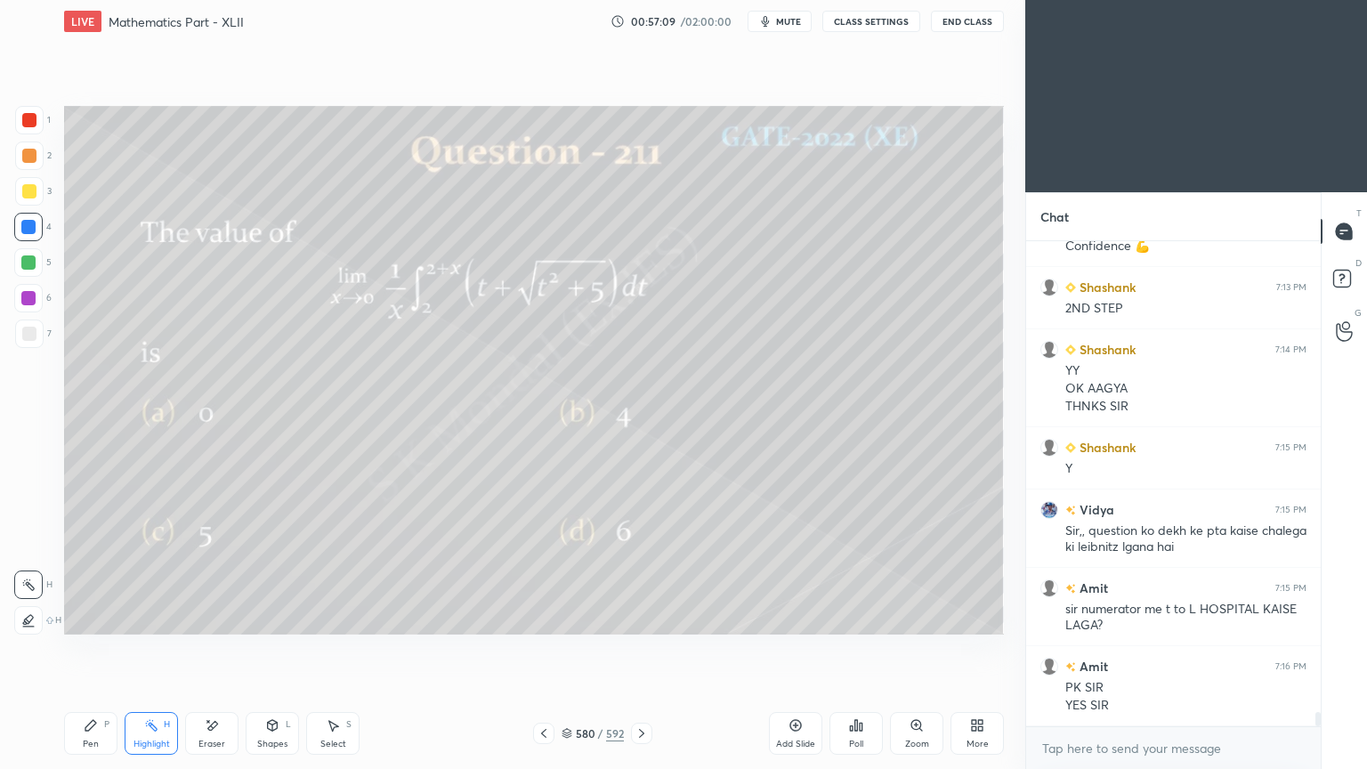
scroll to position [15615, 0]
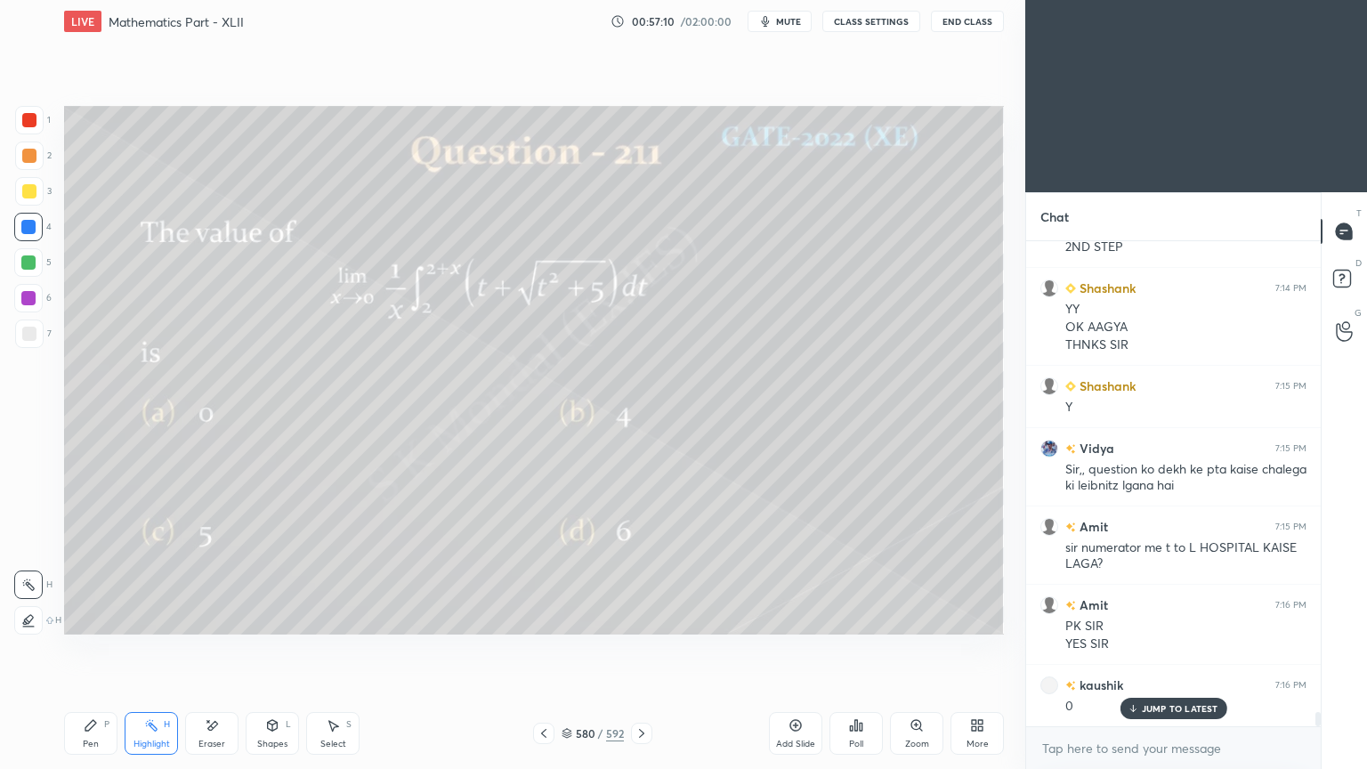
click at [330, 617] on div "Select S" at bounding box center [332, 733] width 53 height 43
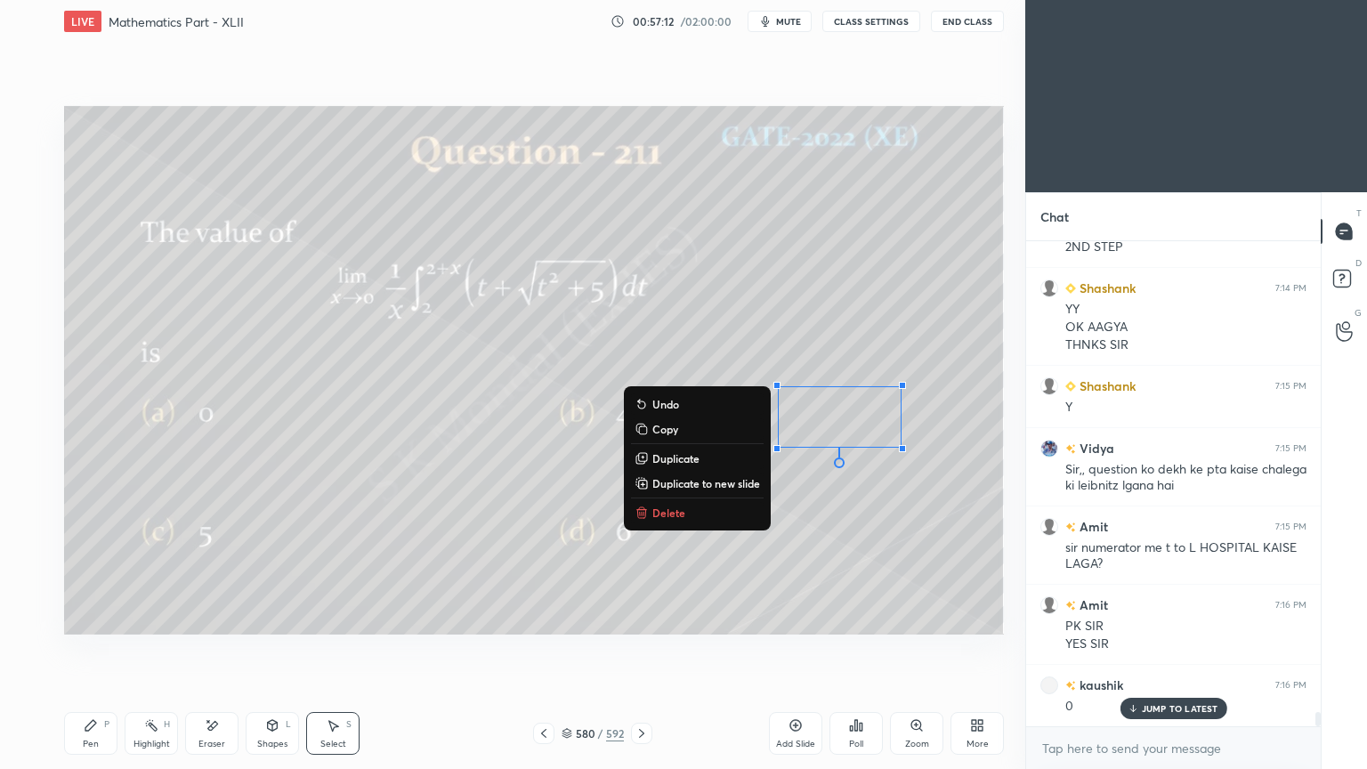
drag, startPoint x: 755, startPoint y: 367, endPoint x: 1021, endPoint y: 512, distance: 303.0
click at [1021, 512] on div "1 2 3 4 5 6 7 C X Z E E Erase all H H LIVE Mathematics Part - XLII 00:57:12 / 0…" at bounding box center [512, 384] width 1025 height 769
click at [647, 506] on button "Delete" at bounding box center [697, 512] width 133 height 21
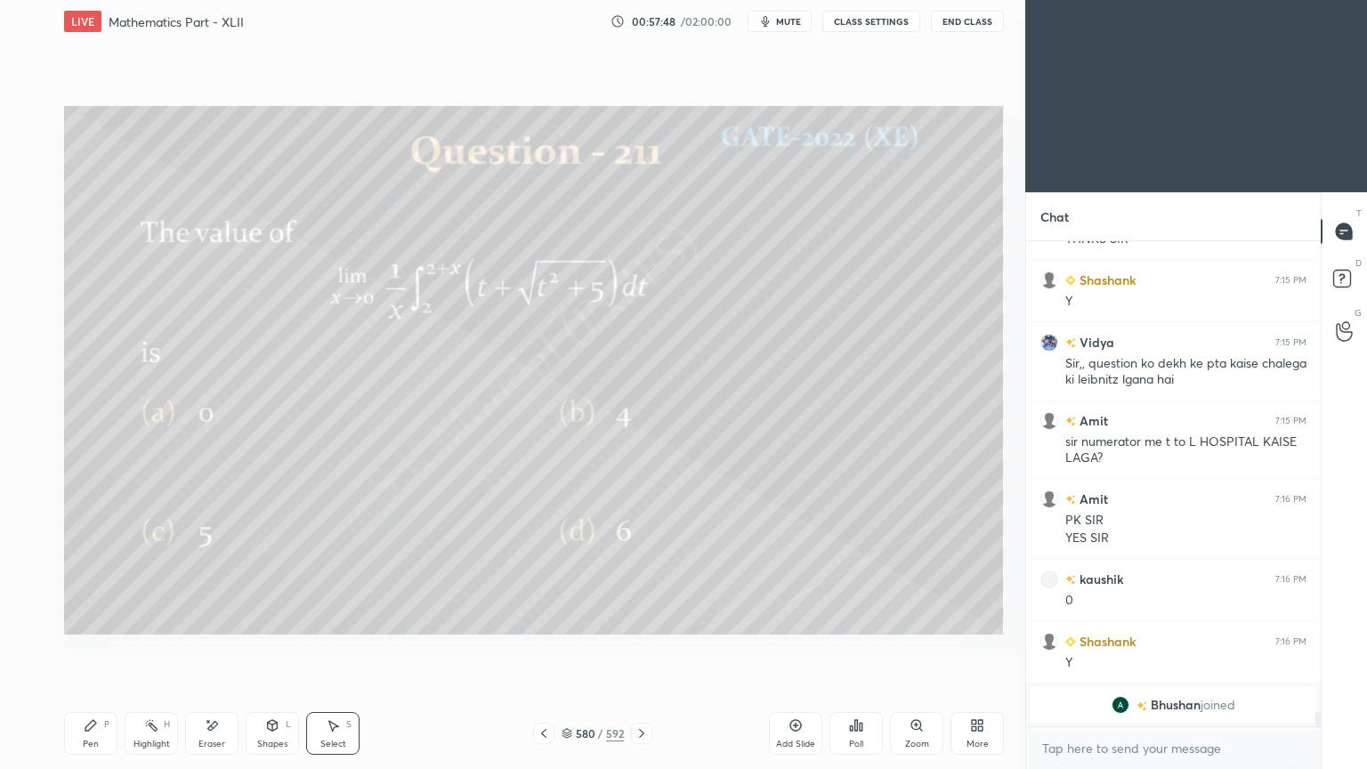
scroll to position [13993, 0]
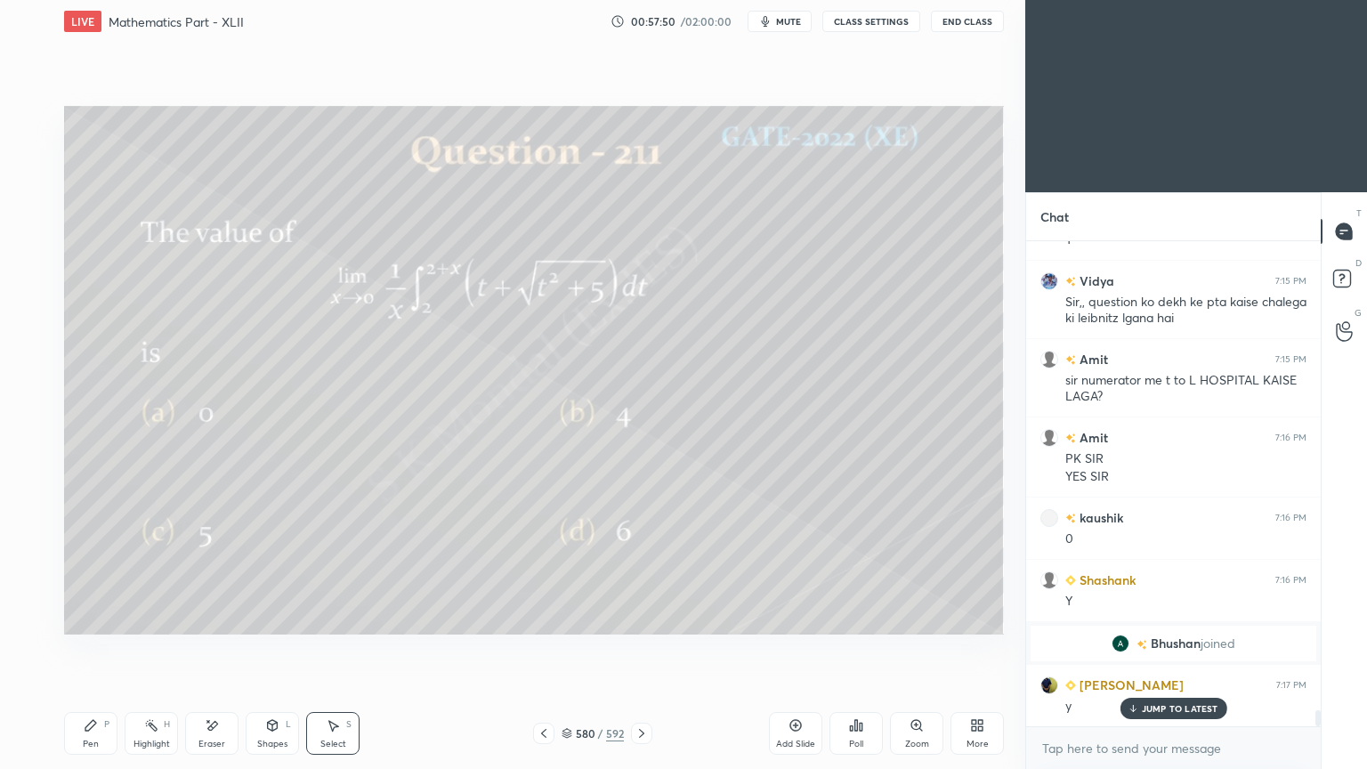
drag, startPoint x: 1160, startPoint y: 709, endPoint x: 541, endPoint y: 589, distance: 630.7
click at [1160, 617] on p "JUMP TO LATEST" at bounding box center [1179, 708] width 77 height 11
click at [639, 617] on icon at bounding box center [641, 733] width 14 height 14
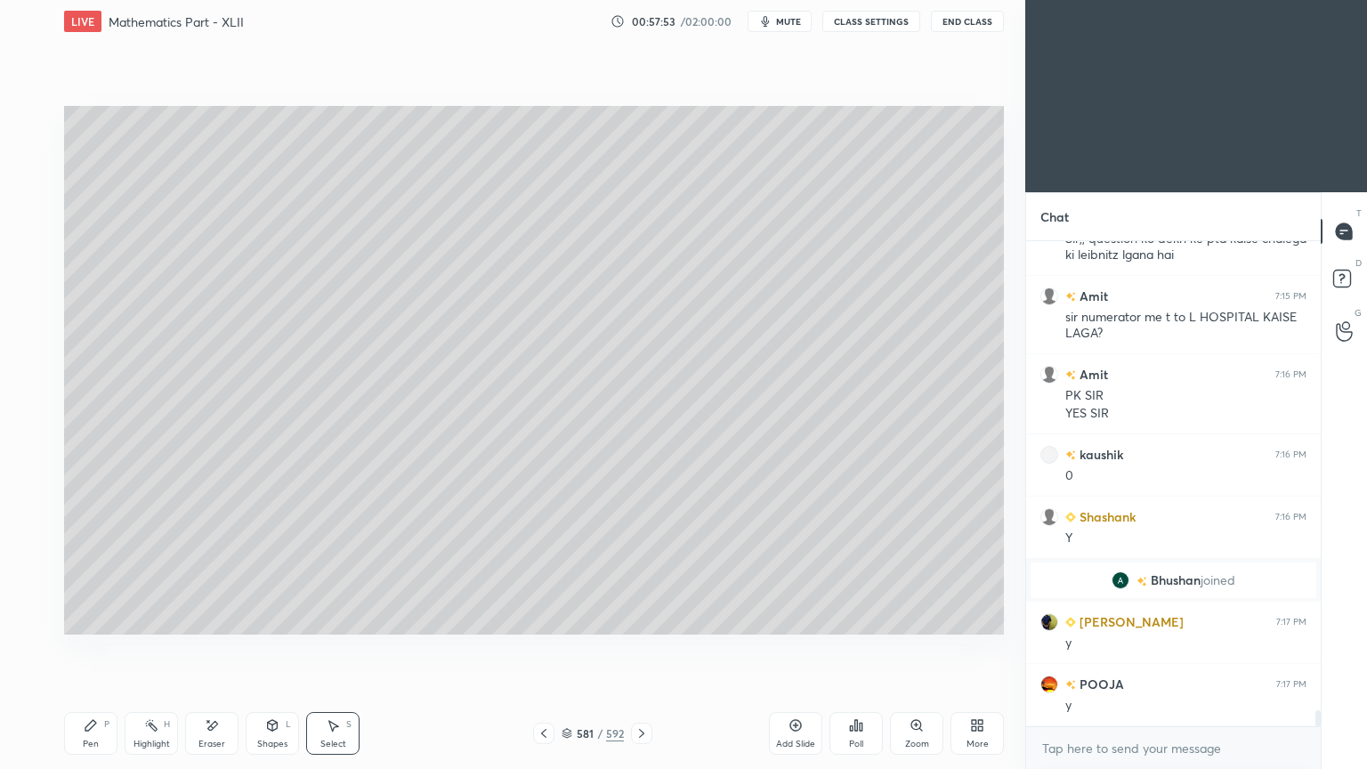
click at [639, 617] on icon at bounding box center [641, 733] width 14 height 14
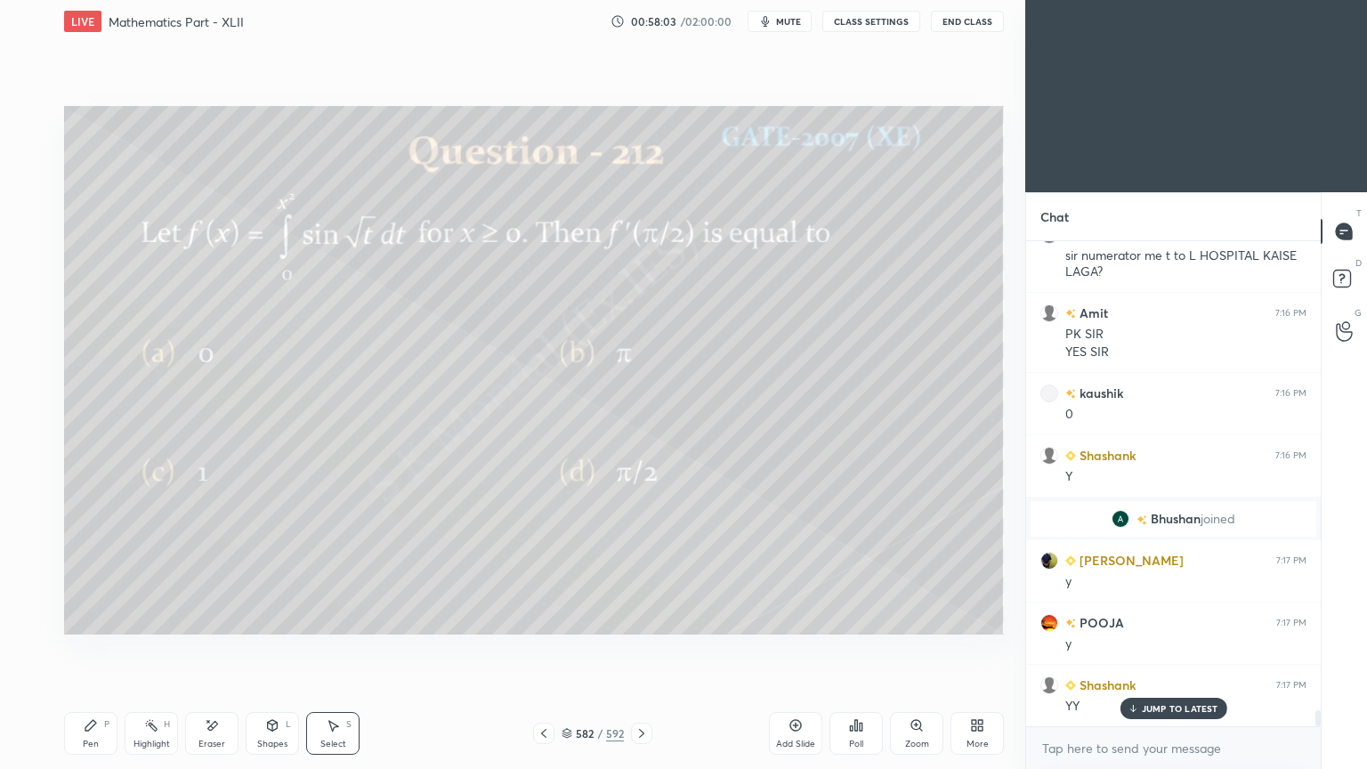
scroll to position [14180, 0]
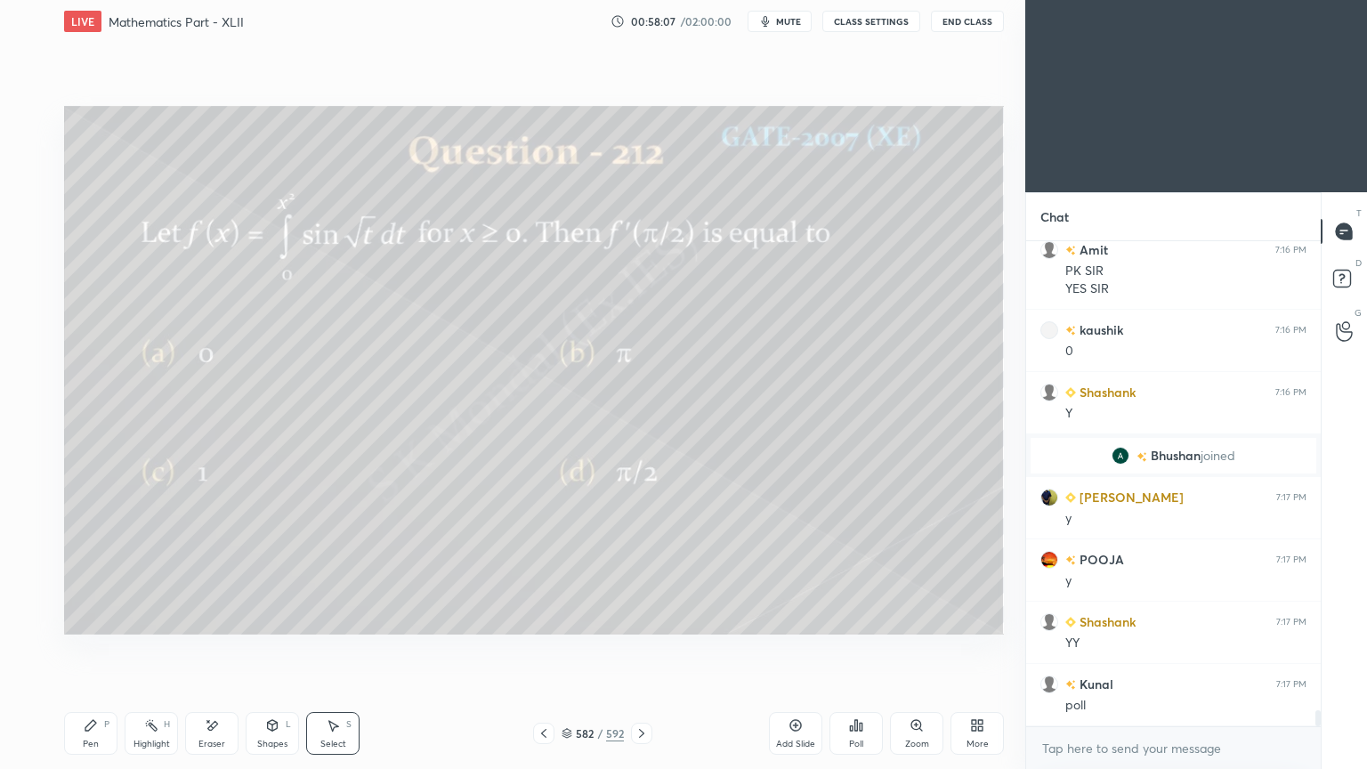
click at [866, 617] on div "Poll" at bounding box center [855, 733] width 53 height 43
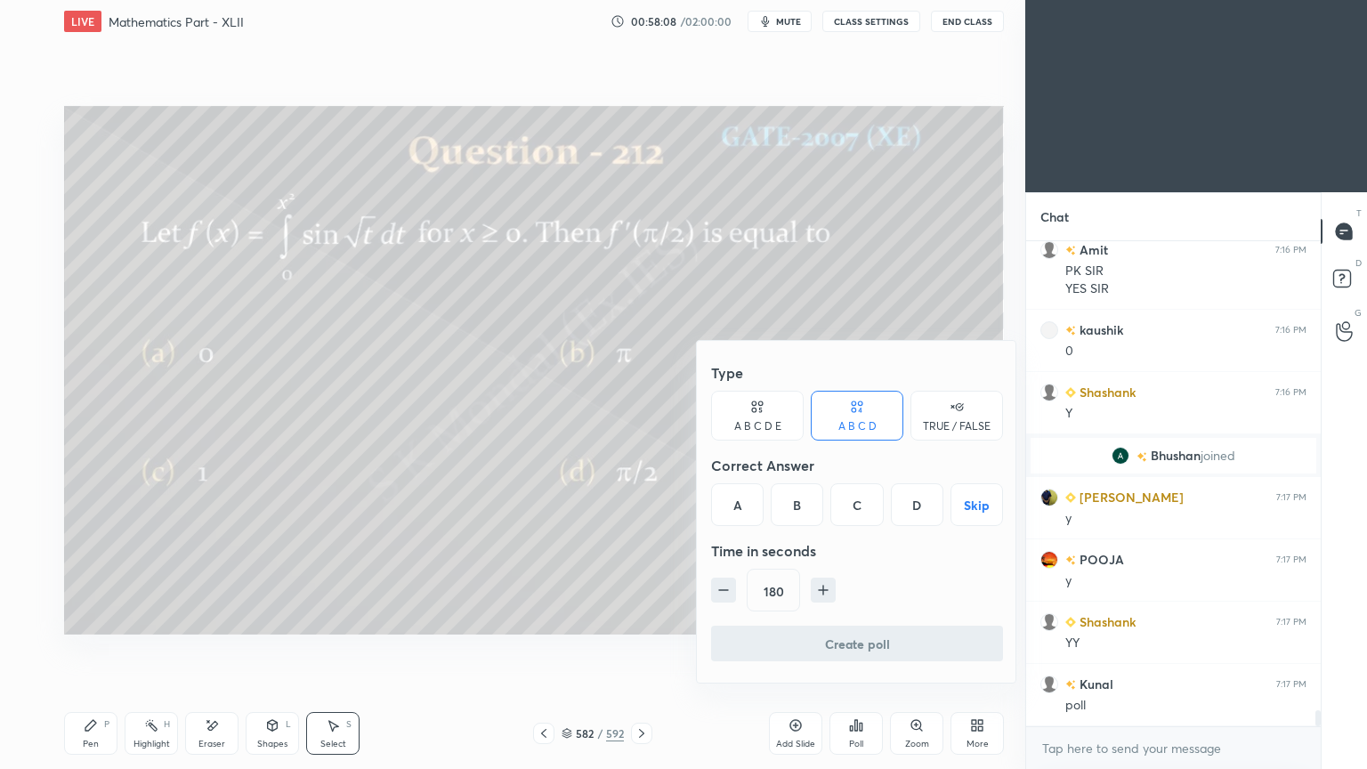
click at [799, 496] on div "B" at bounding box center [796, 504] width 52 height 43
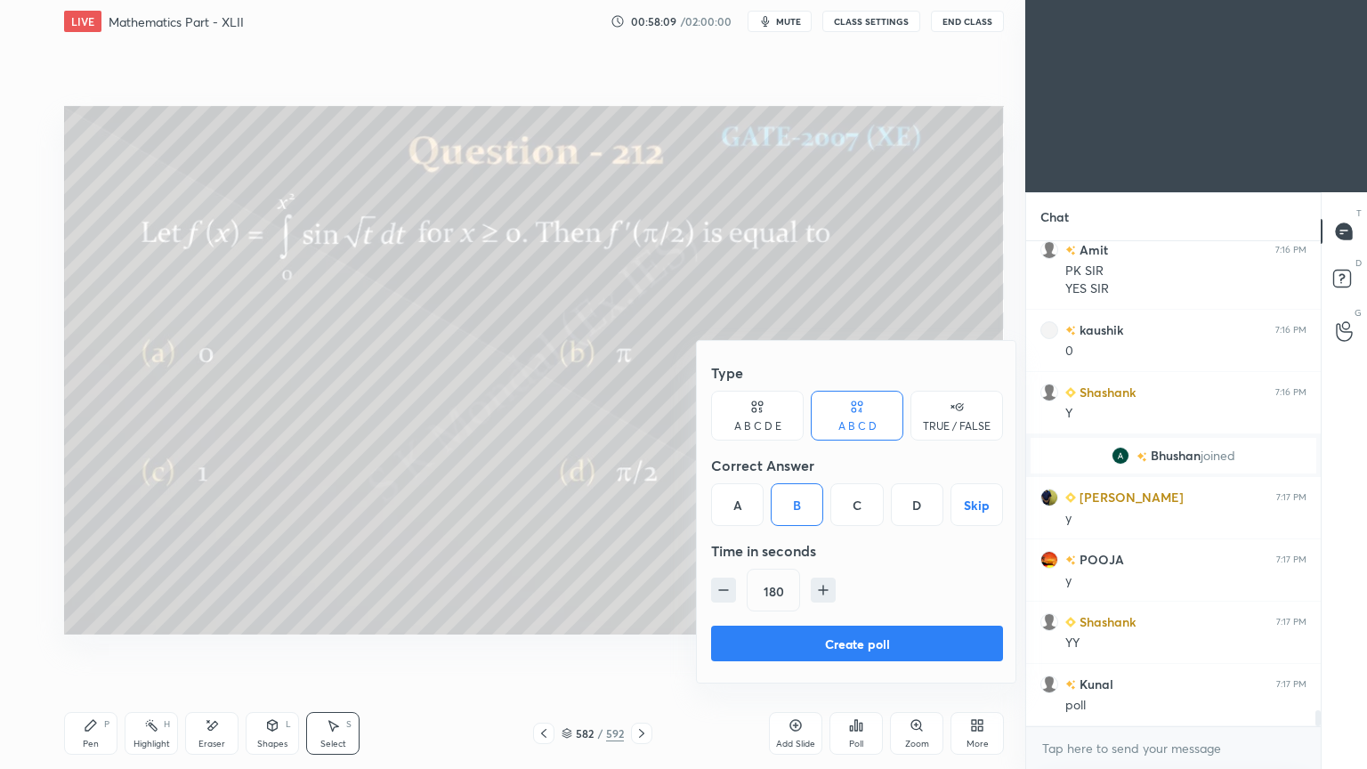
click at [915, 617] on button "Create poll" at bounding box center [857, 643] width 292 height 36
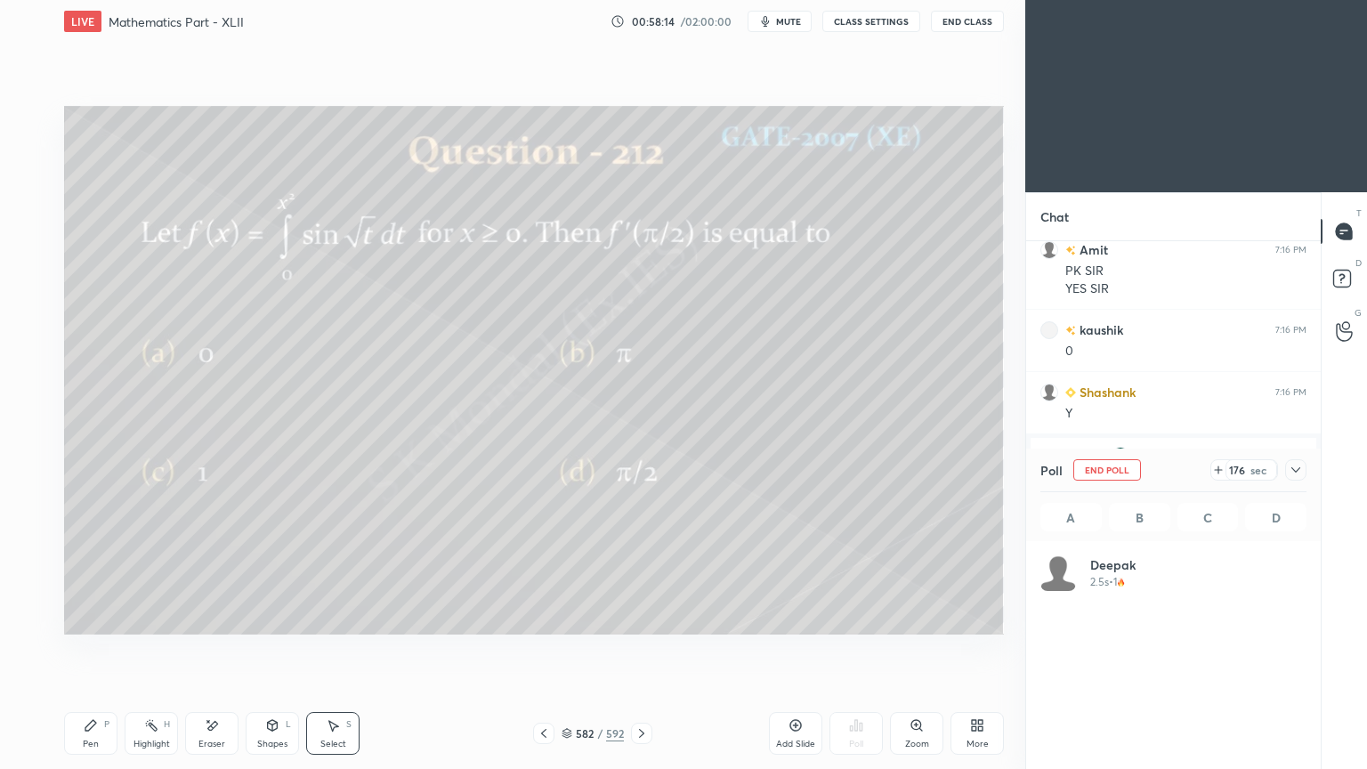
scroll to position [208, 261]
click at [88, 617] on div "Pen P" at bounding box center [90, 733] width 53 height 43
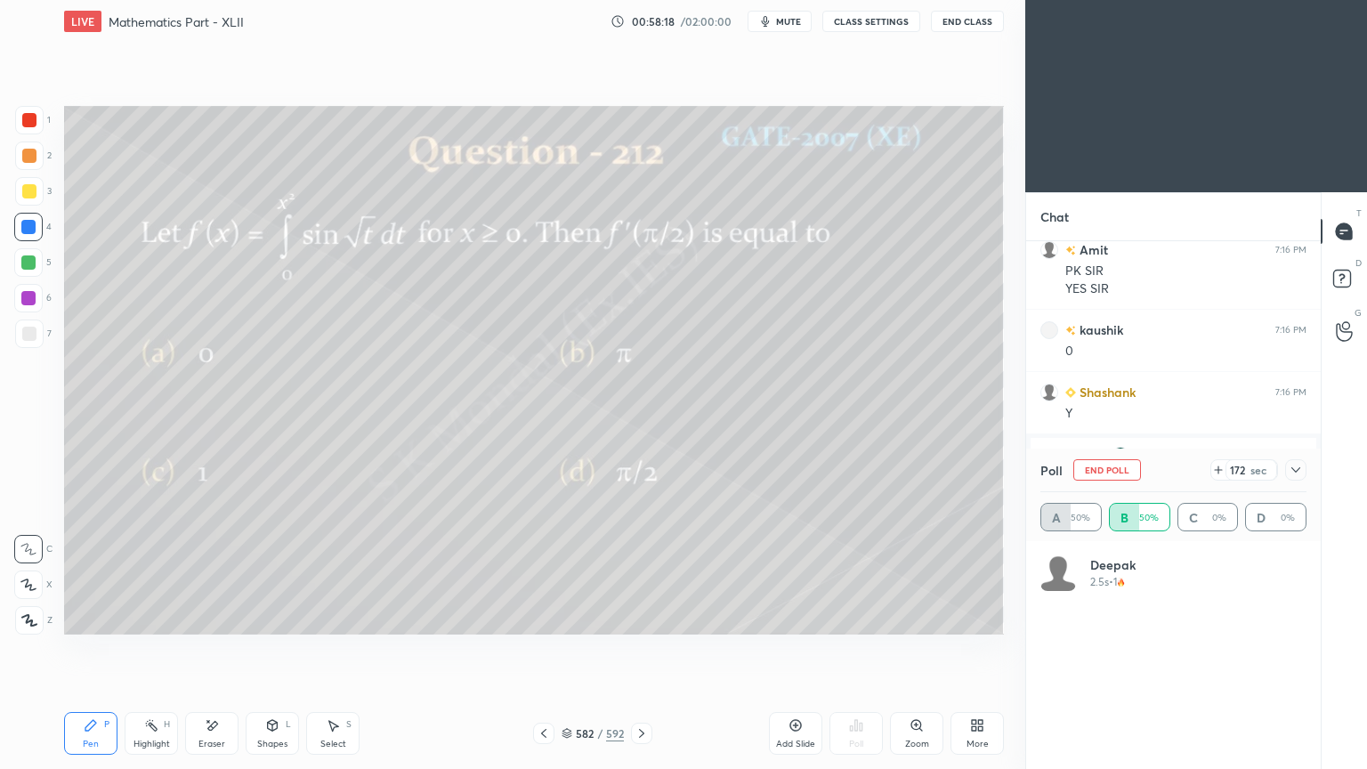
click at [76, 617] on div "Pen P" at bounding box center [90, 733] width 53 height 43
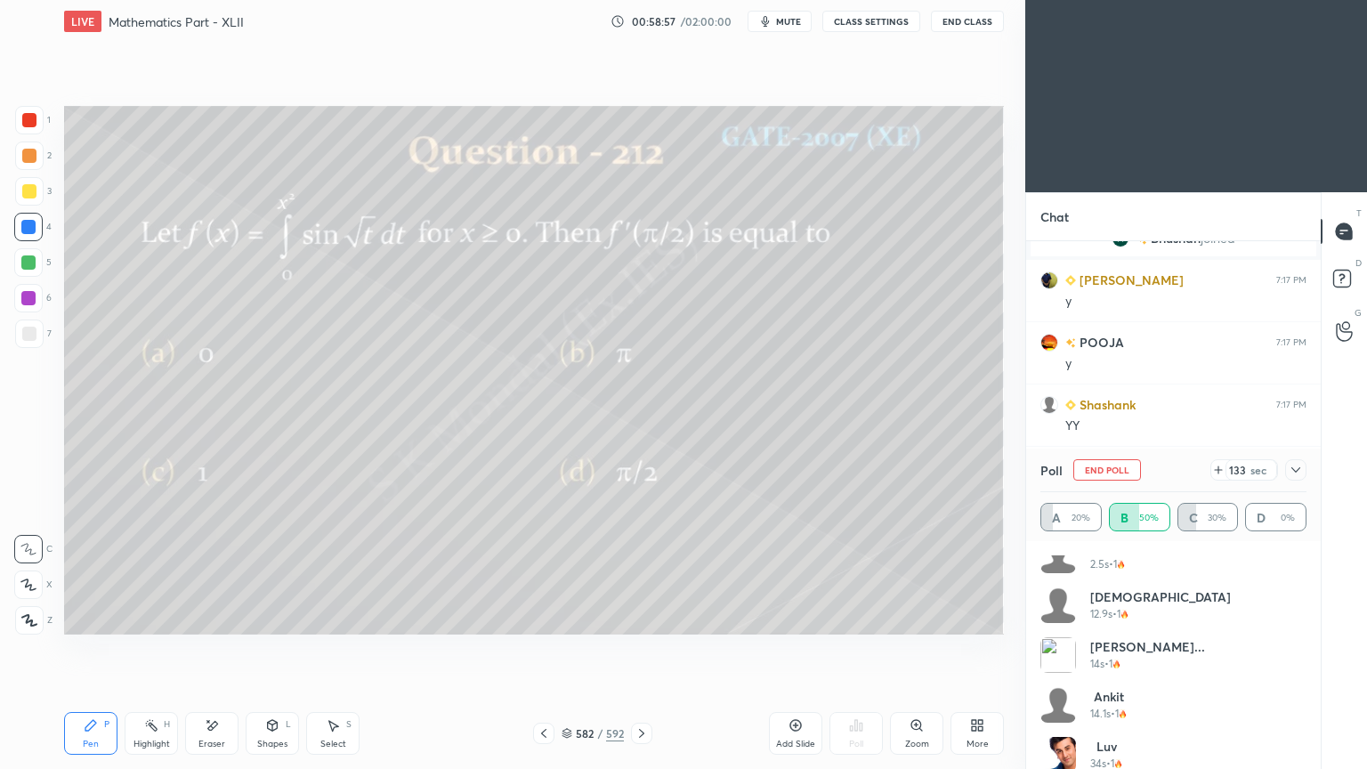
scroll to position [36, 0]
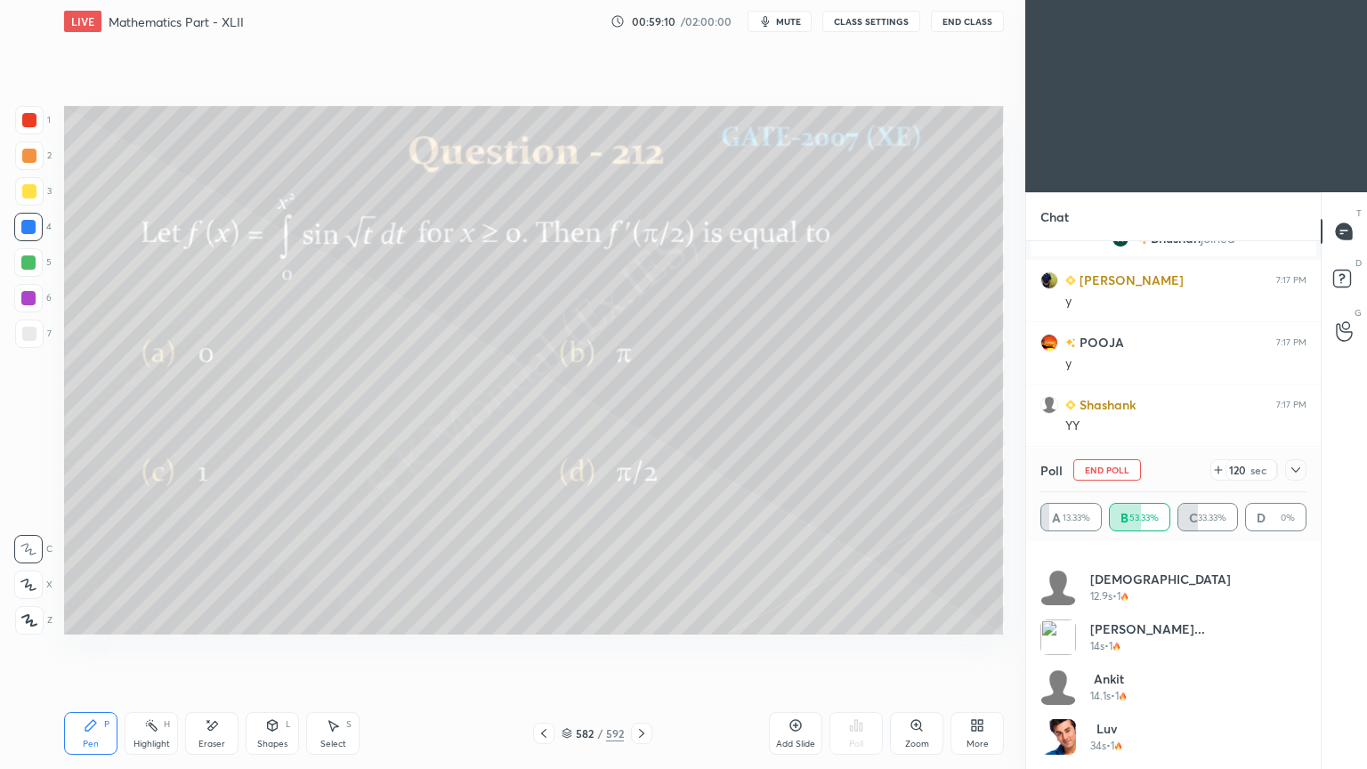
click at [92, 617] on div "Pen" at bounding box center [91, 743] width 16 height 9
click at [93, 617] on div "Pen" at bounding box center [91, 743] width 16 height 9
click at [31, 195] on div at bounding box center [29, 191] width 14 height 14
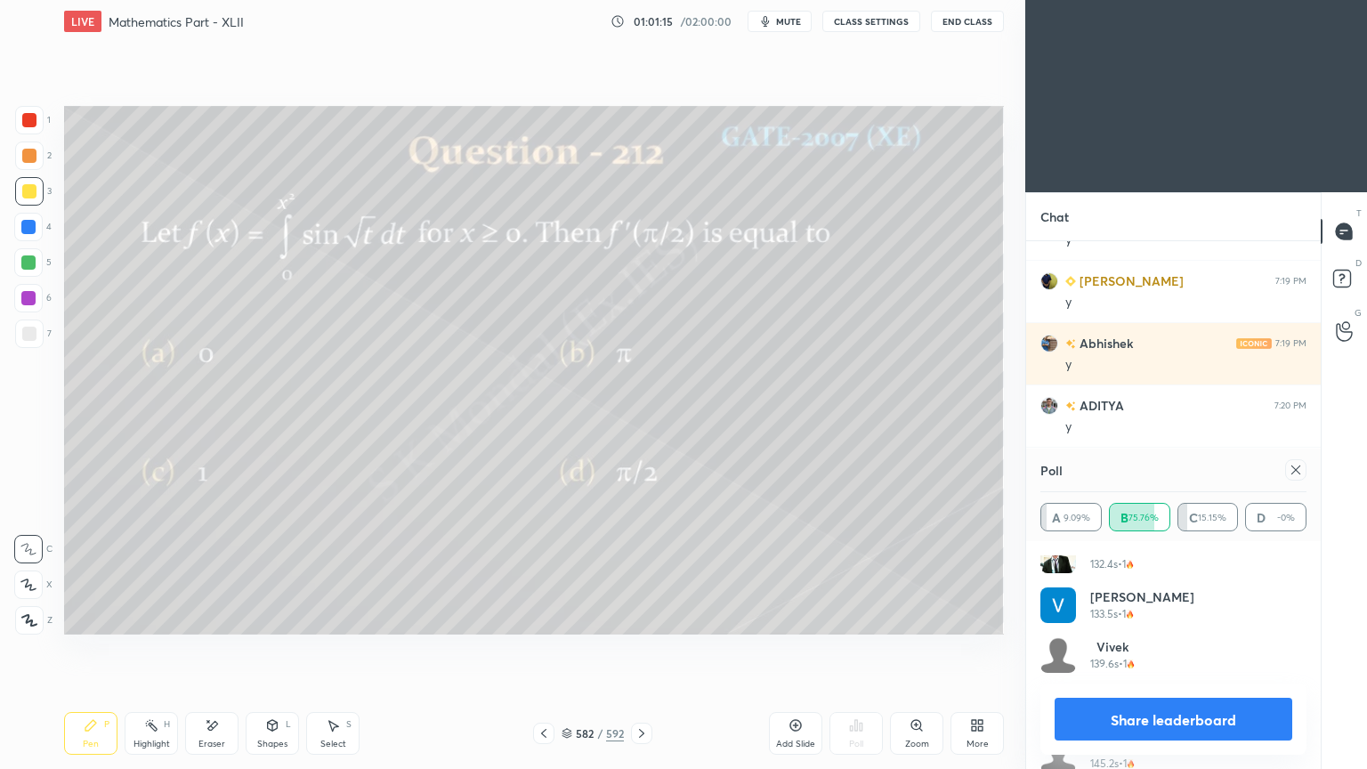
scroll to position [1032, 0]
click at [1173, 617] on button "Share leaderboard" at bounding box center [1173, 718] width 238 height 43
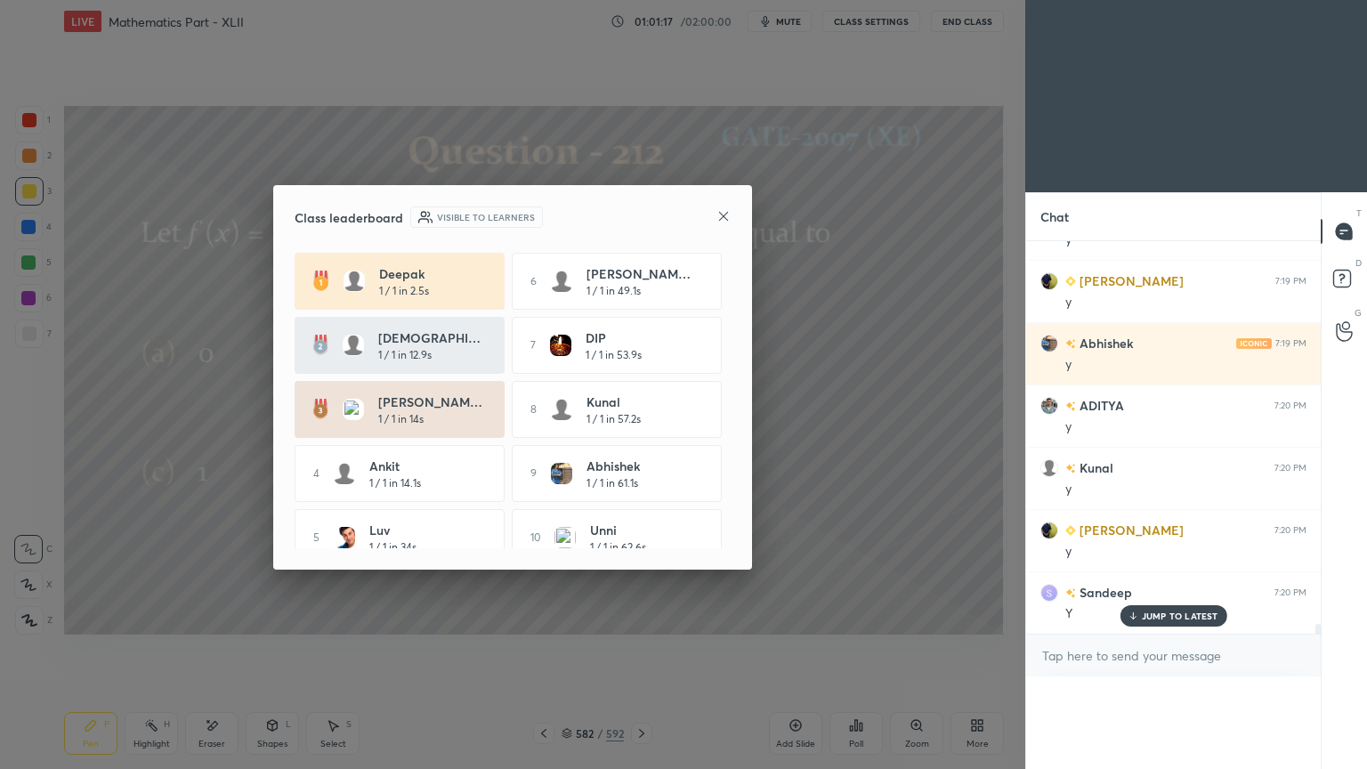
scroll to position [14804, 0]
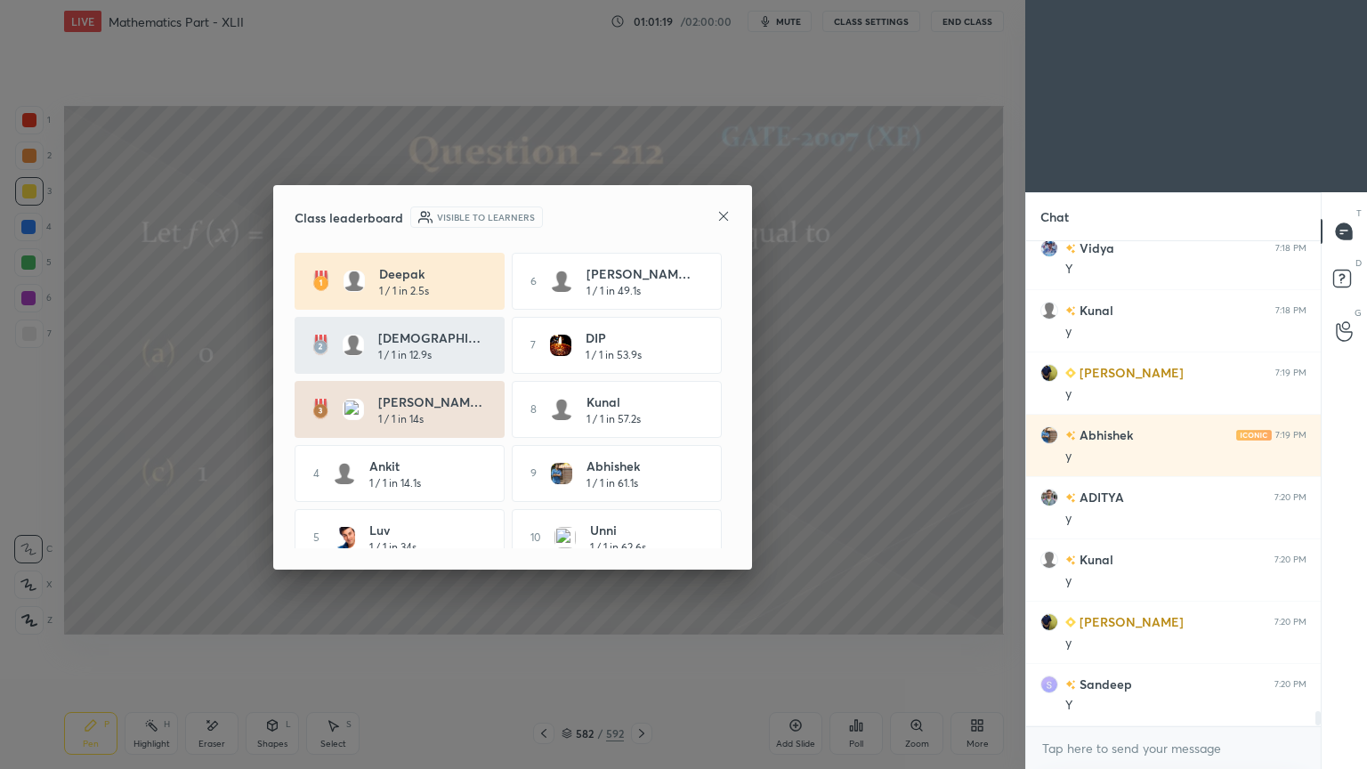
click at [725, 218] on icon at bounding box center [723, 216] width 14 height 14
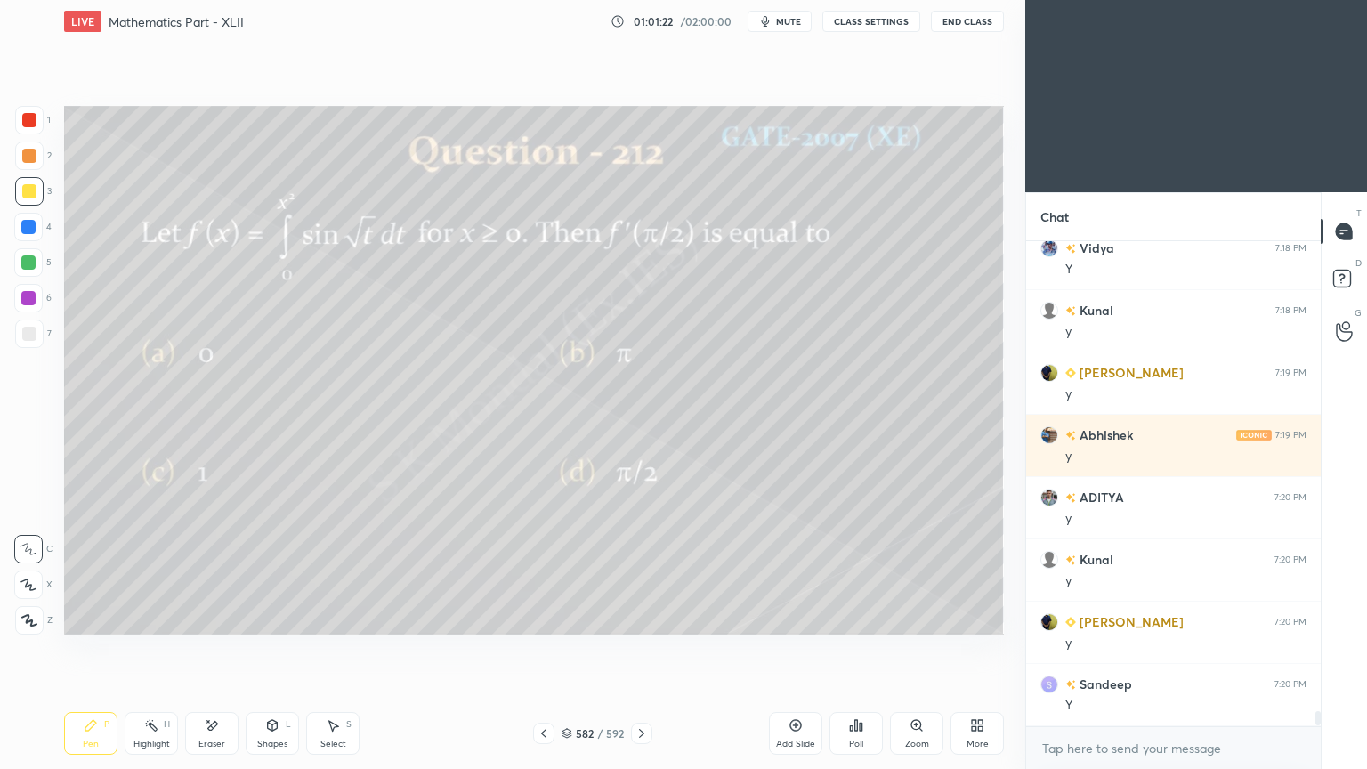
click at [645, 617] on icon at bounding box center [641, 733] width 14 height 14
click at [25, 181] on div at bounding box center [29, 191] width 28 height 28
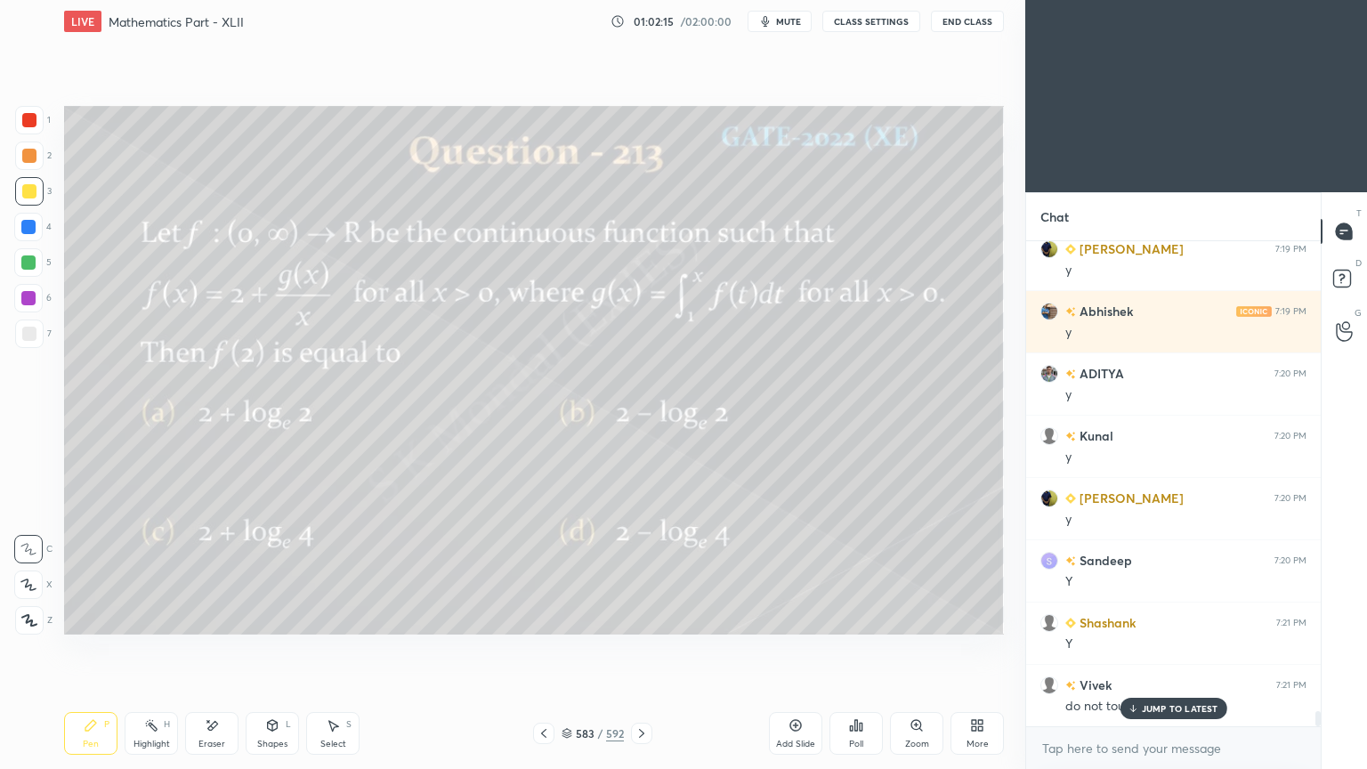
scroll to position [14907, 0]
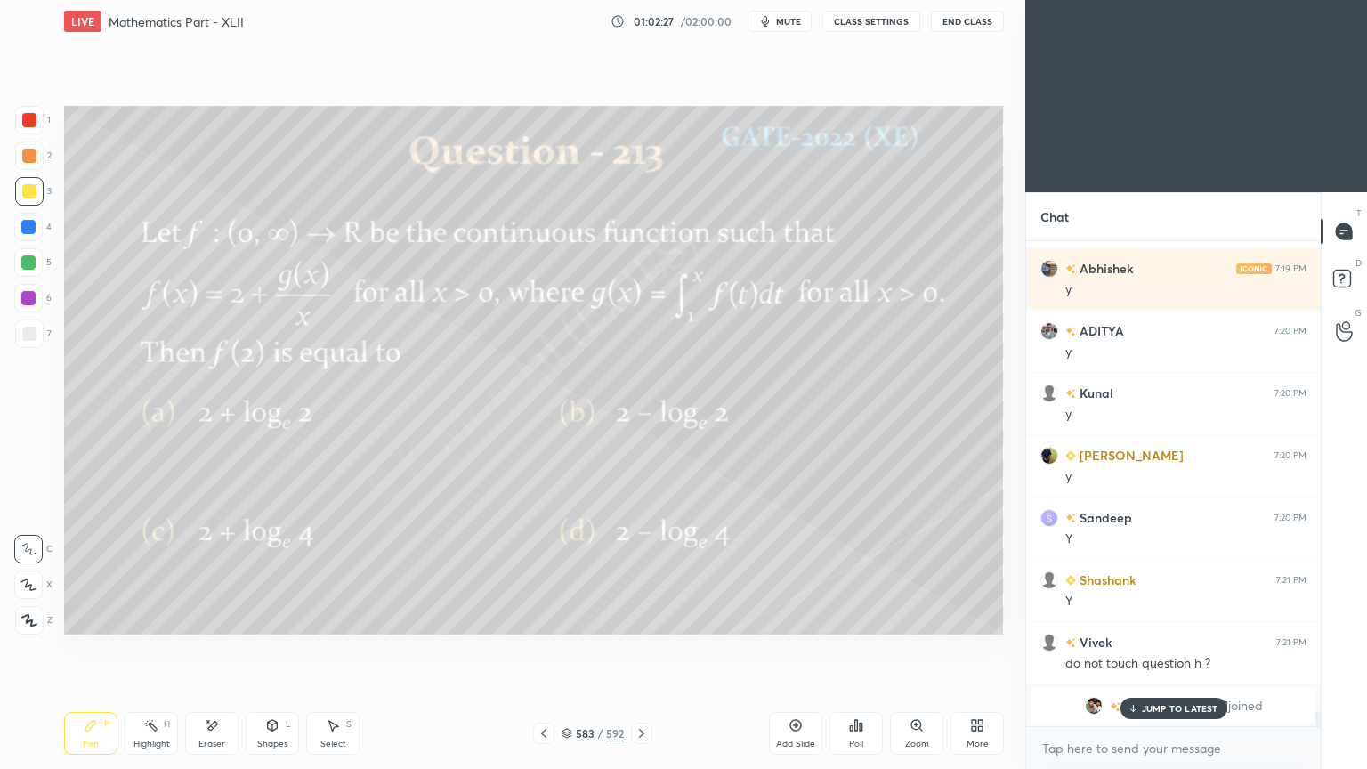
click at [151, 617] on div "Highlight" at bounding box center [151, 743] width 36 height 9
click at [154, 617] on div "Highlight H" at bounding box center [151, 733] width 53 height 43
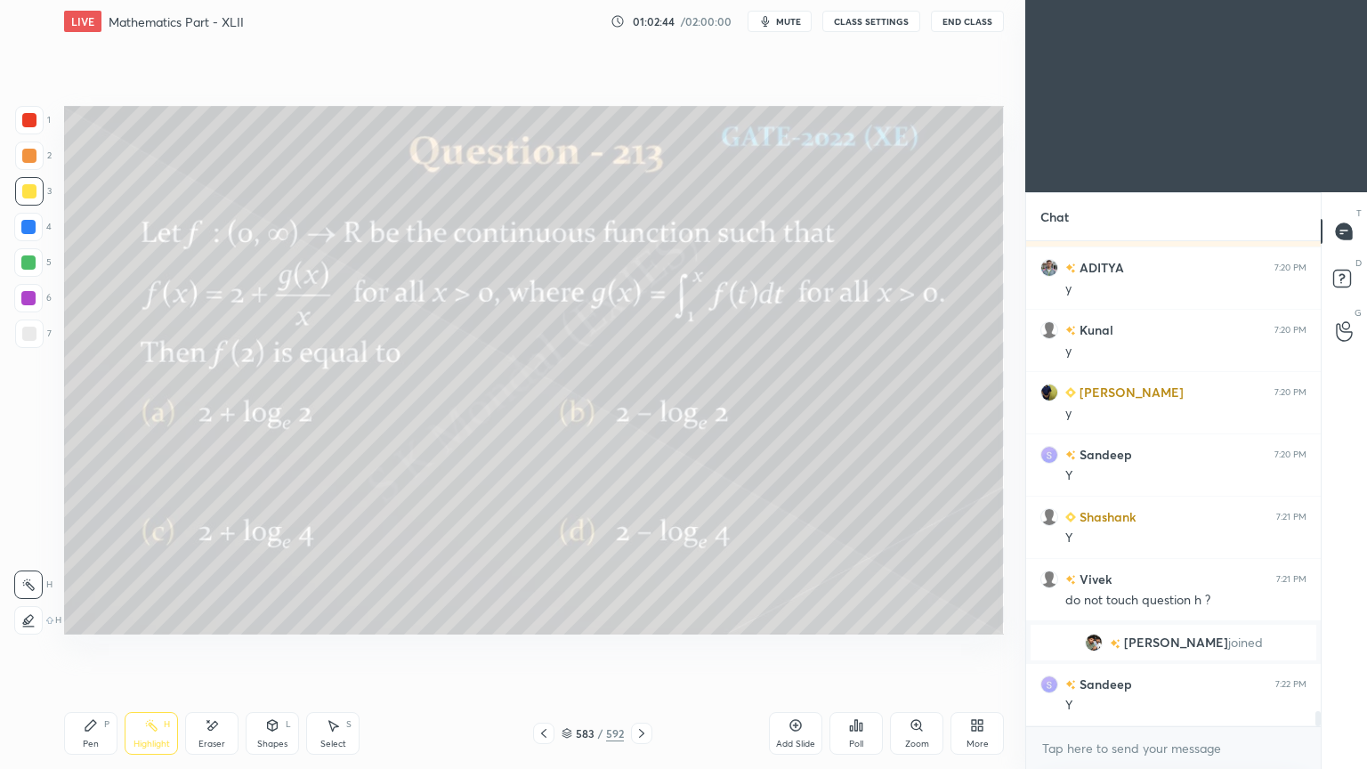
scroll to position [15032, 0]
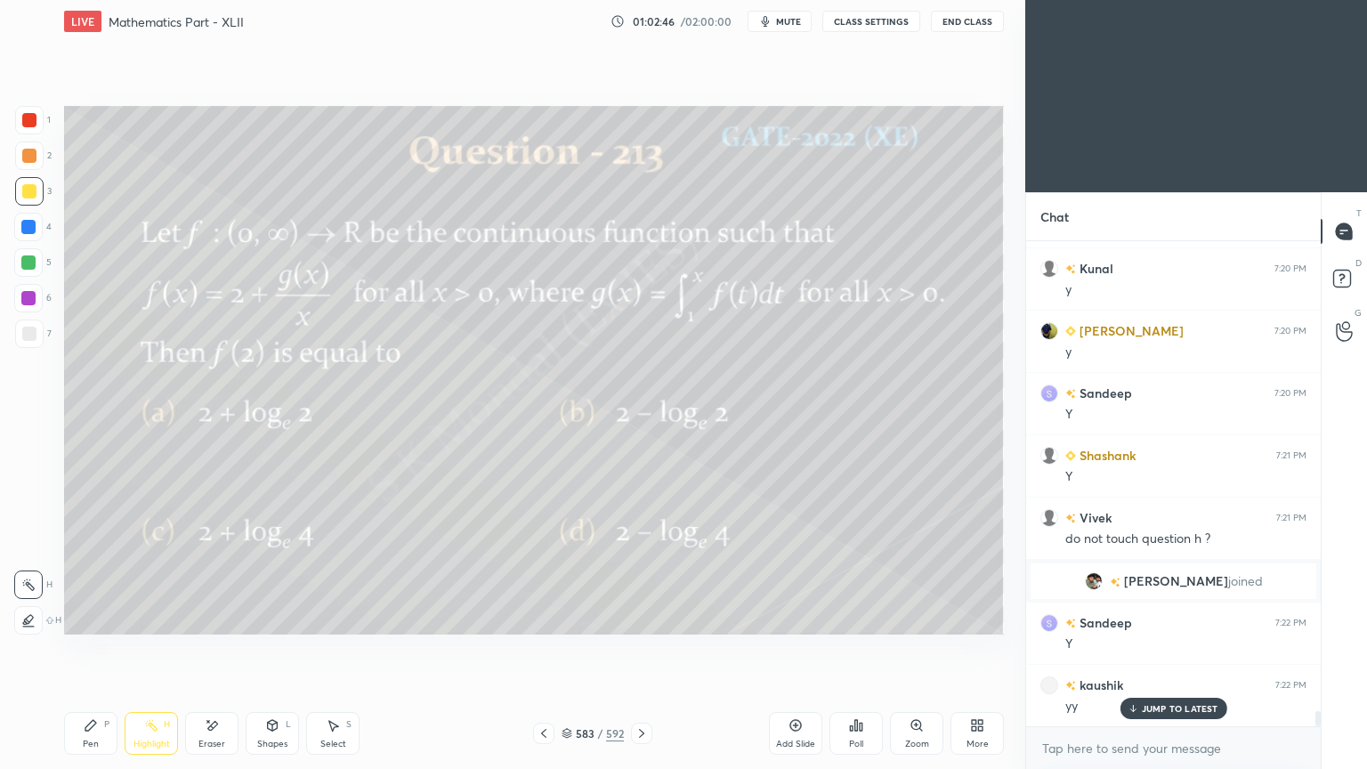
click at [641, 617] on icon at bounding box center [641, 733] width 14 height 14
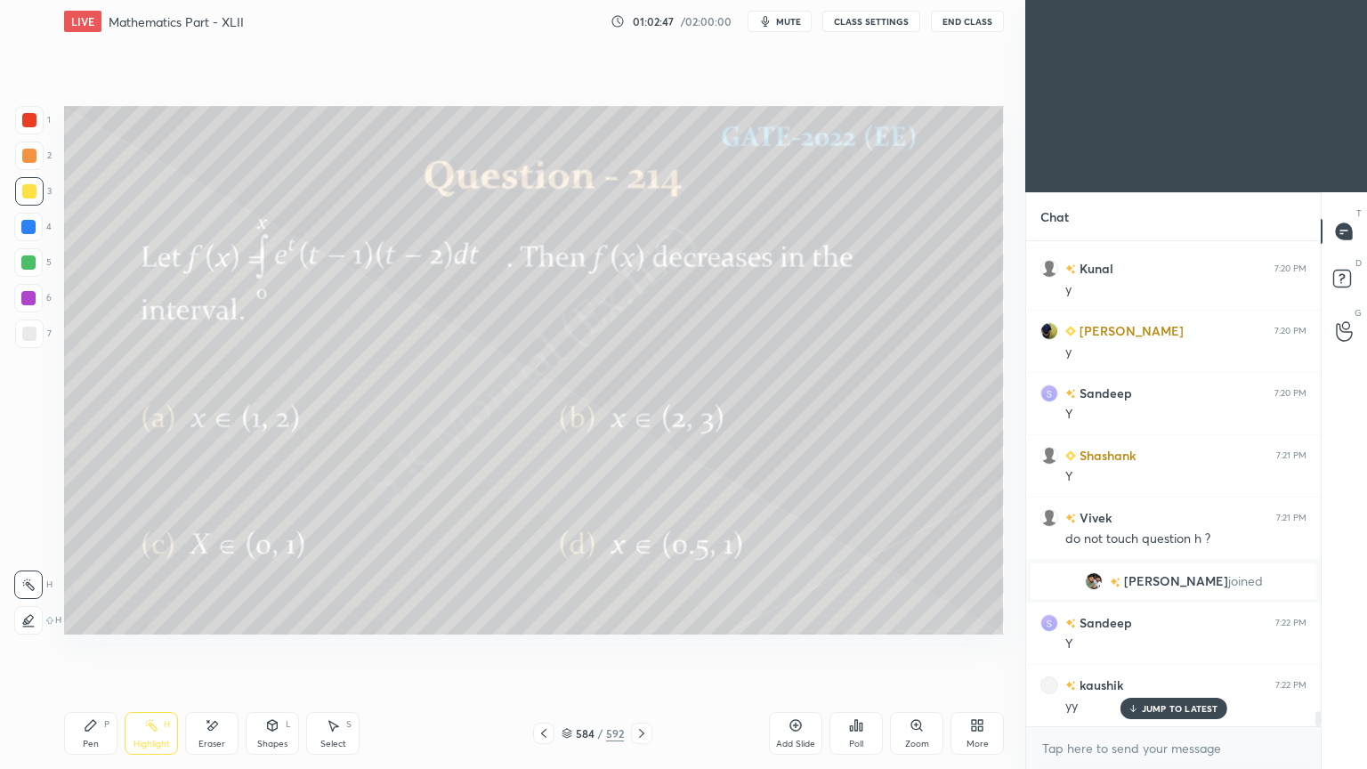
click at [547, 617] on icon at bounding box center [543, 733] width 14 height 14
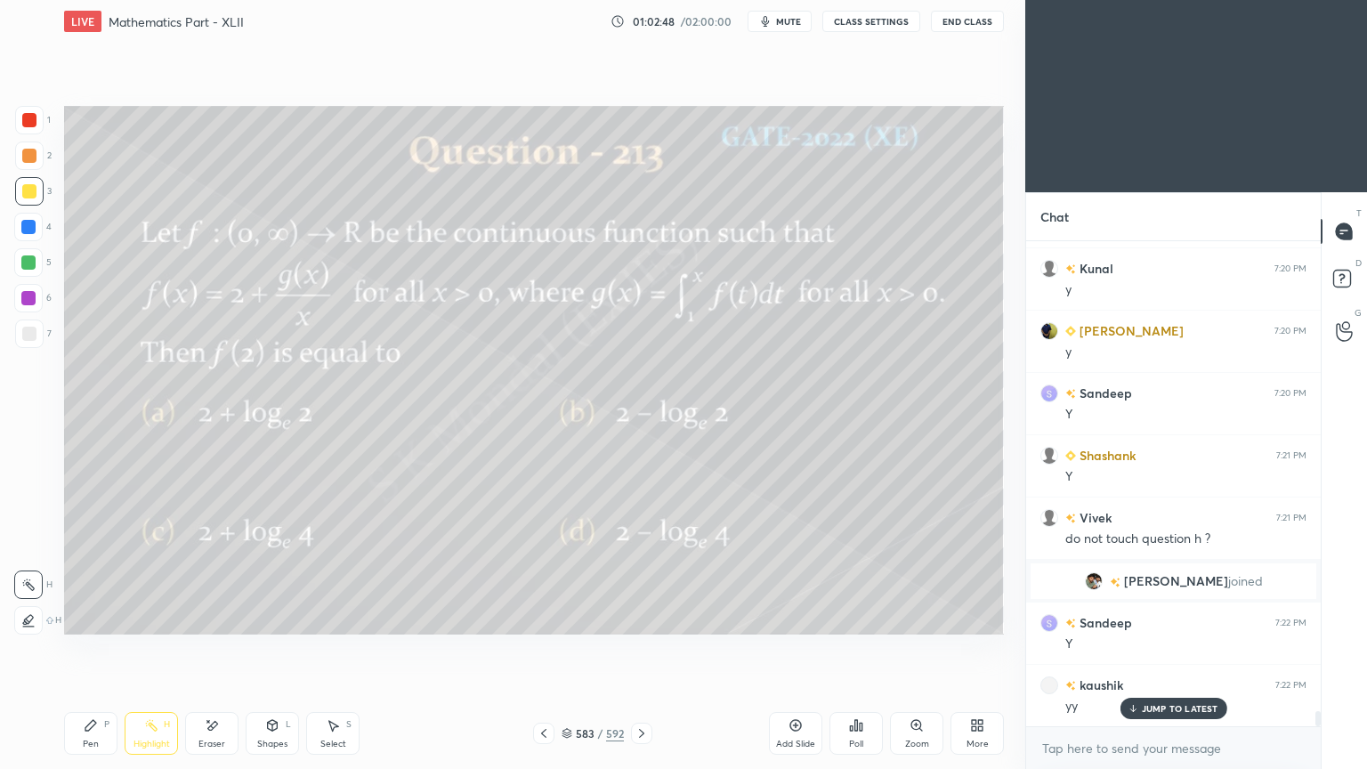
click at [782, 617] on div "Add Slide" at bounding box center [795, 733] width 53 height 43
click at [25, 196] on div at bounding box center [29, 191] width 14 height 14
click at [85, 617] on div "Pen P" at bounding box center [90, 733] width 53 height 43
click at [93, 617] on icon at bounding box center [91, 725] width 14 height 14
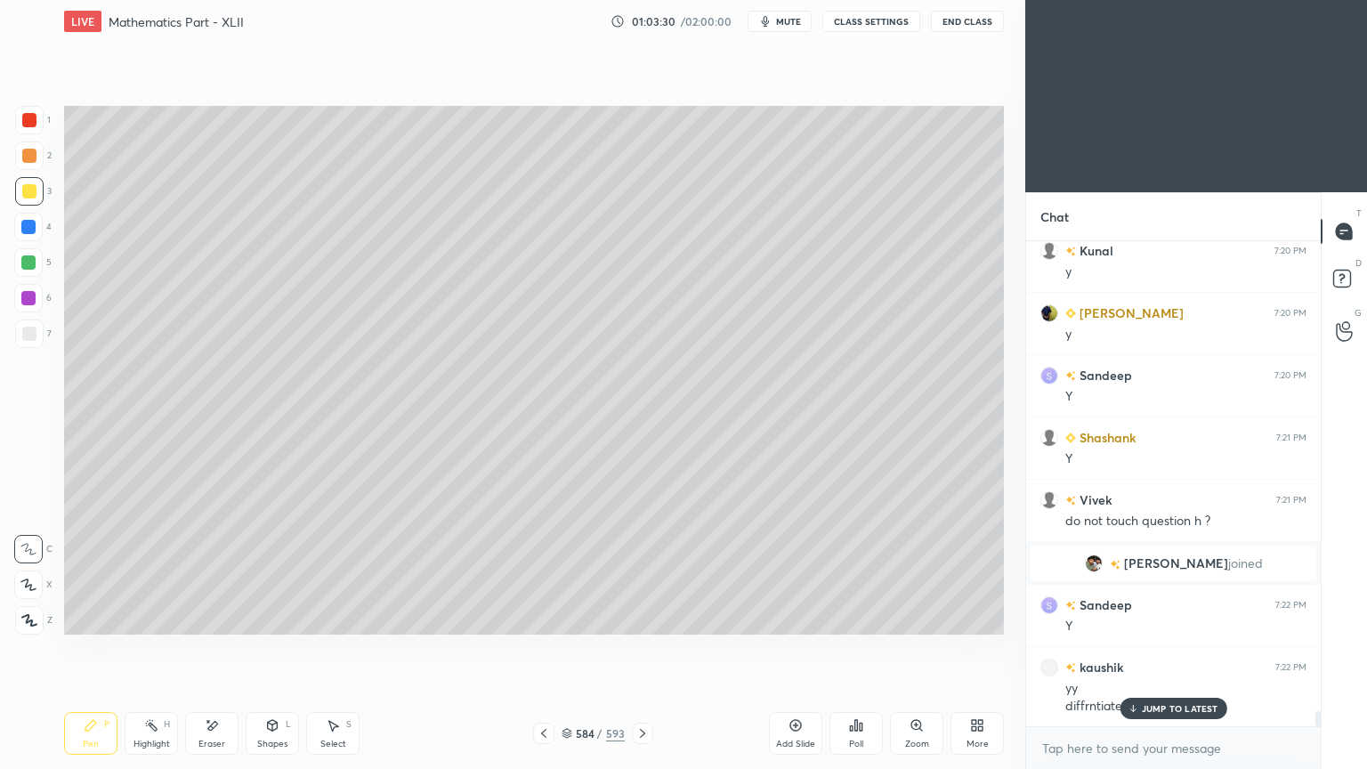
click at [156, 617] on div "Highlight H" at bounding box center [151, 733] width 53 height 43
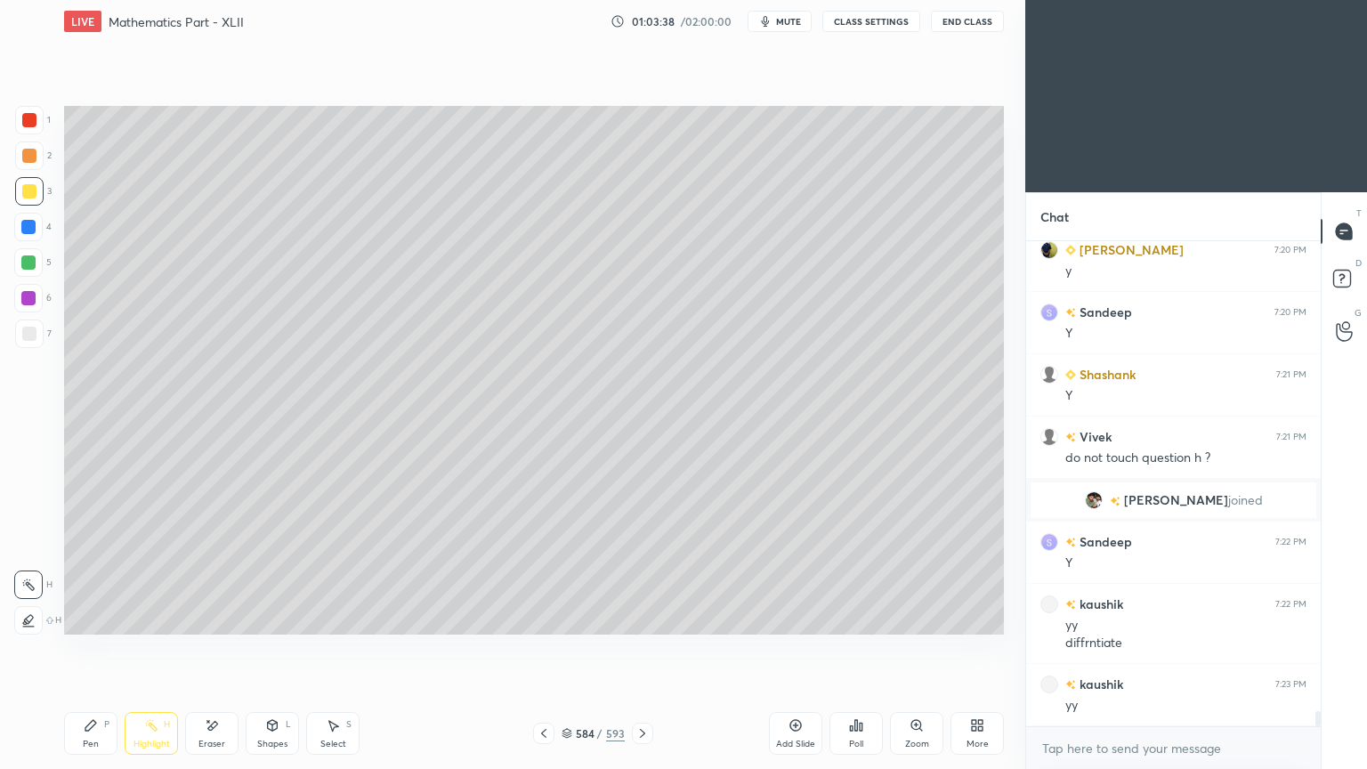
scroll to position [15174, 0]
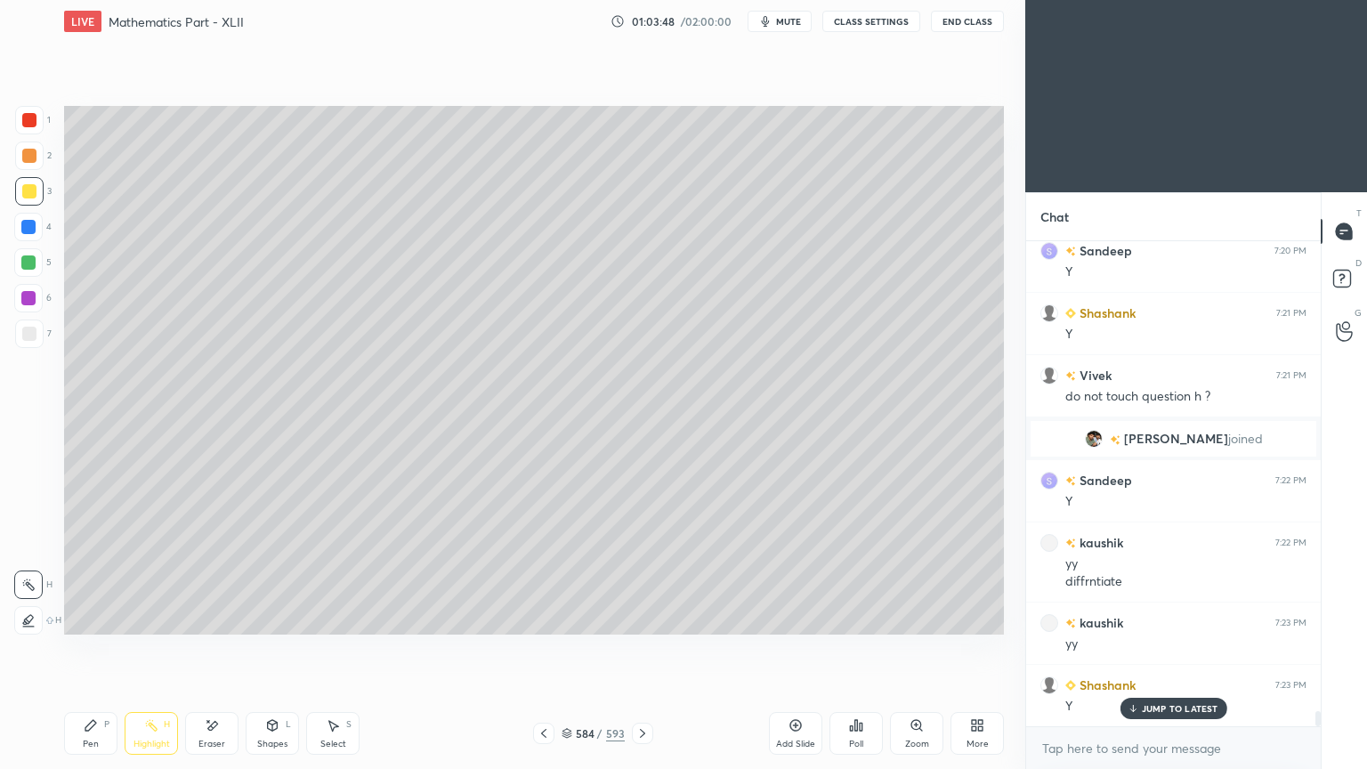
click at [542, 617] on div at bounding box center [543, 732] width 21 height 21
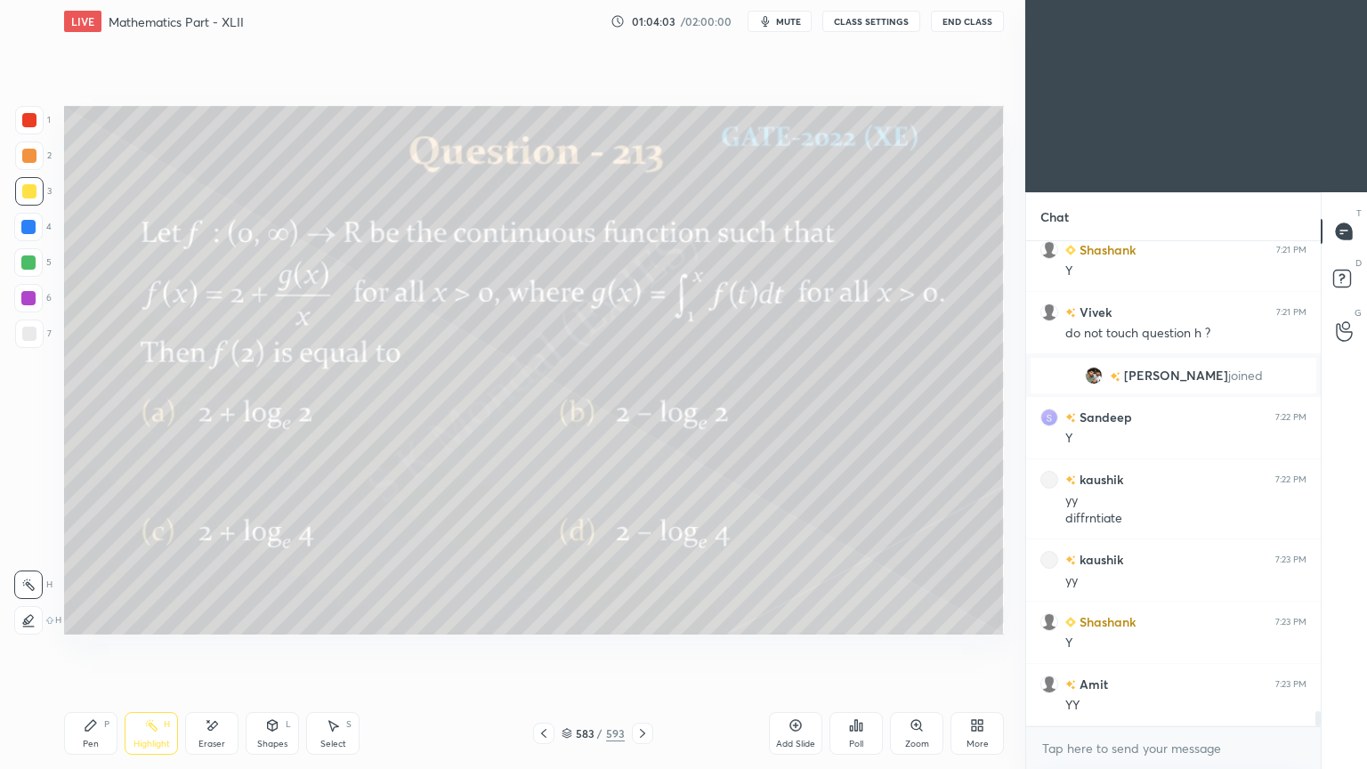
click at [640, 617] on div at bounding box center [642, 732] width 21 height 21
click at [100, 617] on div "Pen P" at bounding box center [90, 733] width 53 height 43
click at [104, 617] on div "Pen P" at bounding box center [90, 733] width 53 height 43
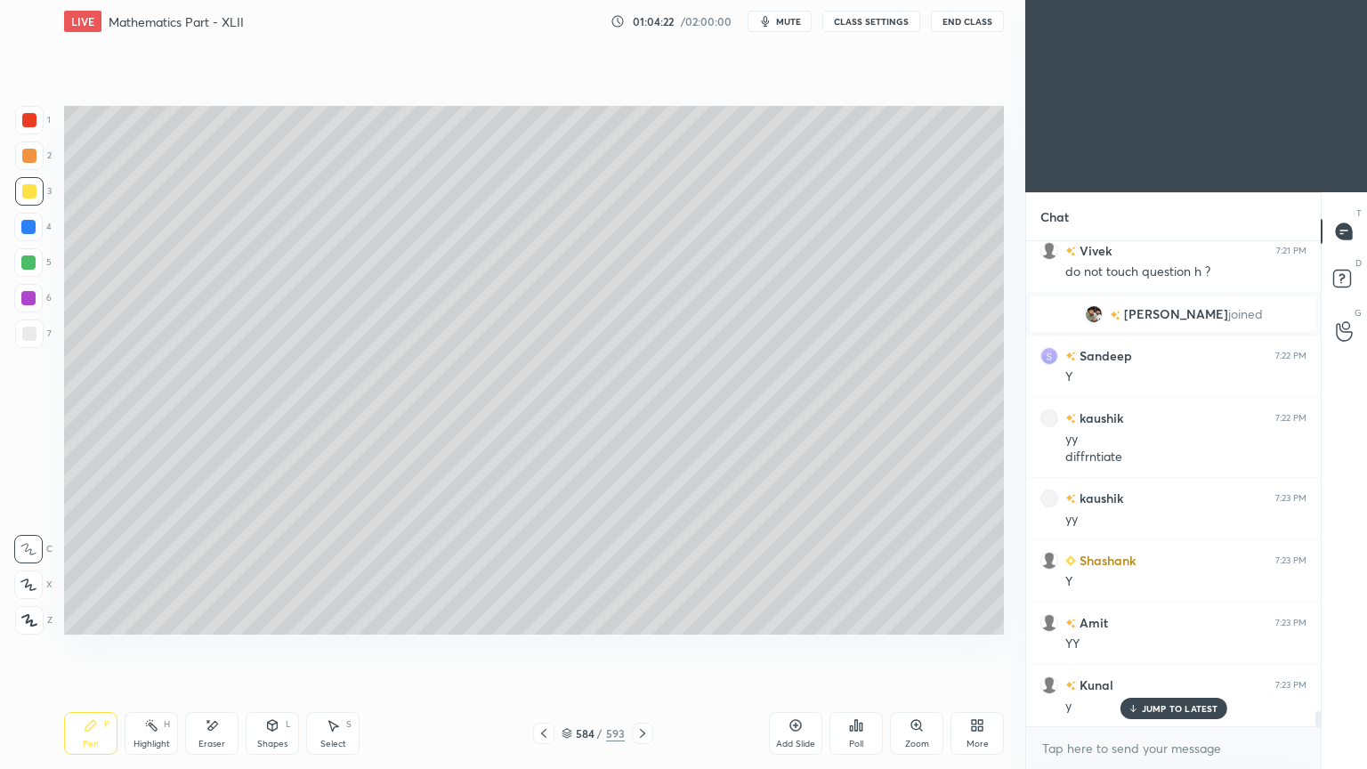
click at [543, 617] on icon at bounding box center [543, 733] width 5 height 9
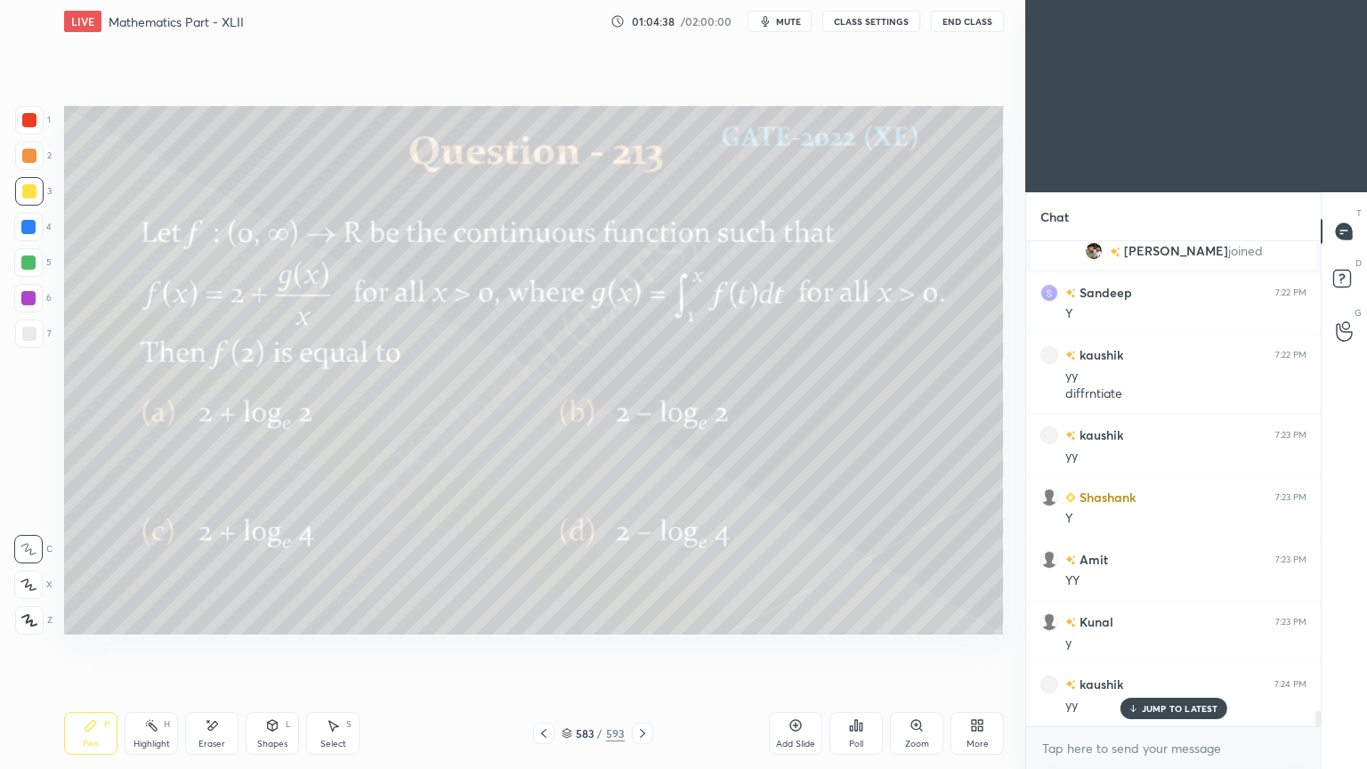
scroll to position [15423, 0]
click at [643, 617] on icon at bounding box center [642, 733] width 14 height 14
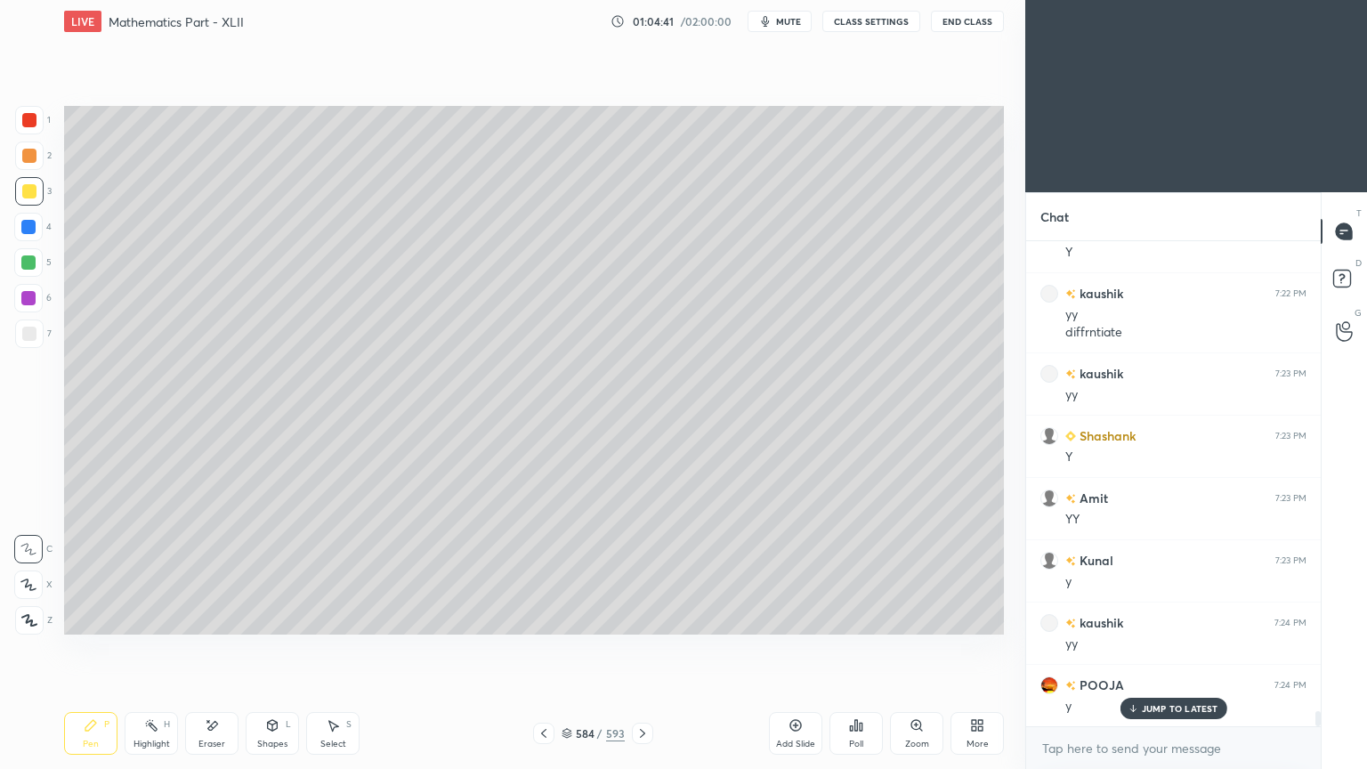
click at [29, 336] on div at bounding box center [29, 334] width 14 height 14
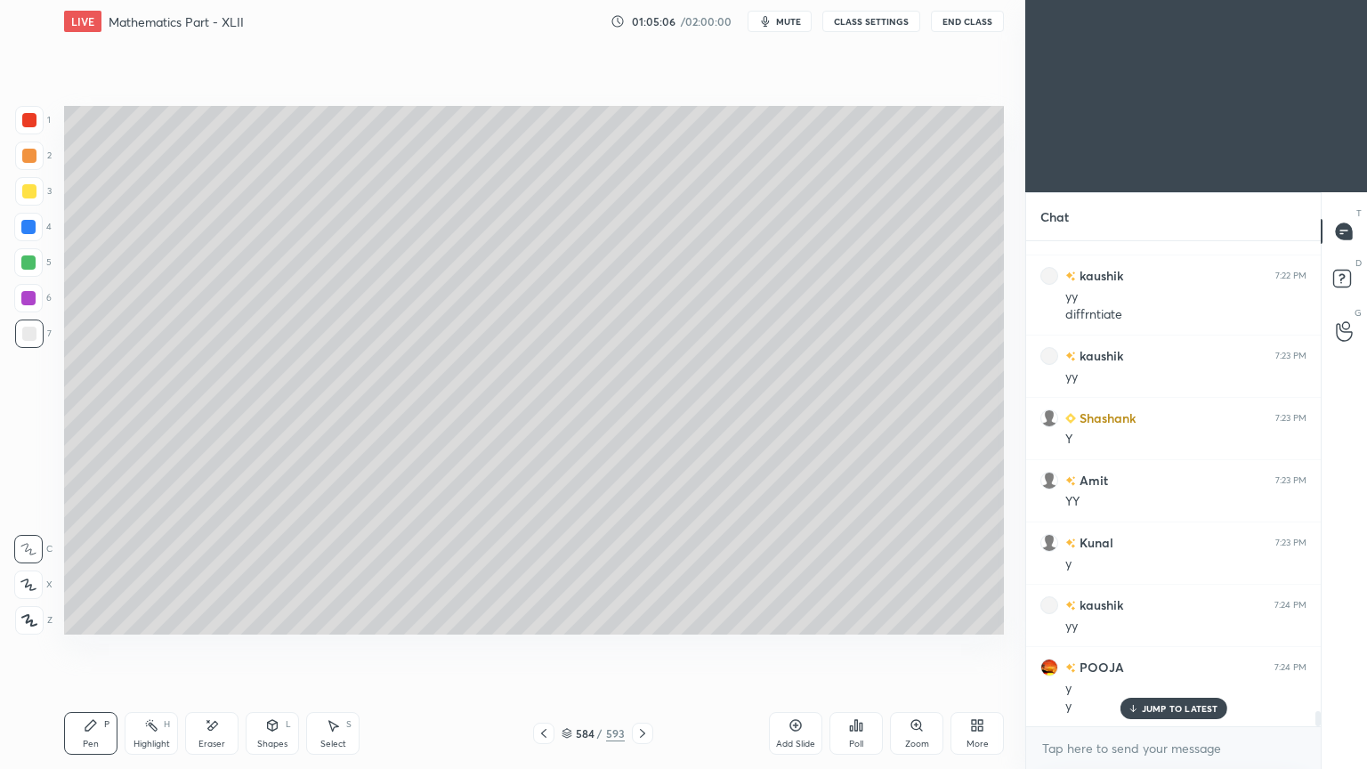
click at [28, 194] on div at bounding box center [29, 191] width 14 height 14
click at [201, 617] on div "Eraser" at bounding box center [211, 733] width 53 height 43
click at [93, 617] on div "Pen P" at bounding box center [90, 733] width 53 height 43
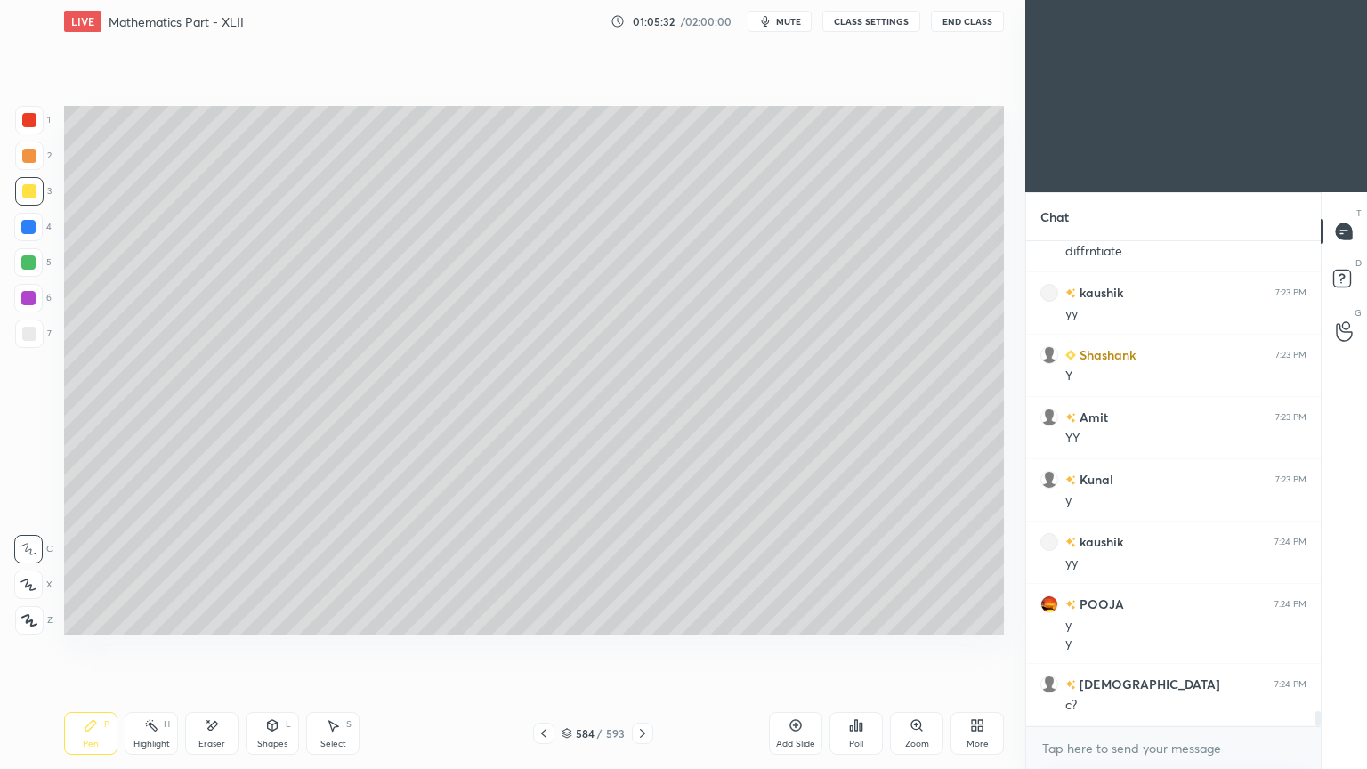
click at [199, 617] on div "Eraser" at bounding box center [211, 733] width 53 height 43
click at [94, 617] on icon at bounding box center [91, 725] width 14 height 14
click at [141, 617] on div "Highlight H" at bounding box center [151, 733] width 53 height 43
click at [142, 617] on div "Highlight H" at bounding box center [151, 733] width 53 height 43
click at [534, 617] on div at bounding box center [543, 732] width 21 height 21
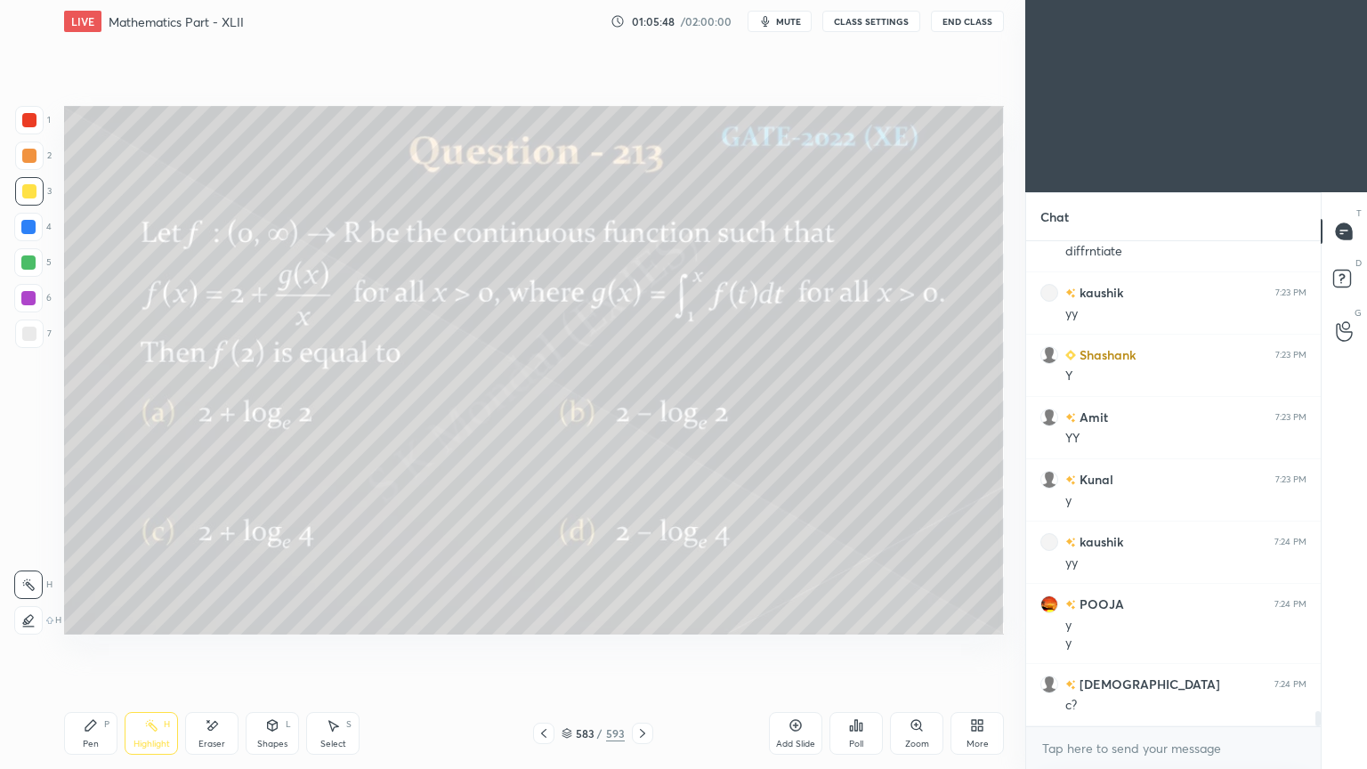
click at [638, 617] on icon at bounding box center [642, 733] width 14 height 14
click at [544, 617] on icon at bounding box center [543, 733] width 5 height 9
click at [637, 617] on icon at bounding box center [642, 733] width 14 height 14
click at [89, 617] on div "Pen P" at bounding box center [90, 733] width 53 height 43
click at [90, 617] on icon at bounding box center [91, 725] width 14 height 14
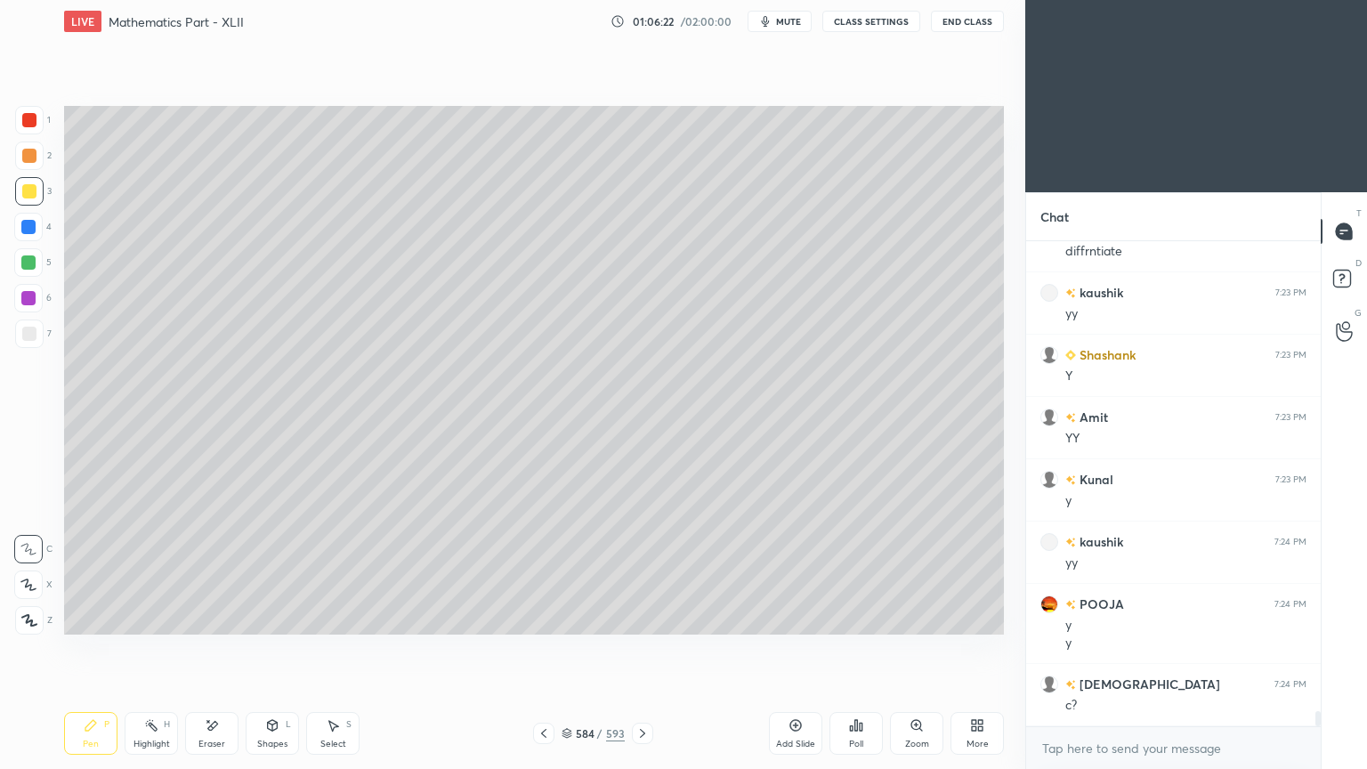
click at [32, 336] on div at bounding box center [29, 334] width 14 height 14
click at [30, 273] on div at bounding box center [28, 262] width 28 height 28
click at [18, 335] on div at bounding box center [29, 333] width 28 height 28
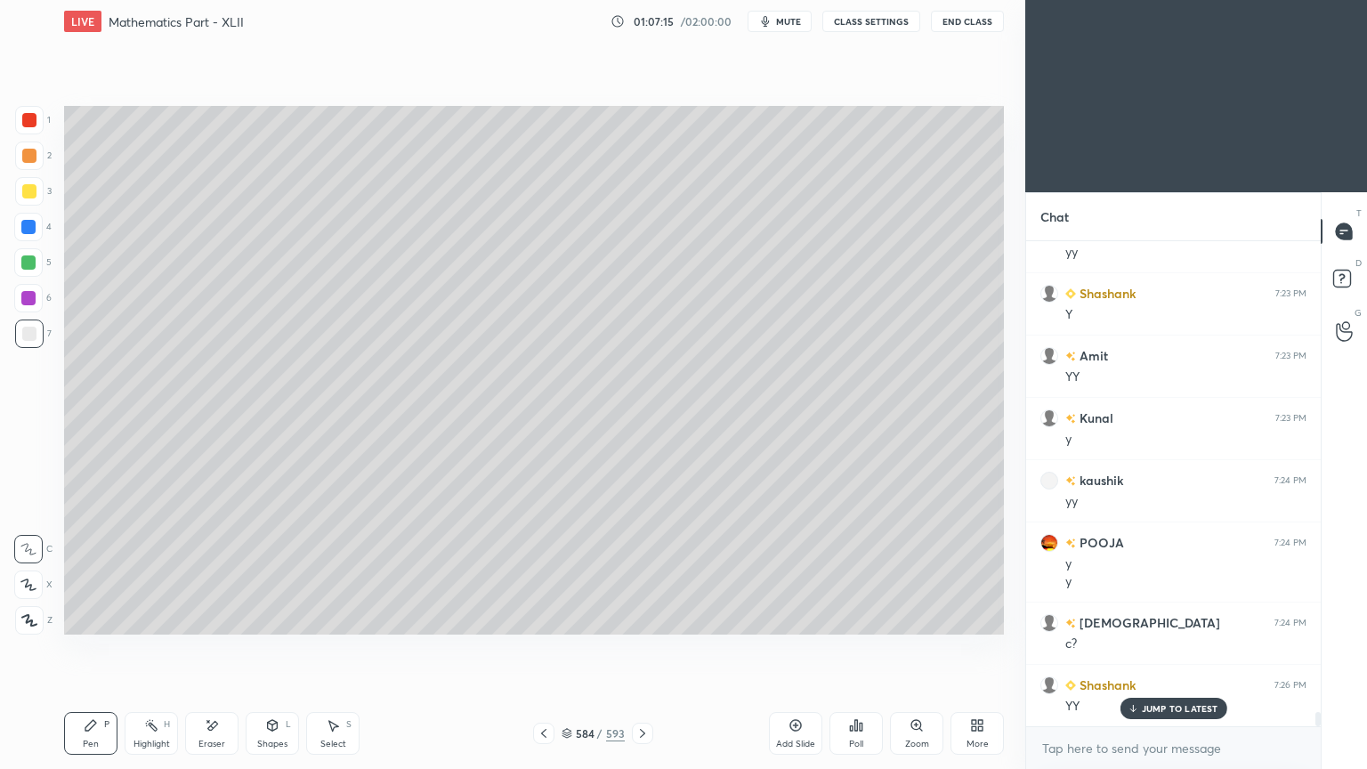
scroll to position [15629, 0]
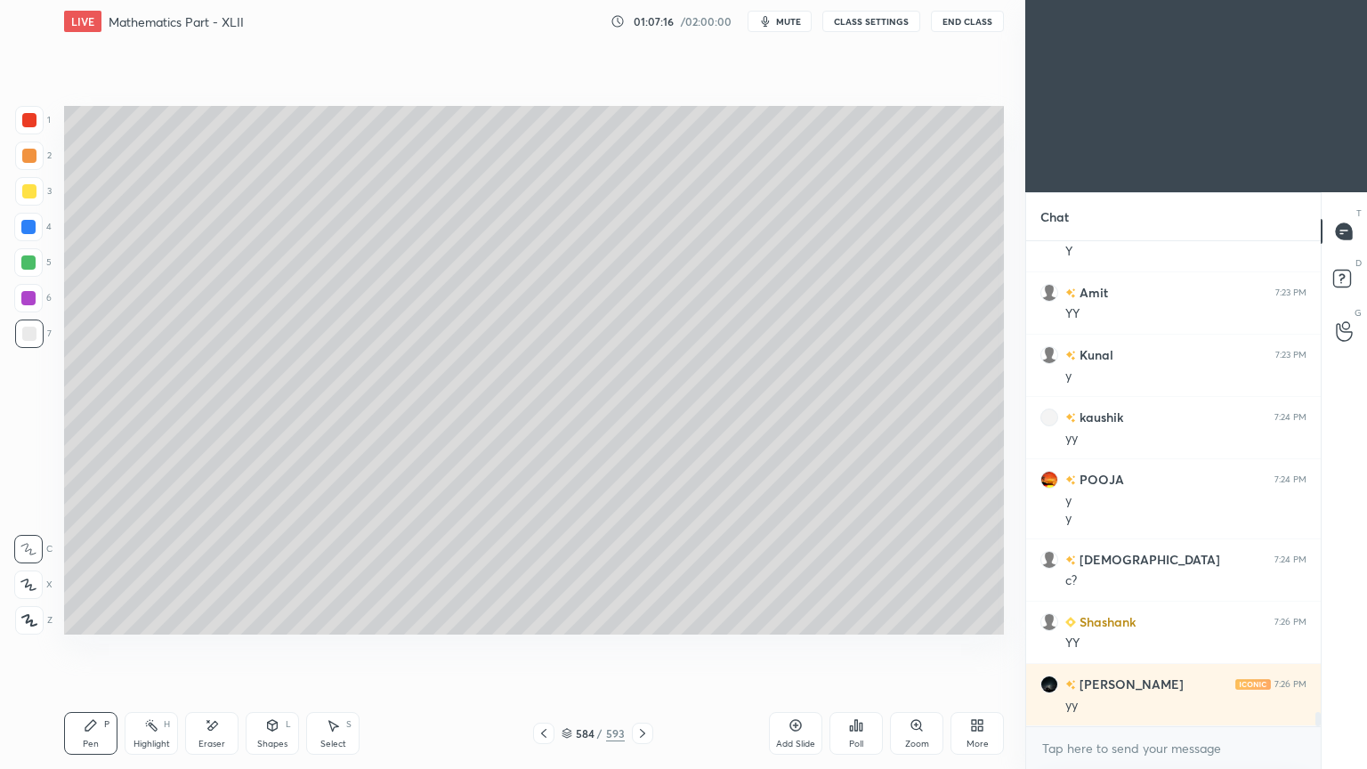
click at [547, 617] on icon at bounding box center [543, 733] width 14 height 14
click at [640, 617] on icon at bounding box center [642, 733] width 14 height 14
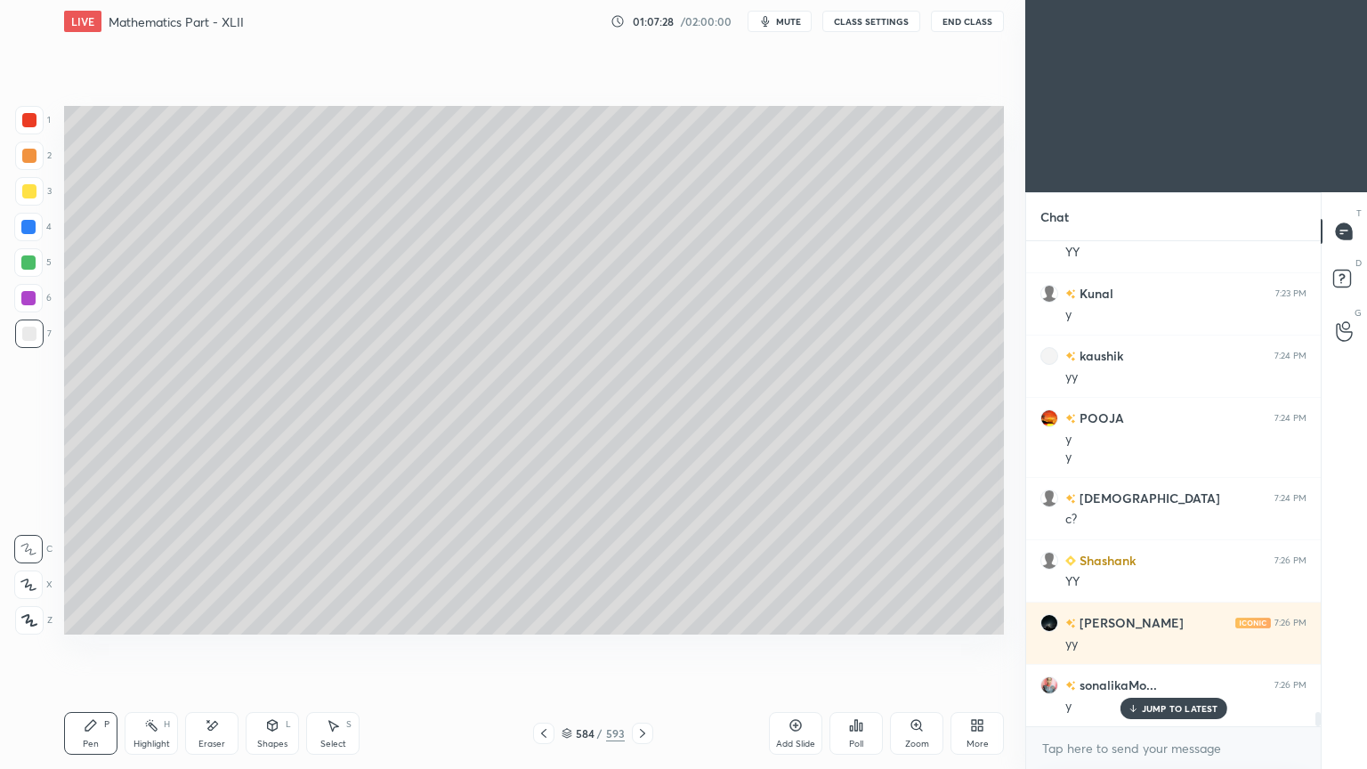
scroll to position [15753, 0]
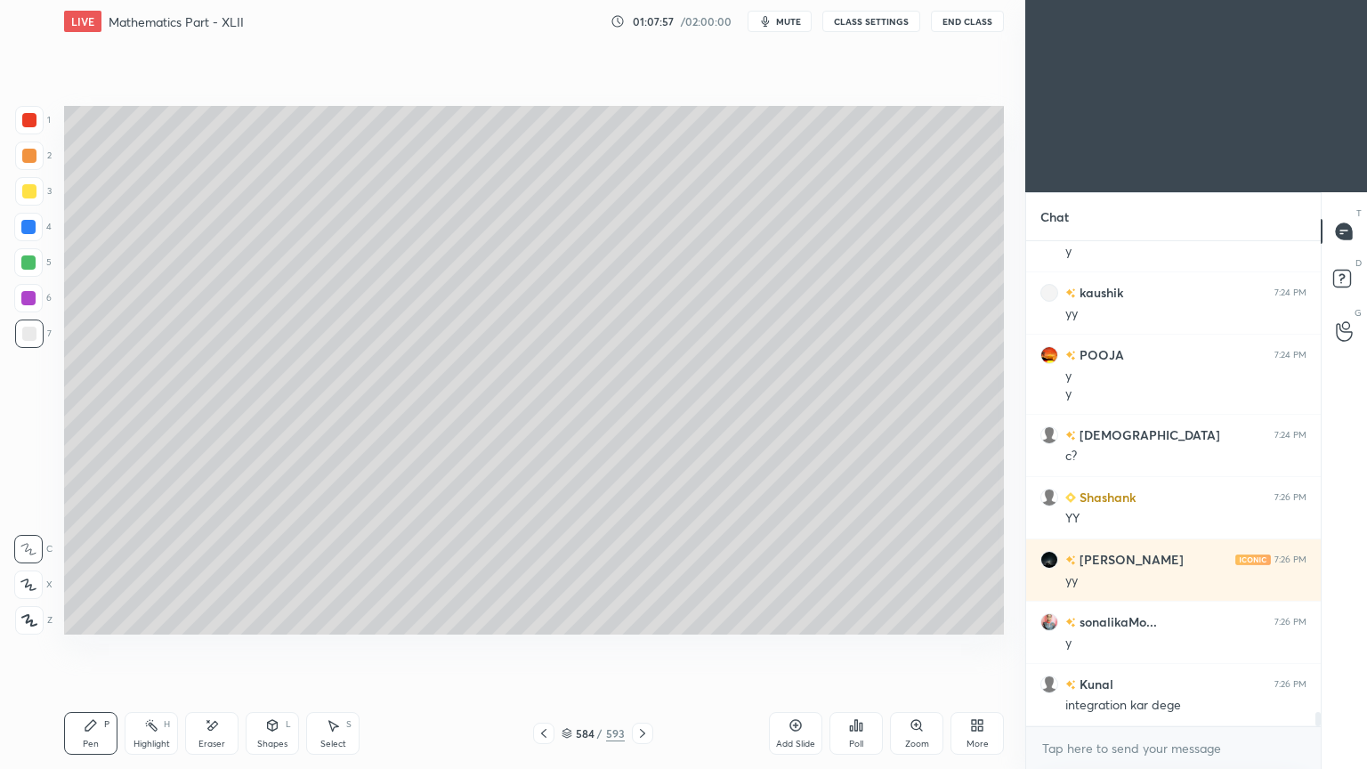
click at [219, 617] on div "Eraser" at bounding box center [211, 733] width 53 height 43
click at [69, 617] on div "Pen P" at bounding box center [90, 733] width 53 height 43
click at [76, 617] on div "Pen P Highlight H Eraser Shapes L Select S 584 / 593 Add Slide Poll Zoom More" at bounding box center [533, 732] width 939 height 71
click at [542, 617] on icon at bounding box center [543, 733] width 14 height 14
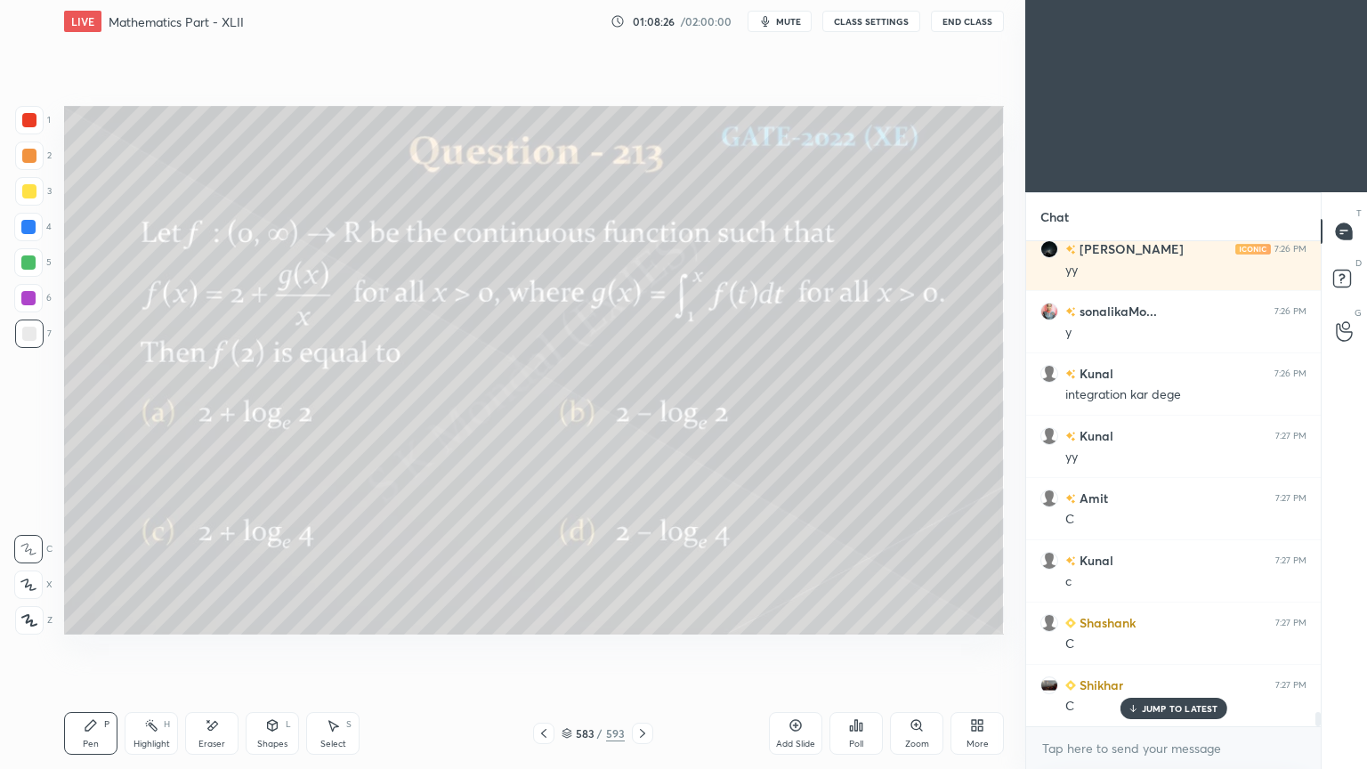
scroll to position [16127, 0]
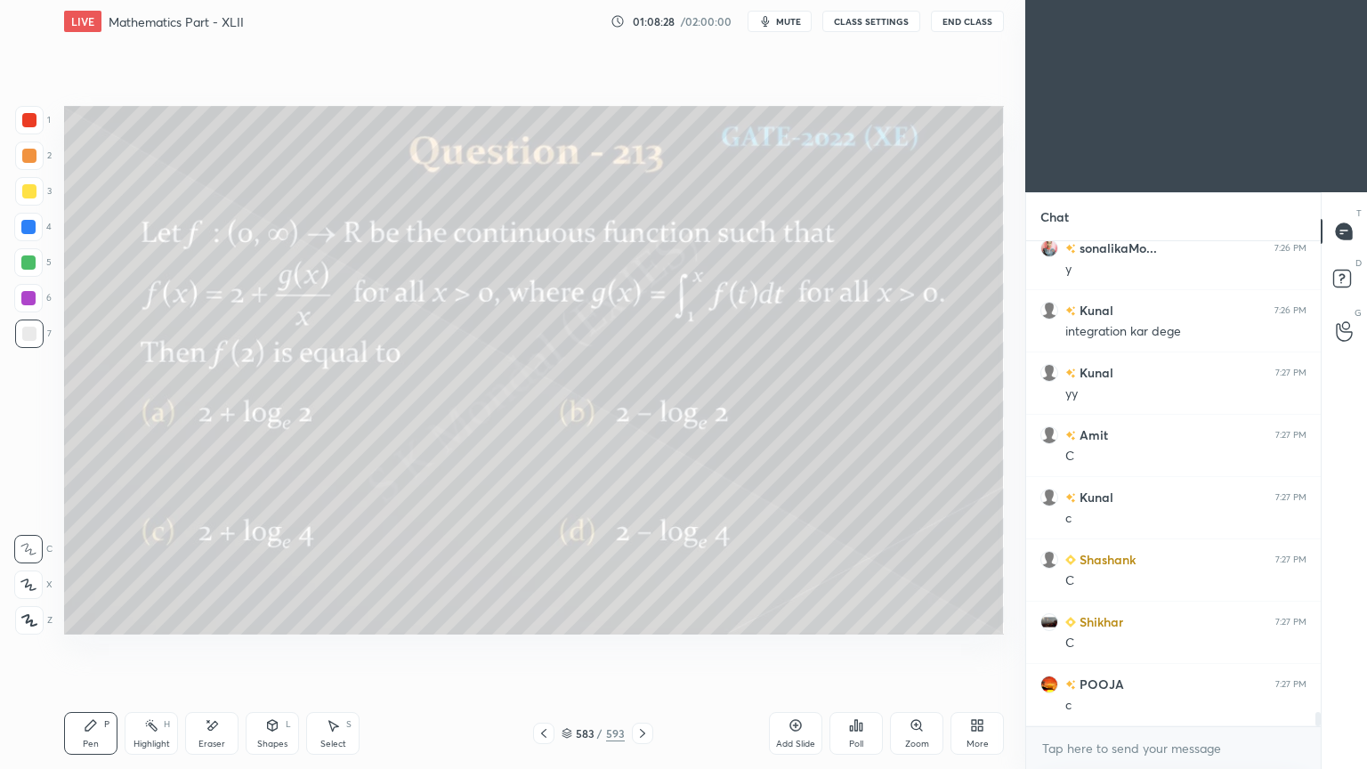
click at [632, 617] on div at bounding box center [642, 732] width 21 height 21
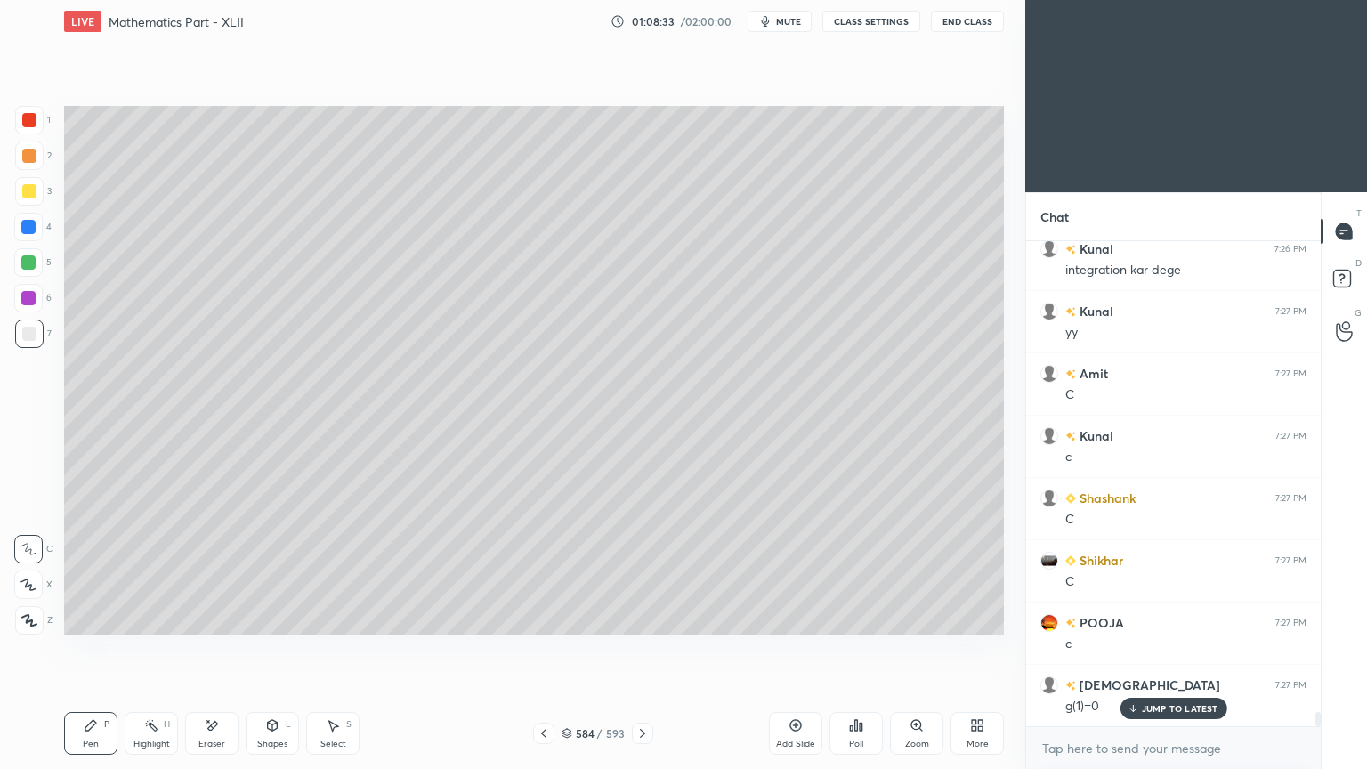
click at [544, 617] on icon at bounding box center [543, 733] width 14 height 14
click at [146, 617] on icon at bounding box center [151, 725] width 14 height 14
click at [149, 617] on icon at bounding box center [151, 725] width 14 height 14
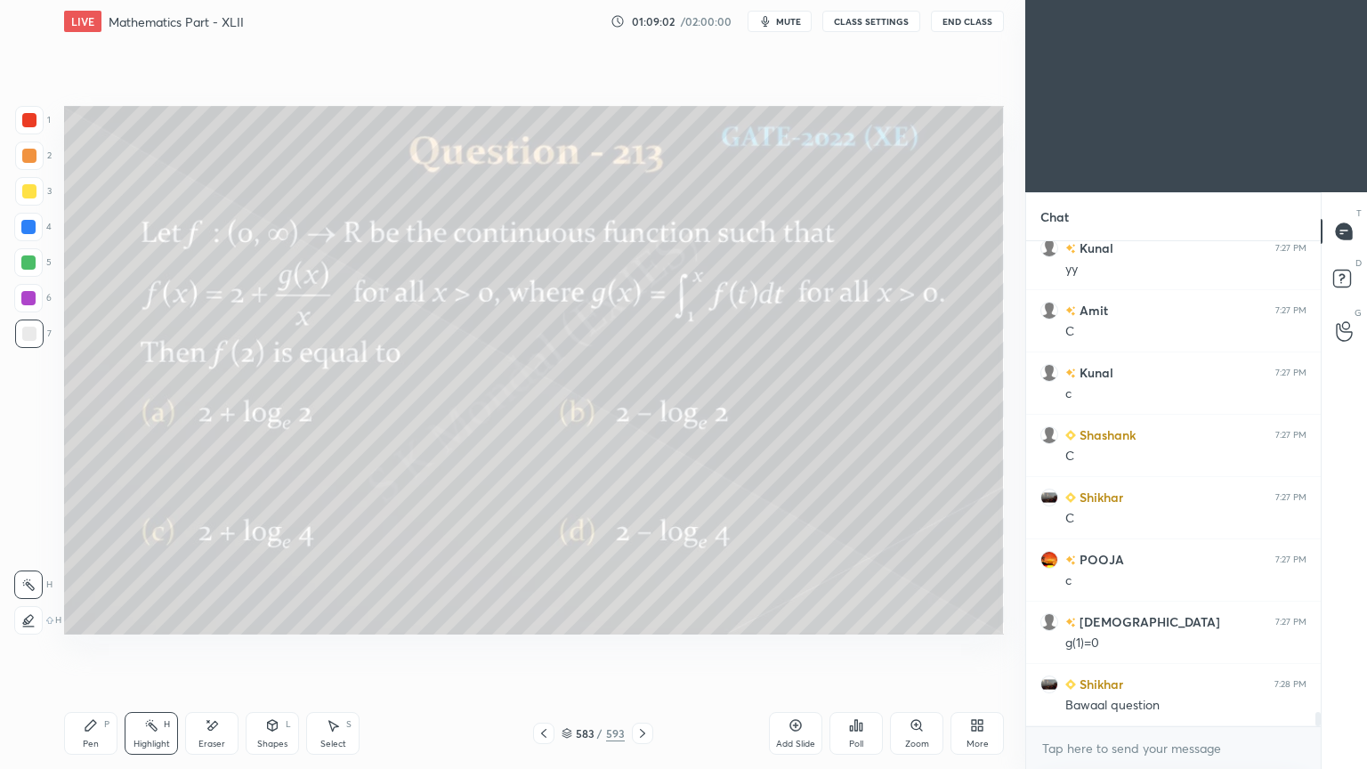
click at [641, 617] on icon at bounding box center [642, 733] width 14 height 14
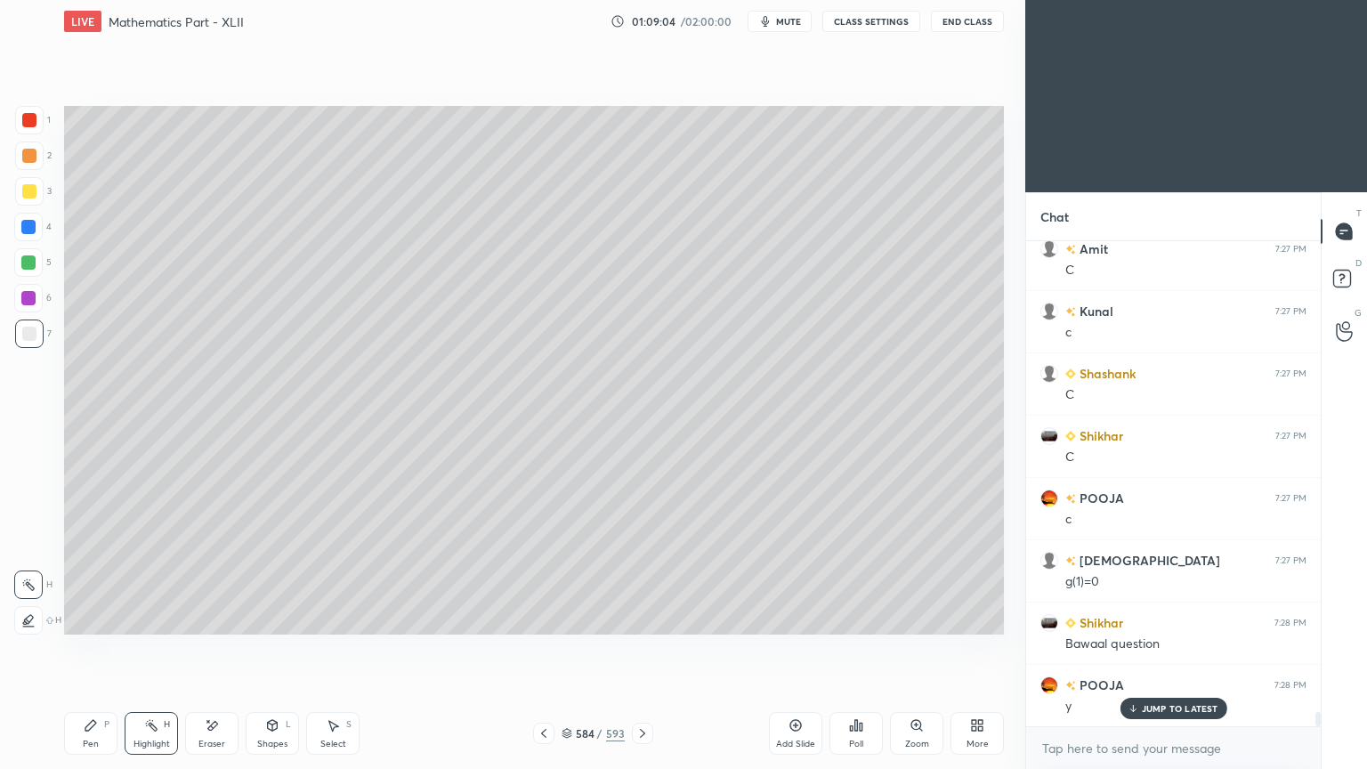
scroll to position [16356, 0]
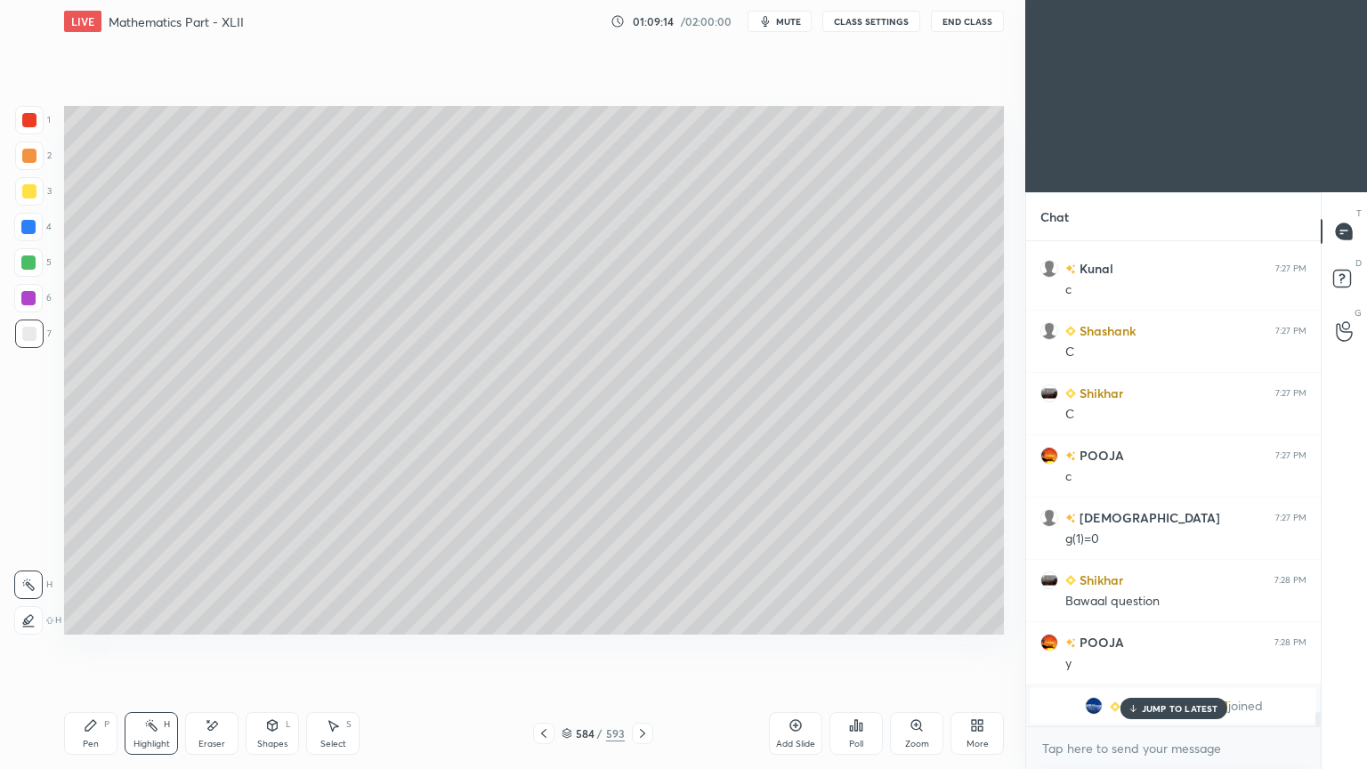
click at [648, 617] on icon at bounding box center [642, 733] width 14 height 14
click at [540, 617] on icon at bounding box center [543, 733] width 14 height 14
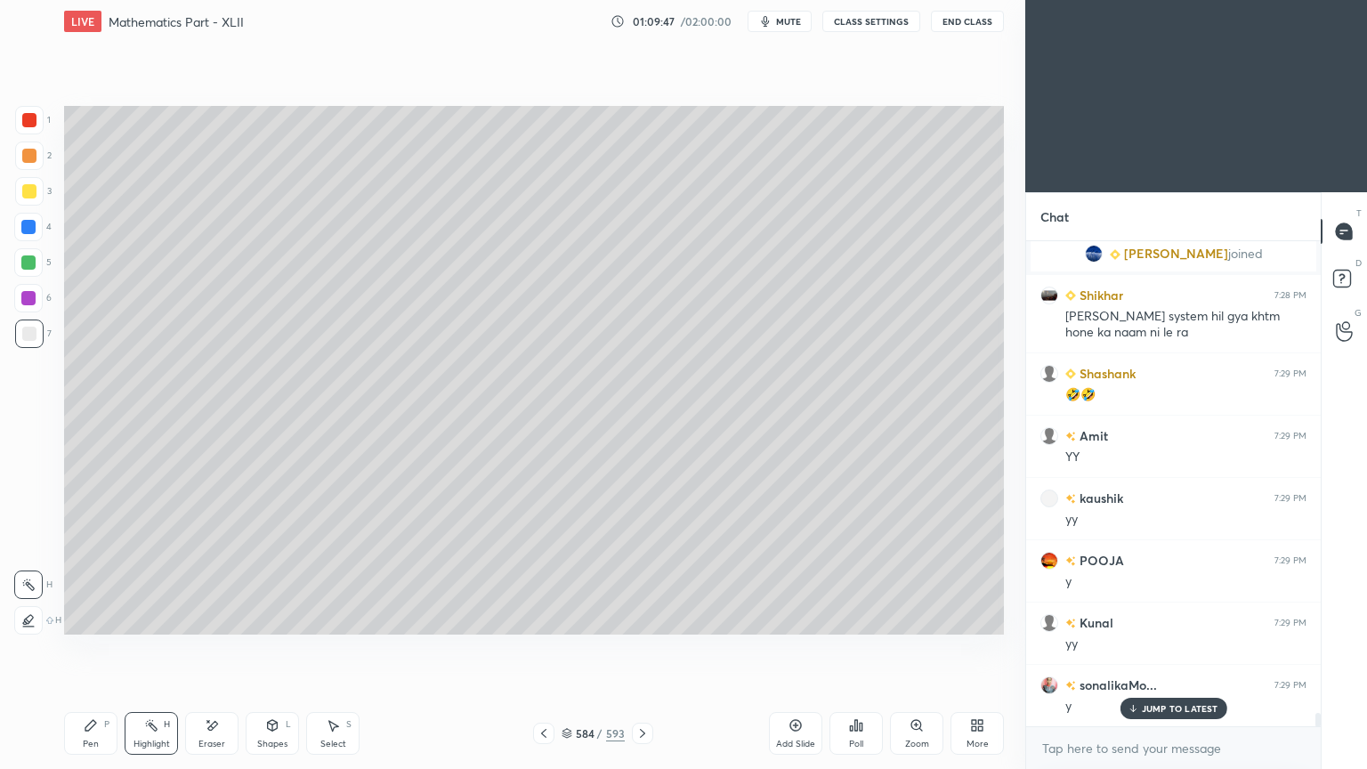
scroll to position [16871, 0]
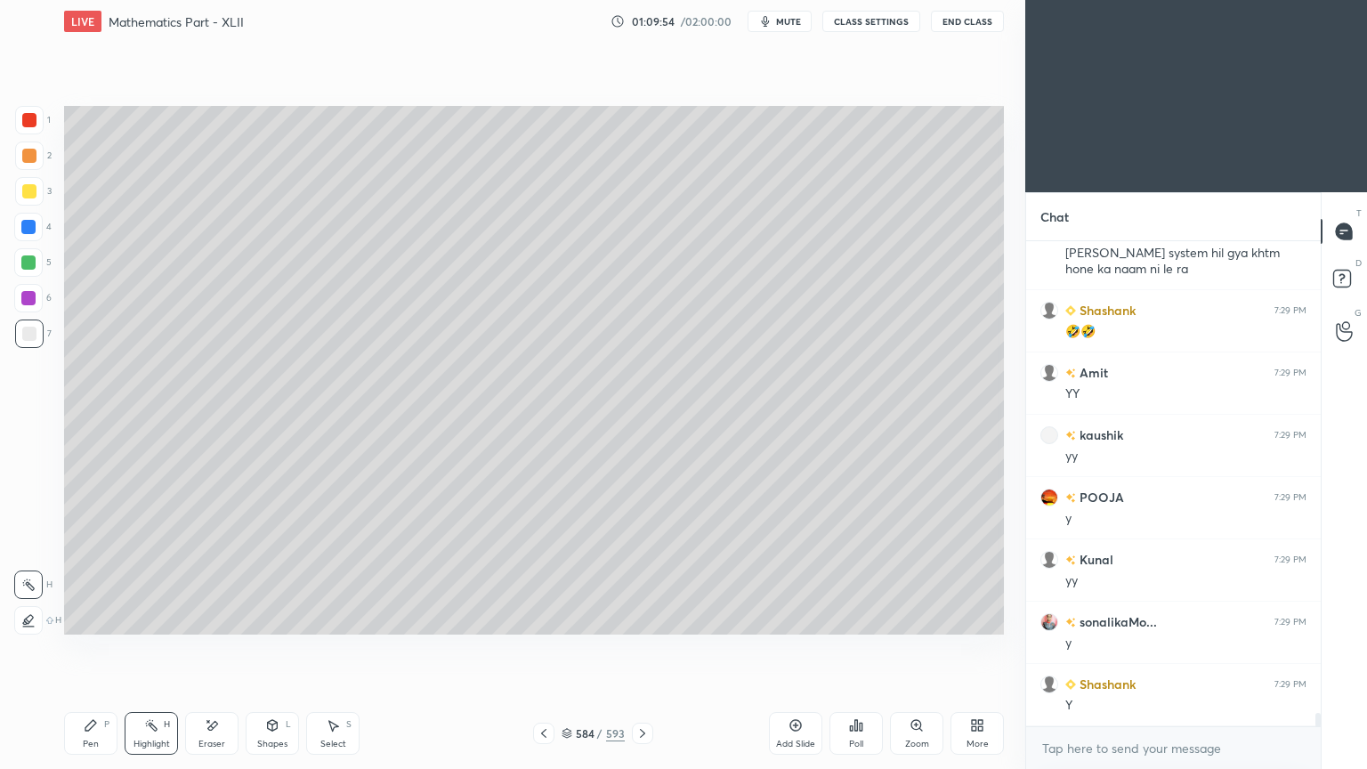
click at [637, 617] on icon at bounding box center [642, 733] width 14 height 14
click at [545, 617] on div at bounding box center [543, 732] width 21 height 21
click at [770, 617] on div "Add Slide" at bounding box center [795, 733] width 53 height 43
click at [20, 191] on div at bounding box center [29, 191] width 28 height 28
click at [27, 198] on div at bounding box center [29, 191] width 28 height 28
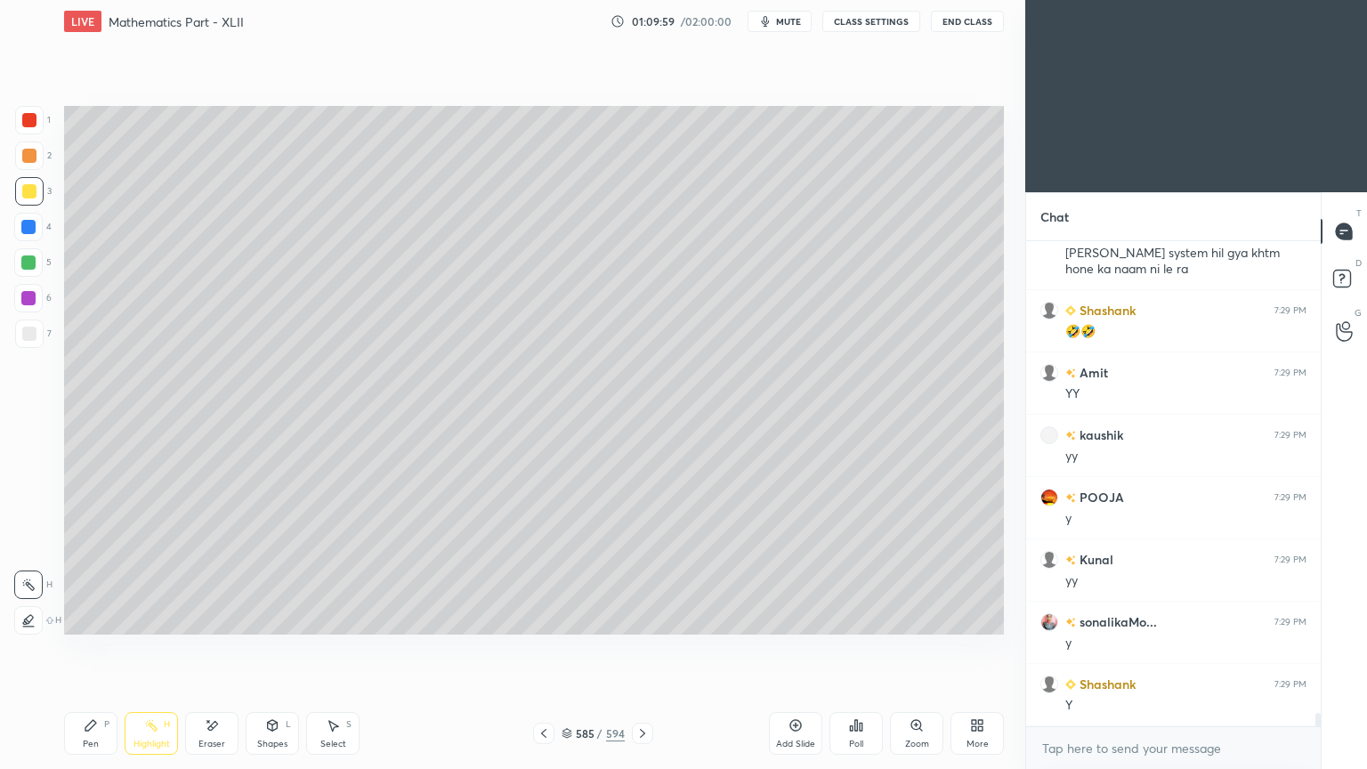
click at [96, 617] on div "Pen" at bounding box center [91, 743] width 16 height 9
click at [91, 617] on div "Pen P" at bounding box center [90, 733] width 53 height 43
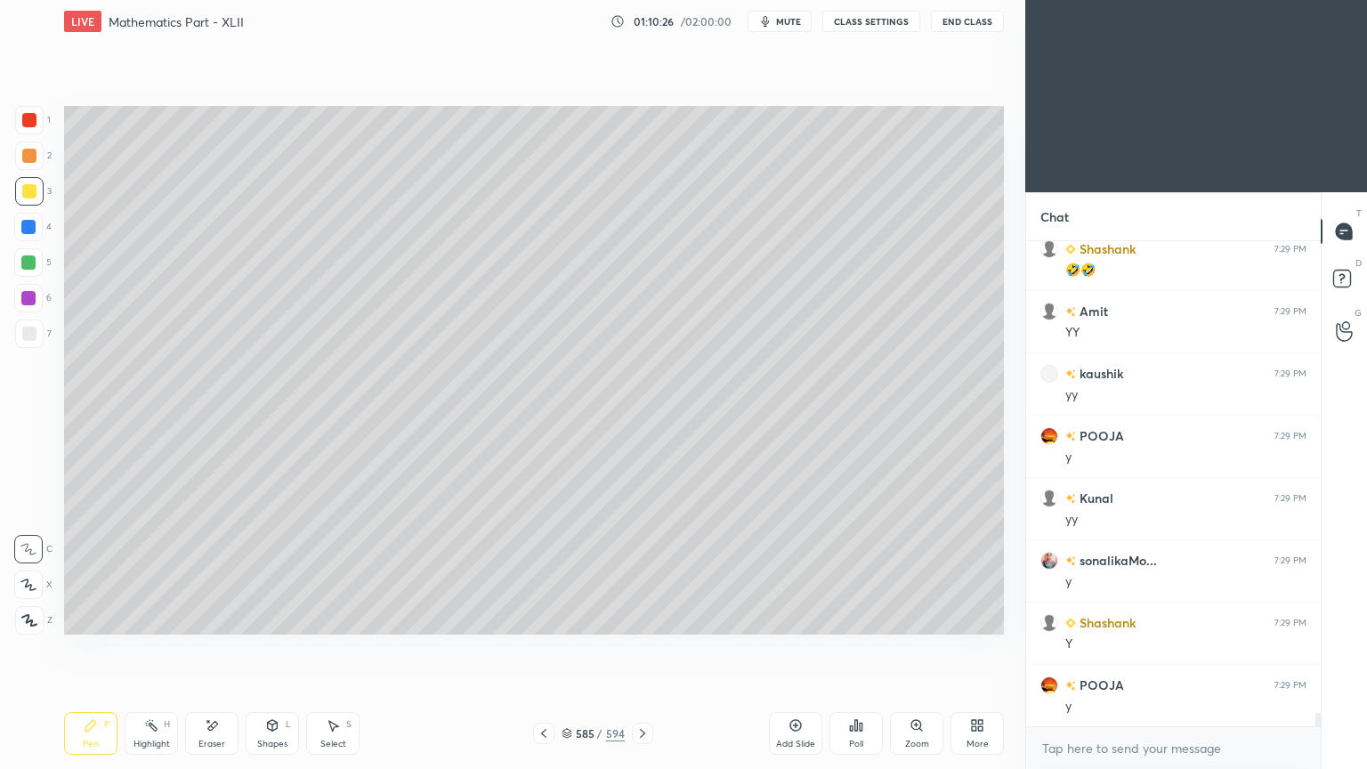
scroll to position [16995, 0]
click at [546, 617] on icon at bounding box center [543, 733] width 14 height 14
click at [544, 617] on icon at bounding box center [543, 733] width 14 height 14
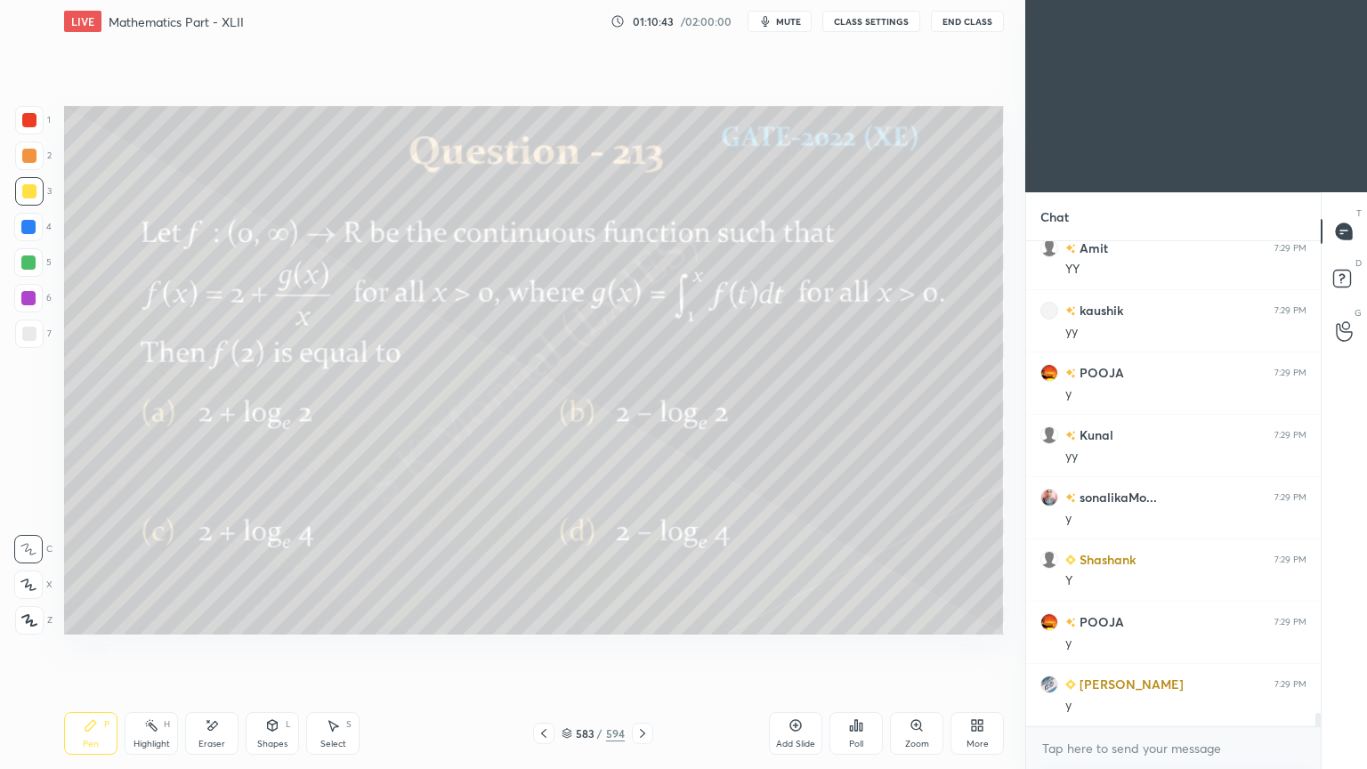
click at [150, 617] on div "Highlight" at bounding box center [151, 743] width 36 height 9
click at [153, 617] on div "Highlight H" at bounding box center [151, 733] width 53 height 43
click at [641, 617] on icon at bounding box center [642, 733] width 14 height 14
click at [661, 617] on div "584 / 594" at bounding box center [592, 732] width 352 height 21
click at [642, 617] on icon at bounding box center [642, 733] width 14 height 14
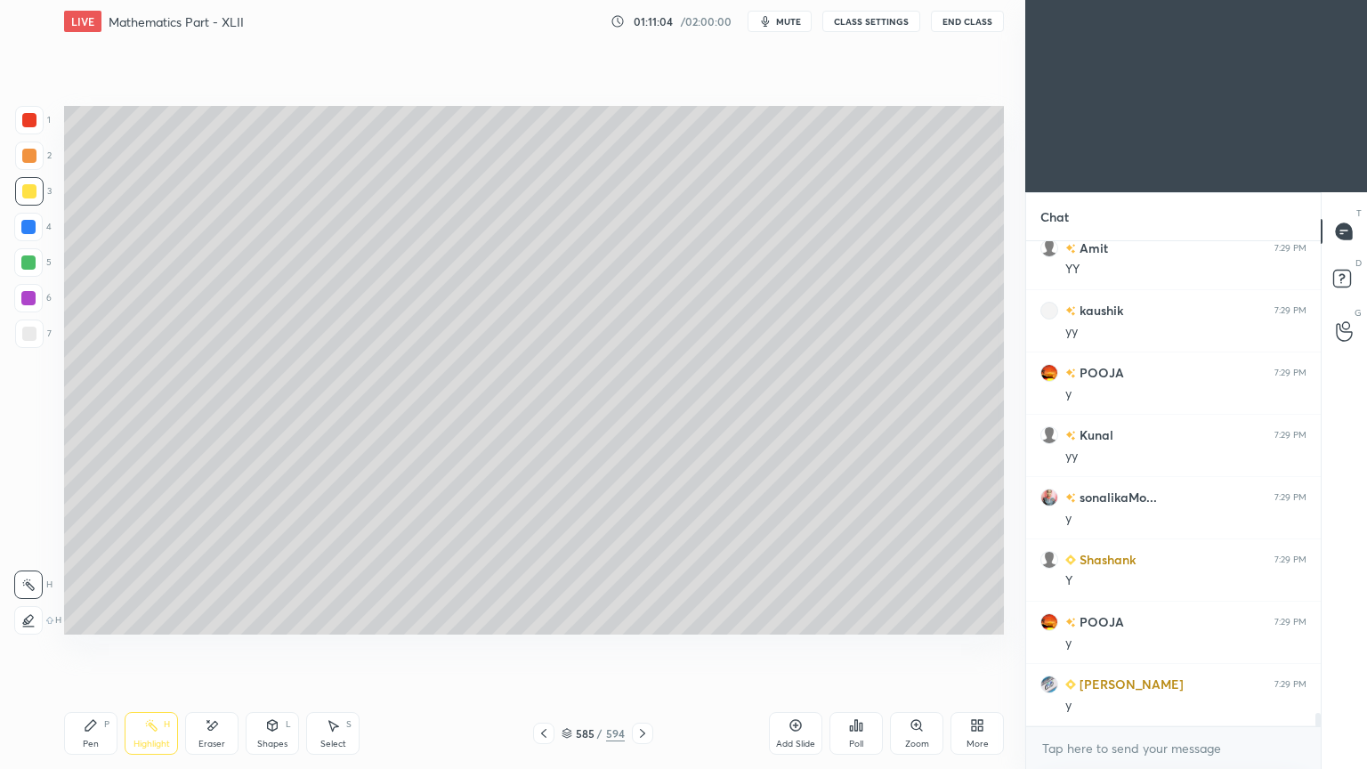
click at [148, 617] on div "Highlight H" at bounding box center [151, 733] width 53 height 43
click at [93, 617] on div "Pen P" at bounding box center [90, 733] width 53 height 43
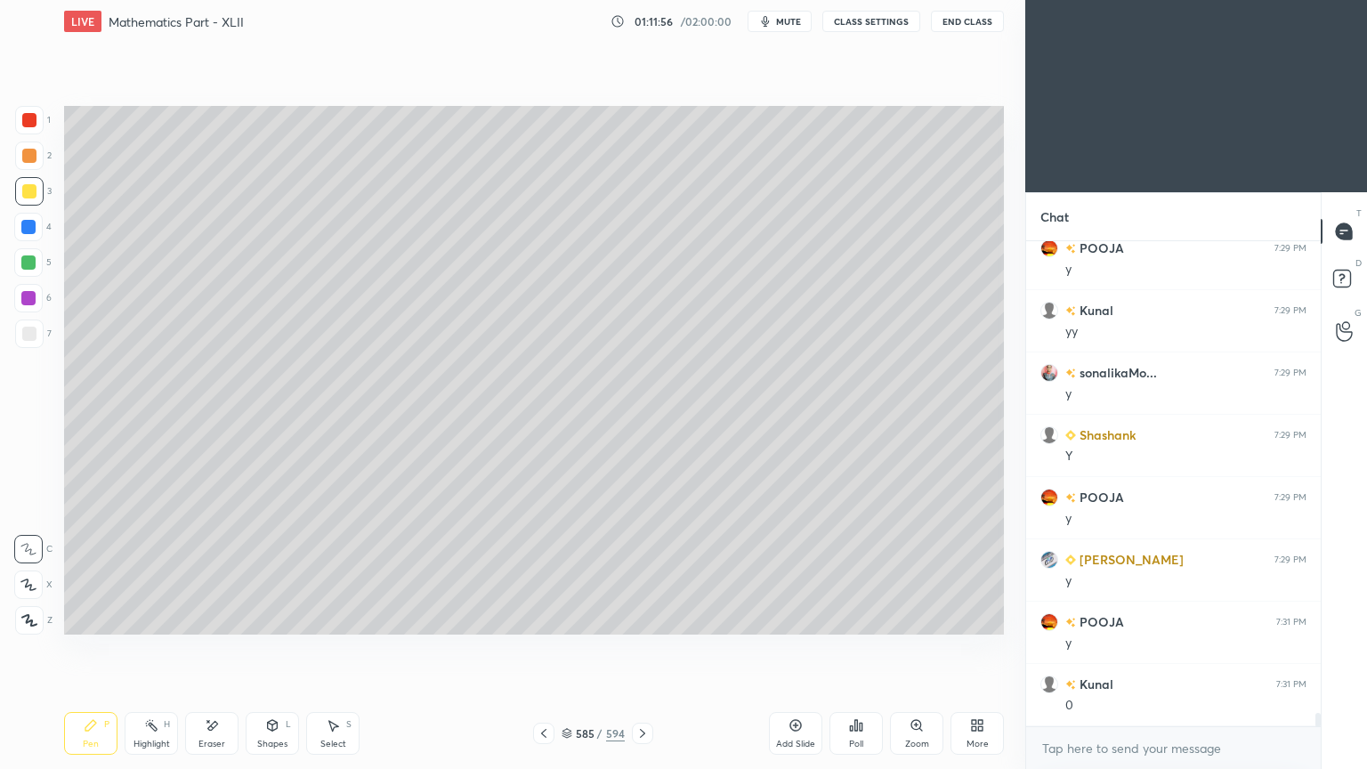
scroll to position [17181, 0]
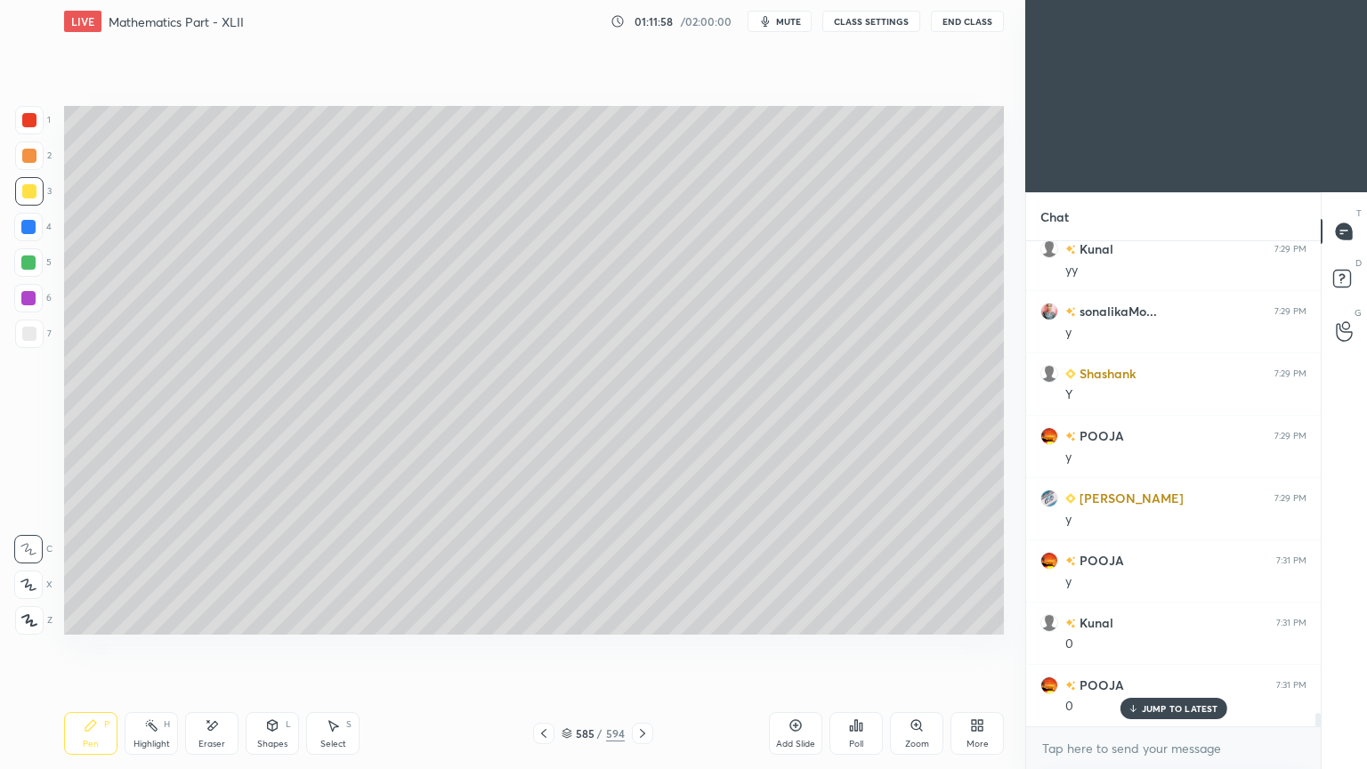
click at [29, 338] on div at bounding box center [29, 334] width 14 height 14
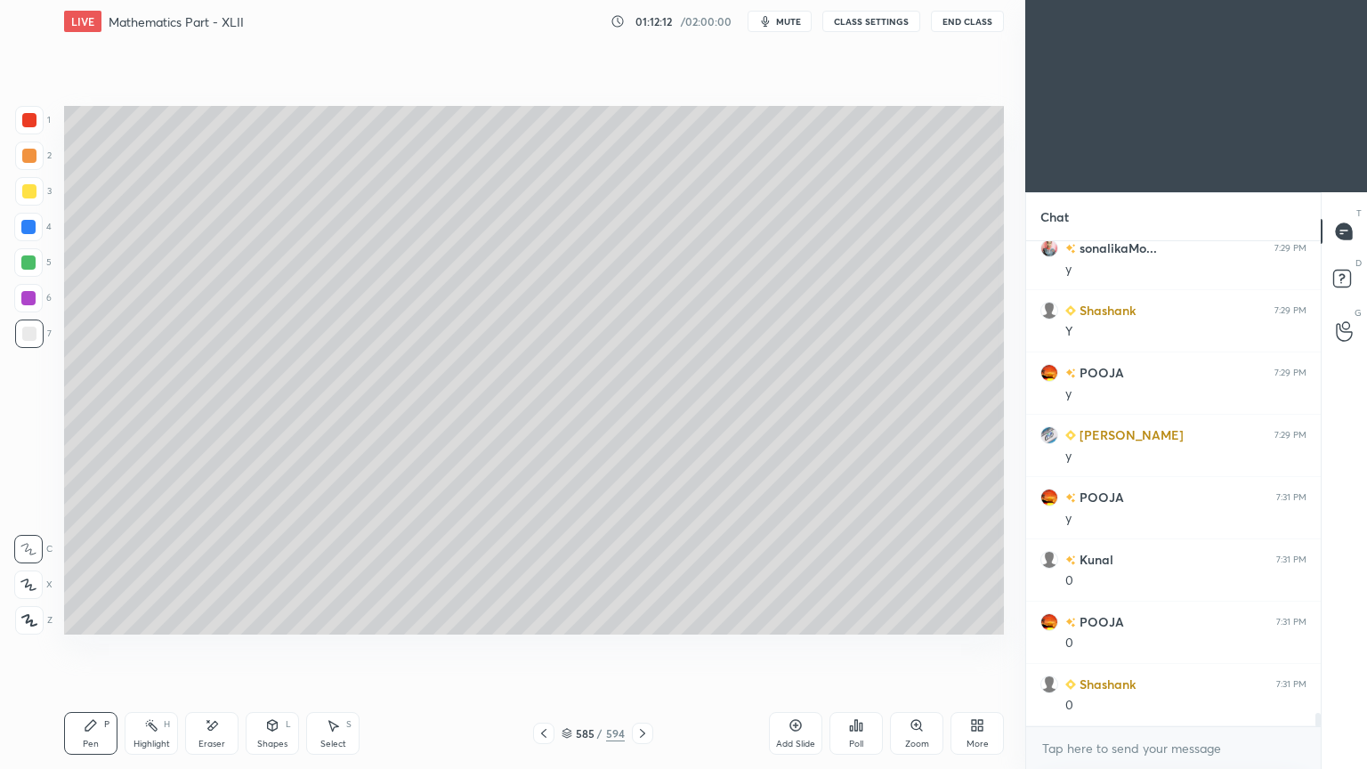
scroll to position [17306, 0]
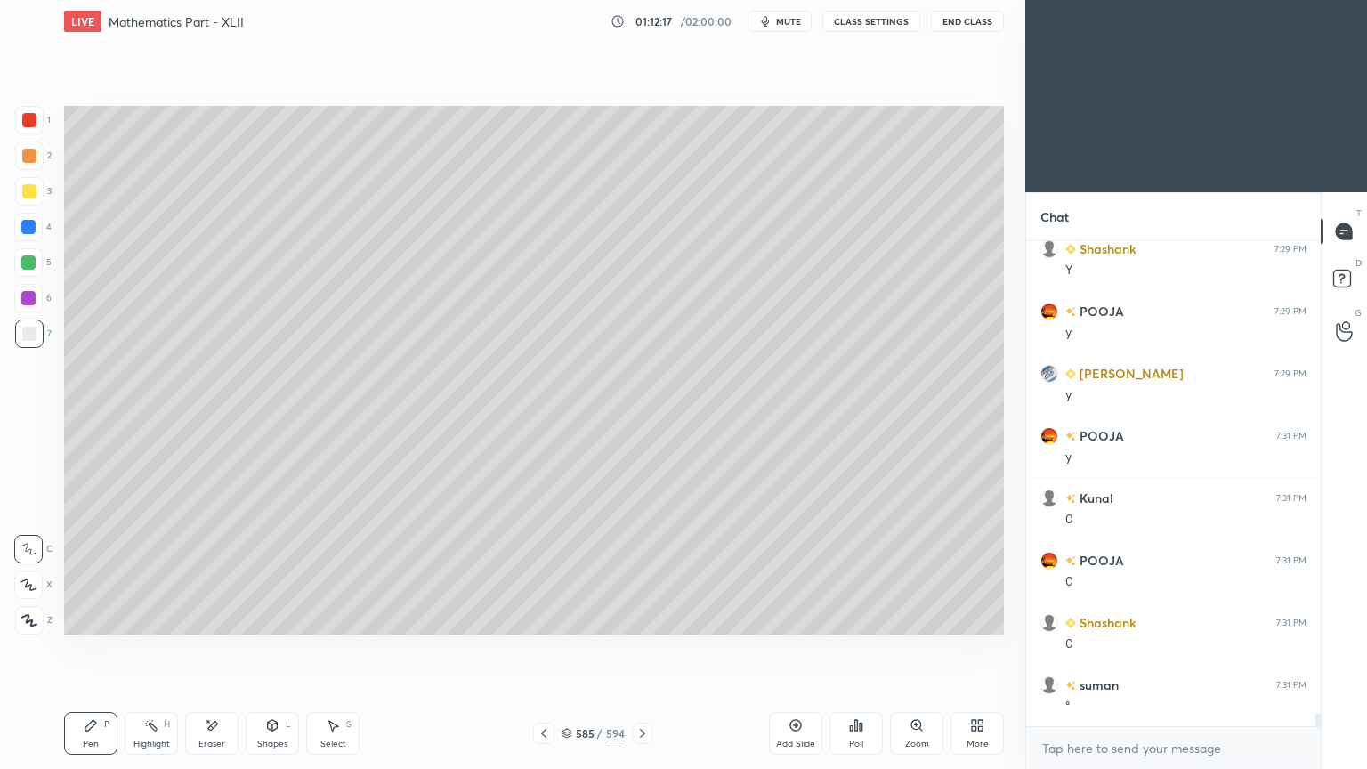
click at [208, 617] on div "Eraser" at bounding box center [211, 733] width 53 height 43
click at [51, 617] on div "1 2 3 4 5 6 7 C X Z E E Erase all H H LIVE Mathematics Part - XLII 01:12:18 / 0…" at bounding box center [505, 384] width 1011 height 769
click at [75, 617] on div "Pen P" at bounding box center [90, 733] width 53 height 43
click at [199, 617] on div "Eraser" at bounding box center [211, 743] width 27 height 9
click at [159, 617] on div "Highlight H" at bounding box center [151, 733] width 53 height 43
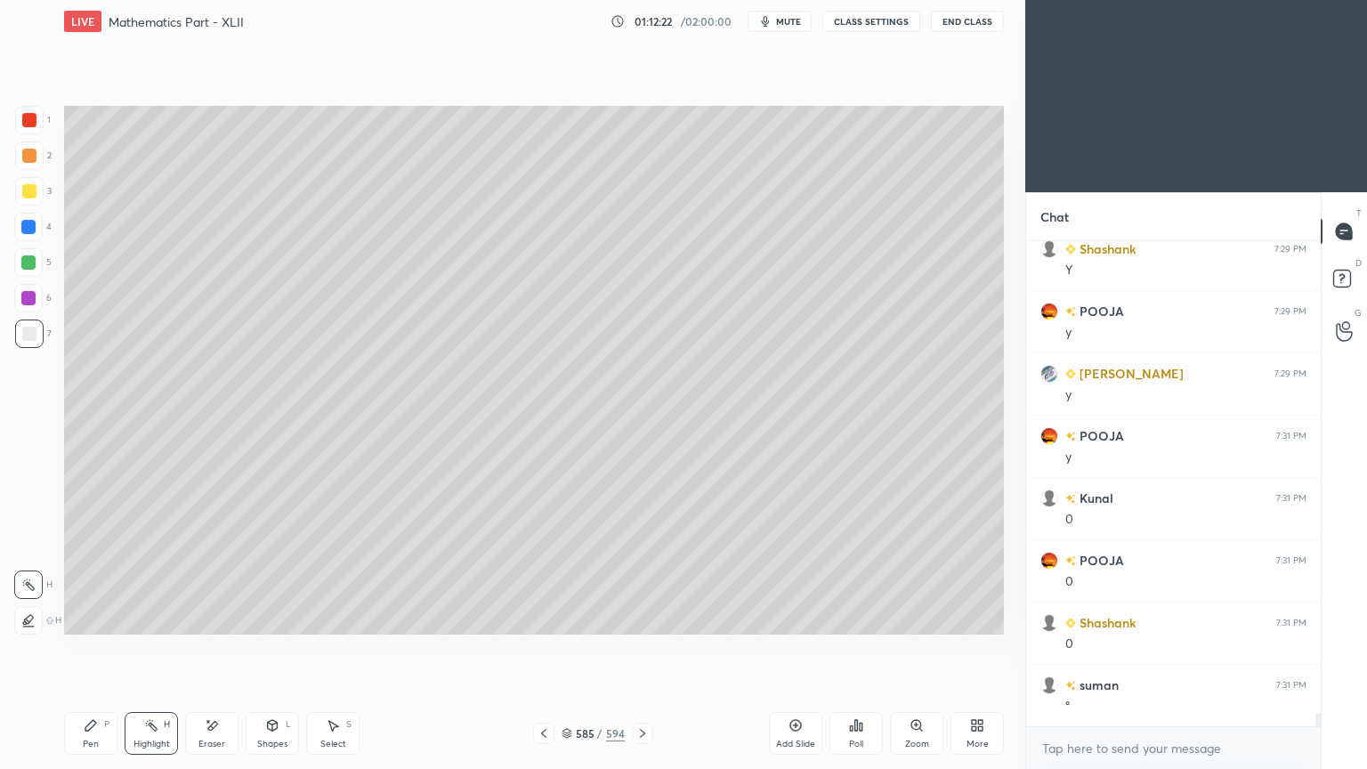
click at [213, 617] on div "Eraser" at bounding box center [211, 743] width 27 height 9
click at [73, 617] on div "Pen P" at bounding box center [90, 733] width 53 height 43
click at [83, 617] on div "Pen P" at bounding box center [90, 733] width 53 height 43
click at [534, 617] on div at bounding box center [543, 732] width 21 height 21
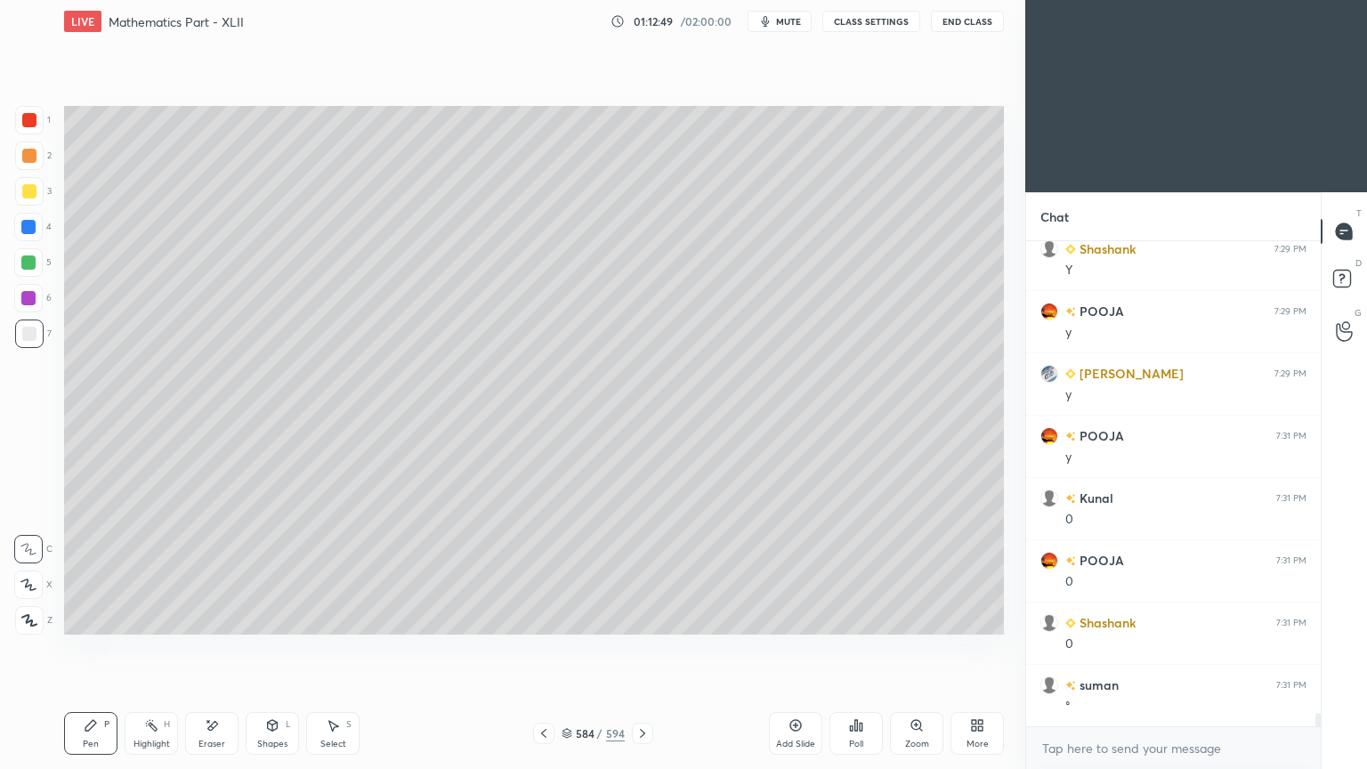
click at [641, 617] on icon at bounding box center [642, 733] width 14 height 14
click at [274, 617] on div "Shapes" at bounding box center [272, 743] width 30 height 9
click at [221, 617] on div "Eraser" at bounding box center [211, 733] width 53 height 43
click at [99, 617] on div "Pen P" at bounding box center [90, 733] width 53 height 43
click at [101, 617] on div "Pen P" at bounding box center [90, 733] width 53 height 43
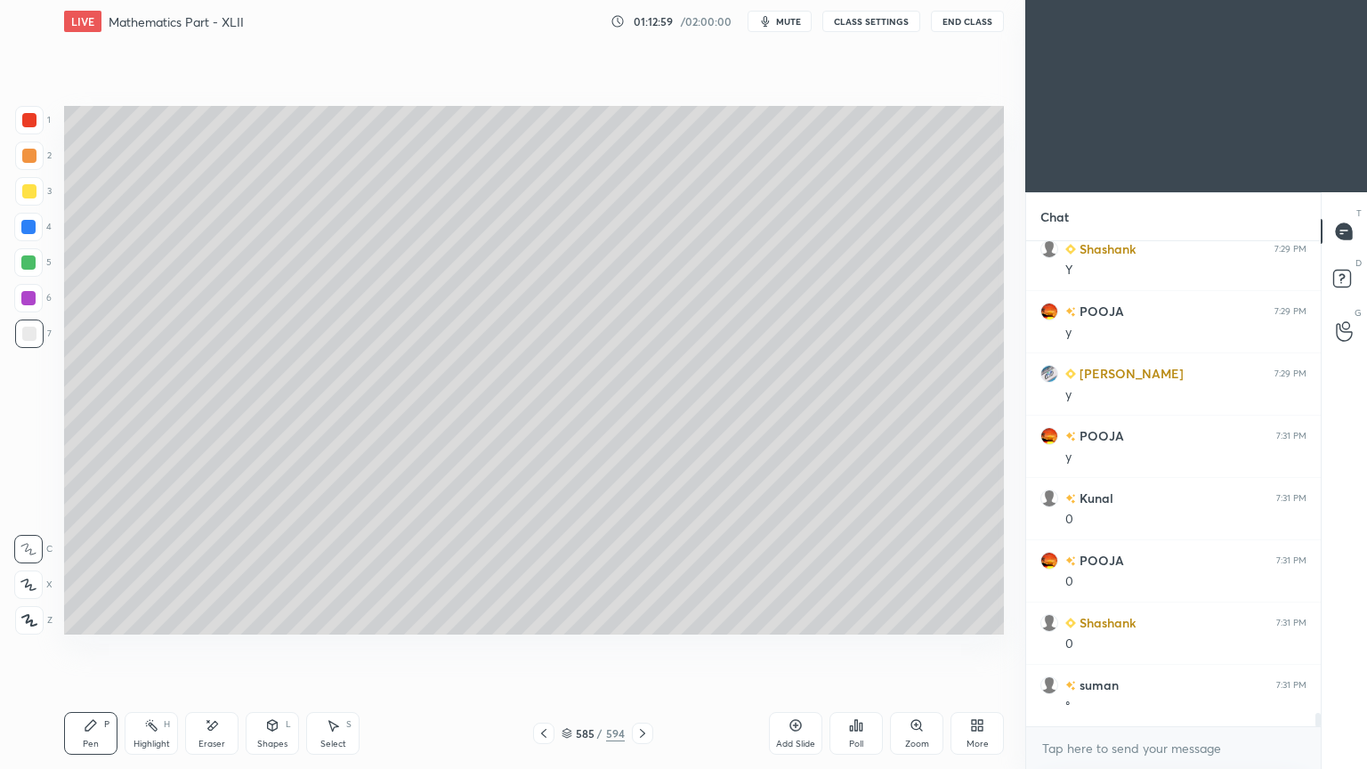
click at [214, 617] on icon at bounding box center [212, 725] width 14 height 15
click at [217, 617] on icon at bounding box center [212, 725] width 14 height 15
click at [89, 617] on icon at bounding box center [90, 725] width 11 height 11
click at [101, 617] on div "Pen P" at bounding box center [90, 733] width 53 height 43
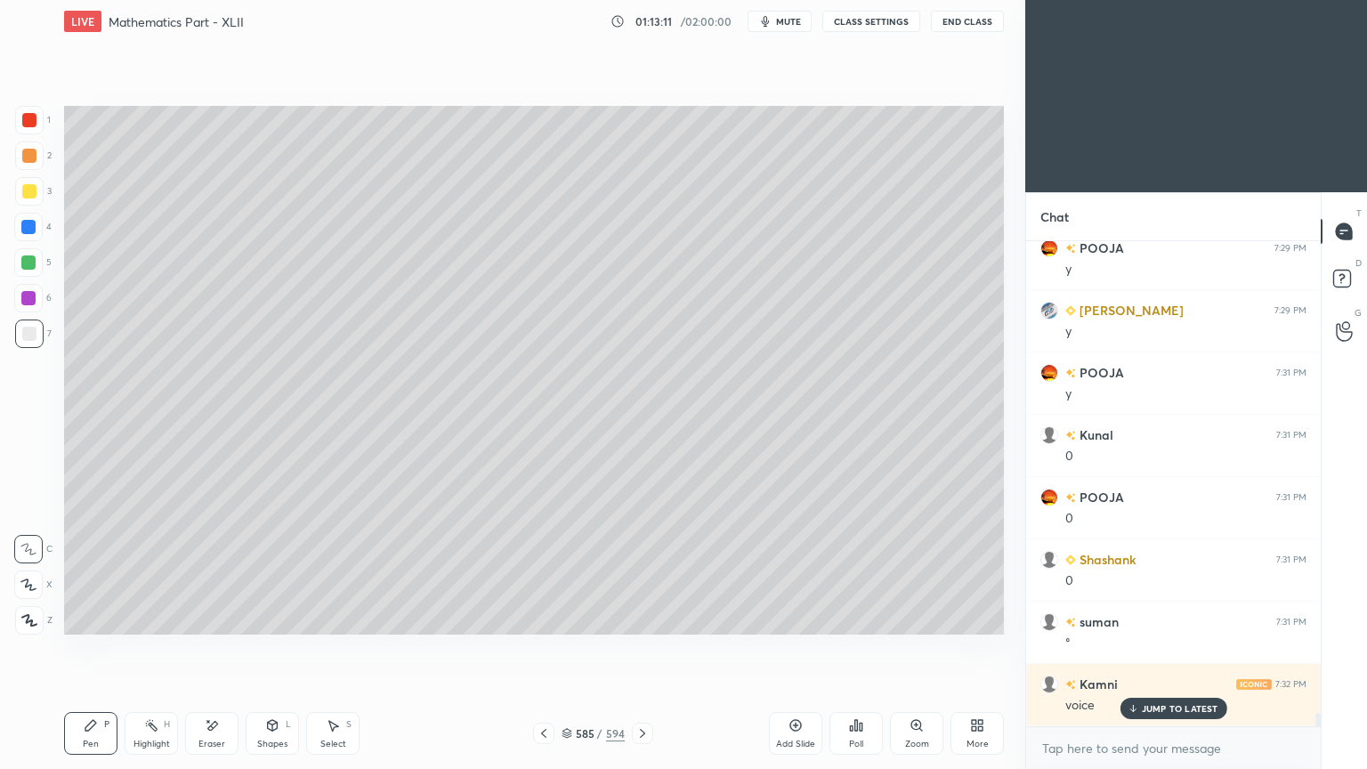
scroll to position [17430, 0]
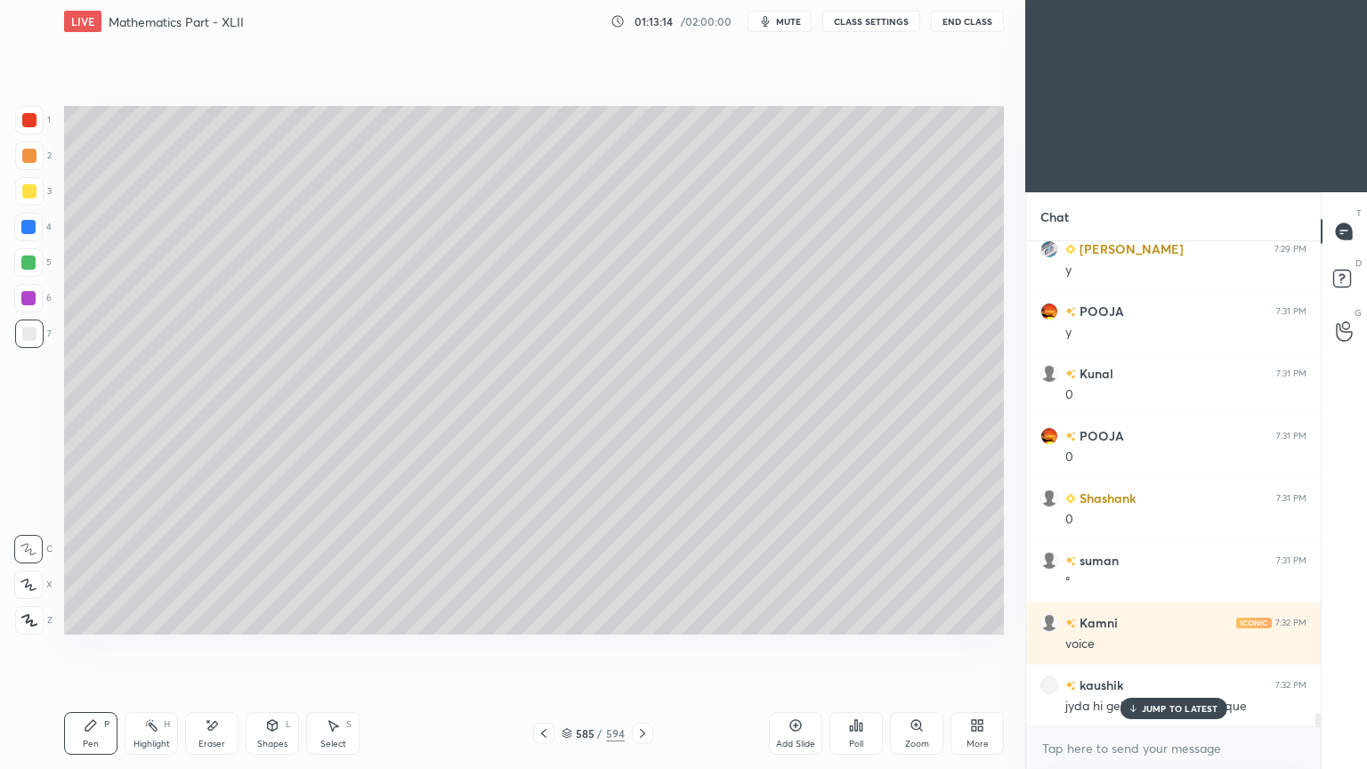
click at [153, 617] on div "Highlight H" at bounding box center [151, 733] width 53 height 43
click at [143, 617] on div "Highlight H" at bounding box center [151, 733] width 53 height 43
click at [36, 265] on div at bounding box center [28, 262] width 28 height 28
click at [153, 617] on div "Highlight H" at bounding box center [151, 733] width 53 height 43
click at [214, 617] on div "Eraser" at bounding box center [211, 733] width 53 height 43
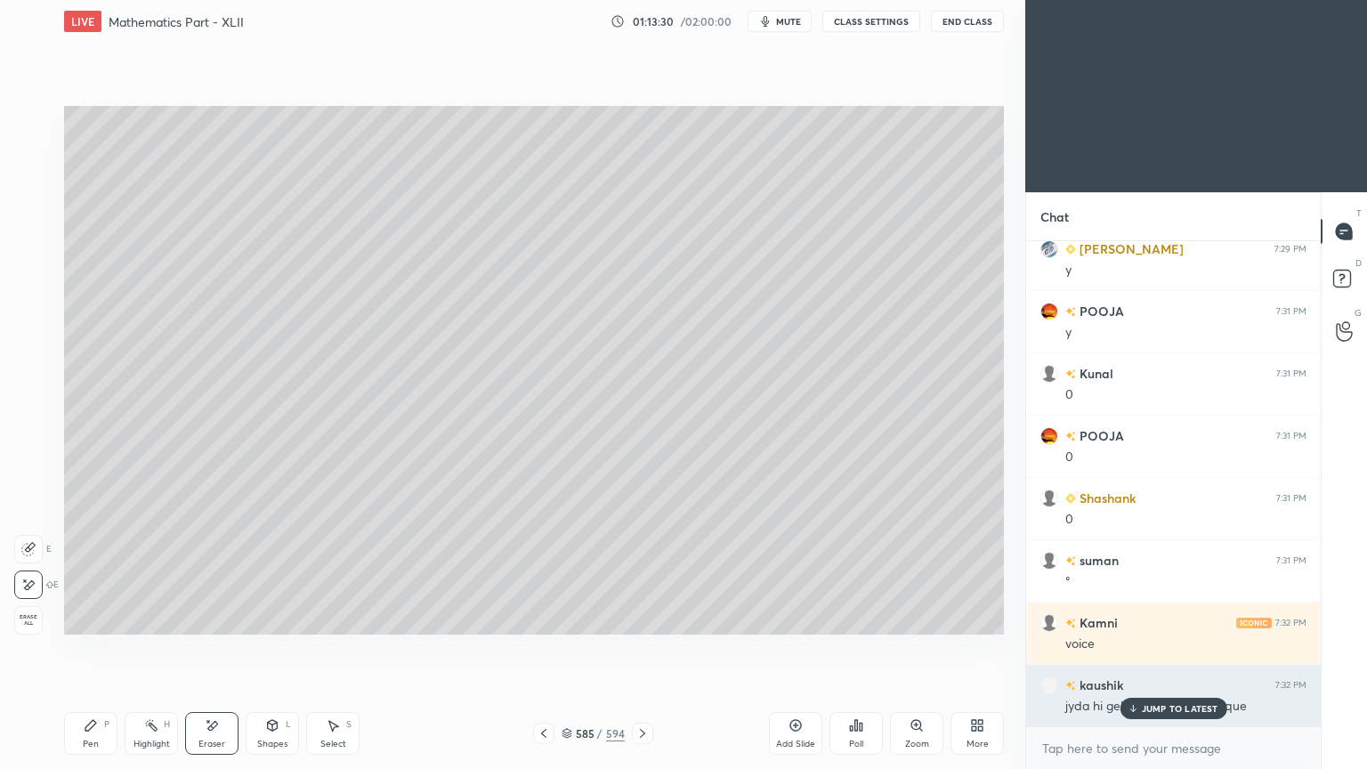
drag, startPoint x: 1149, startPoint y: 712, endPoint x: 1127, endPoint y: 710, distance: 22.3
click at [1150, 617] on p "JUMP TO LATEST" at bounding box center [1179, 708] width 77 height 11
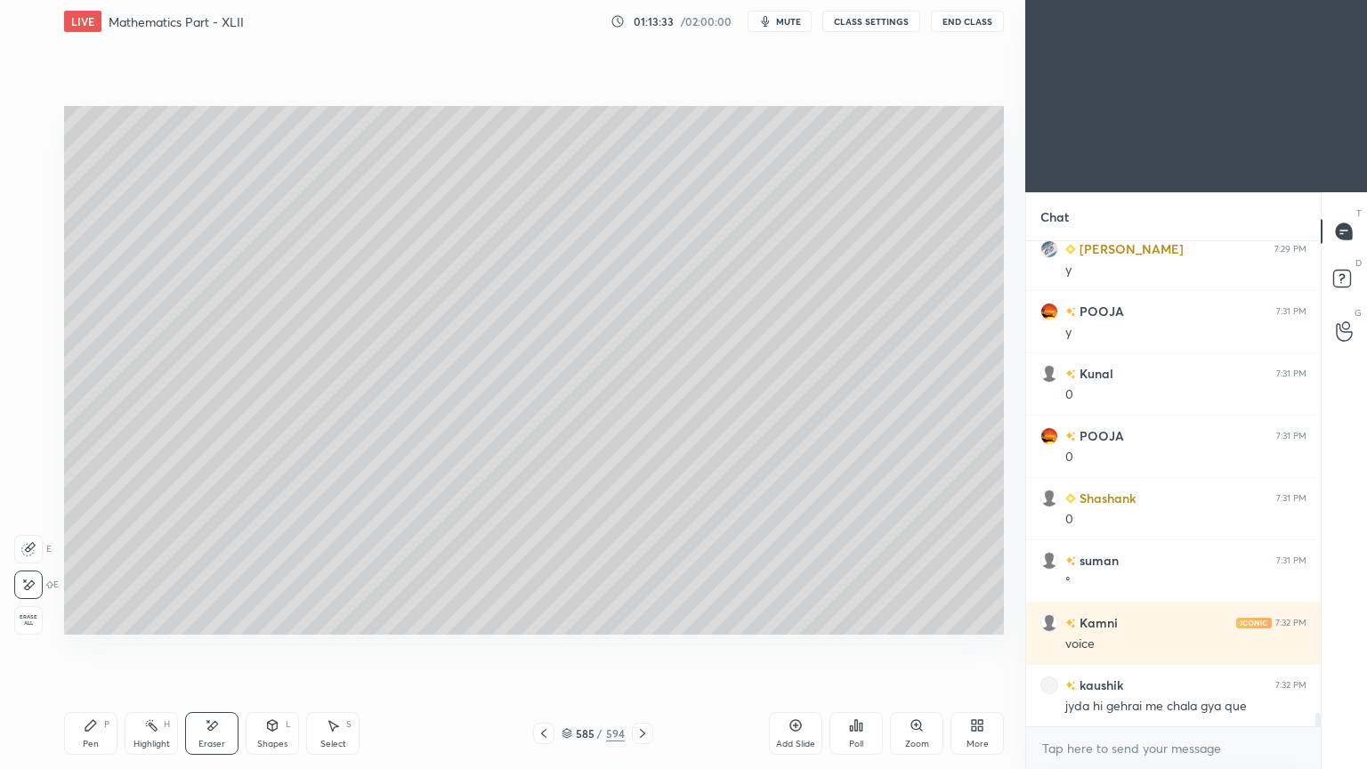
click at [338, 617] on div "Select S" at bounding box center [332, 733] width 53 height 43
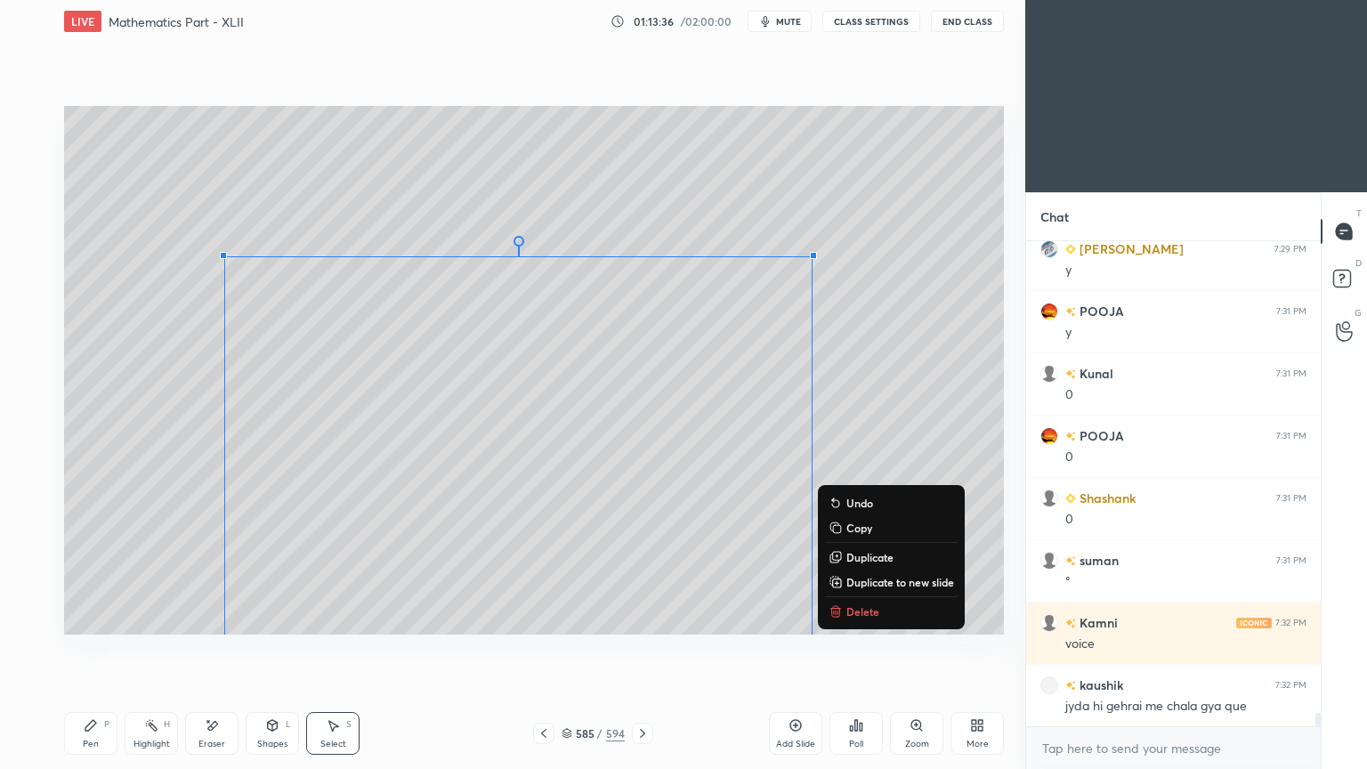
drag, startPoint x: 160, startPoint y: 199, endPoint x: 899, endPoint y: 637, distance: 858.4
click at [956, 617] on div "0 ° Undo Copy Duplicate Duplicate to new slide Delete Setting up your live clas…" at bounding box center [534, 370] width 954 height 655
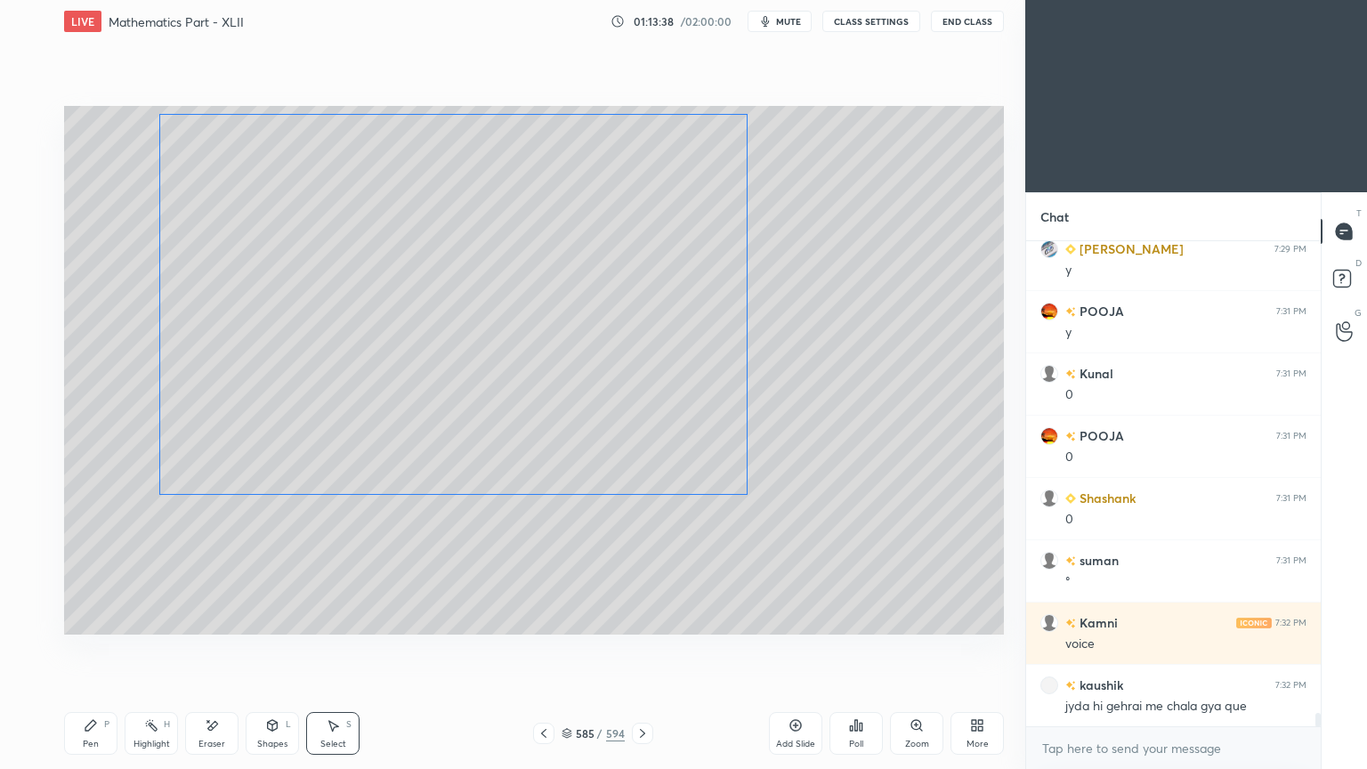
drag, startPoint x: 588, startPoint y: 406, endPoint x: 523, endPoint y: 263, distance: 156.5
click at [523, 263] on div "0 ° Undo Copy Duplicate Duplicate to new slide Delete" at bounding box center [533, 370] width 939 height 528
click at [878, 401] on div "0 ° Undo Copy Duplicate Duplicate to new slide Delete" at bounding box center [533, 370] width 939 height 528
click at [539, 617] on icon at bounding box center [543, 733] width 14 height 14
click at [541, 617] on icon at bounding box center [543, 733] width 14 height 14
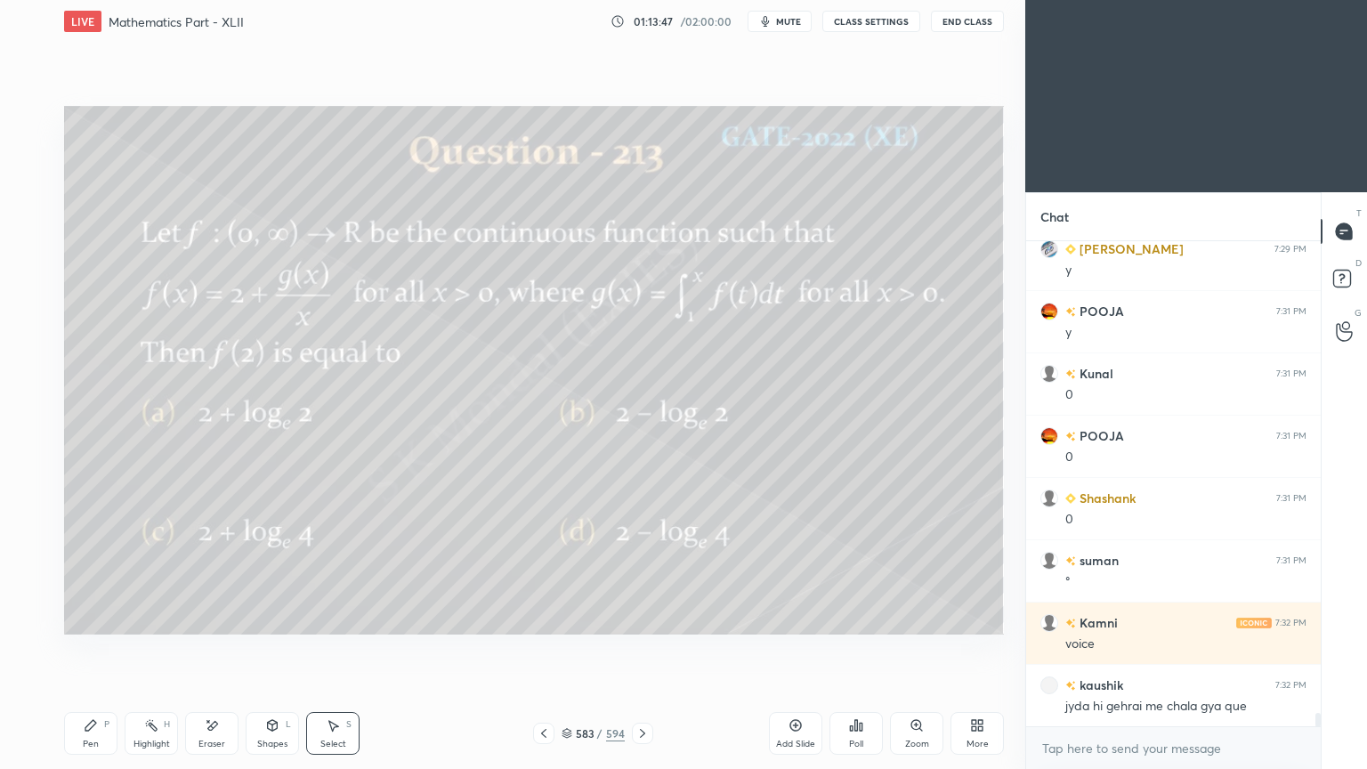
click at [644, 617] on icon at bounding box center [642, 733] width 14 height 14
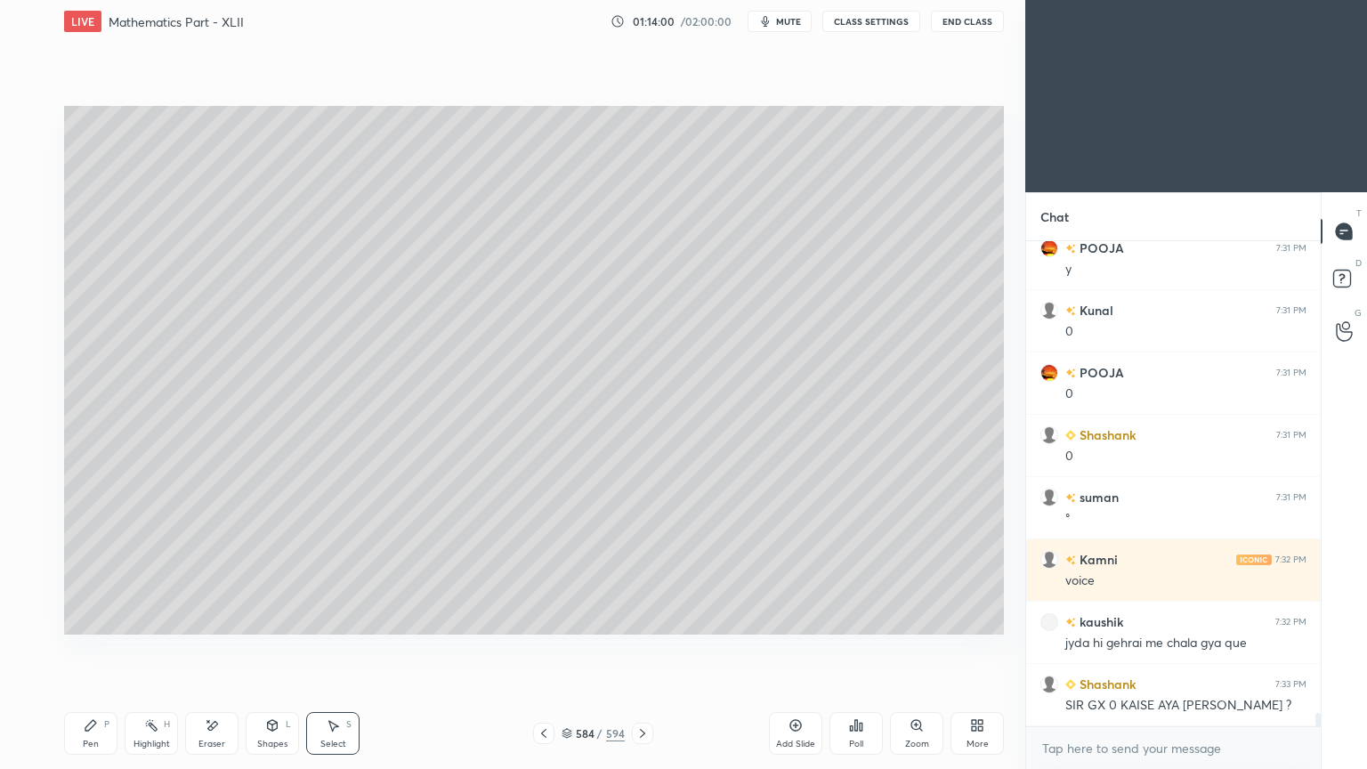
click at [635, 617] on icon at bounding box center [642, 733] width 14 height 14
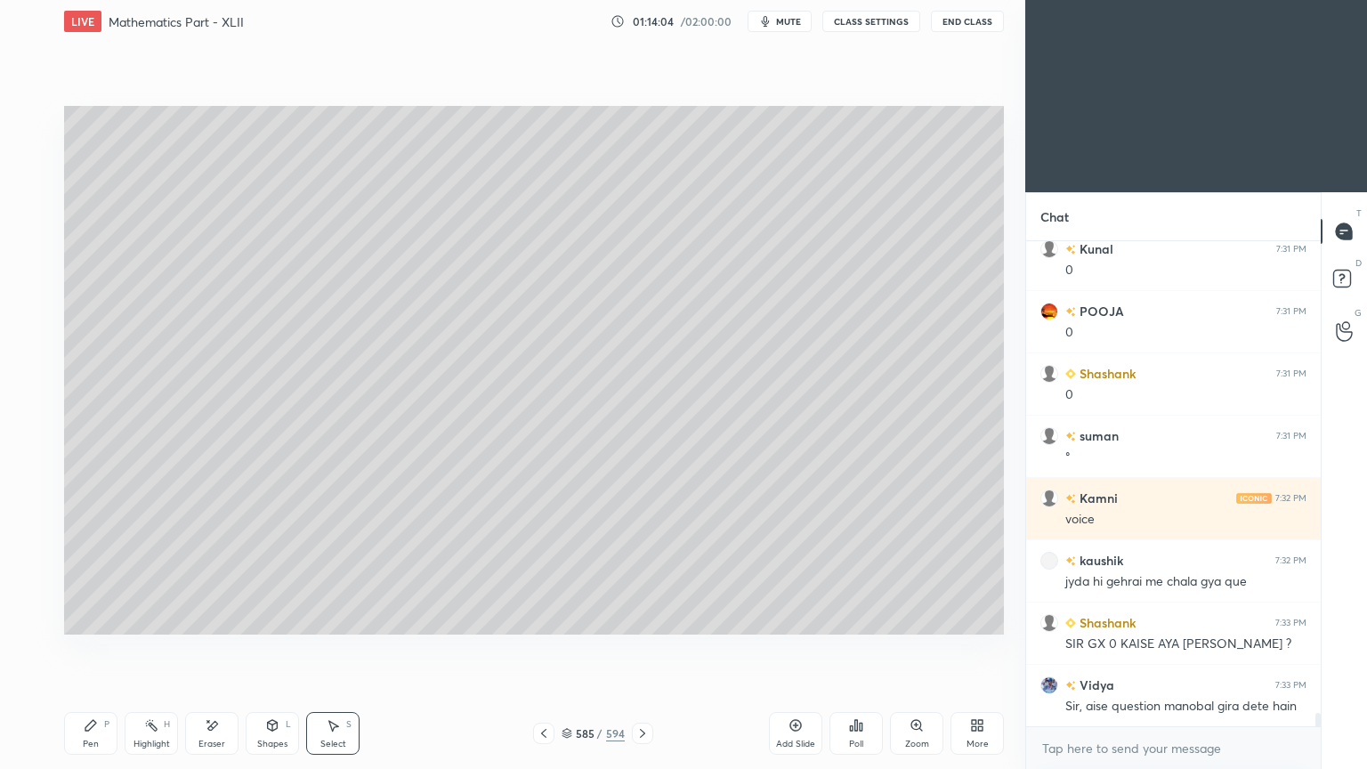
scroll to position [17618, 0]
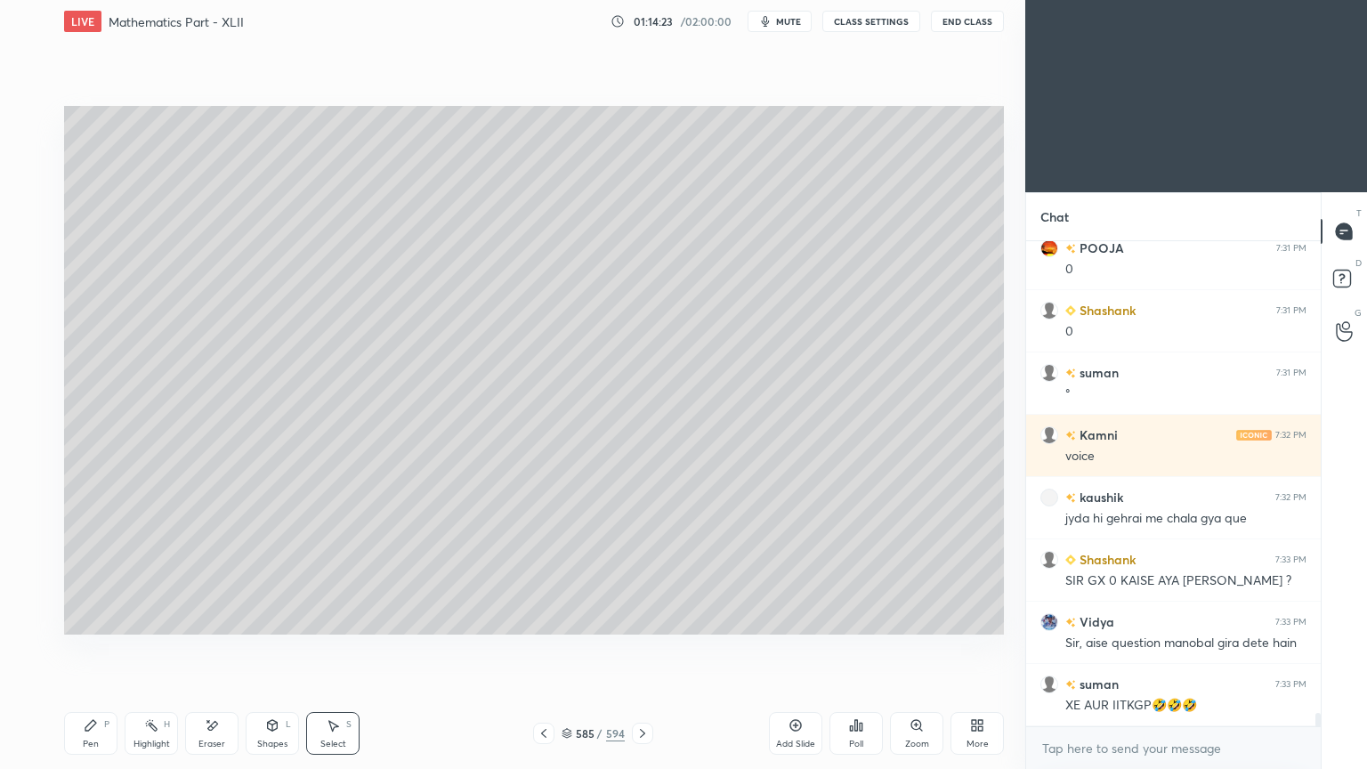
click at [546, 617] on icon at bounding box center [543, 733] width 14 height 14
click at [638, 617] on icon at bounding box center [642, 733] width 14 height 14
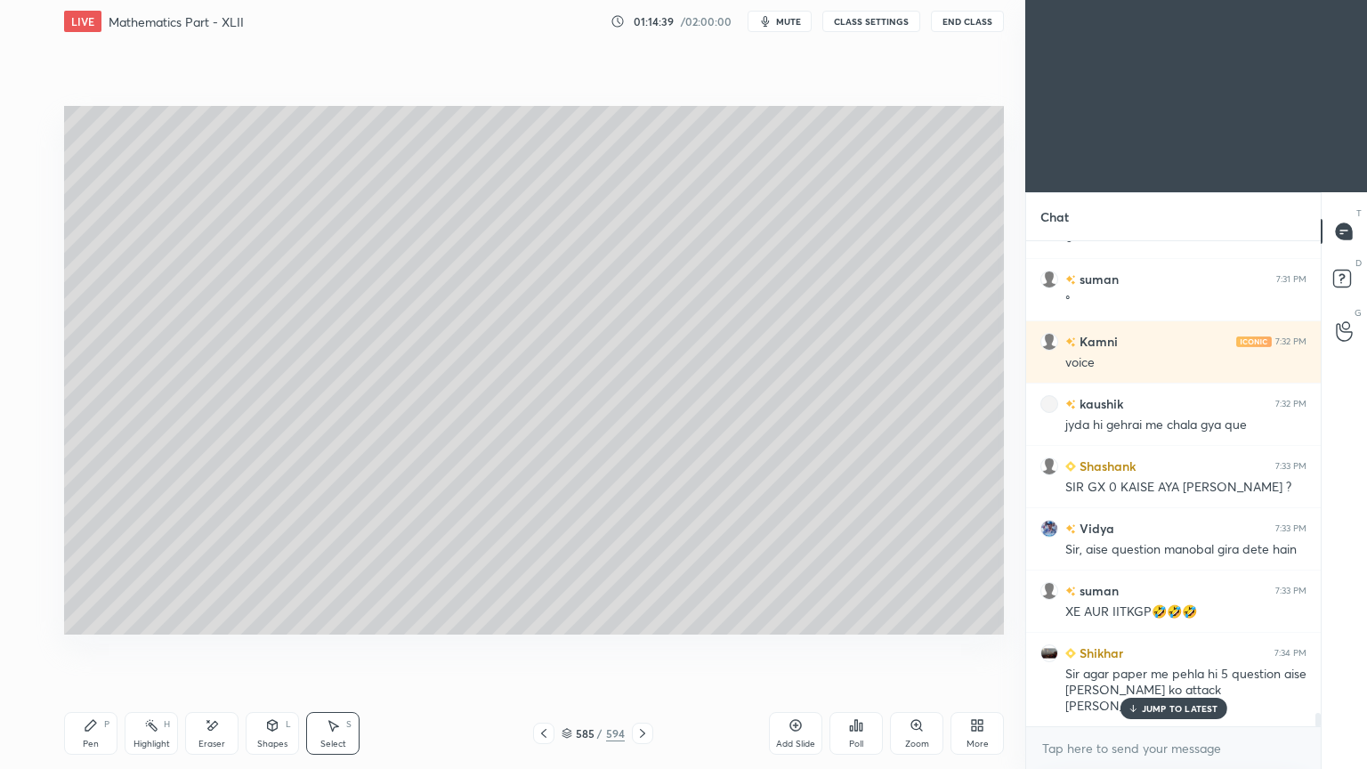
click at [1166, 617] on p "JUMP TO LATEST" at bounding box center [1179, 708] width 77 height 11
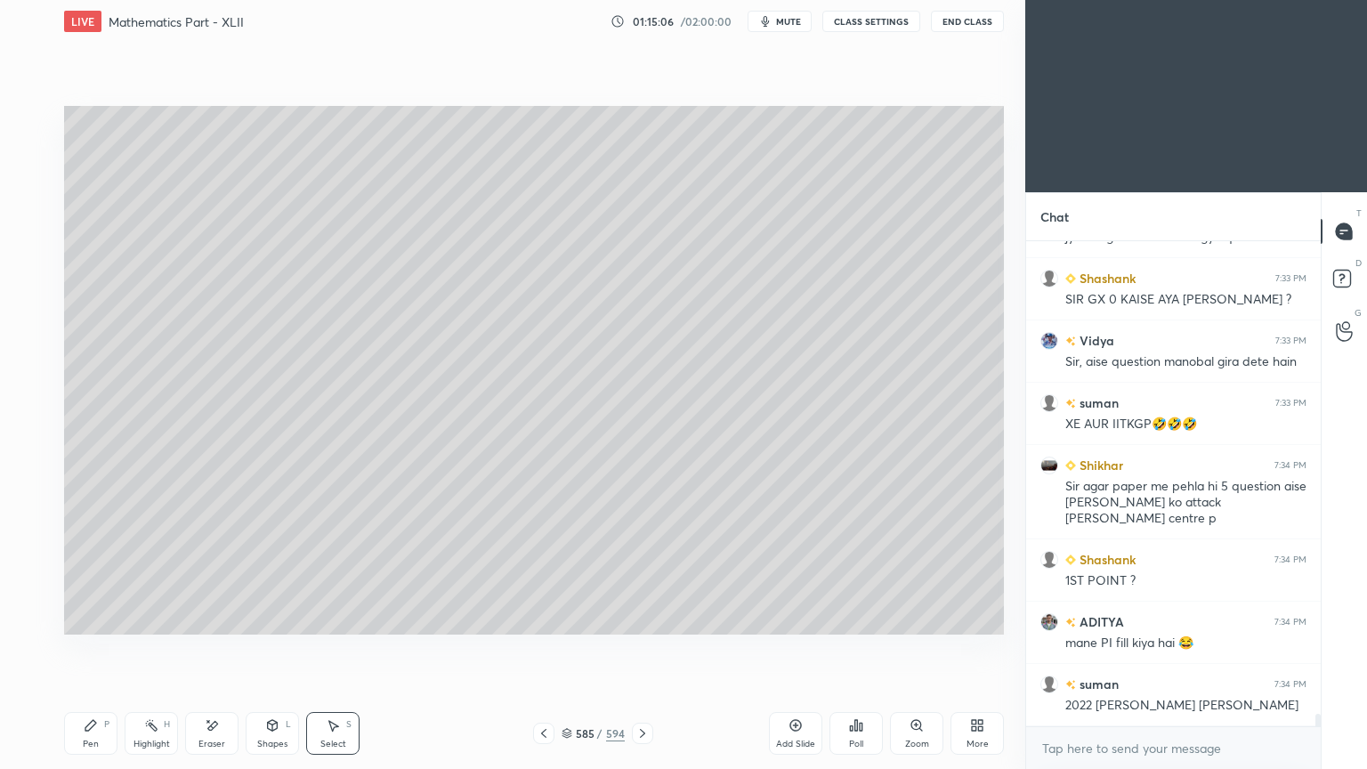
scroll to position [17961, 0]
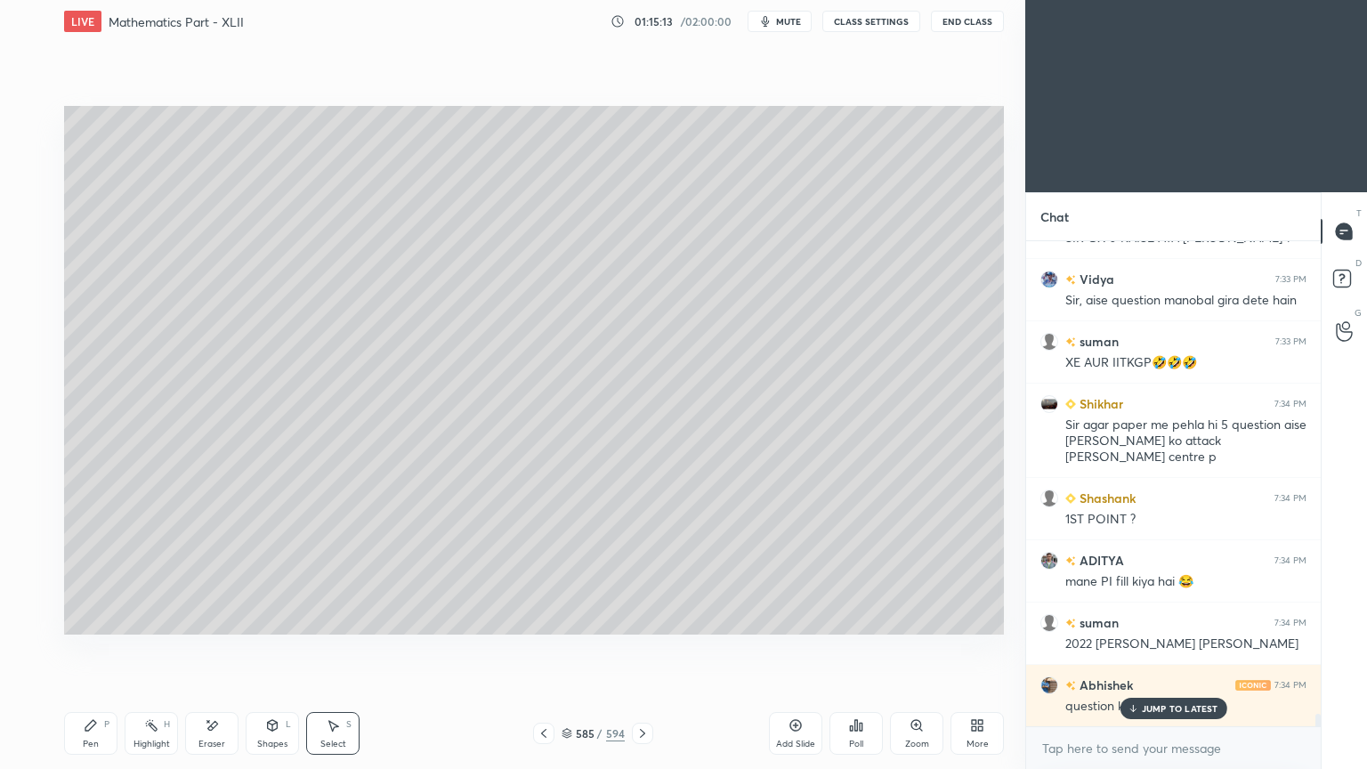
click at [1167, 617] on p "JUMP TO LATEST" at bounding box center [1179, 708] width 77 height 11
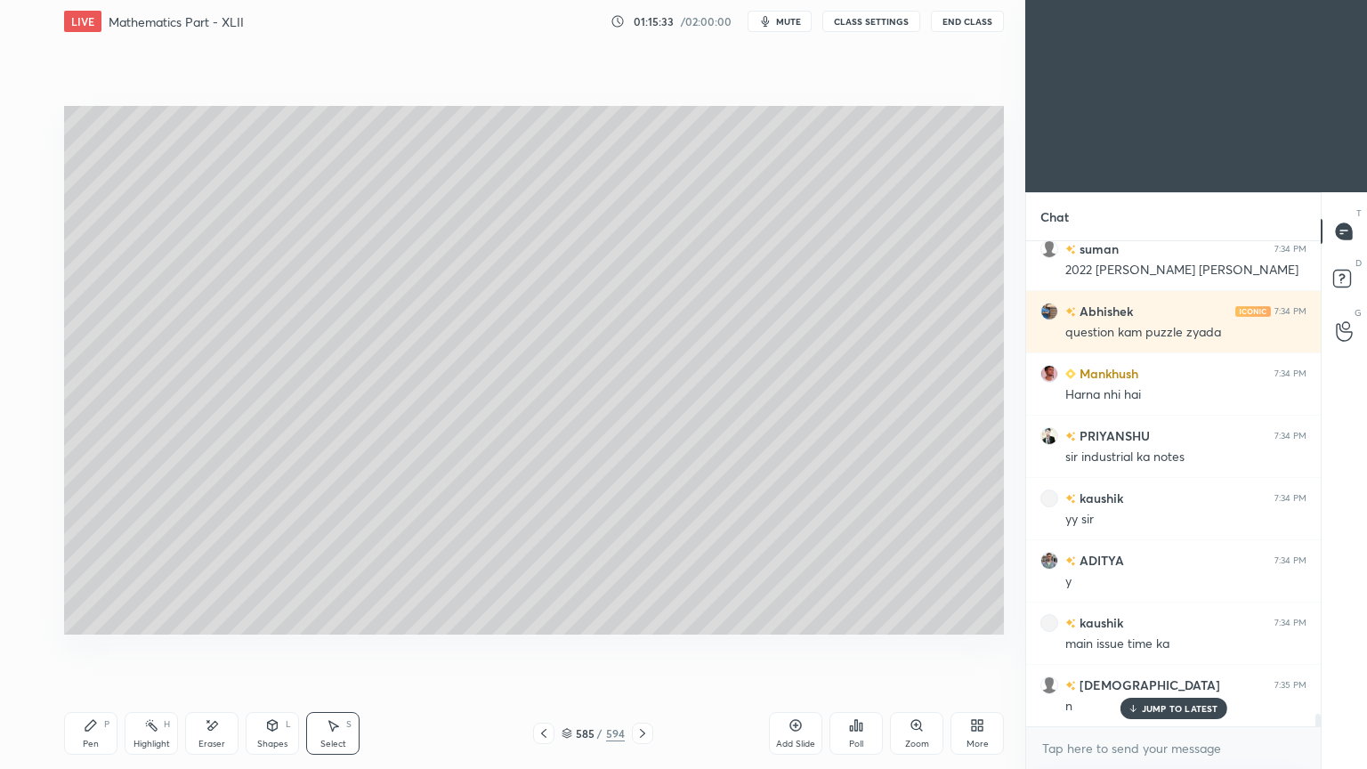
scroll to position [18459, 0]
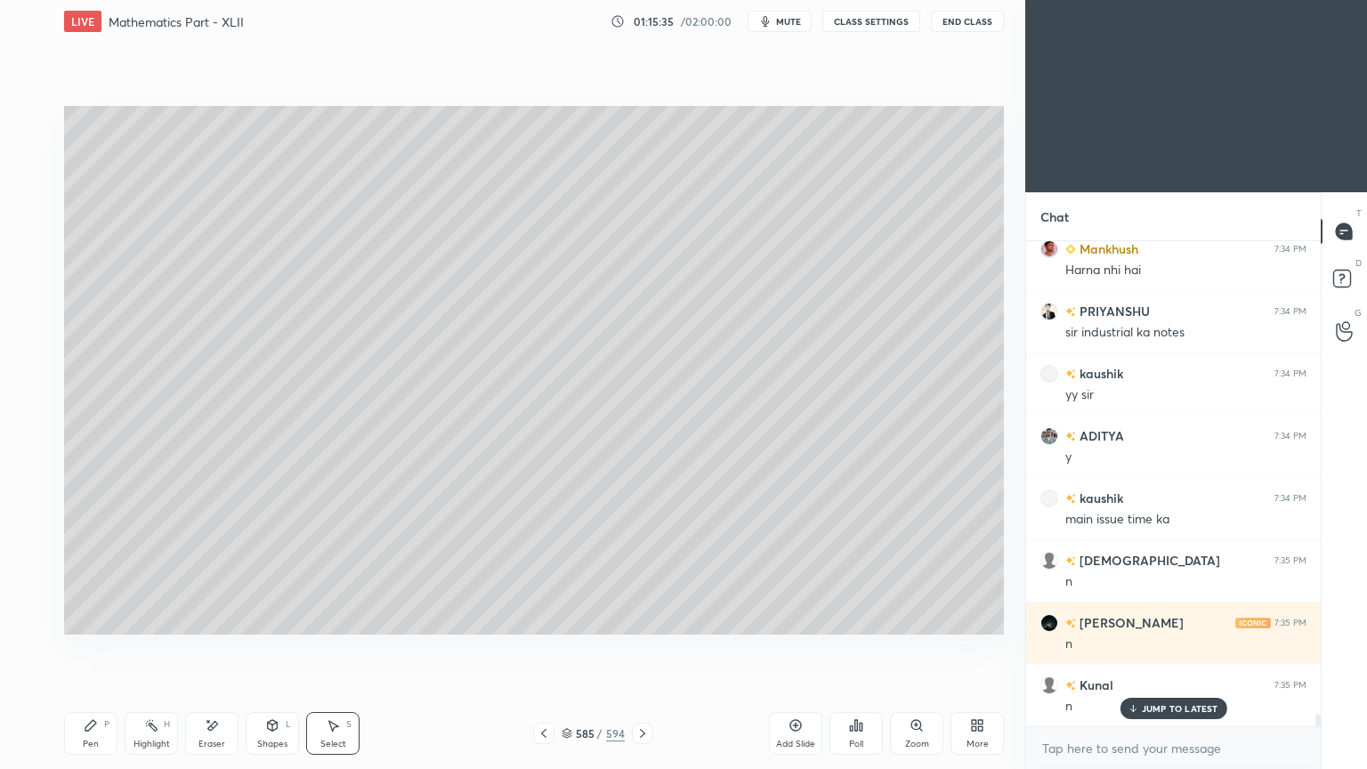
click at [1156, 617] on p "JUMP TO LATEST" at bounding box center [1179, 708] width 77 height 11
click at [641, 617] on icon at bounding box center [642, 733] width 14 height 14
click at [72, 617] on div "Pen P" at bounding box center [90, 733] width 53 height 43
click at [80, 617] on div "Pen P" at bounding box center [90, 733] width 53 height 43
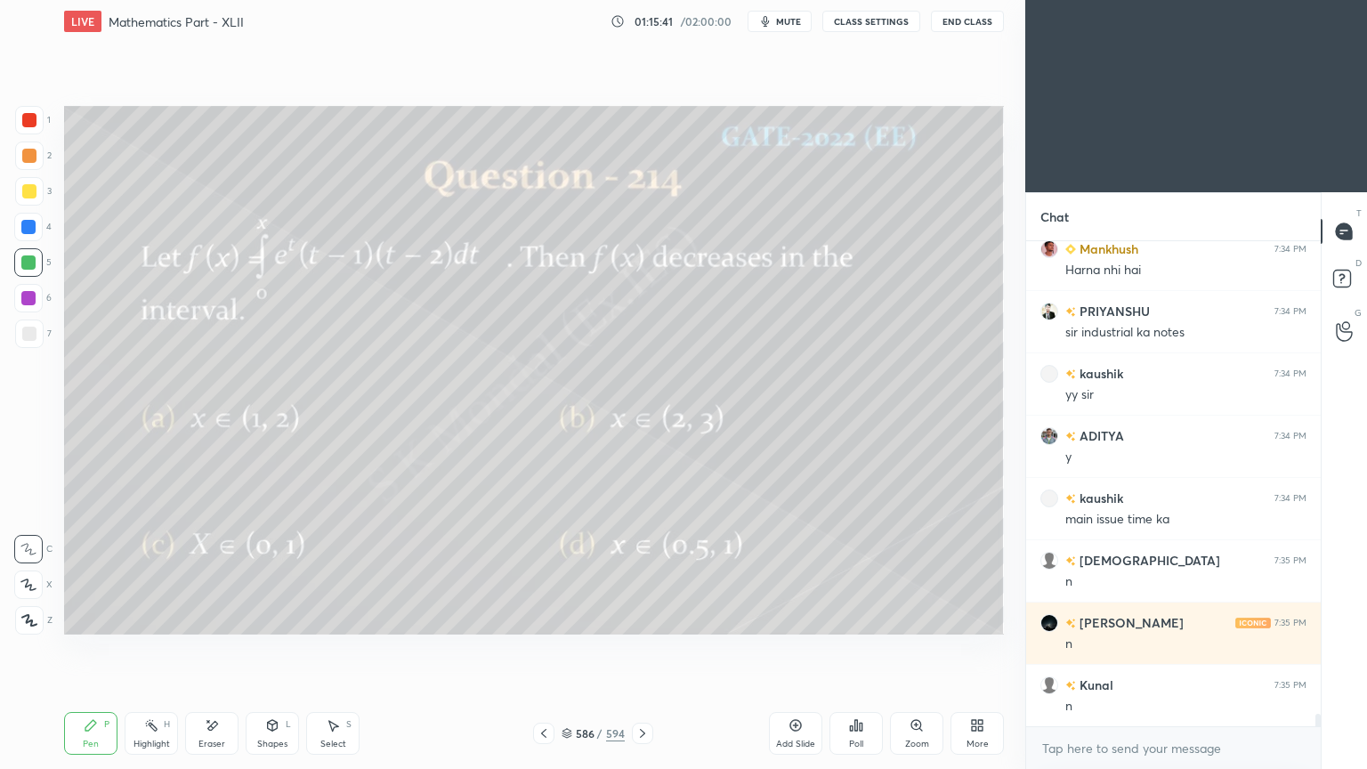
click at [25, 191] on div at bounding box center [29, 191] width 14 height 14
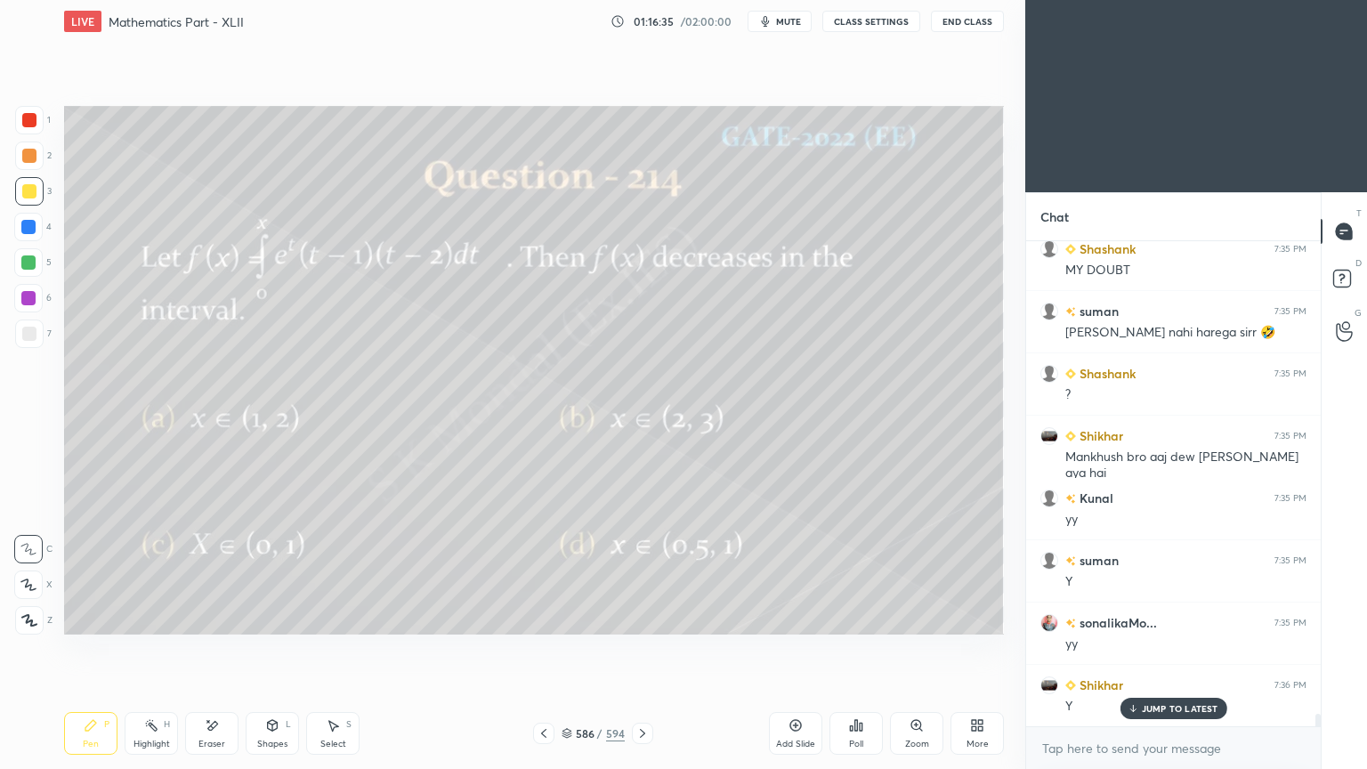
scroll to position [19020, 0]
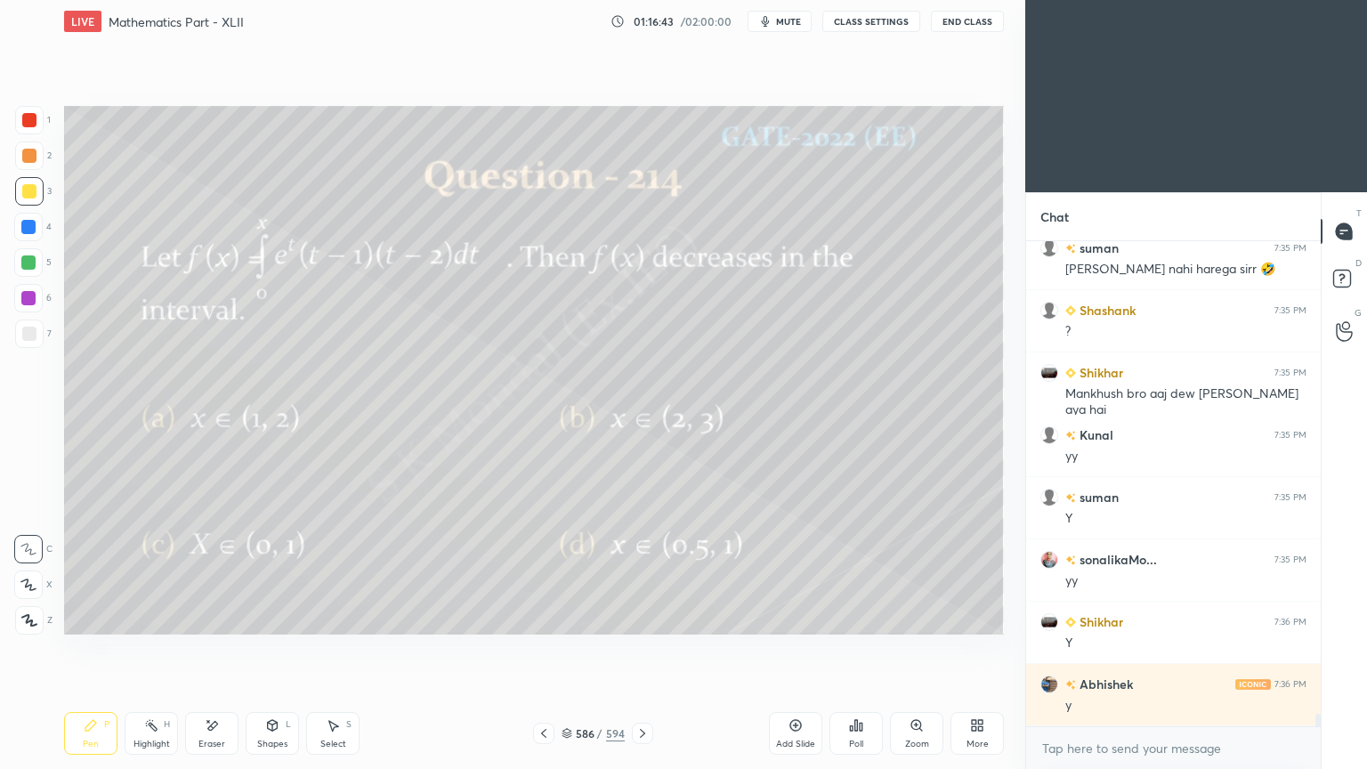
click at [28, 201] on div at bounding box center [29, 191] width 28 height 28
click at [212, 617] on div "Eraser" at bounding box center [211, 743] width 27 height 9
click at [36, 542] on div at bounding box center [28, 549] width 28 height 28
click at [91, 617] on div "Pen" at bounding box center [91, 743] width 16 height 9
click at [93, 617] on div "Pen" at bounding box center [91, 743] width 16 height 9
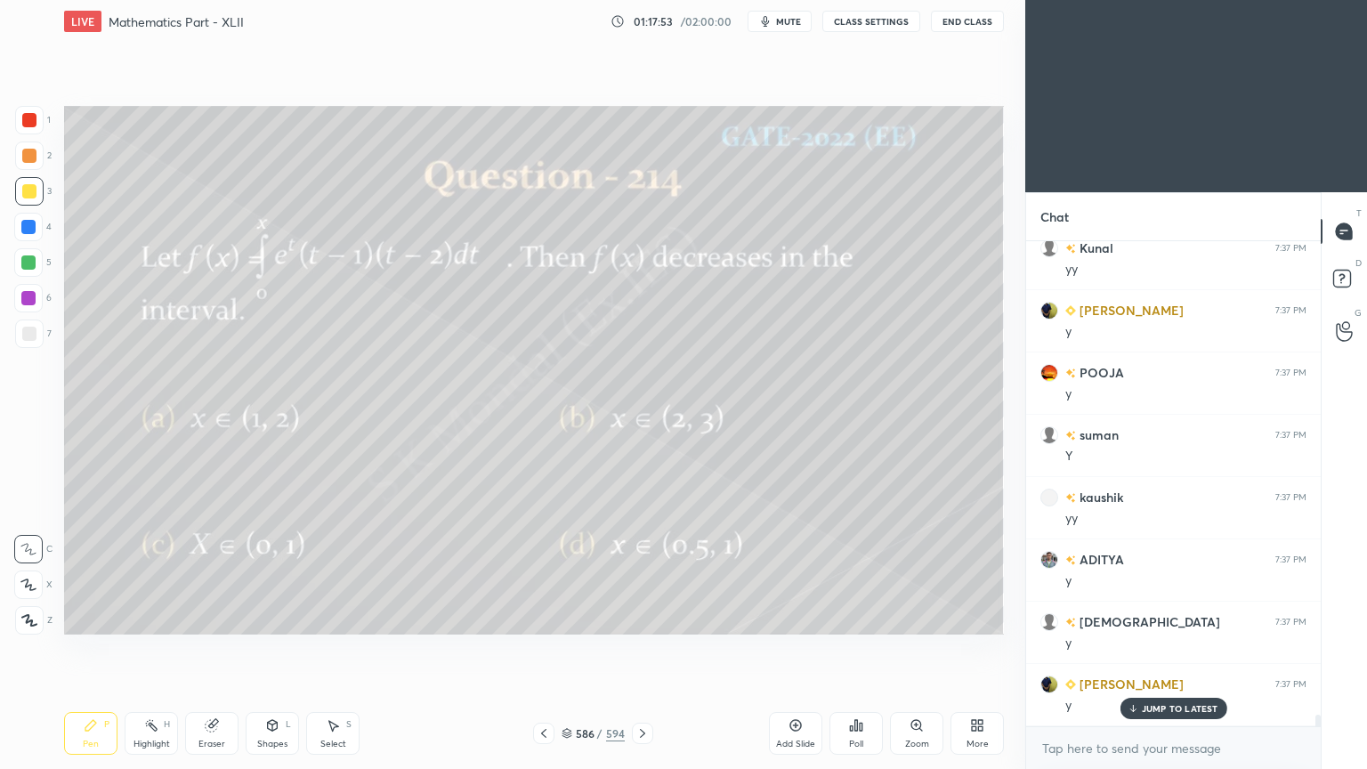
scroll to position [19704, 0]
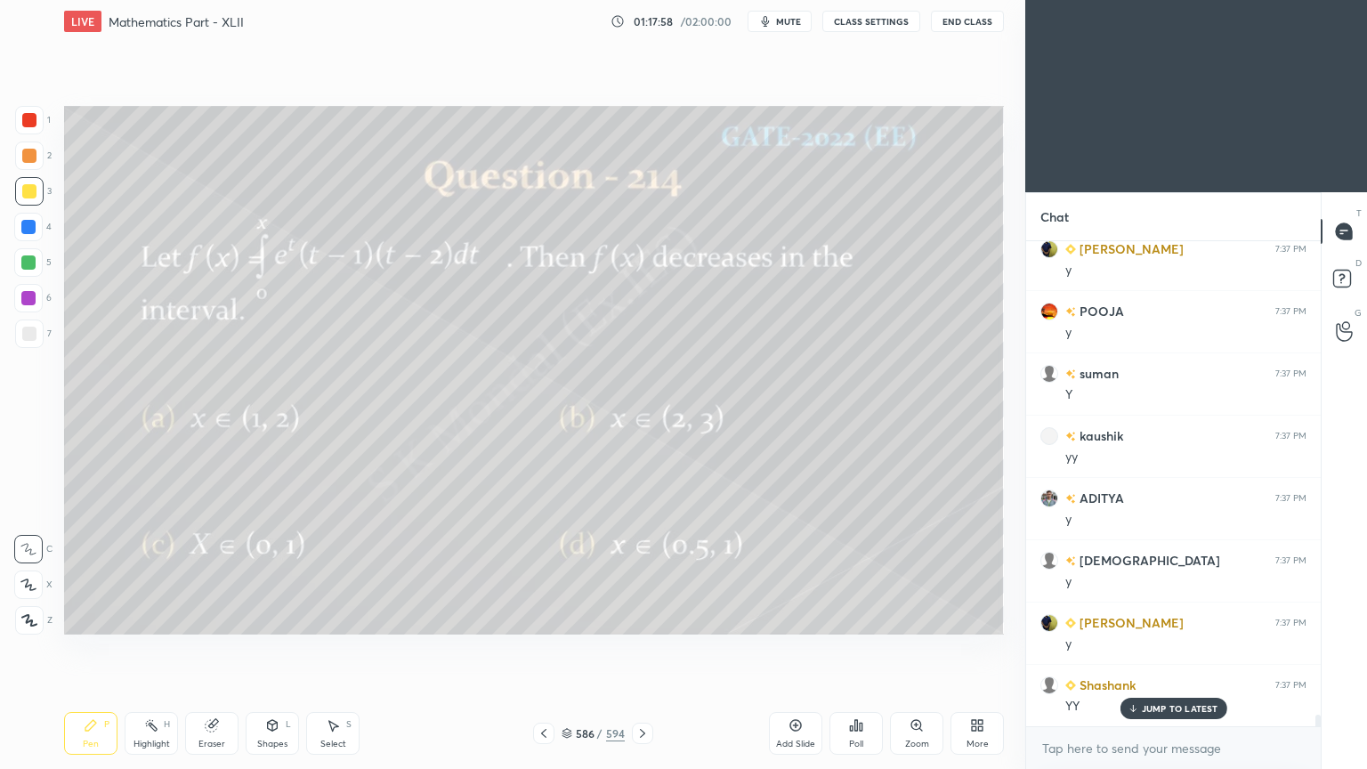
click at [785, 617] on div "Add Slide" at bounding box center [795, 733] width 53 height 43
click at [28, 196] on div at bounding box center [29, 191] width 14 height 14
click at [150, 617] on div "Highlight H" at bounding box center [151, 733] width 53 height 43
click at [153, 617] on rect at bounding box center [153, 726] width 9 height 9
click at [68, 617] on div "Pen P Highlight H Eraser Shapes L Select S 587 / 595 Add Slide Poll Zoom More" at bounding box center [533, 732] width 939 height 71
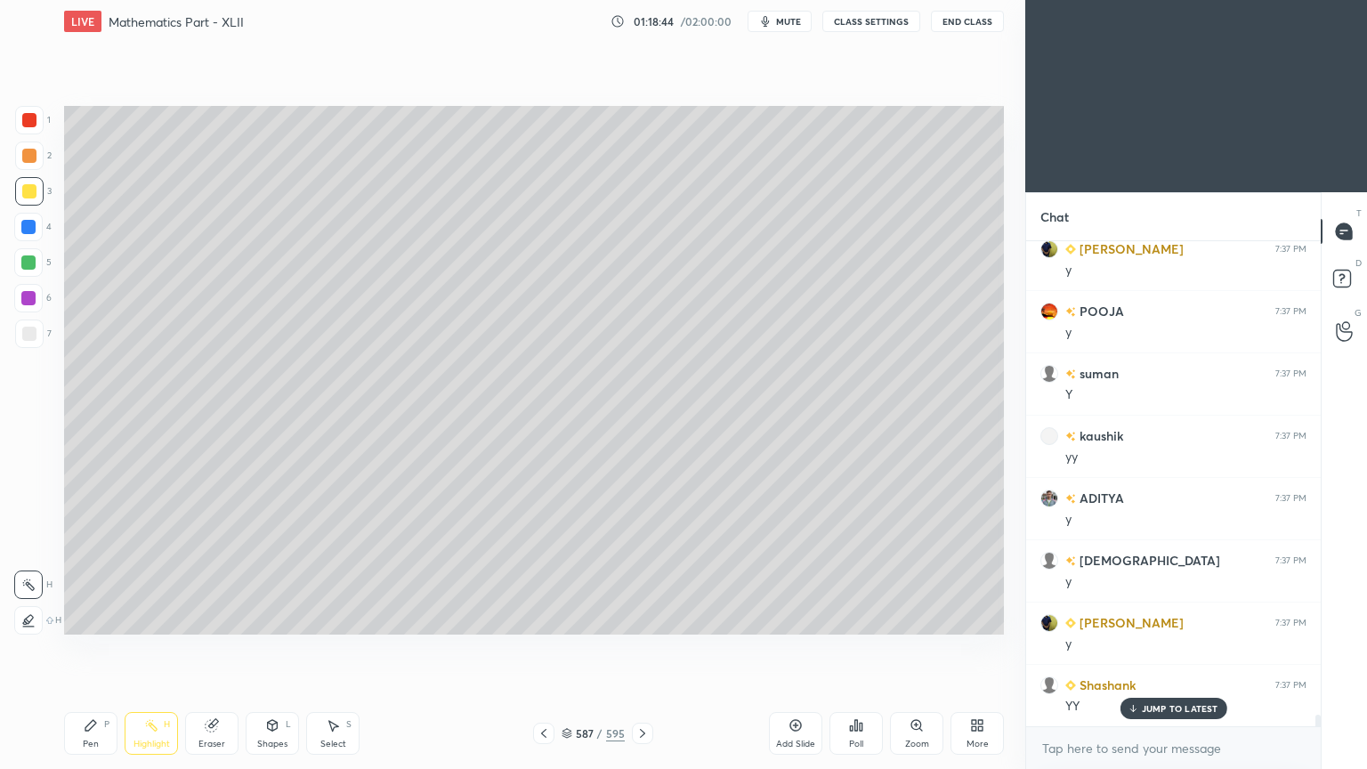
click at [78, 617] on div "Pen P" at bounding box center [90, 733] width 53 height 43
click at [207, 617] on div "Eraser" at bounding box center [211, 733] width 53 height 43
click at [105, 617] on div "Pen P" at bounding box center [90, 733] width 53 height 43
click at [82, 617] on div "Pen P" at bounding box center [90, 733] width 53 height 43
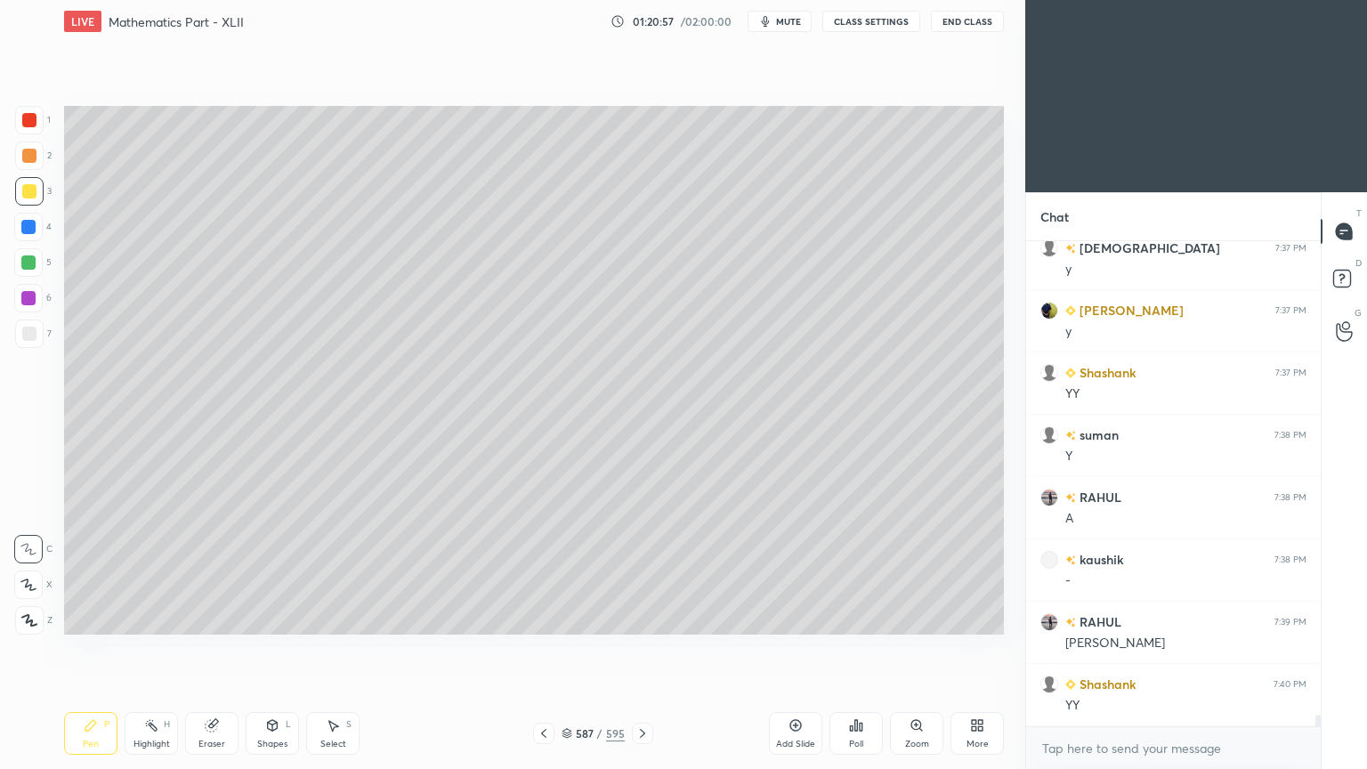
scroll to position [20078, 0]
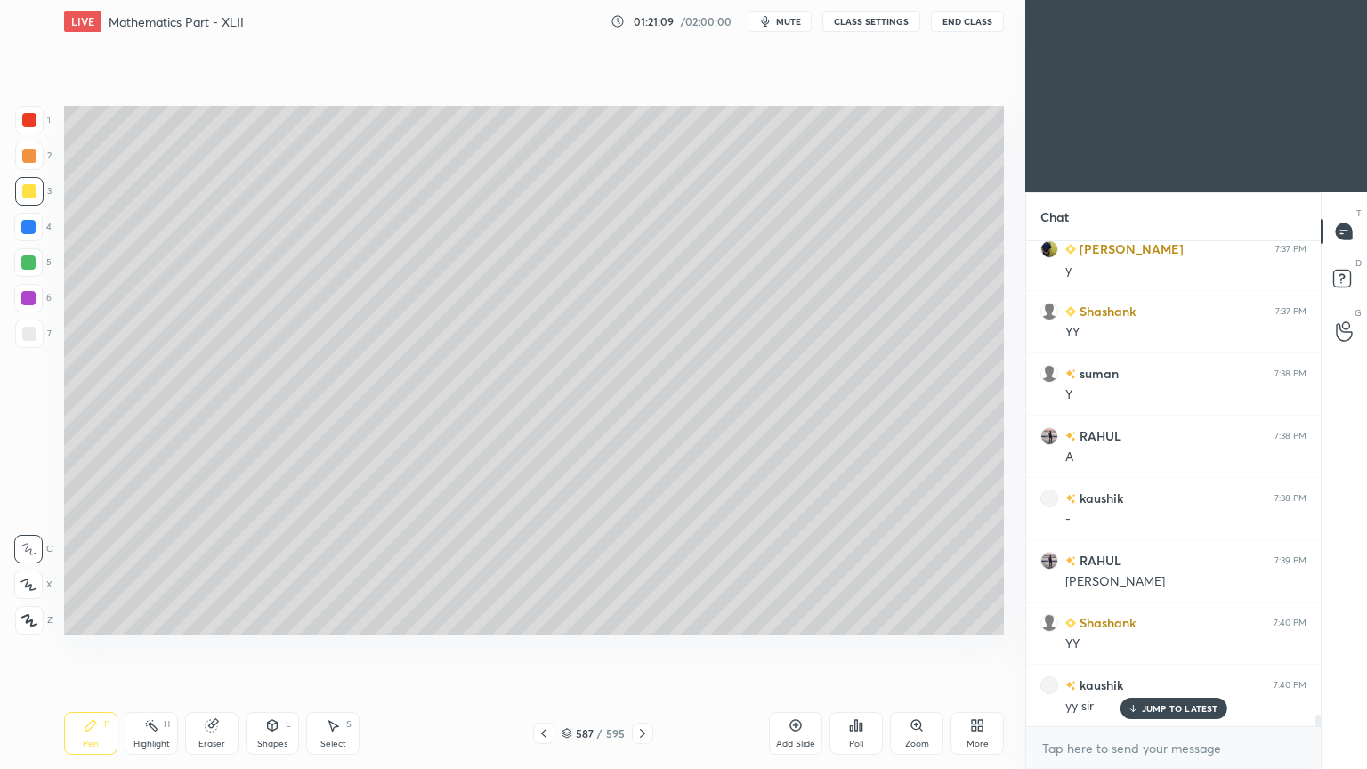
click at [29, 340] on div at bounding box center [29, 334] width 14 height 14
click at [28, 342] on div at bounding box center [29, 333] width 28 height 28
click at [80, 617] on div "Pen P" at bounding box center [90, 733] width 53 height 43
click at [91, 617] on icon at bounding box center [90, 725] width 11 height 11
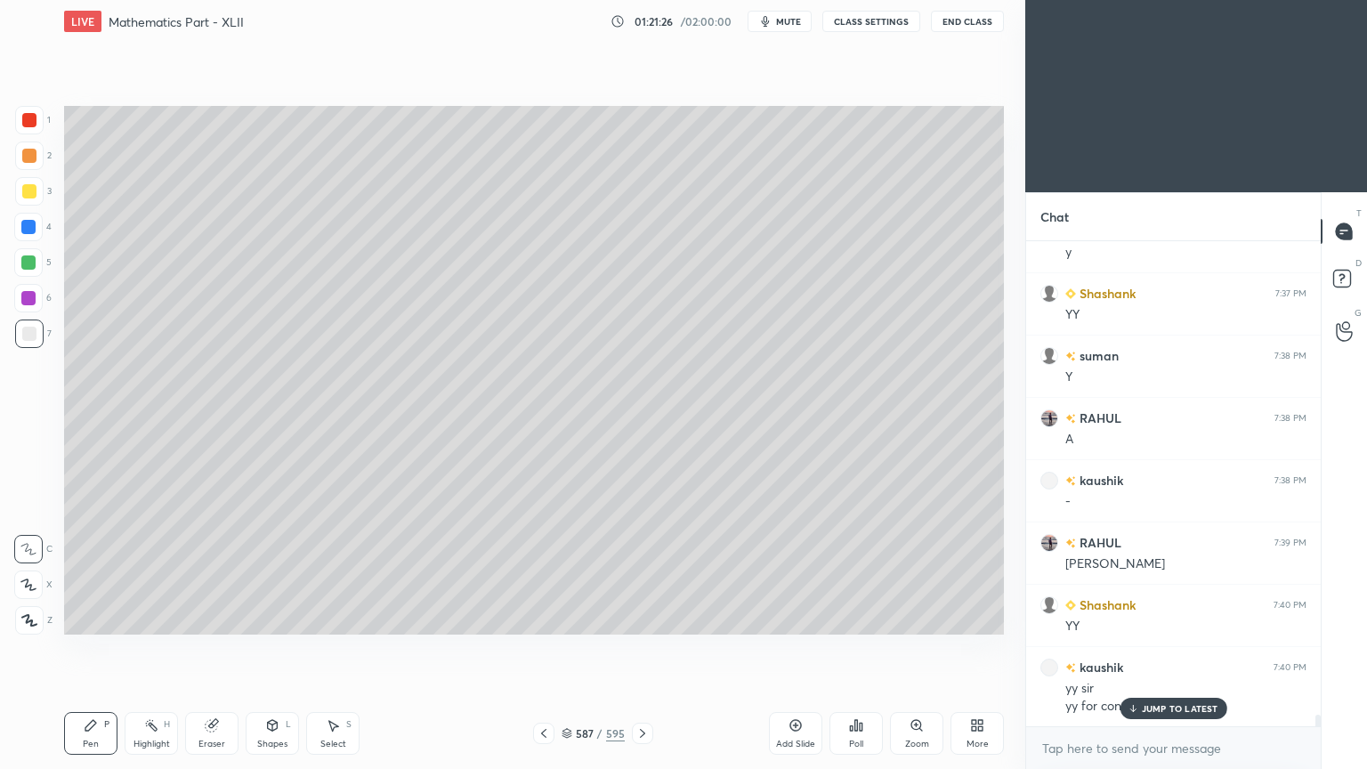
click at [157, 617] on div "Highlight" at bounding box center [151, 743] width 36 height 9
click at [89, 617] on icon at bounding box center [91, 725] width 14 height 14
click at [90, 617] on icon at bounding box center [90, 725] width 11 height 11
click at [145, 617] on div "Highlight" at bounding box center [151, 743] width 36 height 9
click at [143, 617] on div "Highlight" at bounding box center [151, 743] width 36 height 9
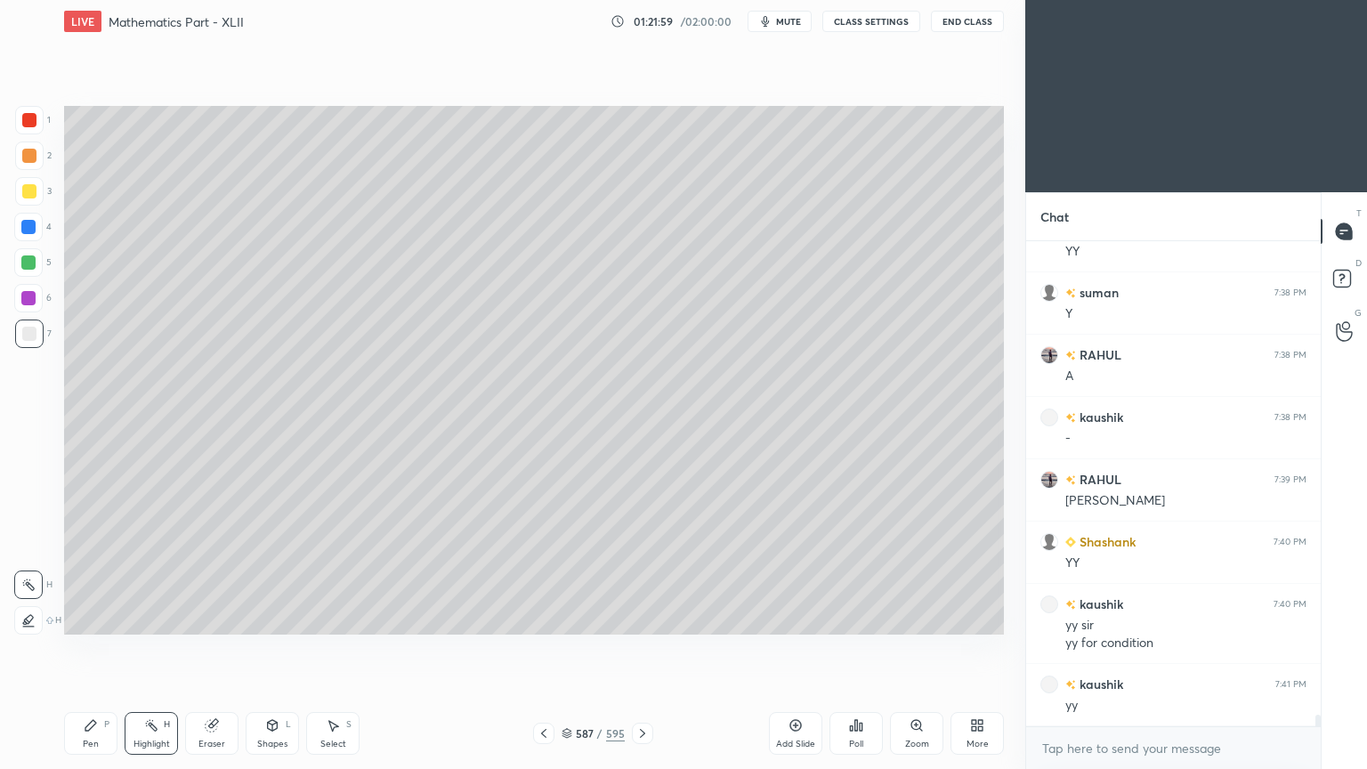
scroll to position [20220, 0]
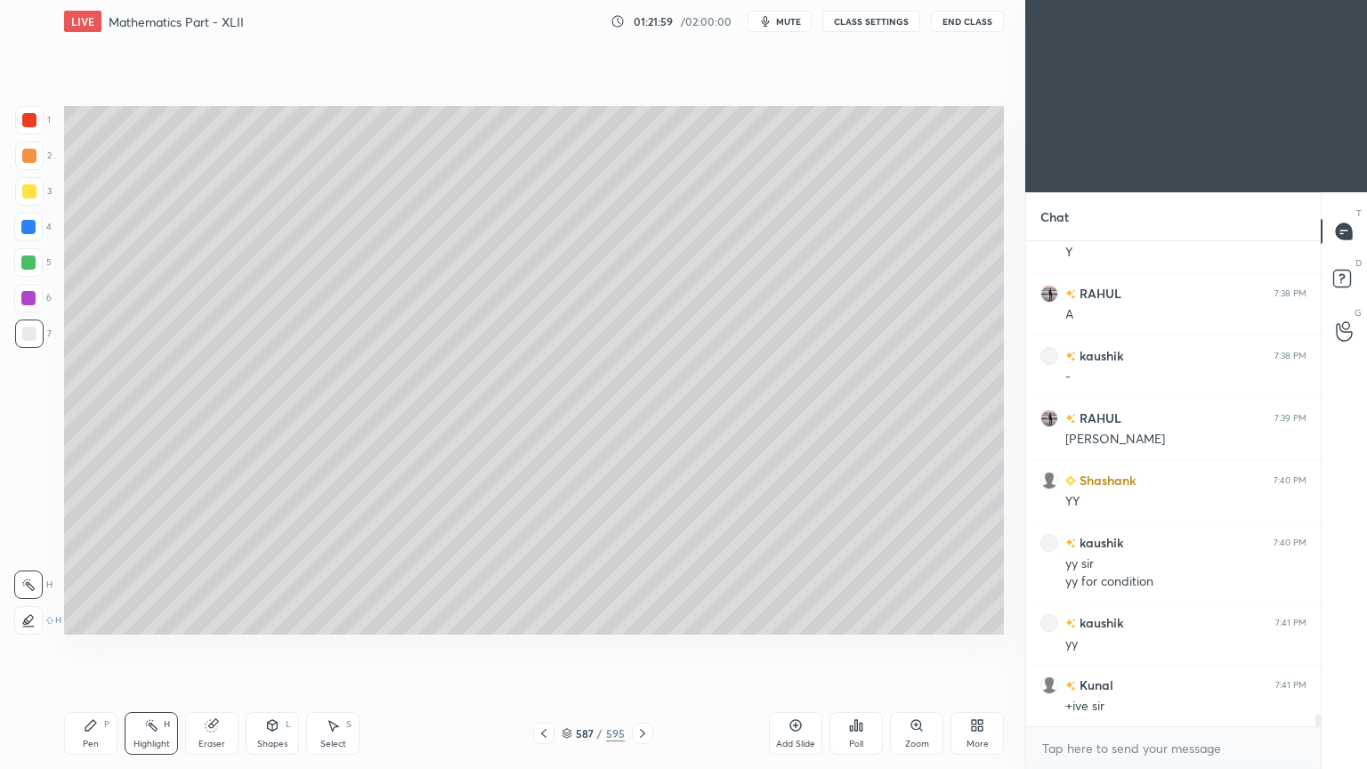
click at [94, 617] on div "Pen" at bounding box center [91, 743] width 16 height 9
click at [89, 617] on div "Pen" at bounding box center [91, 743] width 16 height 9
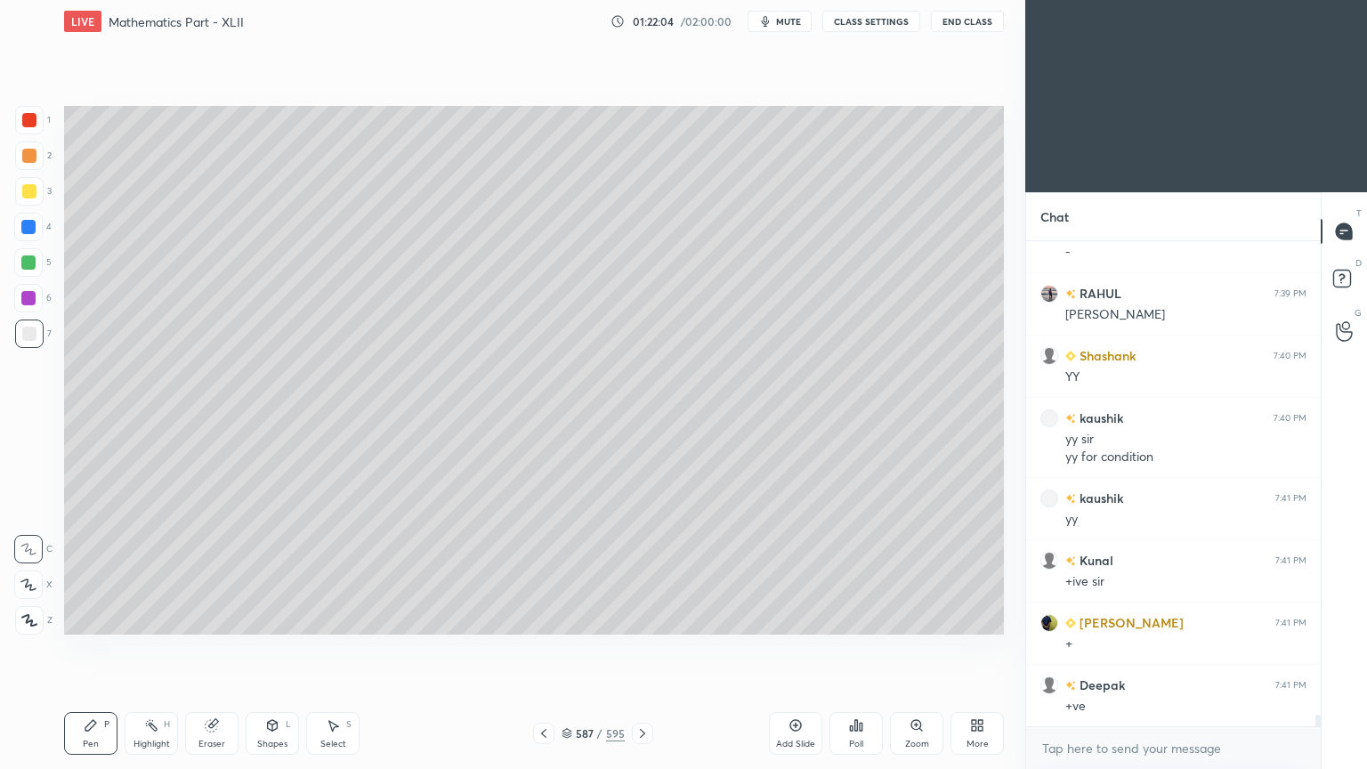
scroll to position [20408, 0]
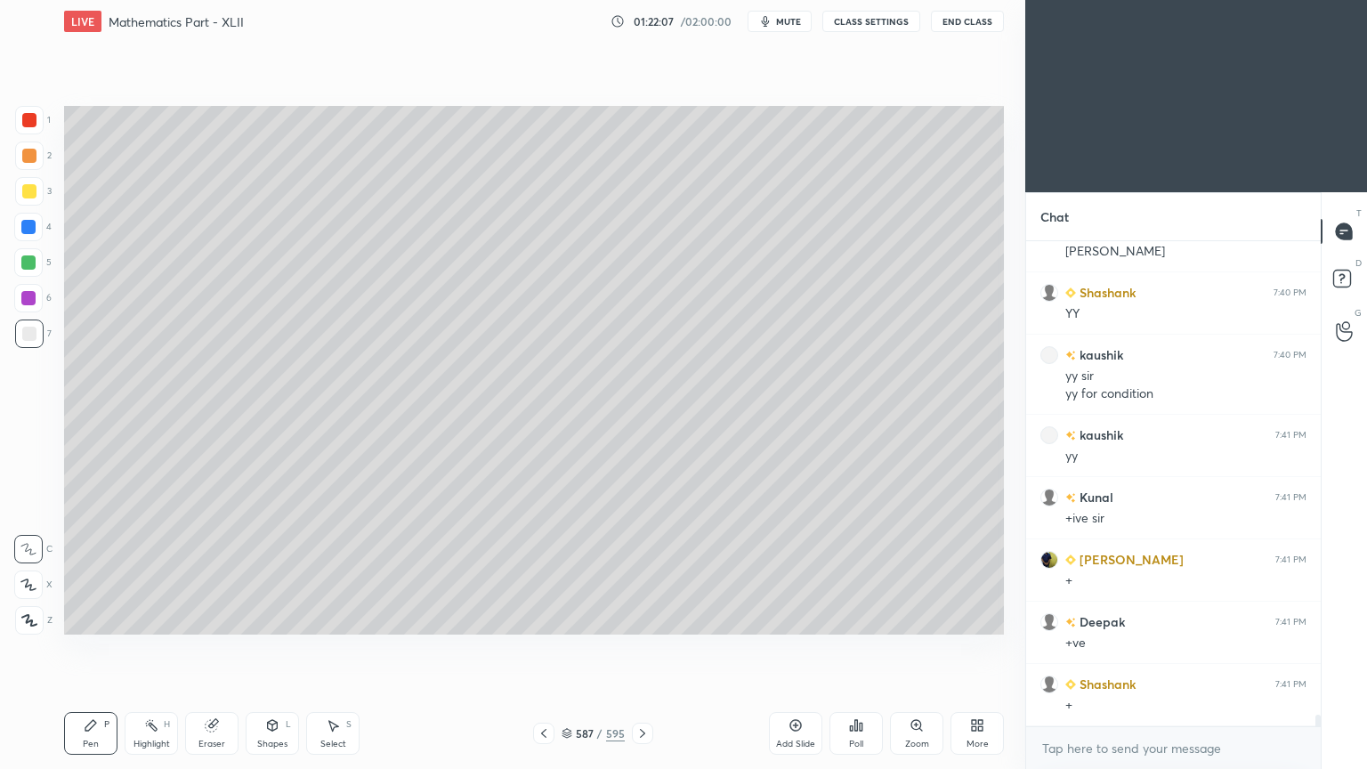
click at [150, 617] on div "Highlight H" at bounding box center [151, 733] width 53 height 43
click at [148, 617] on div "Highlight" at bounding box center [151, 743] width 36 height 9
click at [96, 617] on div "Pen" at bounding box center [91, 743] width 16 height 9
click at [98, 617] on div "Pen" at bounding box center [91, 743] width 16 height 9
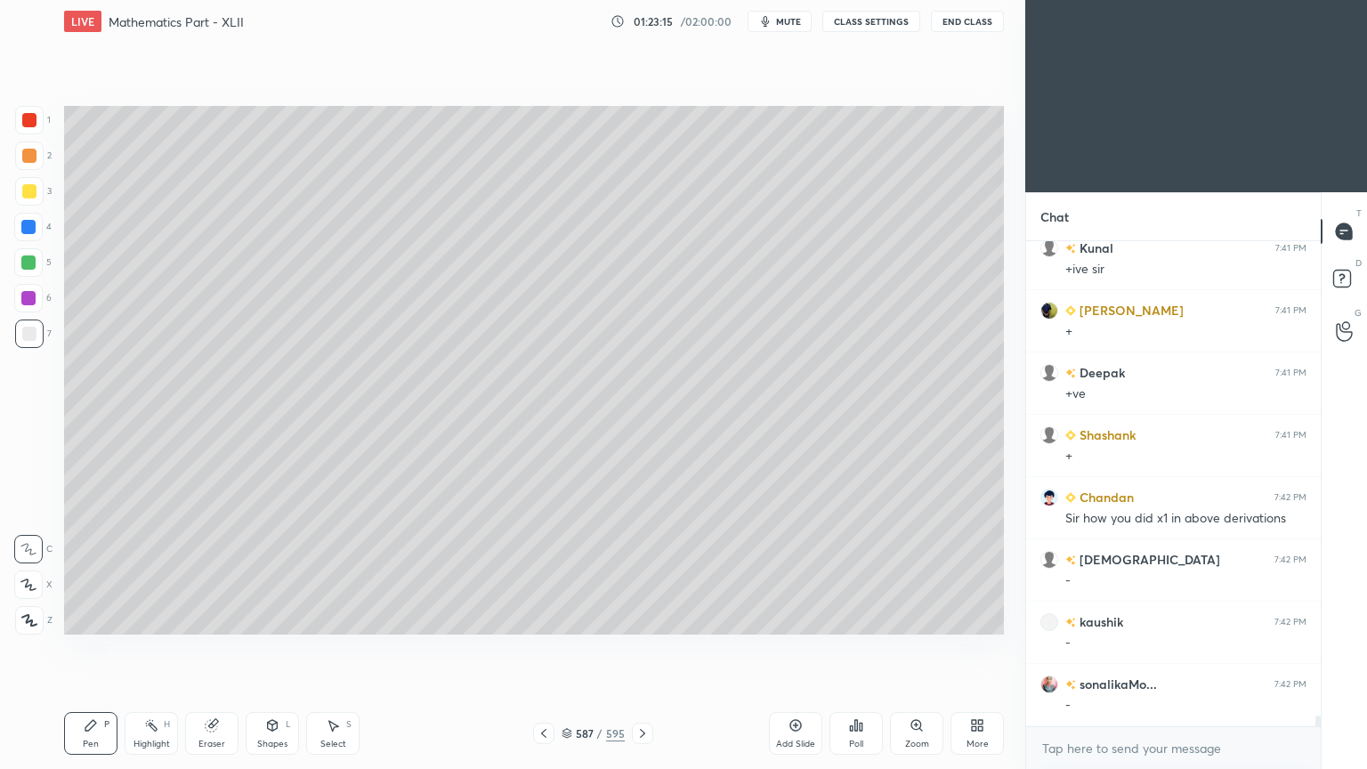
scroll to position [20719, 0]
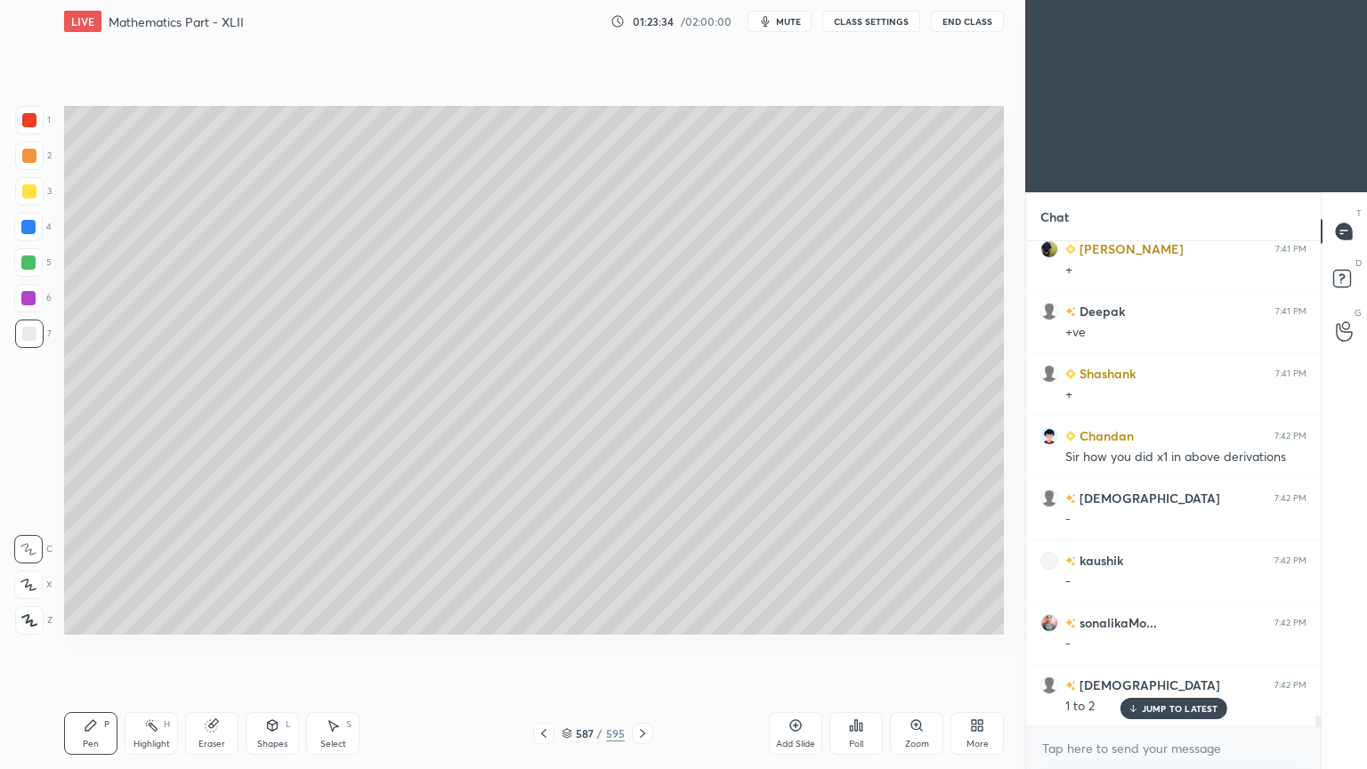
click at [193, 617] on div "Eraser" at bounding box center [211, 733] width 53 height 43
click at [100, 617] on div "Pen P" at bounding box center [90, 733] width 53 height 43
click at [109, 617] on div "Pen P" at bounding box center [90, 733] width 53 height 43
click at [152, 617] on div "Highlight H" at bounding box center [151, 733] width 53 height 43
click at [541, 617] on icon at bounding box center [543, 733] width 14 height 14
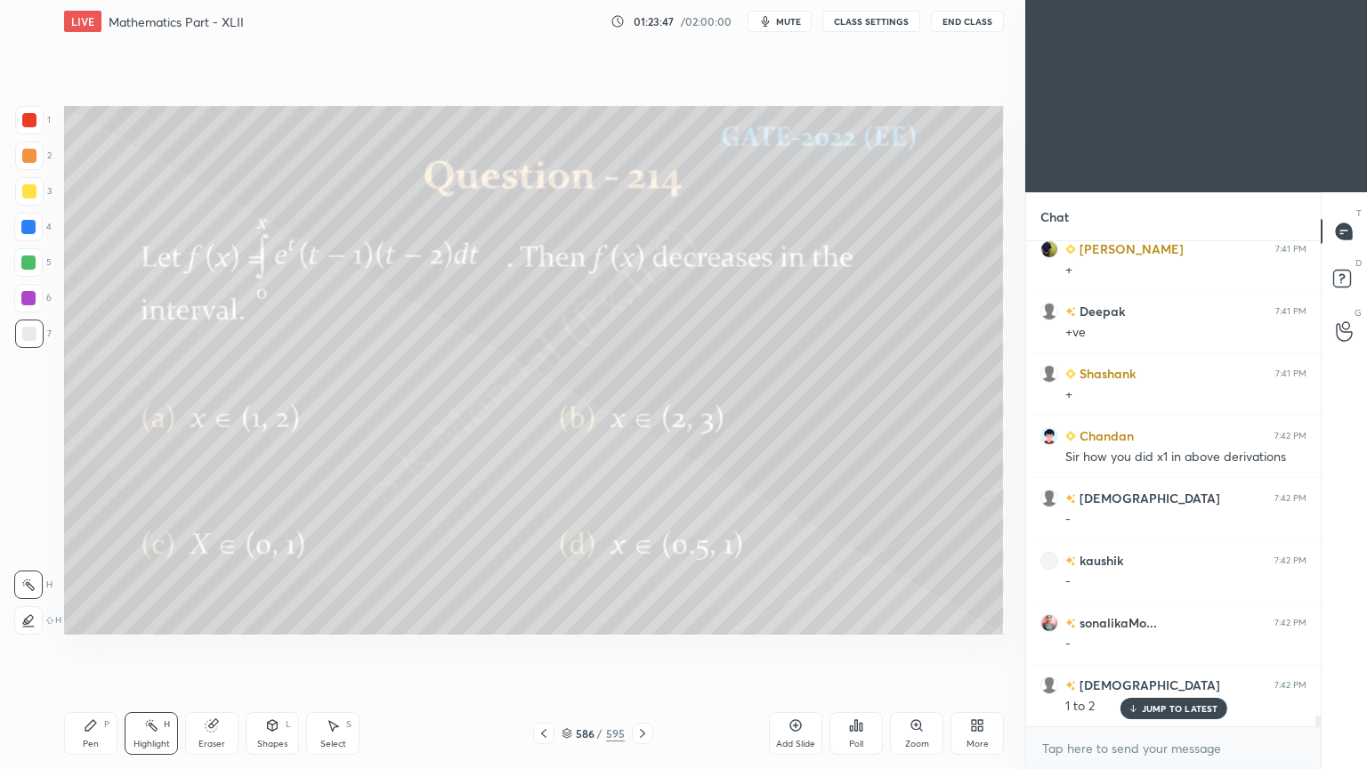
click at [93, 617] on div "Pen P" at bounding box center [90, 733] width 53 height 43
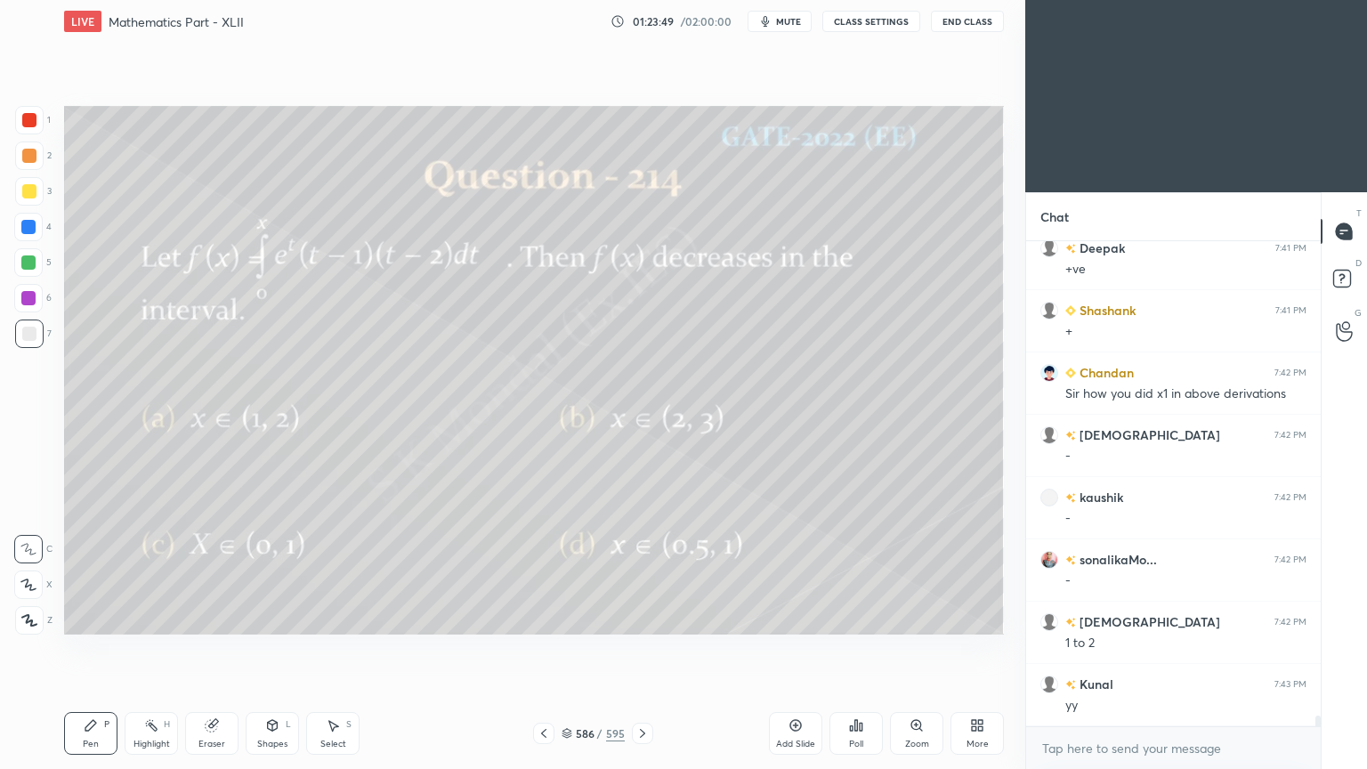
click at [637, 617] on icon at bounding box center [642, 733] width 14 height 14
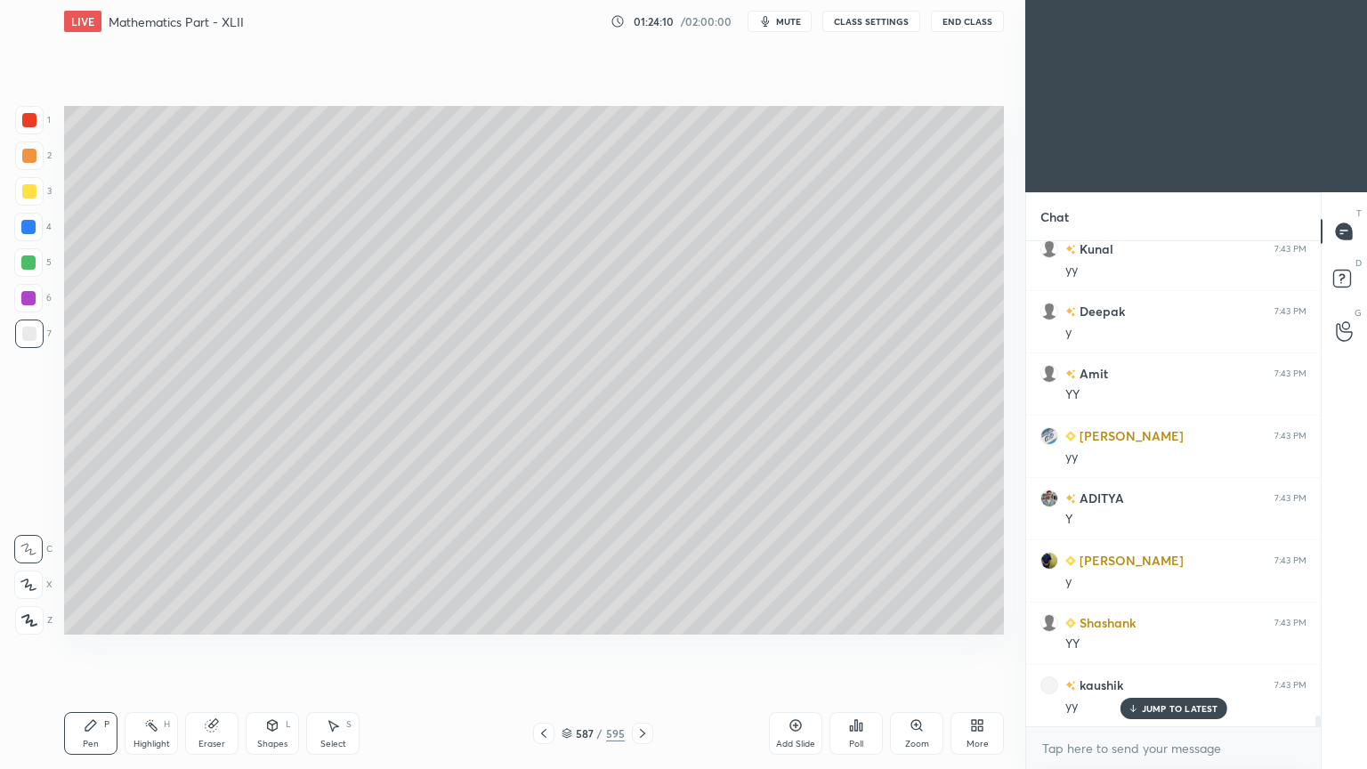
scroll to position [21235, 0]
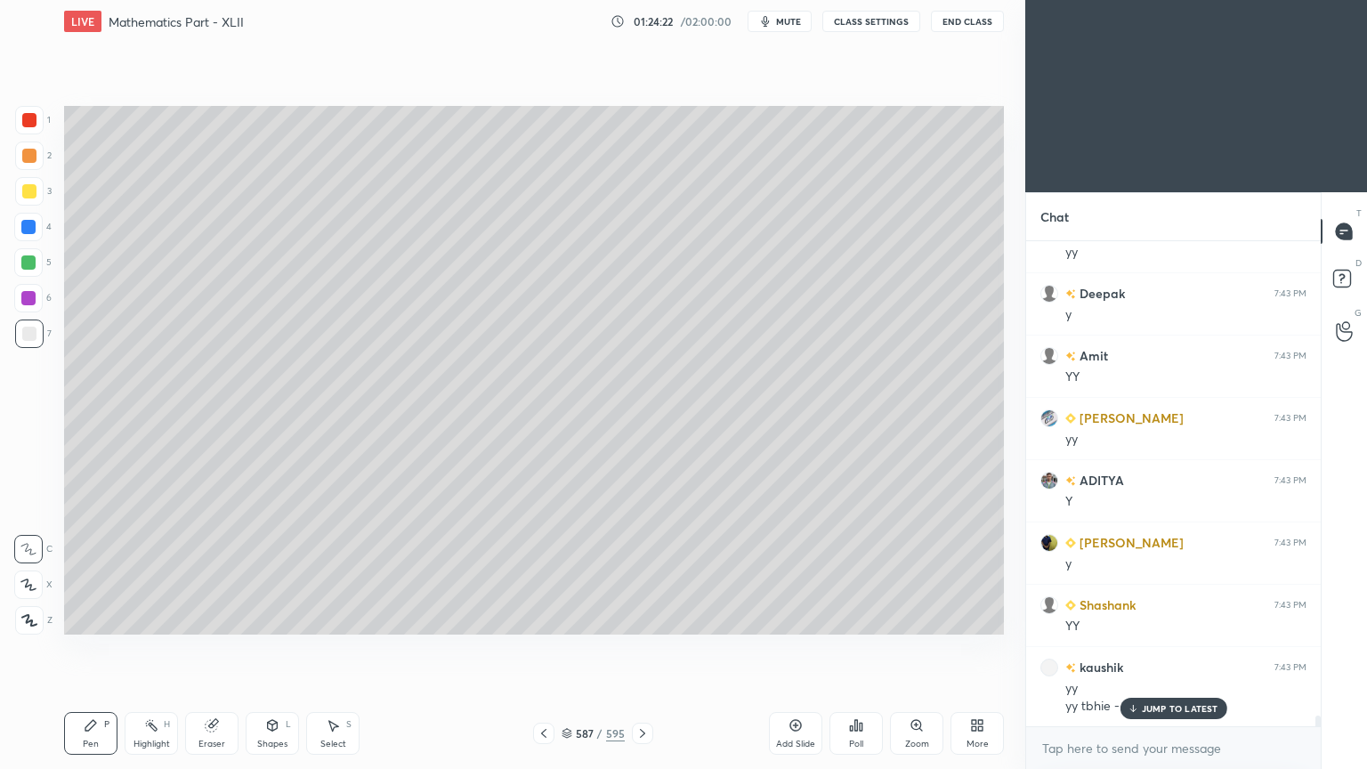
drag, startPoint x: 1197, startPoint y: 709, endPoint x: 687, endPoint y: 647, distance: 514.5
click at [1193, 617] on p "JUMP TO LATEST" at bounding box center [1179, 708] width 77 height 11
click at [652, 617] on div "587 / 595" at bounding box center [592, 732] width 352 height 21
click at [637, 617] on icon at bounding box center [642, 733] width 14 height 14
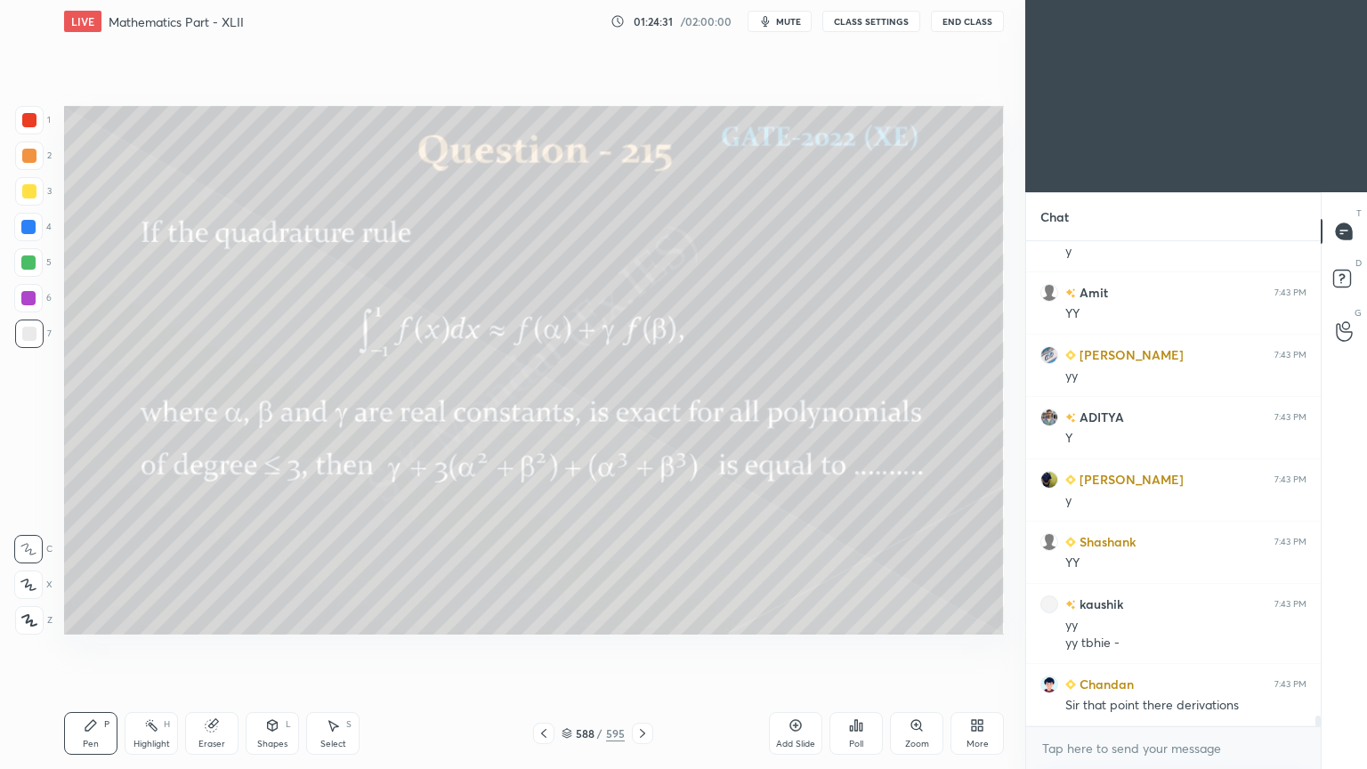
click at [26, 192] on div at bounding box center [29, 191] width 14 height 14
click at [206, 617] on div "Eraser" at bounding box center [211, 743] width 27 height 9
click at [211, 617] on div "Eraser" at bounding box center [211, 743] width 27 height 9
click at [93, 617] on div "Pen" at bounding box center [91, 743] width 16 height 9
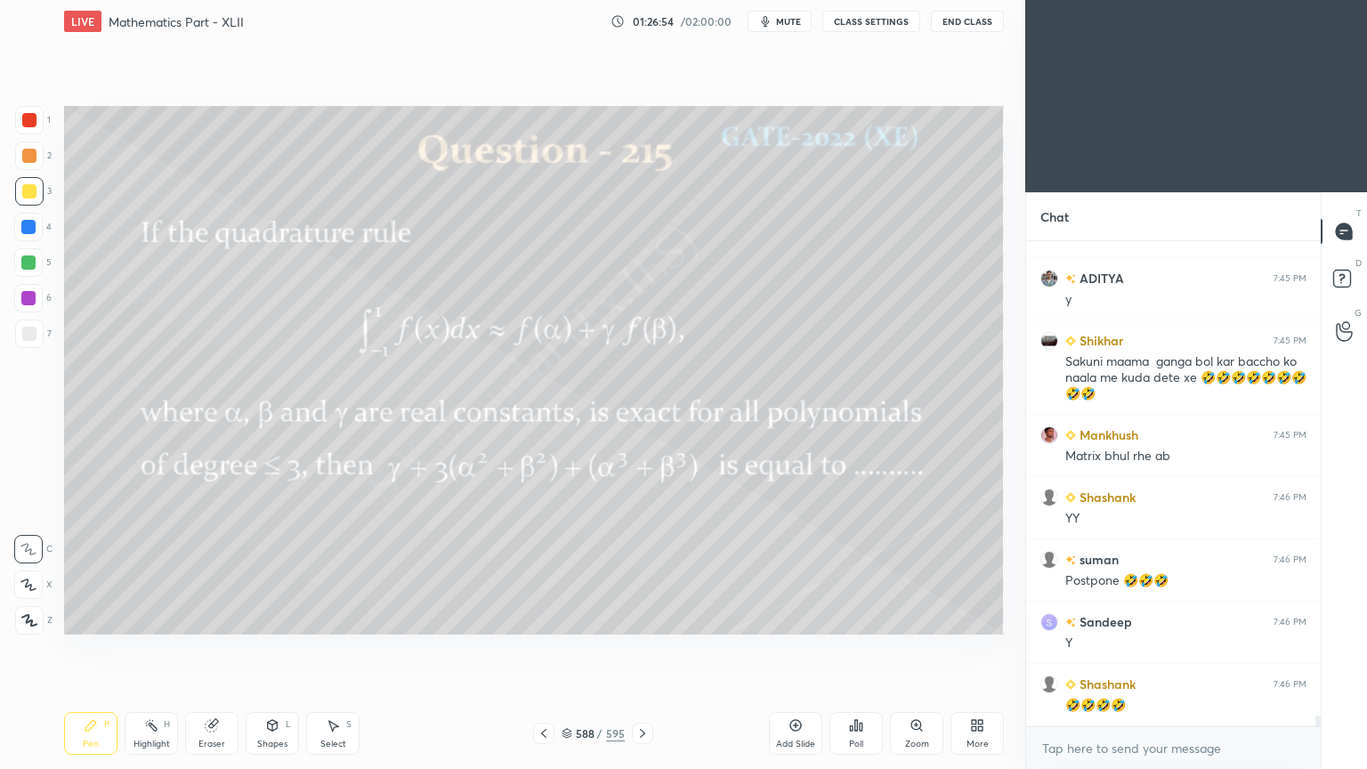
scroll to position [22466, 0]
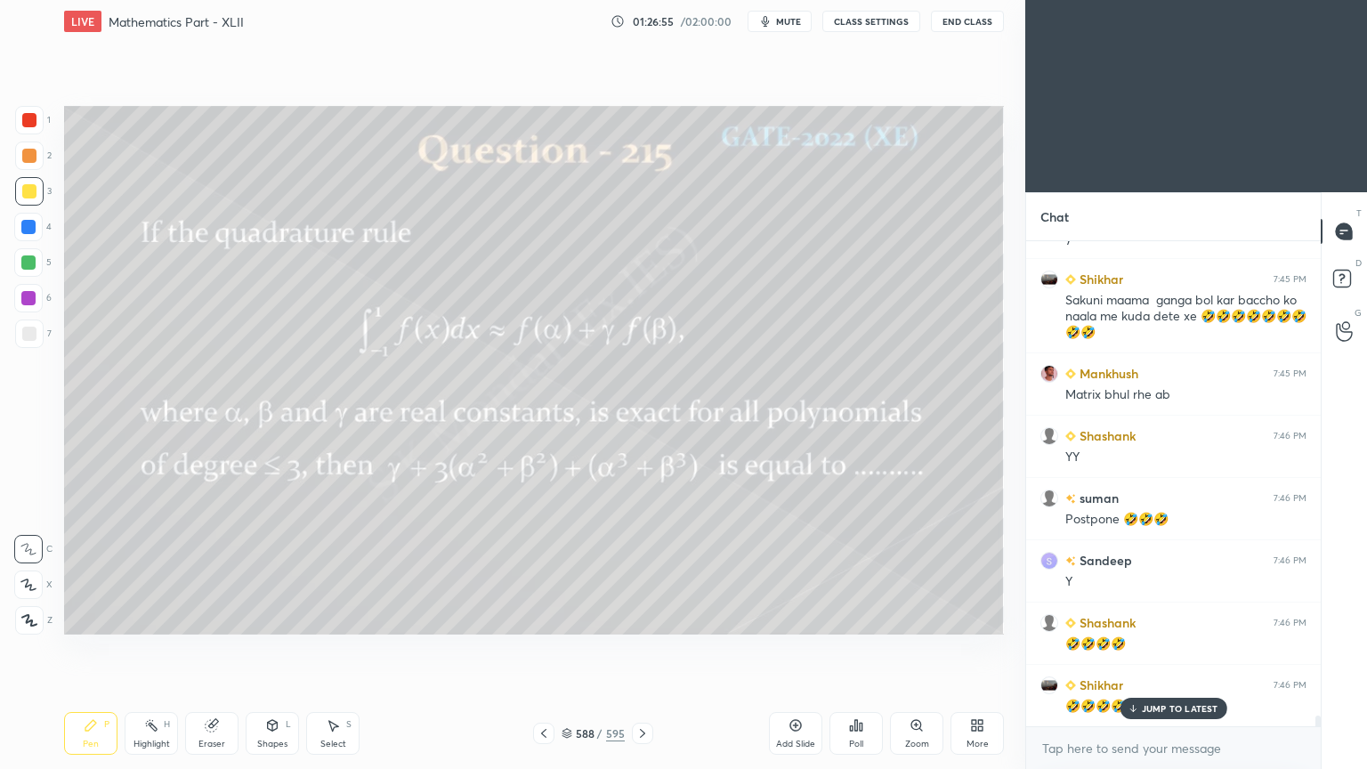
click at [1174, 617] on p "JUMP TO LATEST" at bounding box center [1179, 708] width 77 height 11
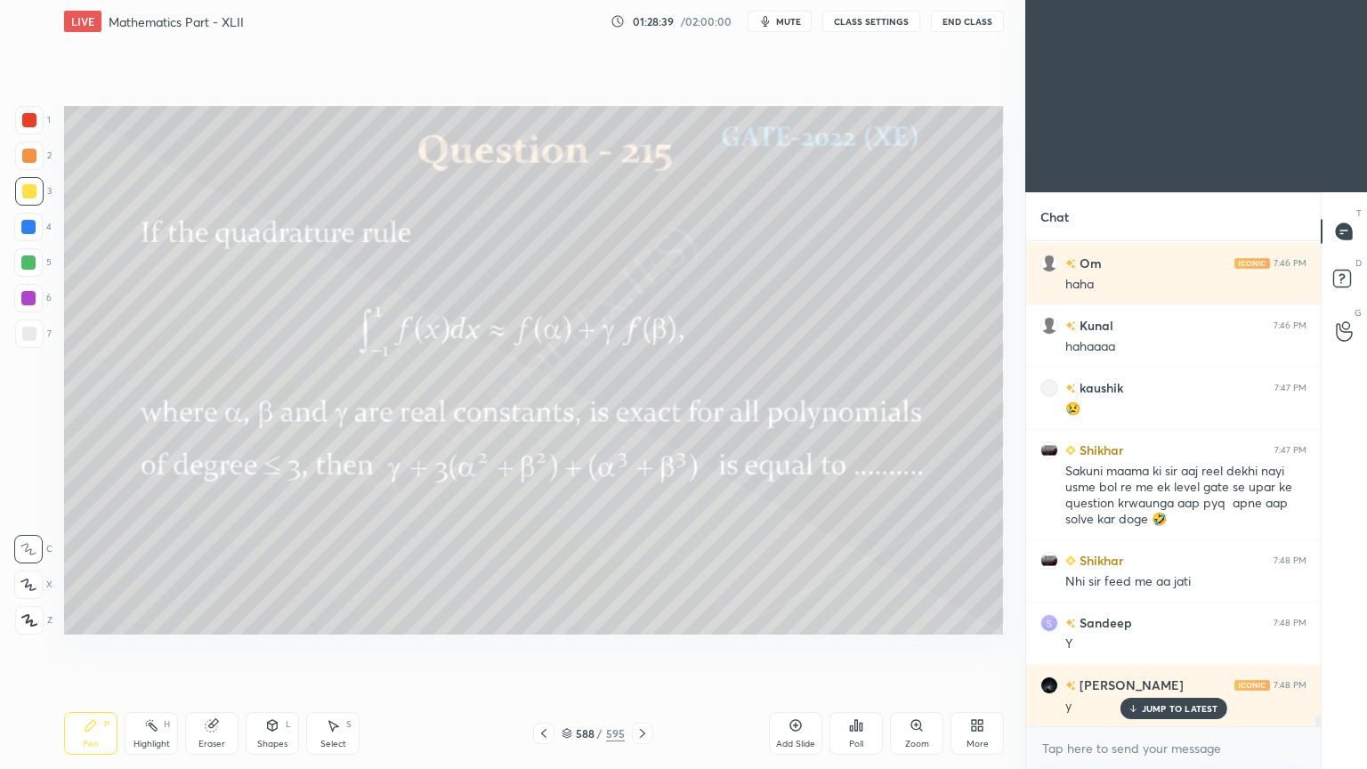
scroll to position [23013, 0]
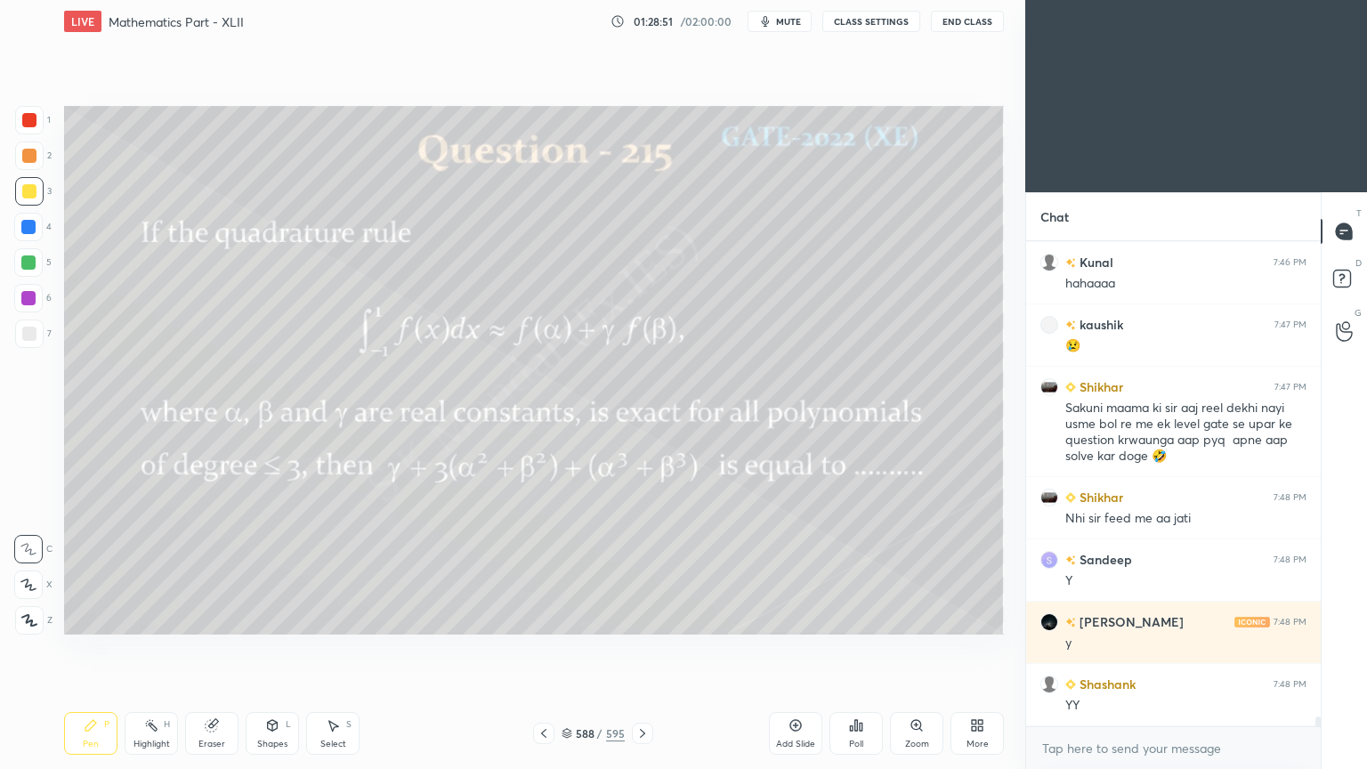
click at [641, 617] on icon at bounding box center [642, 733] width 5 height 9
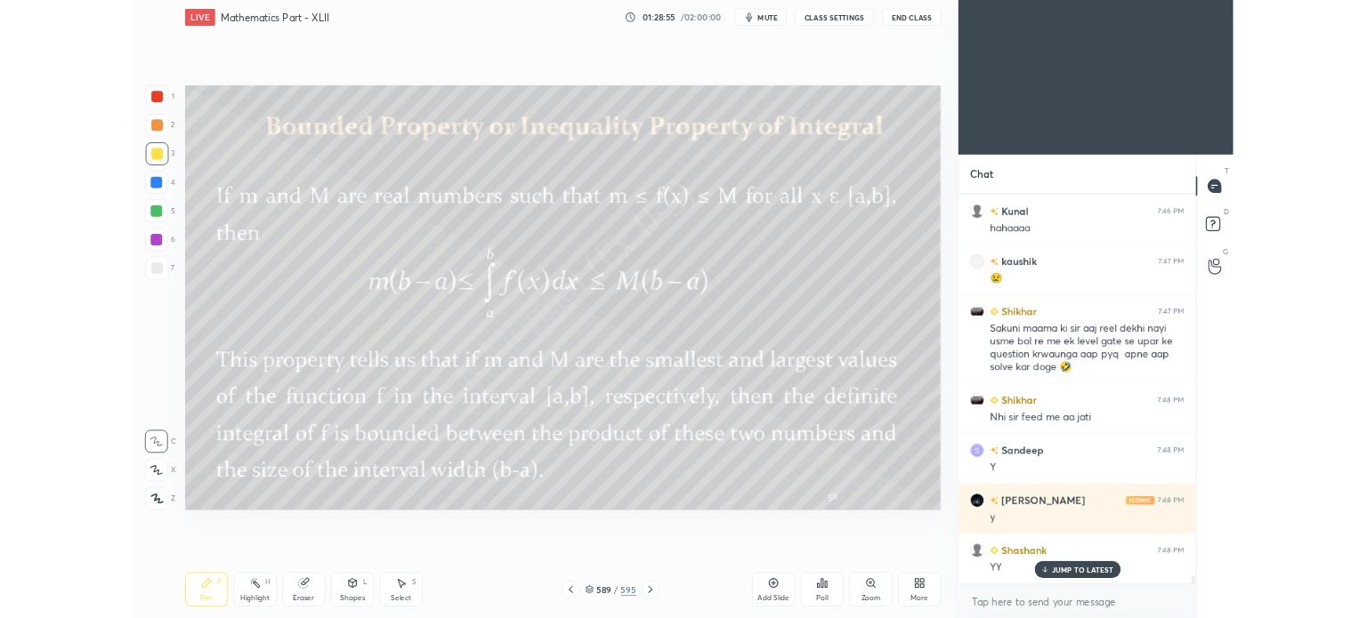
scroll to position [23074, 0]
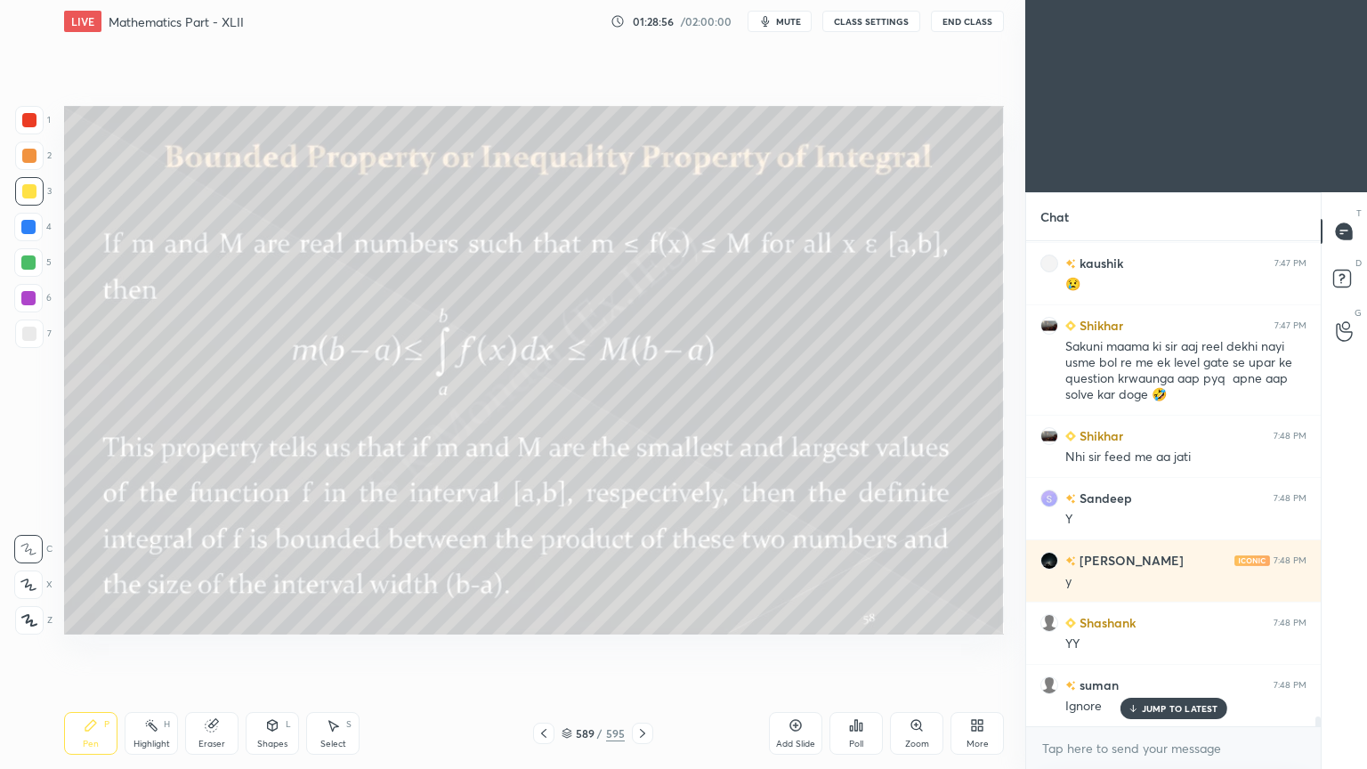
click at [537, 617] on div at bounding box center [543, 732] width 21 height 21
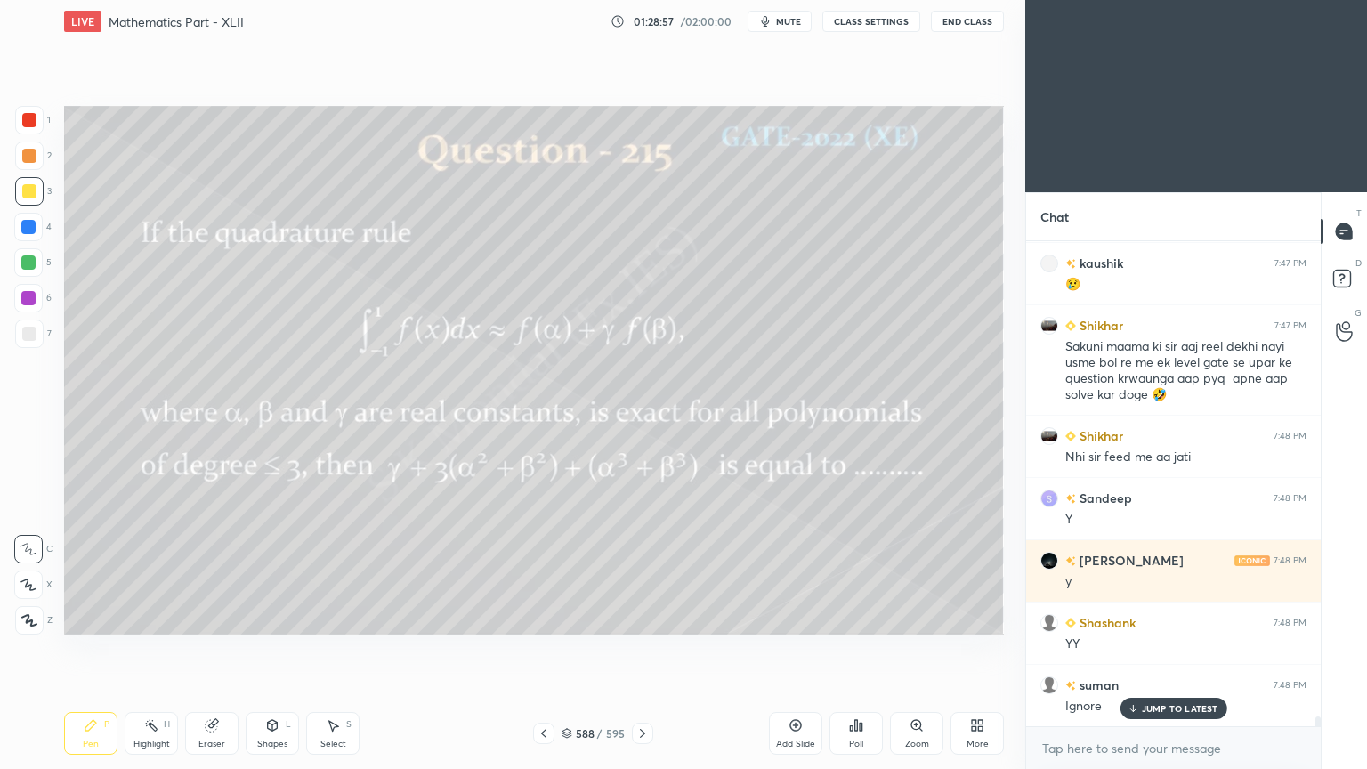
click at [1153, 617] on div "JUMP TO LATEST" at bounding box center [1172, 707] width 107 height 21
click at [985, 617] on div "More" at bounding box center [976, 733] width 53 height 43
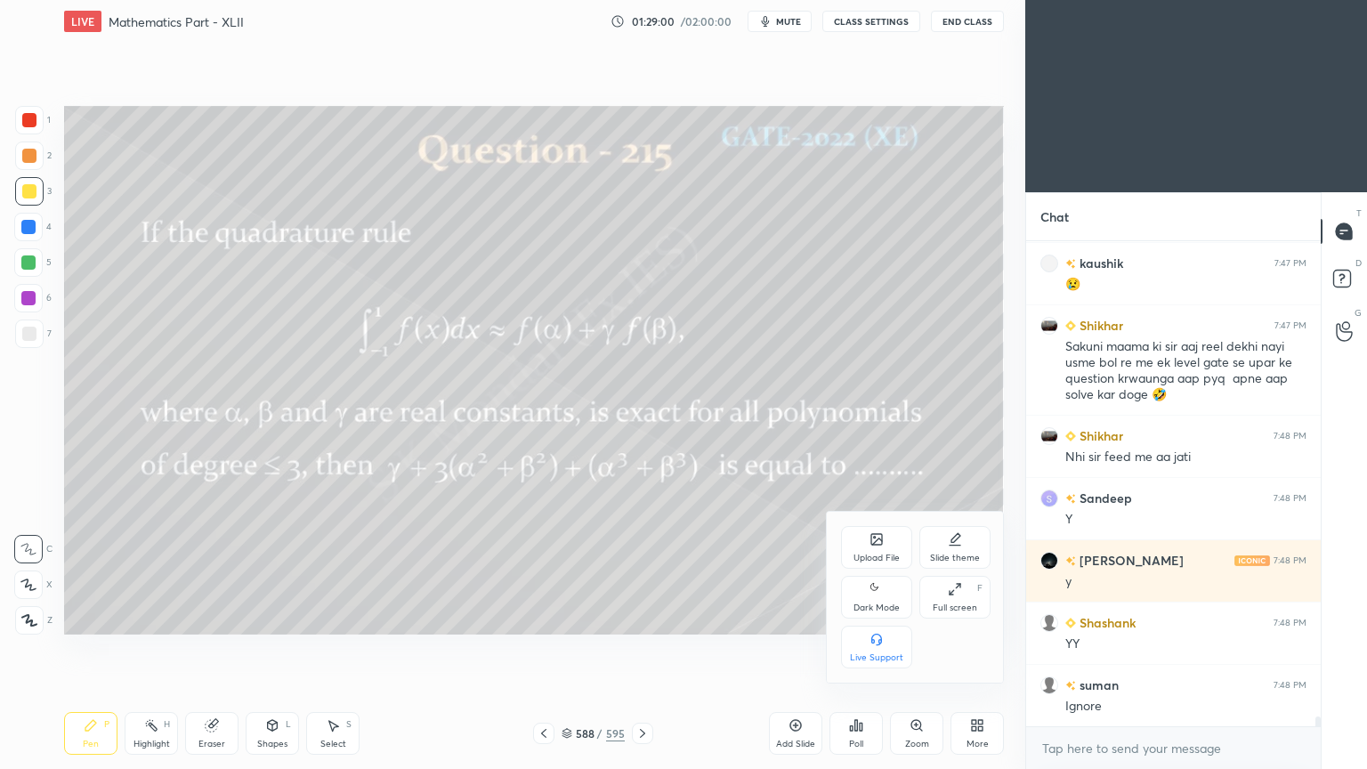
click at [896, 541] on div "Upload File" at bounding box center [876, 547] width 71 height 43
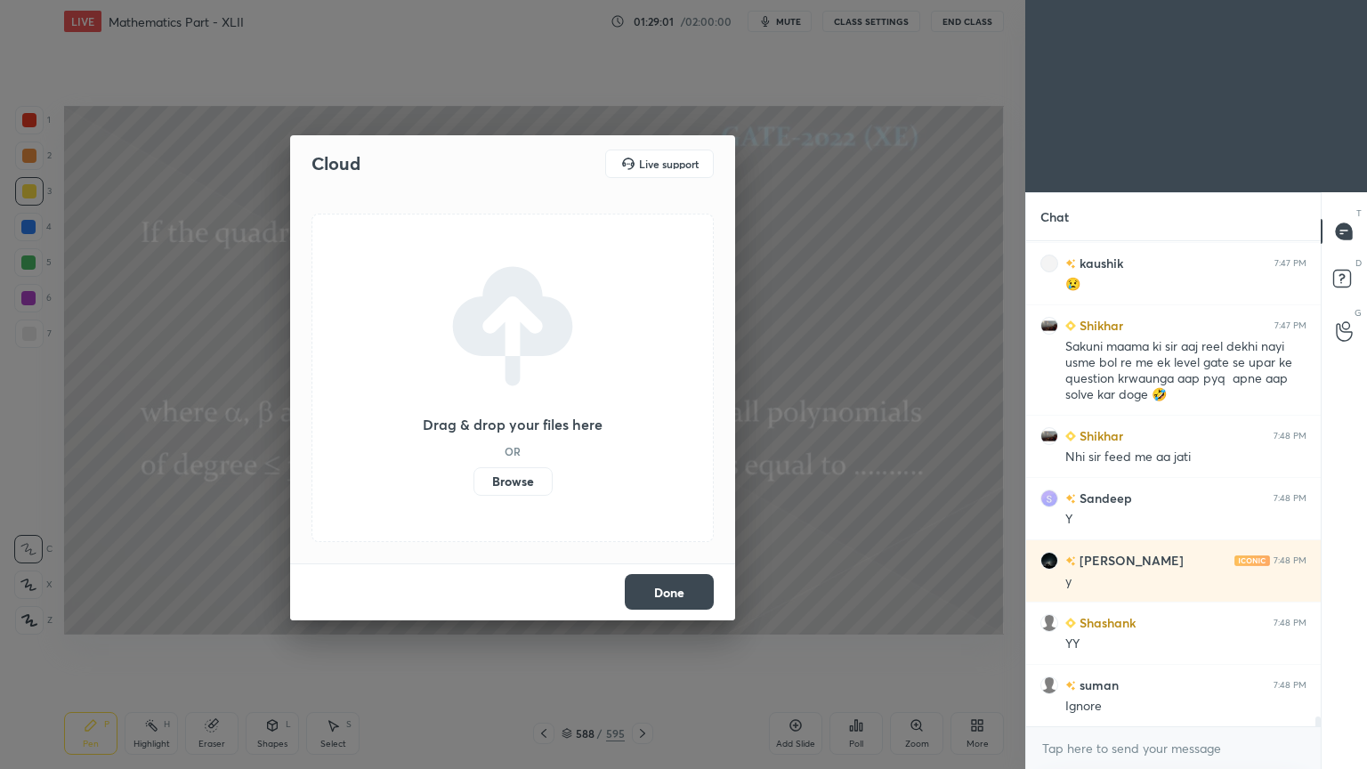
click at [509, 483] on label "Browse" at bounding box center [512, 481] width 79 height 28
click at [473, 483] on input "Browse" at bounding box center [473, 481] width 0 height 28
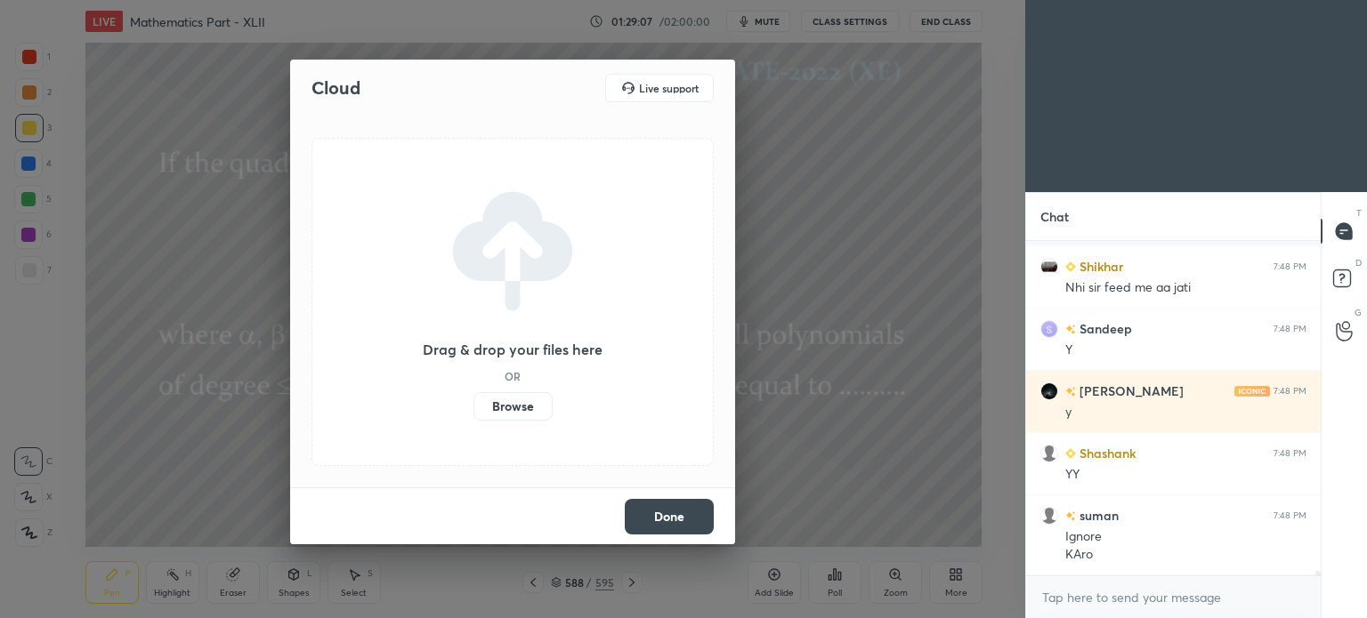
scroll to position [23322, 0]
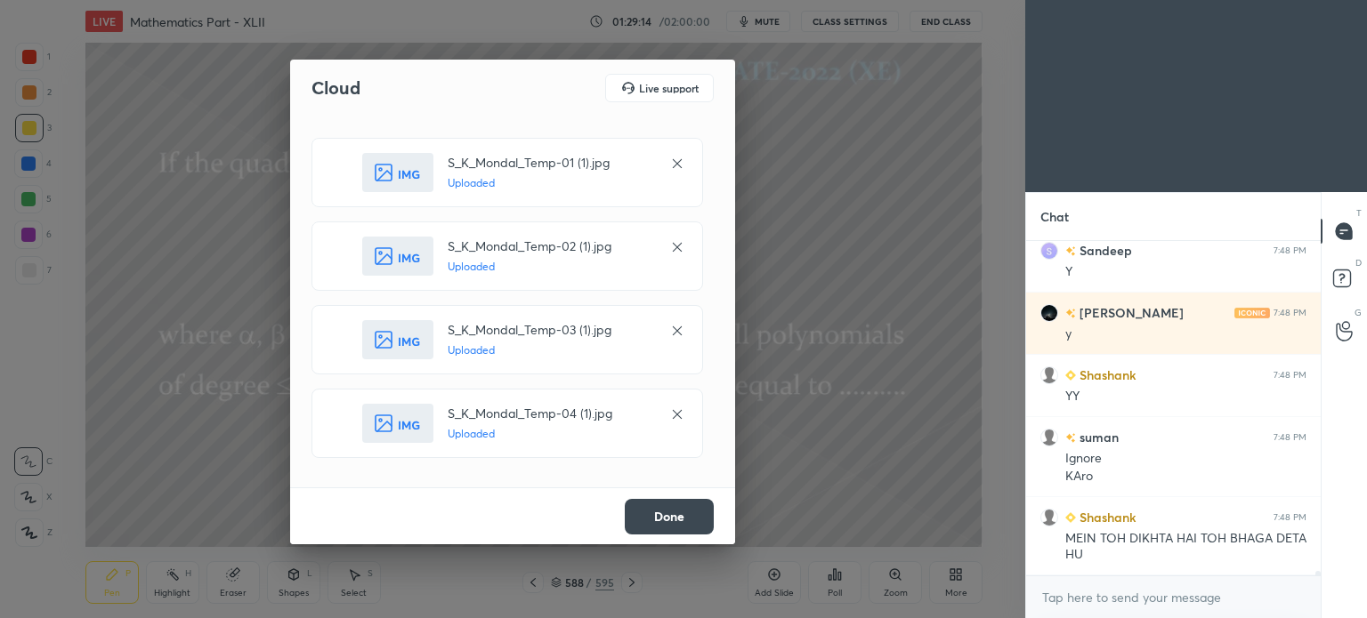
click at [676, 518] on button "Done" at bounding box center [669, 517] width 89 height 36
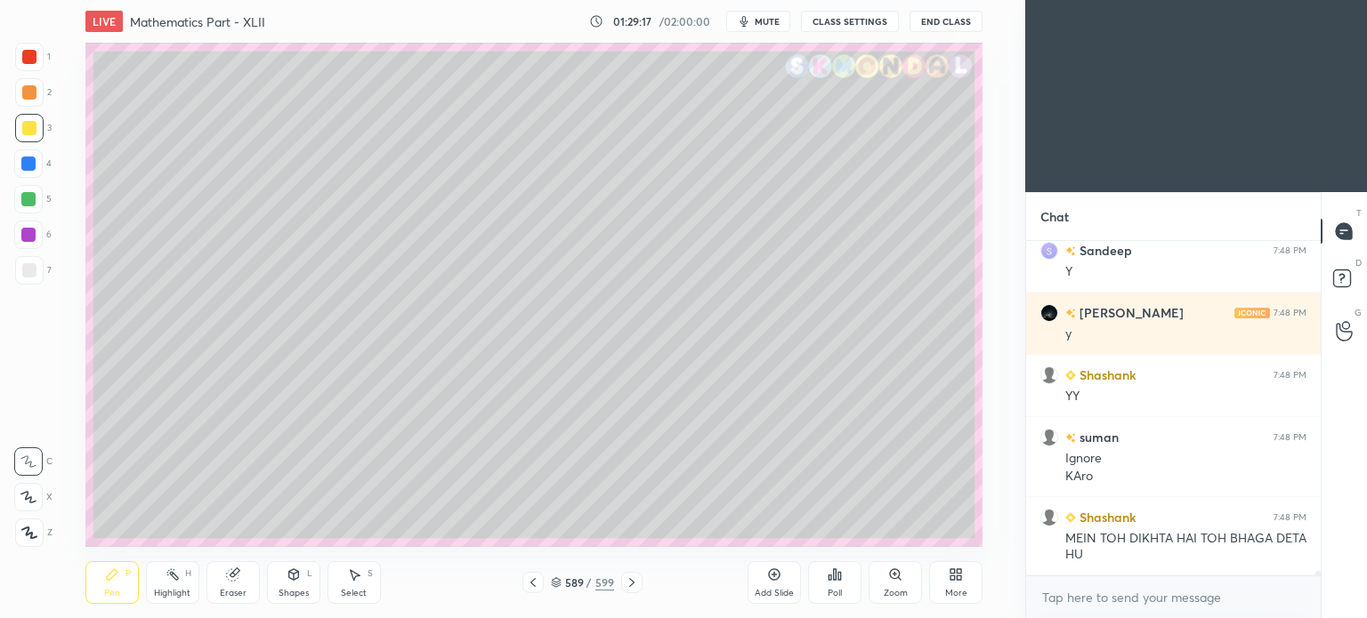
click at [534, 577] on icon at bounding box center [533, 583] width 14 height 14
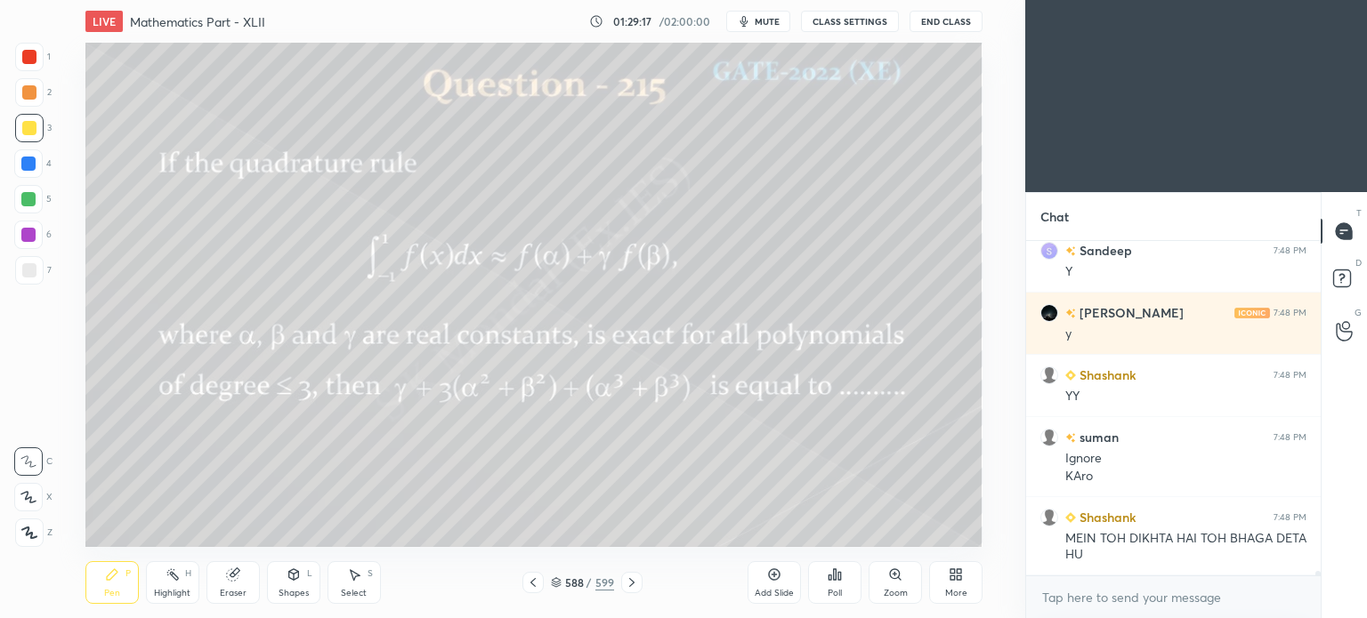
scroll to position [23400, 0]
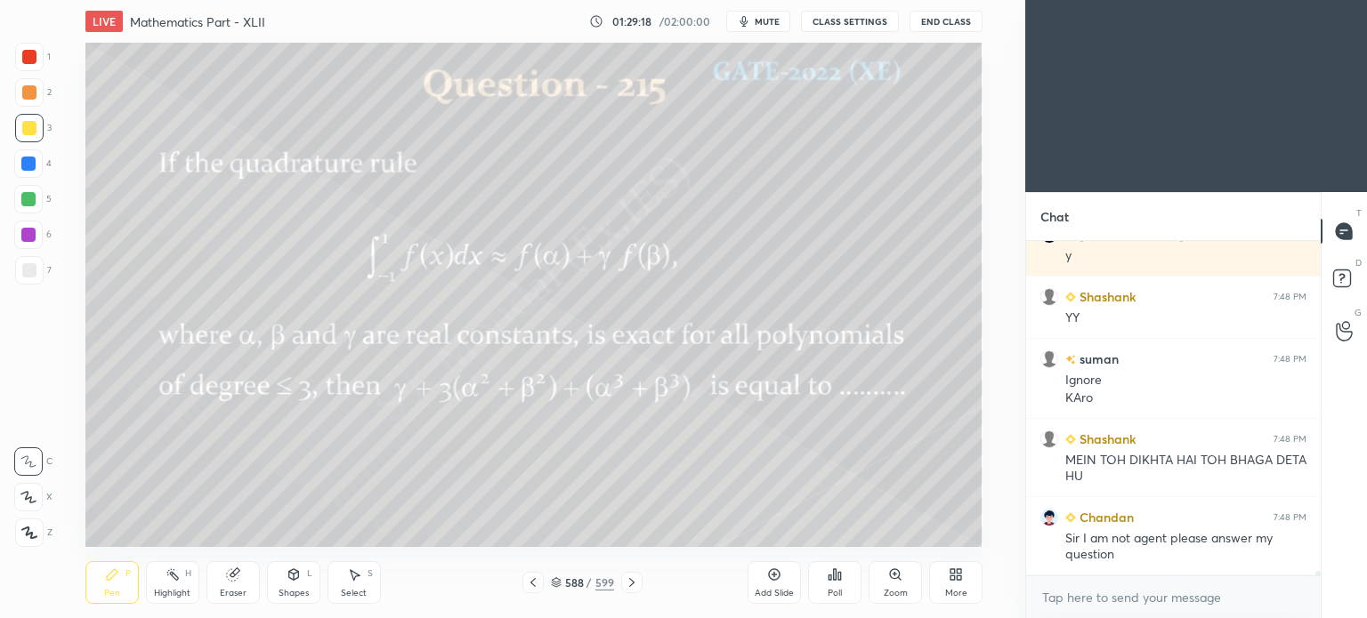
click at [636, 582] on icon at bounding box center [632, 583] width 14 height 14
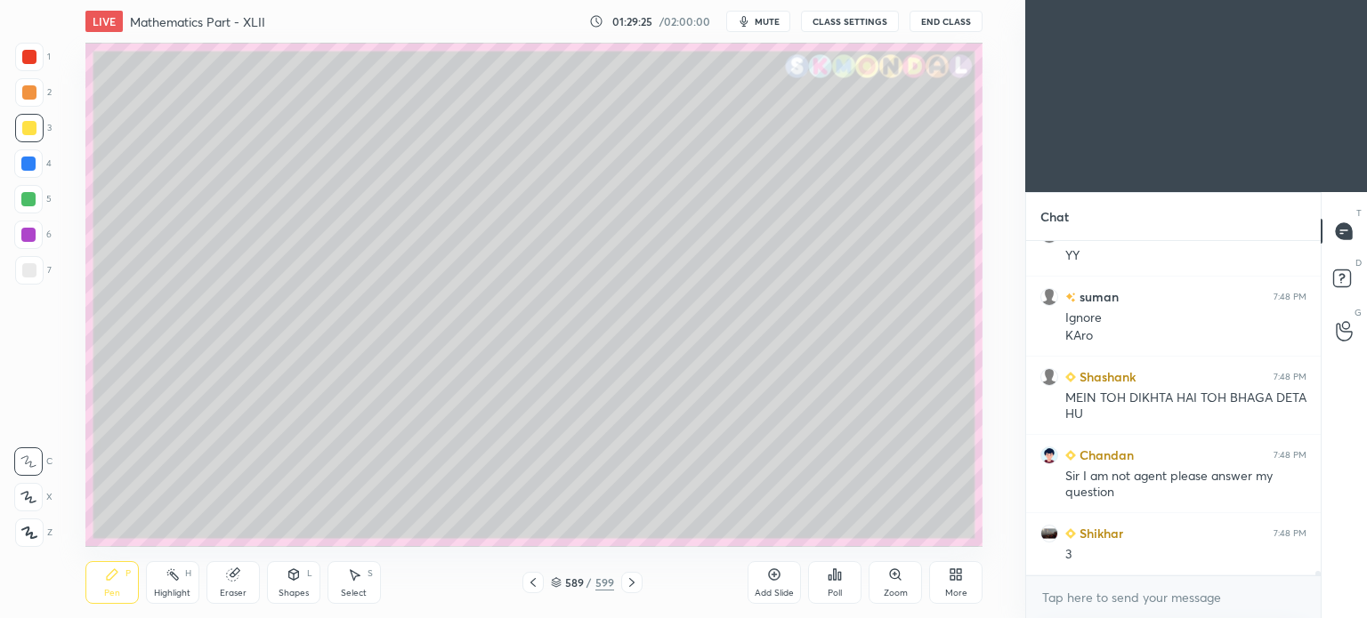
scroll to position [23525, 0]
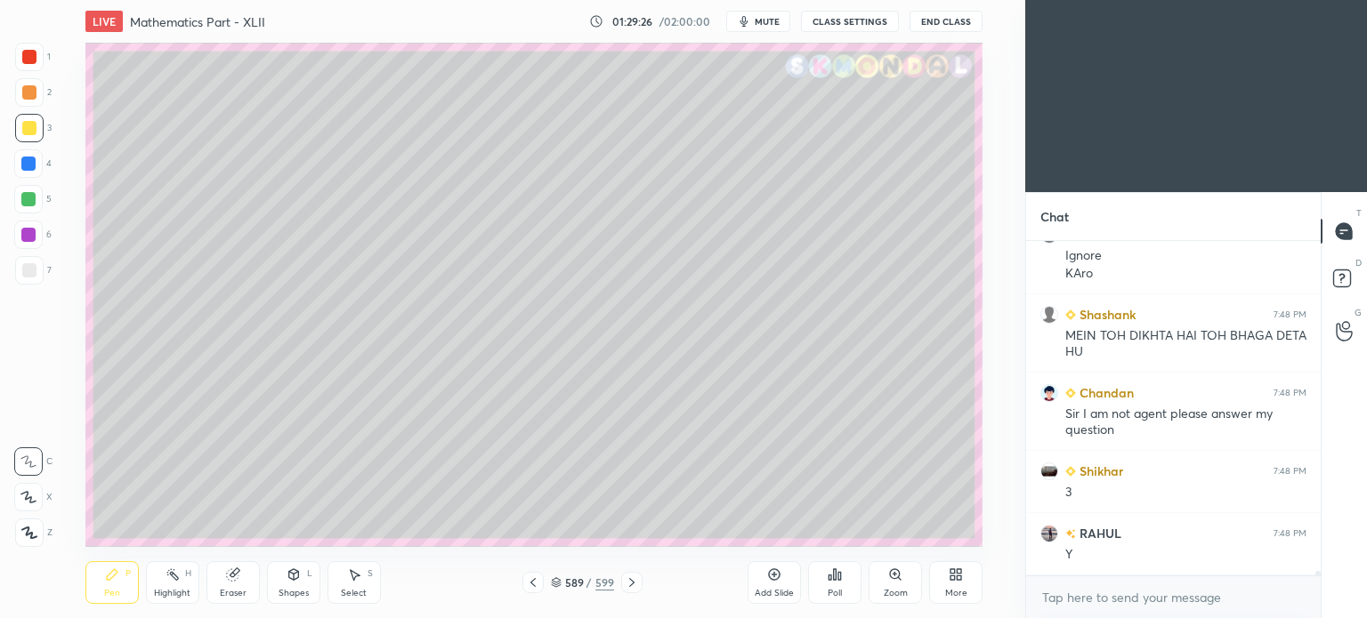
click at [117, 583] on div "Pen P" at bounding box center [111, 582] width 53 height 43
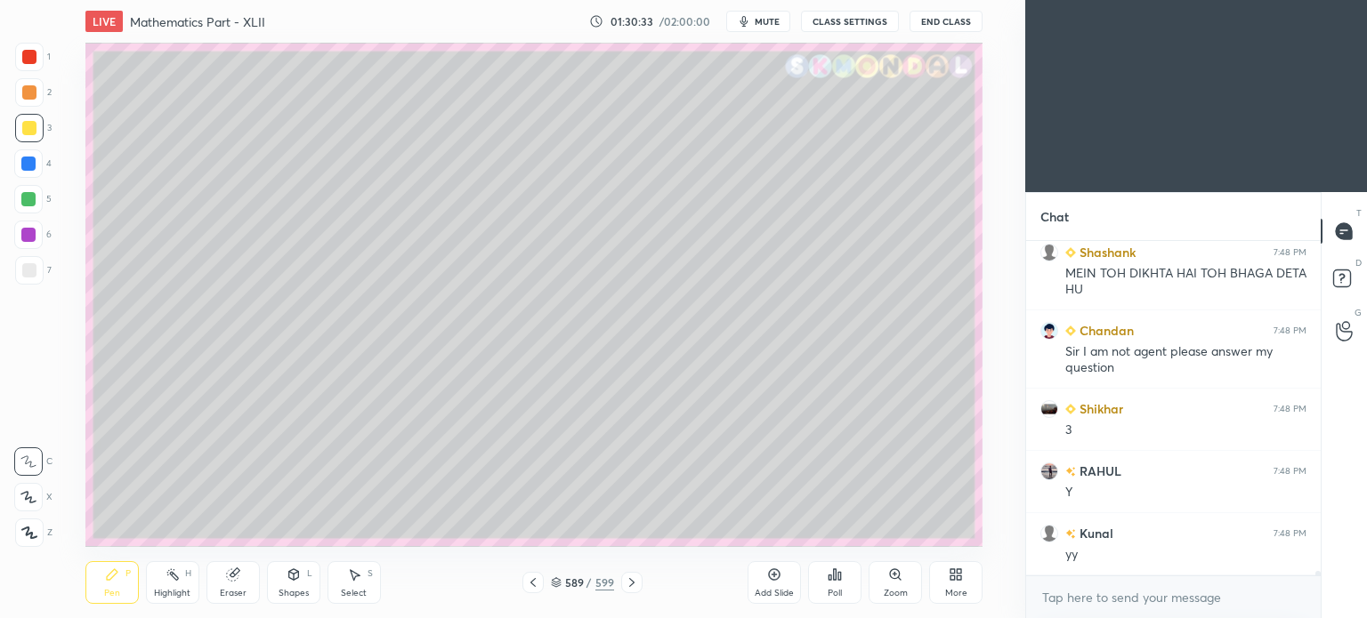
scroll to position [23665, 0]
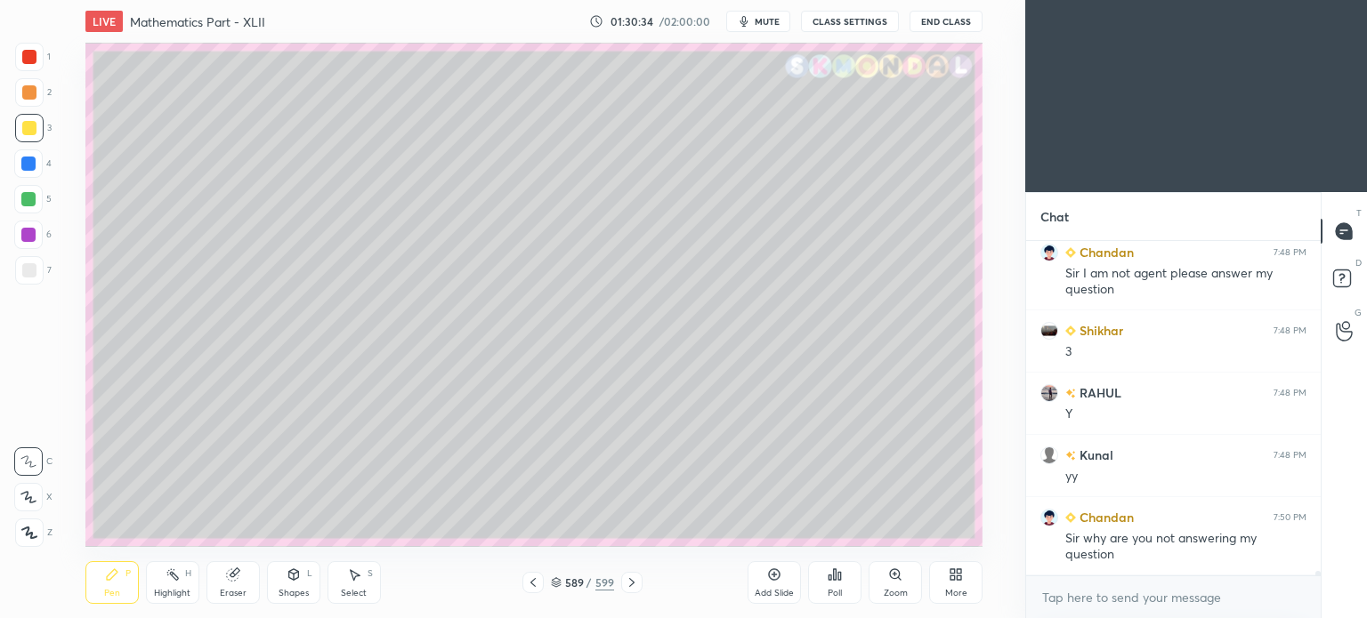
click at [243, 589] on div "Eraser" at bounding box center [233, 593] width 27 height 9
click at [111, 597] on div "Pen" at bounding box center [112, 593] width 16 height 9
click at [111, 594] on div "Pen" at bounding box center [112, 593] width 16 height 9
click at [231, 579] on icon at bounding box center [232, 575] width 12 height 12
click at [104, 595] on div "Pen" at bounding box center [112, 593] width 16 height 9
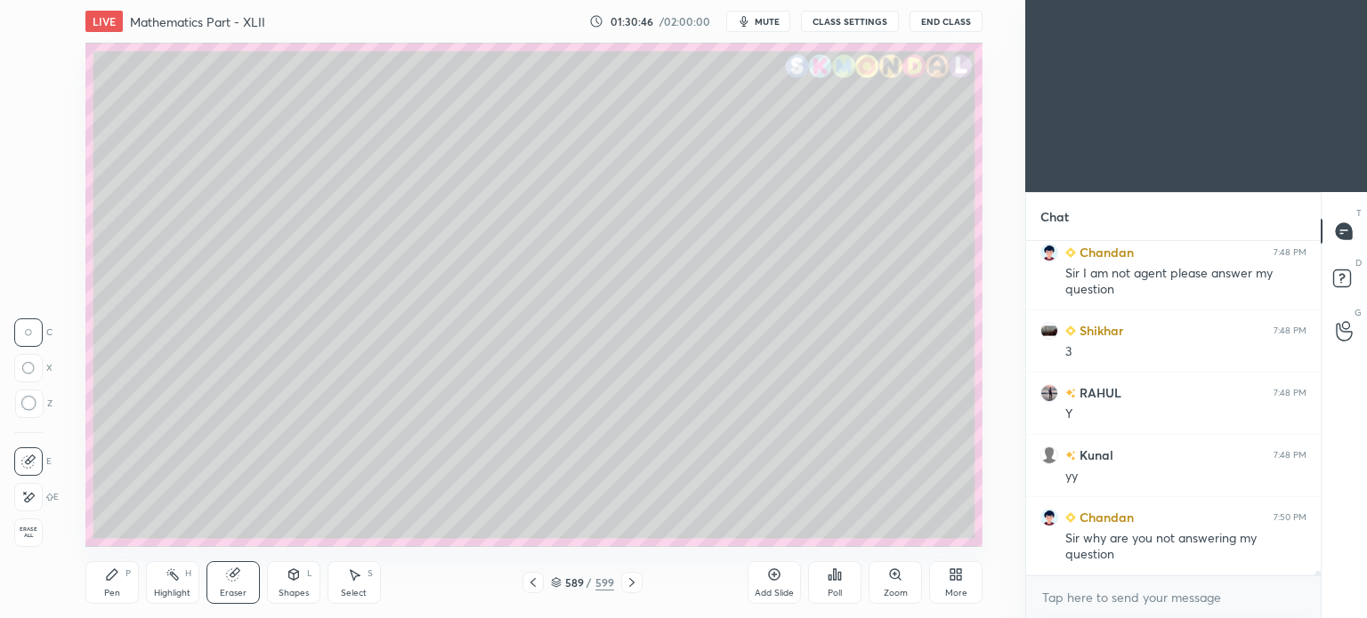
click at [107, 592] on div "Pen" at bounding box center [112, 593] width 16 height 9
click at [182, 580] on div "Highlight H" at bounding box center [172, 582] width 53 height 43
click at [185, 585] on div "Highlight H" at bounding box center [172, 582] width 53 height 43
click at [526, 579] on icon at bounding box center [533, 583] width 14 height 14
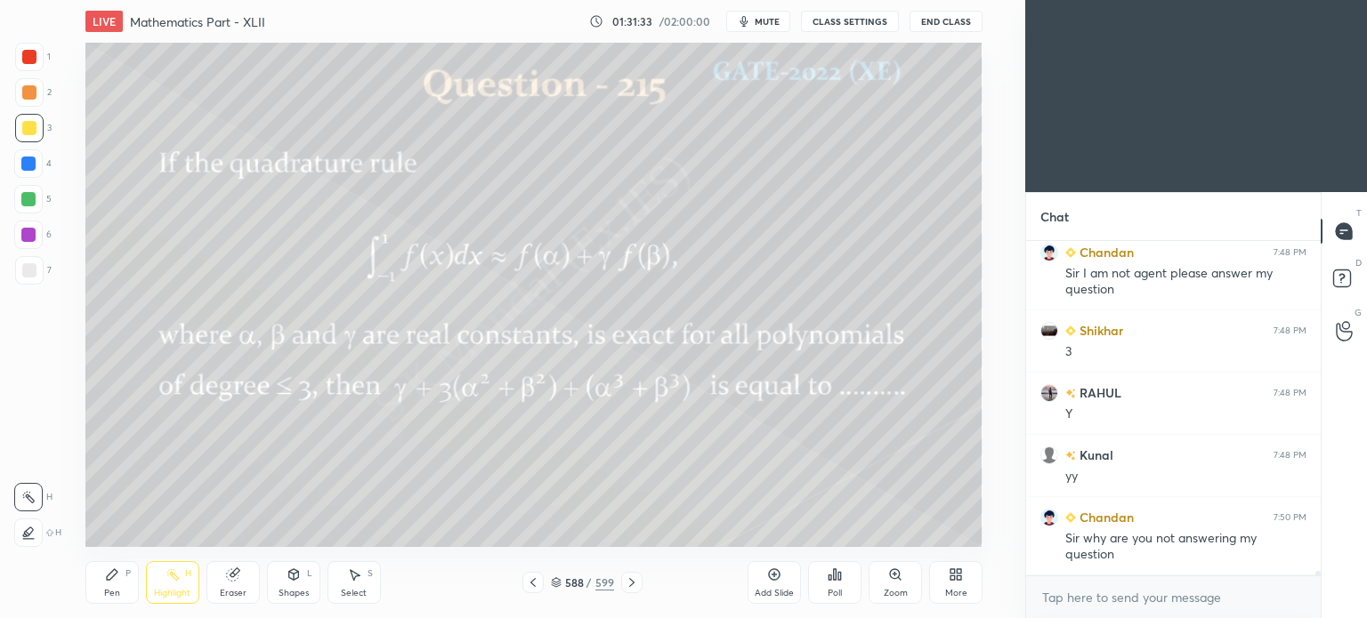
scroll to position [23727, 0]
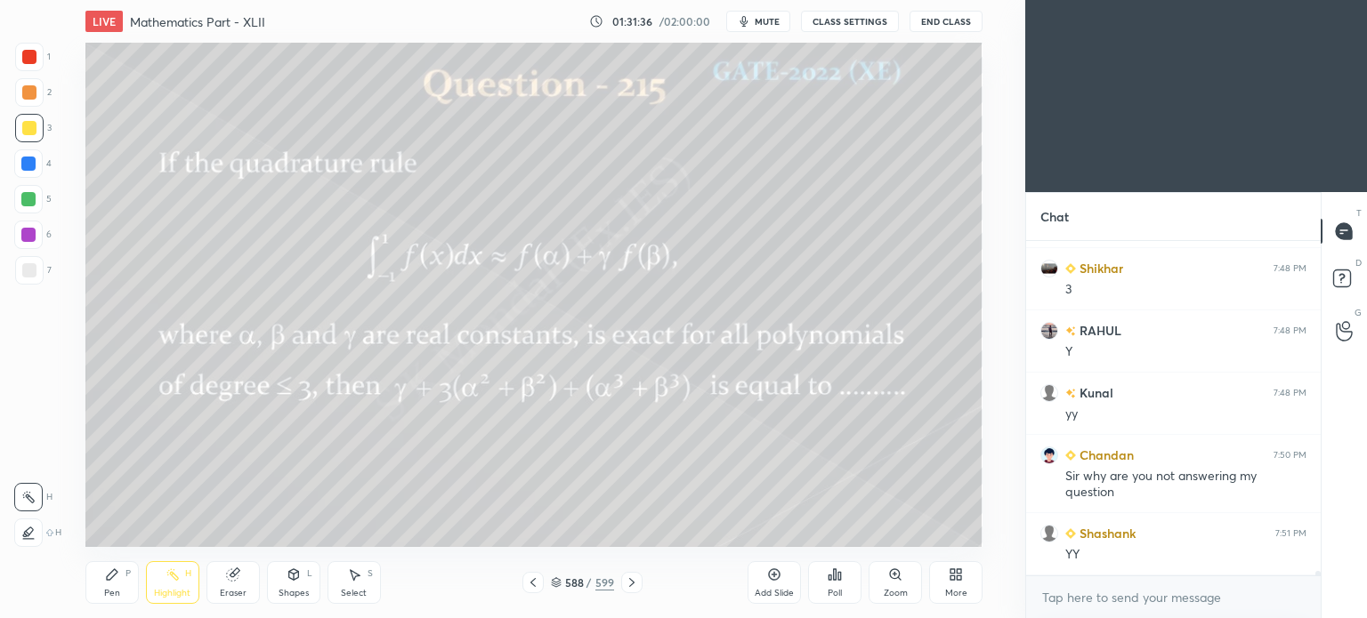
click at [630, 581] on icon at bounding box center [632, 583] width 14 height 14
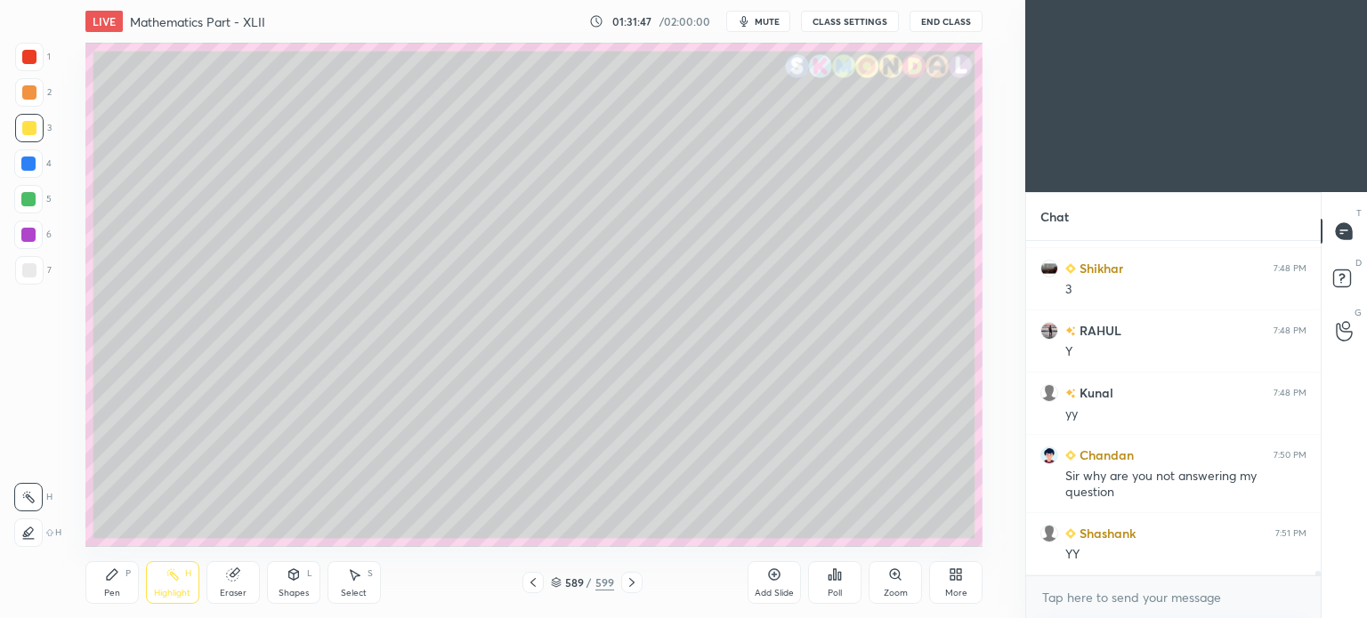
click at [630, 585] on icon at bounding box center [632, 583] width 14 height 14
click at [25, 127] on div at bounding box center [29, 128] width 14 height 14
click at [100, 583] on div "Pen P" at bounding box center [111, 582] width 53 height 43
click at [101, 577] on div "Pen P" at bounding box center [111, 582] width 53 height 43
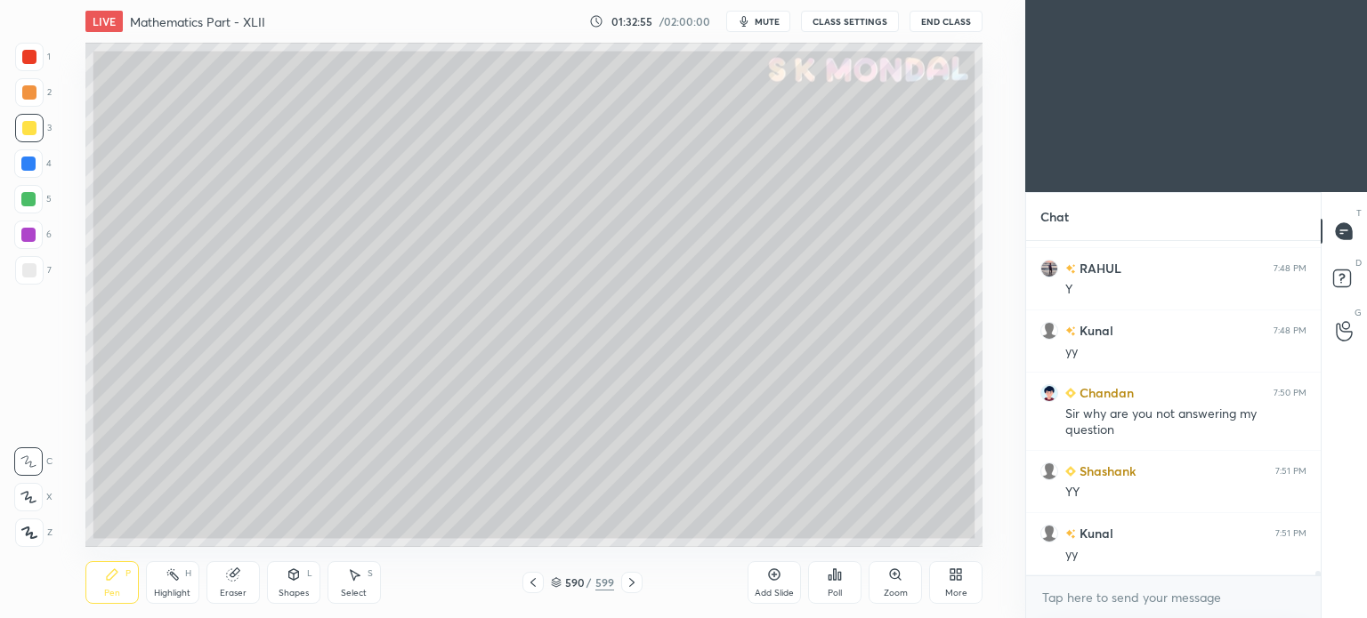
scroll to position [23852, 0]
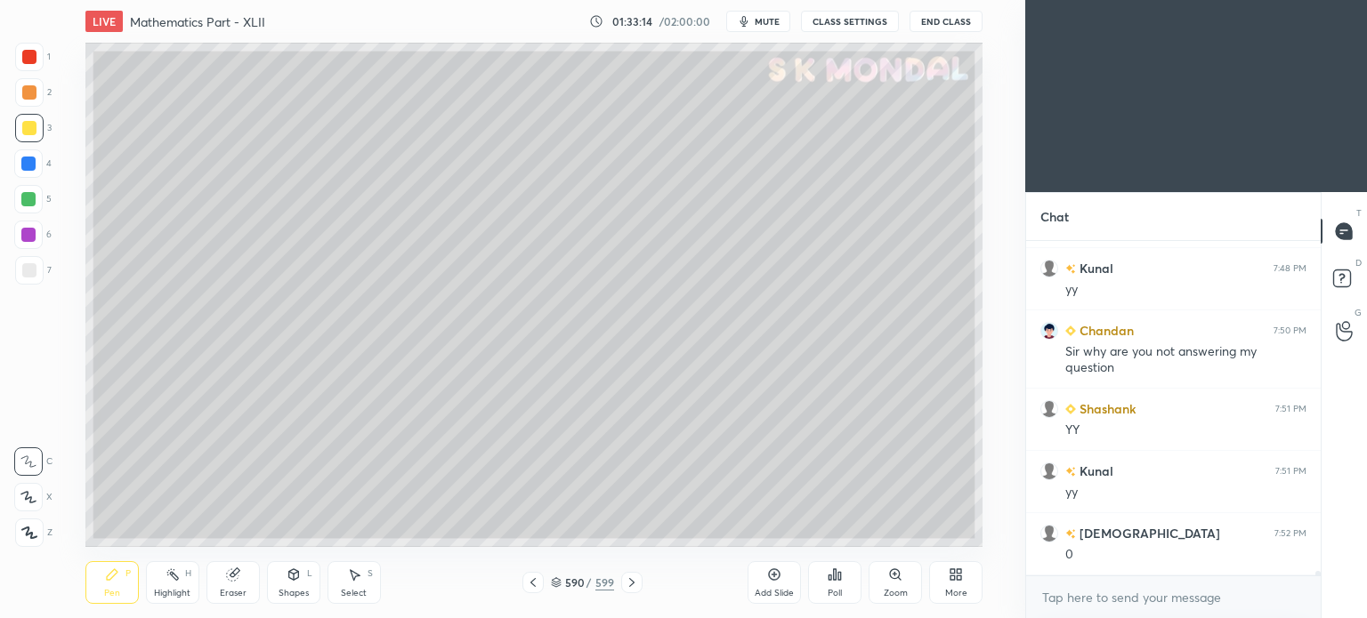
click at [531, 583] on icon at bounding box center [532, 582] width 5 height 9
click at [532, 583] on icon at bounding box center [533, 583] width 14 height 14
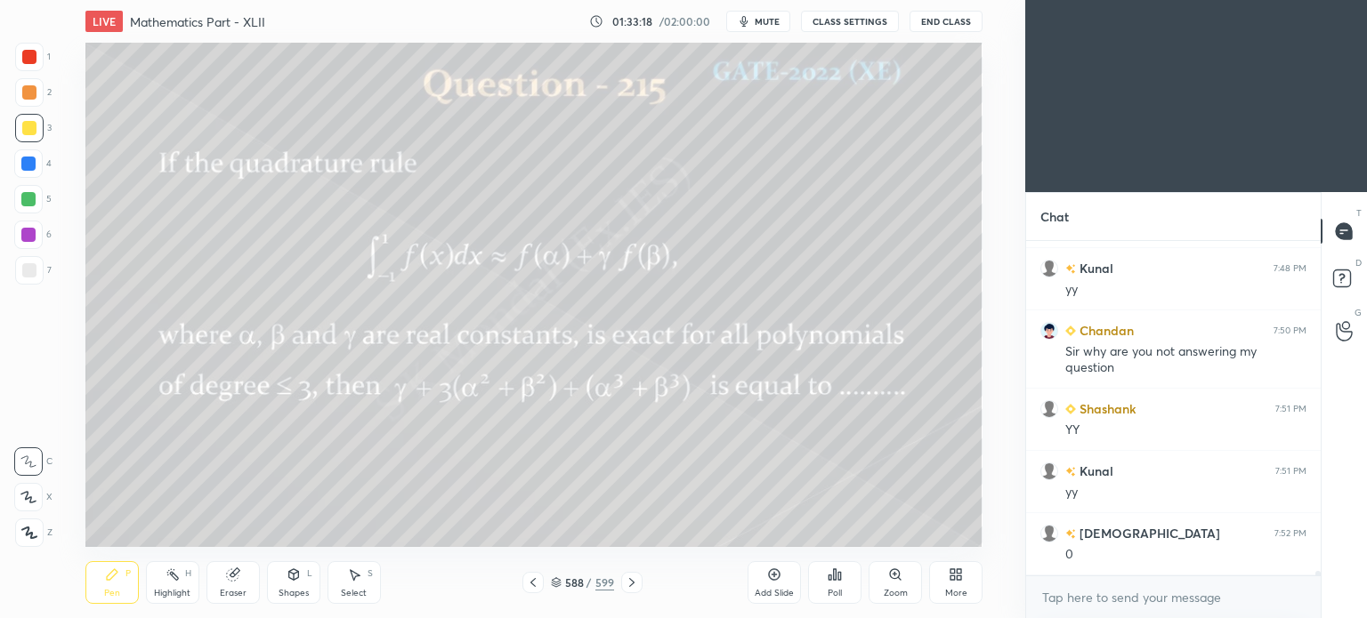
click at [630, 586] on icon at bounding box center [632, 583] width 14 height 14
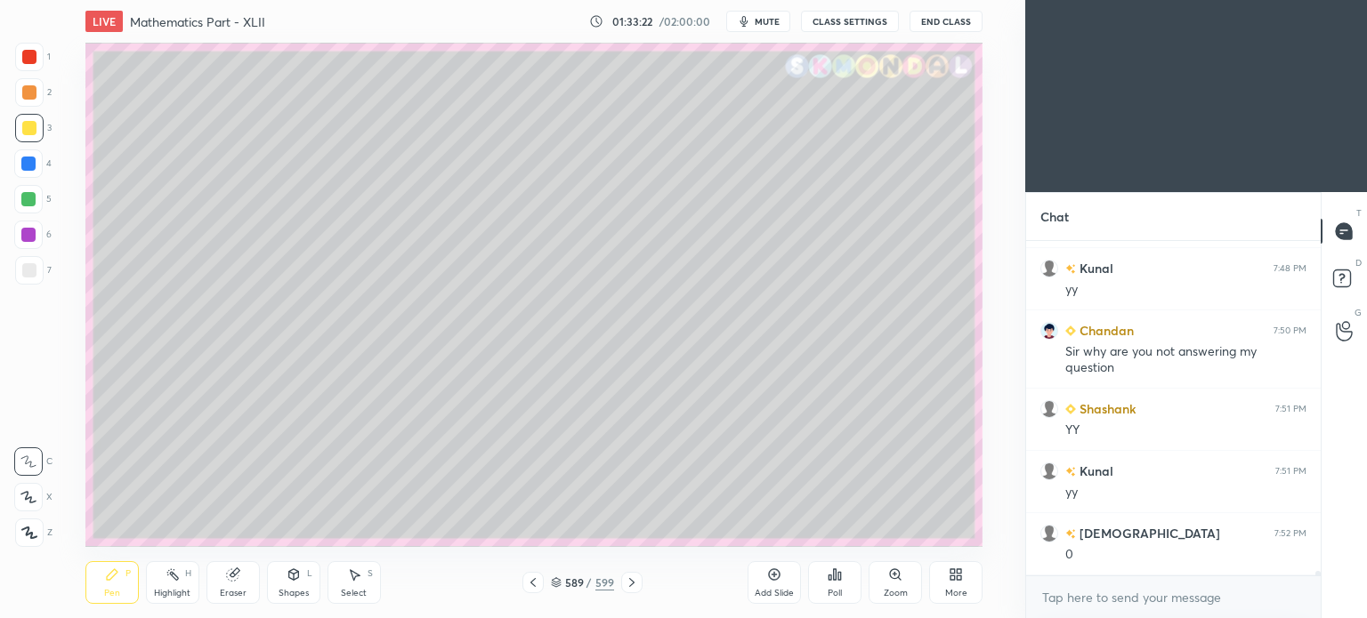
click at [632, 585] on icon at bounding box center [631, 582] width 5 height 9
click at [527, 587] on icon at bounding box center [533, 583] width 14 height 14
click at [526, 586] on icon at bounding box center [533, 583] width 14 height 14
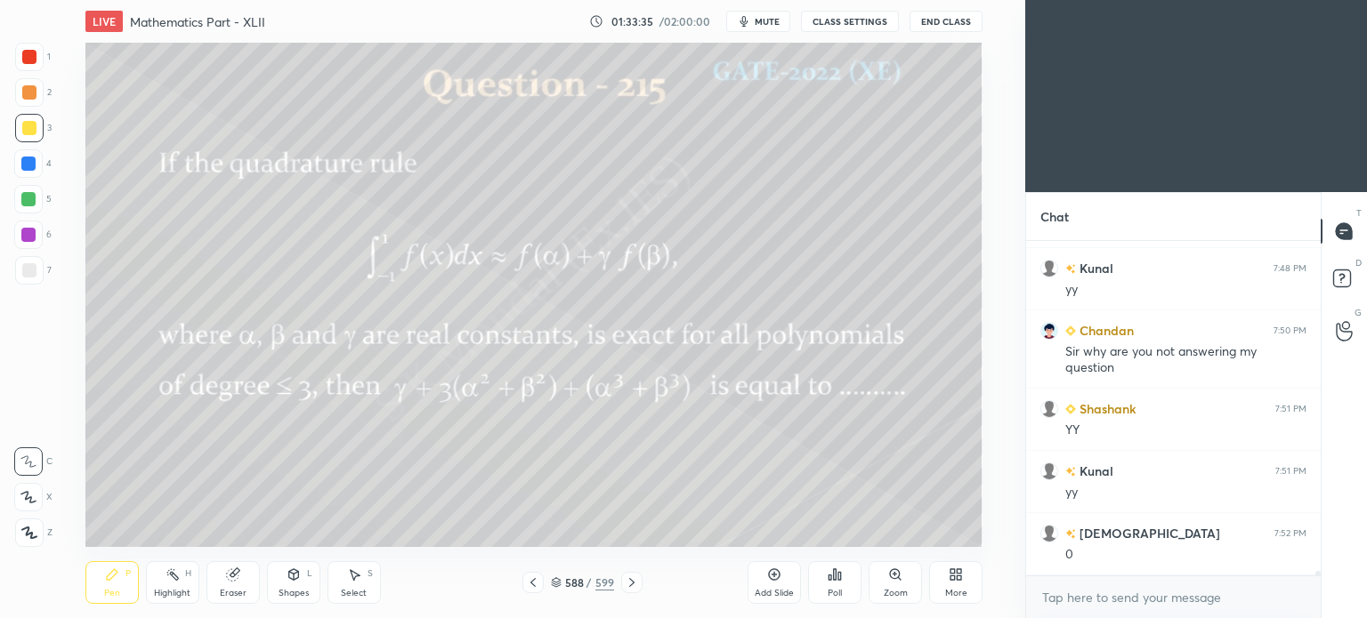
click at [633, 581] on icon at bounding box center [632, 583] width 14 height 14
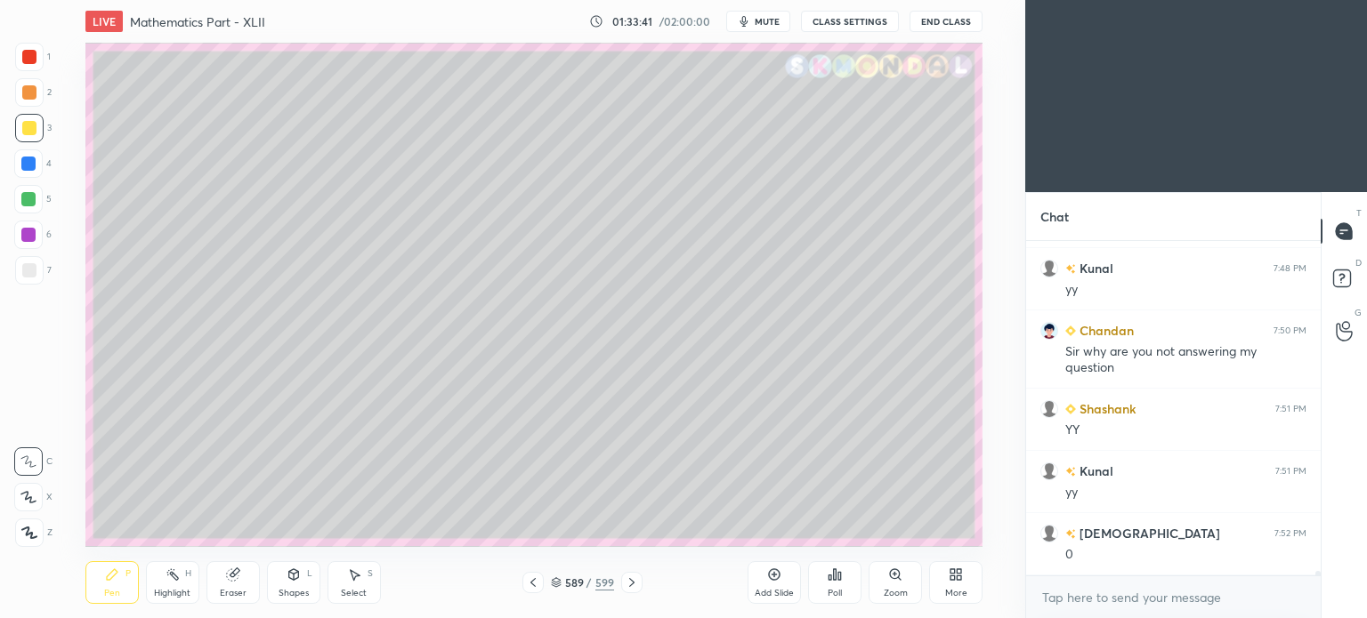
click at [633, 583] on icon at bounding box center [631, 582] width 5 height 9
click at [629, 586] on icon at bounding box center [632, 583] width 14 height 14
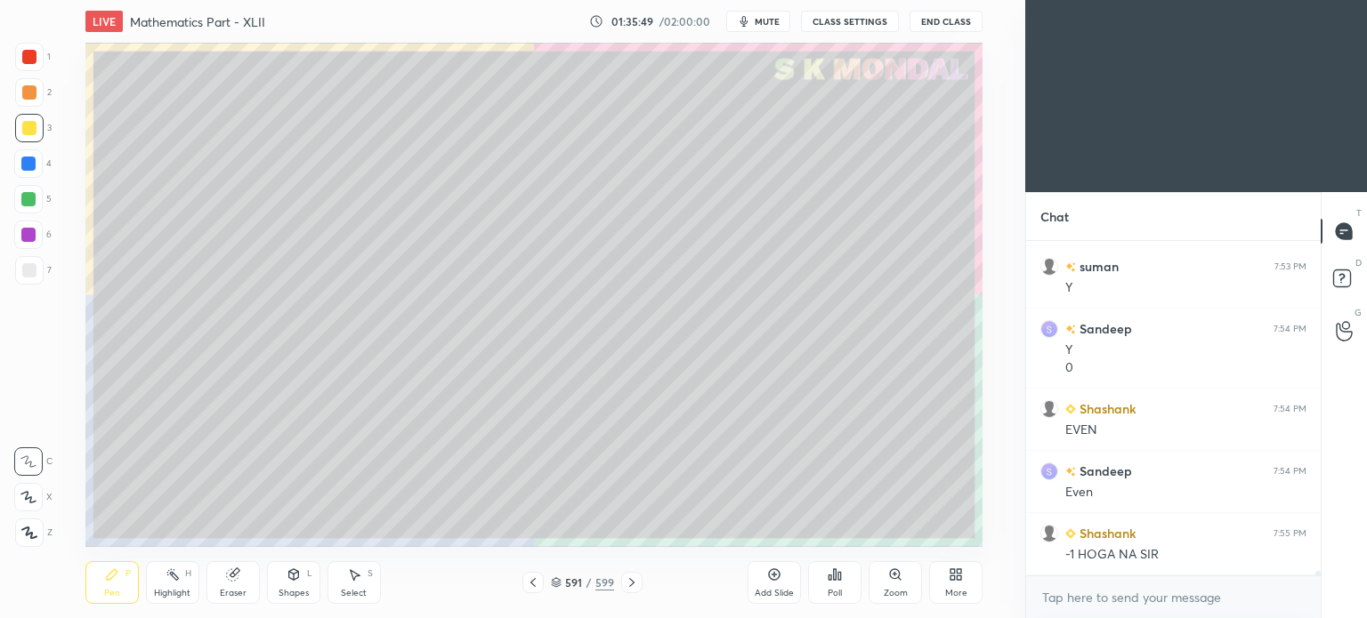
scroll to position [24199, 0]
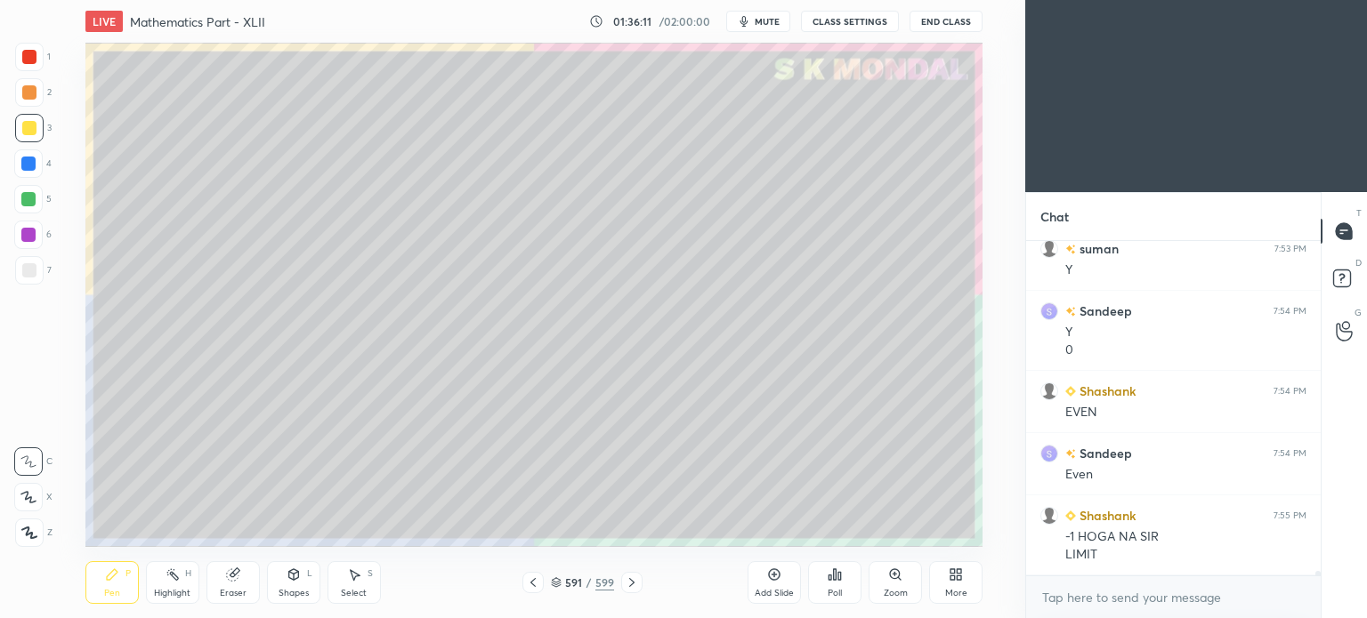
click at [635, 585] on icon at bounding box center [632, 583] width 14 height 14
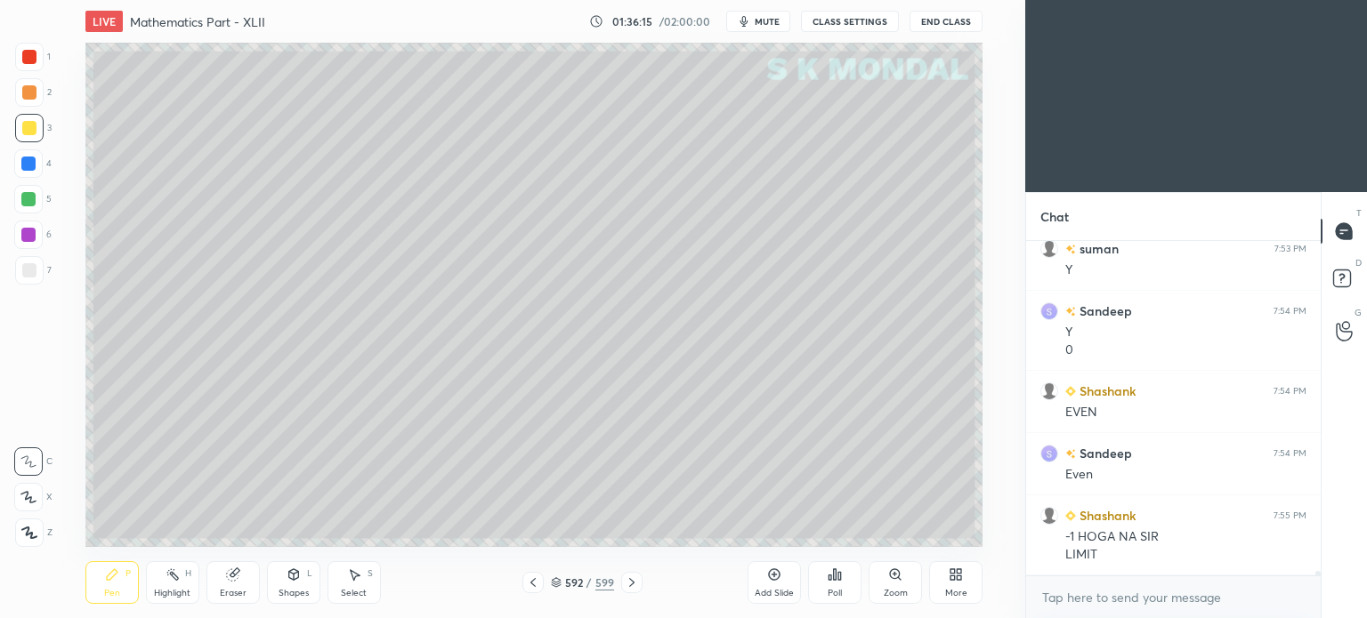
click at [15, 131] on div at bounding box center [29, 128] width 28 height 28
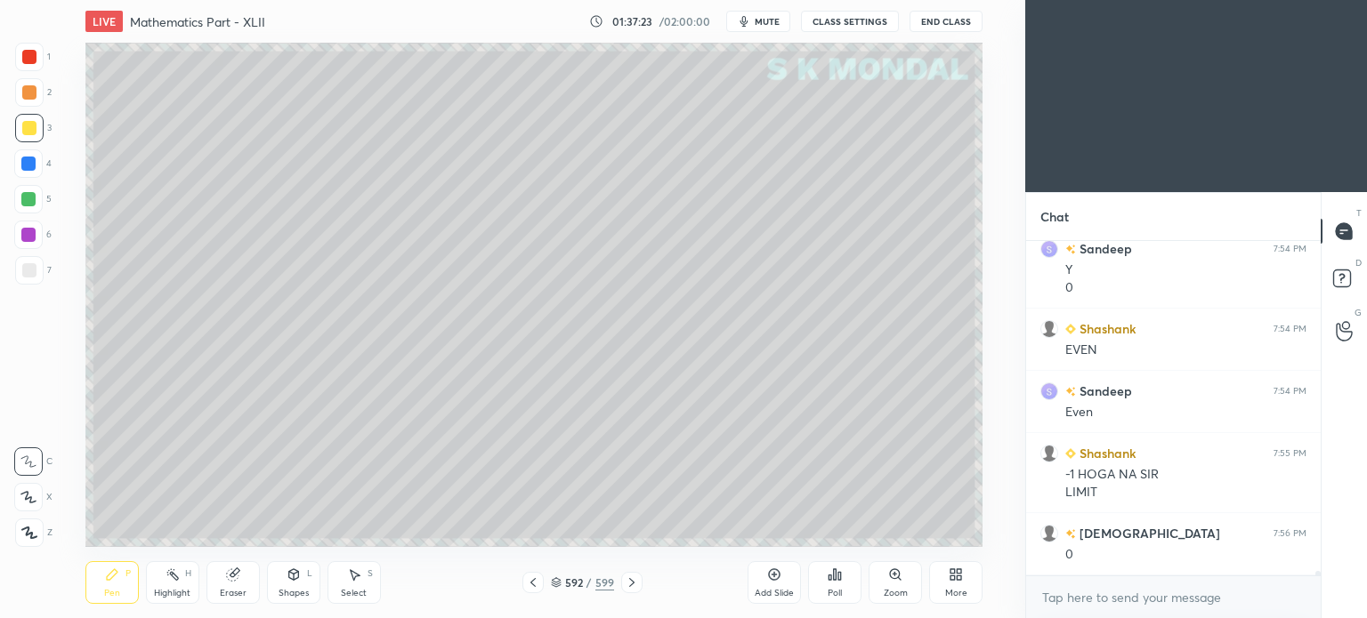
click at [177, 584] on div "Highlight H" at bounding box center [172, 582] width 53 height 43
click at [240, 577] on div "Eraser" at bounding box center [232, 582] width 53 height 43
click at [89, 603] on div "Pen P" at bounding box center [111, 582] width 53 height 43
click at [100, 597] on div "Pen P" at bounding box center [111, 582] width 53 height 43
click at [244, 583] on div "Eraser" at bounding box center [232, 582] width 53 height 43
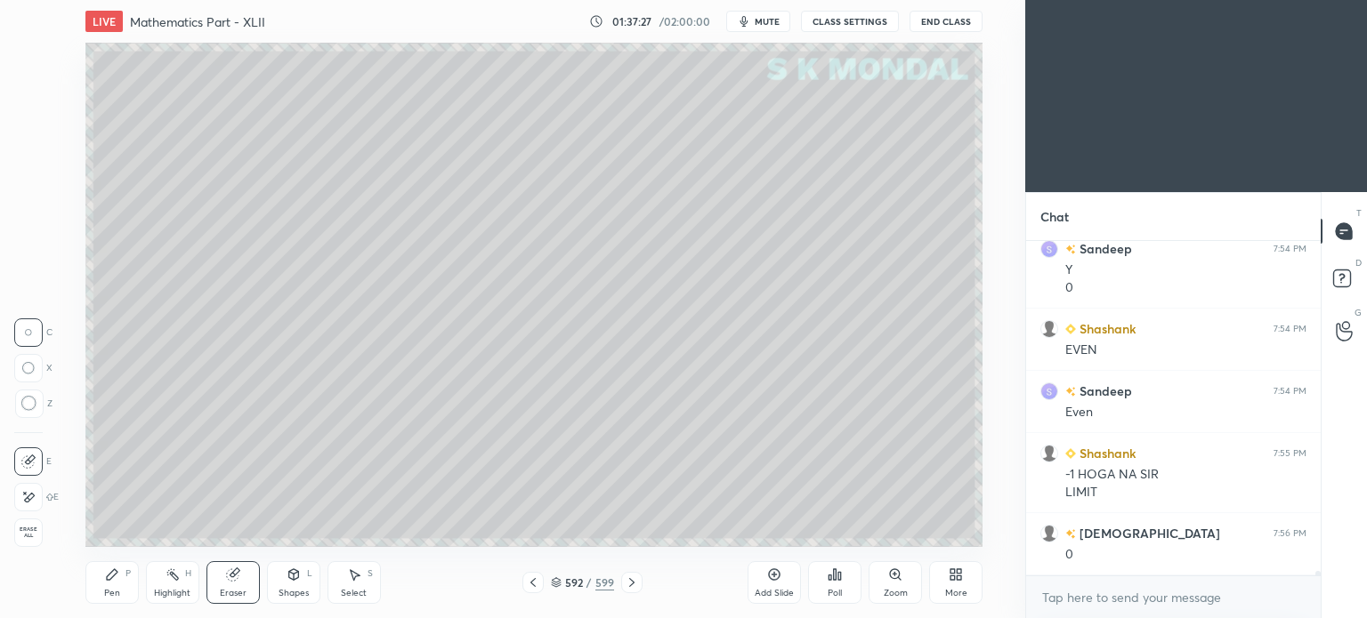
click at [109, 595] on div "Pen" at bounding box center [112, 593] width 16 height 9
click at [539, 584] on div at bounding box center [532, 582] width 21 height 21
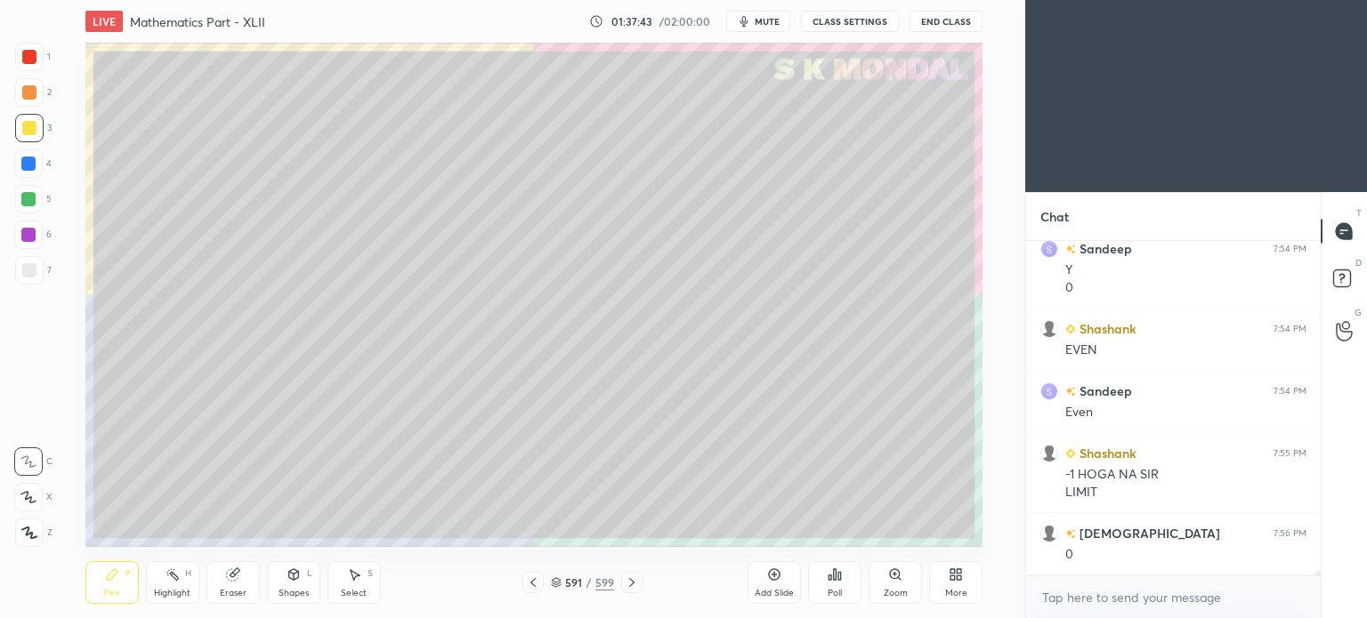
click at [535, 586] on icon at bounding box center [533, 583] width 14 height 14
click at [535, 584] on icon at bounding box center [533, 583] width 14 height 14
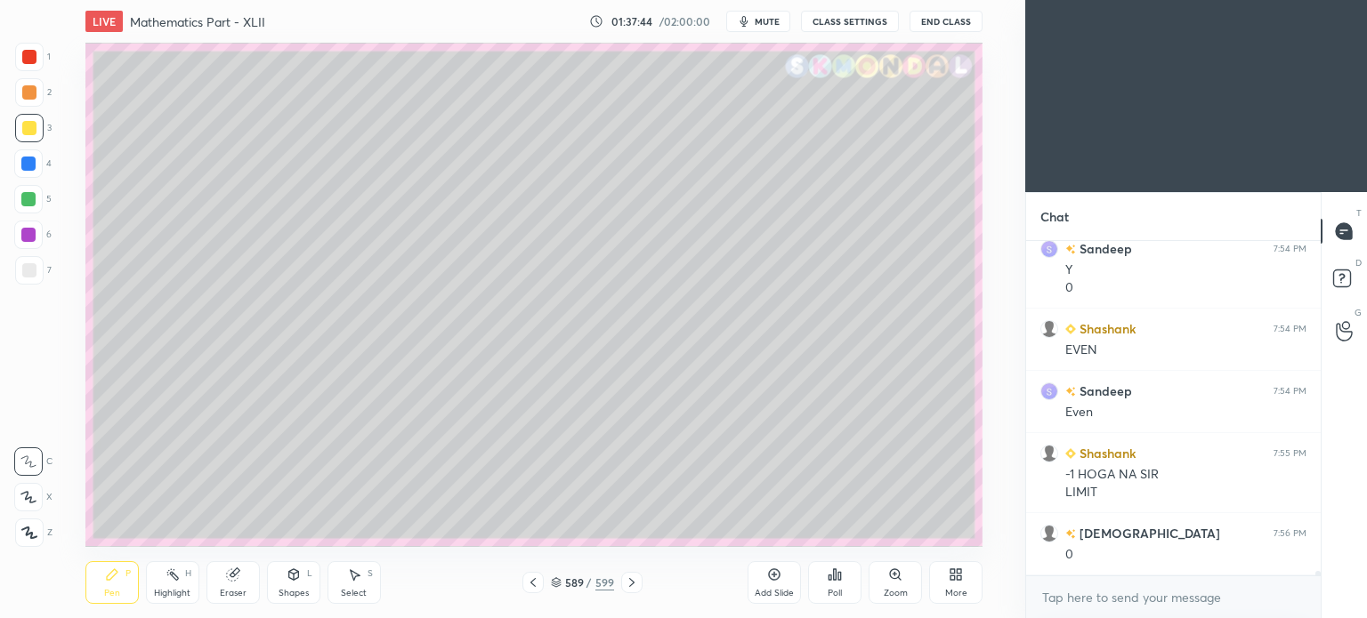
click at [533, 577] on icon at bounding box center [533, 583] width 14 height 14
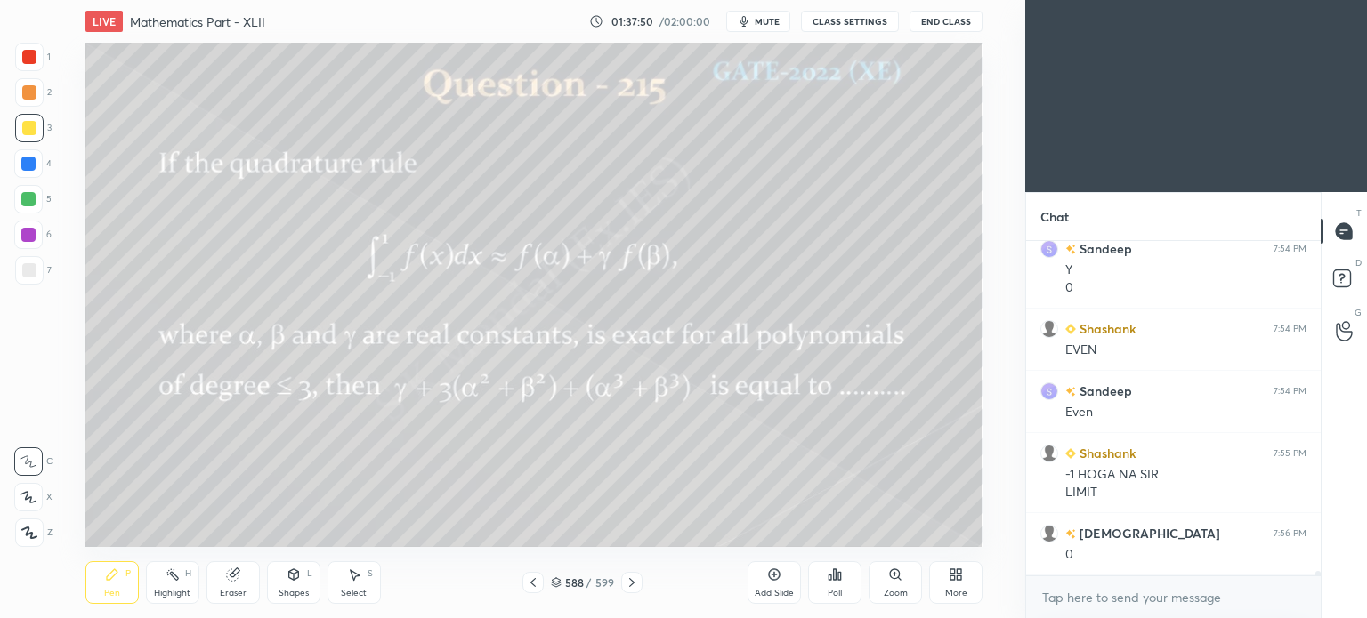
click at [637, 579] on icon at bounding box center [632, 583] width 14 height 14
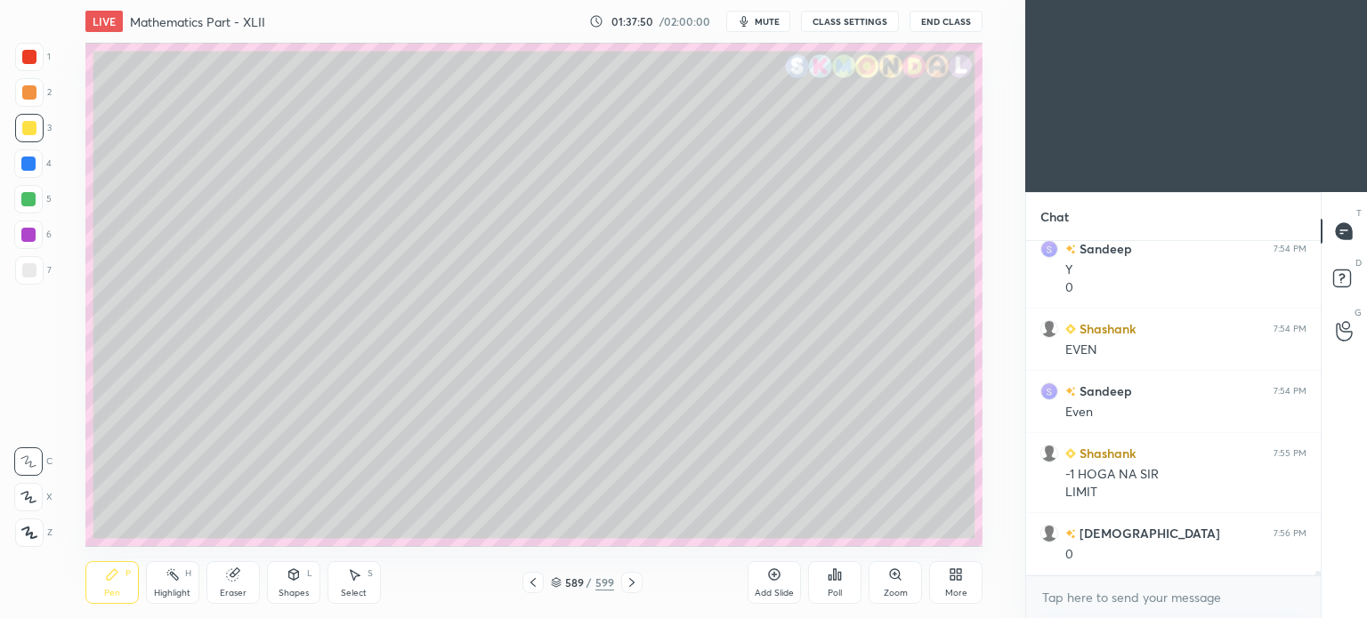
click at [637, 579] on icon at bounding box center [632, 583] width 14 height 14
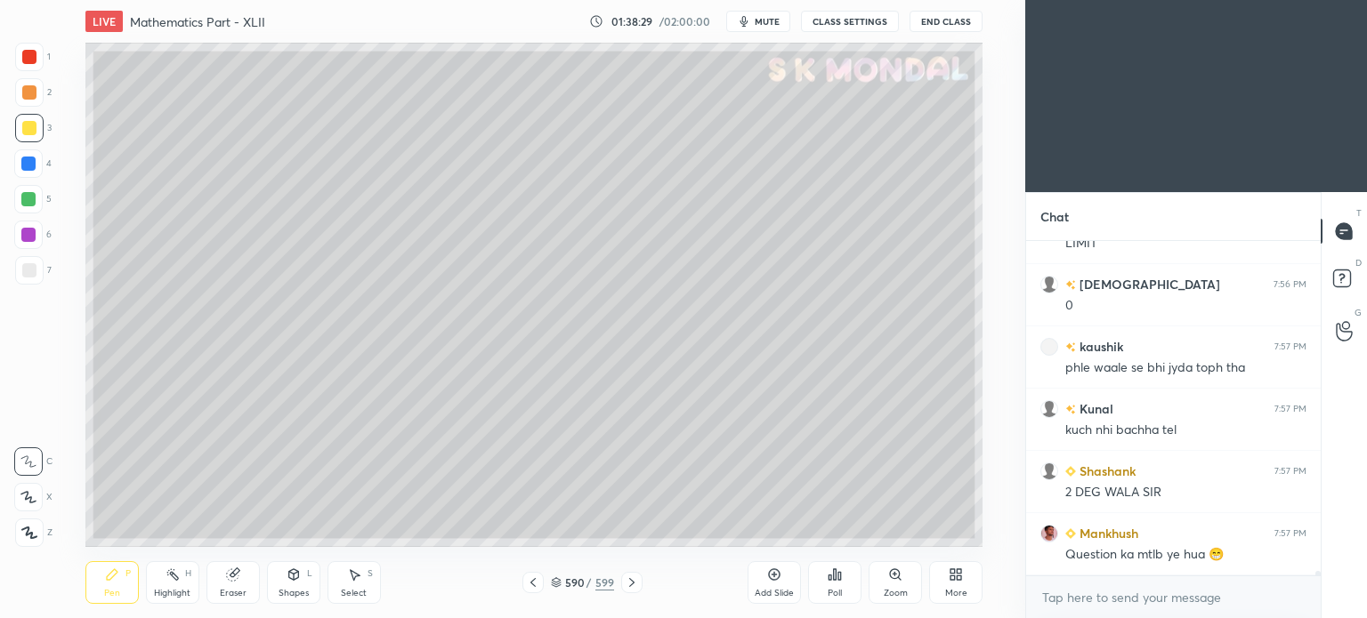
scroll to position [24573, 0]
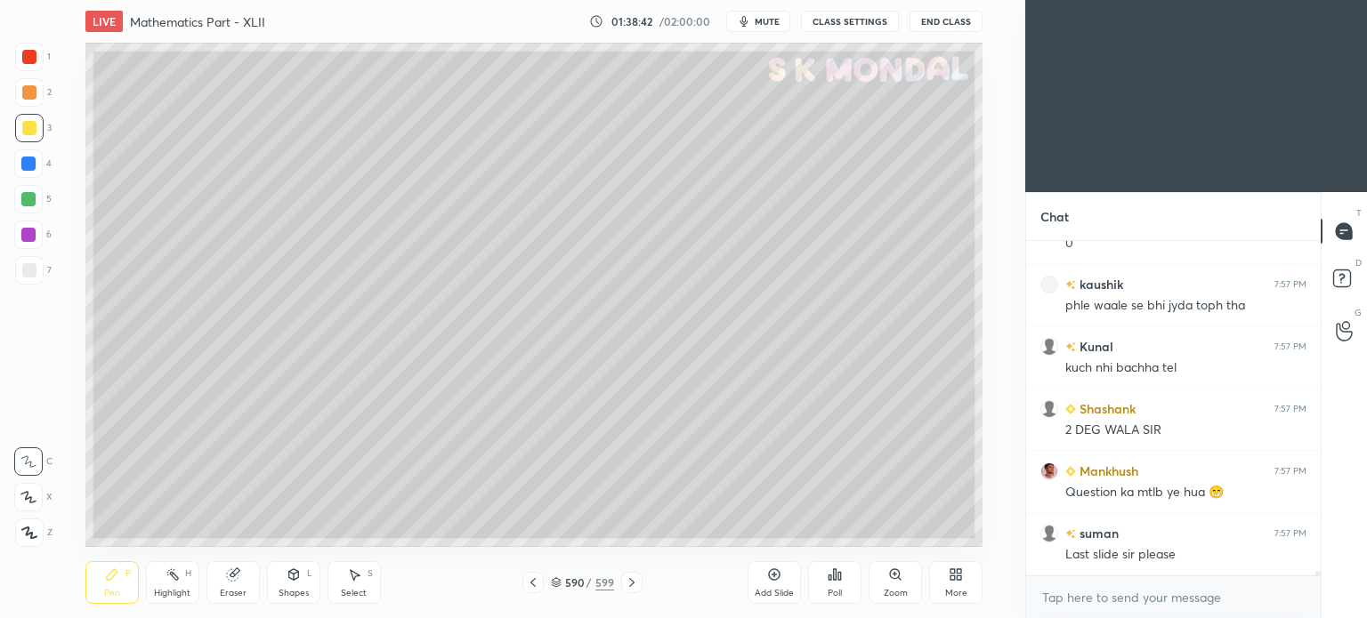
click at [634, 583] on icon at bounding box center [632, 583] width 14 height 14
click at [634, 584] on icon at bounding box center [632, 583] width 14 height 14
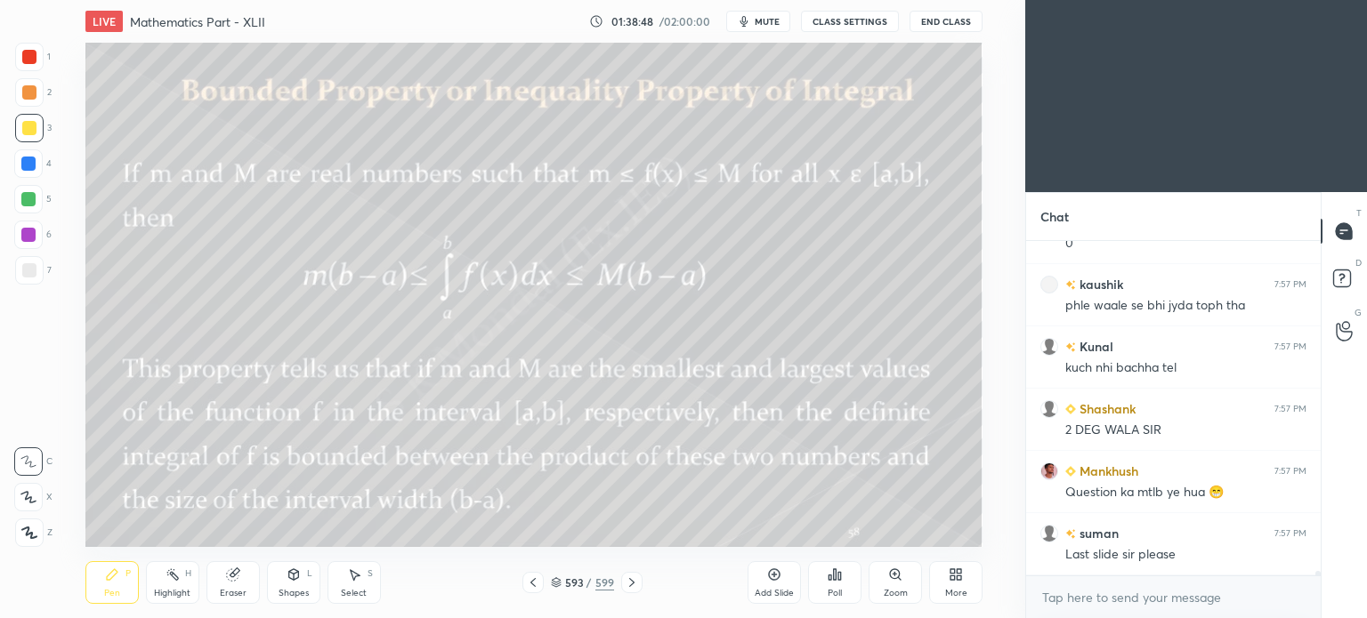
click at [534, 591] on div at bounding box center [532, 582] width 21 height 21
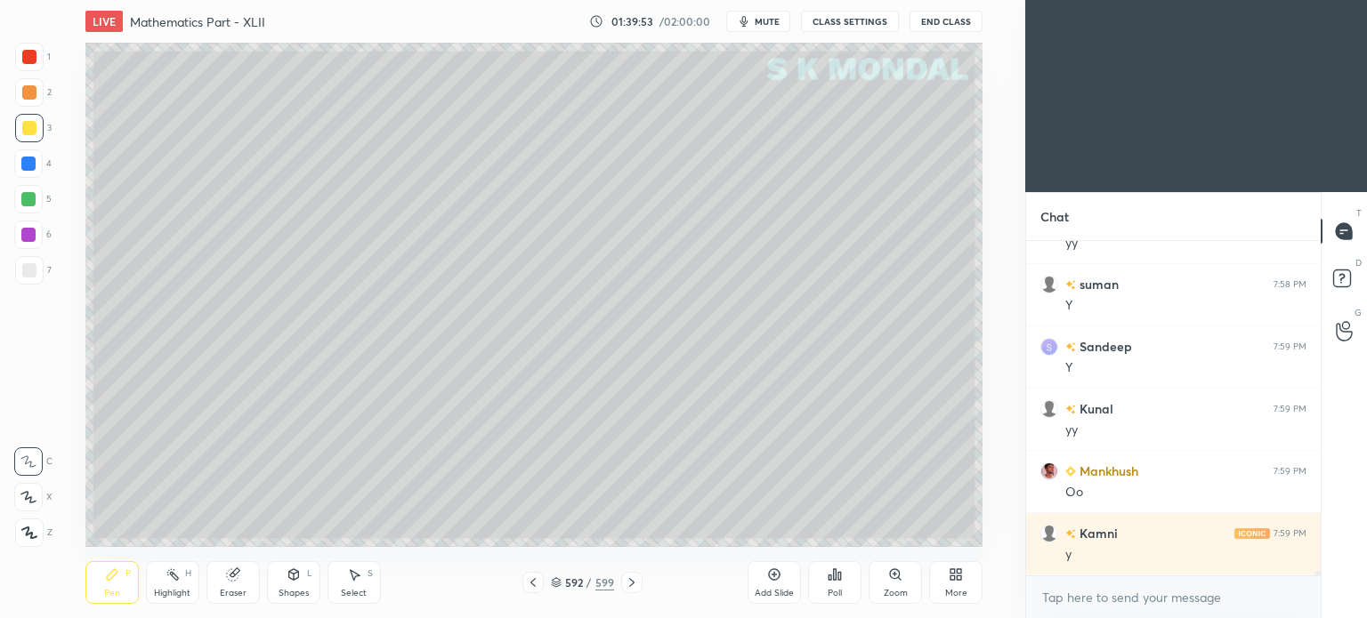
scroll to position [25008, 0]
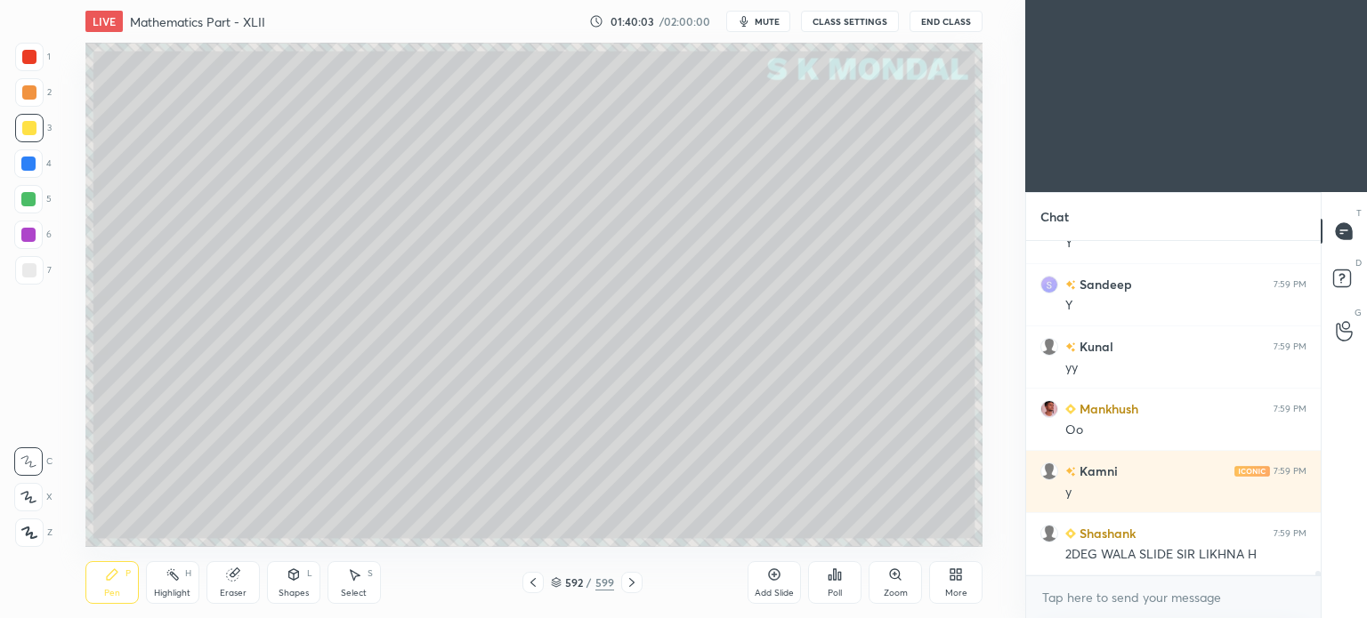
click at [524, 577] on div at bounding box center [532, 582] width 21 height 21
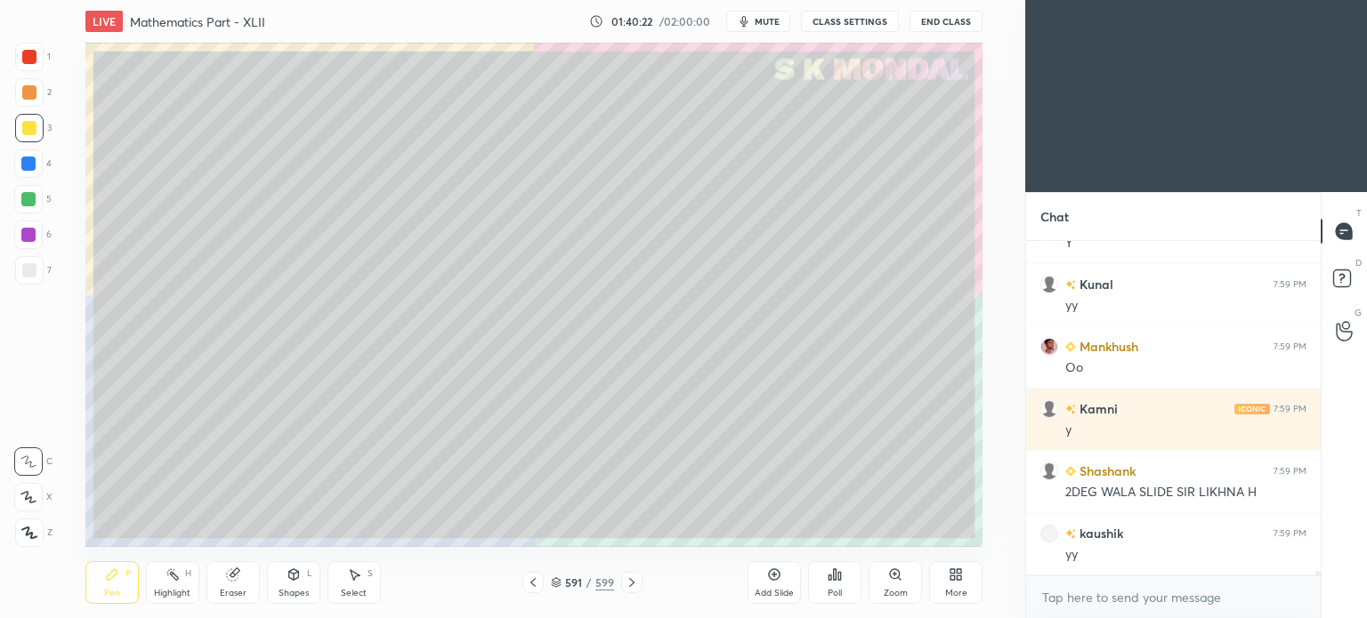
scroll to position [25133, 0]
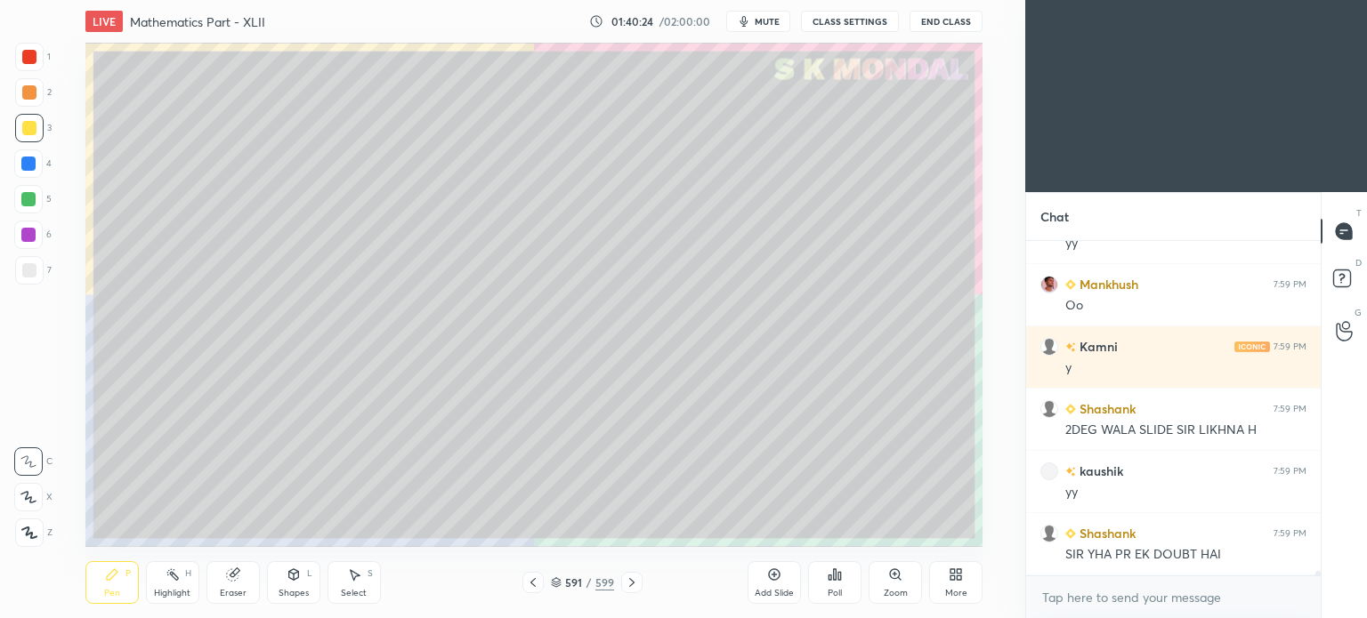
click at [32, 170] on div at bounding box center [28, 164] width 14 height 14
click at [109, 603] on div "Pen P" at bounding box center [111, 582] width 53 height 43
click at [115, 601] on div "Pen P" at bounding box center [111, 582] width 53 height 43
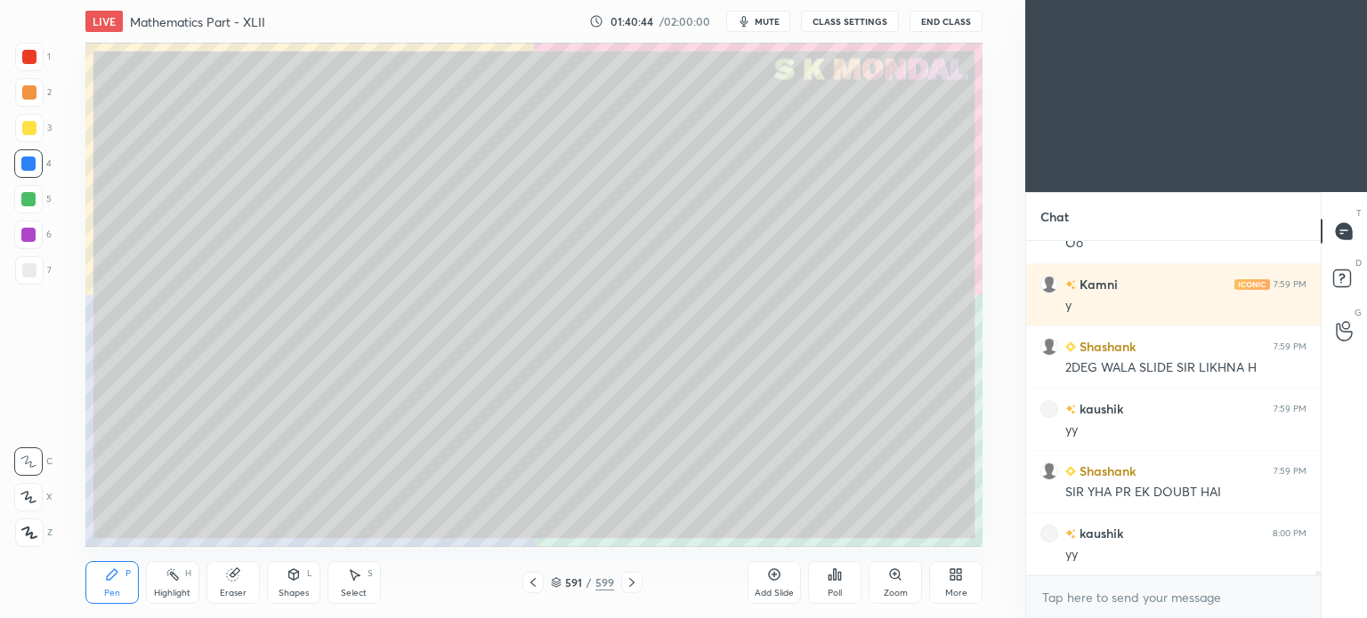
click at [181, 593] on div "Highlight" at bounding box center [172, 593] width 36 height 9
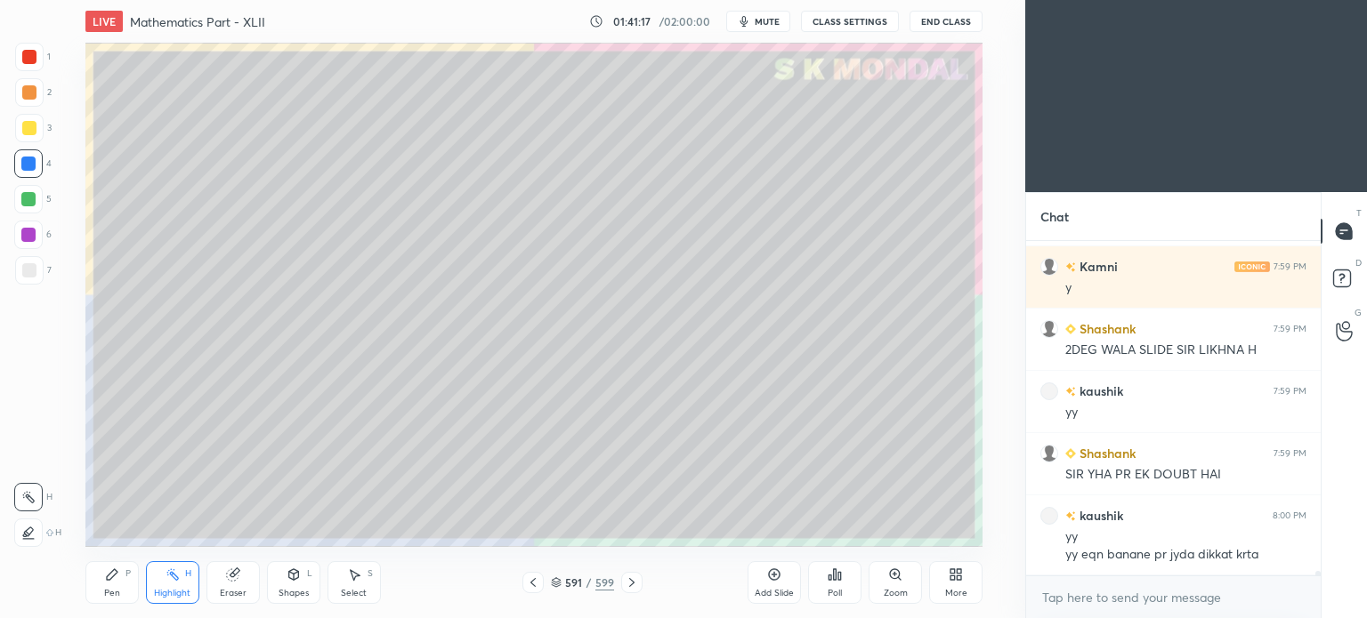
scroll to position [25275, 0]
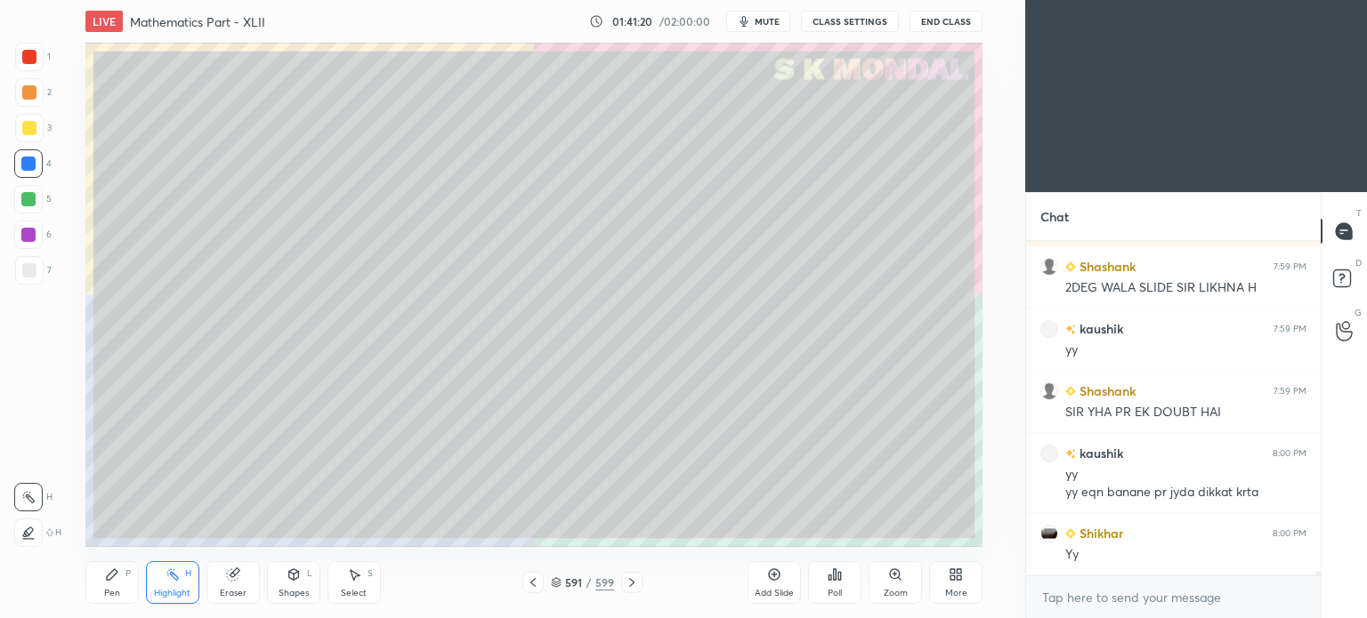
click at [530, 579] on icon at bounding box center [533, 583] width 14 height 14
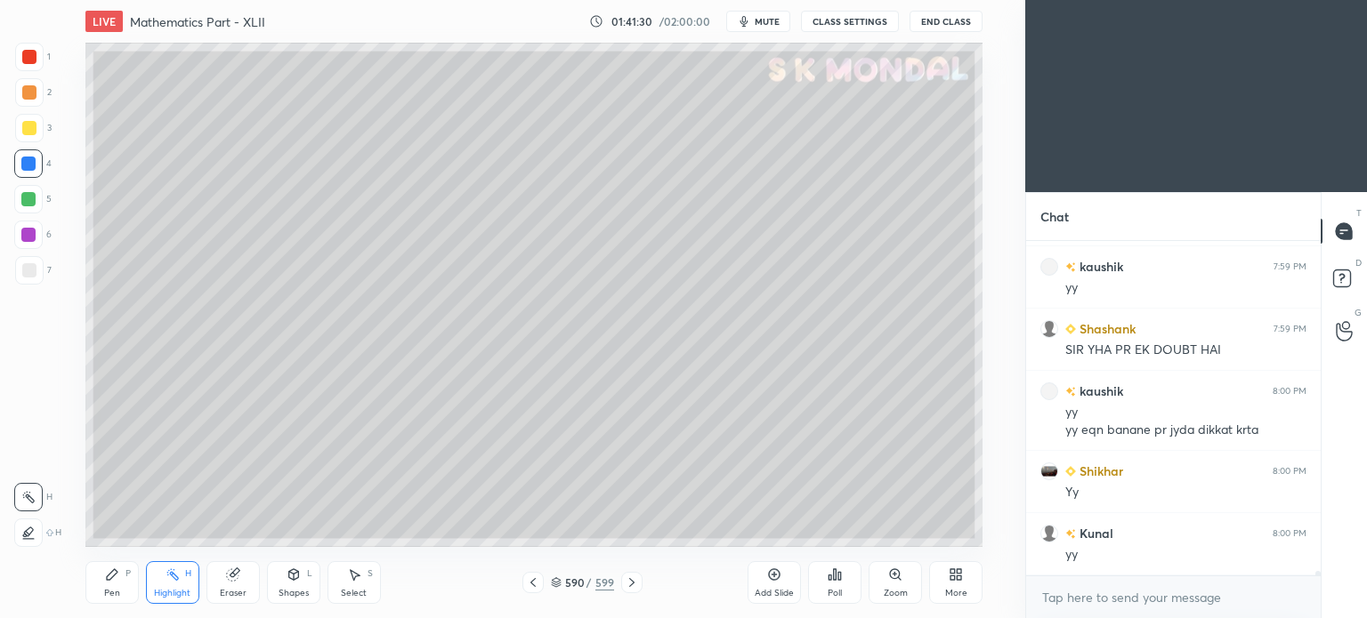
click at [536, 584] on icon at bounding box center [533, 583] width 14 height 14
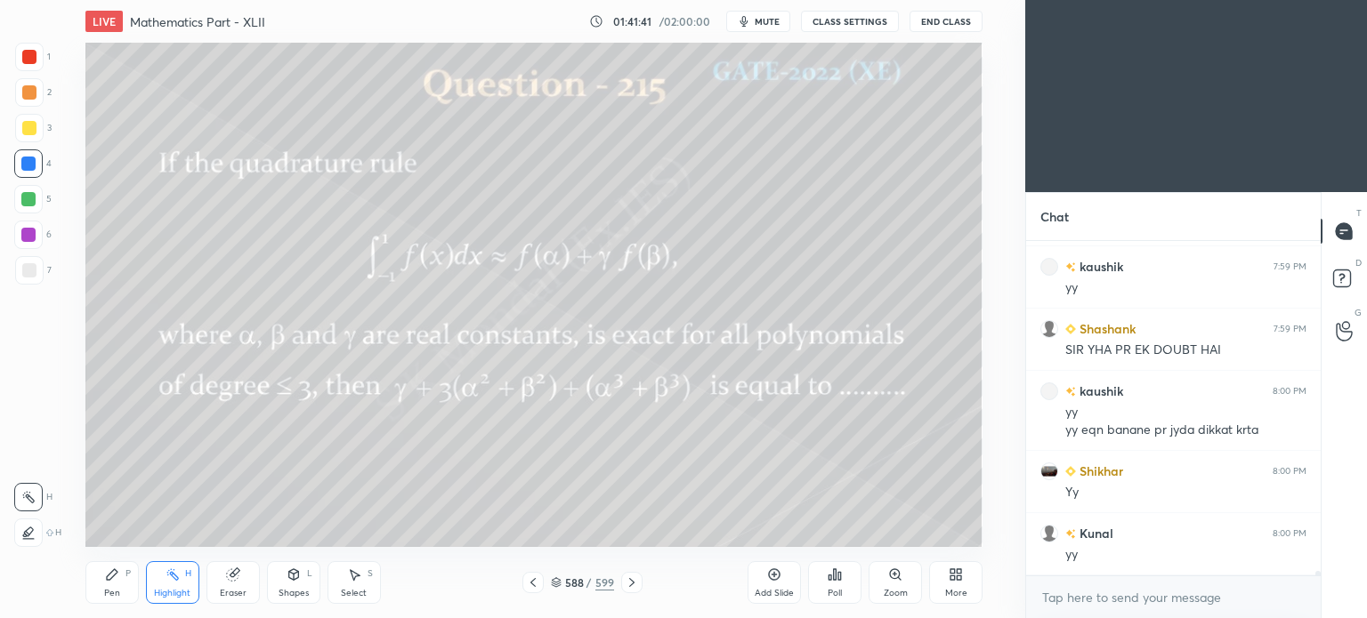
click at [632, 585] on icon at bounding box center [632, 583] width 14 height 14
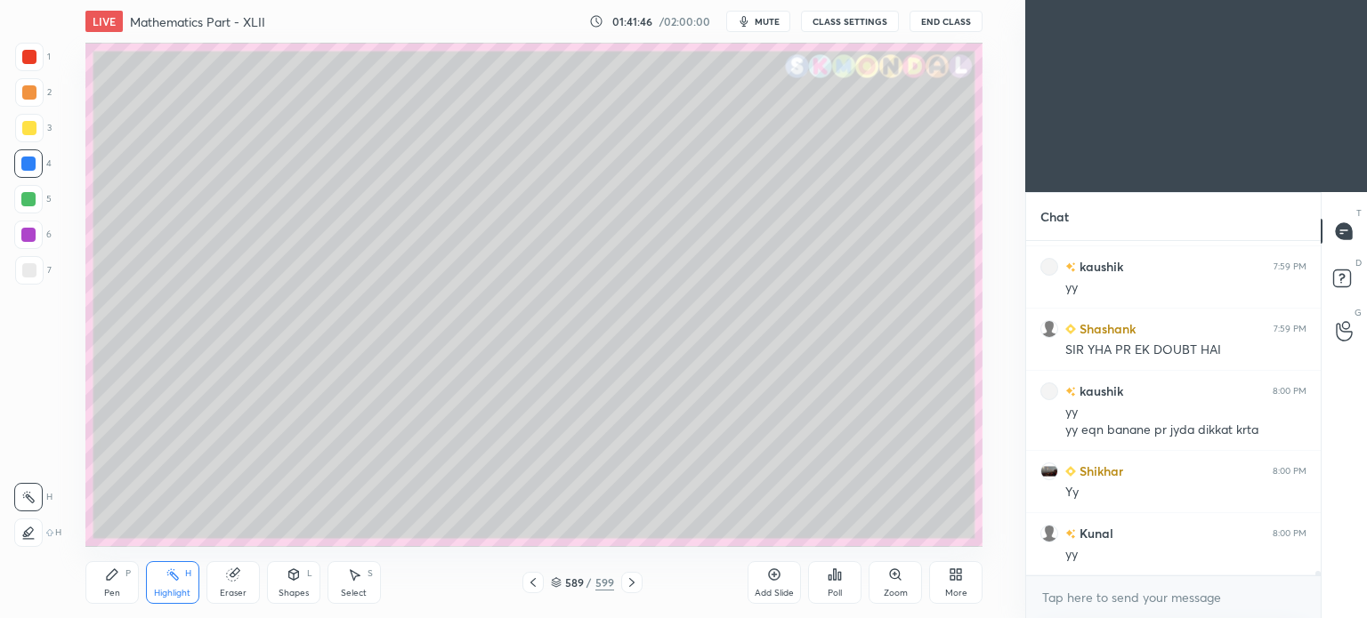
click at [630, 583] on icon at bounding box center [632, 583] width 14 height 14
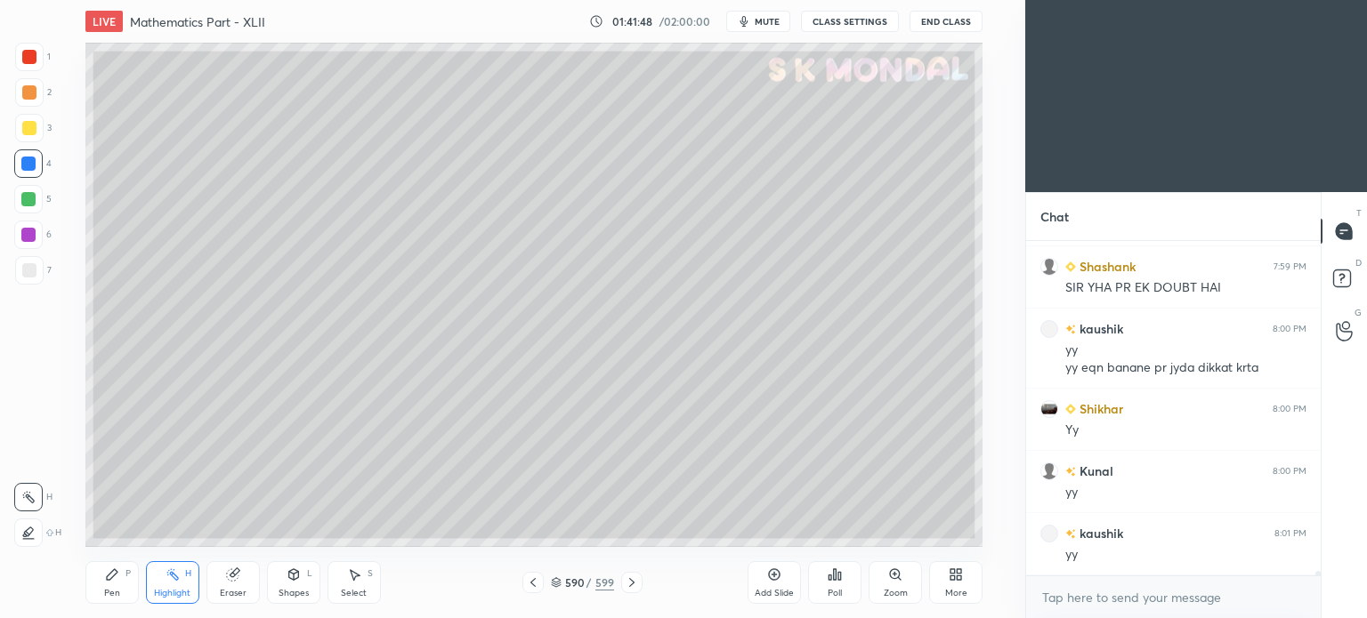
click at [630, 583] on icon at bounding box center [632, 583] width 14 height 14
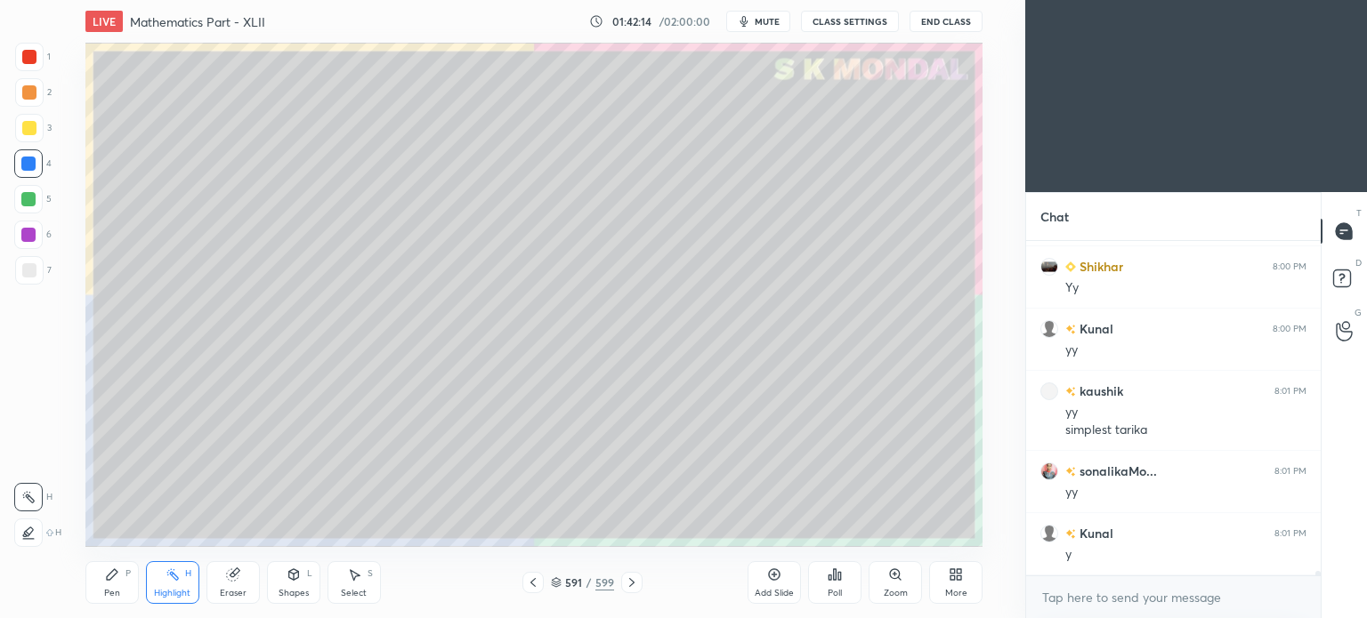
scroll to position [25605, 0]
click at [534, 590] on div at bounding box center [532, 582] width 21 height 21
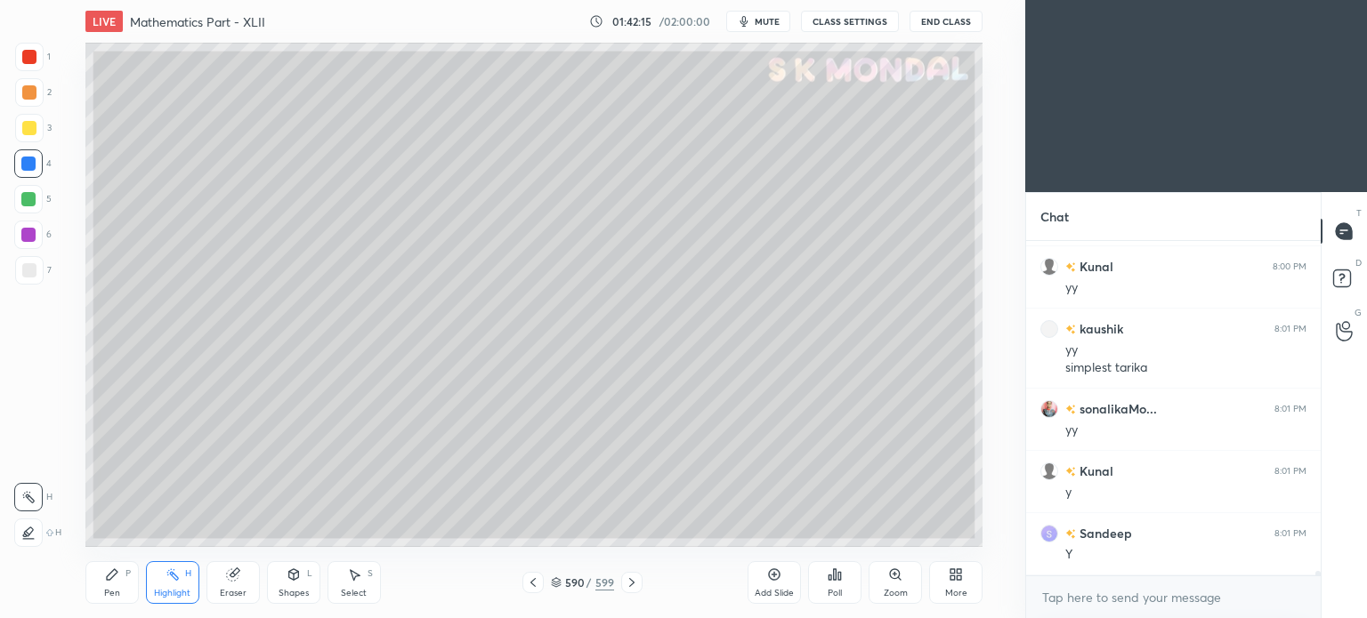
scroll to position [25667, 0]
click at [534, 590] on div at bounding box center [532, 582] width 21 height 21
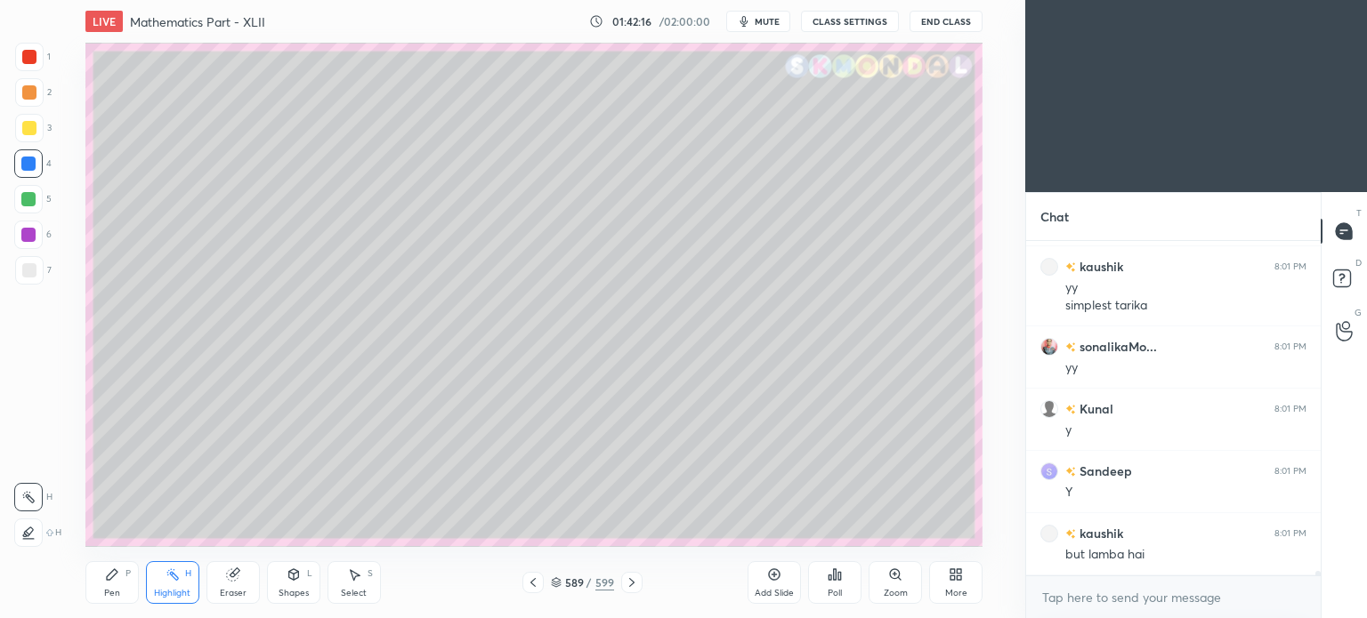
click at [534, 590] on div at bounding box center [532, 582] width 21 height 21
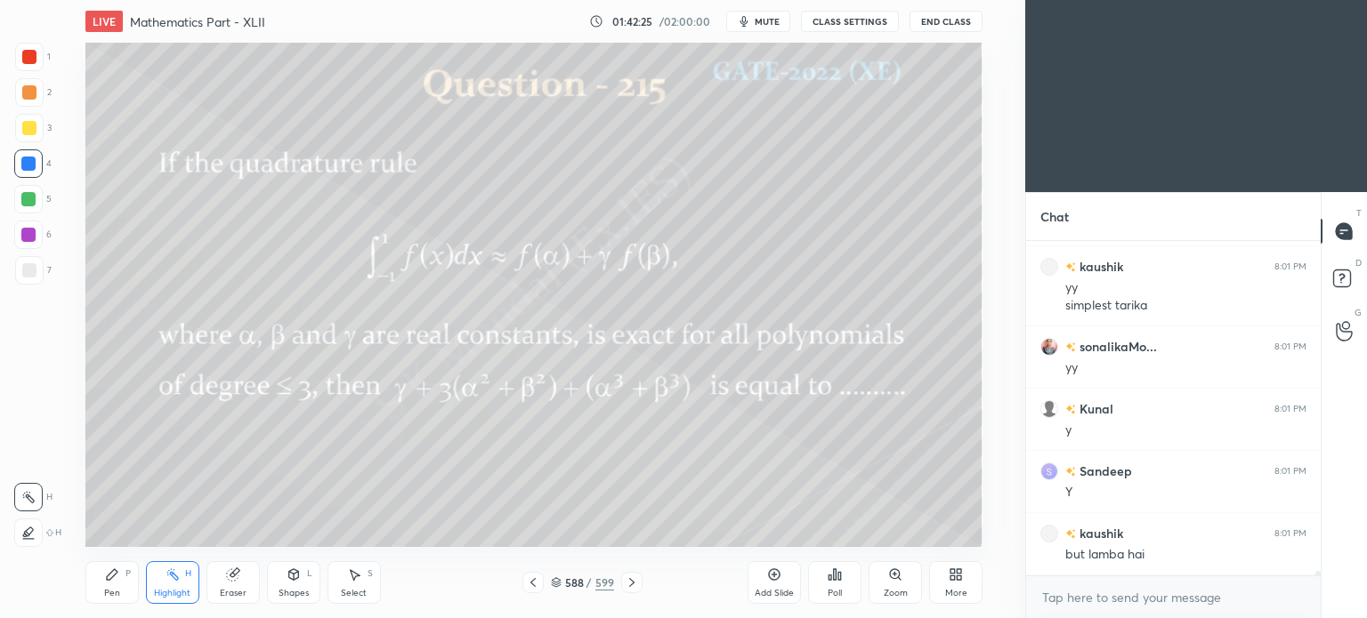
click at [626, 580] on icon at bounding box center [632, 583] width 14 height 14
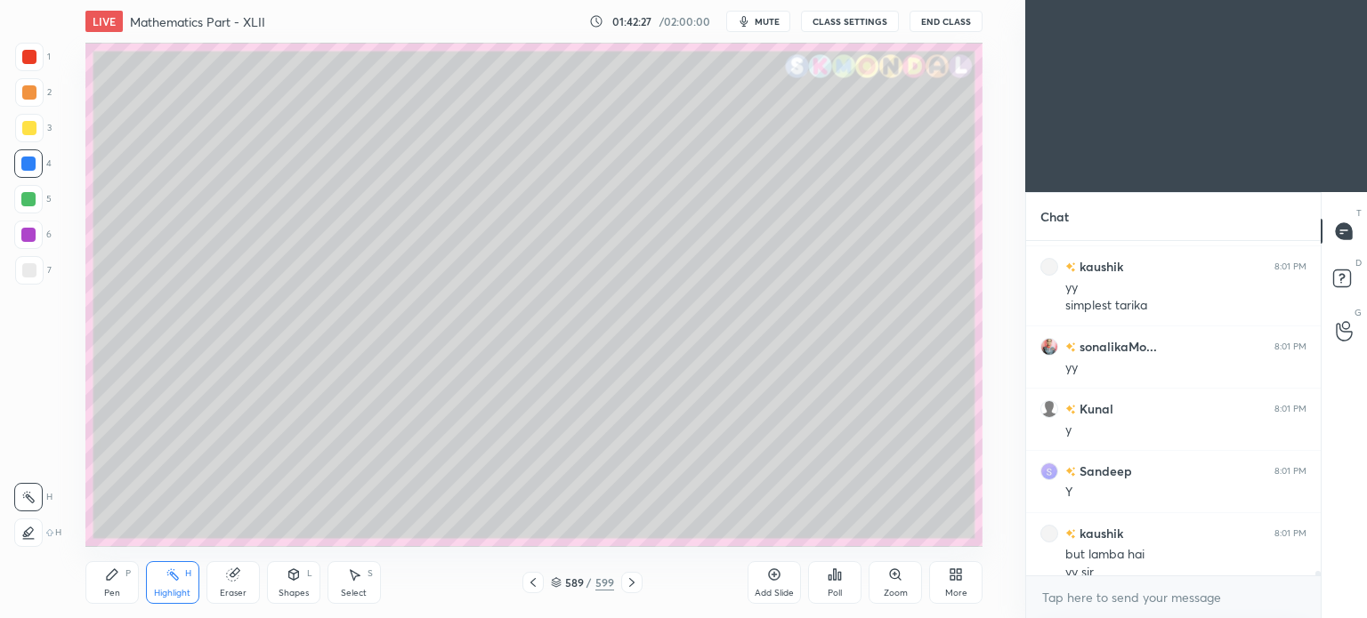
scroll to position [25685, 0]
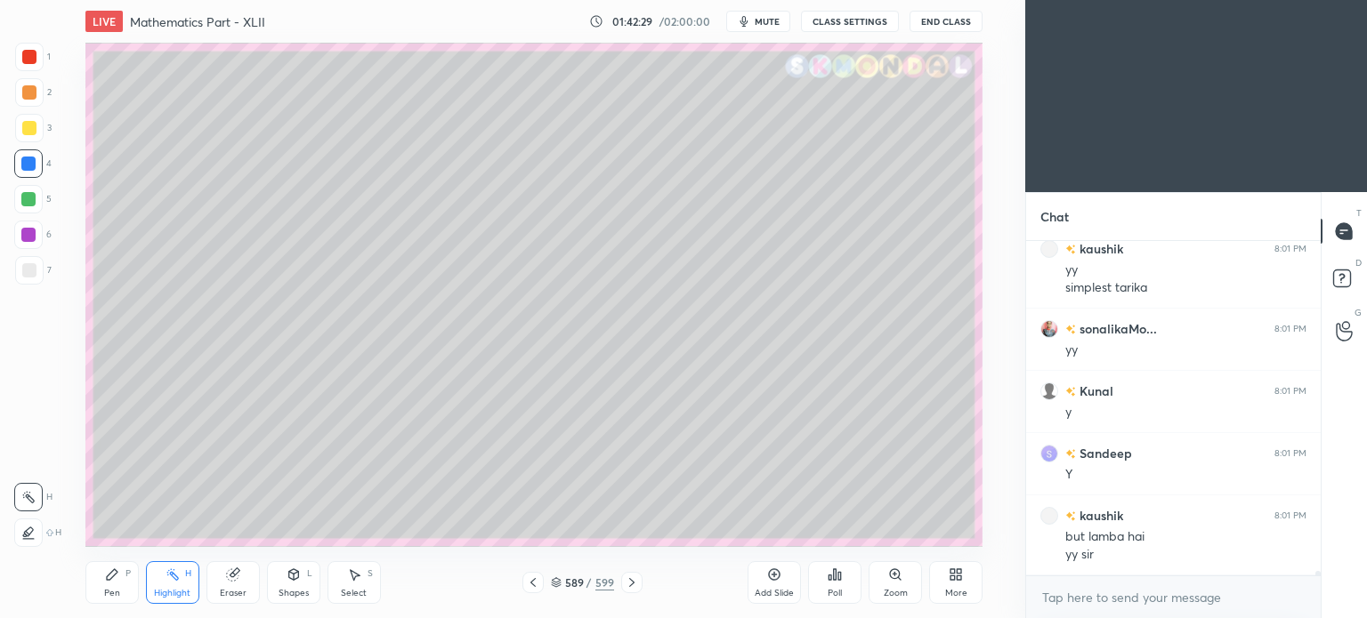
click at [628, 585] on icon at bounding box center [632, 583] width 14 height 14
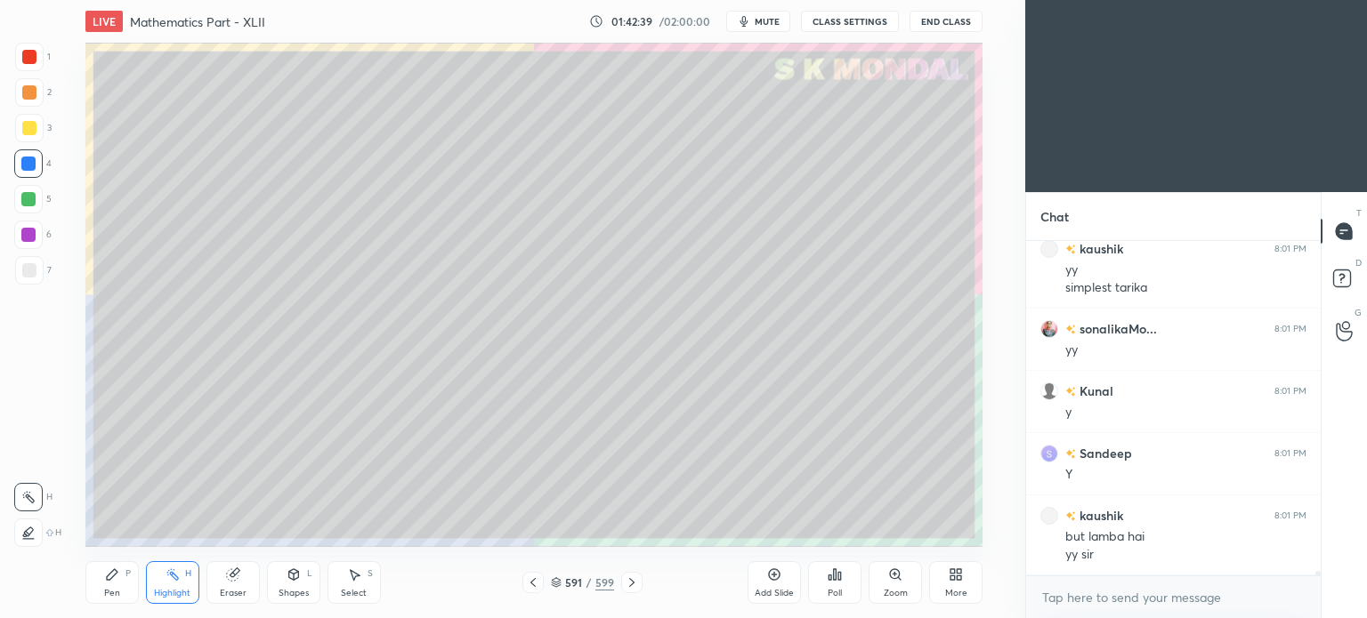
click at [628, 585] on icon at bounding box center [632, 583] width 14 height 14
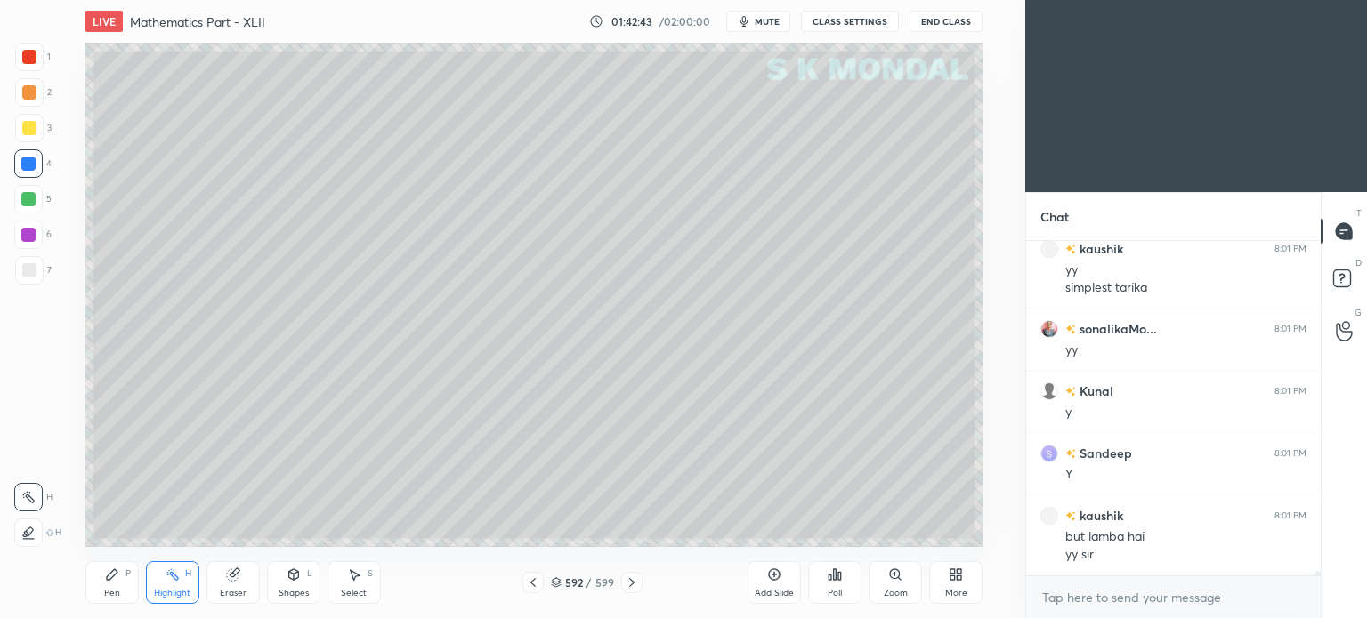
click at [628, 585] on icon at bounding box center [632, 583] width 14 height 14
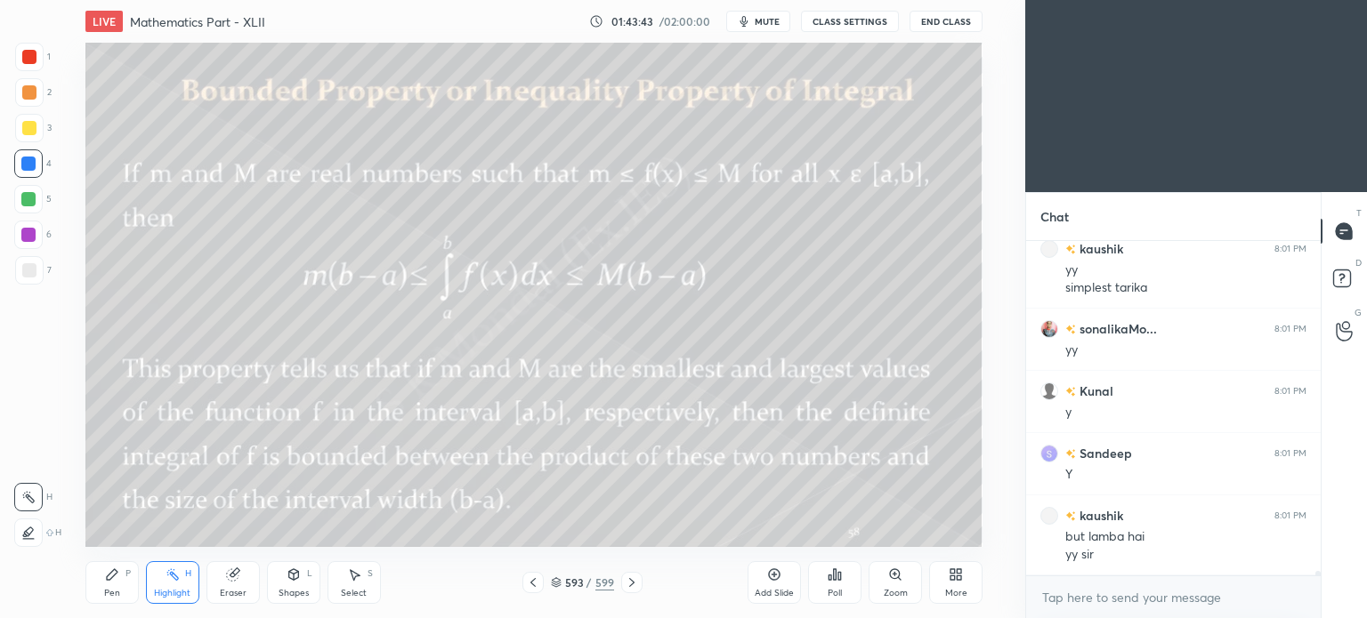
click at [626, 584] on icon at bounding box center [632, 583] width 14 height 14
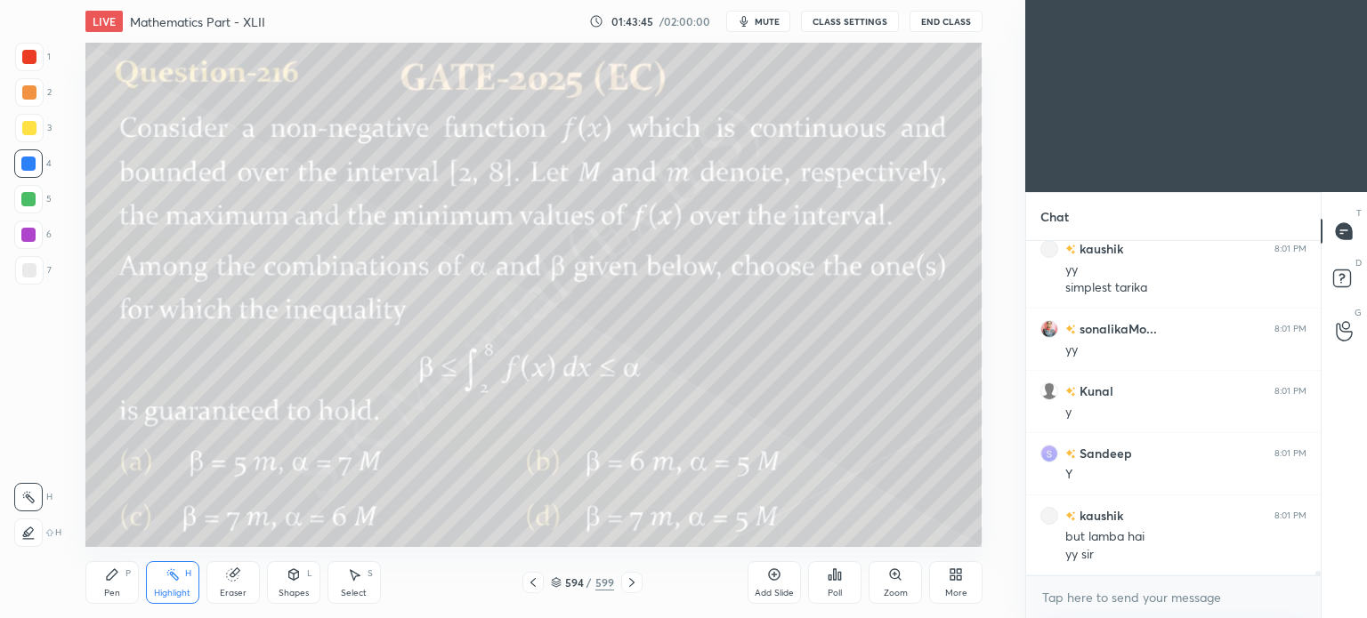
click at [534, 582] on icon at bounding box center [533, 583] width 14 height 14
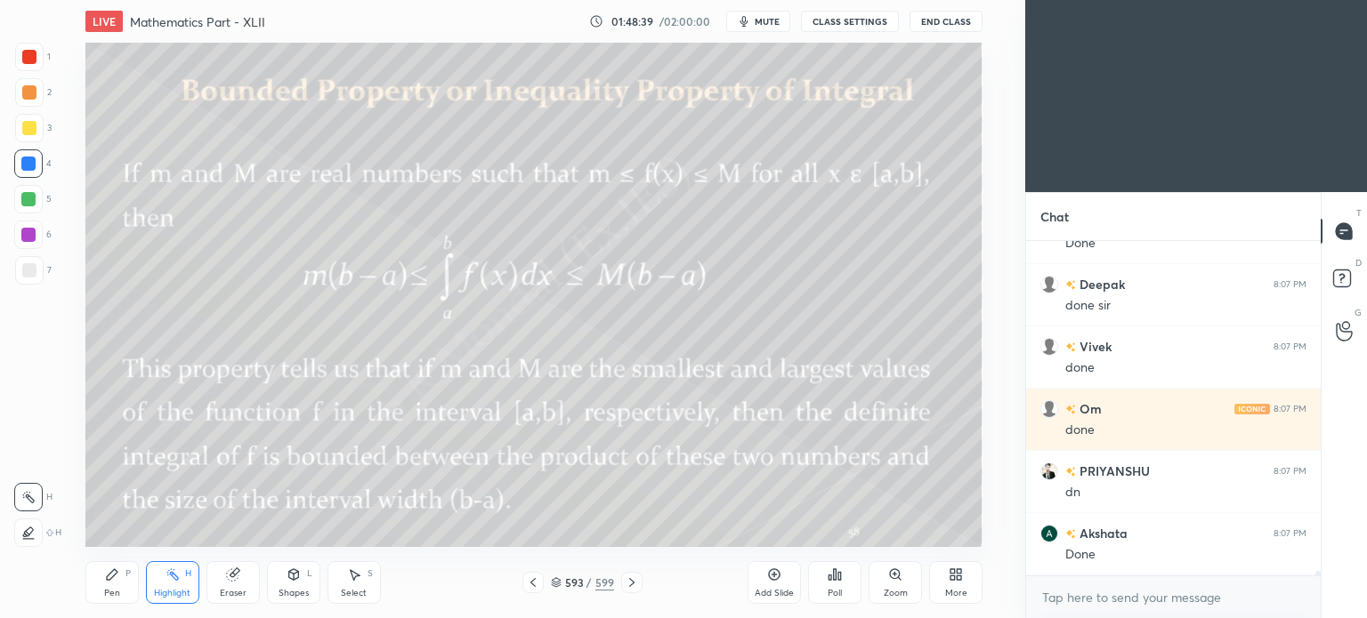
scroll to position [26512, 0]
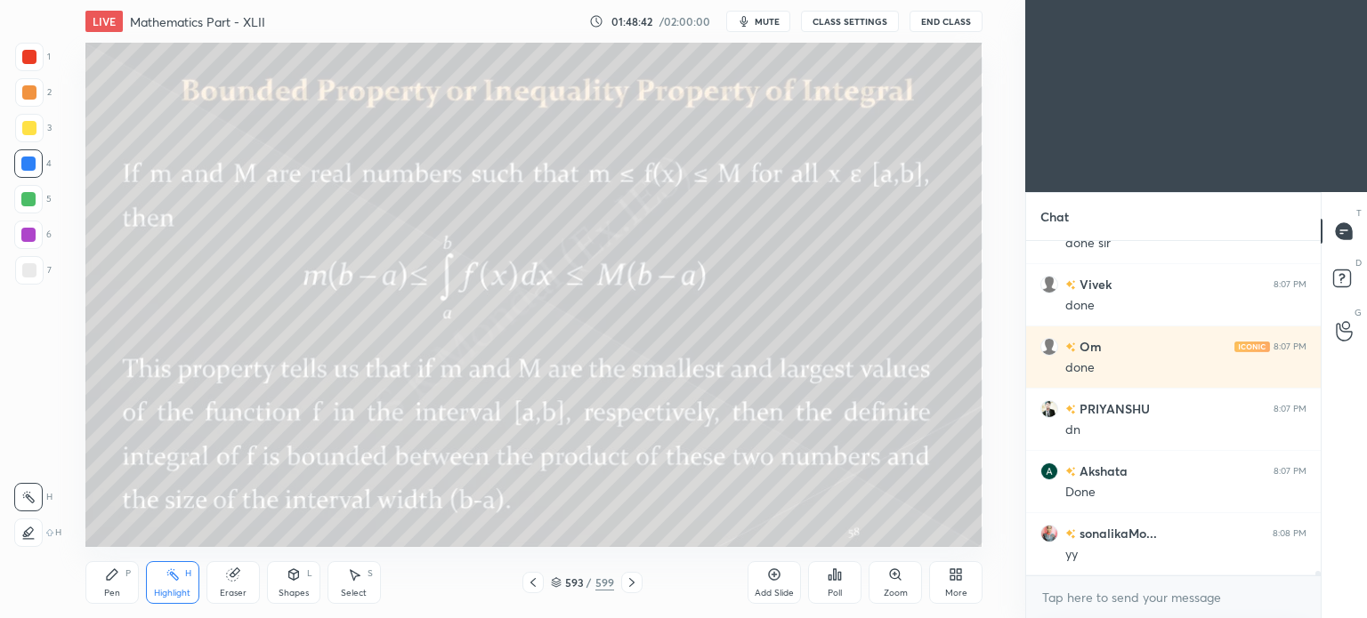
click at [231, 585] on div "Eraser" at bounding box center [232, 582] width 53 height 43
click at [116, 583] on div "Pen P" at bounding box center [111, 582] width 53 height 43
click at [117, 584] on div "Pen P" at bounding box center [111, 582] width 53 height 43
click at [231, 590] on div "Eraser" at bounding box center [233, 593] width 27 height 9
click at [770, 589] on div "Add Slide" at bounding box center [773, 593] width 39 height 9
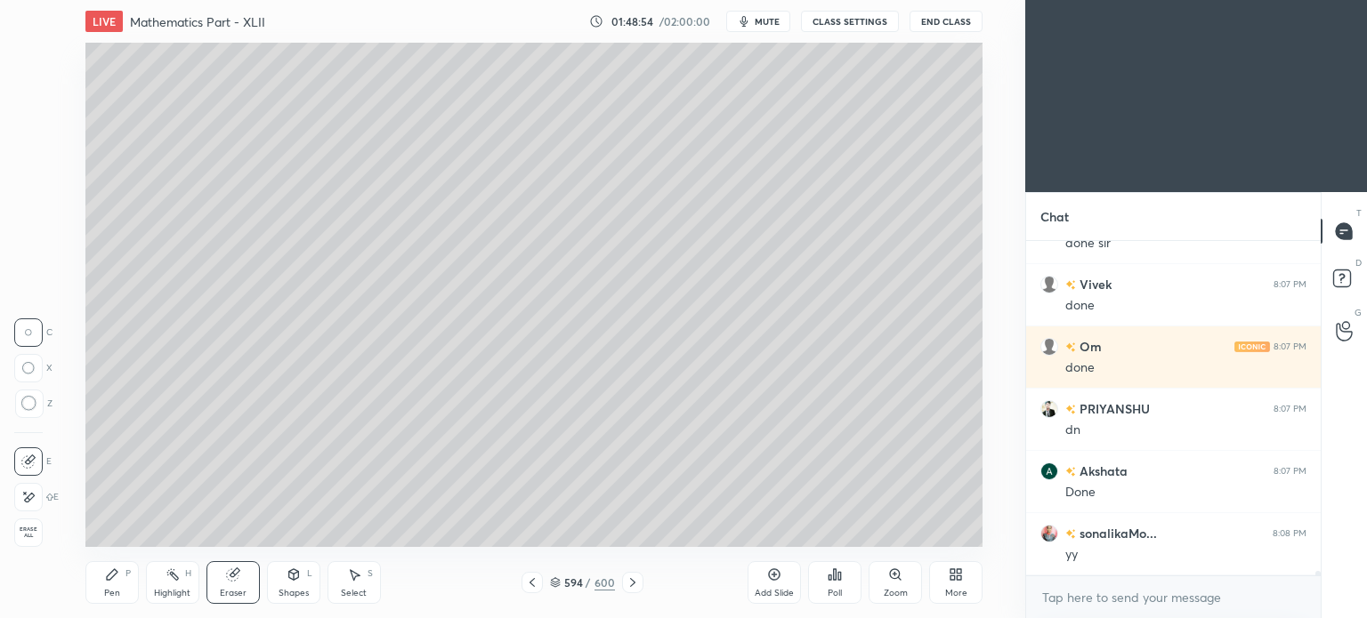
click at [100, 589] on div "Pen P" at bounding box center [111, 582] width 53 height 43
click at [99, 589] on div "Pen P" at bounding box center [111, 582] width 53 height 43
click at [27, 270] on div at bounding box center [29, 270] width 14 height 14
click at [241, 583] on div "Eraser" at bounding box center [232, 582] width 53 height 43
click at [135, 585] on div "Pen P" at bounding box center [111, 582] width 53 height 43
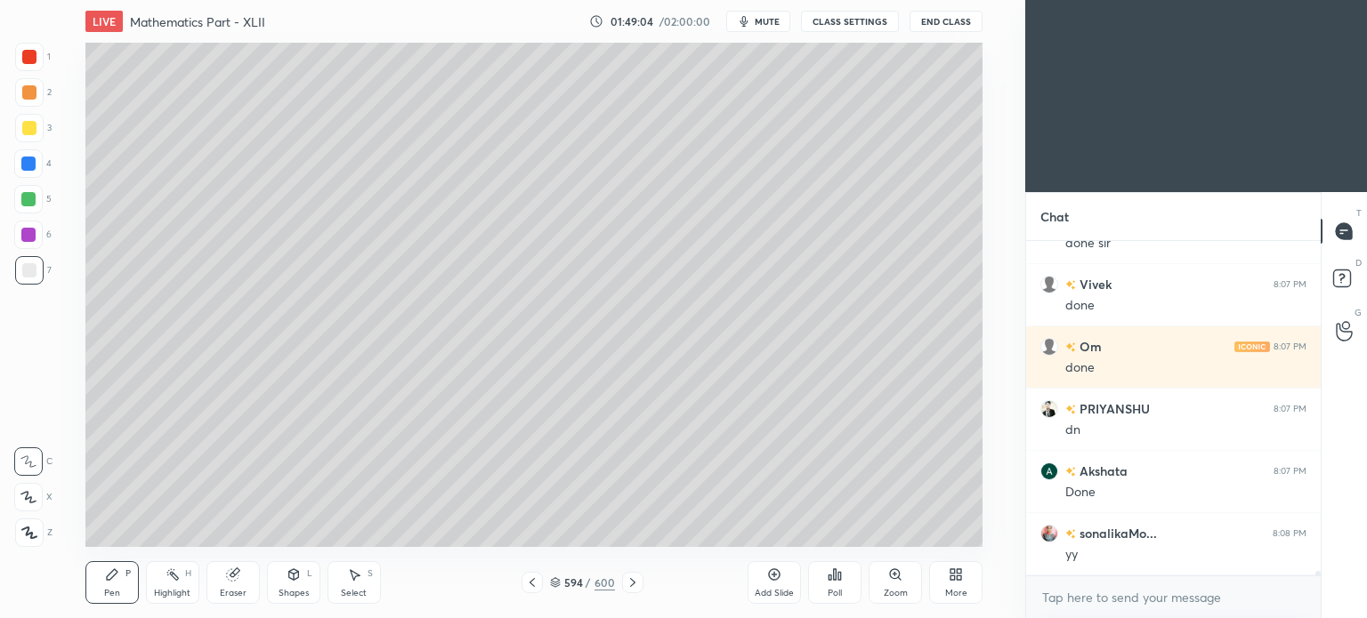
click at [129, 579] on div "Pen P" at bounding box center [111, 582] width 53 height 43
click at [228, 590] on div "Eraser" at bounding box center [233, 593] width 27 height 9
click at [110, 582] on icon at bounding box center [112, 575] width 14 height 14
click at [113, 581] on icon at bounding box center [112, 575] width 14 height 14
click at [239, 589] on div "Eraser" at bounding box center [233, 593] width 27 height 9
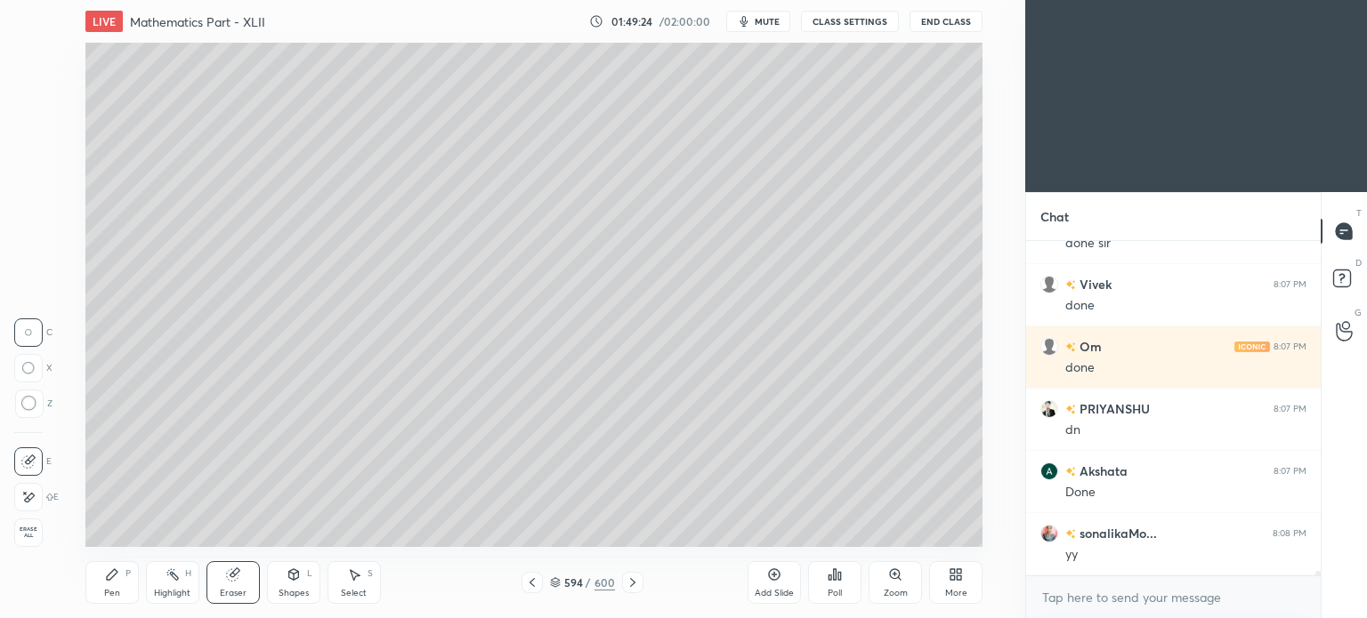
click at [110, 587] on div "Pen P" at bounding box center [111, 582] width 53 height 43
click at [112, 587] on div "Pen P" at bounding box center [111, 582] width 53 height 43
click at [533, 585] on icon at bounding box center [532, 583] width 14 height 14
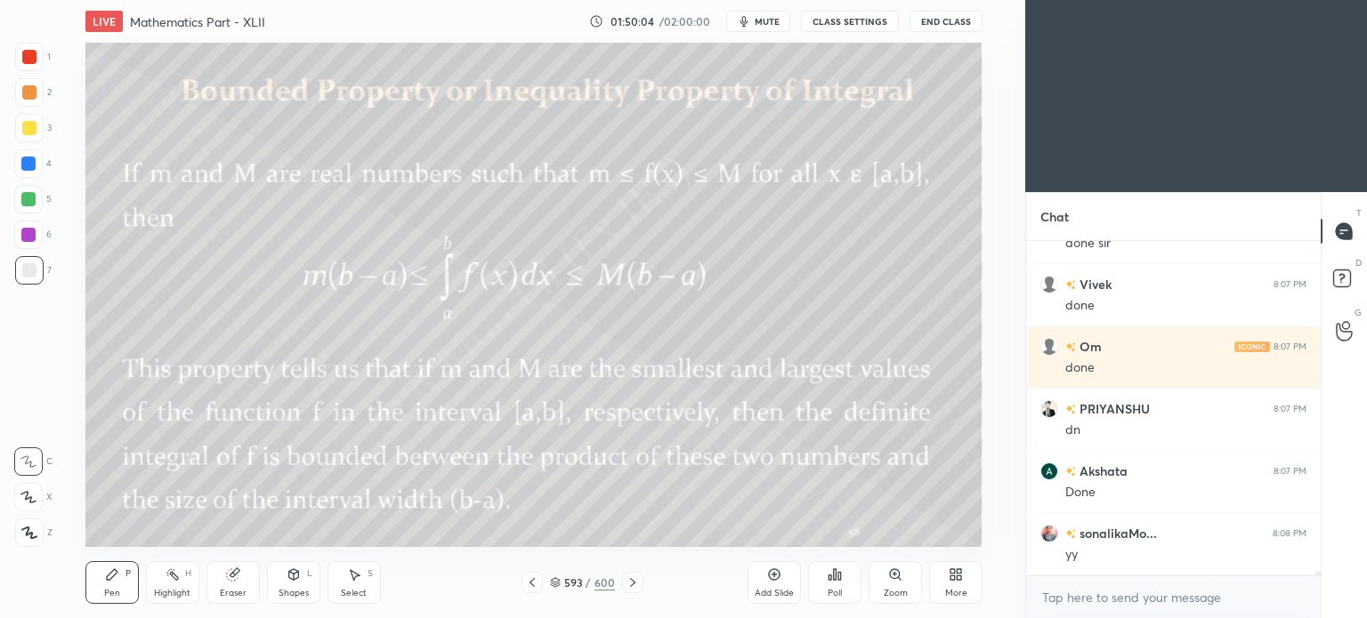
click at [636, 582] on icon at bounding box center [632, 583] width 14 height 14
click at [172, 590] on div "Highlight" at bounding box center [172, 593] width 36 height 9
click at [177, 586] on div "Highlight H" at bounding box center [172, 582] width 53 height 43
click at [115, 587] on div "Pen P" at bounding box center [111, 582] width 53 height 43
click at [117, 593] on div "Pen" at bounding box center [112, 593] width 16 height 9
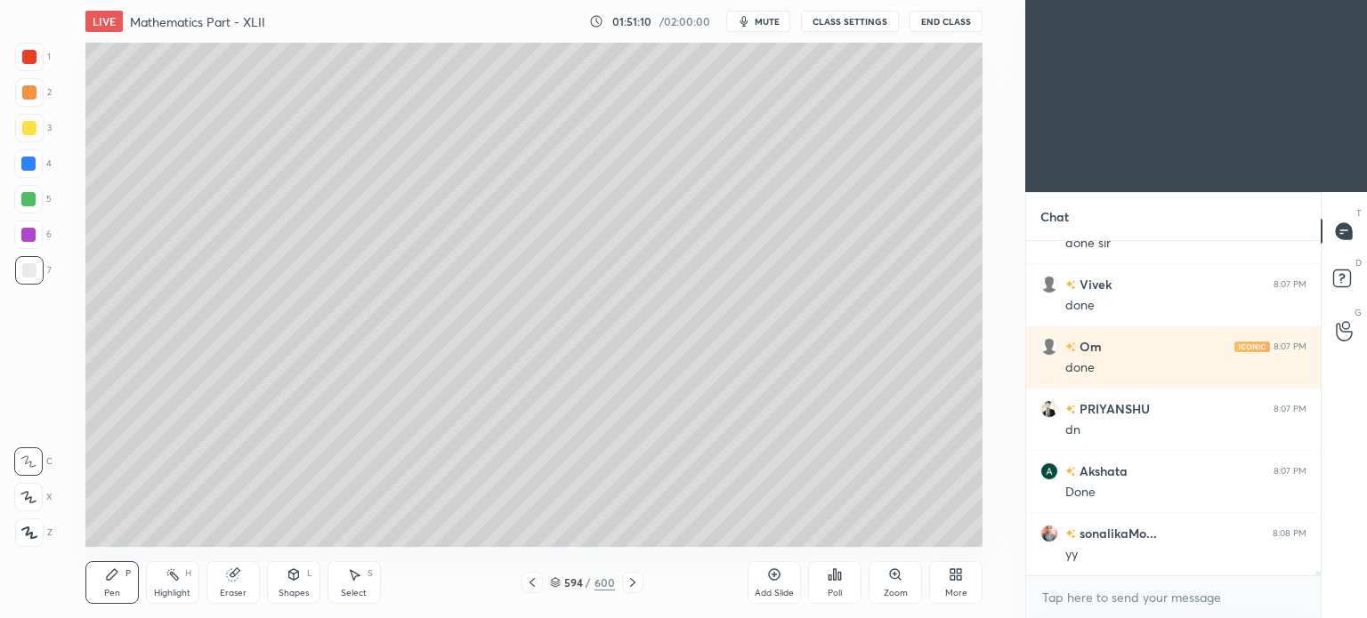
click at [165, 586] on div "Highlight H" at bounding box center [172, 582] width 53 height 43
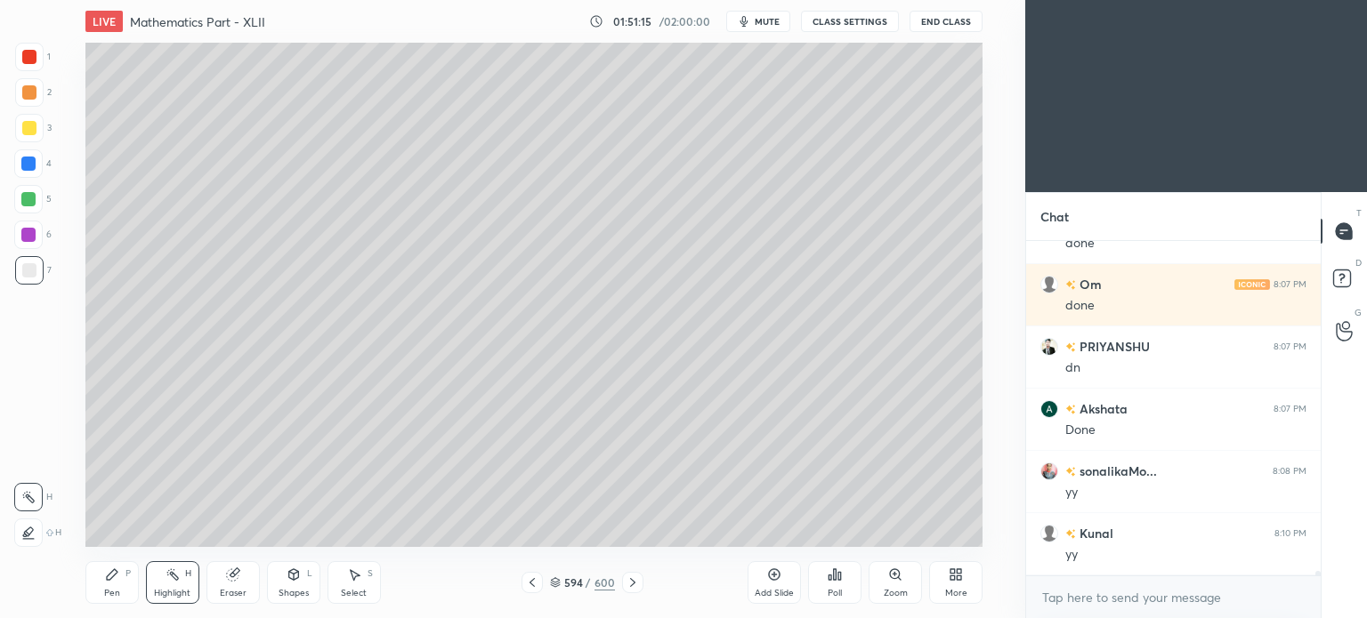
click at [173, 584] on div "Highlight H" at bounding box center [172, 582] width 53 height 43
click at [174, 583] on div "Highlight H" at bounding box center [172, 582] width 53 height 43
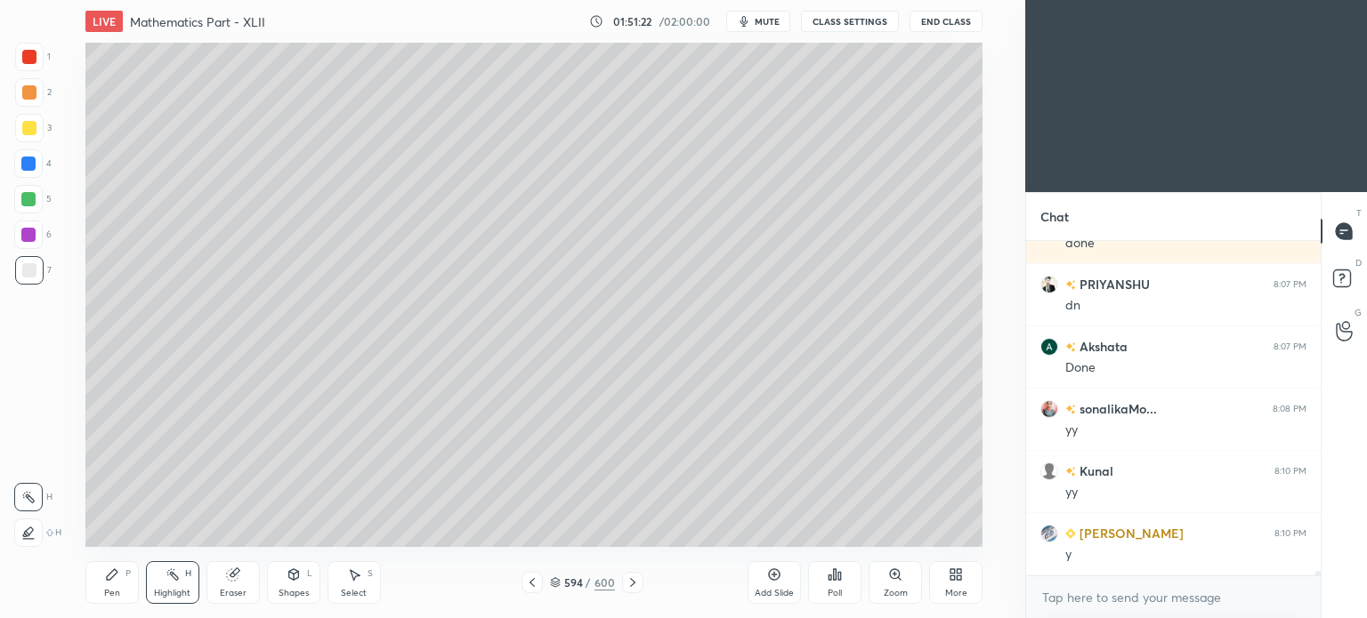
click at [28, 203] on div at bounding box center [28, 199] width 14 height 14
click at [96, 591] on div "Pen P" at bounding box center [111, 582] width 53 height 43
click at [101, 583] on div "Pen P" at bounding box center [111, 582] width 53 height 43
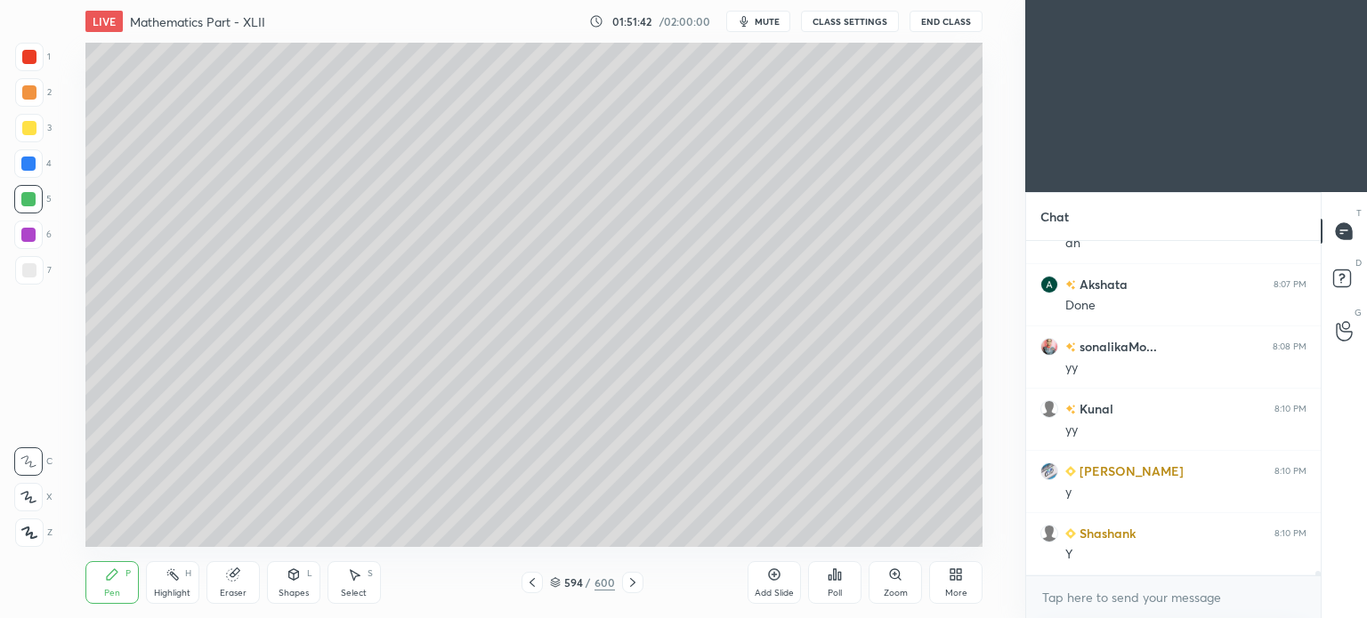
scroll to position [26761, 0]
click at [34, 128] on div at bounding box center [29, 128] width 14 height 14
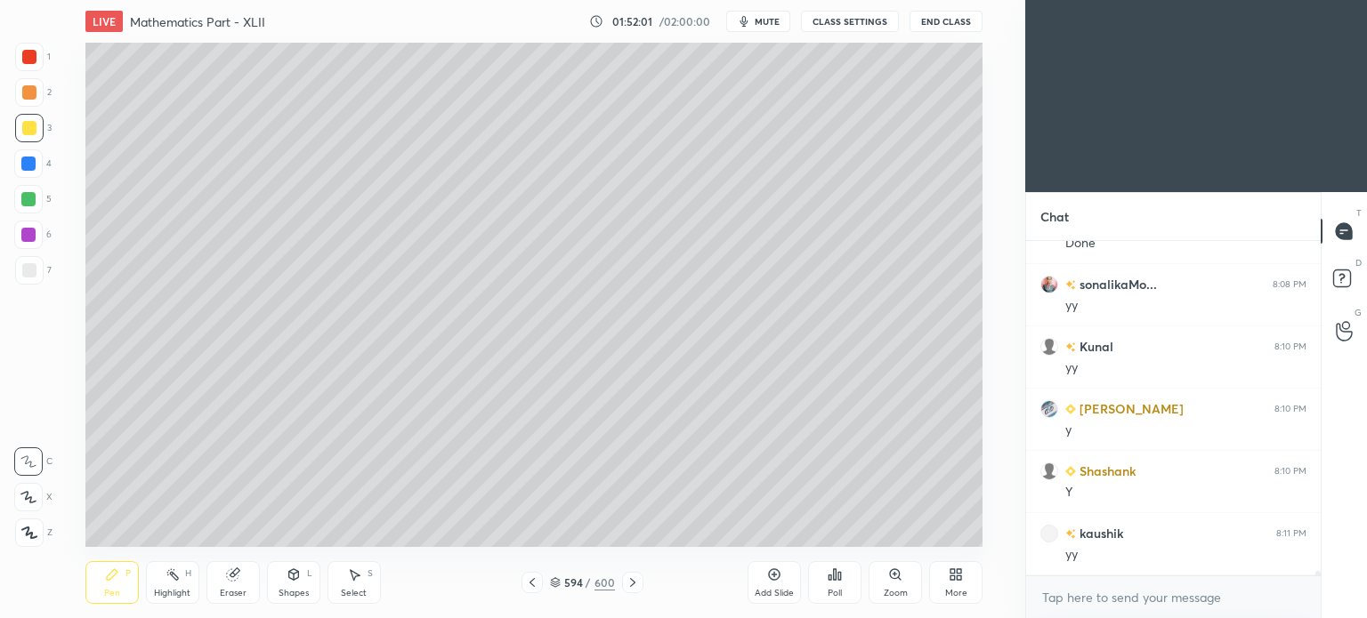
click at [178, 586] on div "Highlight H" at bounding box center [172, 582] width 53 height 43
click at [181, 585] on div "Highlight H" at bounding box center [172, 582] width 53 height 43
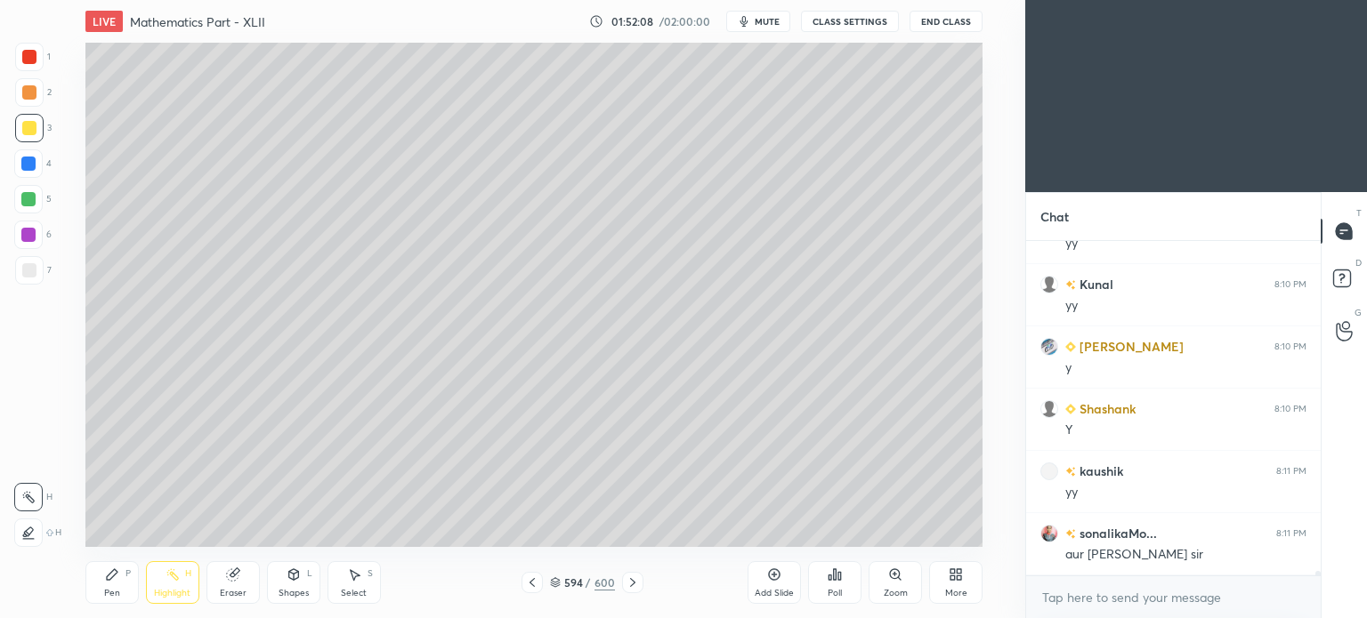
click at [107, 584] on div "Pen P" at bounding box center [111, 582] width 53 height 43
click at [117, 578] on icon at bounding box center [112, 575] width 14 height 14
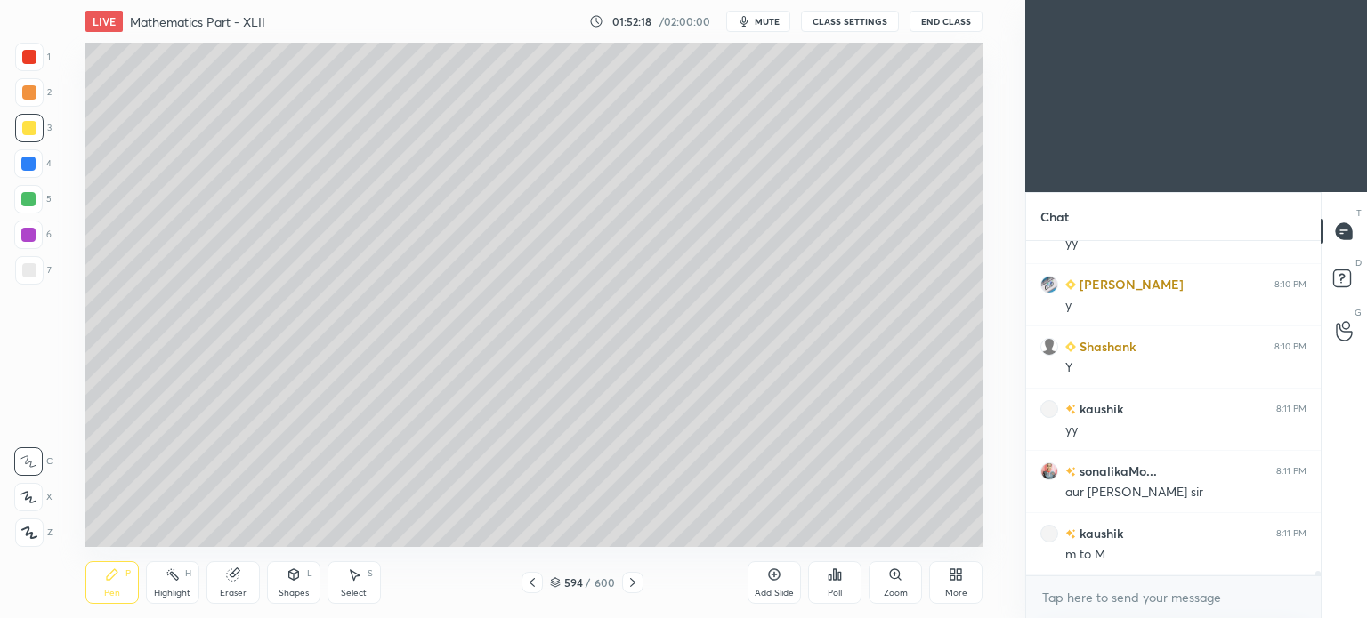
click at [163, 583] on div "Highlight H" at bounding box center [172, 582] width 53 height 43
click at [164, 586] on div "Highlight H" at bounding box center [172, 582] width 53 height 43
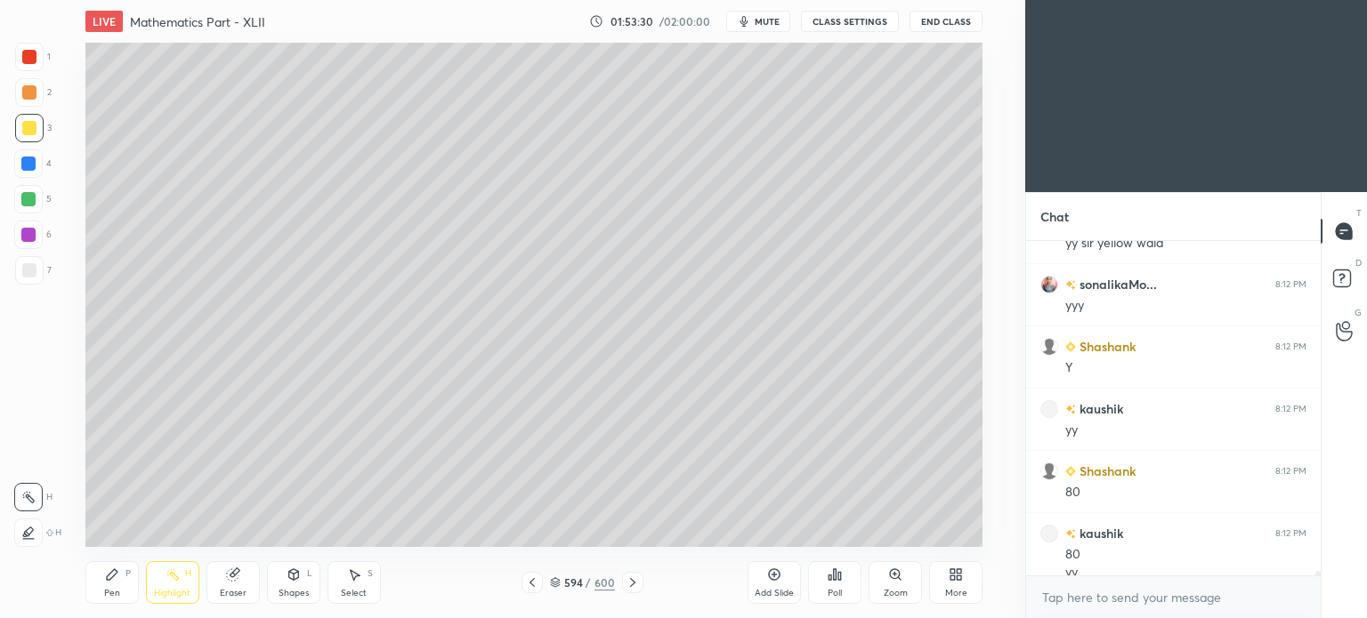
scroll to position [27419, 0]
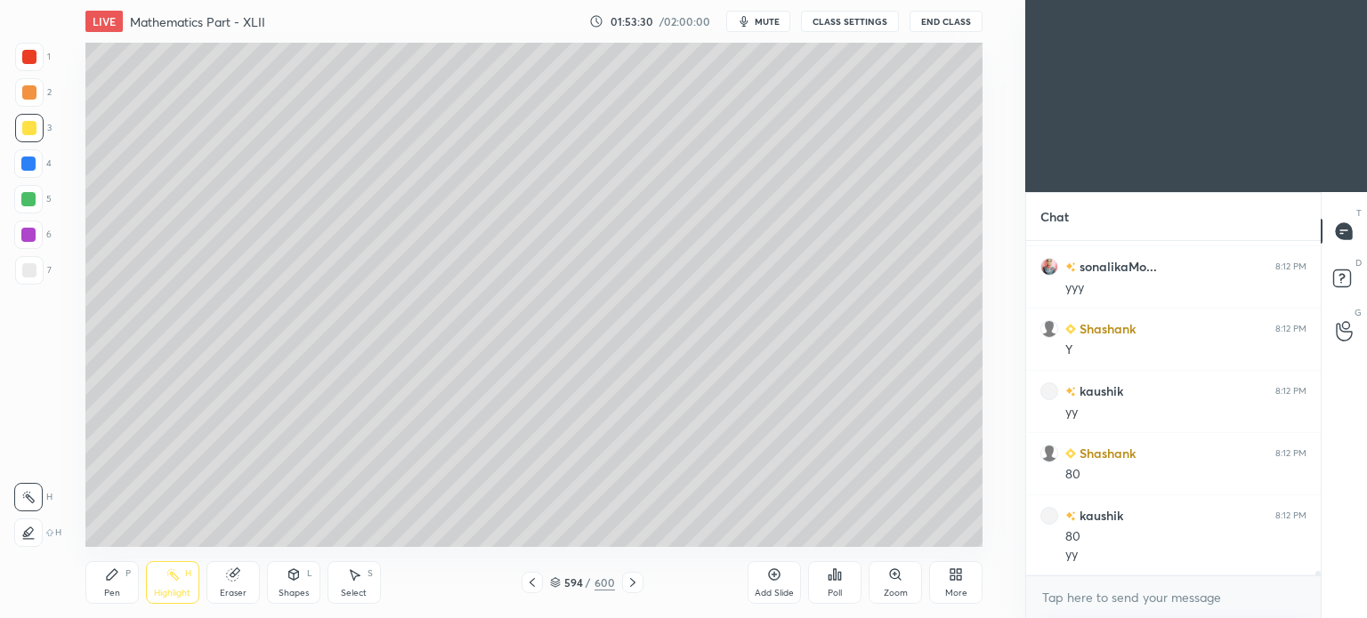
click at [521, 582] on div at bounding box center [531, 582] width 21 height 21
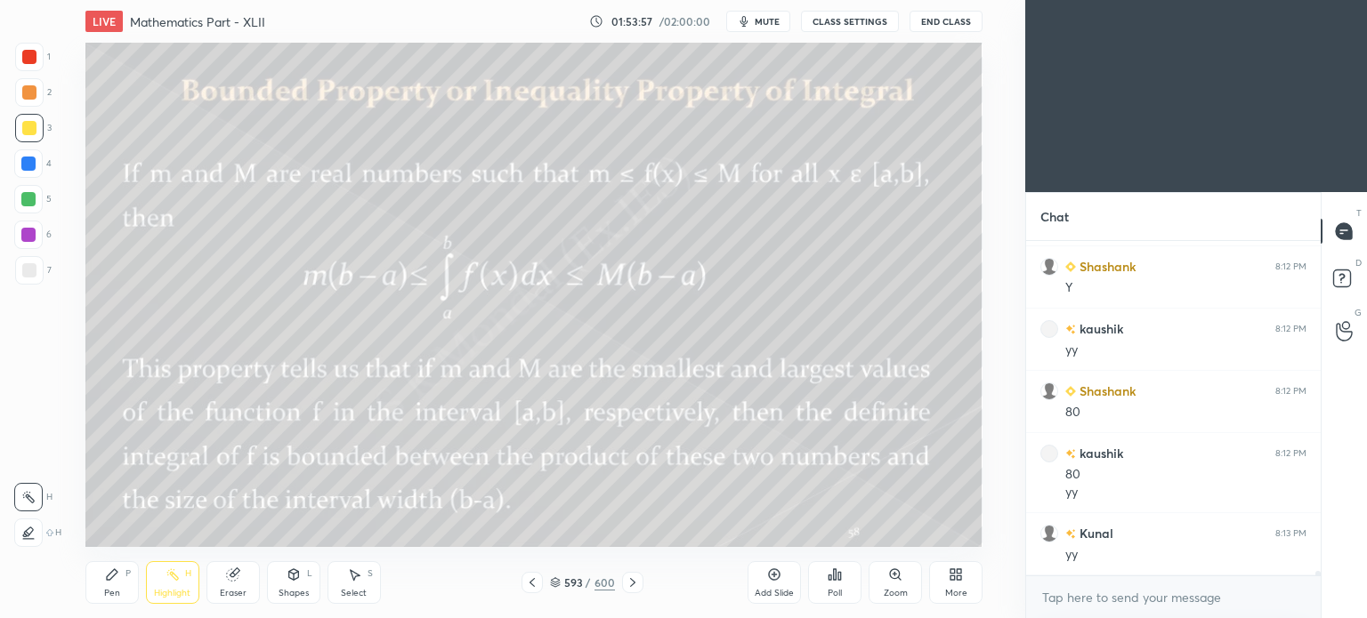
scroll to position [27544, 0]
click at [634, 579] on icon at bounding box center [632, 583] width 14 height 14
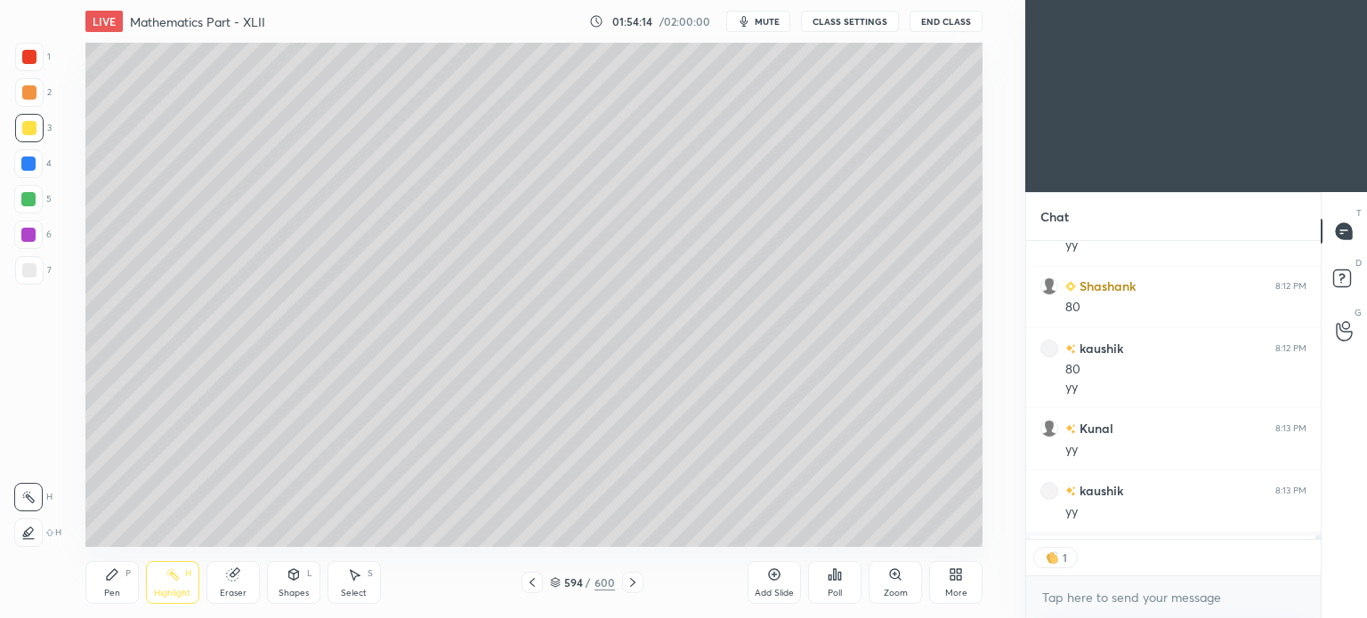
scroll to position [5, 5]
click at [633, 577] on icon at bounding box center [632, 583] width 14 height 14
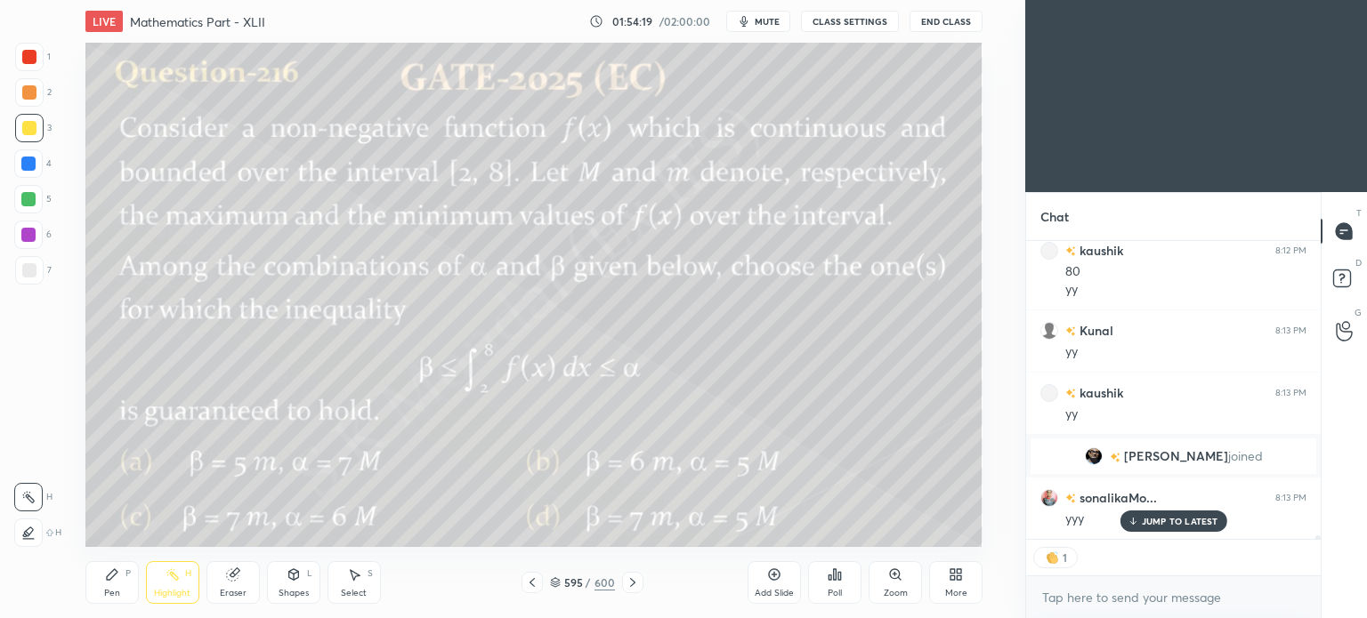
click at [1145, 520] on p "JUMP TO LATEST" at bounding box center [1179, 521] width 77 height 11
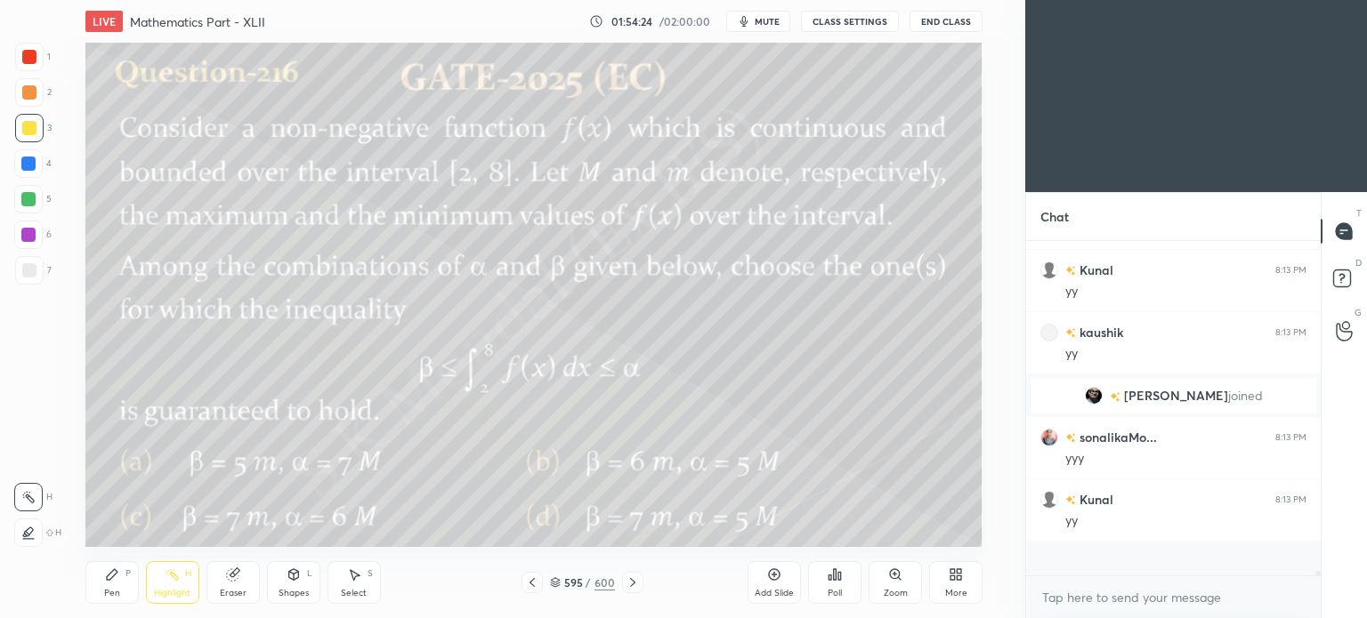
scroll to position [329, 289]
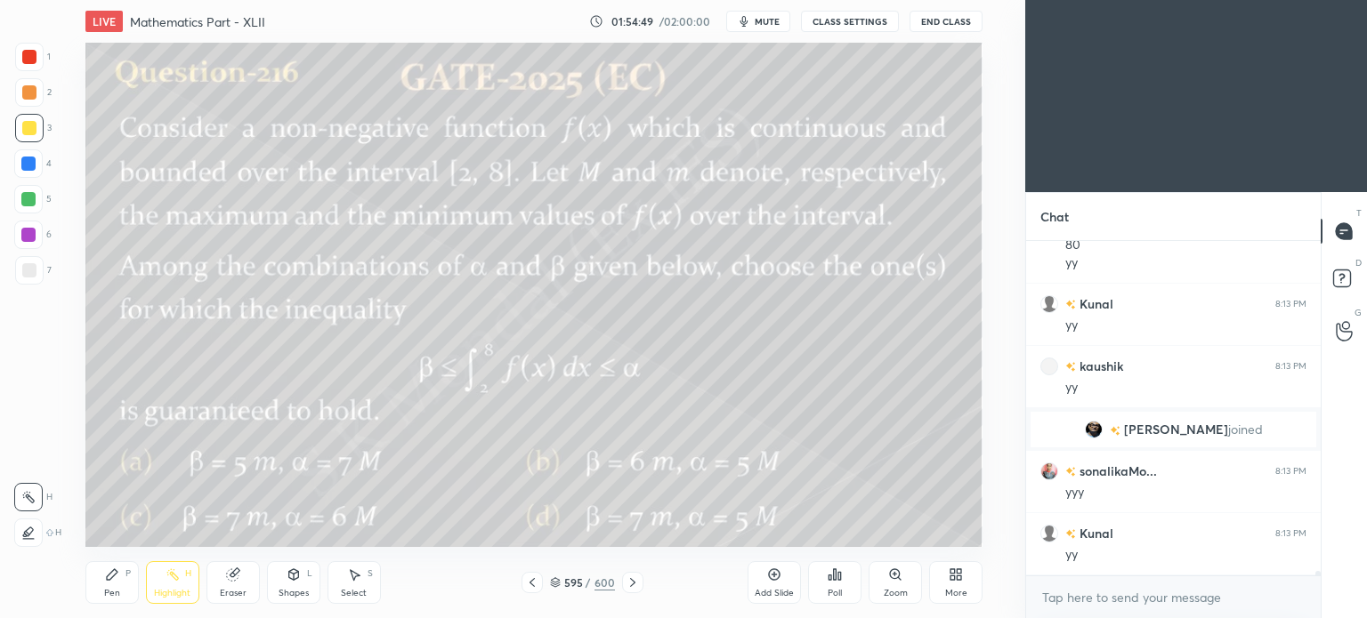
click at [102, 593] on div "Pen P" at bounding box center [111, 582] width 53 height 43
click at [106, 593] on div "Pen" at bounding box center [112, 593] width 16 height 9
click at [249, 587] on div "Eraser" at bounding box center [232, 582] width 53 height 43
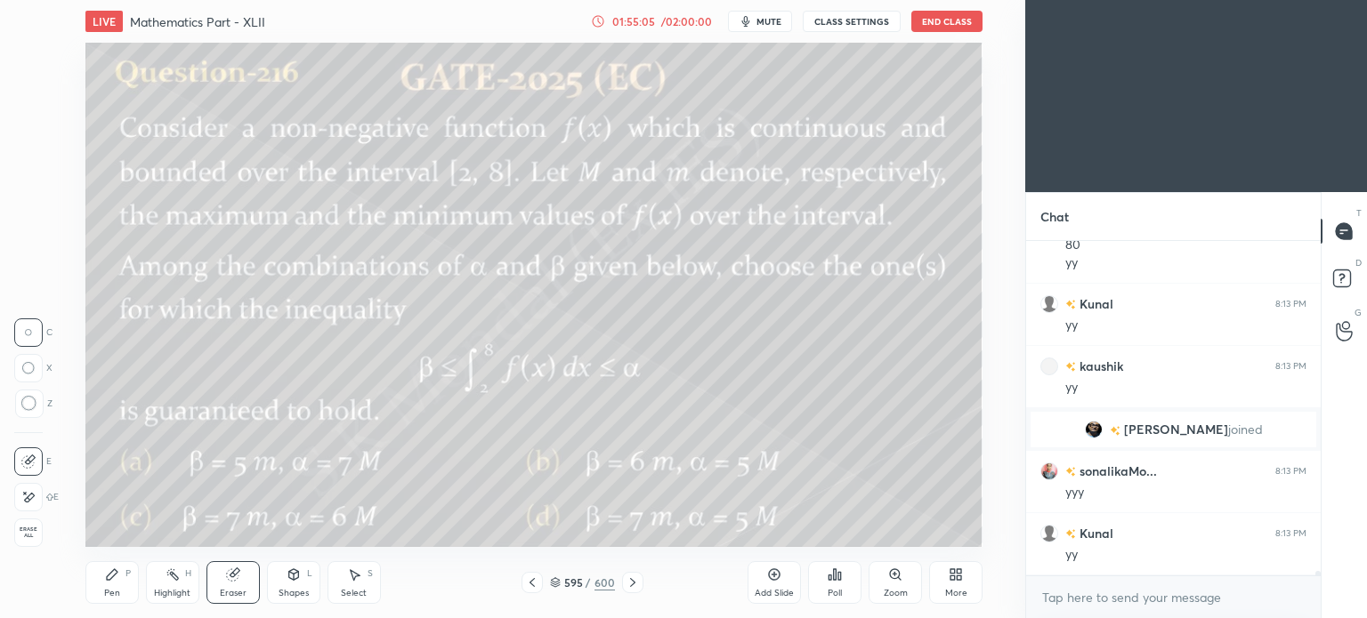
click at [111, 597] on div "Pen" at bounding box center [112, 593] width 16 height 9
click at [112, 597] on div "Pen" at bounding box center [112, 593] width 16 height 9
click at [233, 592] on div "Eraser" at bounding box center [233, 593] width 27 height 9
click at [102, 596] on div "Pen P" at bounding box center [111, 582] width 53 height 43
click at [110, 597] on div "Pen" at bounding box center [112, 593] width 16 height 9
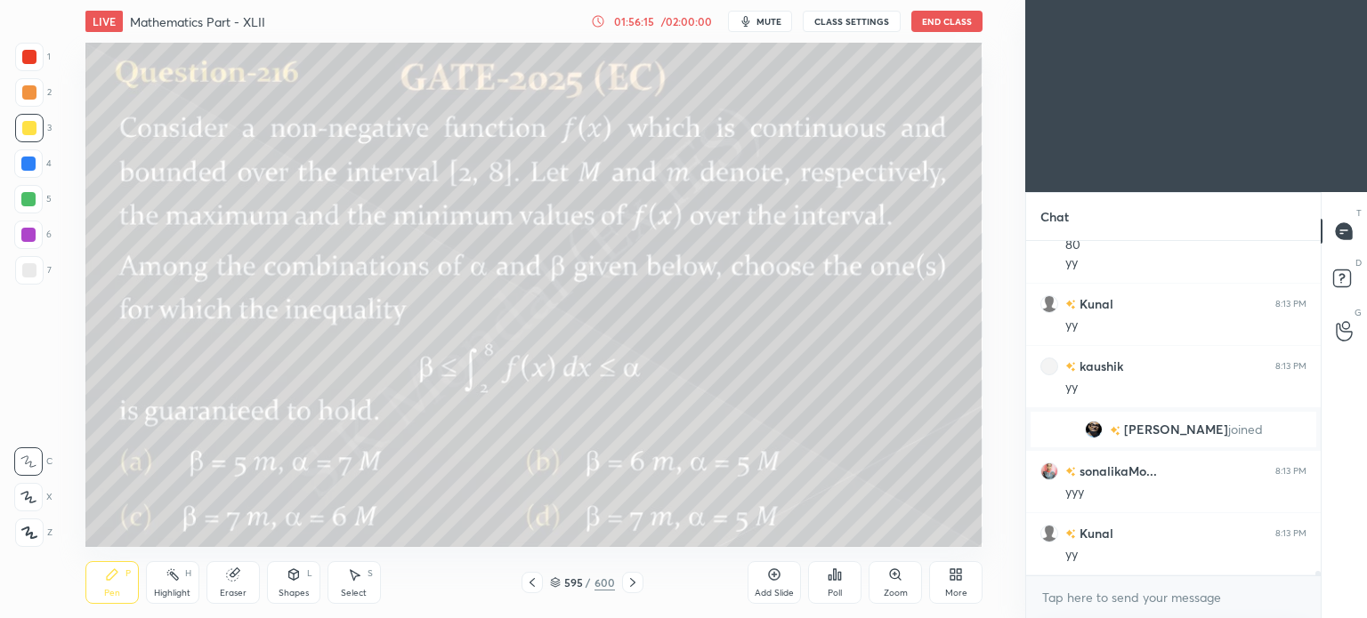
scroll to position [23569, 0]
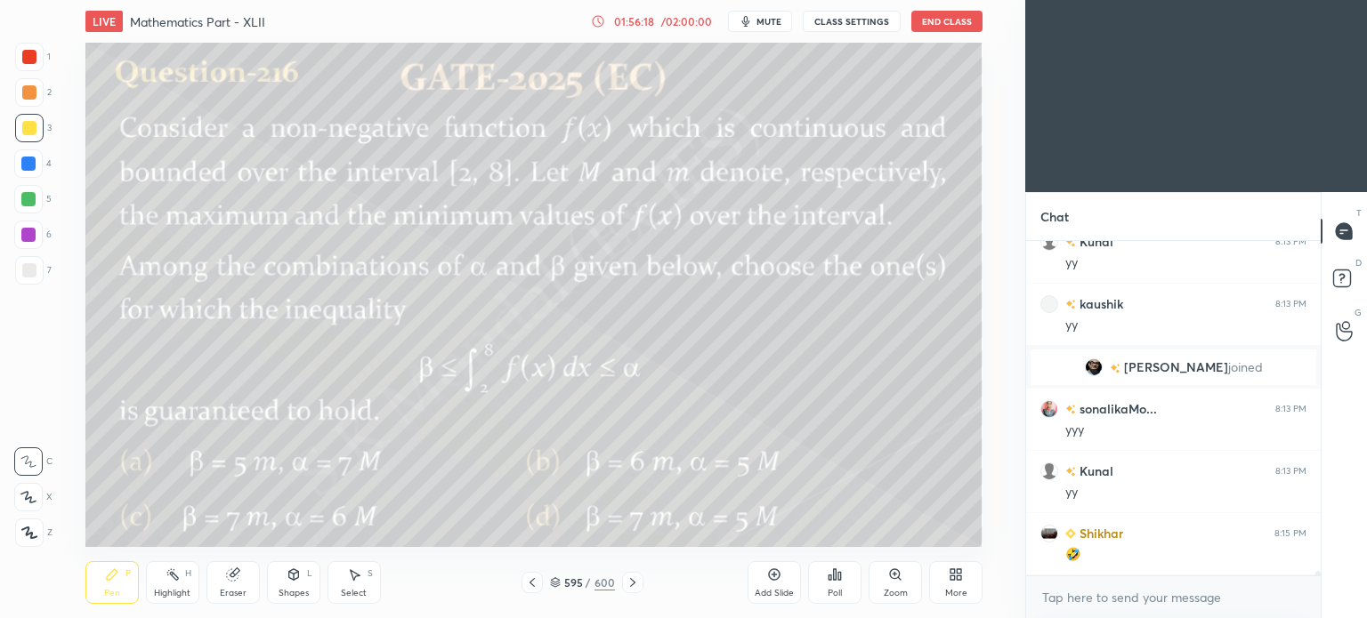
click at [185, 586] on div "Highlight H" at bounding box center [172, 582] width 53 height 43
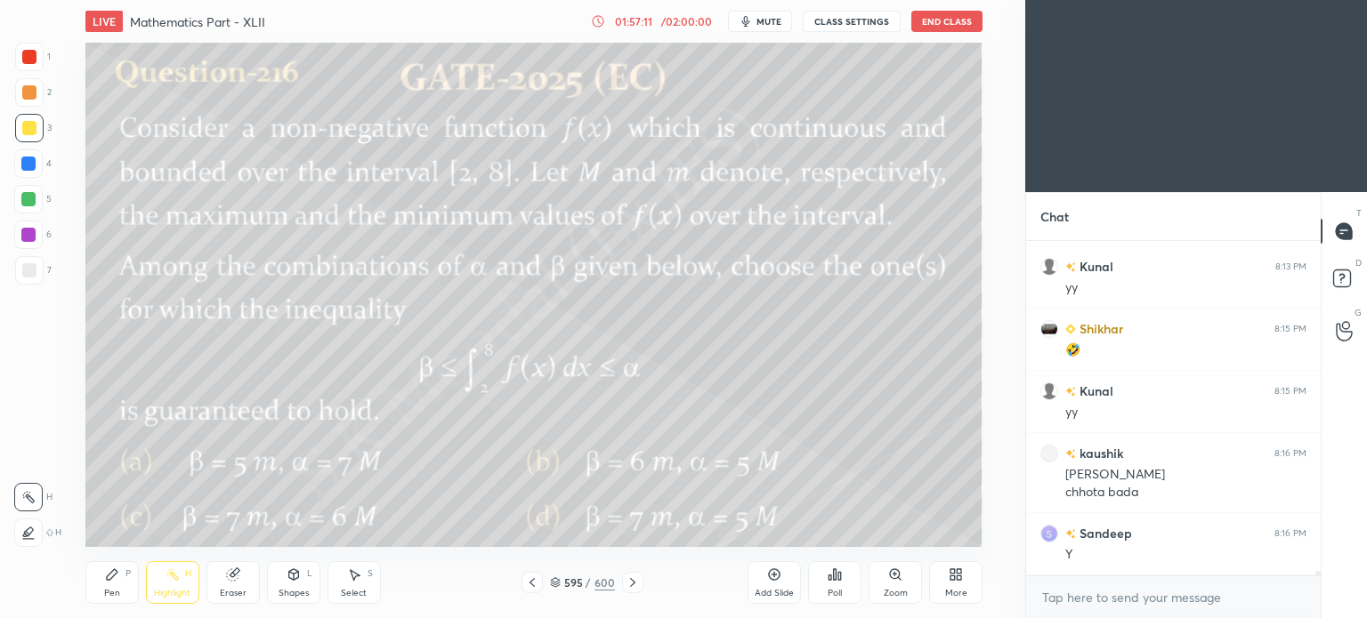
scroll to position [23898, 0]
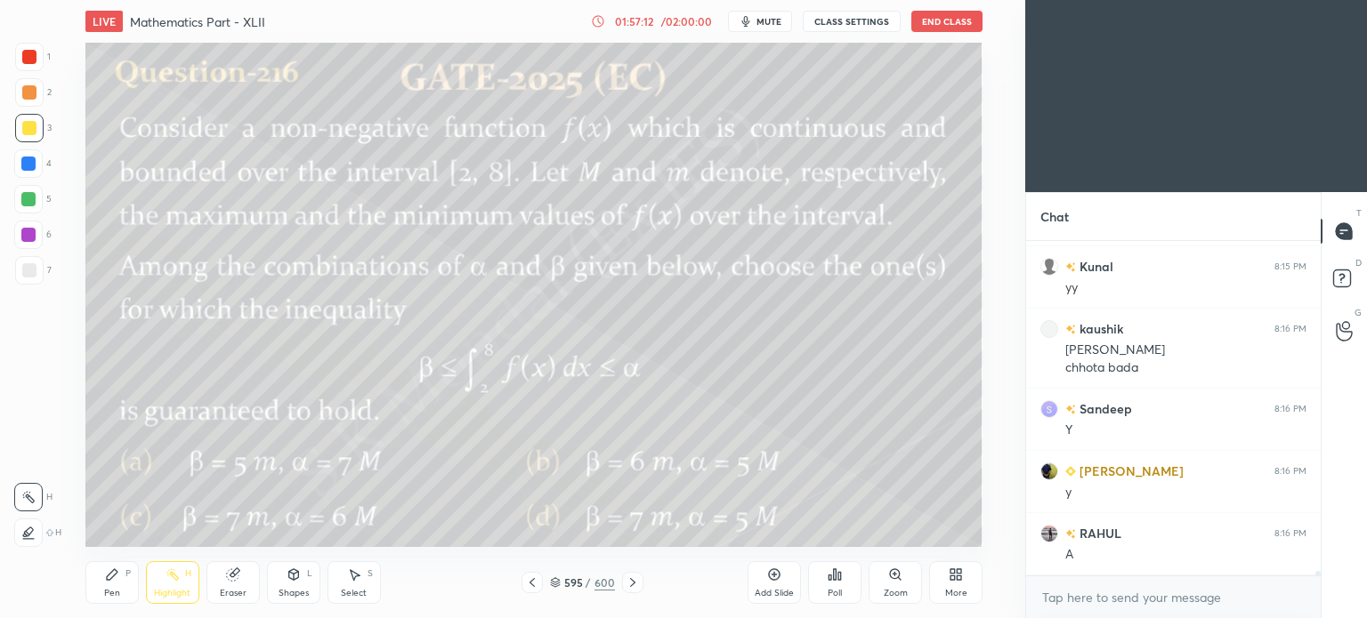
click at [637, 581] on icon at bounding box center [632, 583] width 14 height 14
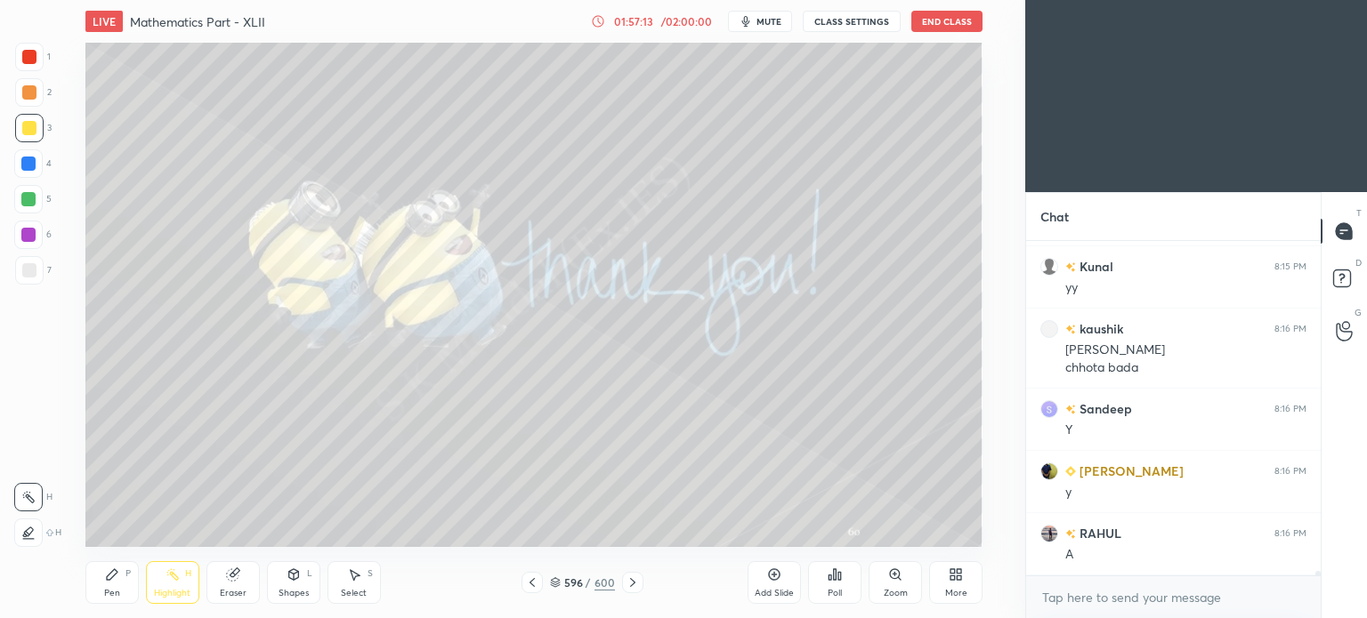
click at [533, 585] on icon at bounding box center [531, 582] width 5 height 9
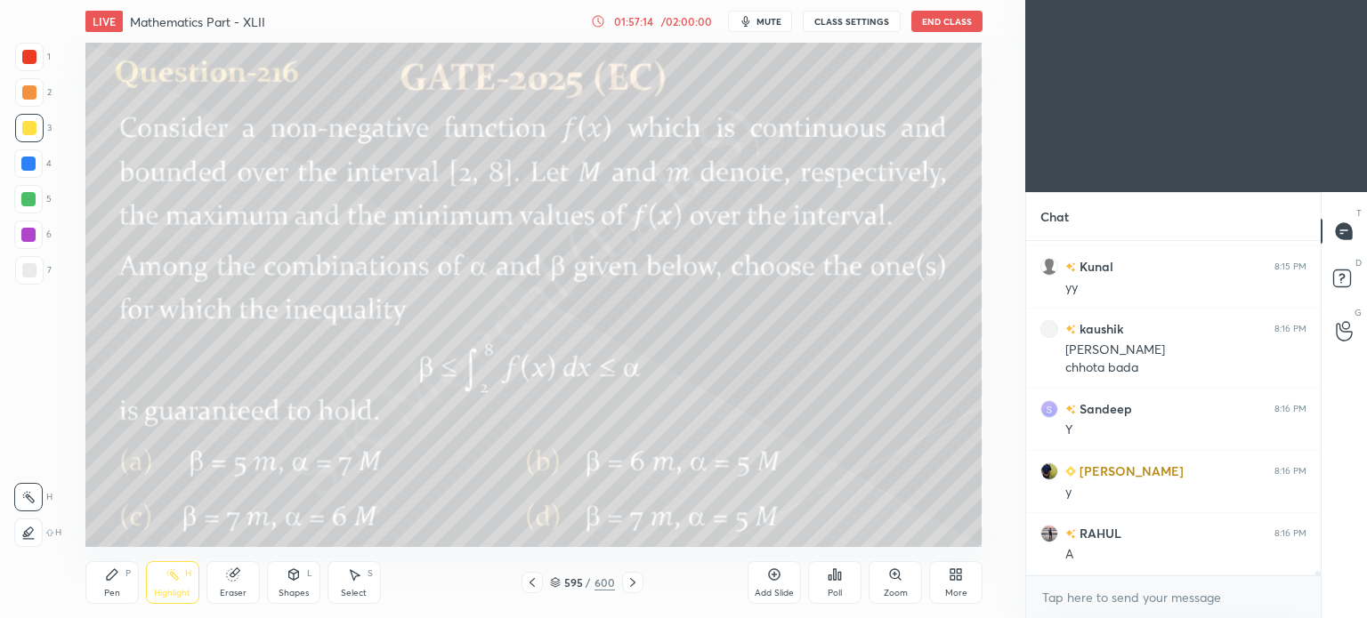
click at [769, 589] on div "Add Slide" at bounding box center [773, 593] width 39 height 9
click at [23, 134] on div at bounding box center [29, 128] width 14 height 14
click at [107, 590] on div "Pen" at bounding box center [112, 593] width 16 height 9
click at [110, 578] on icon at bounding box center [112, 574] width 11 height 11
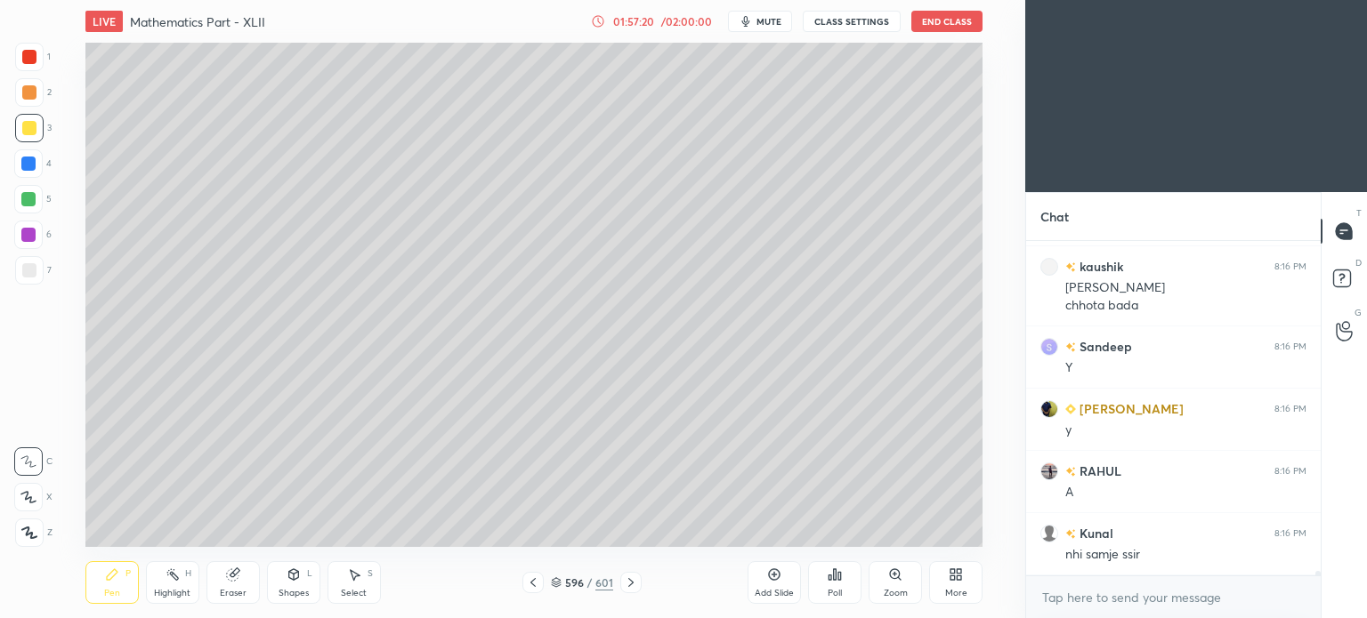
click at [538, 582] on icon at bounding box center [533, 583] width 14 height 14
click at [534, 583] on icon at bounding box center [533, 583] width 14 height 14
click at [626, 580] on icon at bounding box center [631, 583] width 14 height 14
click at [629, 580] on icon at bounding box center [630, 582] width 5 height 9
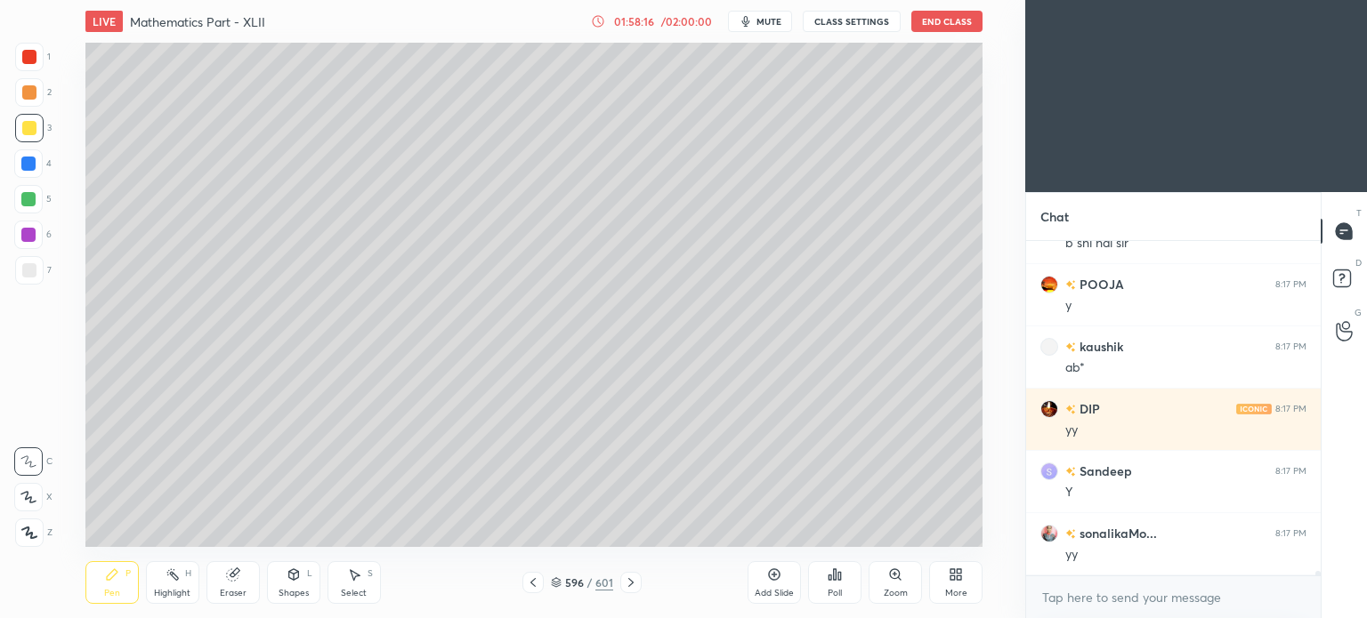
scroll to position [24396, 0]
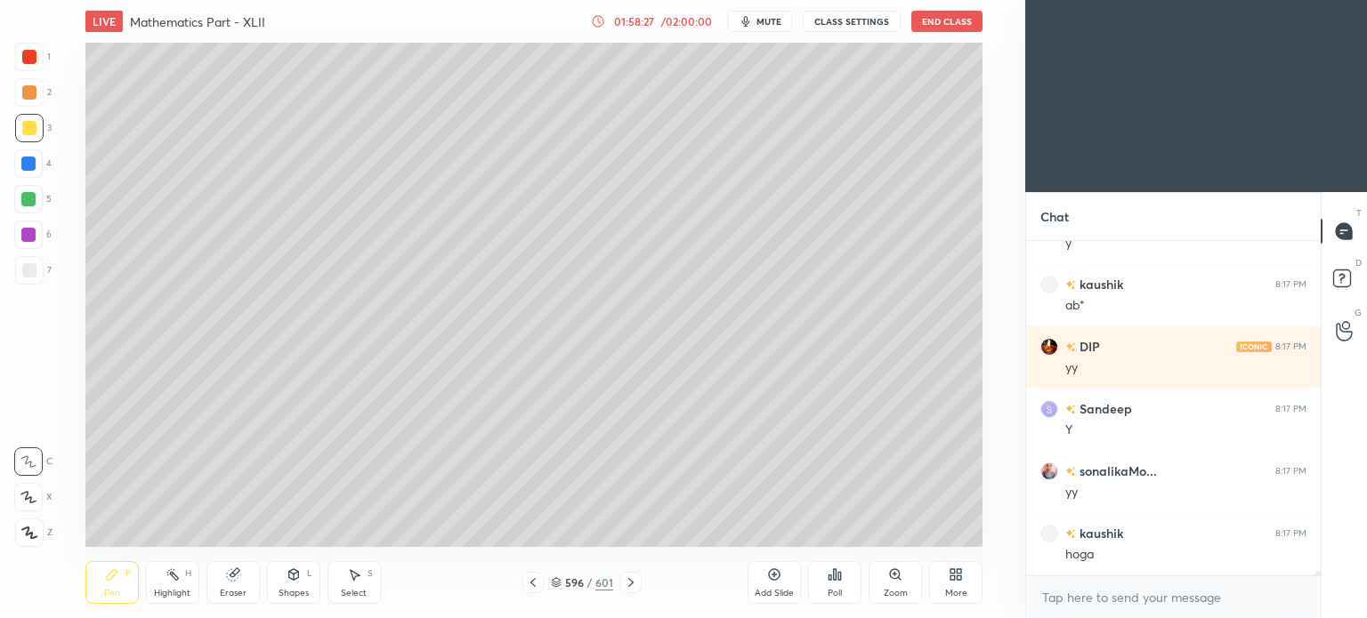
click at [527, 574] on div at bounding box center [532, 582] width 21 height 21
click at [174, 585] on div "Highlight H" at bounding box center [172, 582] width 53 height 43
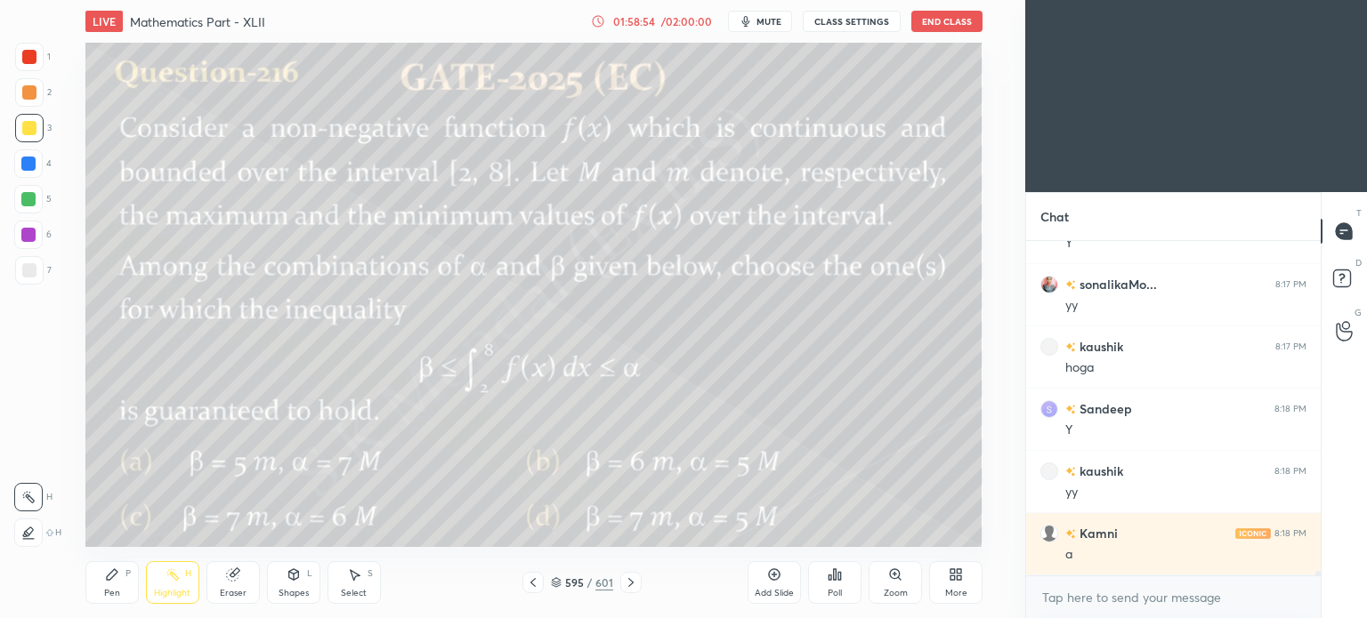
scroll to position [24646, 0]
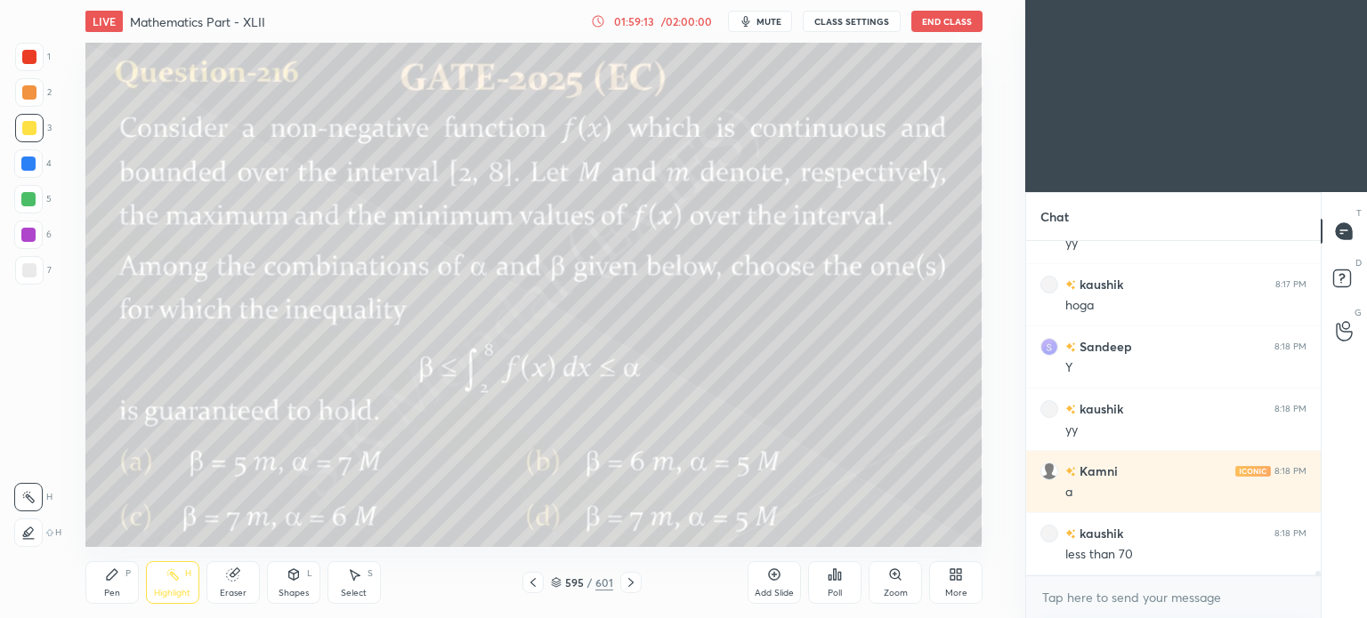
click at [631, 583] on icon at bounding box center [630, 582] width 5 height 9
click at [98, 582] on div "Pen P" at bounding box center [111, 582] width 53 height 43
click at [111, 576] on icon at bounding box center [112, 574] width 11 height 11
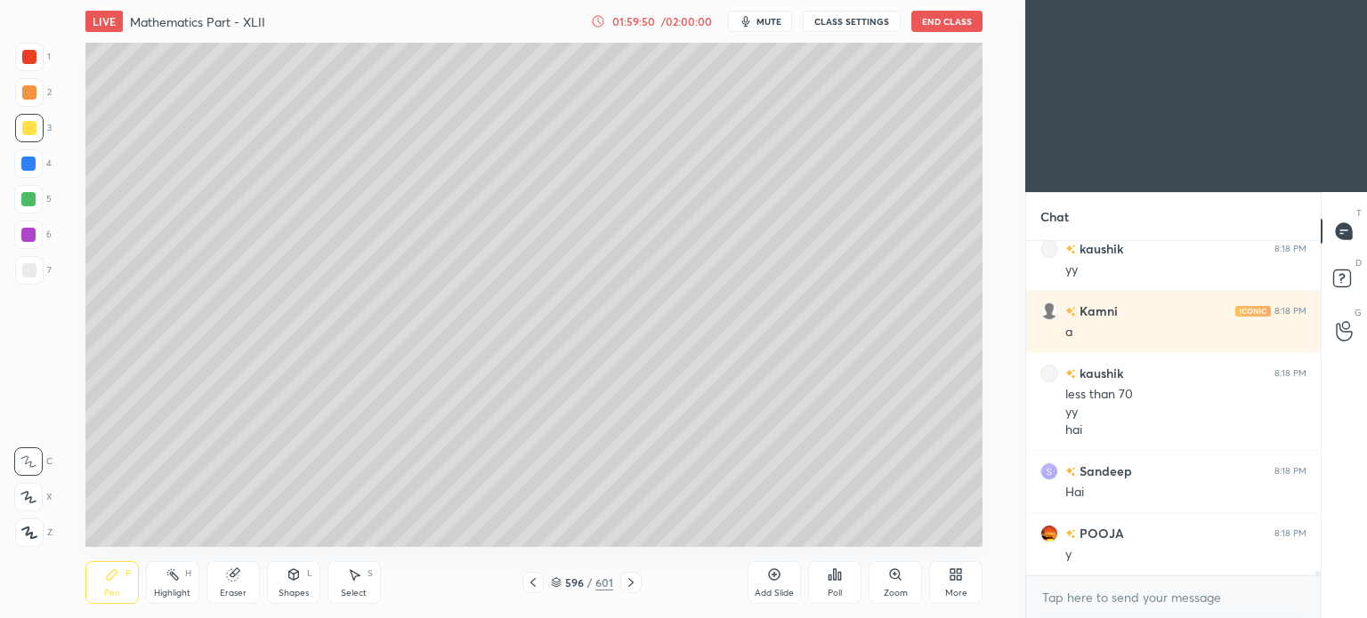
scroll to position [24868, 0]
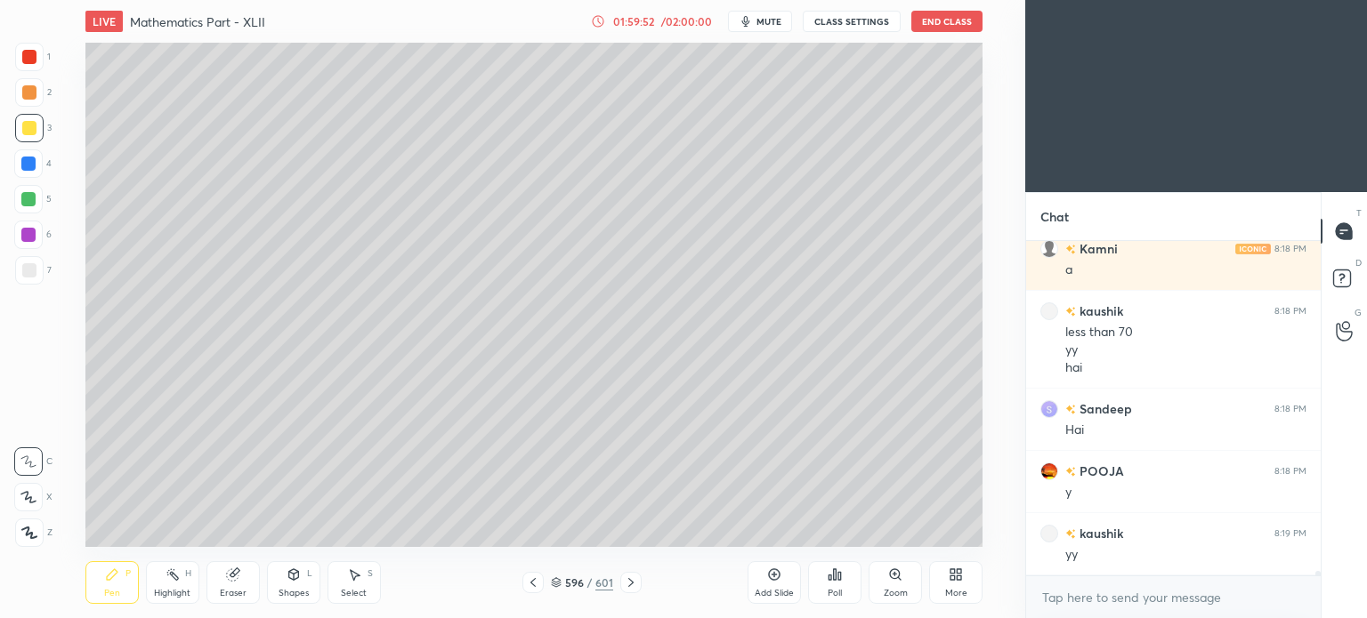
click at [536, 585] on icon at bounding box center [533, 583] width 14 height 14
click at [33, 206] on div at bounding box center [28, 199] width 28 height 28
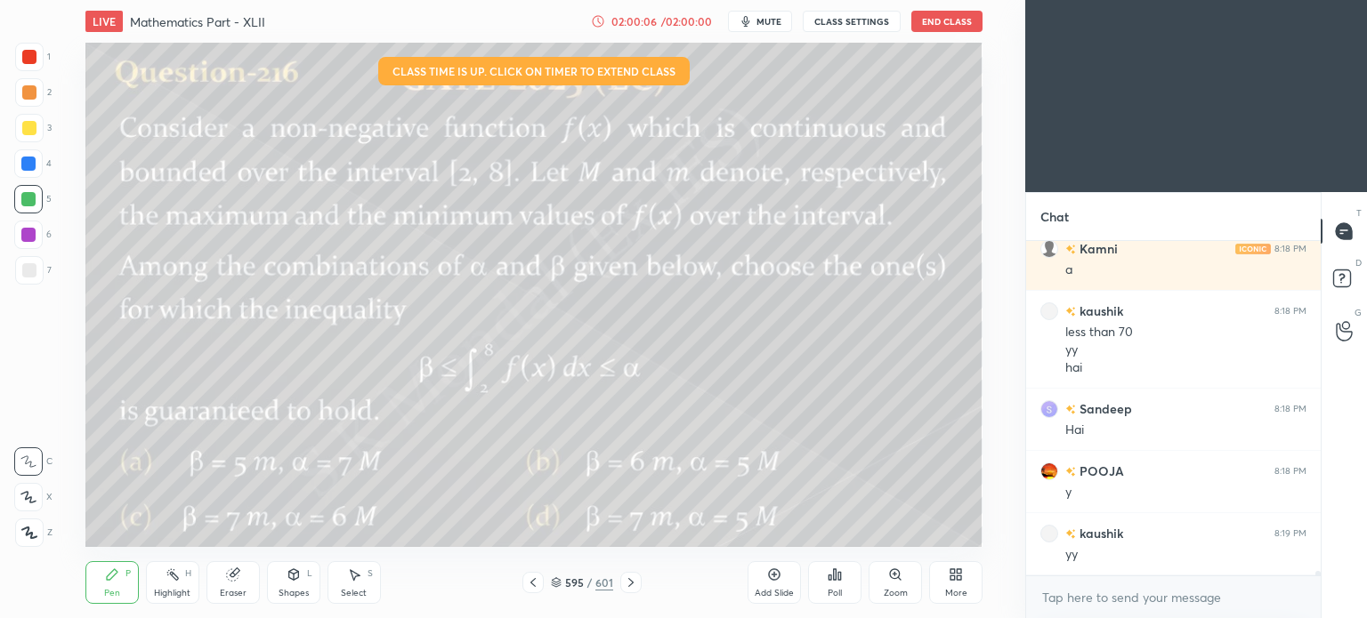
click at [629, 580] on icon at bounding box center [631, 583] width 14 height 14
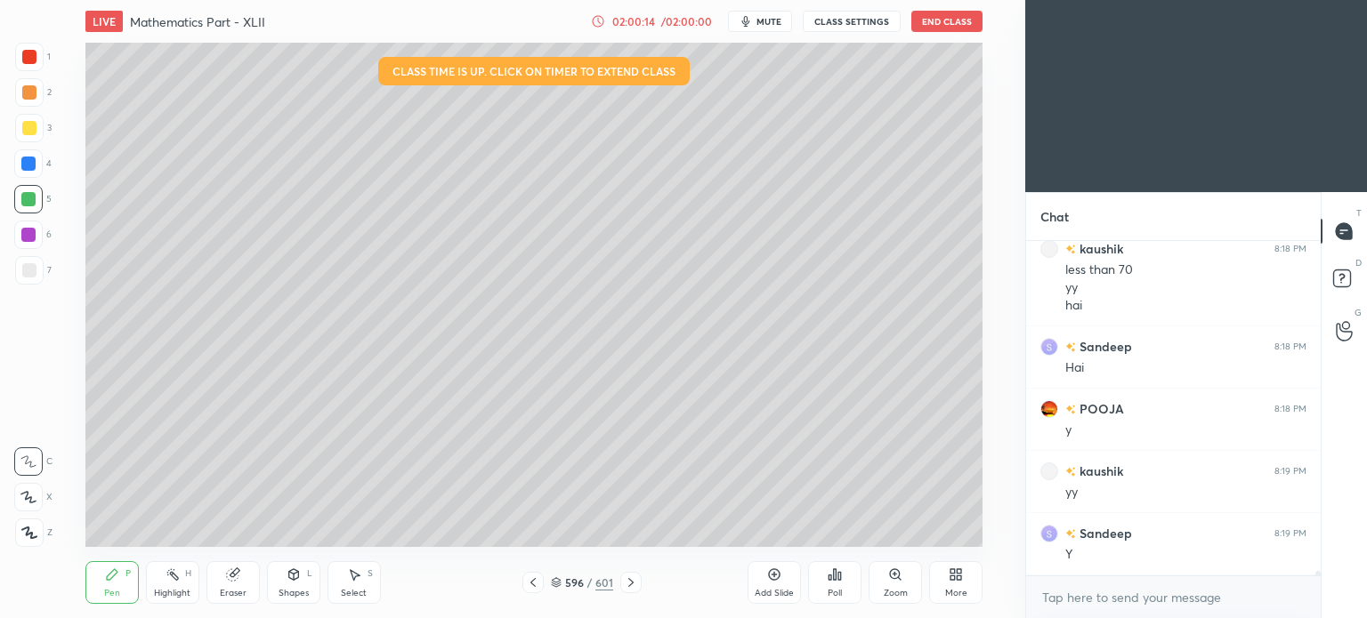
scroll to position [24992, 0]
click at [529, 576] on icon at bounding box center [533, 583] width 14 height 14
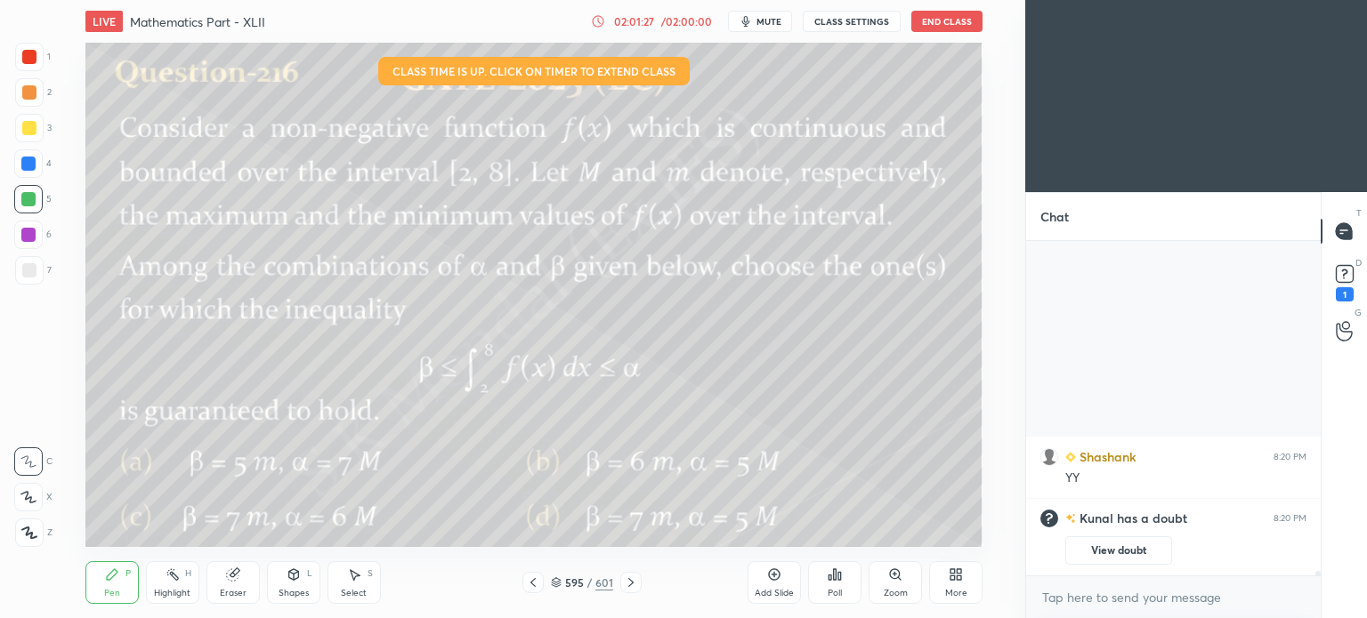
scroll to position [24660, 0]
click at [1356, 276] on icon at bounding box center [1344, 274] width 27 height 27
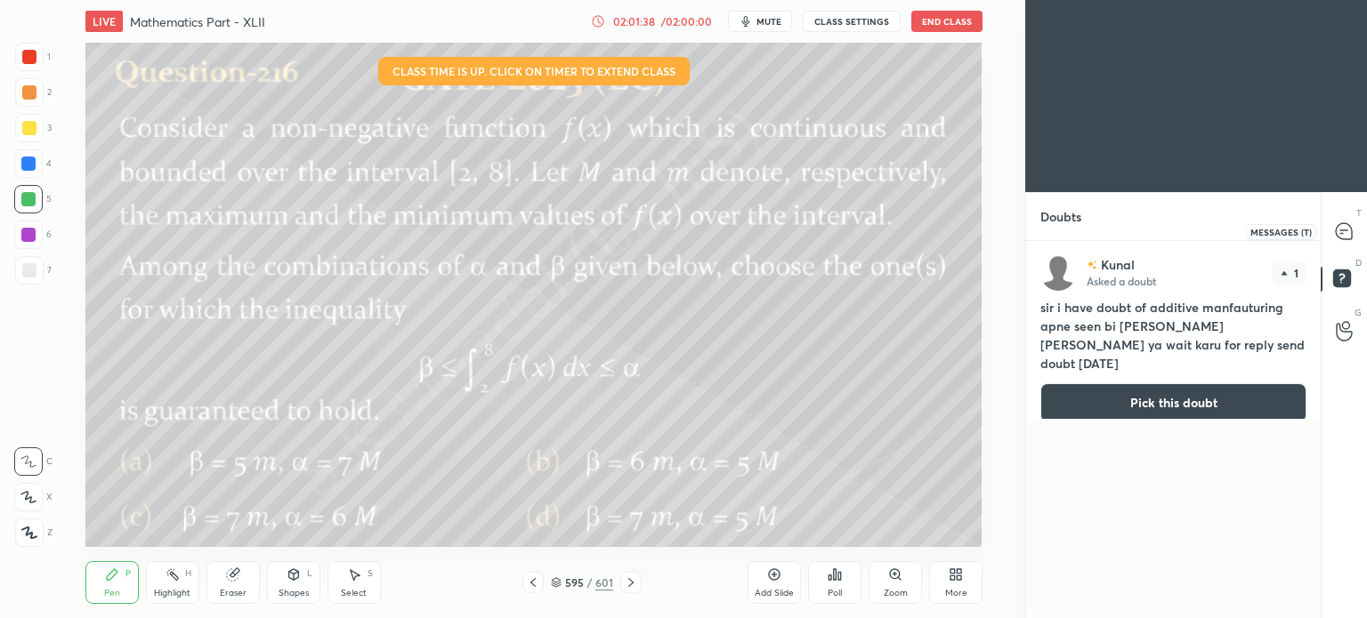
click at [1348, 230] on icon at bounding box center [1343, 231] width 16 height 16
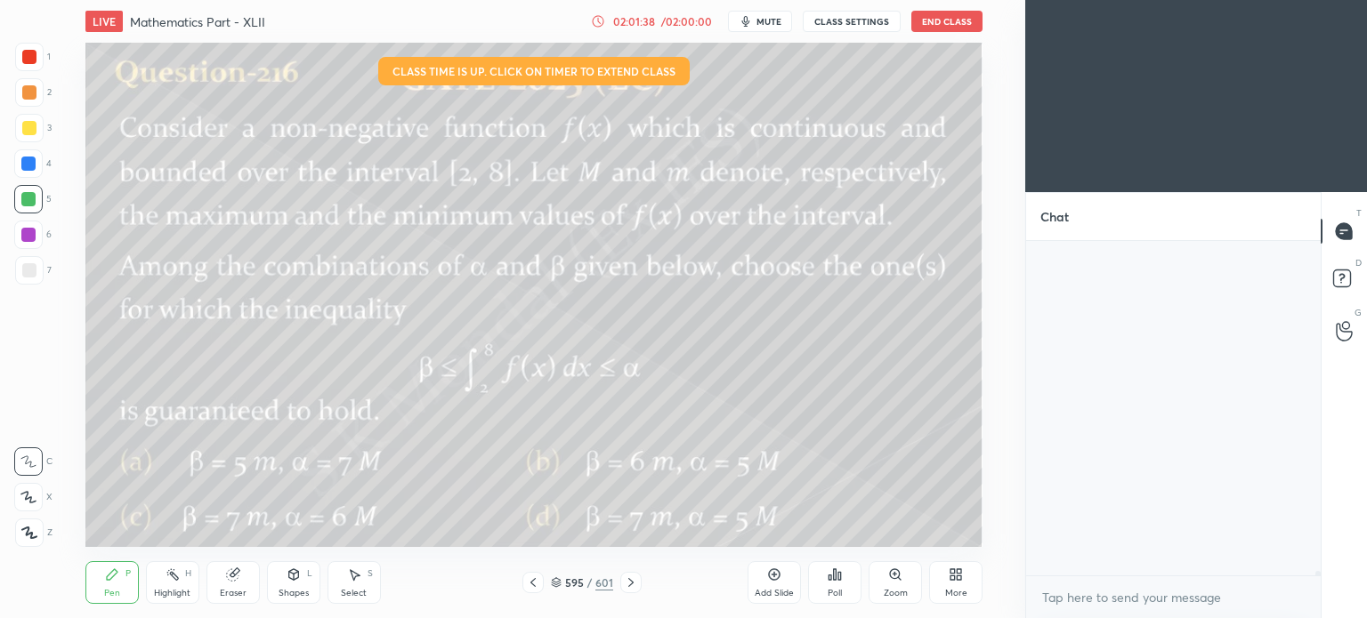
scroll to position [329, 289]
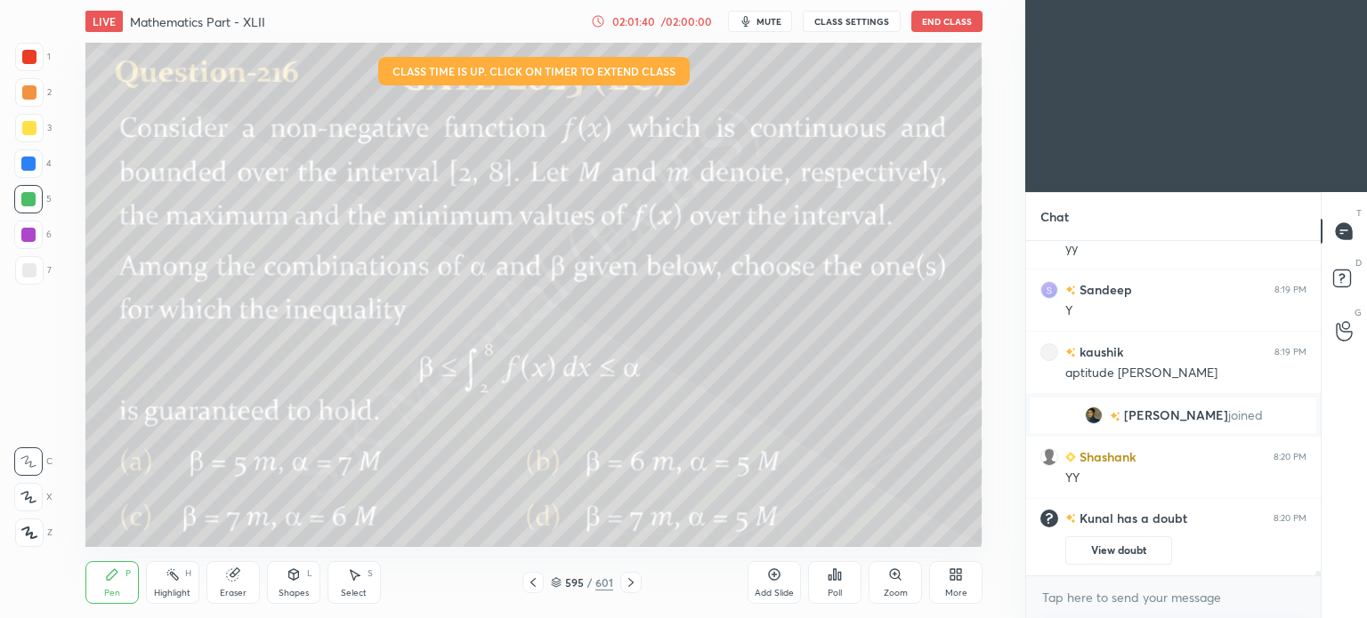
click at [633, 576] on icon at bounding box center [631, 583] width 14 height 14
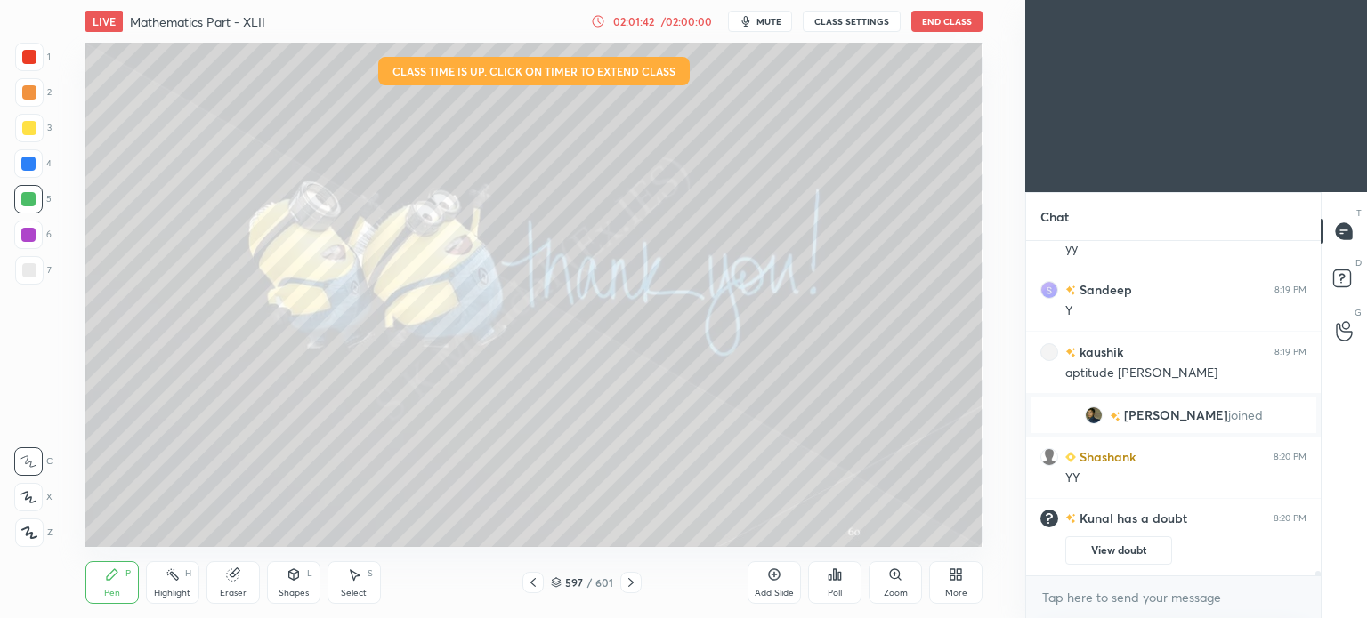
click at [632, 579] on icon at bounding box center [631, 583] width 14 height 14
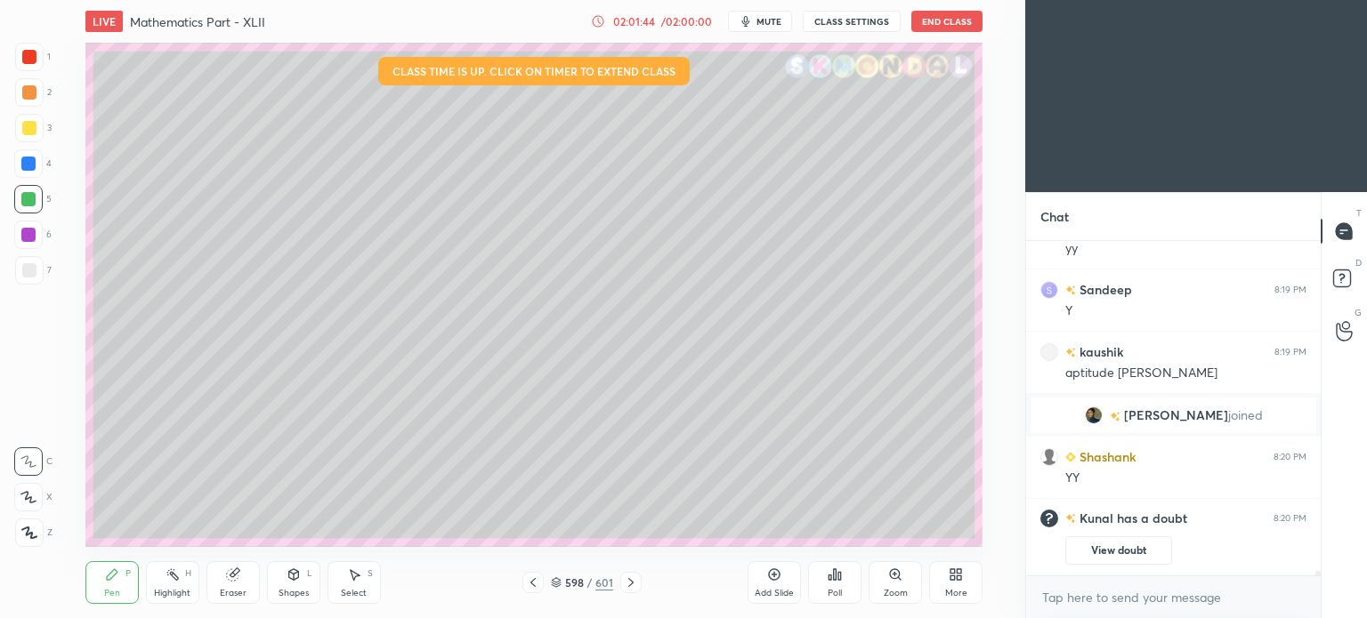
click at [531, 587] on icon at bounding box center [533, 583] width 14 height 14
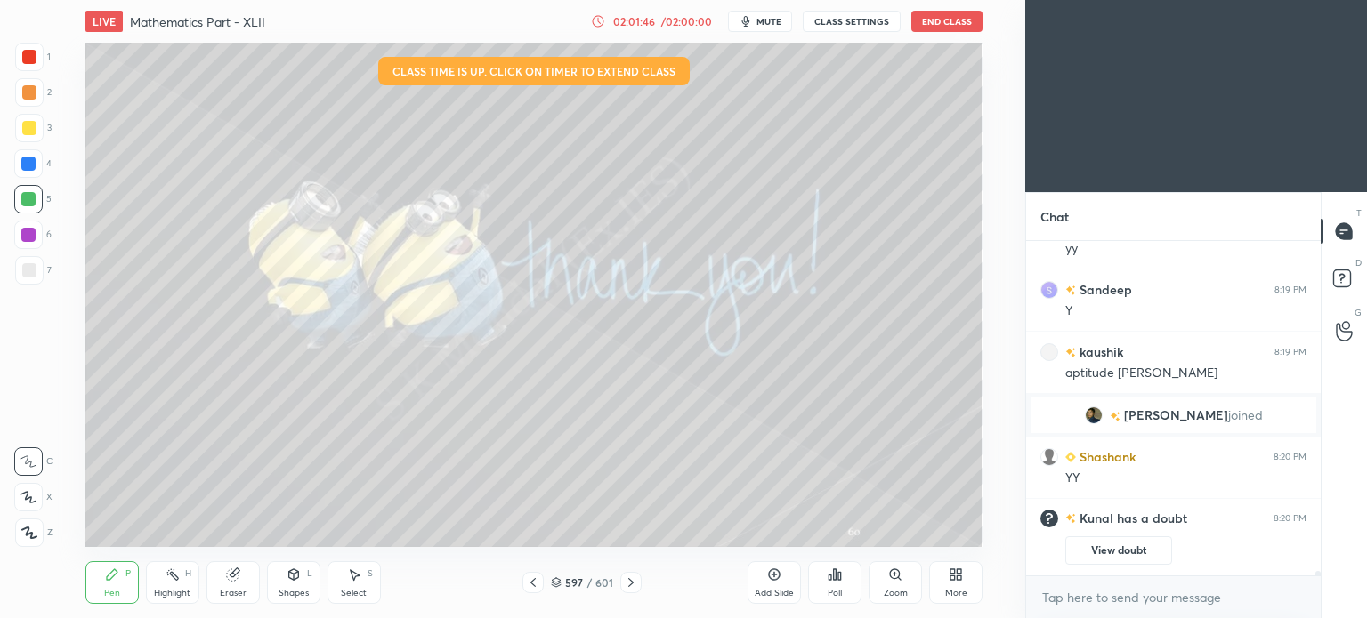
click at [523, 581] on div at bounding box center [532, 582] width 21 height 21
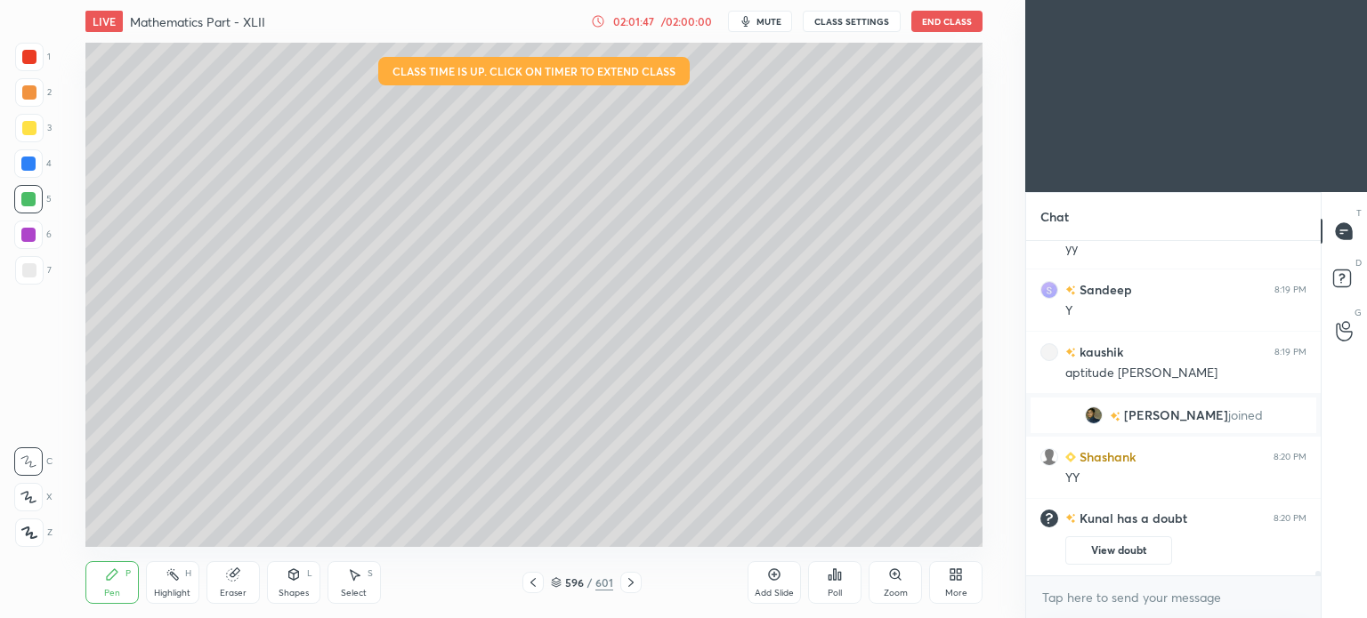
click at [783, 583] on div "Add Slide" at bounding box center [773, 582] width 53 height 43
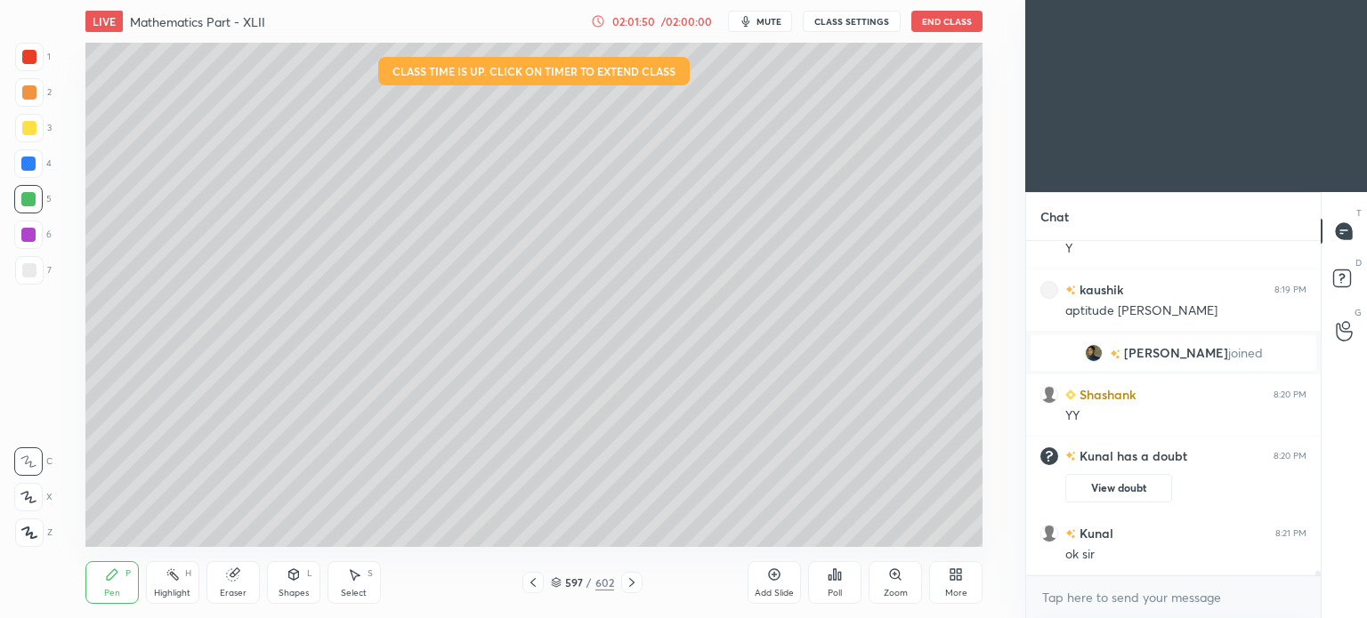
scroll to position [24875, 0]
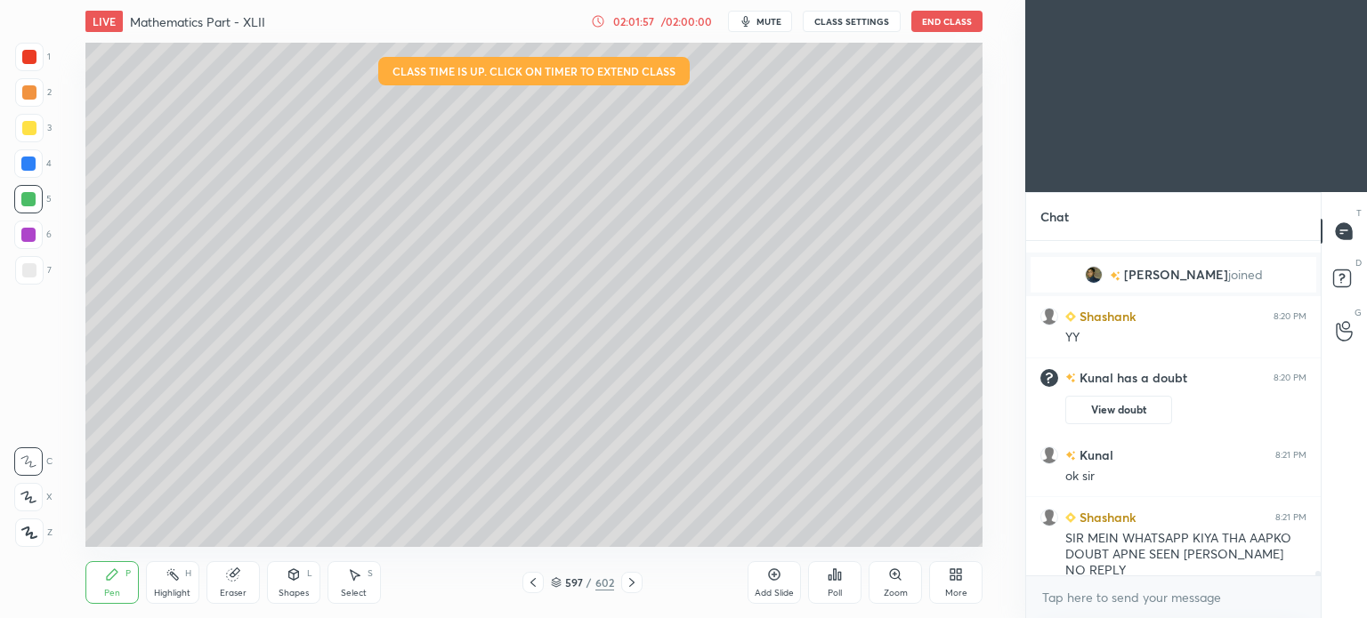
click at [28, 127] on div at bounding box center [29, 128] width 14 height 14
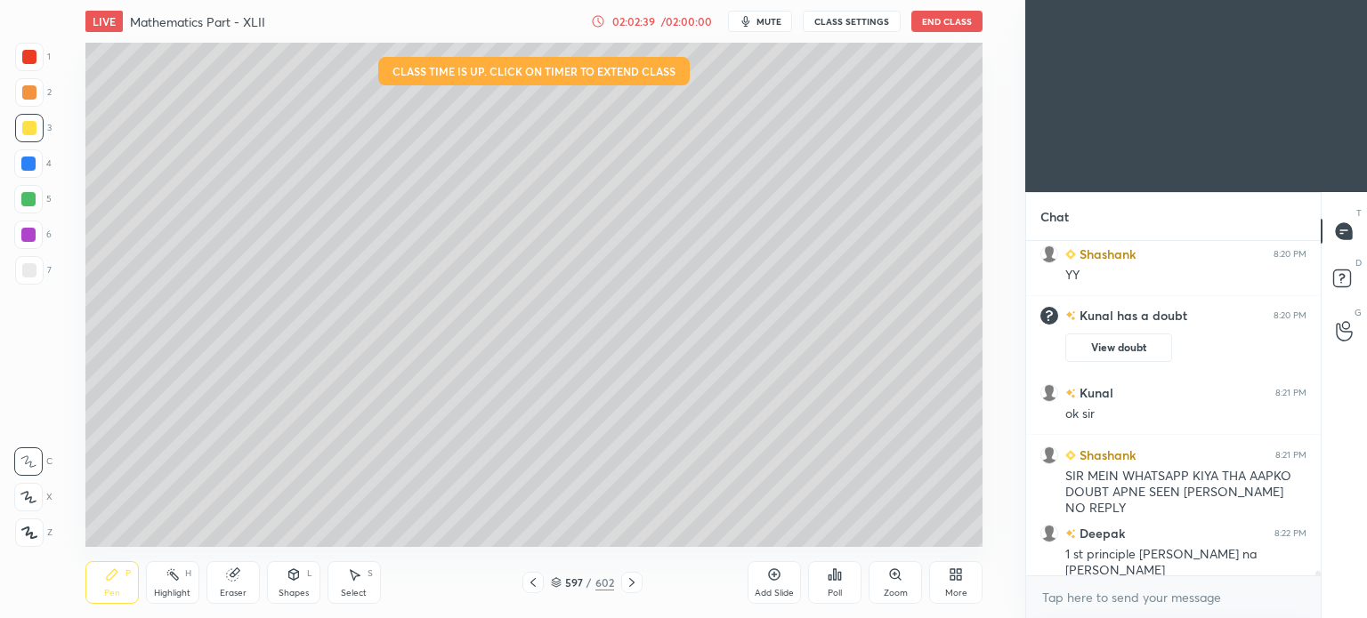
scroll to position [24889, 0]
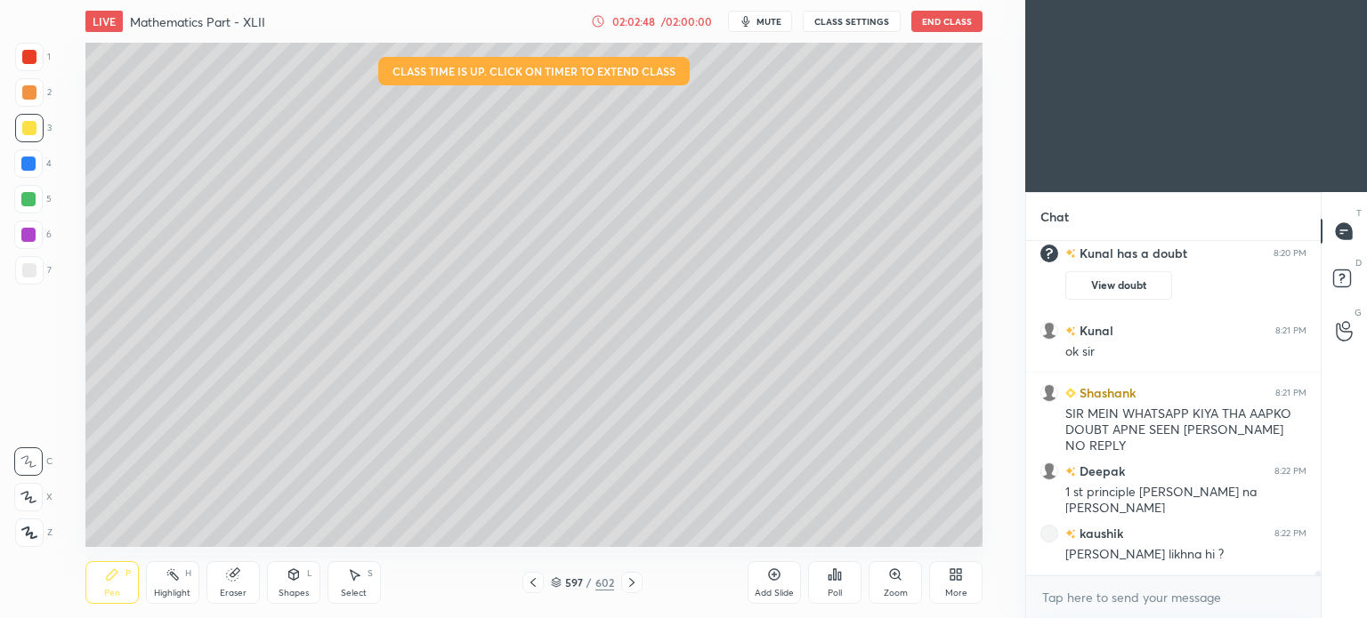
click at [236, 590] on div "Eraser" at bounding box center [233, 593] width 27 height 9
click at [110, 582] on icon at bounding box center [112, 575] width 14 height 14
click at [116, 585] on div "Pen P" at bounding box center [111, 582] width 53 height 43
click at [165, 602] on div "Highlight H" at bounding box center [172, 582] width 53 height 43
click at [168, 602] on div "Highlight H" at bounding box center [172, 582] width 53 height 43
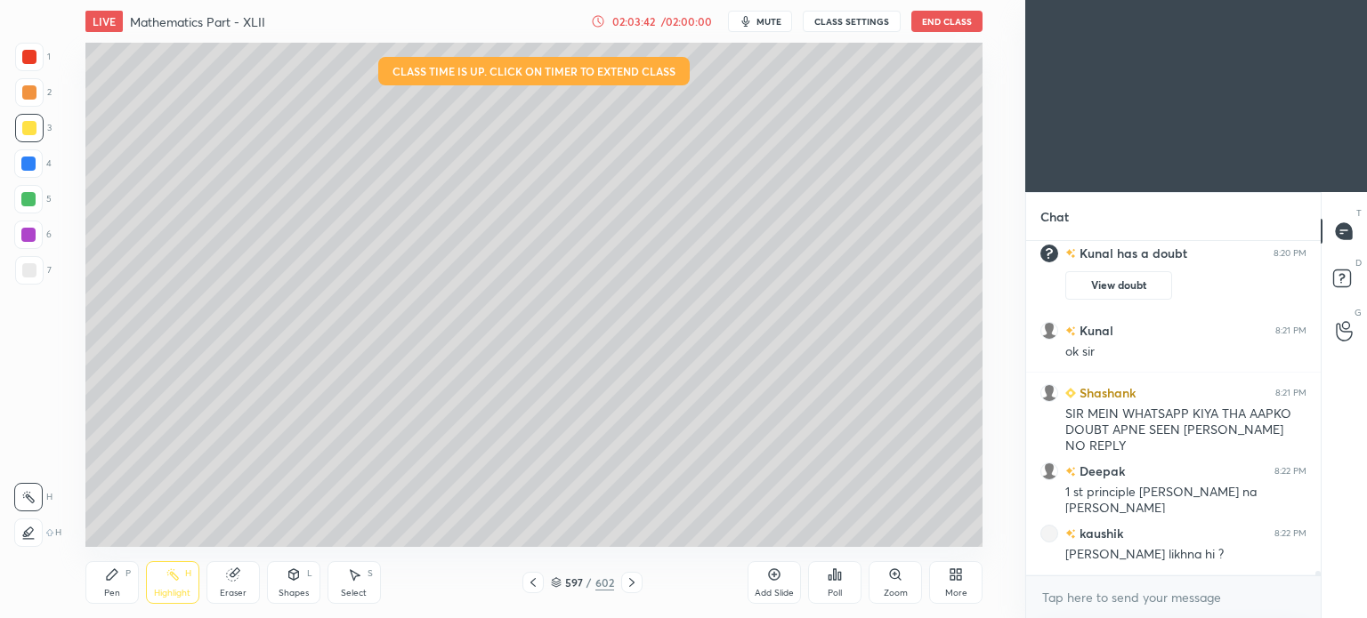
scroll to position [24952, 0]
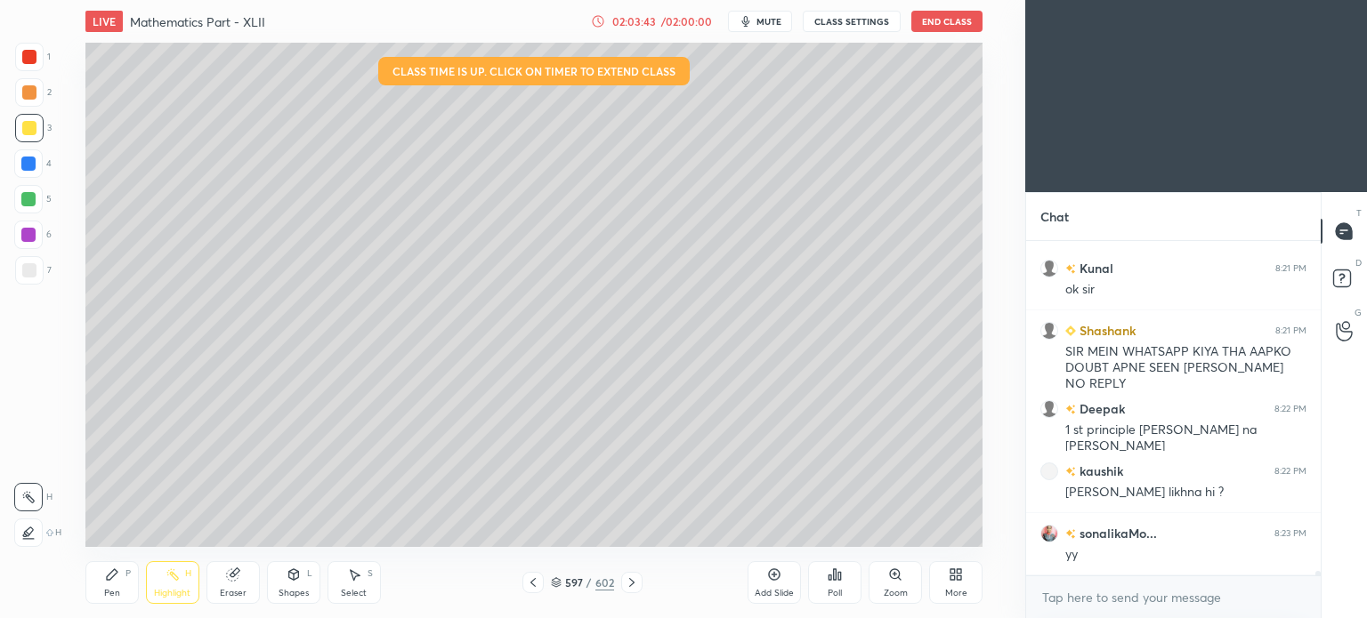
click at [629, 583] on icon at bounding box center [632, 583] width 14 height 14
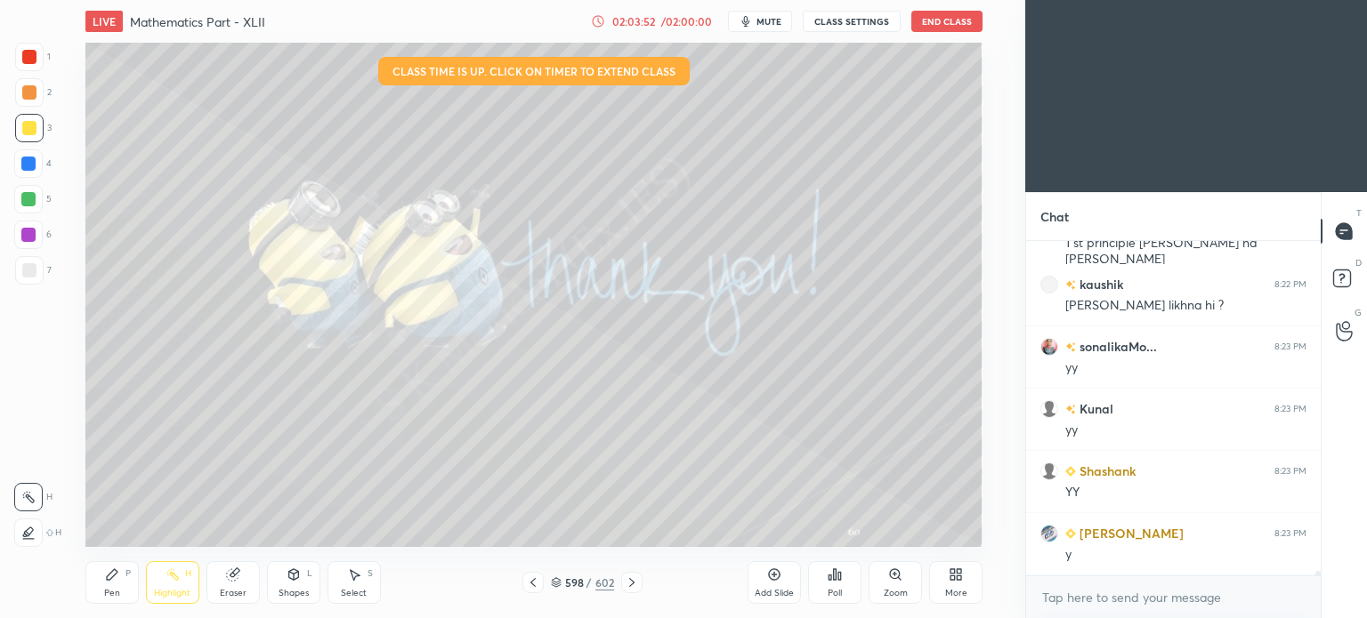
scroll to position [25201, 0]
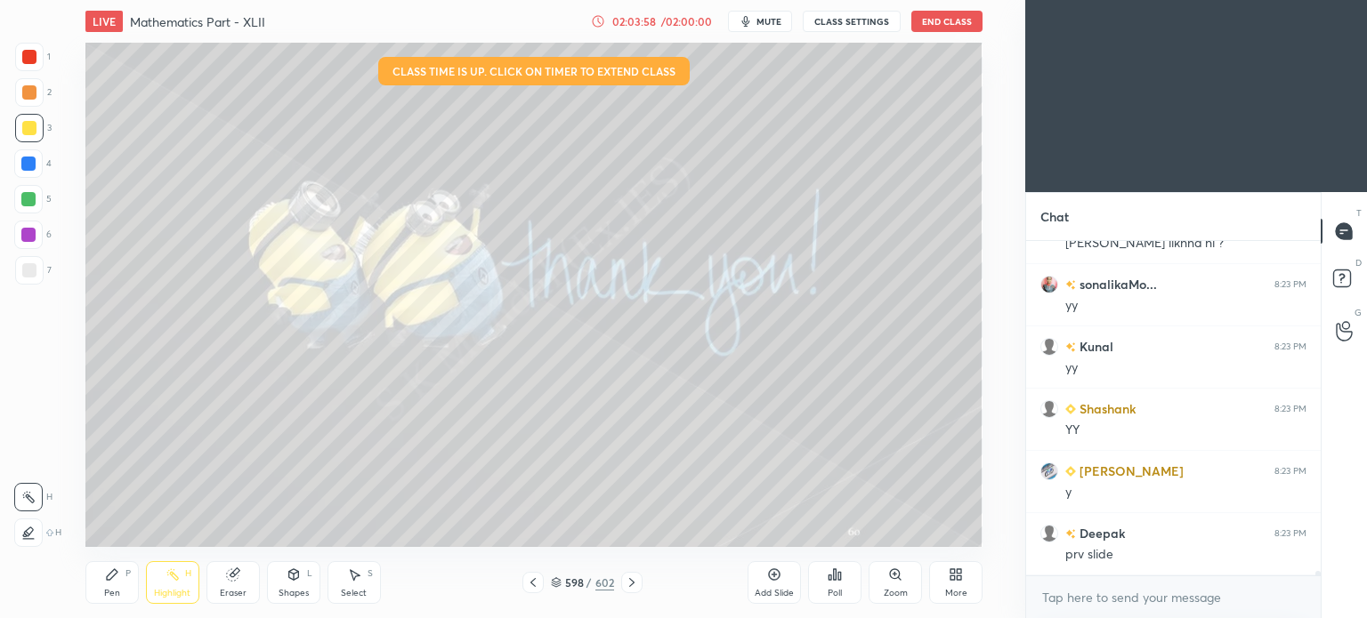
click at [526, 580] on icon at bounding box center [533, 583] width 14 height 14
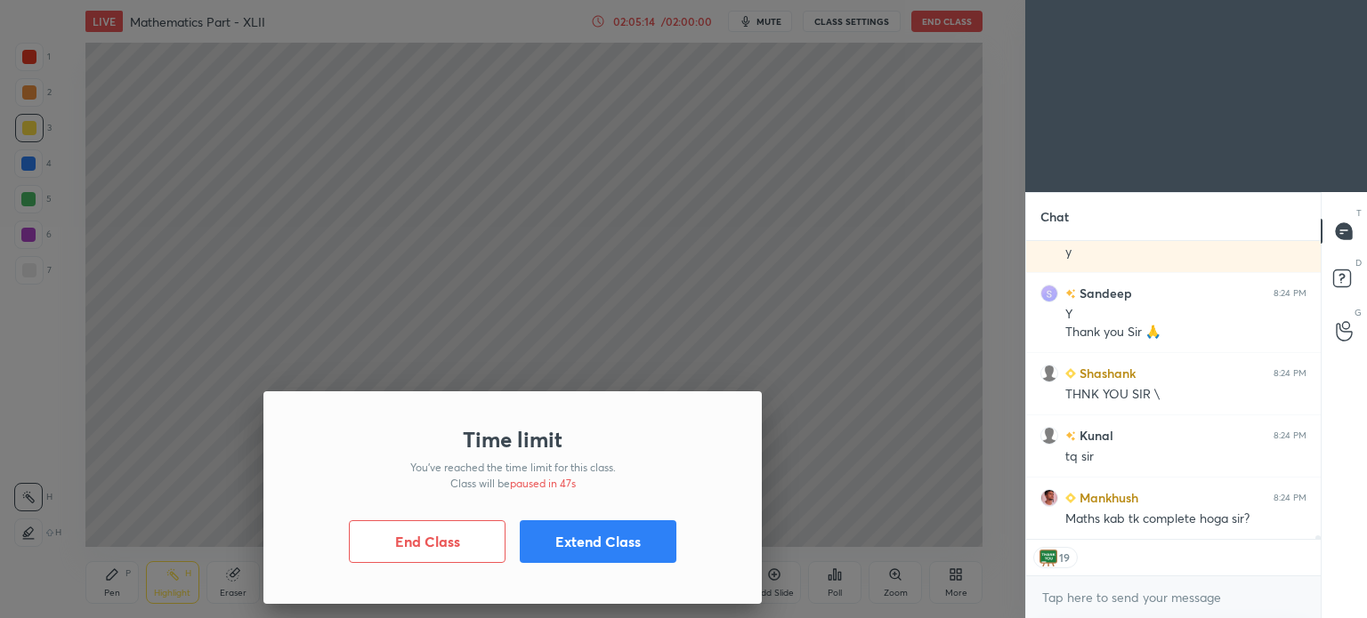
scroll to position [25628, 0]
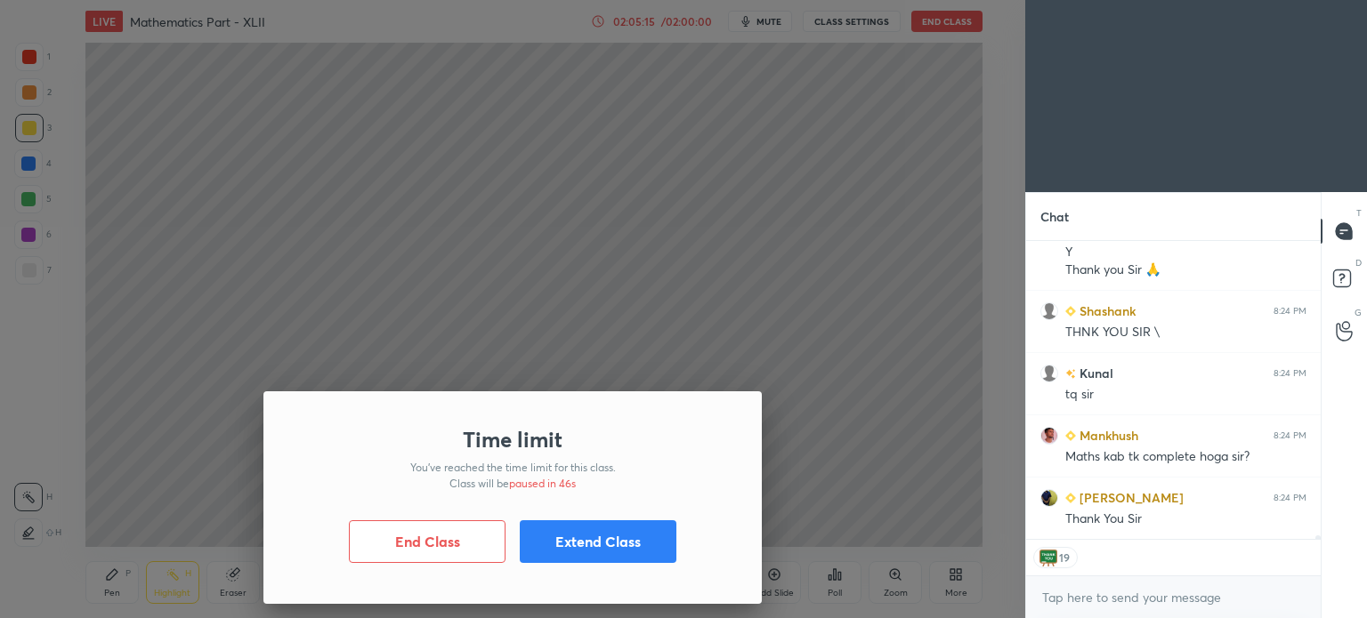
click at [452, 547] on button "End Class" at bounding box center [427, 541] width 157 height 43
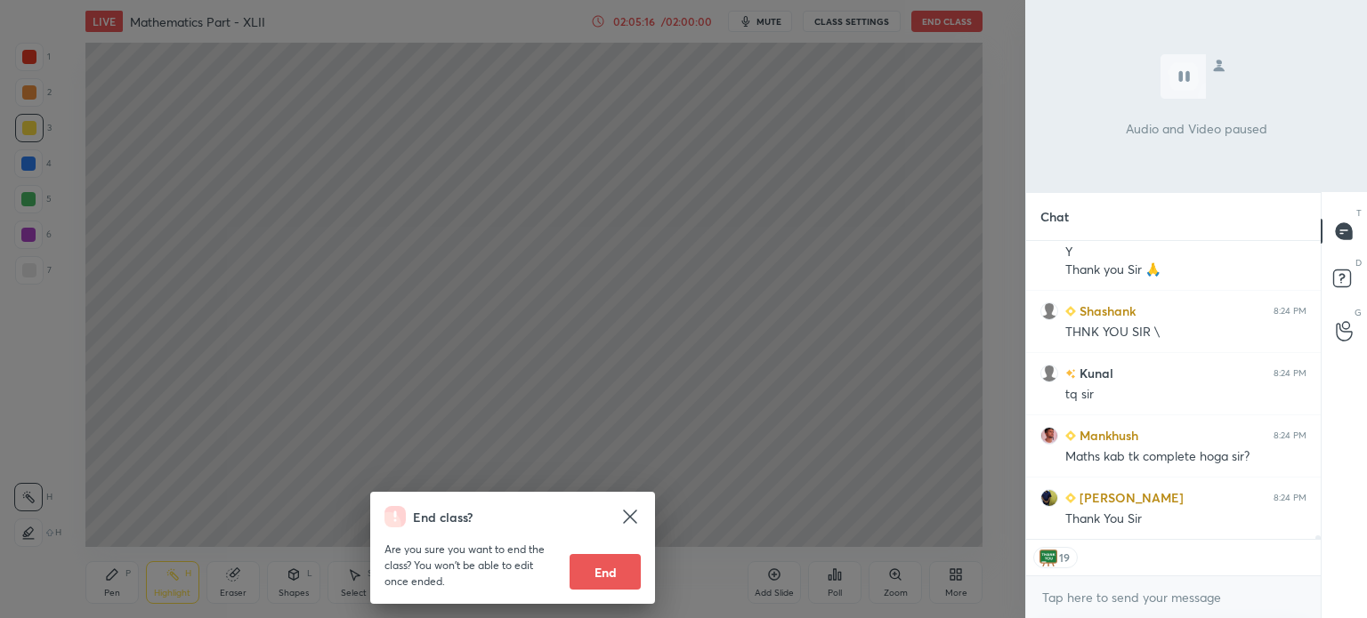
click at [601, 580] on button "End" at bounding box center [604, 572] width 71 height 36
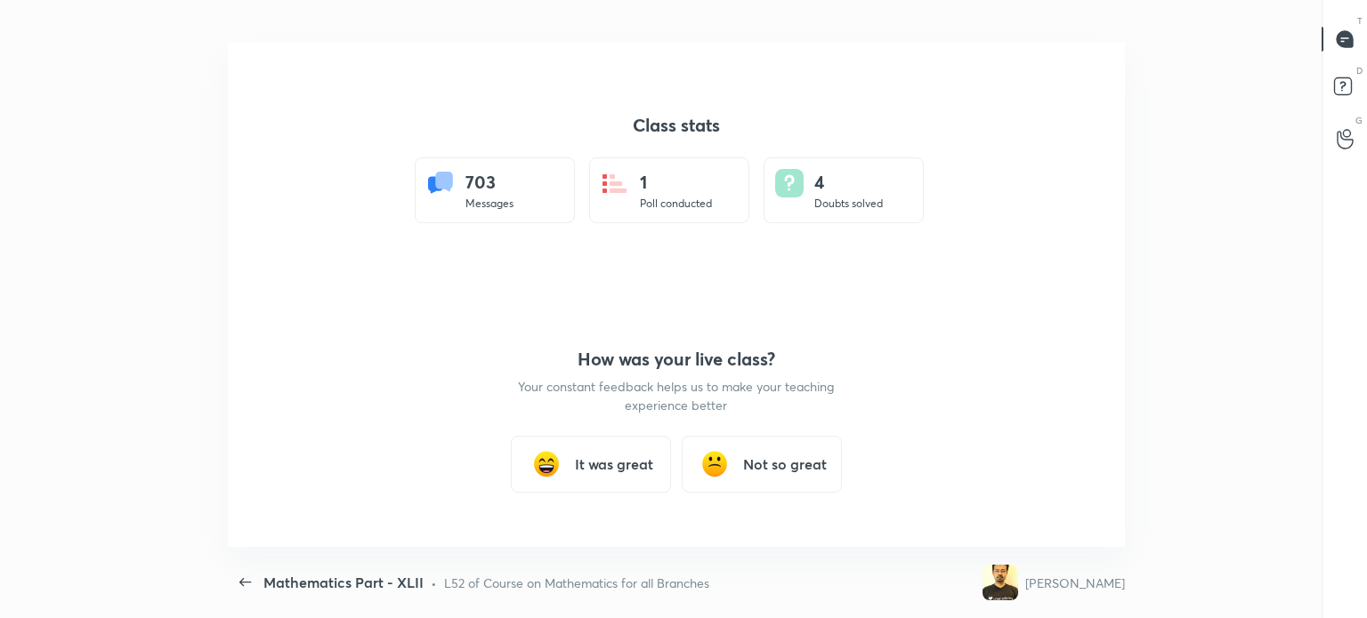
scroll to position [88461, 87693]
type textarea "x"
click at [625, 460] on h3 "It was great" at bounding box center [614, 464] width 78 height 21
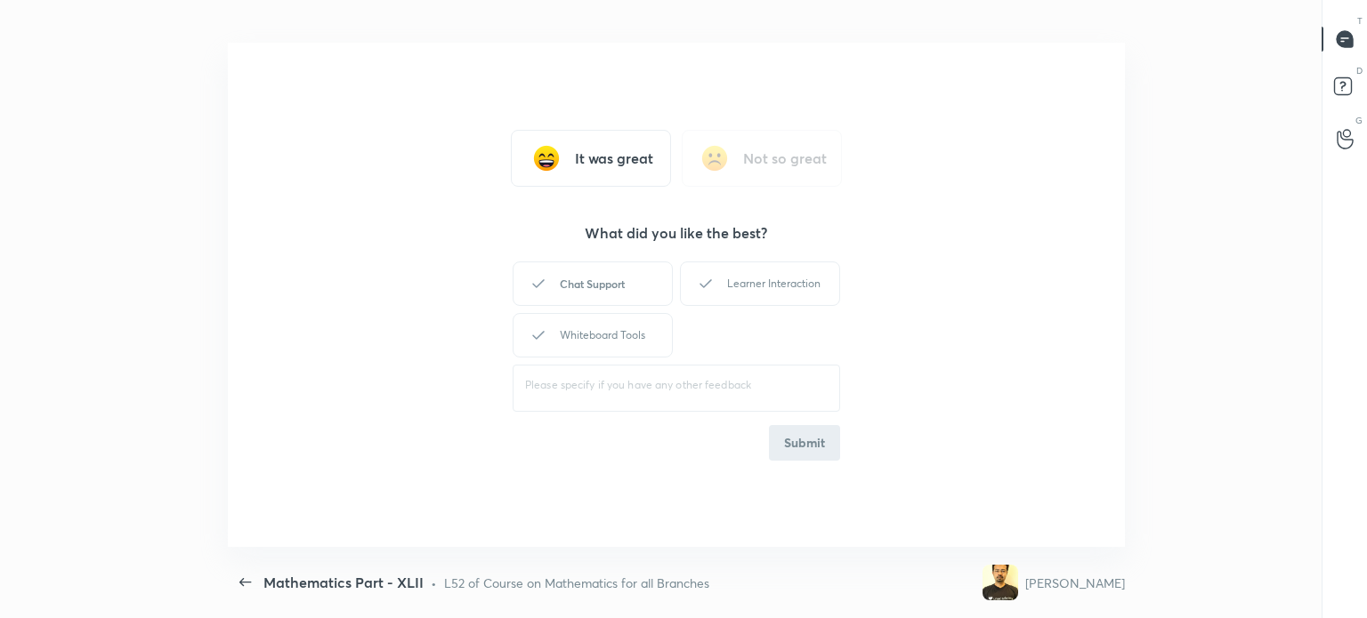
click at [586, 297] on div "Chat Support" at bounding box center [592, 284] width 160 height 44
click at [750, 298] on div "Learner Interaction" at bounding box center [760, 284] width 160 height 44
click at [623, 341] on div "Whiteboard Tools" at bounding box center [592, 335] width 160 height 44
click at [811, 436] on button "Submit" at bounding box center [804, 443] width 71 height 36
